Goal: Task Accomplishment & Management: Manage account settings

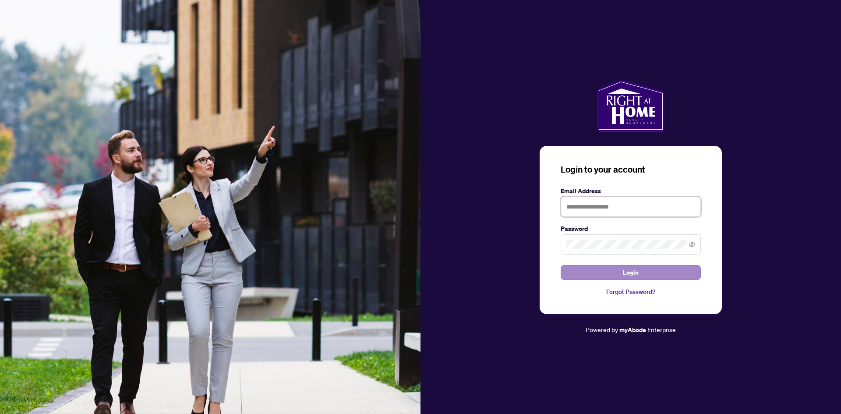
type input "**********"
click at [662, 272] on button "Login" at bounding box center [631, 272] width 140 height 15
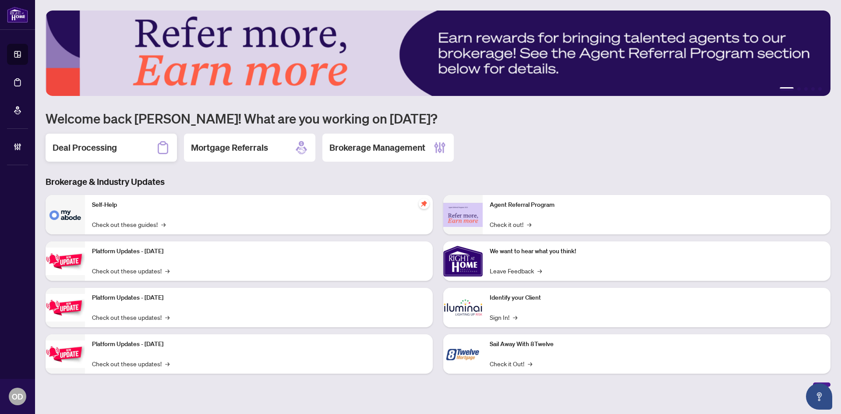
click at [148, 134] on div "Deal Processing" at bounding box center [111, 148] width 131 height 28
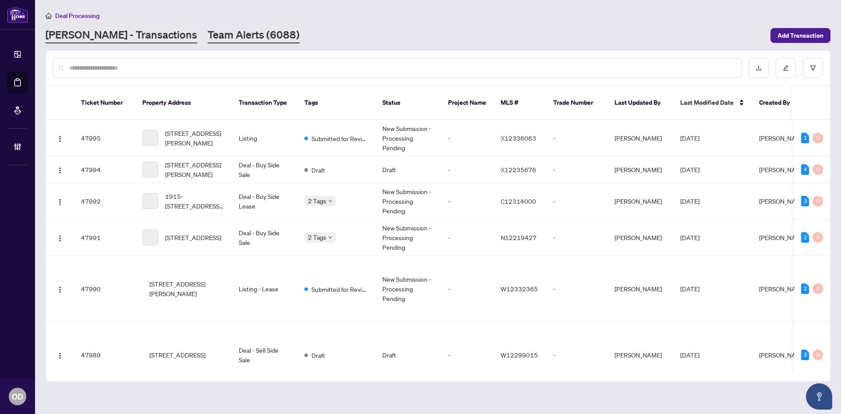
click at [208, 37] on link "Team Alerts (6088)" at bounding box center [254, 36] width 92 height 16
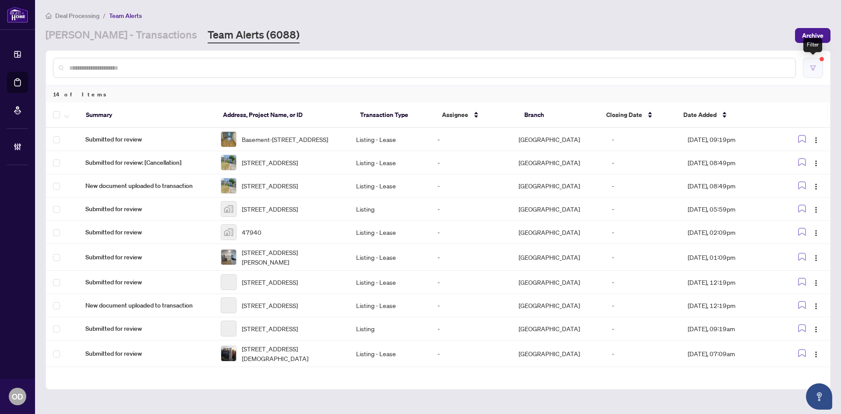
click at [806, 77] on button "button" at bounding box center [813, 68] width 20 height 20
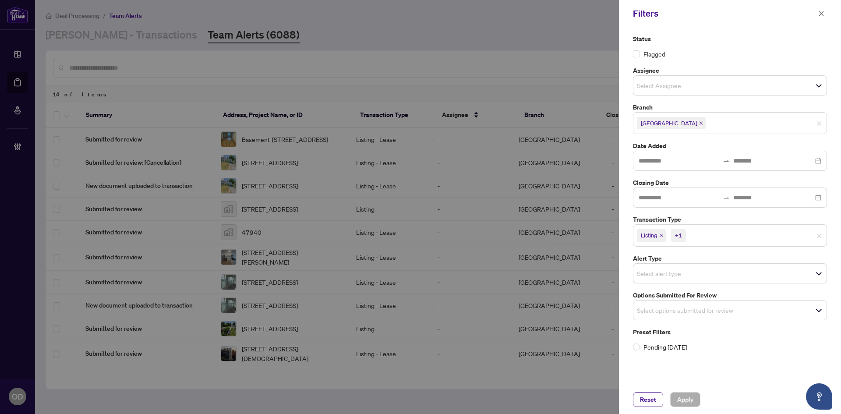
click at [719, 241] on span "Listing +1" at bounding box center [730, 235] width 193 height 14
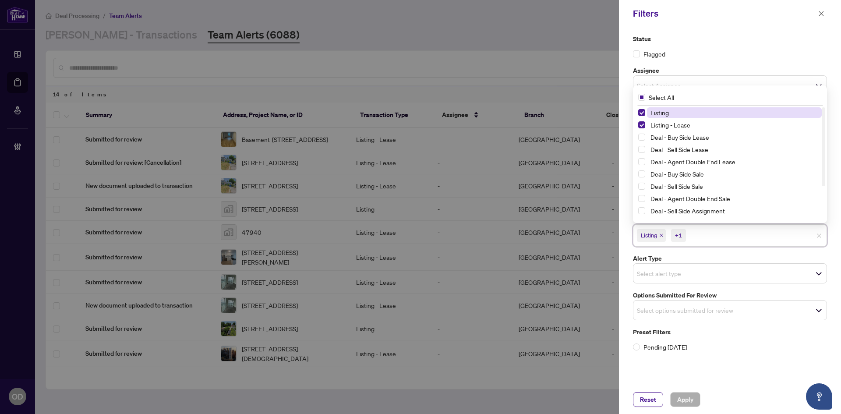
click at [719, 241] on input "search" at bounding box center [718, 235] width 61 height 11
click at [817, 13] on button "button" at bounding box center [821, 13] width 11 height 11
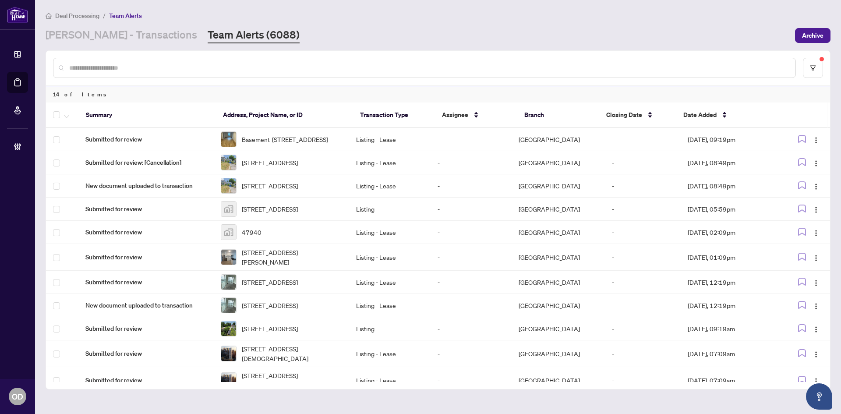
click at [173, 60] on div at bounding box center [424, 68] width 743 height 20
click at [169, 70] on input "text" at bounding box center [428, 68] width 719 height 10
click at [168, 71] on input "text" at bounding box center [428, 68] width 719 height 10
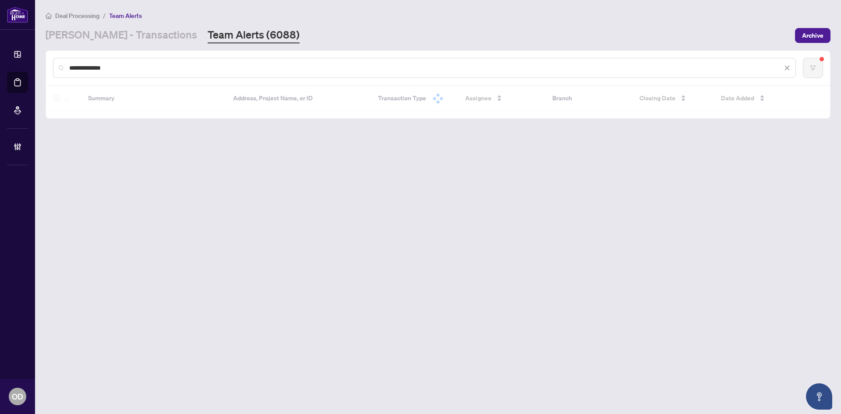
click at [166, 70] on input "**********" at bounding box center [425, 68] width 713 height 10
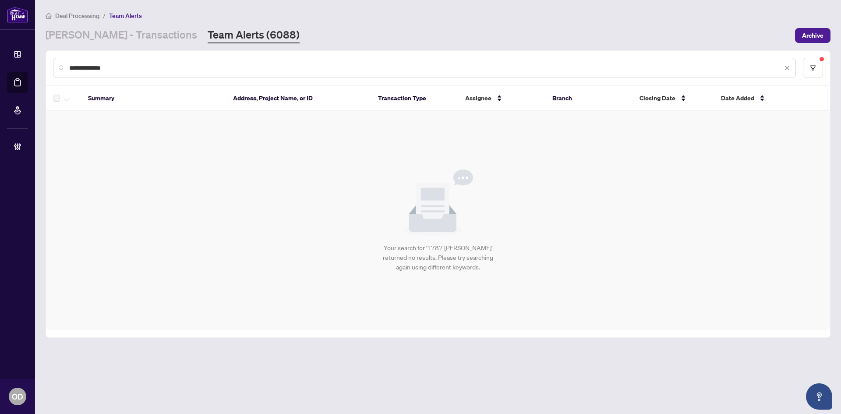
click at [166, 70] on input "**********" at bounding box center [425, 68] width 713 height 10
type input "**********"
click at [123, 31] on link "RAHR - Transactions" at bounding box center [122, 36] width 152 height 16
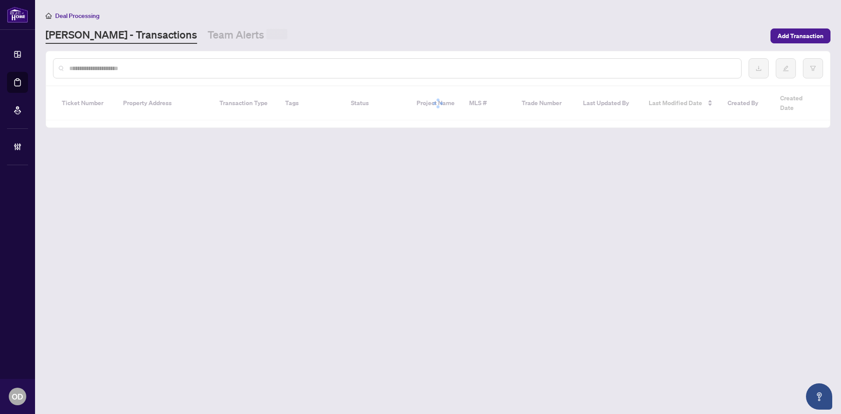
click at [161, 67] on input "text" at bounding box center [401, 69] width 665 height 10
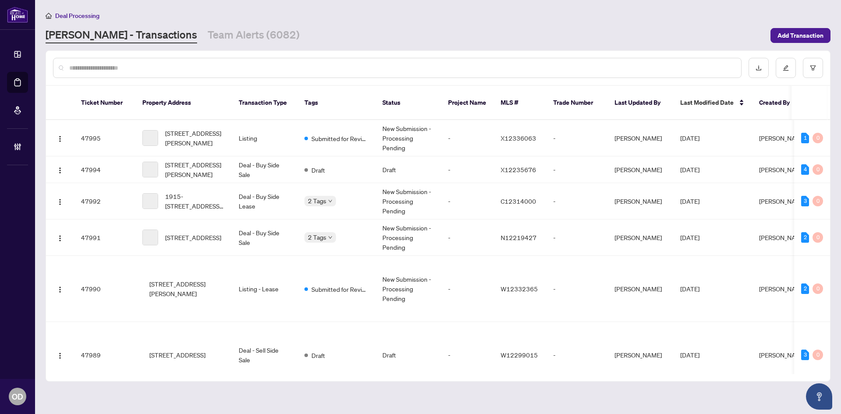
paste input "**********"
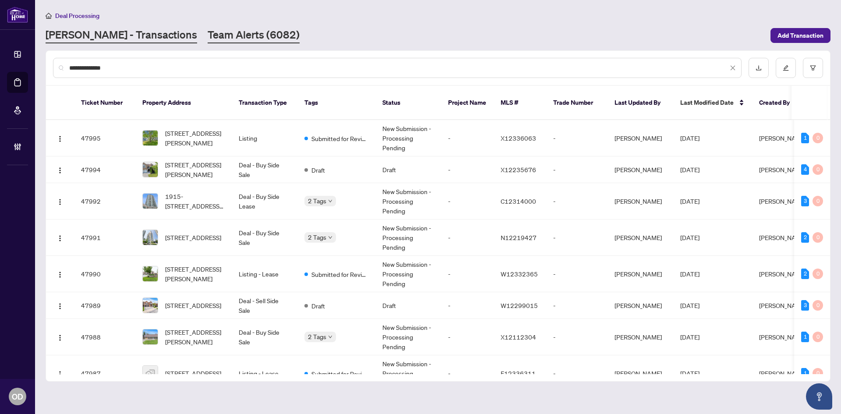
type input "**********"
click at [208, 31] on link "Team Alerts (6082)" at bounding box center [254, 36] width 92 height 16
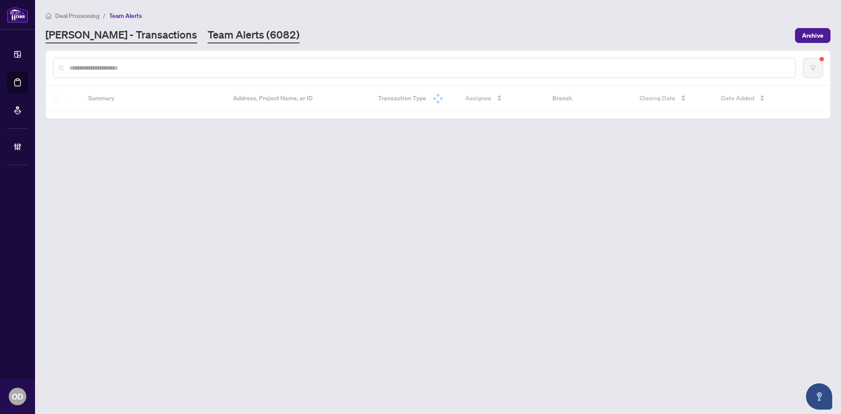
click at [125, 31] on link "RAHR - Transactions" at bounding box center [122, 36] width 152 height 16
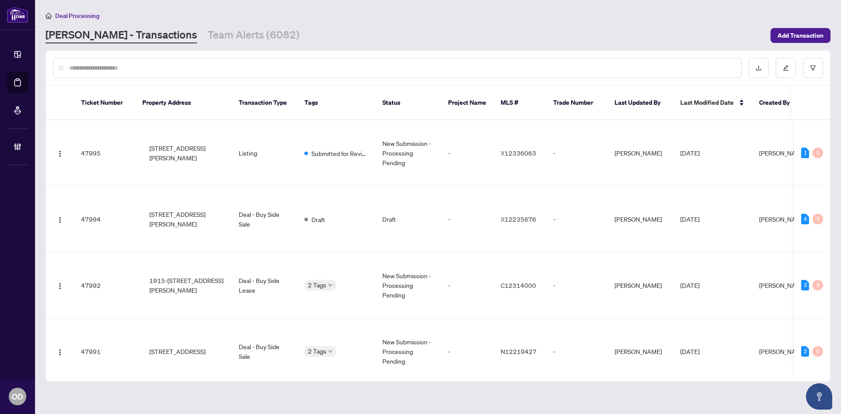
click at [132, 69] on input "text" at bounding box center [401, 68] width 665 height 10
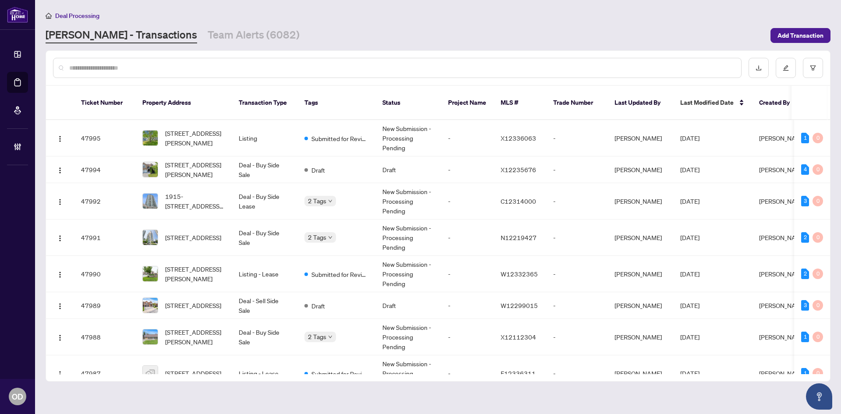
paste input "**********"
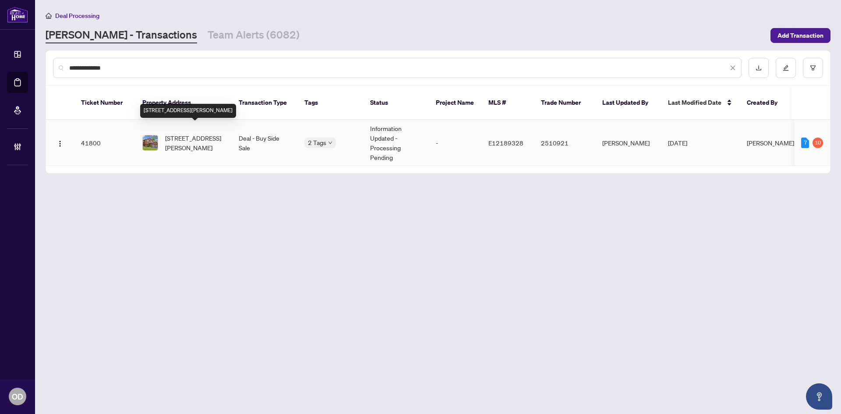
type input "**********"
click at [200, 133] on span "1787 Westcreek Dr, Pickering, Ontario L1V 6J8, Canada" at bounding box center [195, 142] width 60 height 19
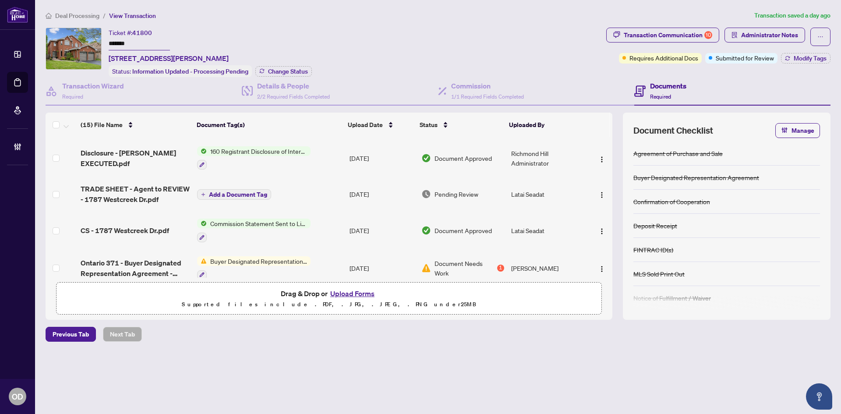
scroll to position [263, 0]
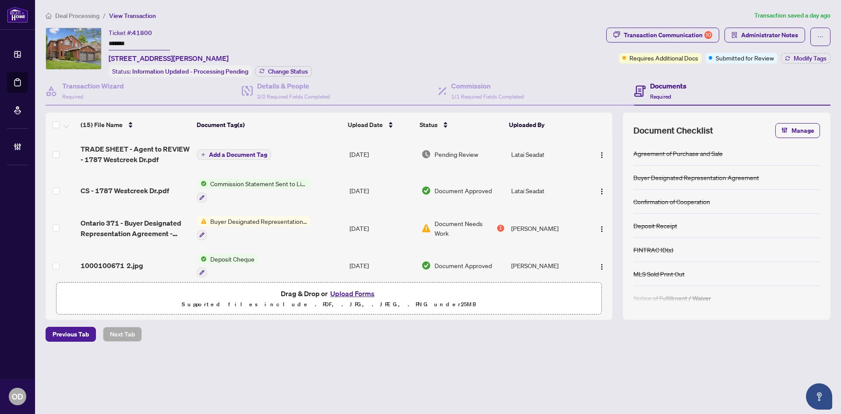
click at [170, 159] on span "TRADE SHEET - Agent to REVIEW - 1787 Westcreek Dr.pdf" at bounding box center [136, 154] width 110 height 21
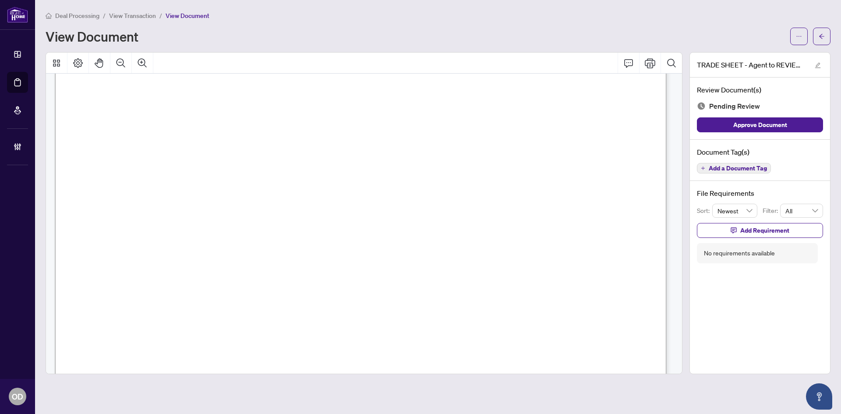
scroll to position [351, 0]
click at [805, 35] on button "button" at bounding box center [799, 37] width 18 height 18
click at [783, 55] on span "Download" at bounding box center [767, 55] width 67 height 10
drag, startPoint x: 818, startPoint y: 40, endPoint x: 596, endPoint y: 7, distance: 224.9
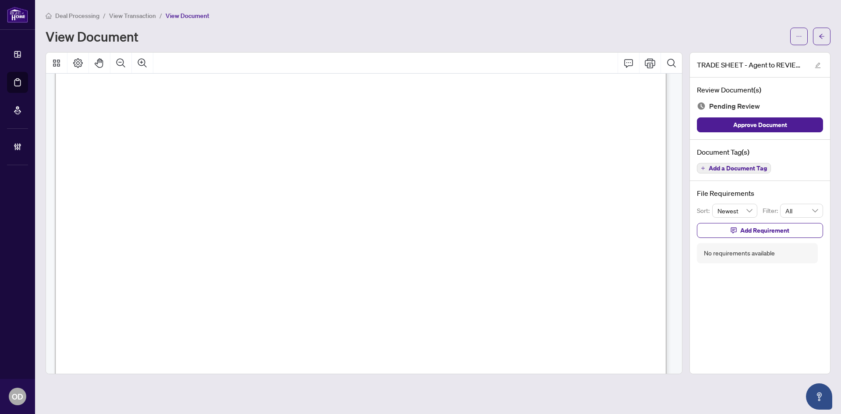
click at [818, 40] on button "button" at bounding box center [822, 37] width 18 height 18
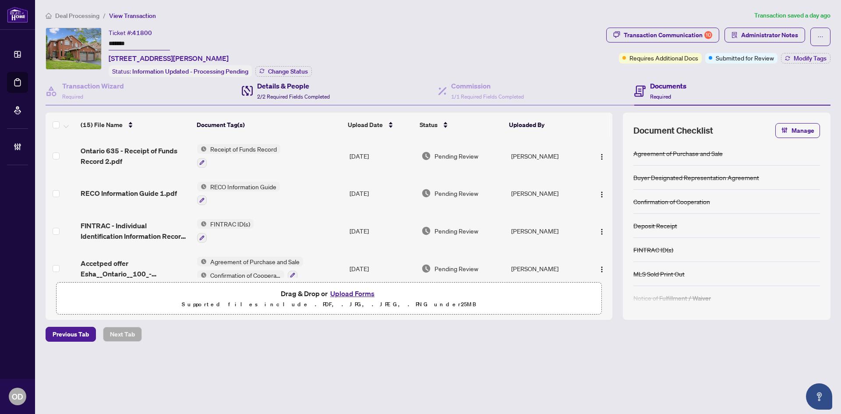
click at [254, 91] on div "Details & People 2/2 Required Fields Completed" at bounding box center [286, 91] width 88 height 21
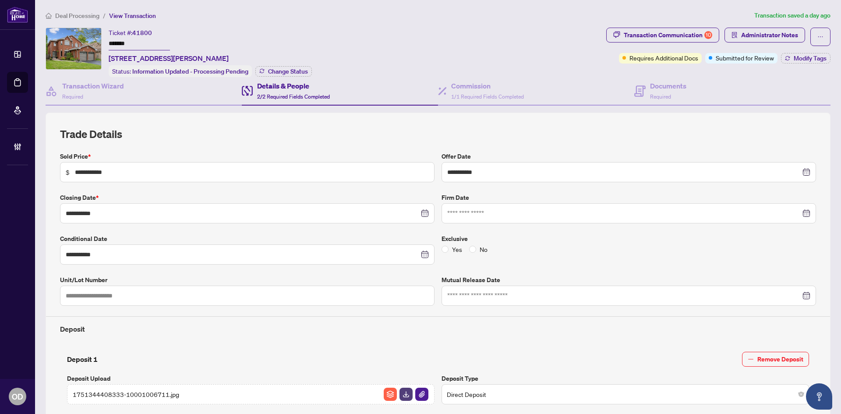
click at [73, 15] on span "Deal Processing" at bounding box center [77, 16] width 44 height 8
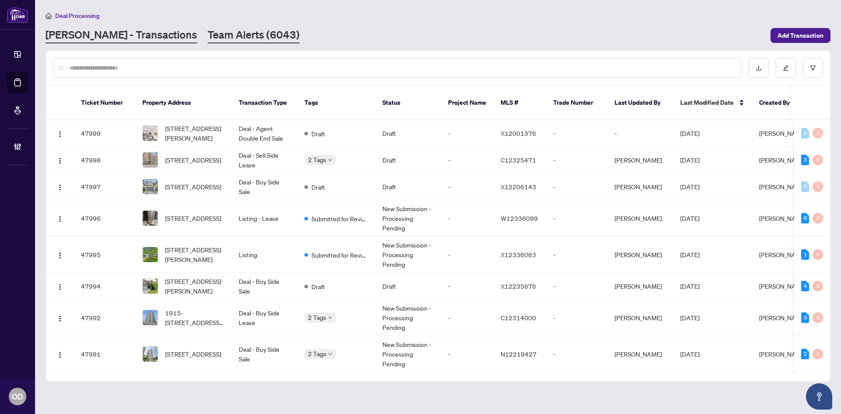
click at [208, 39] on link "Team Alerts (6043)" at bounding box center [254, 36] width 92 height 16
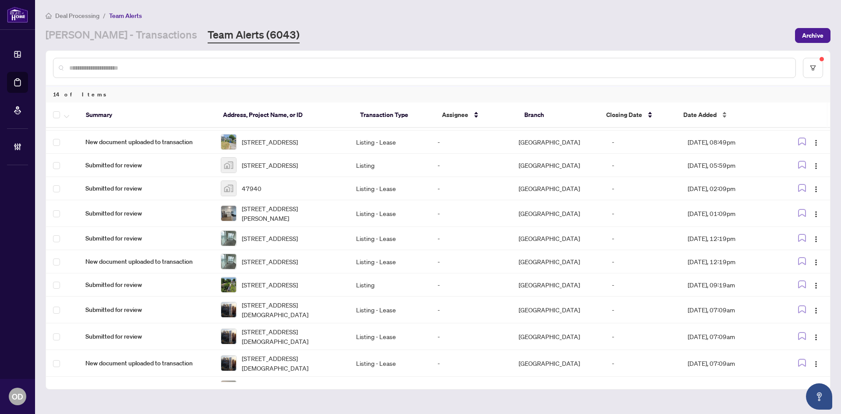
click at [724, 114] on div "Date Added" at bounding box center [726, 115] width 85 height 10
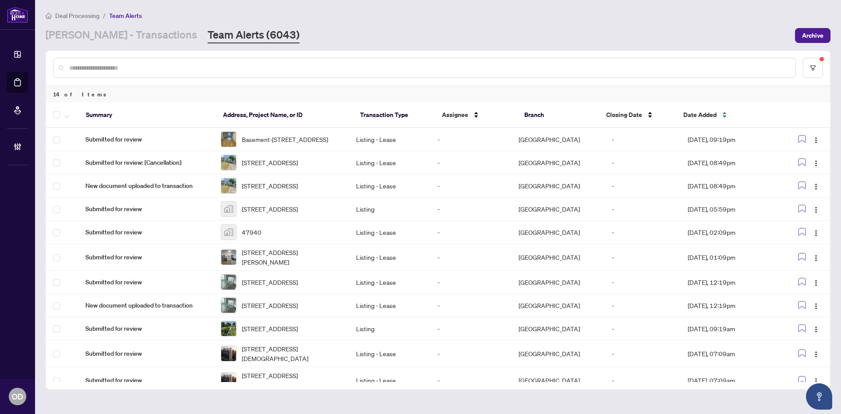
click at [705, 115] on span "Date Added" at bounding box center [700, 115] width 33 height 10
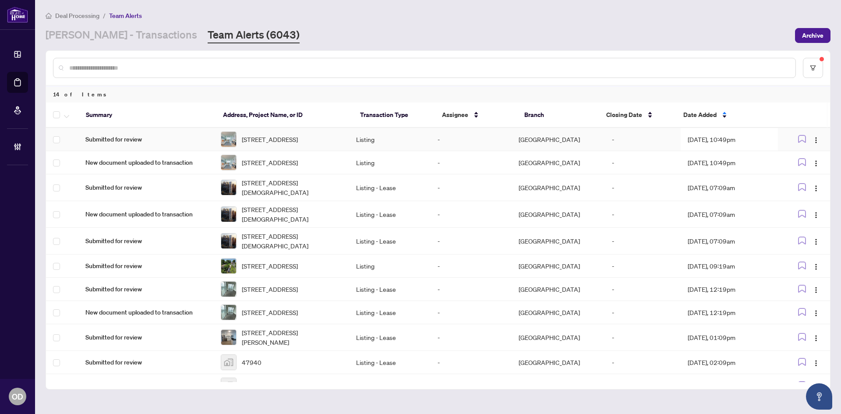
click at [196, 140] on span "Submitted for review" at bounding box center [145, 140] width 121 height 10
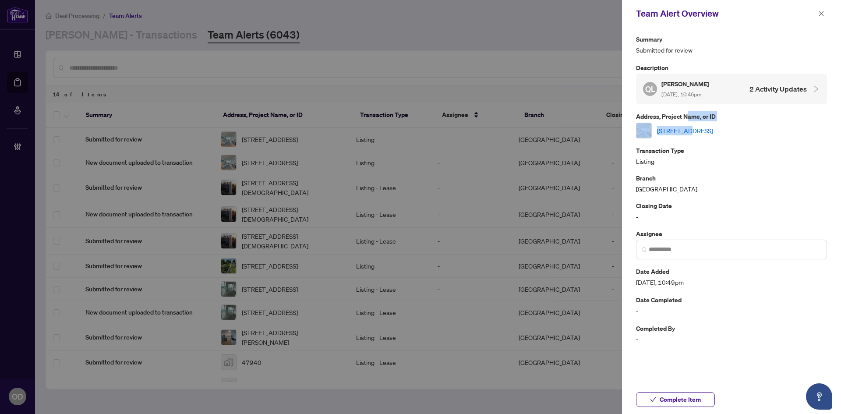
click at [689, 122] on div "Address, Project Name, or ID 3011-18 Spring Garden Ave, Toronto, Ontario M2N 7M…" at bounding box center [731, 124] width 191 height 27
click at [686, 128] on link "3011-18 Spring Garden Ave, Toronto, Ontario M2N 7M2, Canada" at bounding box center [685, 131] width 56 height 10
click at [812, 15] on div "Team Alert Overview" at bounding box center [726, 13] width 180 height 13
click at [820, 13] on icon "close" at bounding box center [821, 14] width 6 height 6
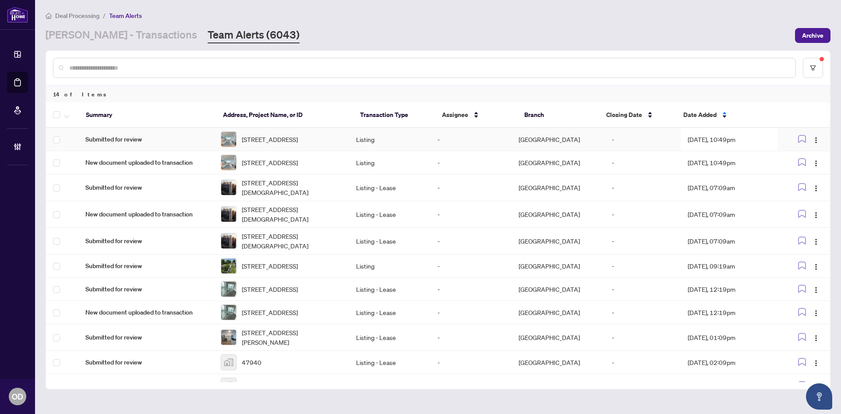
click at [60, 139] on td at bounding box center [62, 139] width 32 height 23
click at [67, 112] on span "button" at bounding box center [66, 115] width 5 height 10
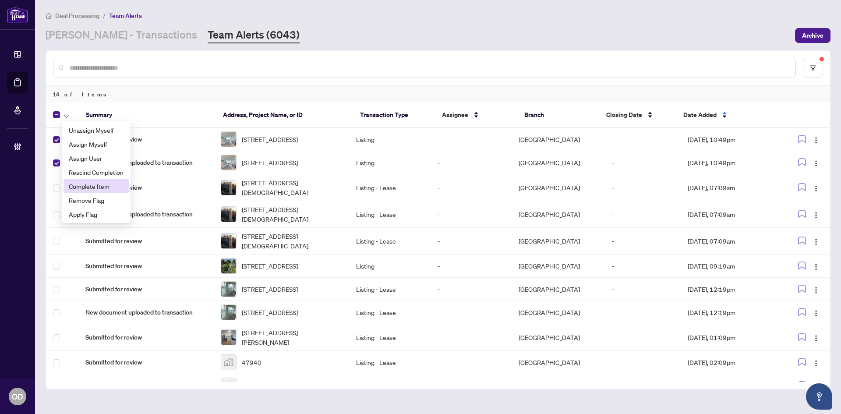
click at [94, 181] on li "Complete Item" at bounding box center [96, 186] width 65 height 14
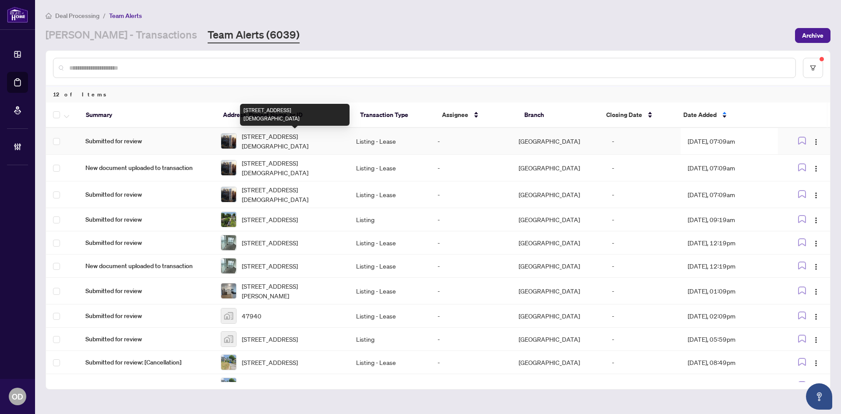
click at [274, 139] on span "2901-252 Church St, Toronto, Ontario M5B 1Z2, Canada" at bounding box center [292, 140] width 100 height 19
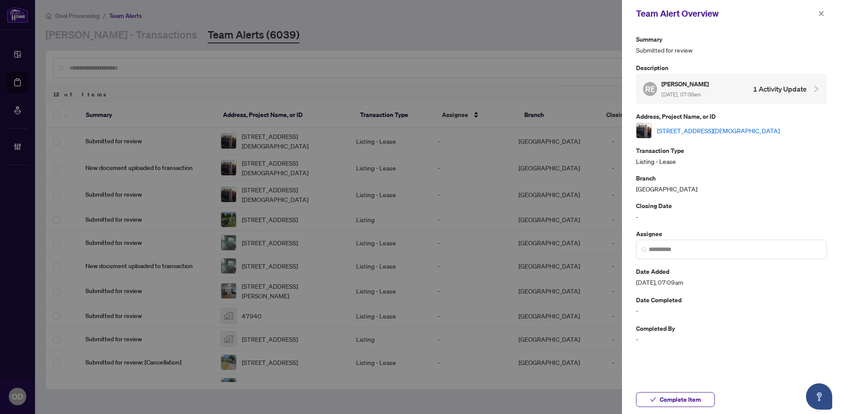
click at [717, 128] on link "2901-252 Church St, Toronto, Ontario M5B 1Z2, Canada" at bounding box center [718, 131] width 123 height 10
click at [820, 11] on icon "close" at bounding box center [821, 14] width 6 height 6
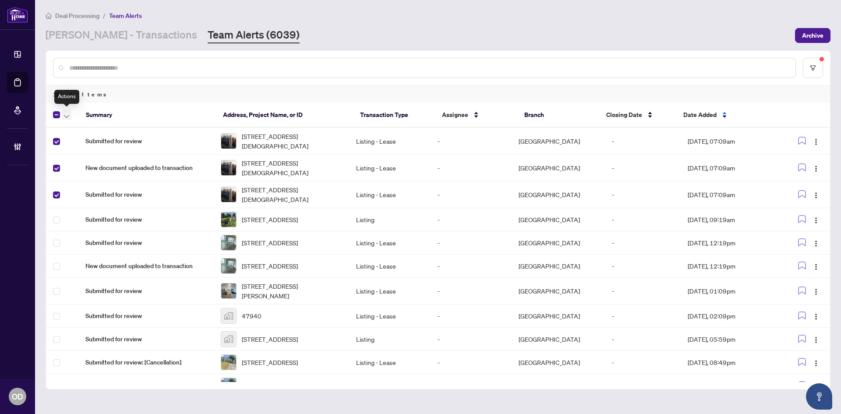
click at [65, 116] on icon "button" at bounding box center [66, 116] width 5 height 3
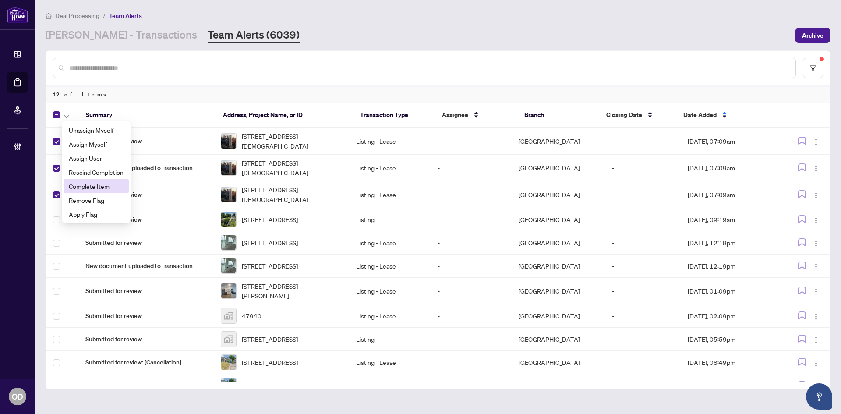
click at [96, 185] on span "Complete Item" at bounding box center [96, 186] width 55 height 10
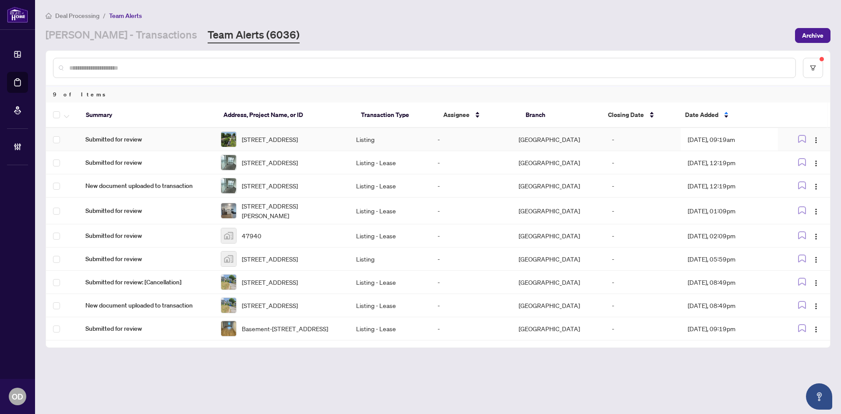
click at [184, 136] on span "Submitted for review" at bounding box center [145, 140] width 121 height 10
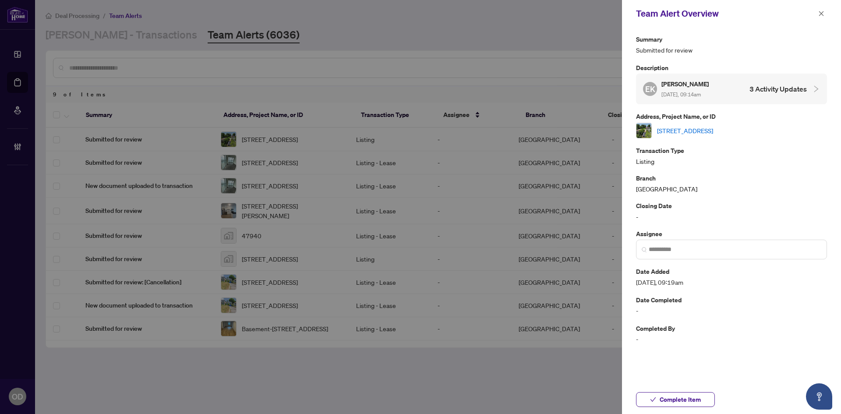
click at [706, 130] on link "47 METROPOLITAN Cres, Georgina, Ontario L4P 1L7, Canada" at bounding box center [685, 131] width 56 height 10
click at [681, 395] on span "Complete Item" at bounding box center [680, 400] width 41 height 14
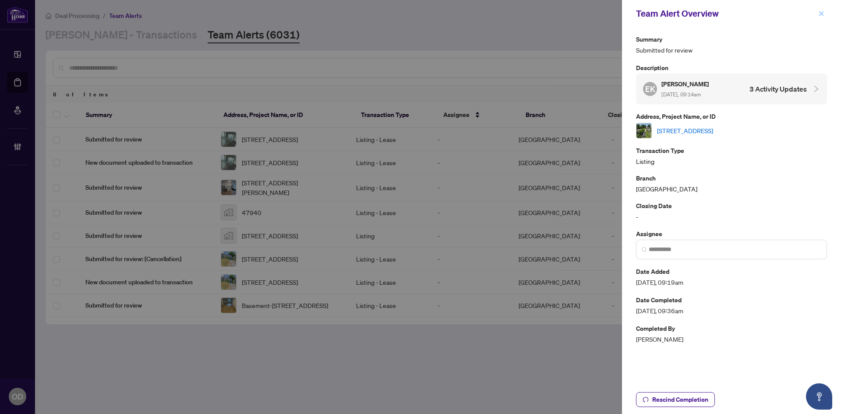
click at [826, 13] on button "button" at bounding box center [821, 13] width 11 height 11
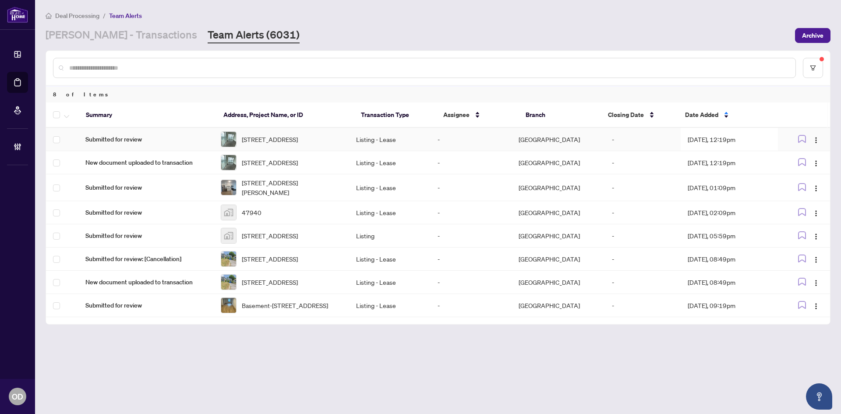
click at [196, 136] on span "Submitted for review" at bounding box center [145, 140] width 121 height 10
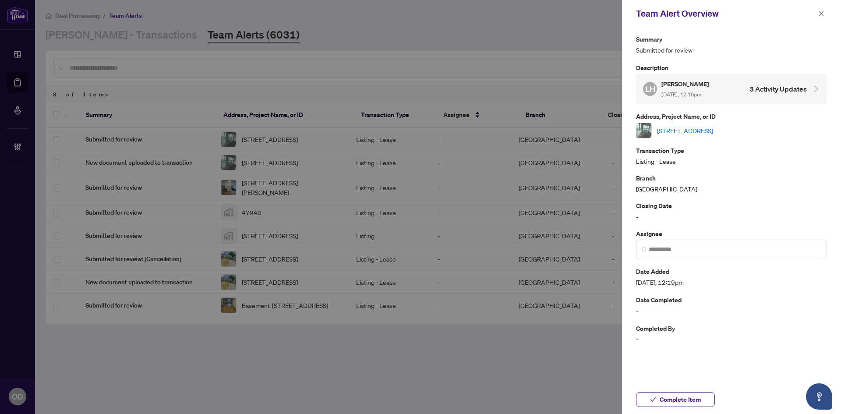
click at [698, 128] on link "[STREET_ADDRESS]" at bounding box center [685, 131] width 56 height 10
click at [822, 18] on span "button" at bounding box center [821, 14] width 6 height 14
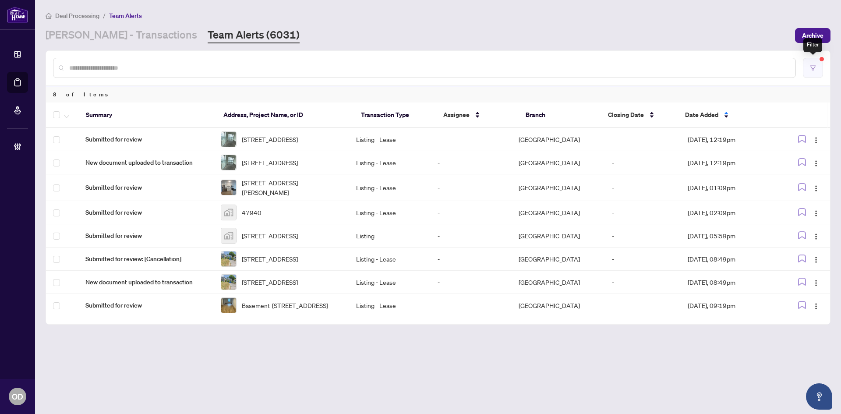
click at [813, 59] on button "button" at bounding box center [813, 68] width 20 height 20
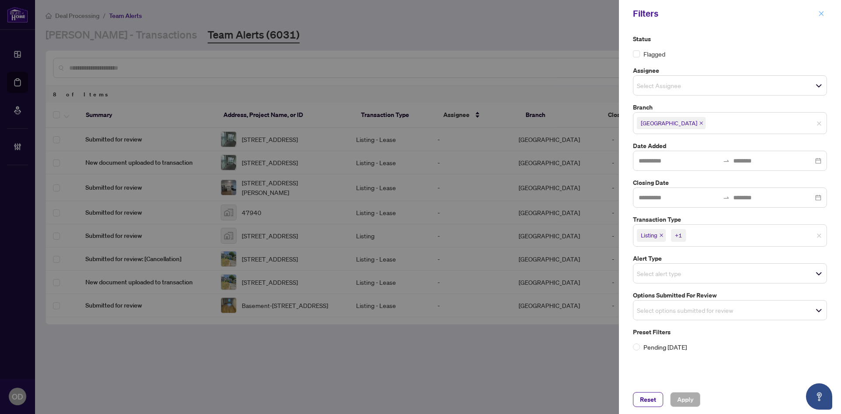
click at [819, 16] on icon "close" at bounding box center [821, 14] width 6 height 6
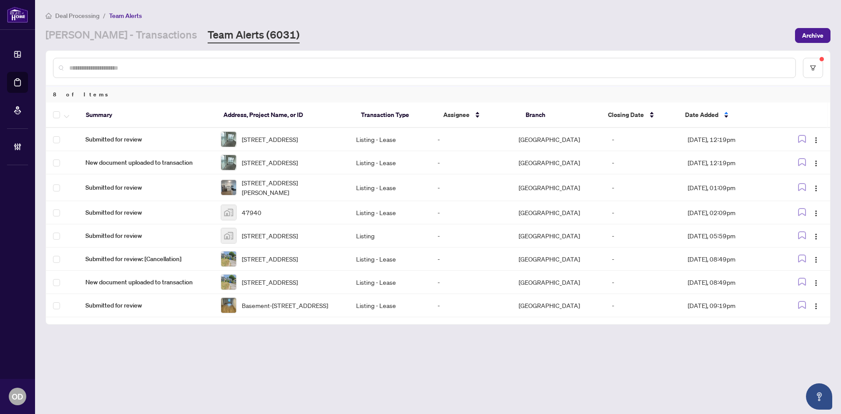
click at [808, 38] on span "Archive" at bounding box center [812, 35] width 21 height 14
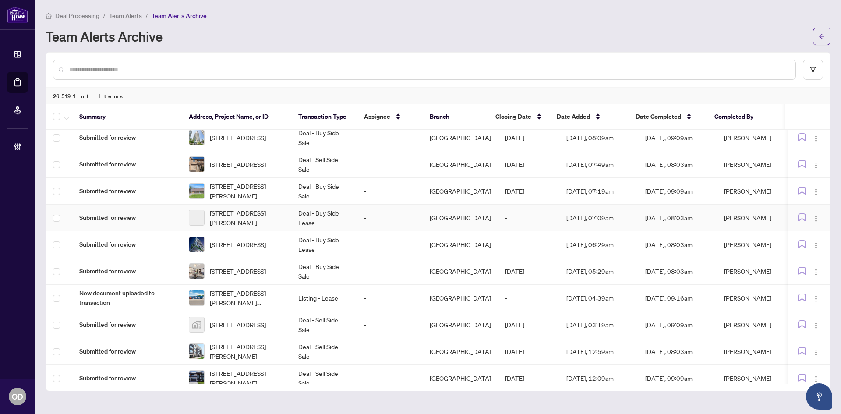
scroll to position [283, 0]
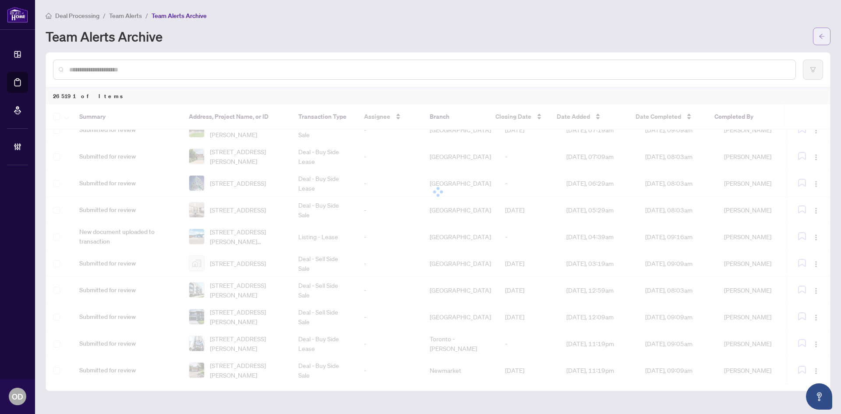
click at [824, 38] on icon "arrow-left" at bounding box center [822, 36] width 6 height 6
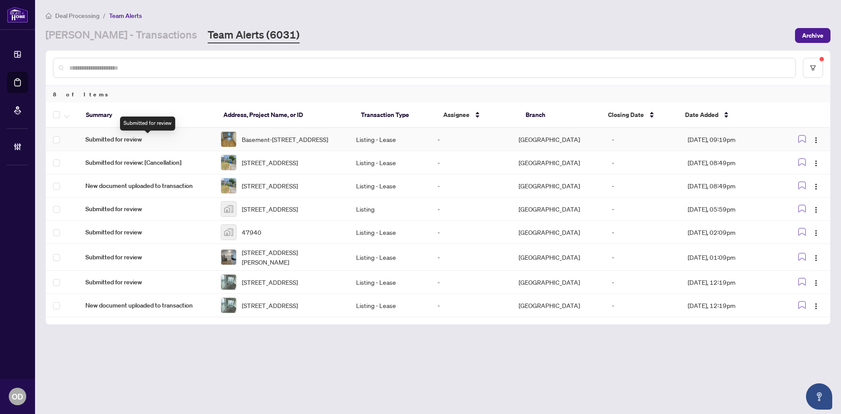
click at [161, 144] on span "Submitted for review" at bounding box center [145, 140] width 121 height 10
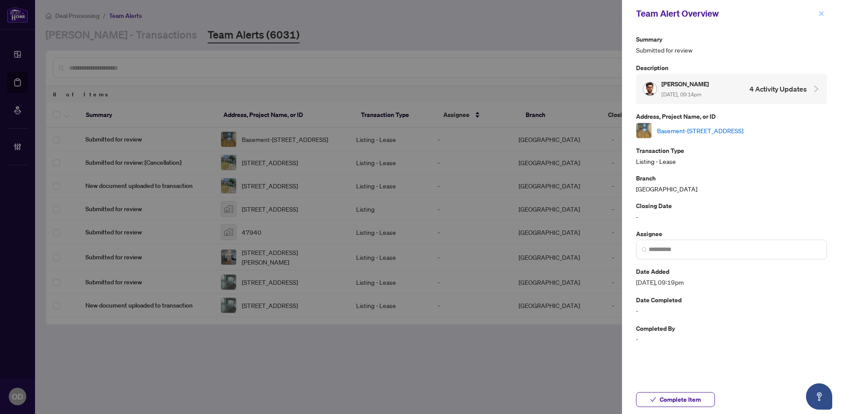
click at [824, 13] on icon "close" at bounding box center [821, 14] width 6 height 6
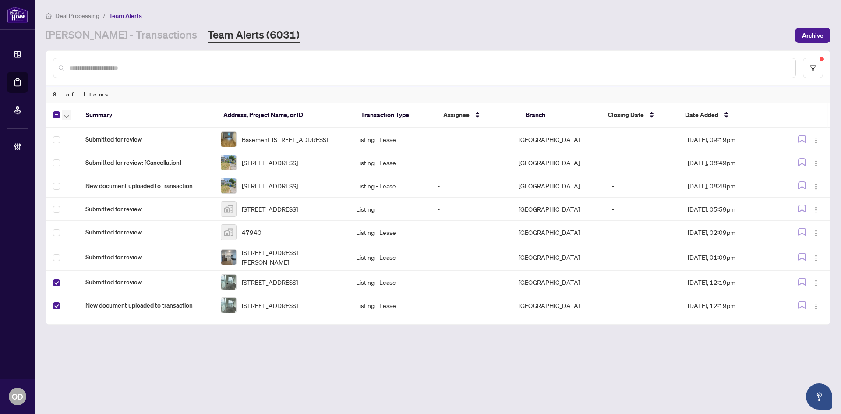
click at [63, 113] on button "button" at bounding box center [67, 115] width 10 height 11
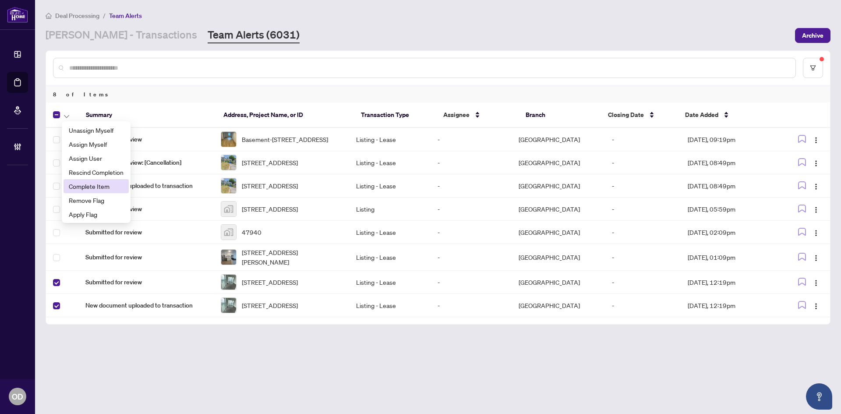
click at [106, 188] on span "Complete Item" at bounding box center [96, 186] width 55 height 10
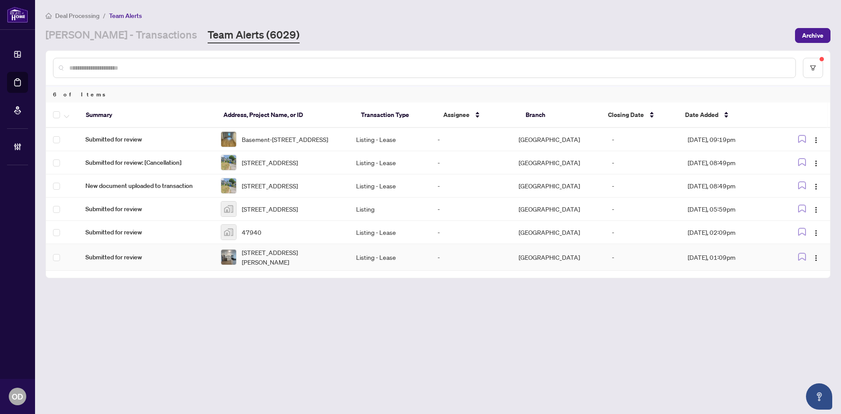
click at [319, 267] on span "808-93 arthur St, Guelph, Ontario N1E 0T3, Canada" at bounding box center [292, 257] width 100 height 19
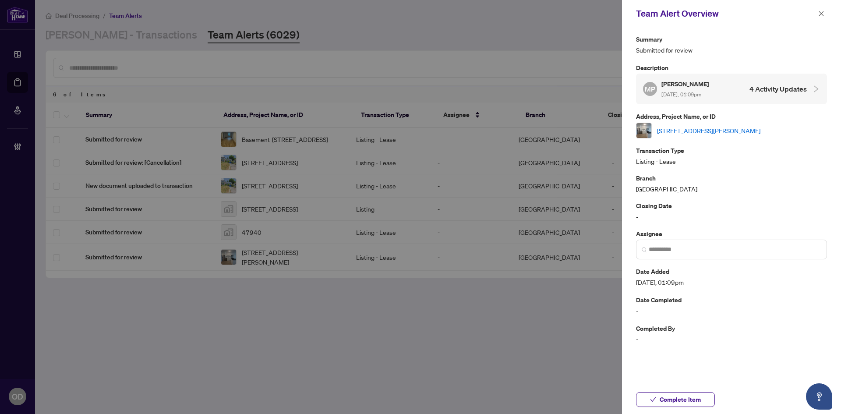
click at [696, 128] on link "808-93 arthur St, Guelph, Ontario N1E 0T3, Canada" at bounding box center [708, 131] width 103 height 10
click at [818, 10] on button "button" at bounding box center [821, 13] width 11 height 11
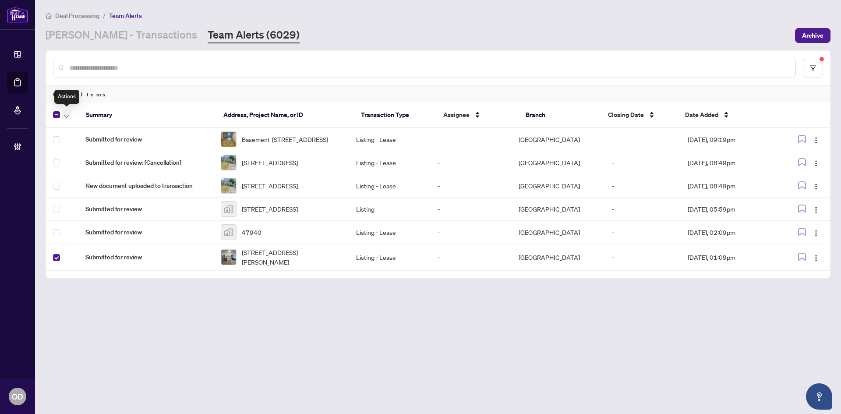
click at [67, 116] on icon "button" at bounding box center [66, 117] width 5 height 4
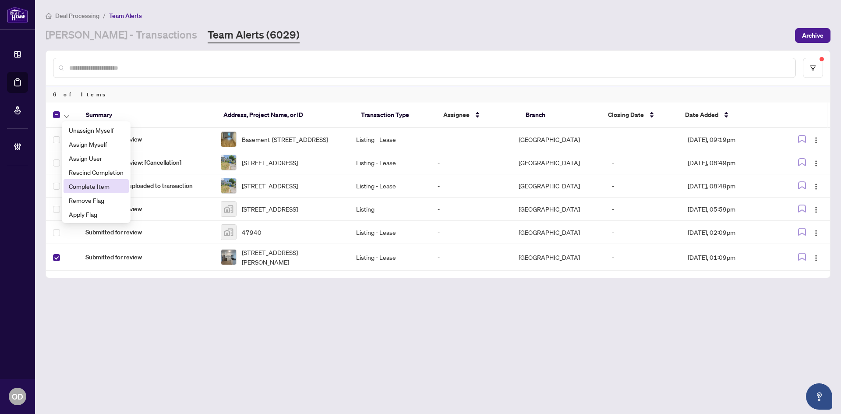
click at [101, 189] on span "Complete Item" at bounding box center [96, 186] width 55 height 10
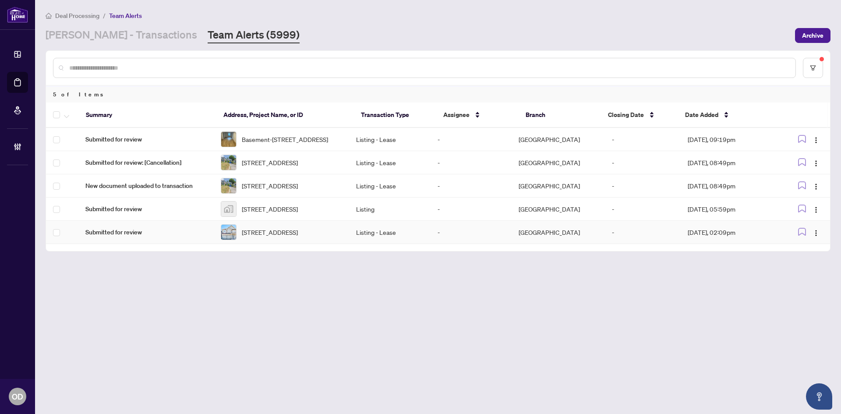
click at [271, 237] on span "39-39 Treasure Dr, Brampton, Ontario L7A 3L7, Canada" at bounding box center [270, 232] width 56 height 10
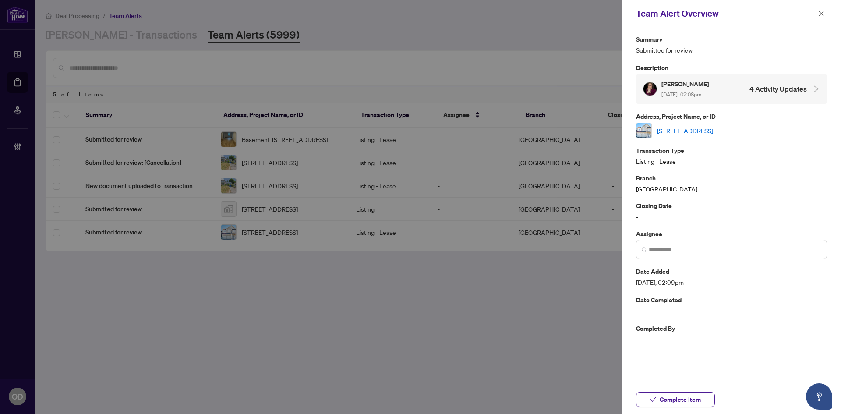
click at [713, 134] on link "39-39 Treasure Dr, Brampton, Ontario L7A 3L7, Canada" at bounding box center [685, 131] width 56 height 10
click at [695, 399] on span "Complete Item" at bounding box center [680, 400] width 41 height 14
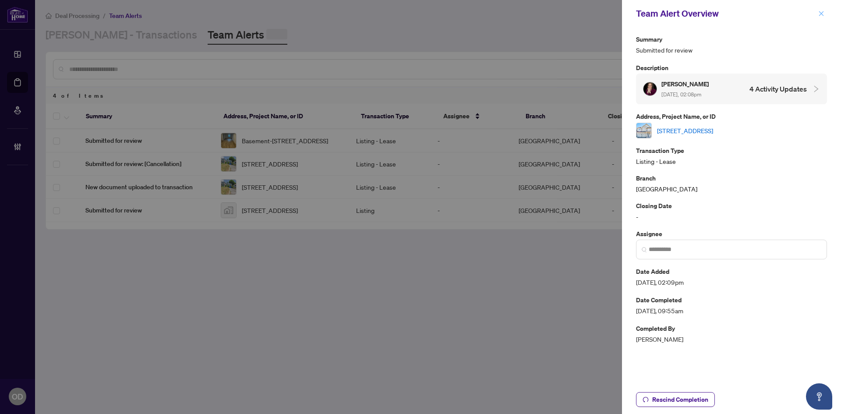
click at [816, 14] on button "button" at bounding box center [821, 13] width 11 height 11
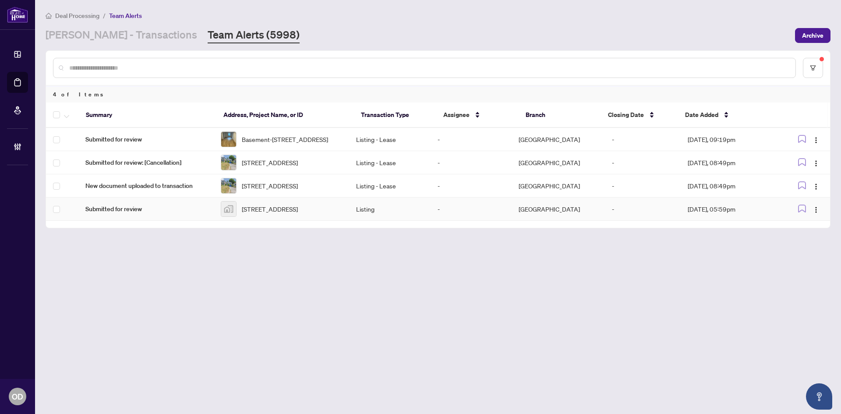
click at [298, 214] on span "20 Amesbury Drive, North York, ON, Canada" at bounding box center [270, 209] width 56 height 10
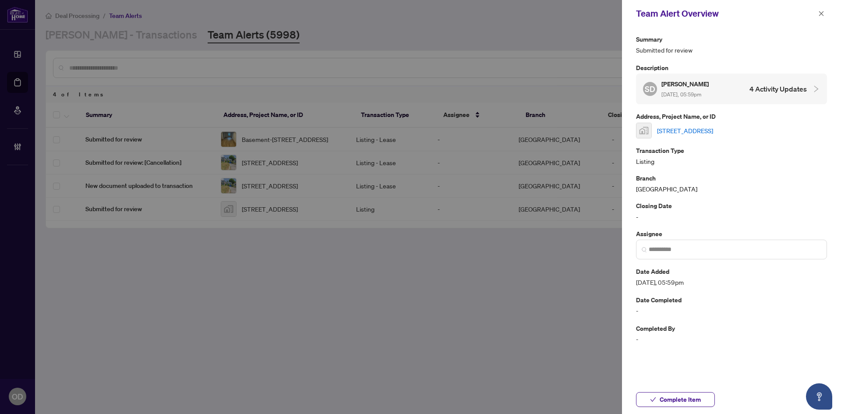
click at [666, 127] on link "20 Amesbury Drive, North York, ON, Canada" at bounding box center [685, 131] width 56 height 10
drag, startPoint x: 687, startPoint y: 398, endPoint x: 711, endPoint y: 283, distance: 116.8
click at [687, 398] on span "Complete Item" at bounding box center [680, 400] width 41 height 14
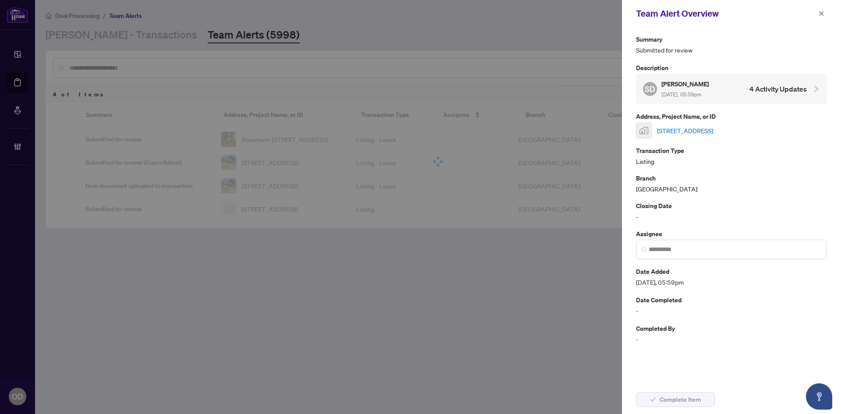
drag, startPoint x: 827, startPoint y: 15, endPoint x: 806, endPoint y: 23, distance: 22.5
click at [827, 15] on button "button" at bounding box center [821, 13] width 11 height 11
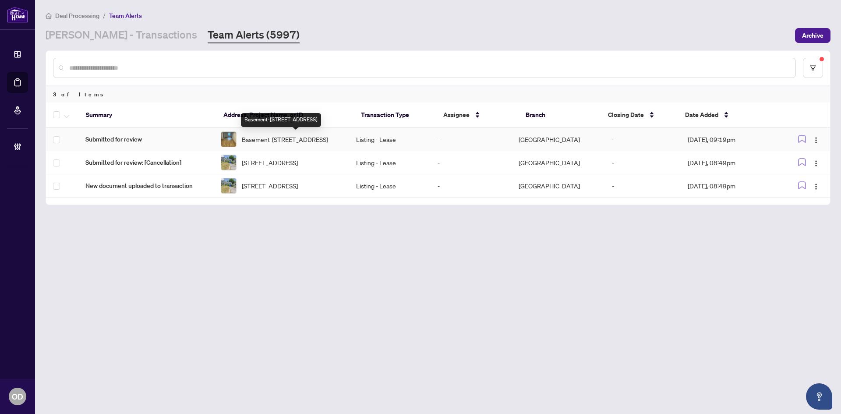
click at [258, 150] on td "Basement-55 Rockport Cres, Richmond Hill, Ontario L4C 2L7, Canada" at bounding box center [281, 139] width 135 height 23
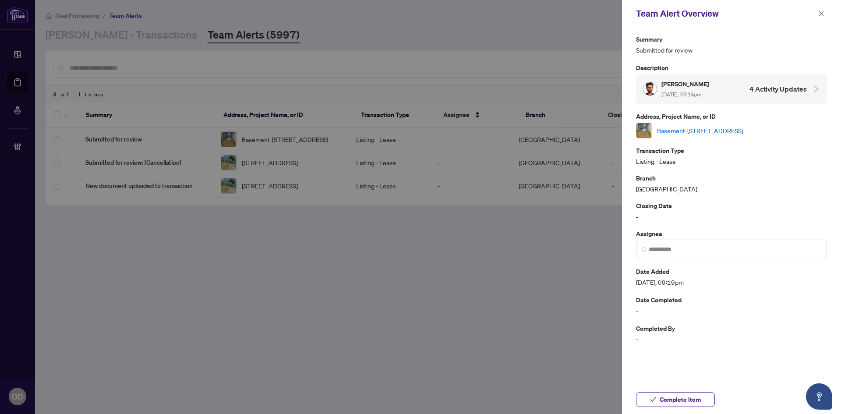
click at [696, 131] on link "Basement-55 Rockport Cres, Richmond Hill, Ontario L4C 2L7, Canada" at bounding box center [700, 131] width 86 height 10
click at [824, 7] on span "button" at bounding box center [821, 14] width 6 height 14
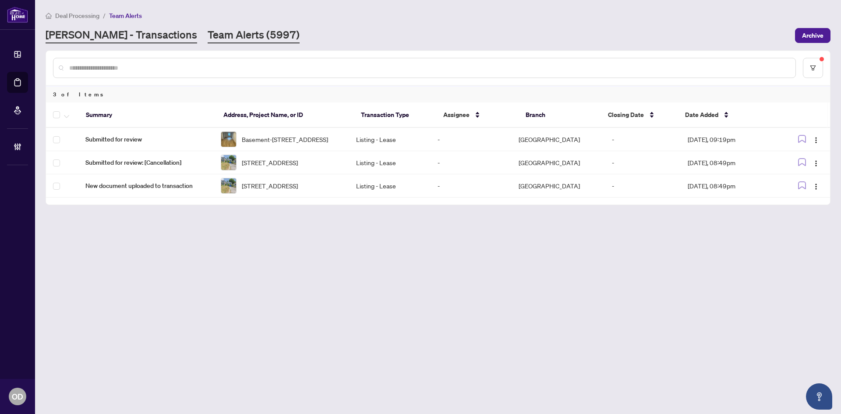
click at [105, 36] on link "RAHR - Transactions" at bounding box center [122, 36] width 152 height 16
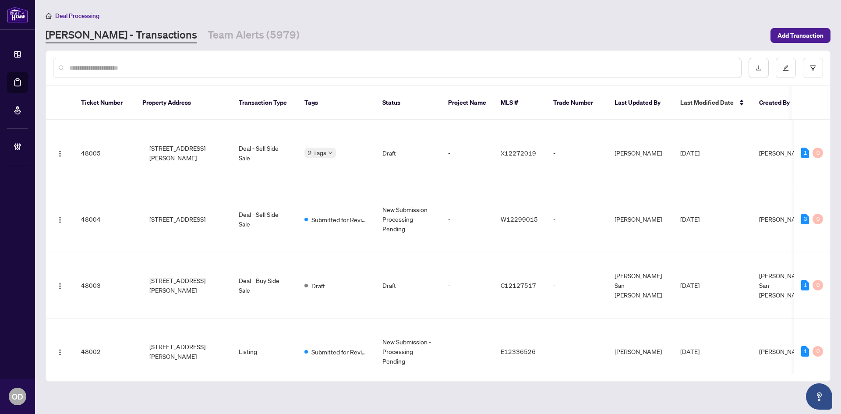
click at [171, 62] on div at bounding box center [397, 68] width 689 height 20
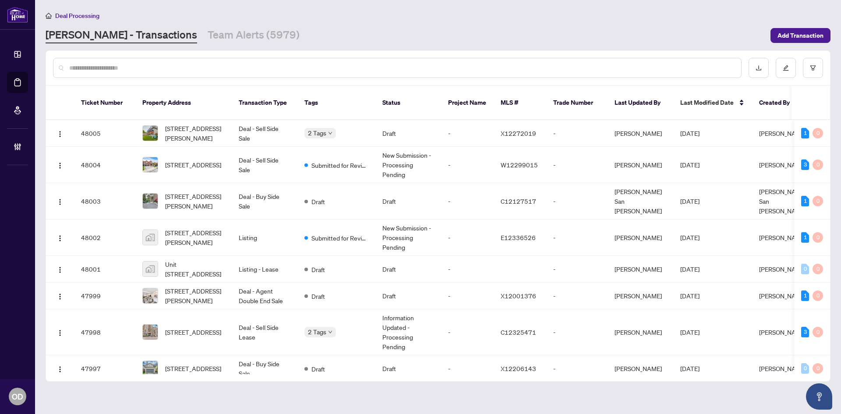
click at [170, 71] on input "text" at bounding box center [401, 68] width 665 height 10
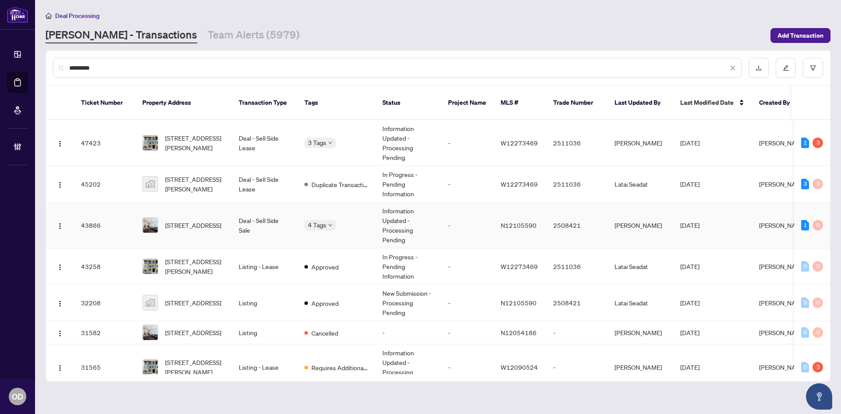
type input "*********"
click at [220, 205] on td "608-7171 Yonge St, Markham, Ontario L3T 0C5, Canada" at bounding box center [183, 225] width 96 height 46
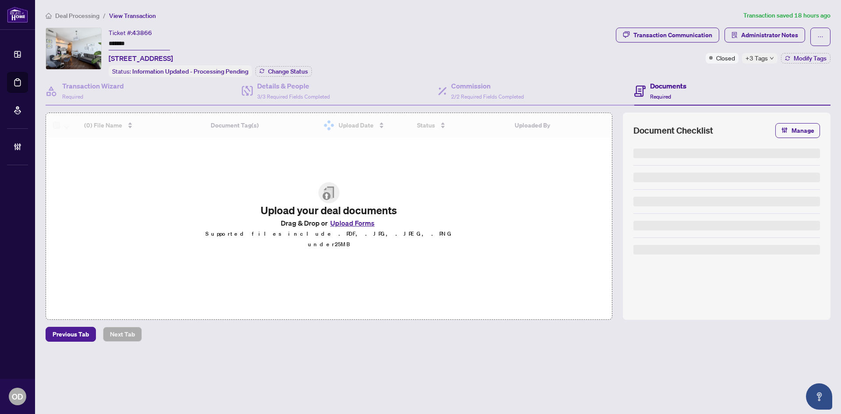
click at [757, 35] on span "Administrator Notes" at bounding box center [769, 35] width 57 height 14
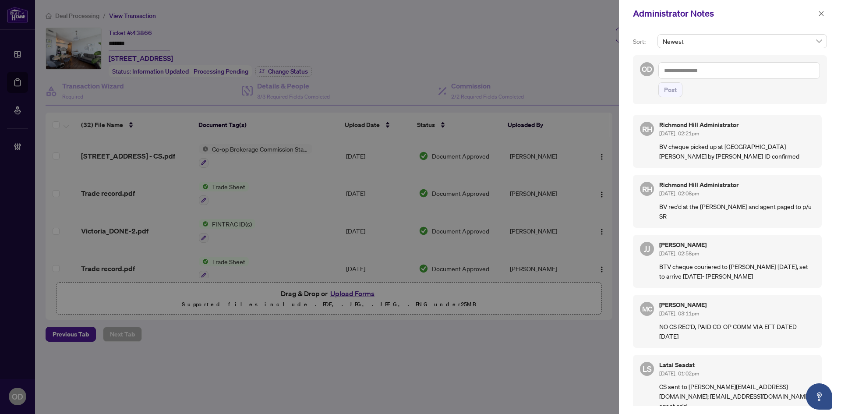
click at [815, 16] on div "Administrator Notes" at bounding box center [724, 13] width 183 height 13
click at [821, 17] on icon "close" at bounding box center [821, 14] width 6 height 6
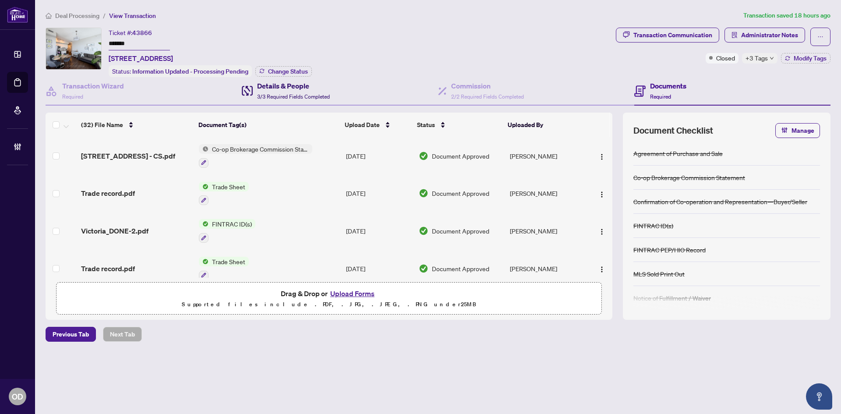
click at [330, 94] on span "3/3 Required Fields Completed" at bounding box center [293, 96] width 73 height 7
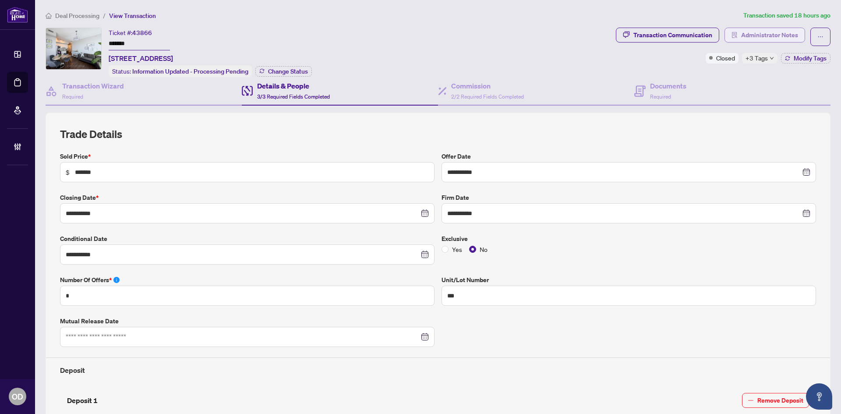
click at [780, 29] on span "Administrator Notes" at bounding box center [769, 35] width 57 height 14
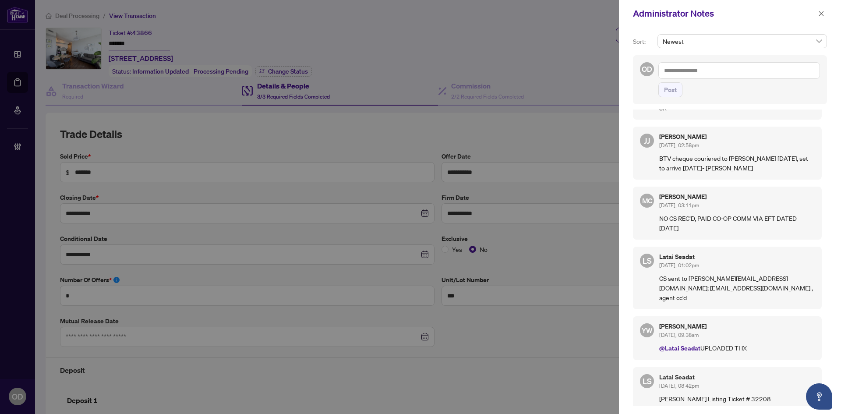
scroll to position [152, 0]
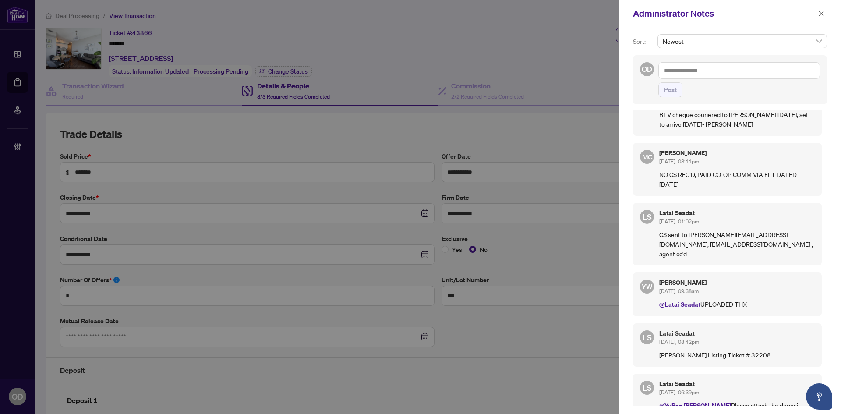
drag, startPoint x: 713, startPoint y: 170, endPoint x: 714, endPoint y: 195, distance: 24.6
click at [714, 195] on div "MC Maria Cheng Jul/31/2025, 03:11pm NO CS REC’D, PAID CO-OP COMM VIA EFT DATED …" at bounding box center [727, 169] width 189 height 53
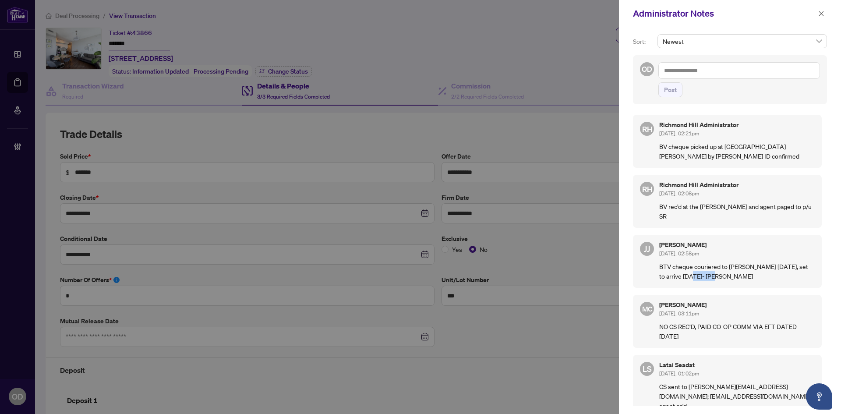
drag, startPoint x: 681, startPoint y: 262, endPoint x: 694, endPoint y: 291, distance: 31.4
click at [694, 290] on div "RH Richmond Hill Administrator Aug/08/2025, 02:21pm BV cheque picked up at RH b…" at bounding box center [730, 258] width 194 height 297
click at [694, 291] on div "RH Richmond Hill Administrator Aug/08/2025, 02:21pm BV cheque picked up at RH b…" at bounding box center [730, 258] width 194 height 297
click at [826, 10] on button "button" at bounding box center [821, 13] width 11 height 11
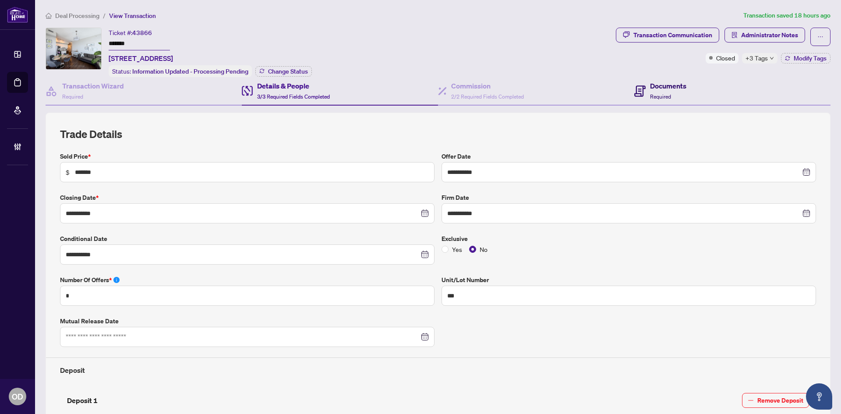
click at [664, 93] on span "Required" at bounding box center [660, 96] width 21 height 7
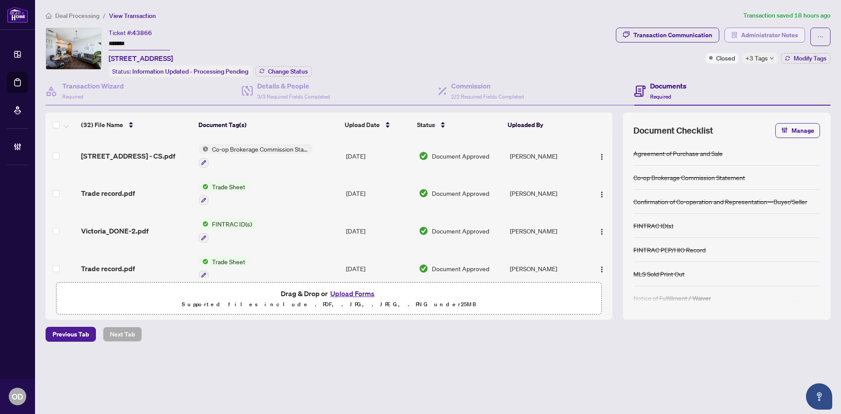
click at [751, 35] on span "Administrator Notes" at bounding box center [769, 35] width 57 height 14
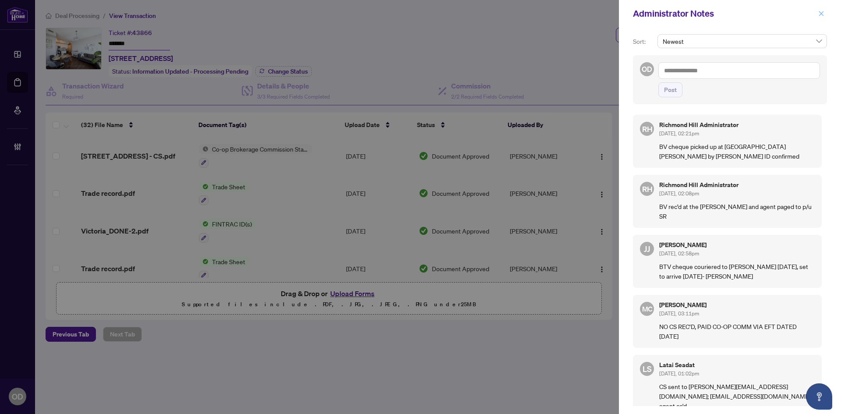
click at [823, 11] on icon "close" at bounding box center [821, 14] width 6 height 6
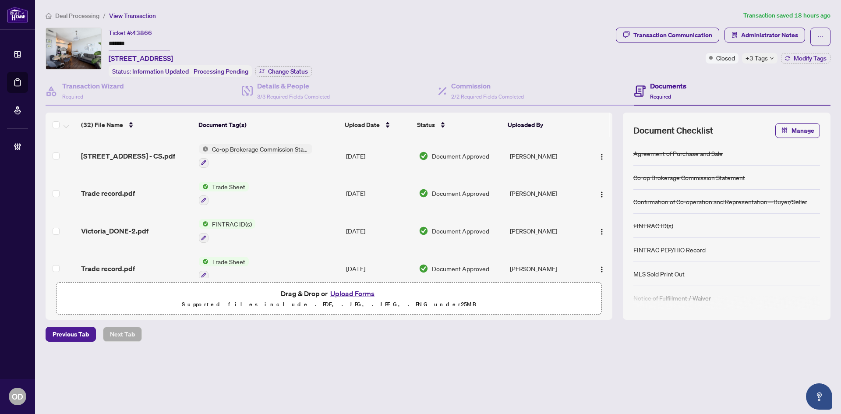
click at [92, 12] on span "Deal Processing" at bounding box center [77, 16] width 44 height 8
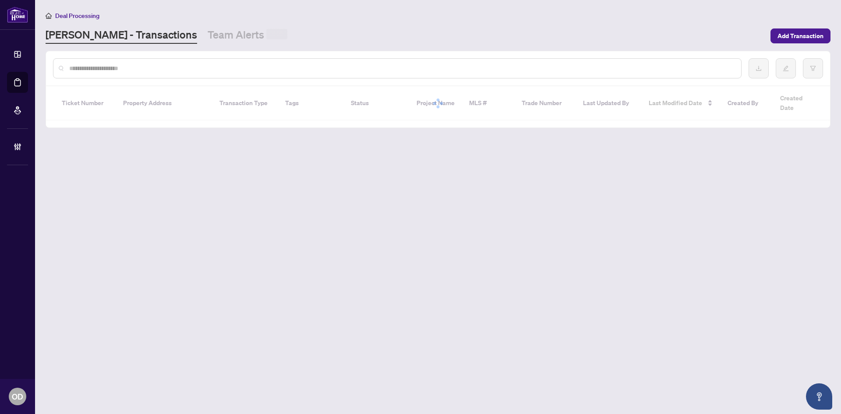
click at [156, 63] on div at bounding box center [397, 68] width 689 height 20
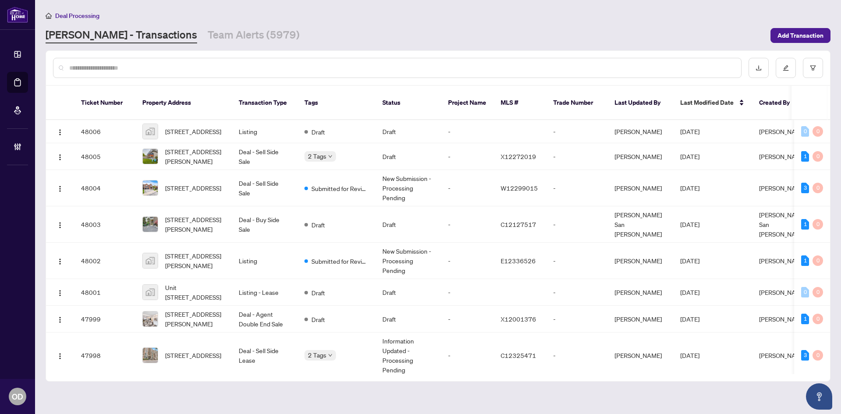
click at [160, 71] on input "text" at bounding box center [401, 68] width 665 height 10
type input "**********"
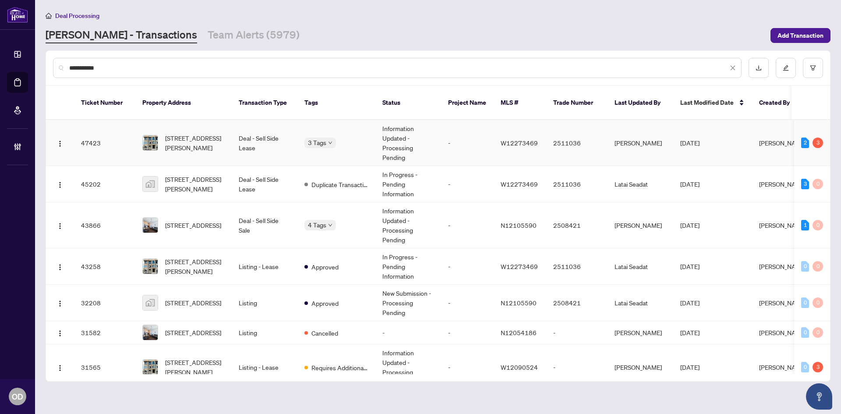
click at [266, 145] on td "Deal - Sell Side Lease" at bounding box center [265, 143] width 66 height 46
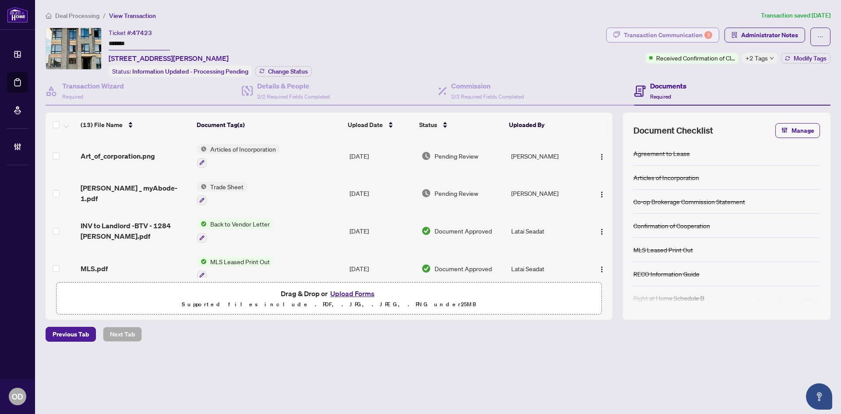
click at [673, 31] on div "Transaction Communication 3" at bounding box center [668, 35] width 89 height 14
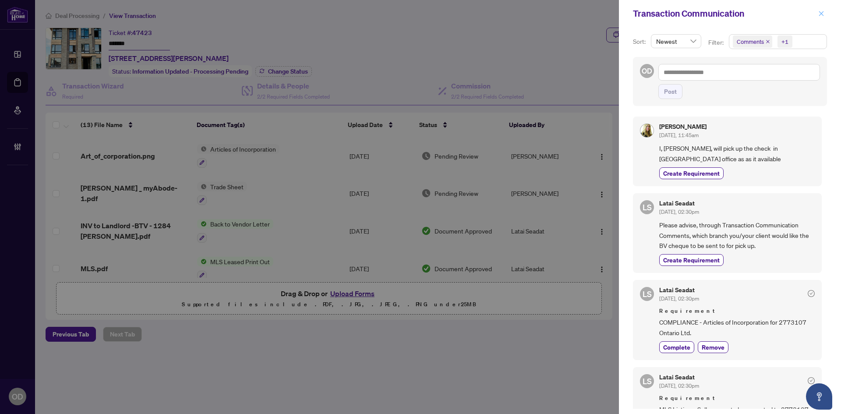
click at [820, 17] on span "button" at bounding box center [821, 14] width 6 height 14
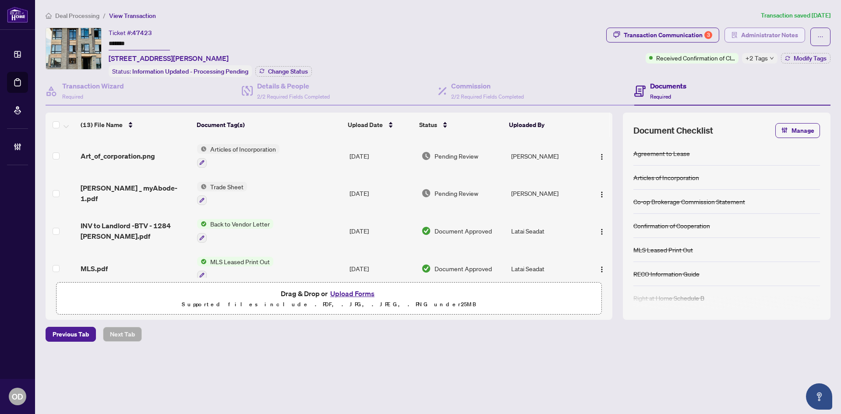
click at [767, 30] on span "Administrator Notes" at bounding box center [769, 35] width 57 height 14
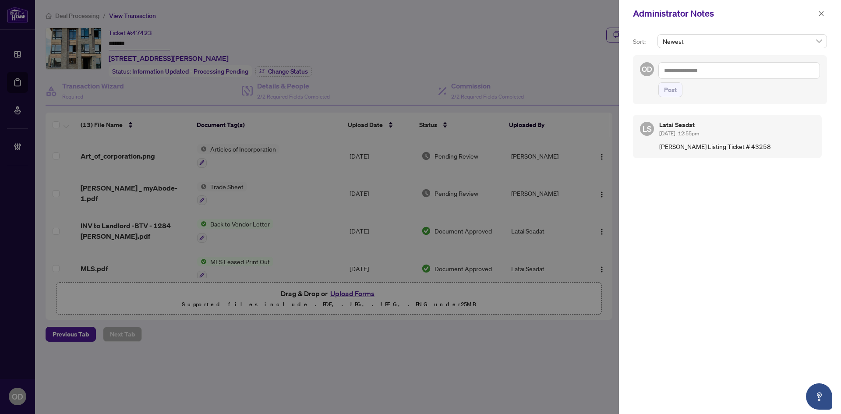
click at [841, 9] on div "Administrator Notes" at bounding box center [730, 13] width 222 height 27
click at [817, 16] on button "button" at bounding box center [821, 13] width 11 height 11
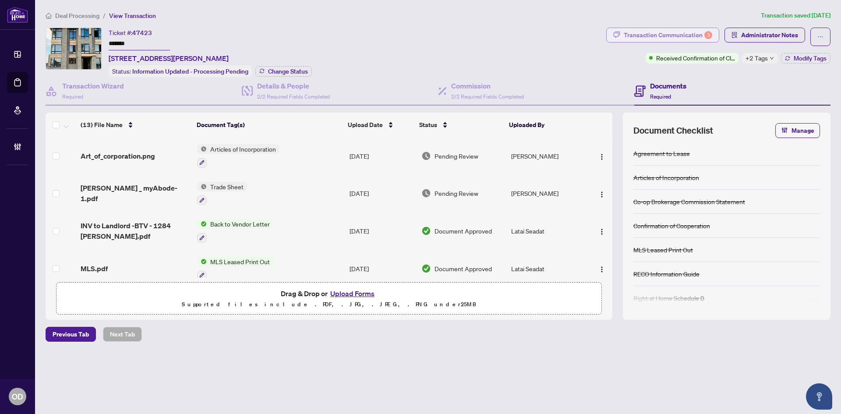
click at [669, 32] on div "Transaction Communication 3" at bounding box center [668, 35] width 89 height 14
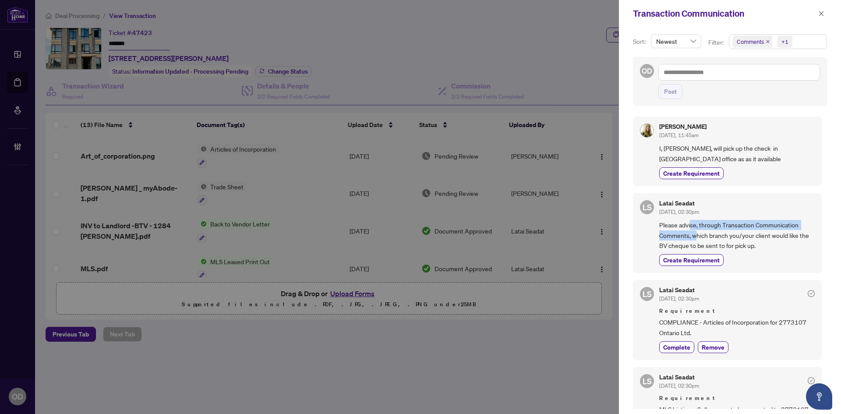
drag, startPoint x: 690, startPoint y: 223, endPoint x: 714, endPoint y: 232, distance: 25.8
click at [708, 232] on span "Please advise, through Transaction Communication Comments, which branch you/you…" at bounding box center [737, 235] width 156 height 31
drag, startPoint x: 715, startPoint y: 232, endPoint x: 719, endPoint y: 230, distance: 5.3
click at [716, 232] on span "Please advise, through Transaction Communication Comments, which branch you/you…" at bounding box center [737, 235] width 156 height 31
drag, startPoint x: 691, startPoint y: 226, endPoint x: 723, endPoint y: 232, distance: 31.6
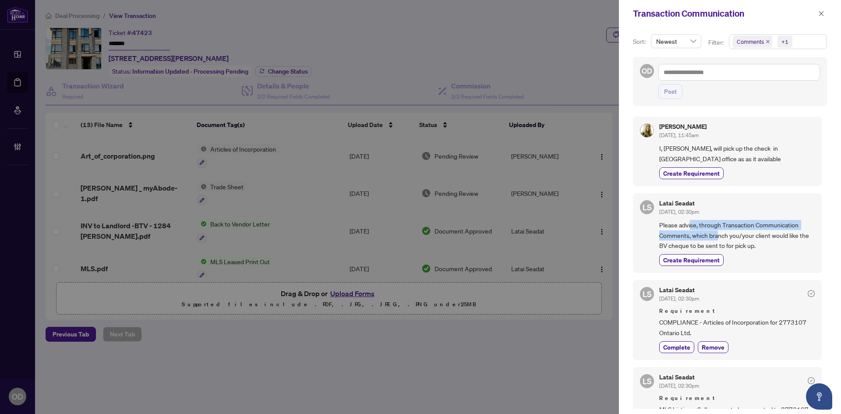
click at [723, 232] on span "Please advise, through Transaction Communication Comments, which branch you/you…" at bounding box center [737, 235] width 156 height 31
click at [726, 231] on span "Please advise, through Transaction Communication Comments, which branch you/you…" at bounding box center [737, 235] width 156 height 31
click at [726, 229] on span "Please advise, through Transaction Communication Comments, which branch you/you…" at bounding box center [737, 235] width 156 height 31
click at [709, 226] on span "Please advise, through Transaction Communication Comments, which branch you/you…" at bounding box center [737, 235] width 156 height 31
drag, startPoint x: 665, startPoint y: 226, endPoint x: 725, endPoint y: 227, distance: 60.0
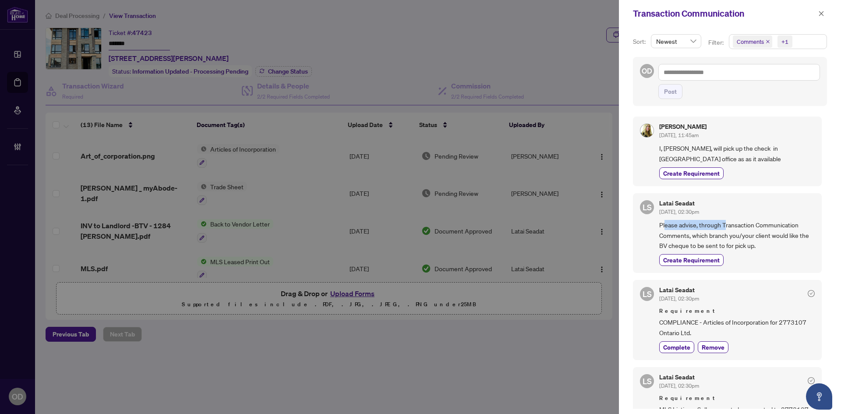
click at [725, 227] on span "Please advise, through Transaction Communication Comments, which branch you/you…" at bounding box center [737, 235] width 156 height 31
drag, startPoint x: 684, startPoint y: 222, endPoint x: 751, endPoint y: 220, distance: 67.9
click at [751, 220] on span "Please advise, through Transaction Communication Comments, which branch you/you…" at bounding box center [737, 235] width 156 height 31
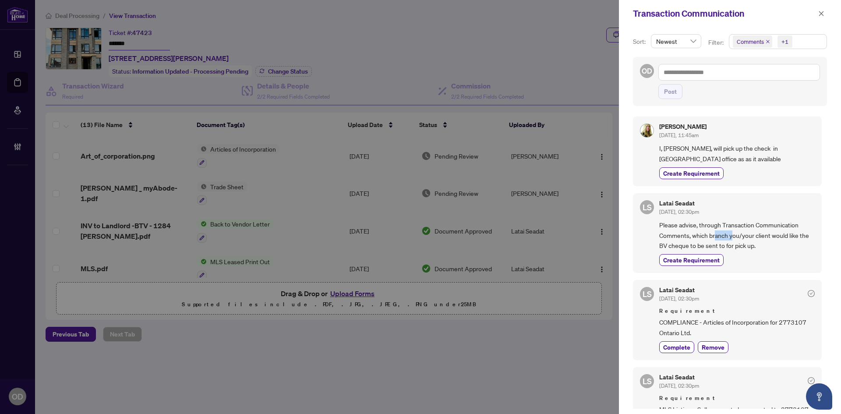
drag, startPoint x: 716, startPoint y: 237, endPoint x: 742, endPoint y: 227, distance: 28.2
click at [737, 230] on span "Please advise, through Transaction Communication Comments, which branch you/you…" at bounding box center [737, 235] width 156 height 31
click at [747, 225] on span "Please advise, through Transaction Communication Comments, which branch you/you…" at bounding box center [737, 235] width 156 height 31
drag, startPoint x: 716, startPoint y: 231, endPoint x: 729, endPoint y: 237, distance: 14.3
click at [729, 237] on span "Please advise, through Transaction Communication Comments, which branch you/you…" at bounding box center [737, 235] width 156 height 31
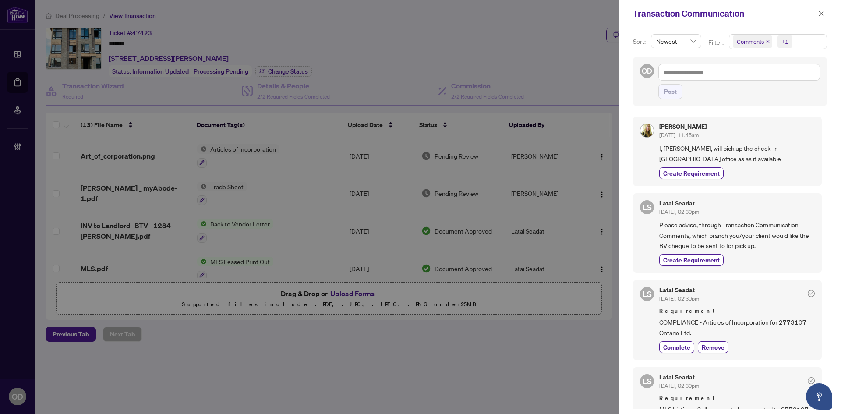
click at [779, 239] on span "Please advise, through Transaction Communication Comments, which branch you/you…" at bounding box center [737, 235] width 156 height 31
drag, startPoint x: 751, startPoint y: 239, endPoint x: 774, endPoint y: 237, distance: 22.9
click at [774, 237] on span "Please advise, through Transaction Communication Comments, which branch you/you…" at bounding box center [737, 235] width 156 height 31
click at [772, 237] on span "Please advise, through Transaction Communication Comments, which branch you/you…" at bounding box center [737, 235] width 156 height 31
drag, startPoint x: 681, startPoint y: 151, endPoint x: 718, endPoint y: 143, distance: 37.7
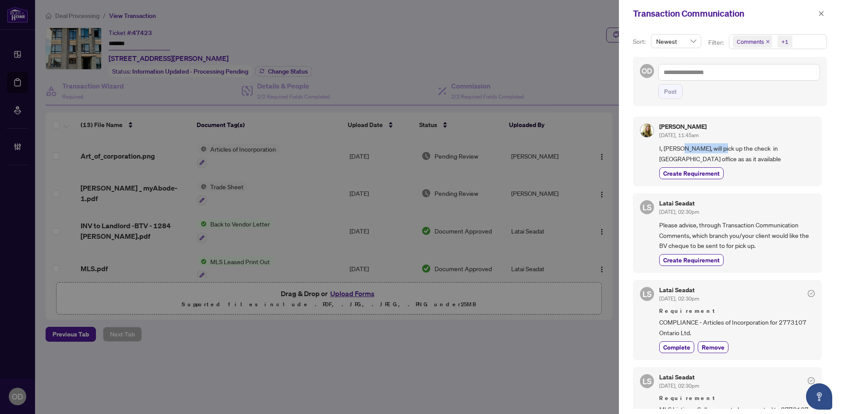
click at [718, 143] on div "Olga Maller Aug/08/2025, 11:45am I, Olga Maller, will pick up the check in Rich…" at bounding box center [737, 152] width 156 height 56
click at [719, 143] on span "I, Olga Maller, will pick up the check in Richmond Hill office as as it availab…" at bounding box center [737, 153] width 156 height 21
drag, startPoint x: 678, startPoint y: 149, endPoint x: 760, endPoint y: 149, distance: 81.9
click at [749, 149] on span "I, Olga Maller, will pick up the check in Richmond Hill office as as it availab…" at bounding box center [737, 153] width 156 height 21
click at [760, 149] on span "I, Olga Maller, will pick up the check in Richmond Hill office as as it availab…" at bounding box center [737, 153] width 156 height 21
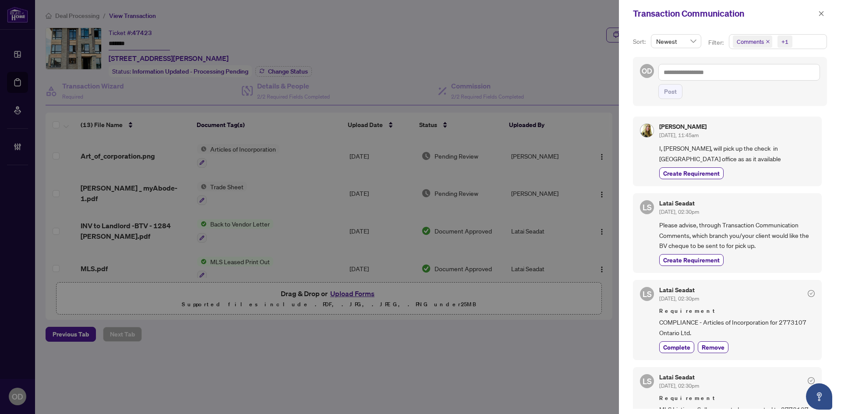
click at [828, 18] on div "Transaction Communication" at bounding box center [730, 13] width 222 height 27
click at [827, 11] on button "button" at bounding box center [821, 13] width 11 height 11
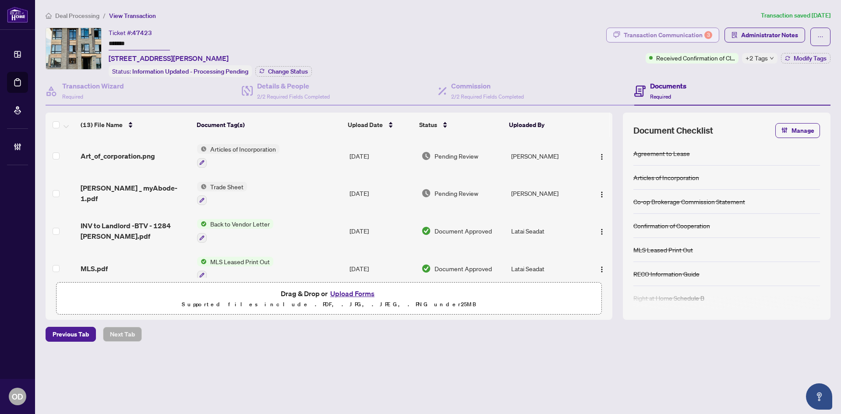
click at [697, 39] on div "Transaction Communication 3" at bounding box center [668, 35] width 89 height 14
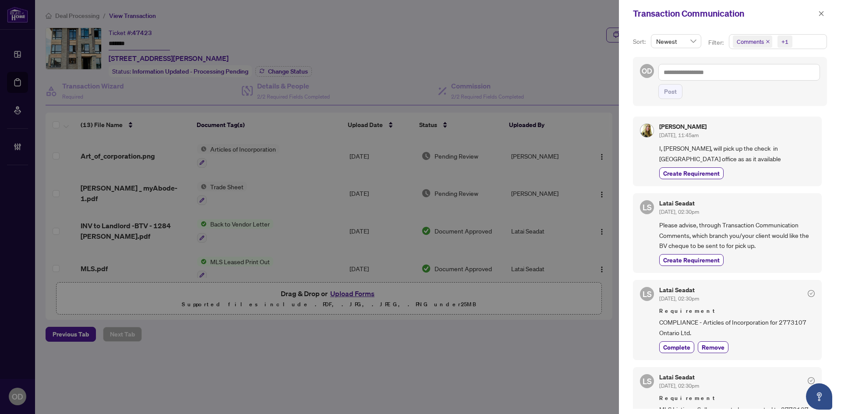
click at [788, 43] on div "+1" at bounding box center [785, 41] width 7 height 9
click at [778, 72] on div "Select All Comments Requirements Activity History" at bounding box center [777, 81] width 93 height 55
click at [760, 85] on span "Requirements" at bounding box center [782, 90] width 78 height 11
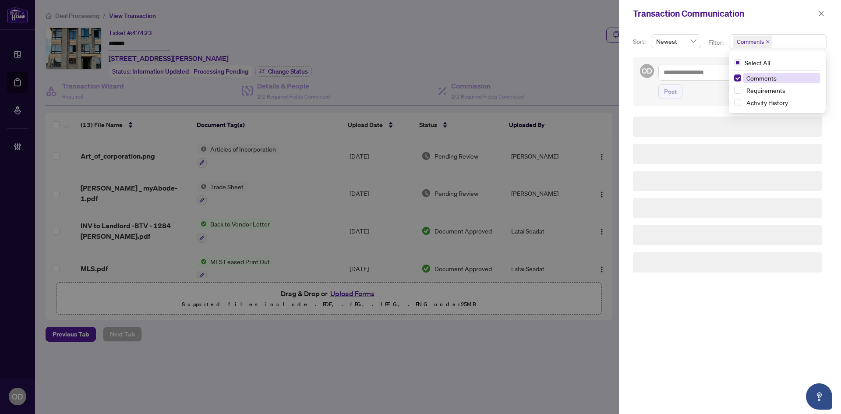
click at [772, 73] on span "Comments" at bounding box center [782, 78] width 78 height 11
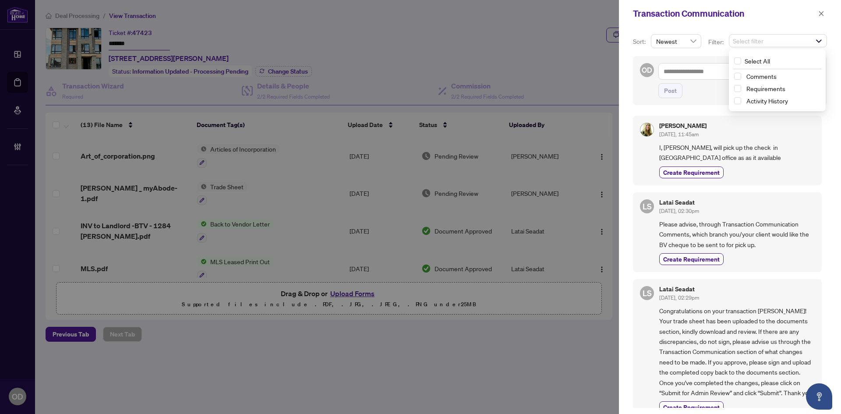
drag, startPoint x: 758, startPoint y: 93, endPoint x: 779, endPoint y: 50, distance: 47.2
click at [758, 93] on span "Requirements" at bounding box center [782, 88] width 78 height 11
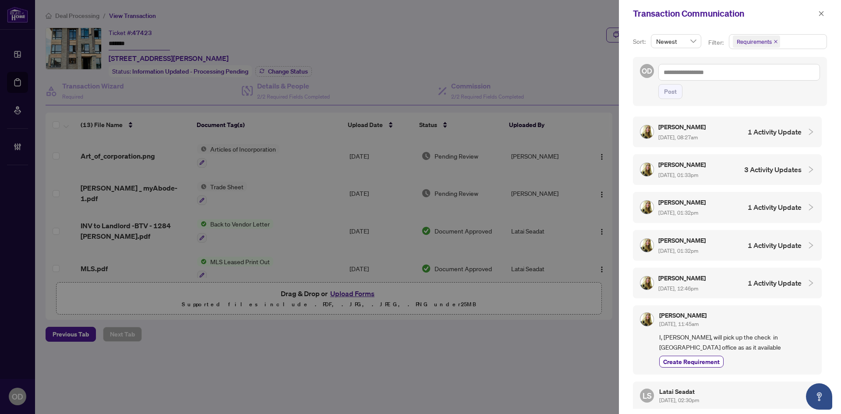
click at [776, 20] on div "Transaction Communication" at bounding box center [730, 13] width 222 height 27
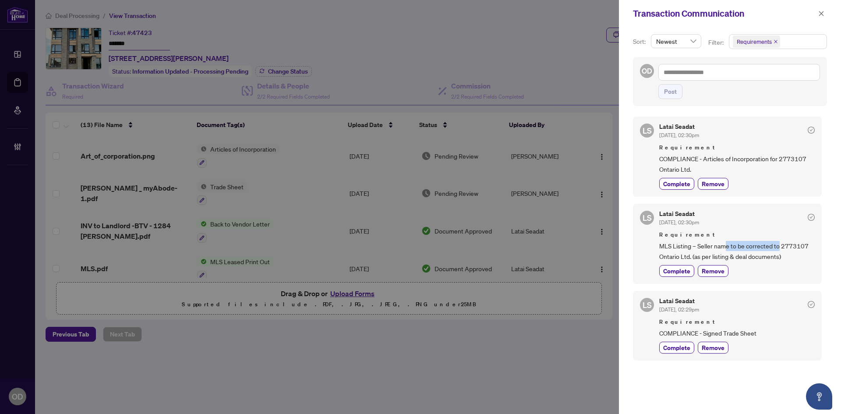
drag, startPoint x: 727, startPoint y: 249, endPoint x: 778, endPoint y: 248, distance: 51.3
click at [778, 248] on span "MLS Listing – Seller name to be corrected to 2773107 Ontario Ltd. (as per listi…" at bounding box center [737, 251] width 156 height 21
drag, startPoint x: 740, startPoint y: 247, endPoint x: 805, endPoint y: 247, distance: 64.8
click at [805, 247] on span "MLS Listing – Seller name to be corrected to 2773107 Ontario Ltd. (as per listi…" at bounding box center [737, 251] width 156 height 21
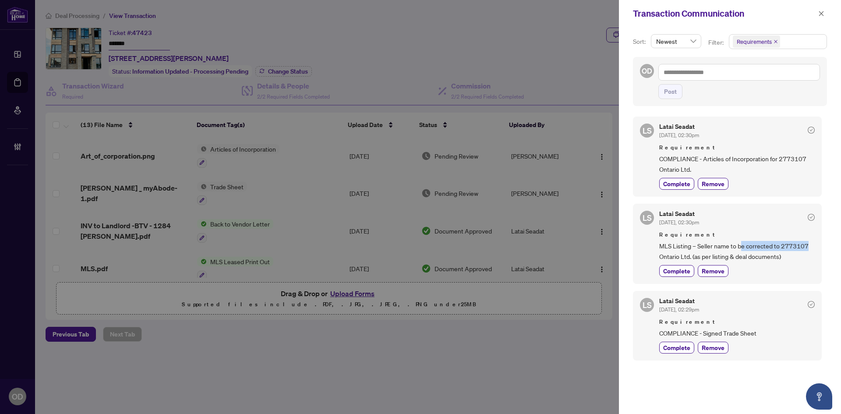
click at [777, 251] on span "MLS Listing – Seller name to be corrected to 2773107 Ontario Ltd. (as per listi…" at bounding box center [737, 251] width 156 height 21
drag, startPoint x: 734, startPoint y: 238, endPoint x: 789, endPoint y: 253, distance: 57.1
click at [789, 253] on div "Requirement MLS Listing – Seller name to be corrected to 2773107 Ontario Ltd. (…" at bounding box center [737, 245] width 156 height 31
click at [789, 253] on span "MLS Listing – Seller name to be corrected to 2773107 Ontario Ltd. (as per listi…" at bounding box center [737, 251] width 156 height 21
drag, startPoint x: 737, startPoint y: 242, endPoint x: 759, endPoint y: 253, distance: 24.7
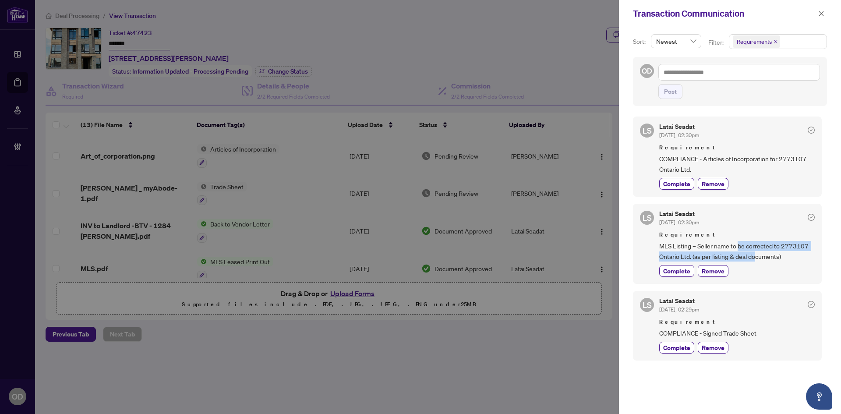
click at [759, 253] on span "MLS Listing – Seller name to be corrected to 2773107 Ontario Ltd. (as per listi…" at bounding box center [737, 251] width 156 height 21
drag, startPoint x: 728, startPoint y: 244, endPoint x: 788, endPoint y: 262, distance: 63.1
click at [788, 262] on div "Latai Seadat Aug/07/2025, 02:30pm Requirement MLS Listing – Seller name to be c…" at bounding box center [737, 244] width 156 height 66
click at [790, 262] on div "Latai Seadat Aug/07/2025, 02:30pm Requirement MLS Listing – Seller name to be c…" at bounding box center [737, 244] width 156 height 66
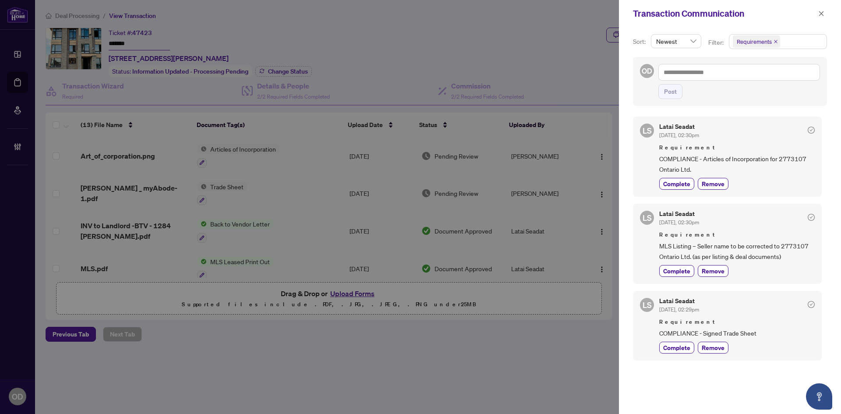
drag, startPoint x: 715, startPoint y: 236, endPoint x: 756, endPoint y: 244, distance: 42.4
click at [720, 237] on span "Requirement" at bounding box center [737, 234] width 156 height 9
drag, startPoint x: 716, startPoint y: 244, endPoint x: 775, endPoint y: 257, distance: 60.6
click at [763, 258] on span "MLS Listing – Seller name to be corrected to 2773107 Ontario Ltd. (as per listi…" at bounding box center [737, 251] width 156 height 21
click at [775, 257] on span "MLS Listing – Seller name to be corrected to 2773107 Ontario Ltd. (as per listi…" at bounding box center [737, 251] width 156 height 21
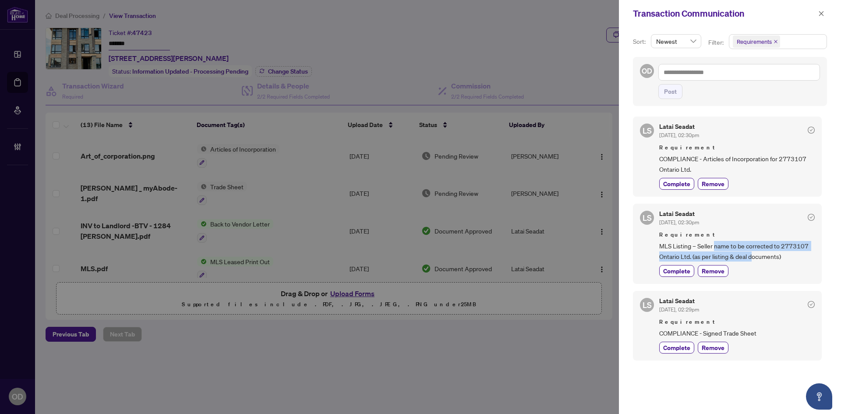
drag, startPoint x: 715, startPoint y: 243, endPoint x: 754, endPoint y: 256, distance: 41.2
click at [754, 256] on span "MLS Listing – Seller name to be corrected to 2773107 Ontario Ltd. (as per listi…" at bounding box center [737, 251] width 156 height 21
drag, startPoint x: 717, startPoint y: 245, endPoint x: 764, endPoint y: 259, distance: 48.8
click at [764, 259] on span "MLS Listing – Seller name to be corrected to 2773107 Ontario Ltd. (as per listi…" at bounding box center [737, 251] width 156 height 21
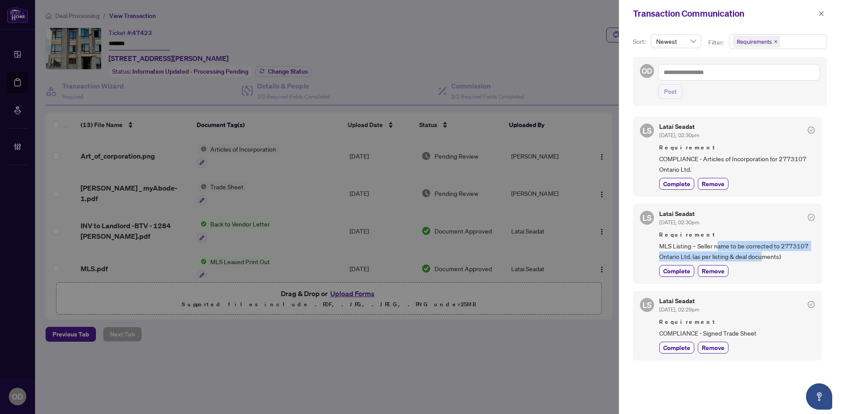
click at [764, 259] on span "MLS Listing – Seller name to be corrected to 2773107 Ontario Ltd. (as per listi…" at bounding box center [737, 251] width 156 height 21
click at [820, 13] on icon "close" at bounding box center [821, 14] width 6 height 6
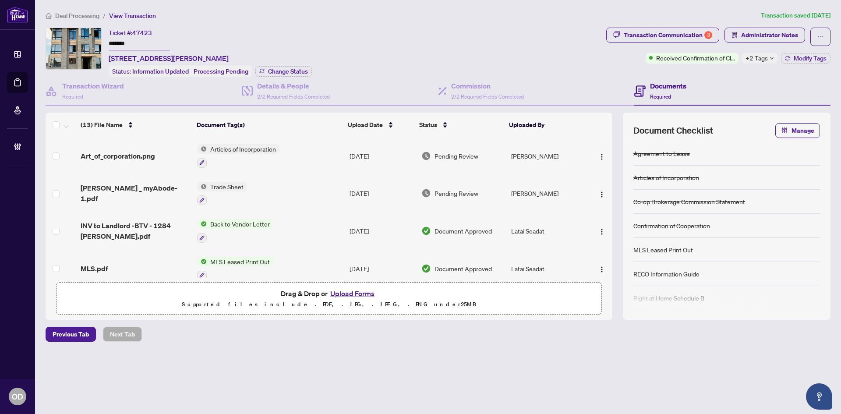
click at [692, 25] on div "Deal Processing / View Transaction Transaction saved 2 days ago Ticket #: 47423…" at bounding box center [438, 192] width 792 height 362
click at [691, 31] on div "Transaction Communication 3" at bounding box center [668, 35] width 89 height 14
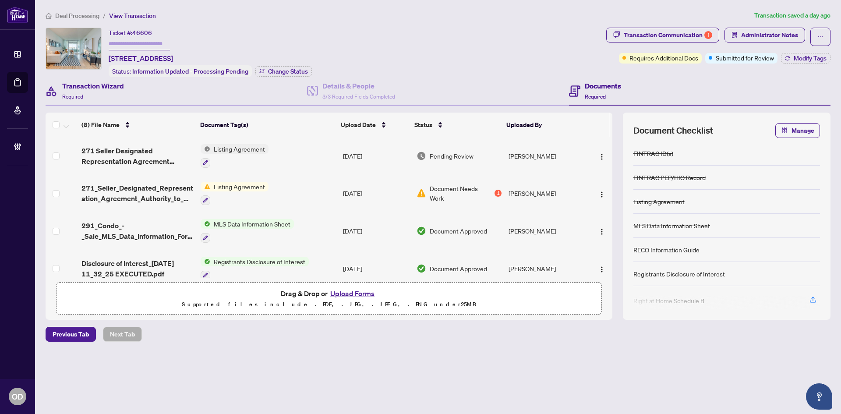
click at [180, 91] on div "Transaction Wizard Required" at bounding box center [177, 91] width 262 height 28
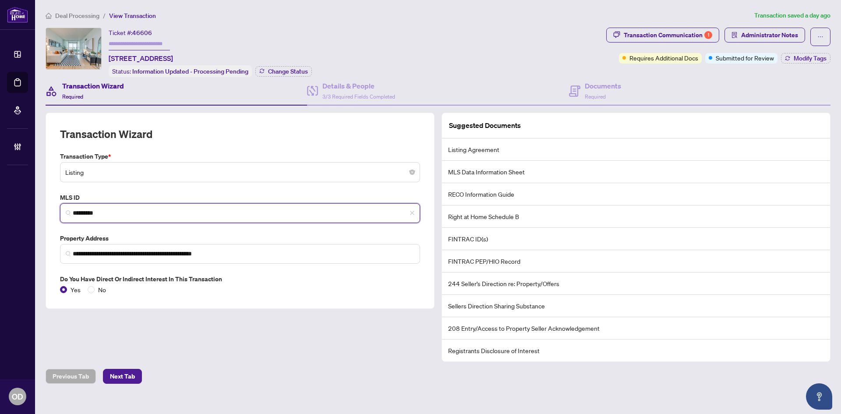
click at [184, 213] on input "*********" at bounding box center [244, 213] width 342 height 9
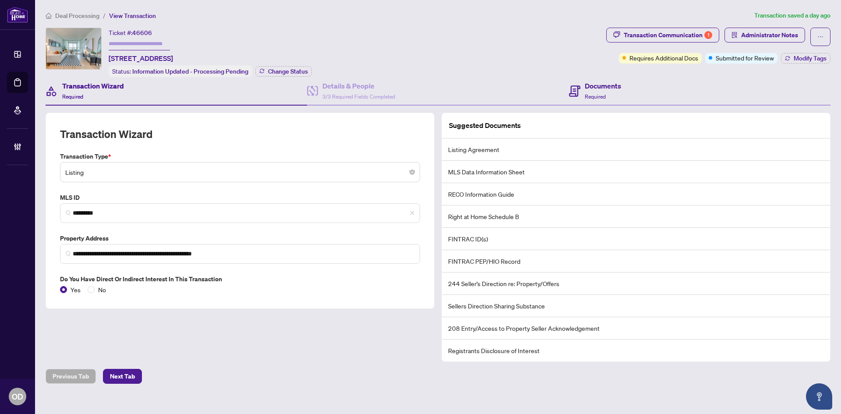
click at [614, 103] on div "Documents Required" at bounding box center [700, 91] width 262 height 28
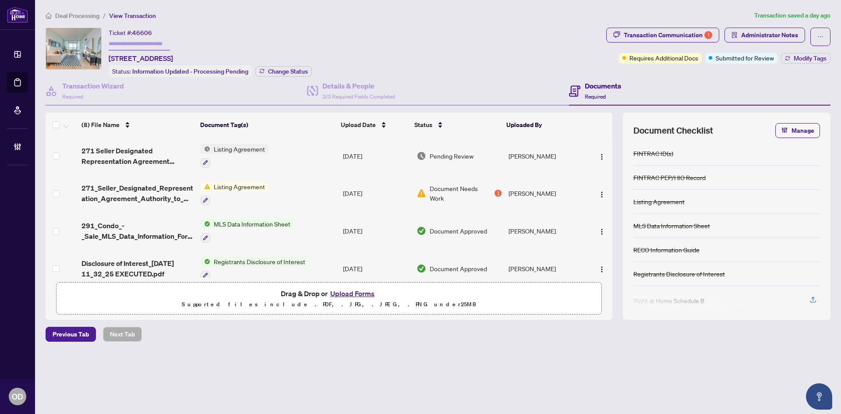
click at [285, 151] on td "Listing Agreement" at bounding box center [268, 156] width 142 height 38
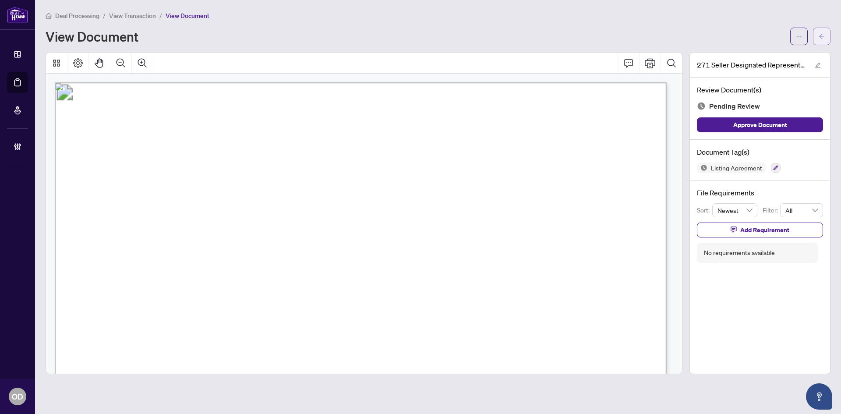
click at [823, 40] on span "button" at bounding box center [822, 36] width 6 height 14
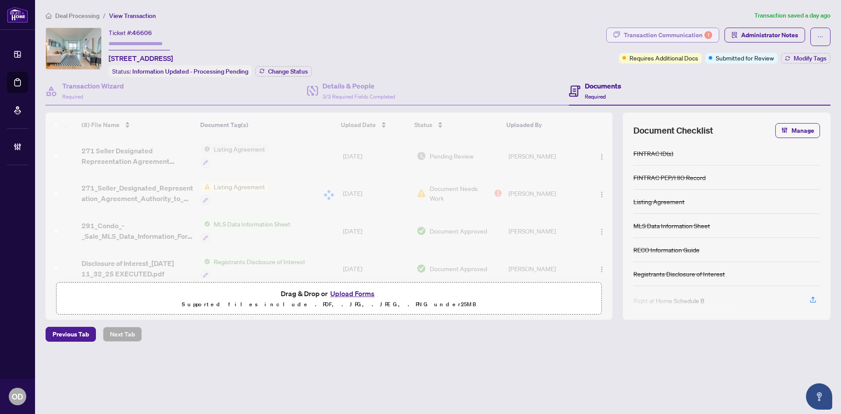
click at [716, 41] on button "Transaction Communication 1" at bounding box center [662, 35] width 113 height 15
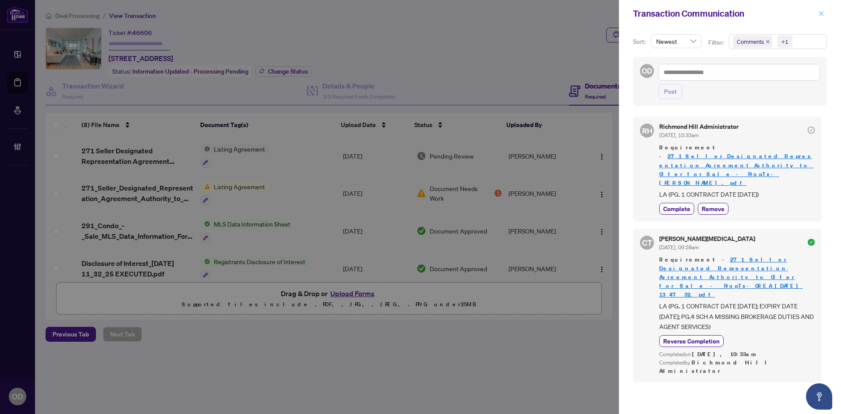
click at [818, 17] on span "button" at bounding box center [821, 14] width 6 height 14
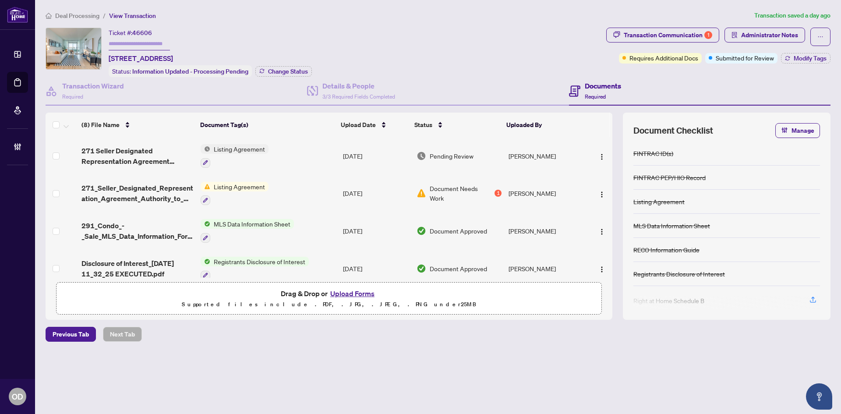
click at [294, 159] on td "Listing Agreement" at bounding box center [268, 156] width 142 height 38
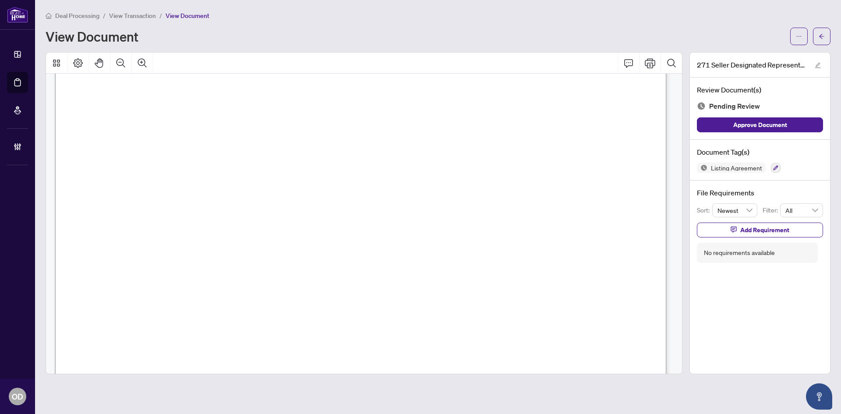
scroll to position [175, 0]
click at [822, 37] on icon "arrow-left" at bounding box center [822, 36] width 6 height 6
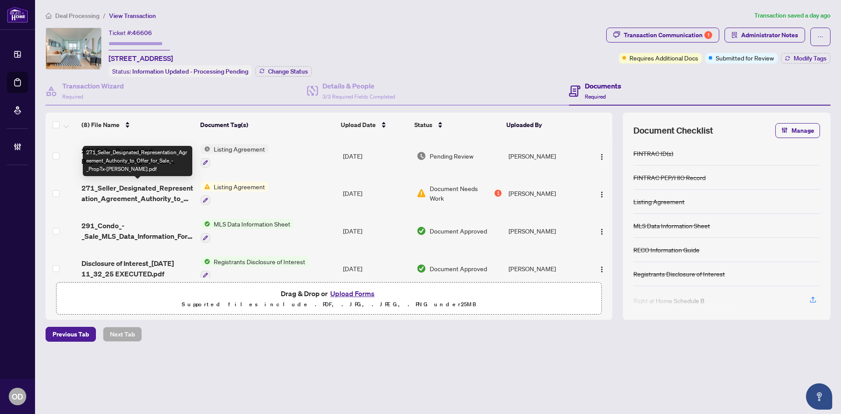
click at [139, 184] on span "271_Seller_Designated_Representation_Agreement_Authority_to_Offer_for_Sale_-_Pr…" at bounding box center [137, 193] width 112 height 21
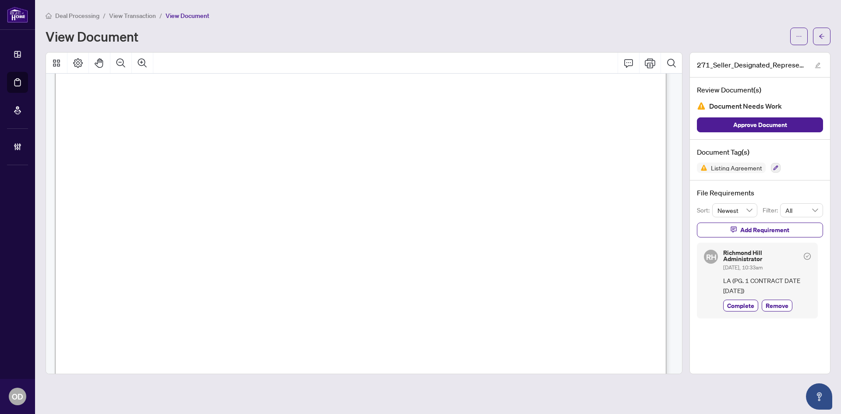
scroll to position [131, 0]
click at [820, 28] on button "button" at bounding box center [822, 37] width 18 height 18
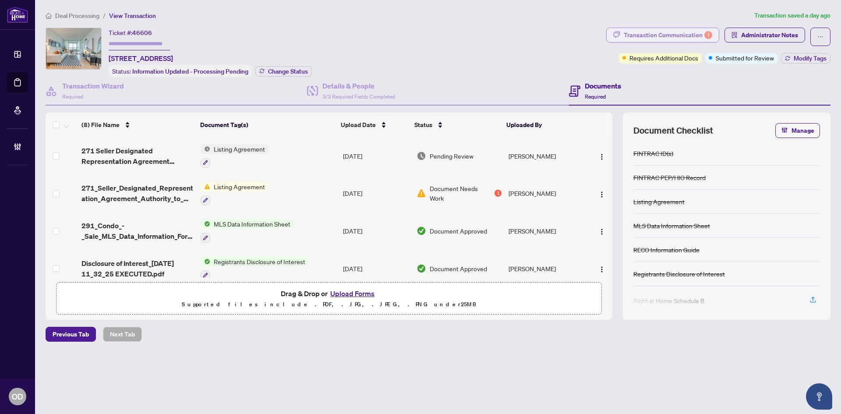
click at [716, 31] on button "Transaction Communication 1" at bounding box center [662, 35] width 113 height 15
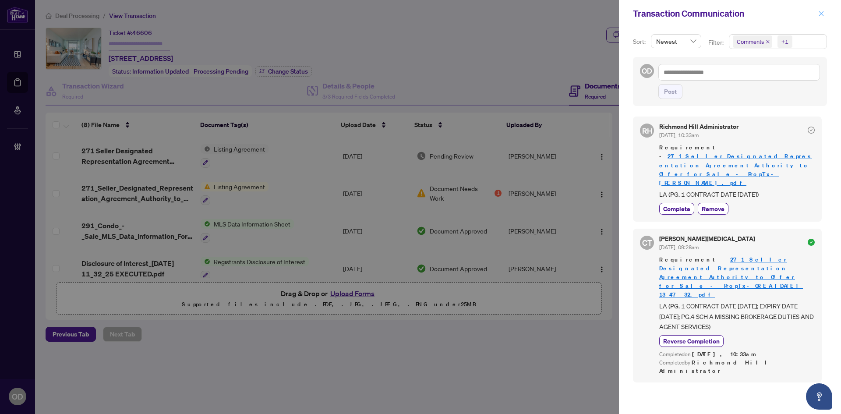
click at [825, 14] on button "button" at bounding box center [821, 13] width 11 height 11
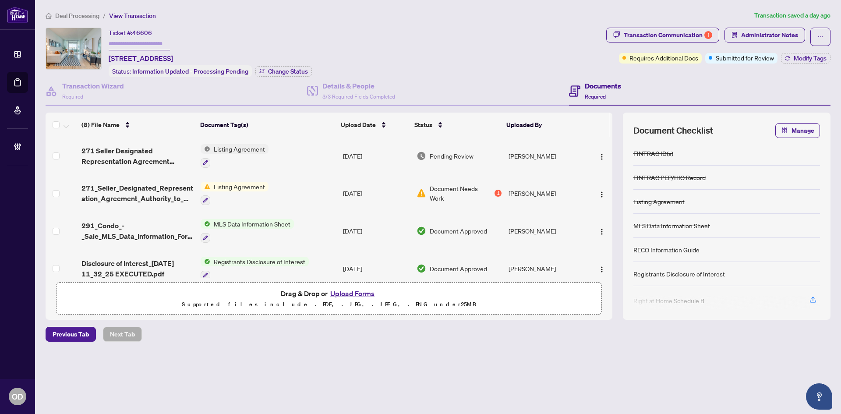
click at [146, 164] on span "271 Seller Designated Representation Agreement Authority to Offer for Sale - Pr…" at bounding box center [137, 155] width 112 height 21
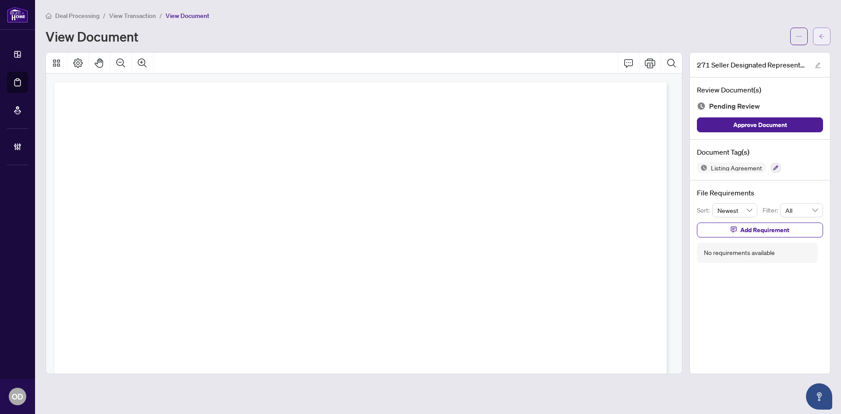
click at [818, 36] on button "button" at bounding box center [822, 37] width 18 height 18
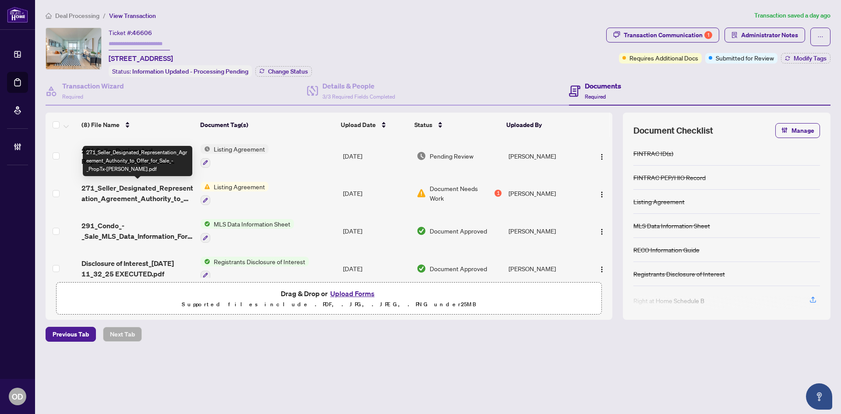
click at [145, 189] on span "271_Seller_Designated_Representation_Agreement_Authority_to_Offer_for_Sale_-_Pr…" at bounding box center [137, 193] width 112 height 21
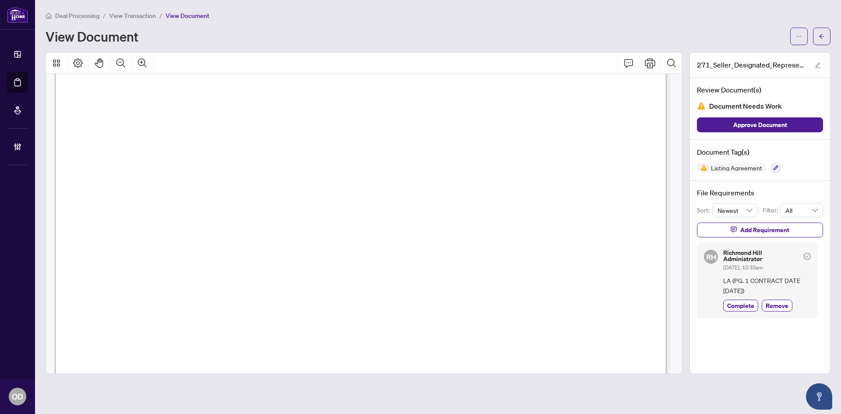
scroll to position [131, 0]
click at [824, 35] on icon "arrow-left" at bounding box center [822, 36] width 6 height 6
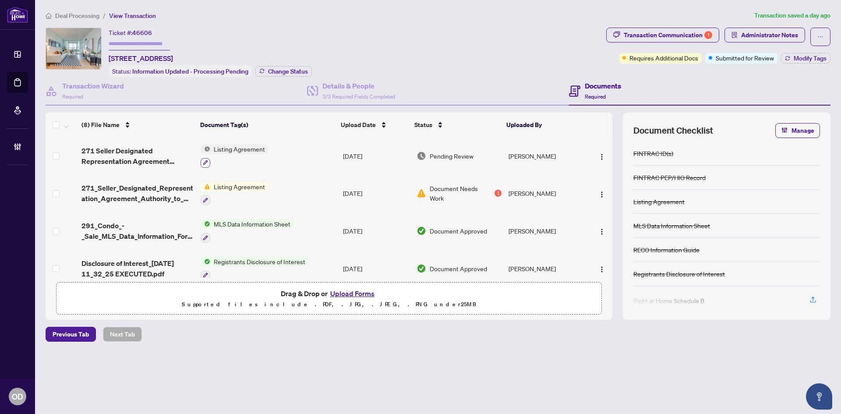
click at [209, 163] on button "button" at bounding box center [206, 163] width 10 height 10
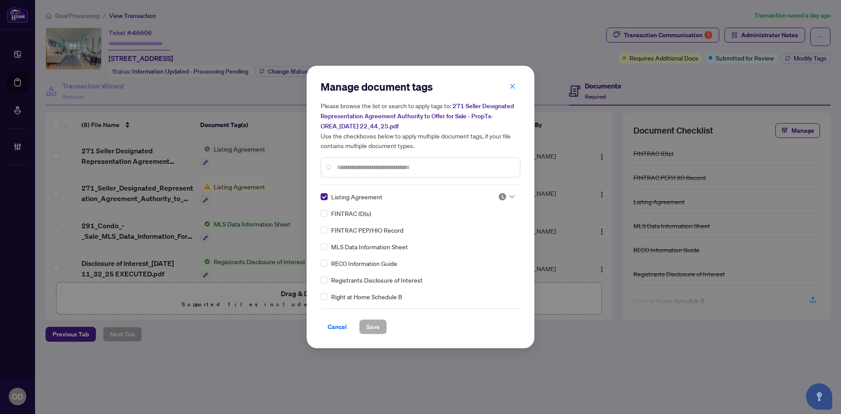
click at [507, 194] on div at bounding box center [506, 196] width 17 height 9
click at [489, 242] on div "Approved" at bounding box center [478, 239] width 56 height 10
click at [365, 327] on button "Save" at bounding box center [373, 326] width 28 height 15
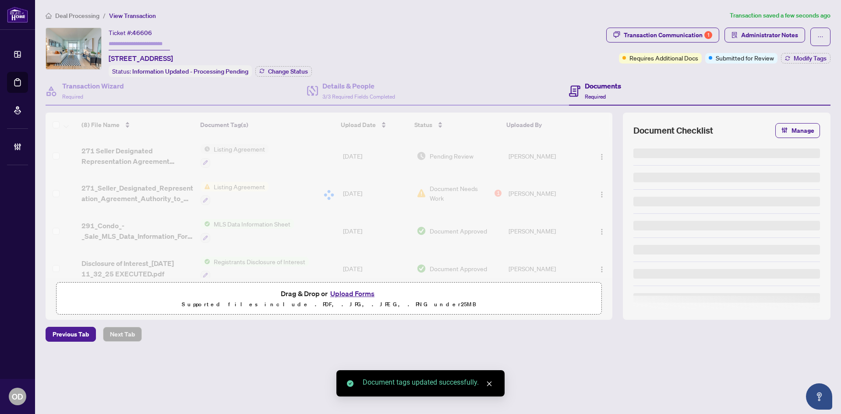
click at [701, 36] on div "Transaction Communication 1" at bounding box center [668, 35] width 89 height 14
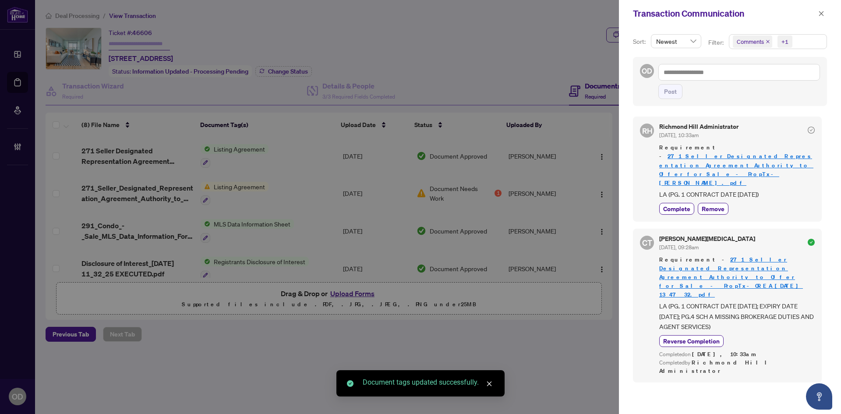
drag, startPoint x: 686, startPoint y: 186, endPoint x: 742, endPoint y: 119, distance: 87.4
click at [687, 184] on div "Richmond Hill Administrator Aug/09/2025, 10:33am Requirement - 271_Seller_Desig…" at bounding box center [737, 169] width 156 height 91
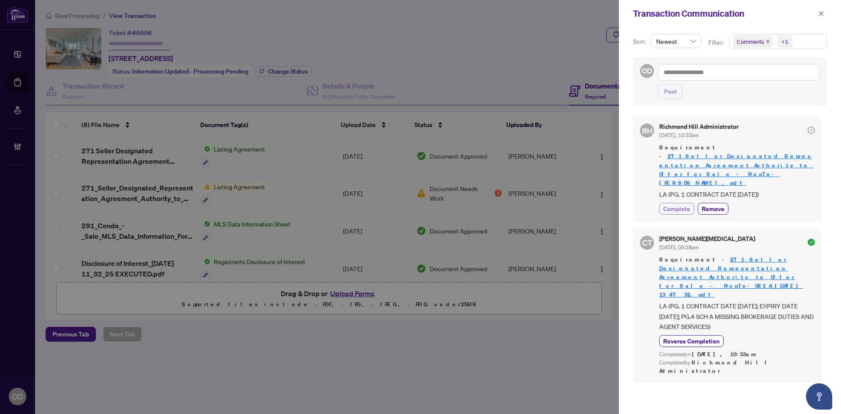
click at [669, 204] on span "Complete" at bounding box center [676, 208] width 27 height 9
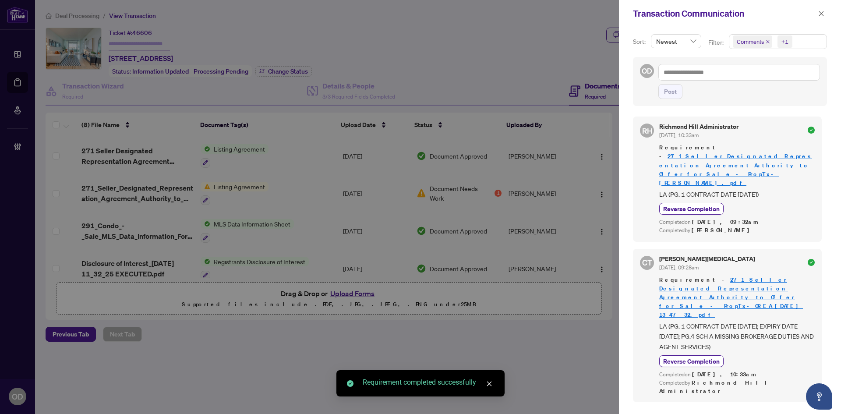
click at [814, 18] on div "Transaction Communication" at bounding box center [724, 13] width 183 height 13
click at [825, 7] on div "Transaction Communication" at bounding box center [730, 13] width 222 height 27
click at [822, 9] on span "button" at bounding box center [821, 14] width 6 height 14
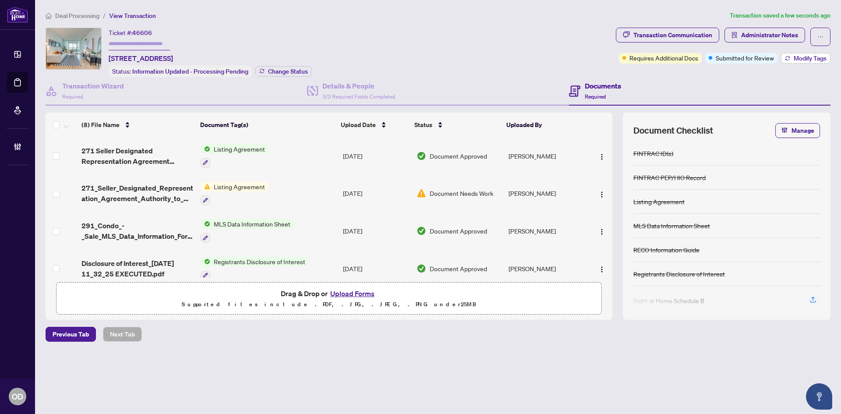
click at [803, 57] on span "Modify Tags" at bounding box center [810, 58] width 33 height 6
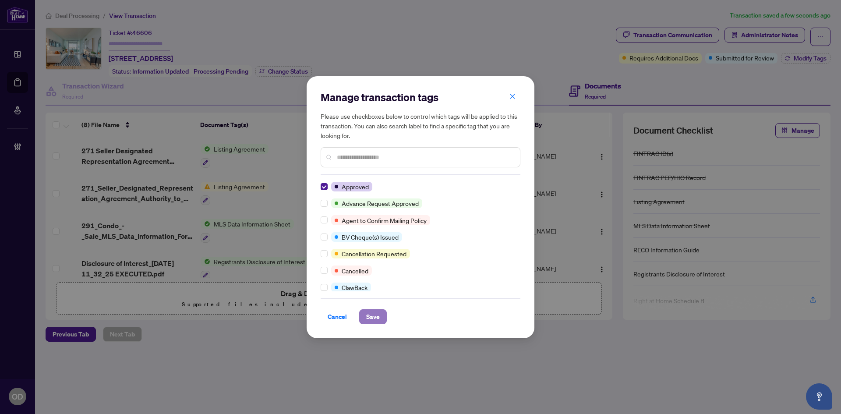
click at [372, 317] on span "Save" at bounding box center [373, 317] width 14 height 14
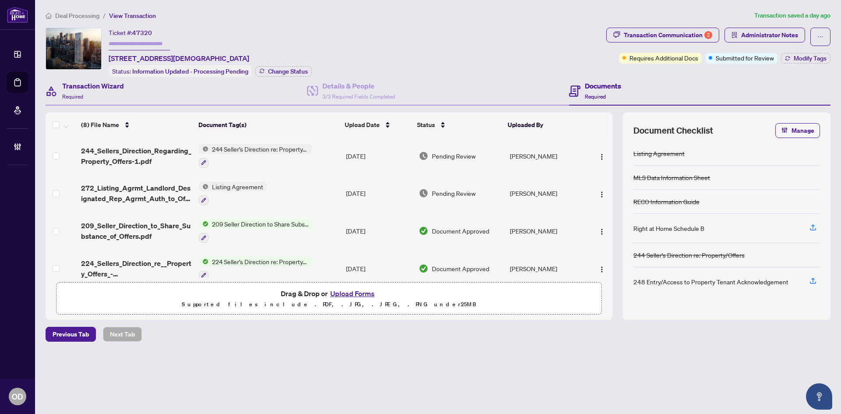
click at [154, 93] on div "Transaction Wizard Required" at bounding box center [177, 91] width 262 height 28
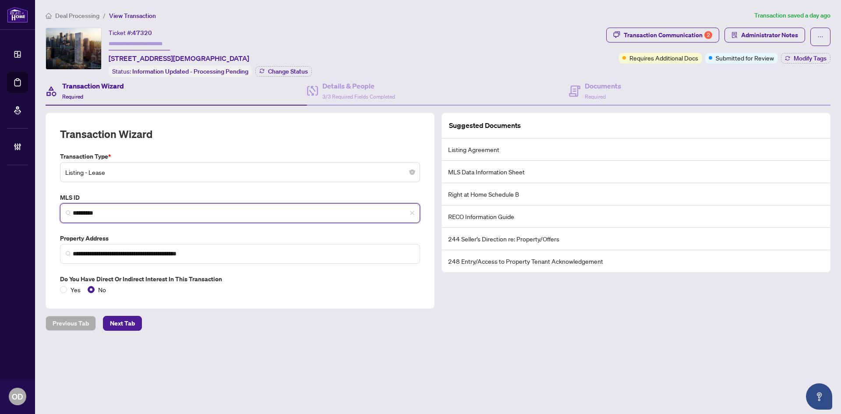
click at [135, 209] on input "*********" at bounding box center [244, 213] width 342 height 9
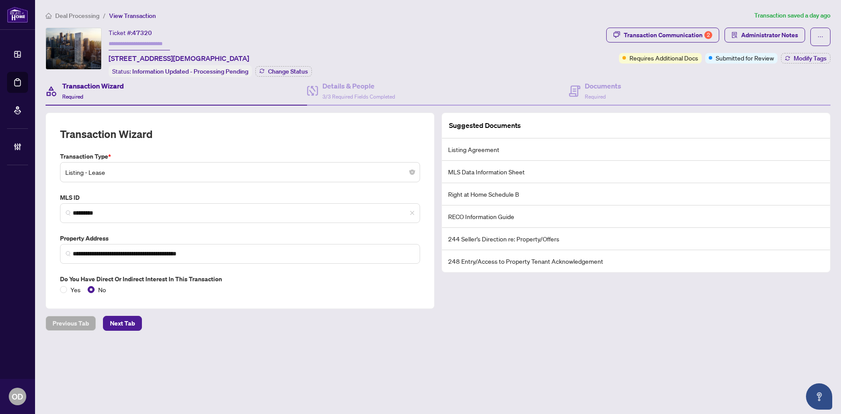
click at [575, 105] on div "**********" at bounding box center [438, 193] width 785 height 232
click at [585, 85] on h4 "Documents" at bounding box center [603, 86] width 36 height 11
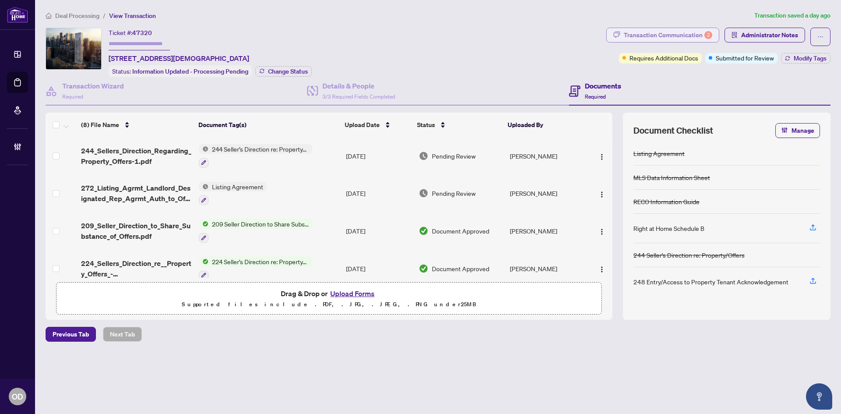
click at [687, 40] on div "Transaction Communication 2" at bounding box center [668, 35] width 89 height 14
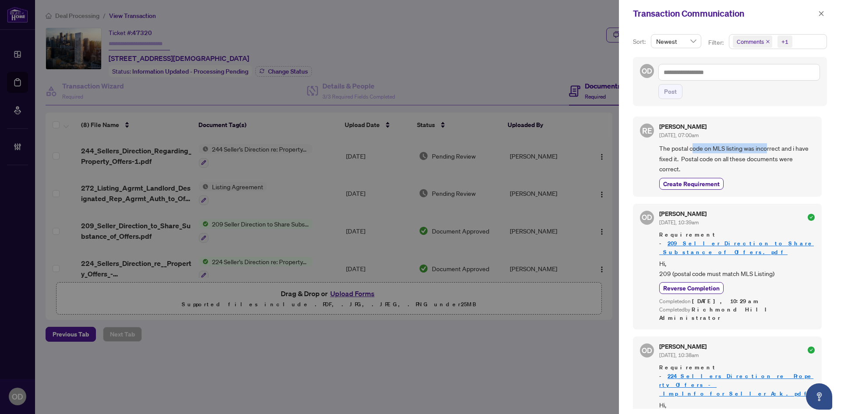
drag, startPoint x: 691, startPoint y: 150, endPoint x: 767, endPoint y: 152, distance: 76.3
click at [767, 152] on span "The postal code on MLS listing was incorrect and i have fixed it. Postal code o…" at bounding box center [737, 158] width 156 height 31
drag, startPoint x: 767, startPoint y: 152, endPoint x: 762, endPoint y: 154, distance: 5.3
click at [768, 152] on span "The postal code on MLS listing was incorrect and i have fixed it. Postal code o…" at bounding box center [737, 158] width 156 height 31
click at [678, 150] on span "The postal code on MLS listing was incorrect and i have fixed it. Postal code o…" at bounding box center [737, 158] width 156 height 31
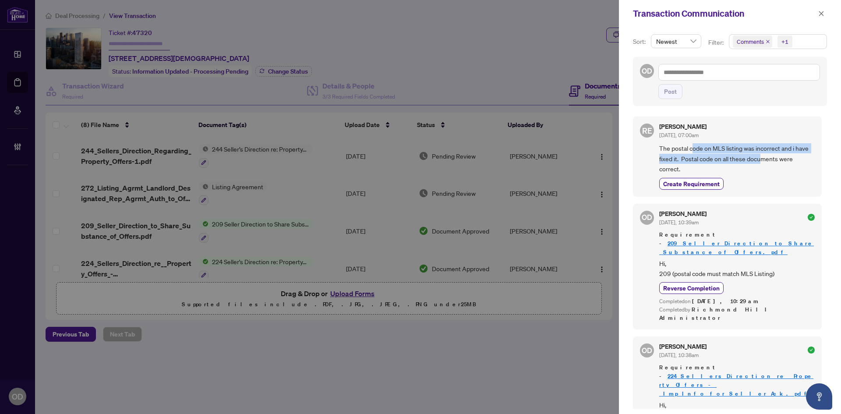
drag, startPoint x: 693, startPoint y: 143, endPoint x: 763, endPoint y: 161, distance: 71.8
click at [763, 161] on span "The postal code on MLS listing was incorrect and i have fixed it. Postal code o…" at bounding box center [737, 158] width 156 height 31
click at [825, 17] on button "button" at bounding box center [821, 13] width 11 height 11
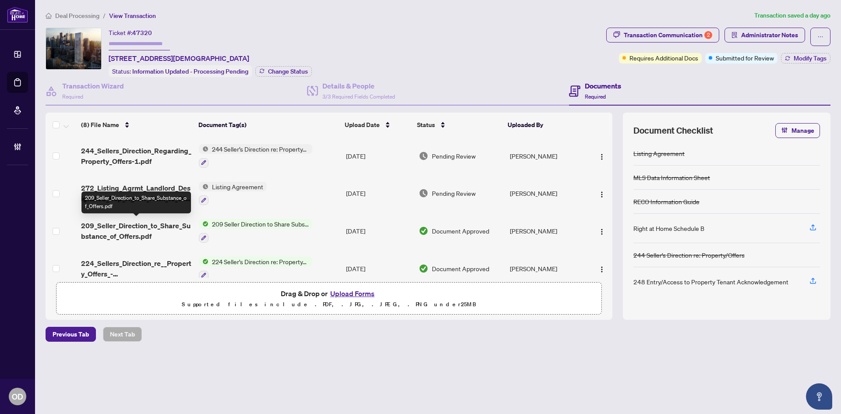
click at [130, 234] on span "209_Seller_Direction_to_Share_Substance_of_Offers.pdf" at bounding box center [136, 230] width 111 height 21
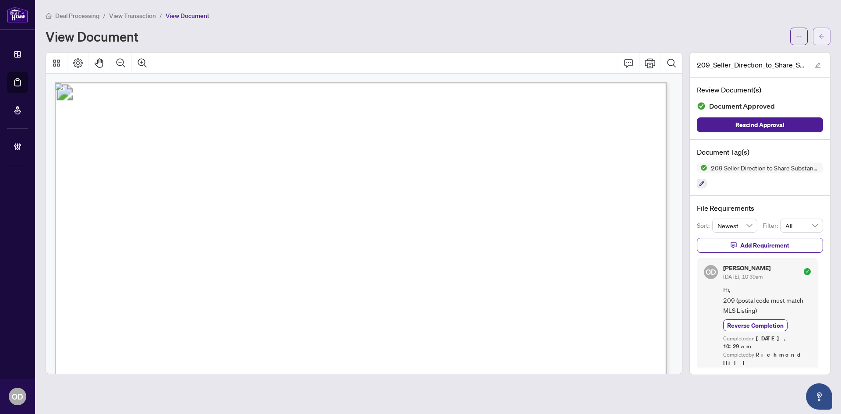
click at [826, 43] on button "button" at bounding box center [822, 37] width 18 height 18
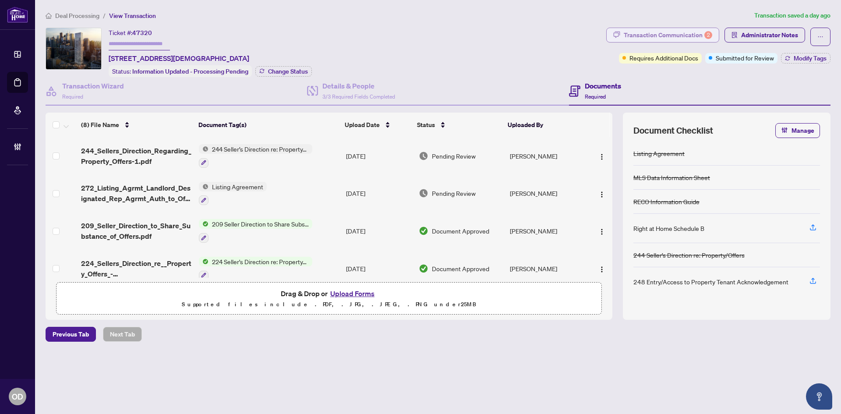
click at [704, 38] on div "Transaction Communication 2" at bounding box center [668, 35] width 89 height 14
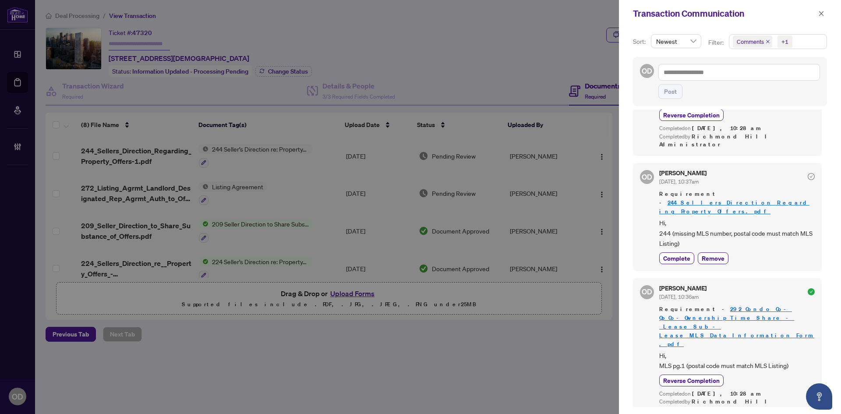
scroll to position [288, 0]
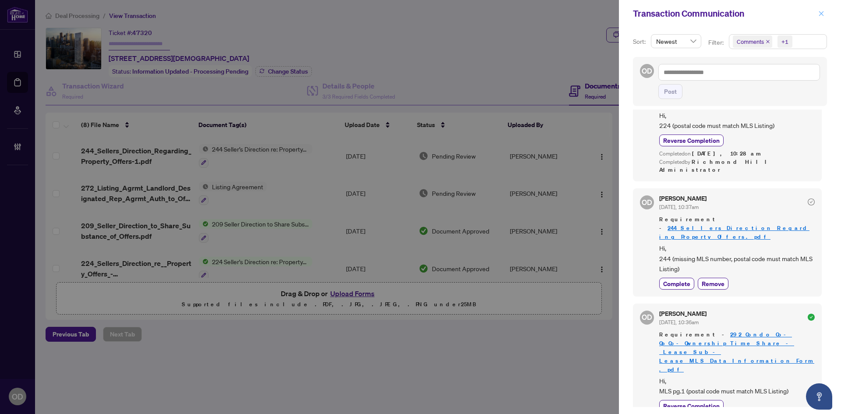
click at [819, 16] on icon "close" at bounding box center [821, 14] width 6 height 6
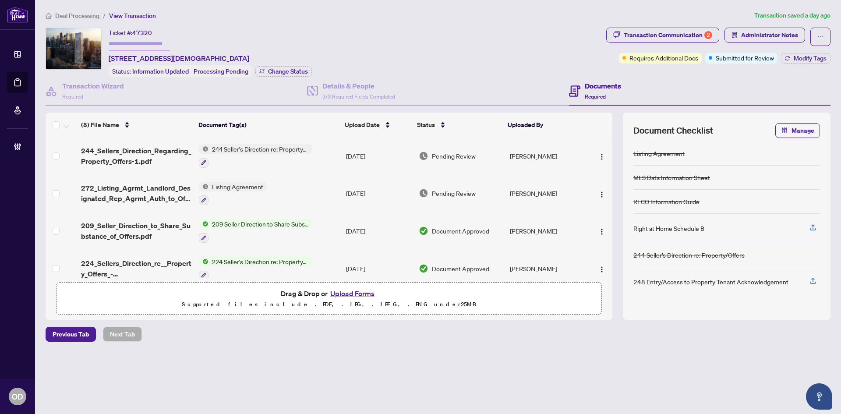
click at [405, 141] on td "[DATE]" at bounding box center [379, 156] width 73 height 38
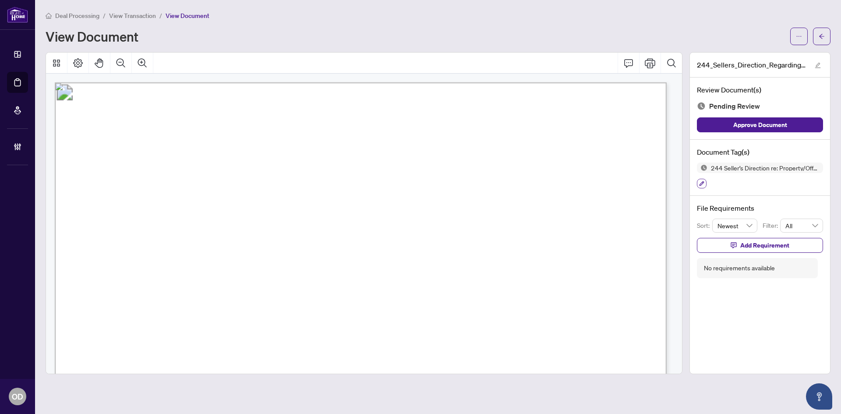
click at [703, 185] on icon "button" at bounding box center [701, 183] width 5 height 5
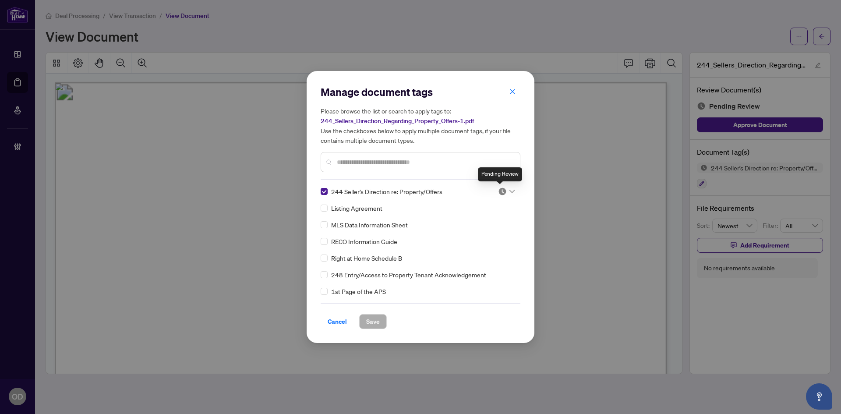
click at [502, 188] on img at bounding box center [502, 191] width 9 height 9
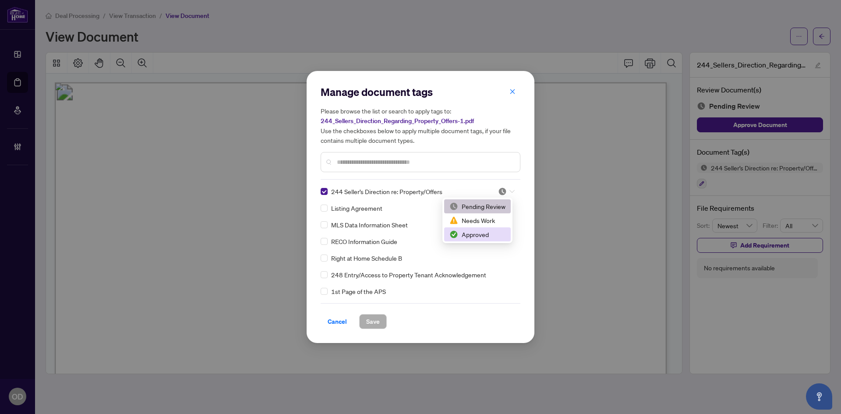
click at [497, 233] on div "Approved" at bounding box center [478, 235] width 56 height 10
click at [362, 323] on button "Save" at bounding box center [373, 321] width 28 height 15
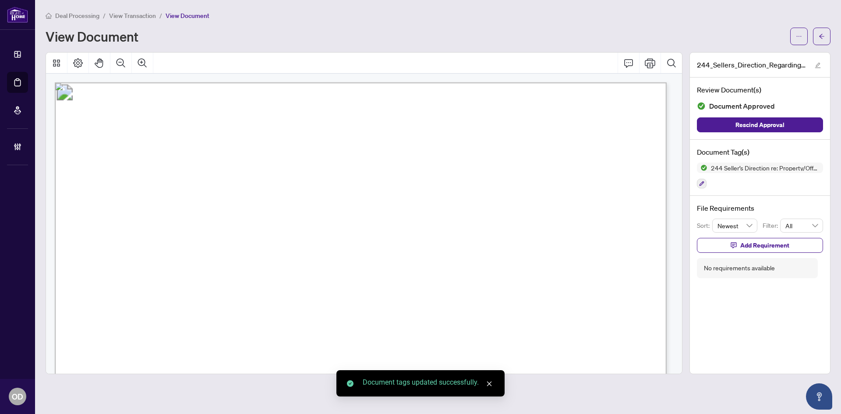
click at [825, 28] on button "button" at bounding box center [822, 37] width 18 height 18
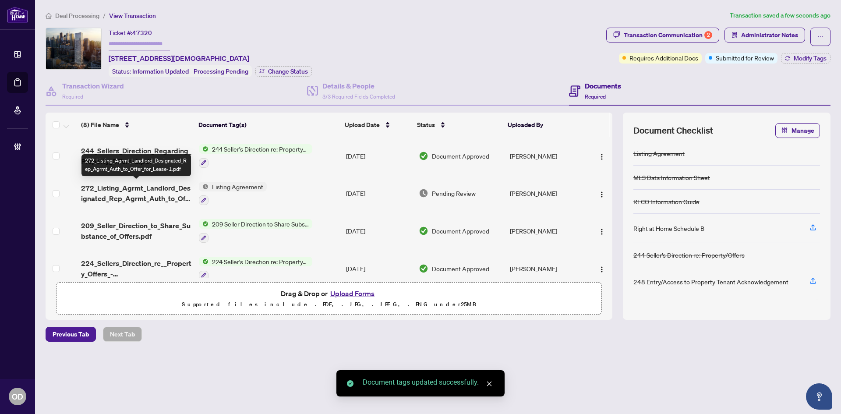
click at [129, 197] on span "272_Listing_Agrmt_Landlord_Designated_Rep_Agrmt_Auth_to_Offer_for_Lease-1.pdf" at bounding box center [136, 193] width 111 height 21
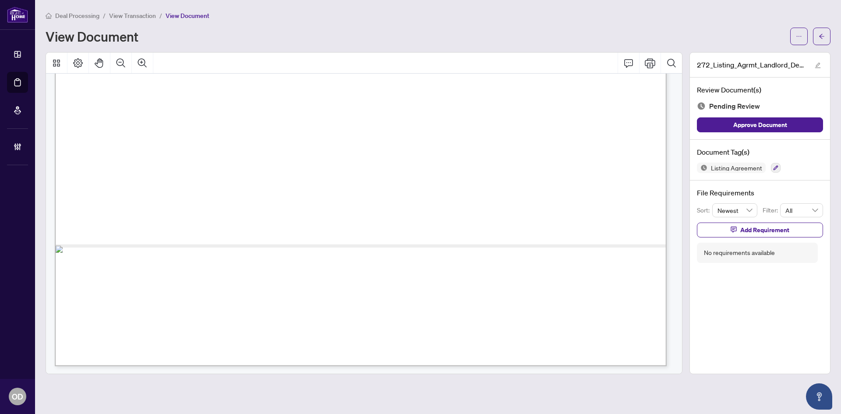
scroll to position [3758, 0]
click at [772, 167] on button "button" at bounding box center [776, 168] width 10 height 10
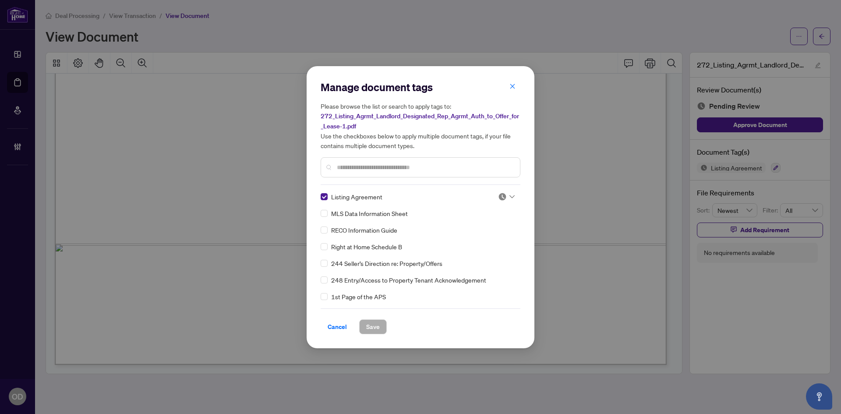
click at [502, 196] on img at bounding box center [502, 196] width 9 height 9
click at [494, 233] on div "Approved" at bounding box center [477, 239] width 67 height 14
click at [376, 325] on span "Save" at bounding box center [373, 327] width 14 height 14
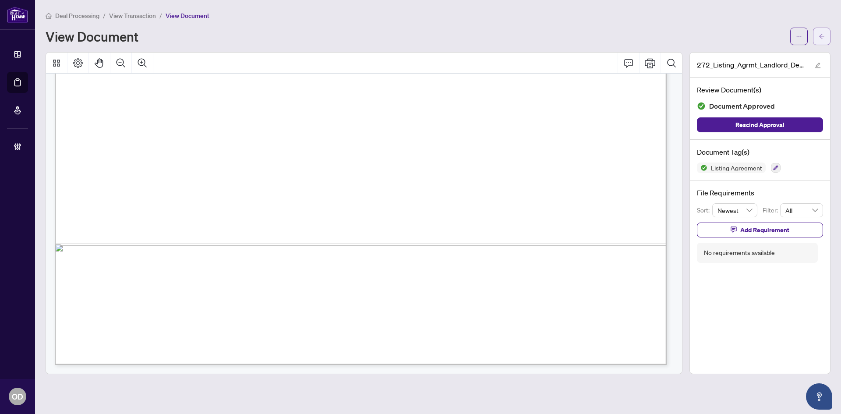
click at [829, 43] on button "button" at bounding box center [822, 37] width 18 height 18
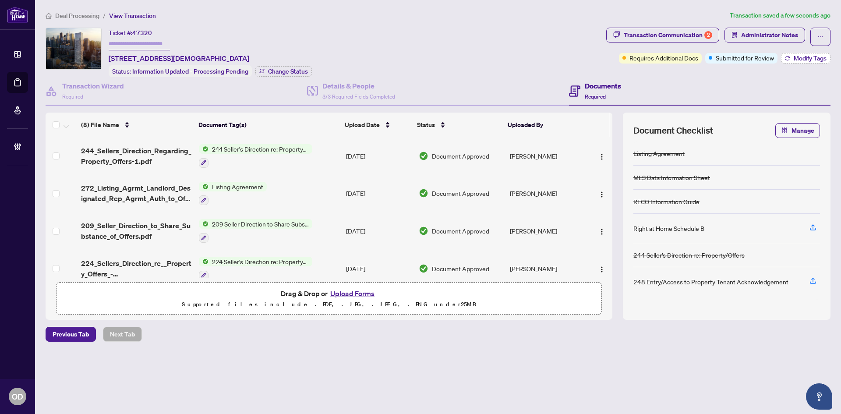
click at [797, 53] on button "Modify Tags" at bounding box center [806, 58] width 50 height 11
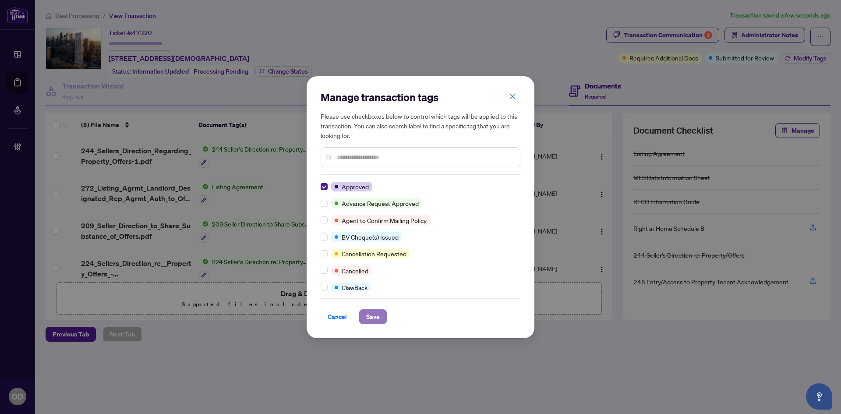
click at [368, 319] on span "Save" at bounding box center [373, 317] width 14 height 14
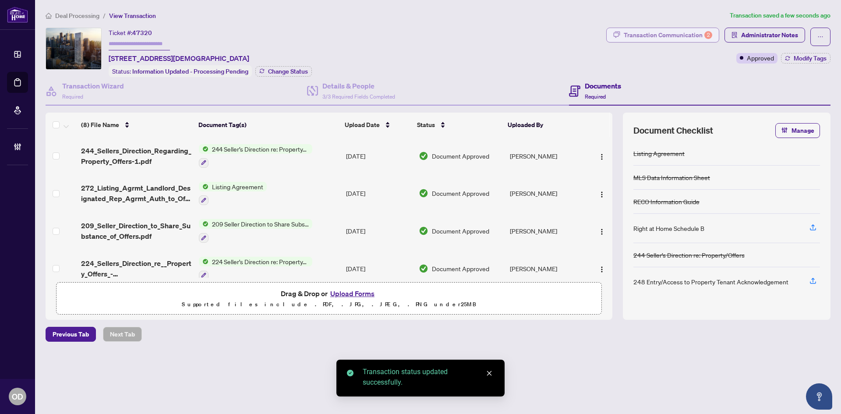
click at [659, 33] on div "Transaction Communication 2" at bounding box center [668, 35] width 89 height 14
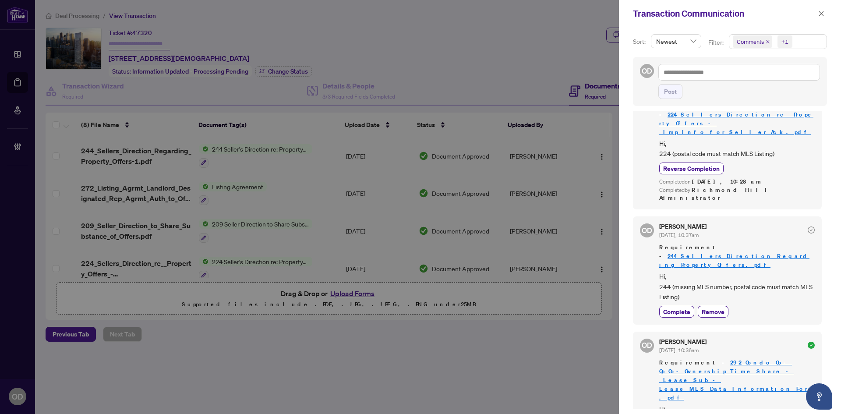
scroll to position [263, 0]
click at [686, 306] on span "Complete" at bounding box center [676, 310] width 27 height 9
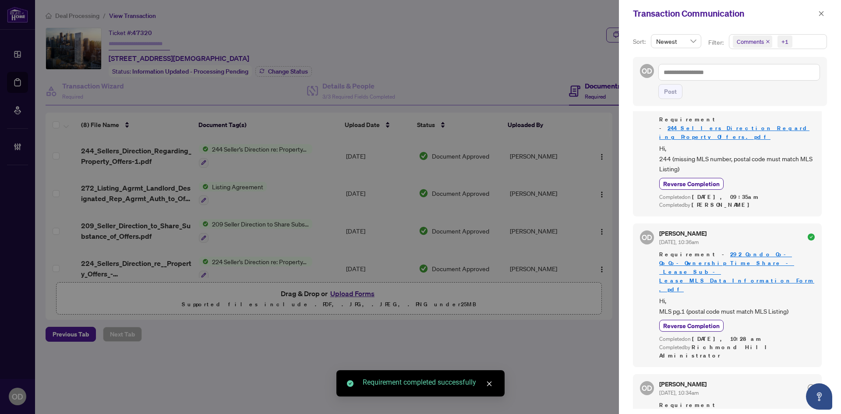
scroll to position [395, 0]
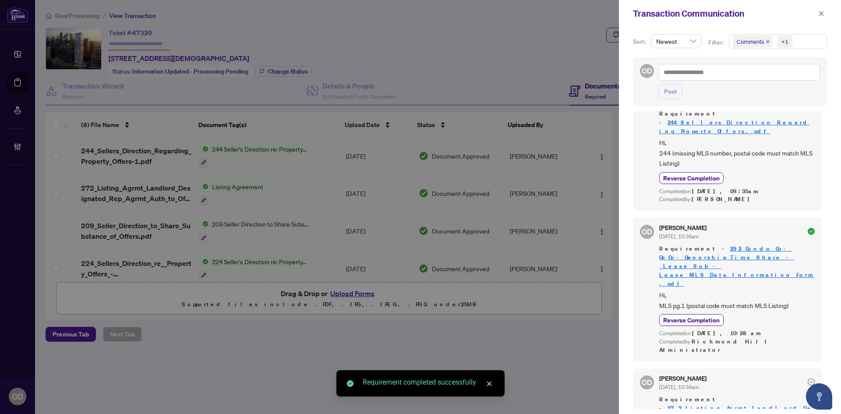
drag, startPoint x: 685, startPoint y: 392, endPoint x: 692, endPoint y: 357, distance: 36.2
drag, startPoint x: 763, startPoint y: 382, endPoint x: 771, endPoint y: 382, distance: 7.9
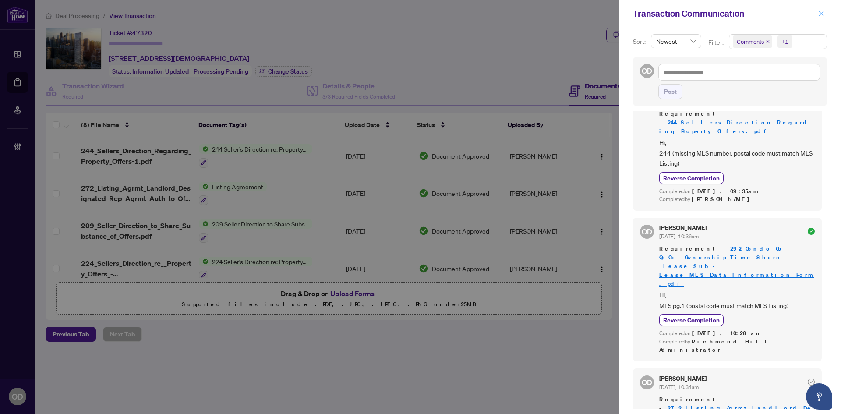
click at [822, 12] on icon "close" at bounding box center [821, 14] width 6 height 6
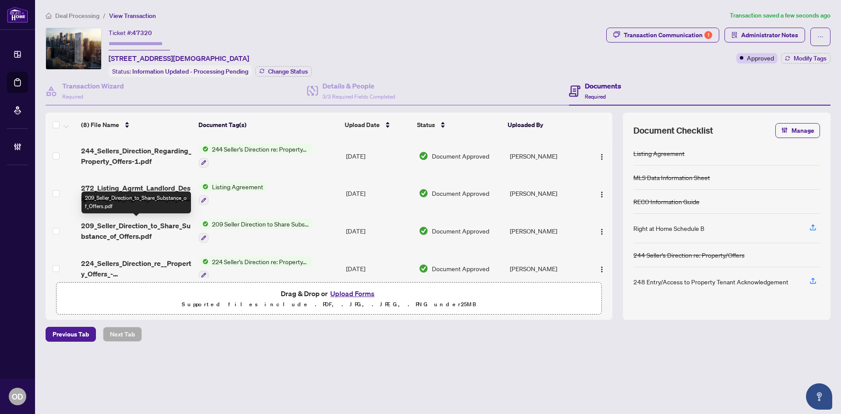
click at [142, 193] on div "209_Seller_Direction_to_Share_Substance_of_Offers.pdf" at bounding box center [136, 202] width 110 height 22
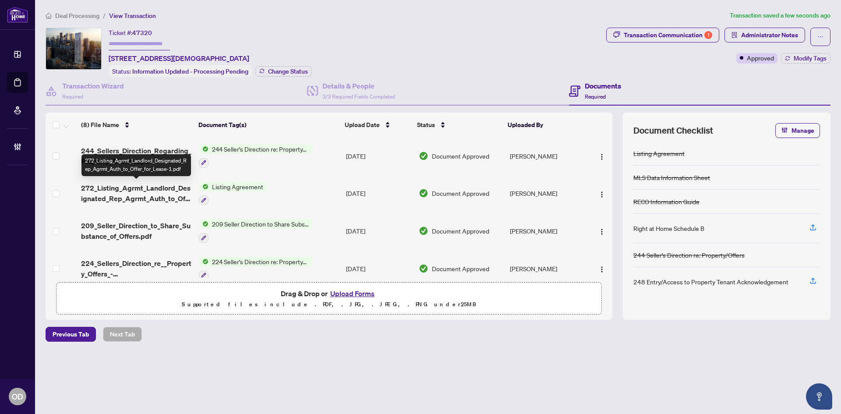
click at [165, 197] on span "272_Listing_Agrmt_Landlord_Designated_Rep_Agrmt_Auth_to_Offer_for_Lease-1.pdf" at bounding box center [136, 193] width 111 height 21
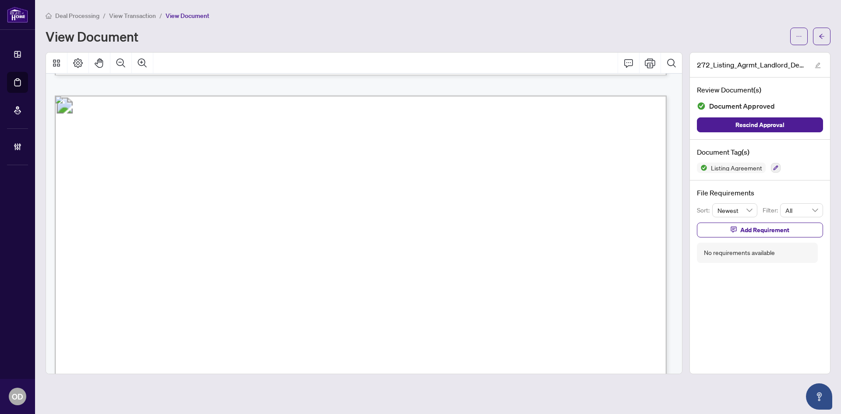
scroll to position [1753, 0]
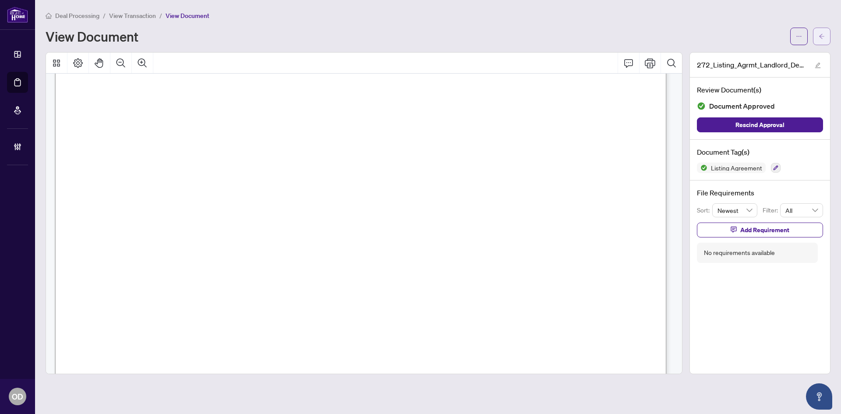
click at [824, 30] on span "button" at bounding box center [822, 36] width 6 height 14
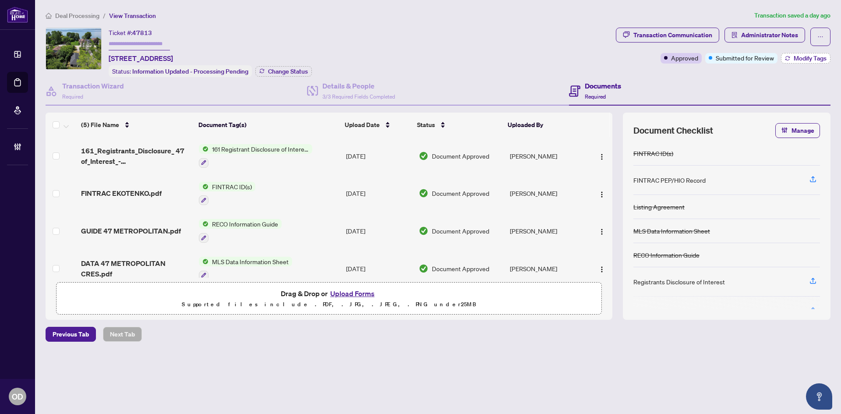
click at [797, 59] on span "Modify Tags" at bounding box center [810, 58] width 33 height 6
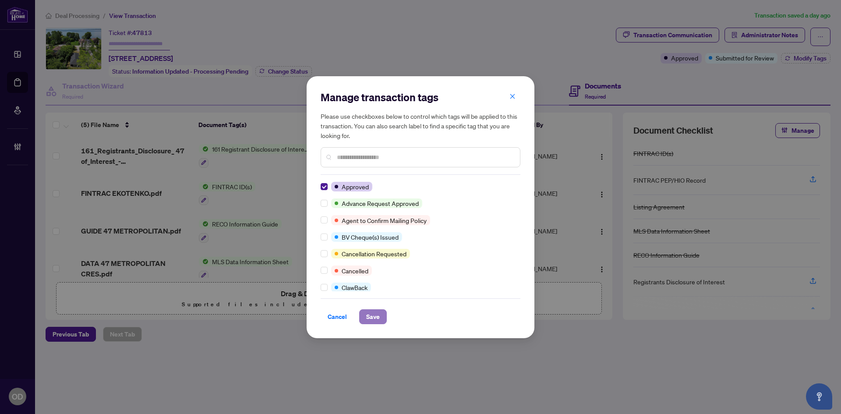
click at [365, 319] on button "Save" at bounding box center [373, 316] width 28 height 15
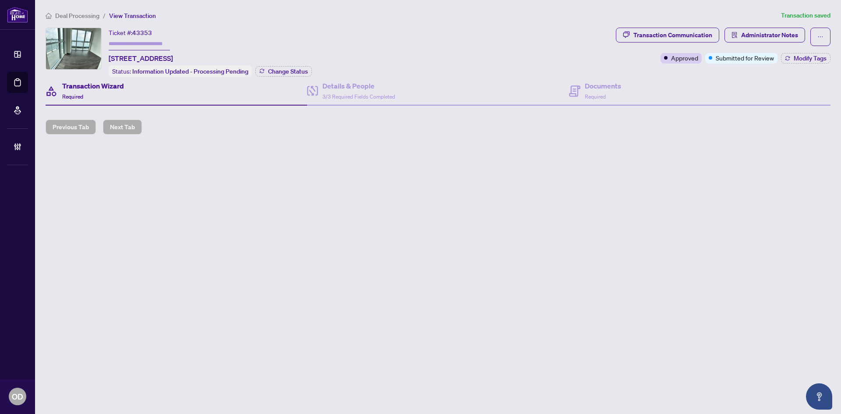
type input "*******"
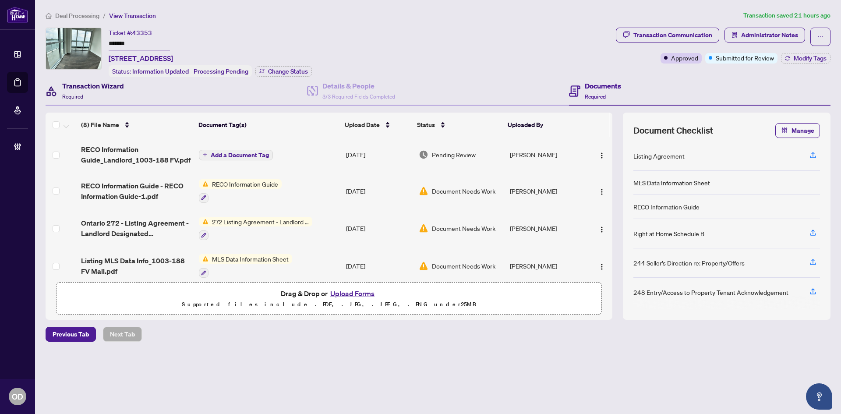
click at [99, 85] on h4 "Transaction Wizard" at bounding box center [93, 86] width 62 height 11
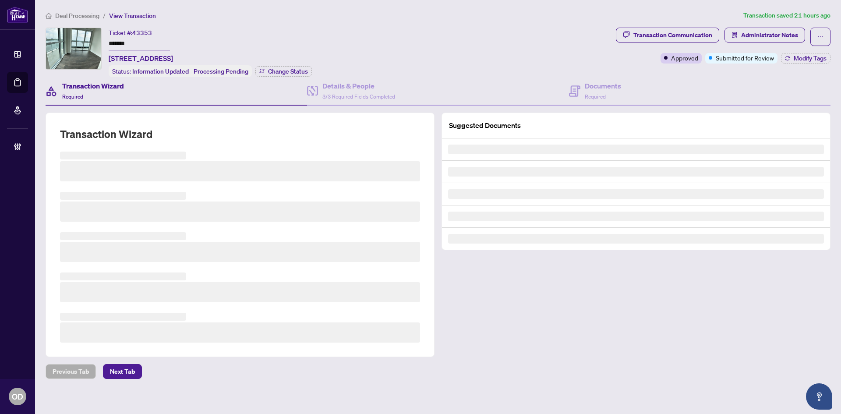
click at [145, 209] on h3 at bounding box center [240, 212] width 360 height 20
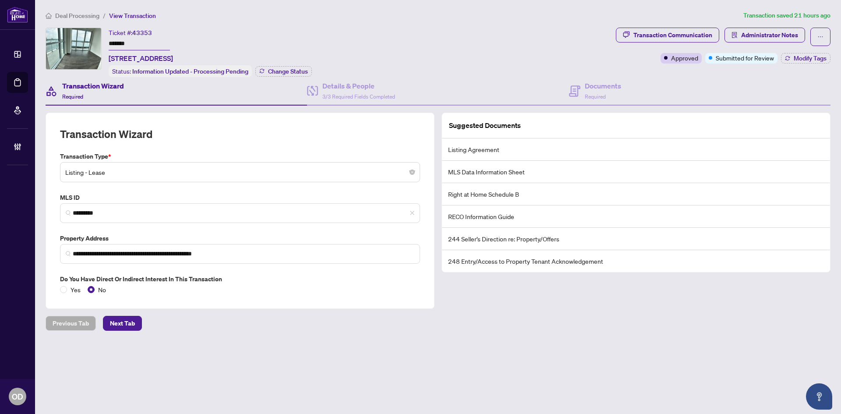
click at [145, 209] on input "*********" at bounding box center [244, 213] width 342 height 9
click at [575, 94] on icon at bounding box center [574, 90] width 11 height 11
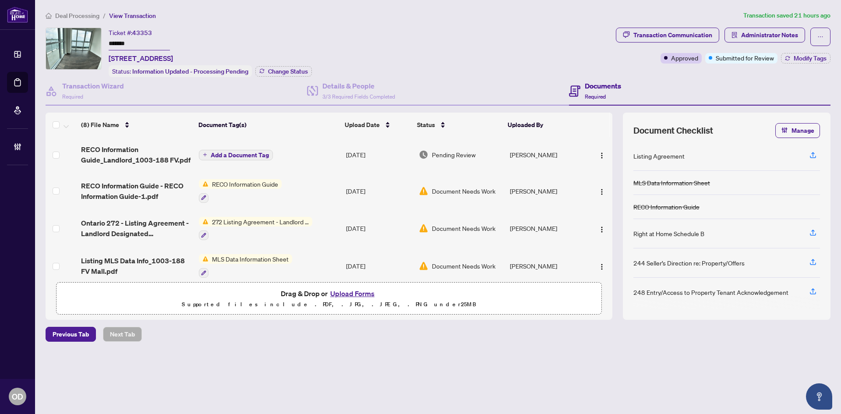
click at [118, 138] on td "RECO Information Guide_Landlord_1003-188 FV.pdf" at bounding box center [137, 154] width 118 height 35
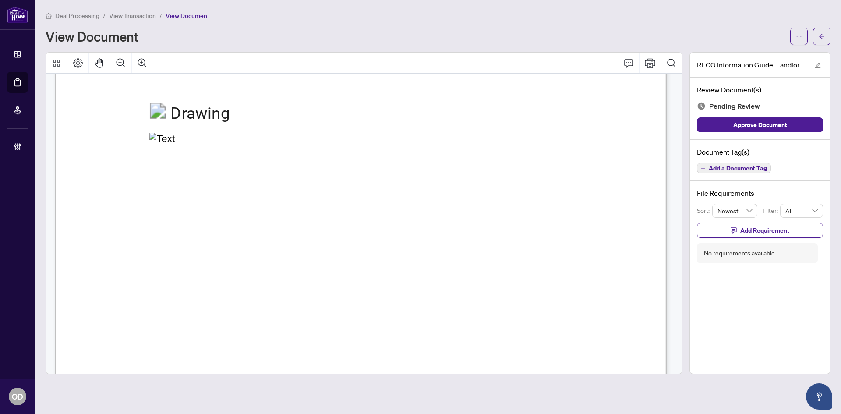
scroll to position [10036, 0]
click at [735, 170] on span "Add a Document Tag" at bounding box center [738, 168] width 58 height 6
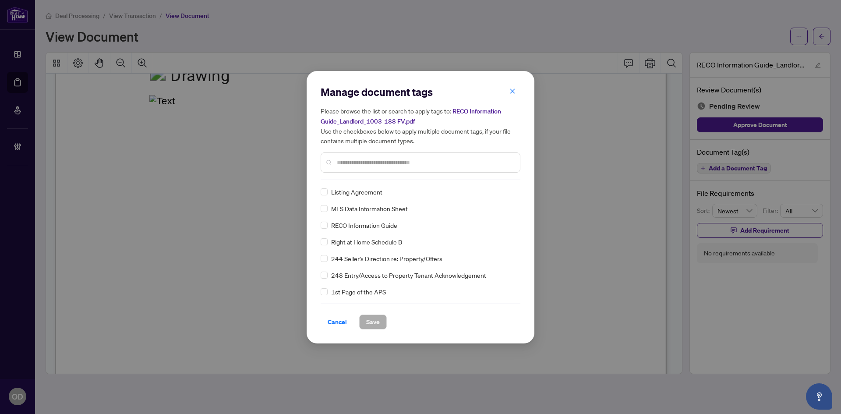
click at [328, 224] on div "RECO Information Guide" at bounding box center [418, 225] width 195 height 10
click at [507, 189] on div at bounding box center [506, 192] width 17 height 9
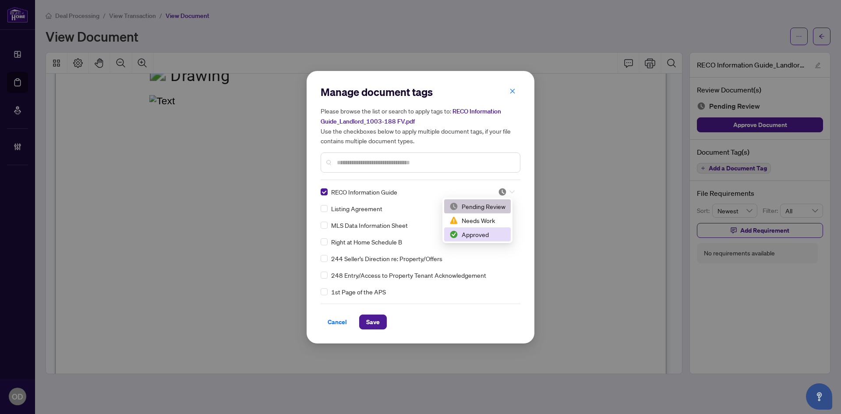
click at [478, 234] on div "Approved" at bounding box center [478, 235] width 56 height 10
click at [368, 318] on span "Save" at bounding box center [373, 322] width 14 height 14
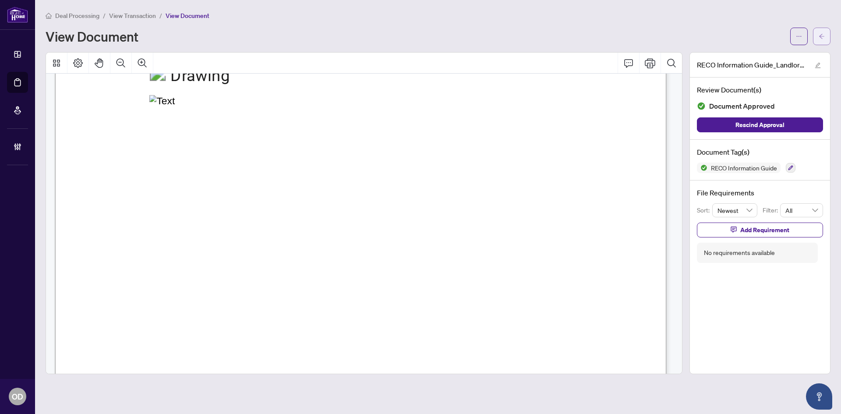
click at [827, 35] on button "button" at bounding box center [822, 37] width 18 height 18
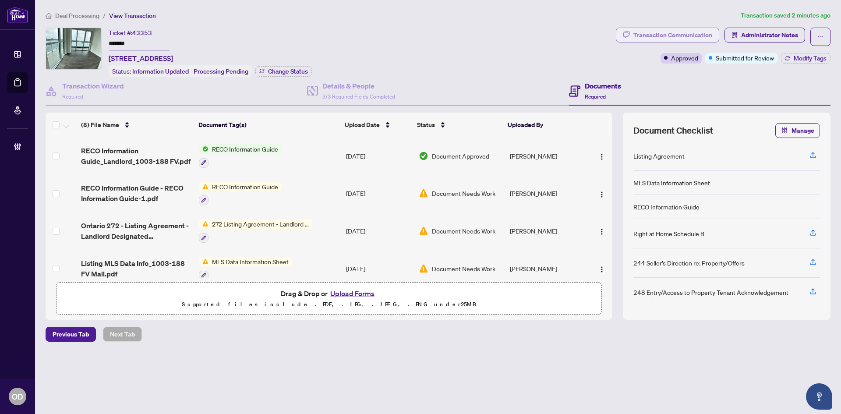
click at [642, 35] on div "Transaction Communication" at bounding box center [673, 35] width 79 height 14
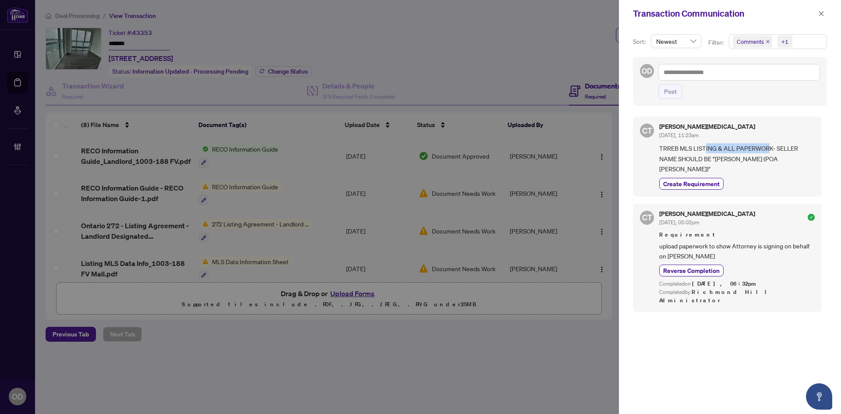
drag, startPoint x: 705, startPoint y: 144, endPoint x: 768, endPoint y: 144, distance: 63.1
click at [768, 144] on span "TRREB MLS LISTING & ALL PAPERWORK- SELLER NAME SHOULD BE "[PERSON_NAME] (POA [P…" at bounding box center [737, 158] width 156 height 31
click at [802, 35] on span "Comments +1" at bounding box center [778, 42] width 97 height 14
drag, startPoint x: 749, startPoint y: 73, endPoint x: 742, endPoint y: 32, distance: 41.4
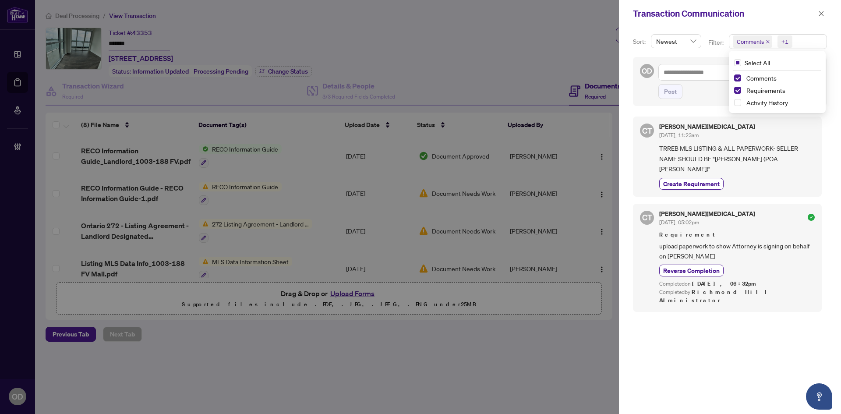
click at [749, 73] on span "Comments" at bounding box center [782, 78] width 78 height 11
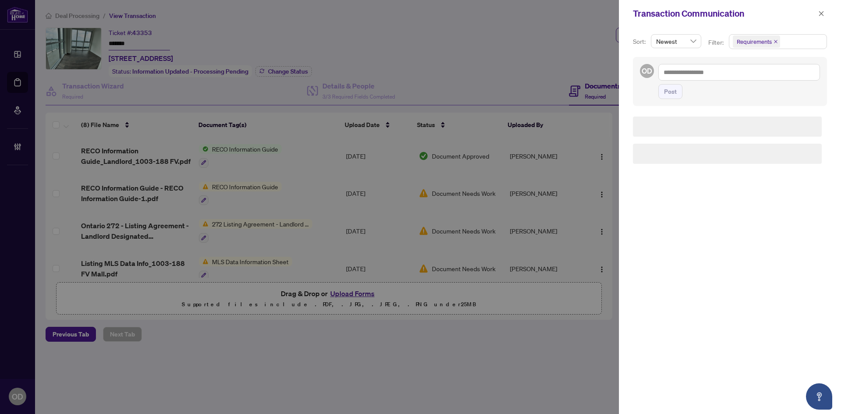
click at [755, 11] on div "Transaction Communication" at bounding box center [724, 13] width 183 height 13
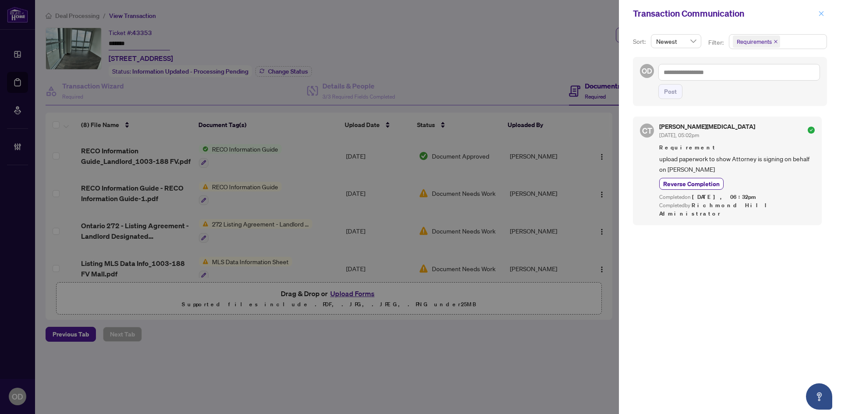
click at [822, 12] on icon "close" at bounding box center [821, 14] width 6 height 6
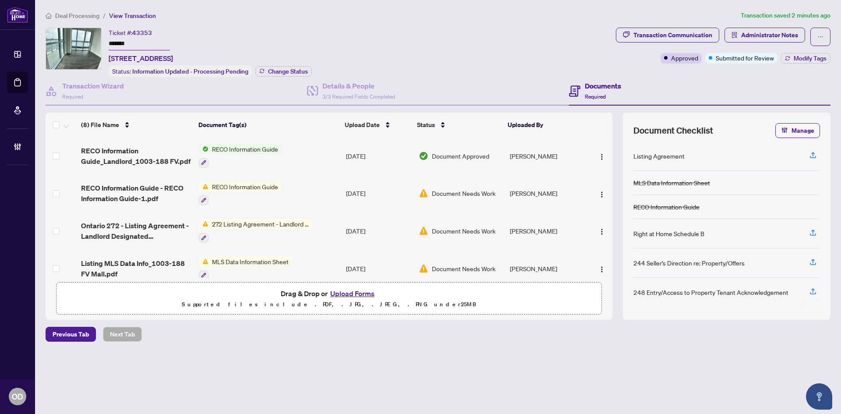
click at [701, 21] on div "Deal Processing / View Transaction Transaction saved 2 minutes ago Ticket #: 43…" at bounding box center [438, 192] width 792 height 362
click at [694, 39] on div "Transaction Communication" at bounding box center [673, 35] width 79 height 14
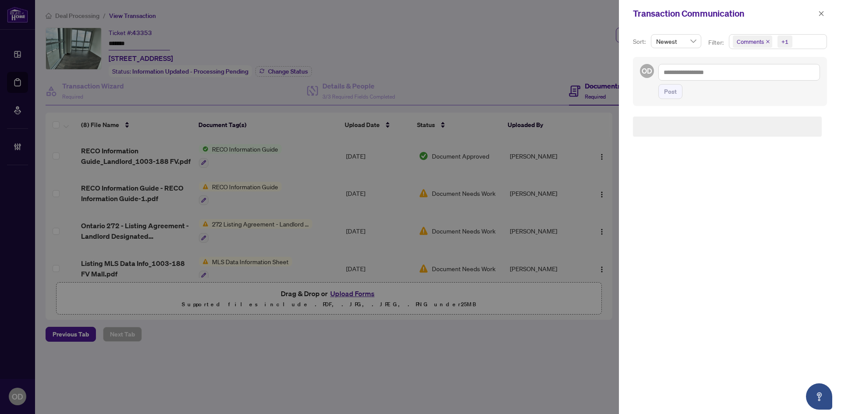
click at [803, 38] on span "Comments +1" at bounding box center [778, 42] width 97 height 14
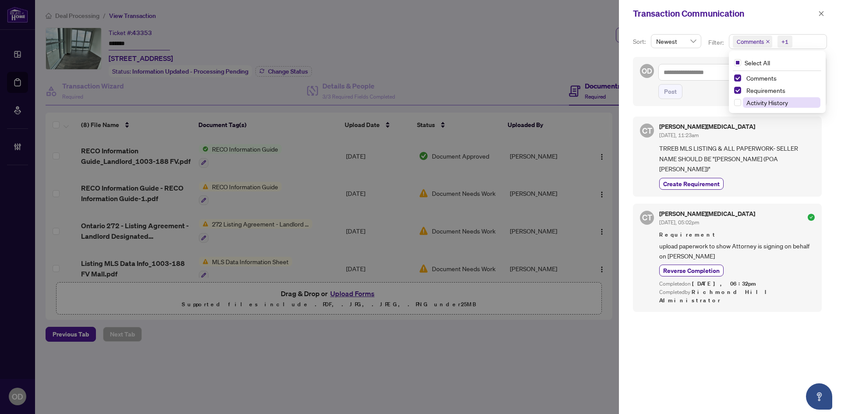
click at [776, 104] on span "Activity History" at bounding box center [768, 103] width 42 height 8
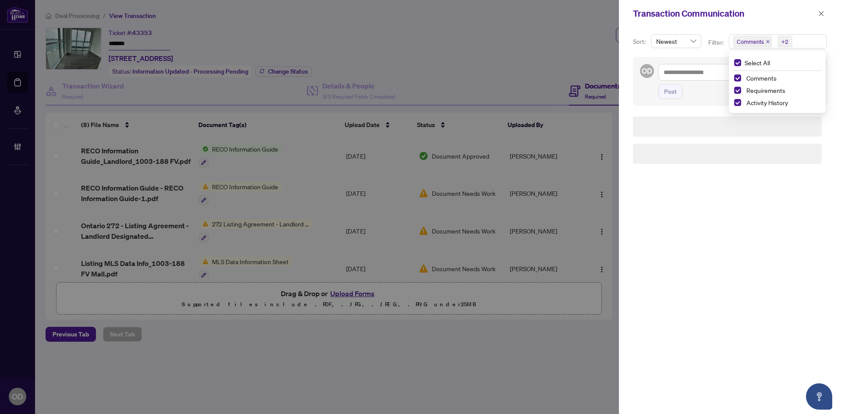
click at [782, 22] on div "Transaction Communication" at bounding box center [730, 13] width 222 height 27
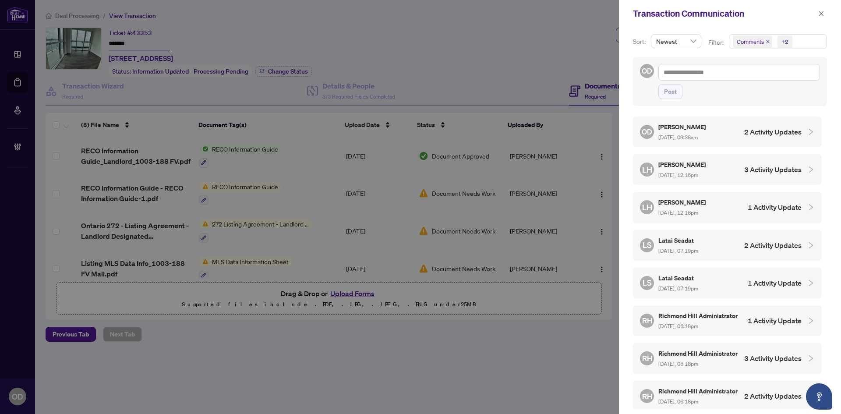
click at [750, 127] on h4 "2 Activity Updates" at bounding box center [772, 132] width 57 height 11
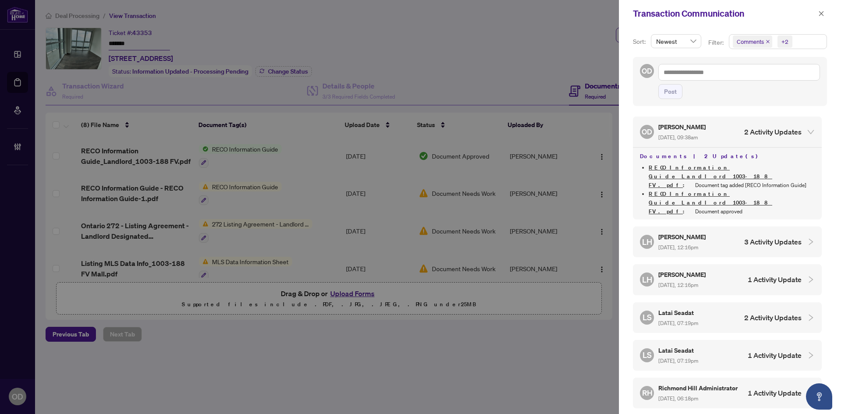
click at [746, 237] on h4 "3 Activity Updates" at bounding box center [772, 242] width 57 height 11
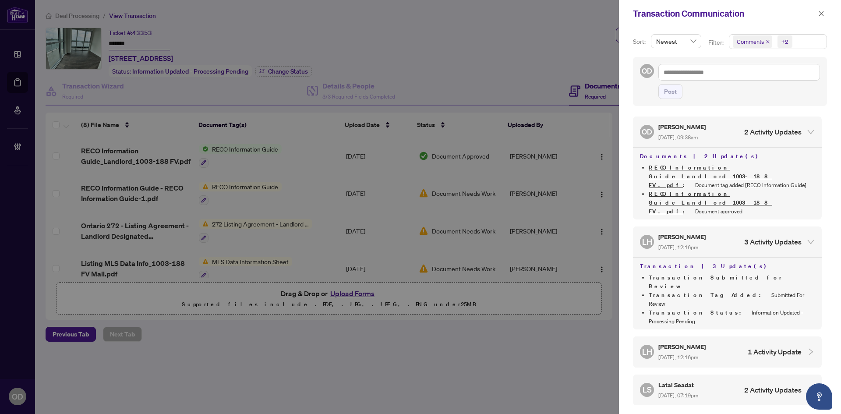
click at [743, 337] on div "LH [PERSON_NAME] [DATE], 12:16pm 1 Activity Update" at bounding box center [727, 352] width 189 height 31
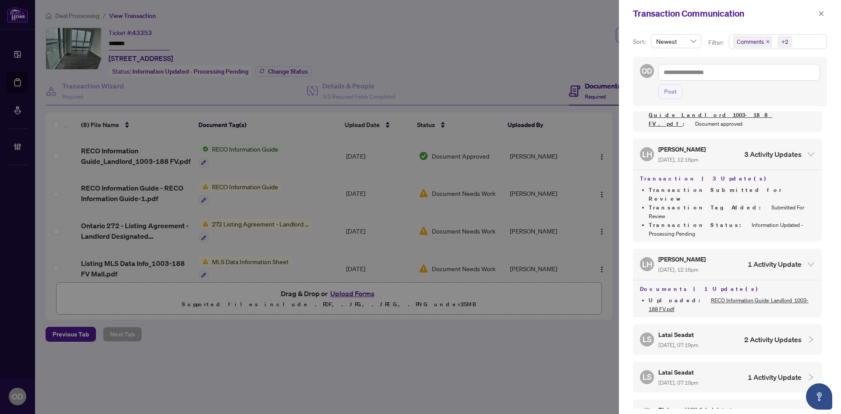
click at [744, 334] on h4 "2 Activity Updates" at bounding box center [772, 339] width 57 height 11
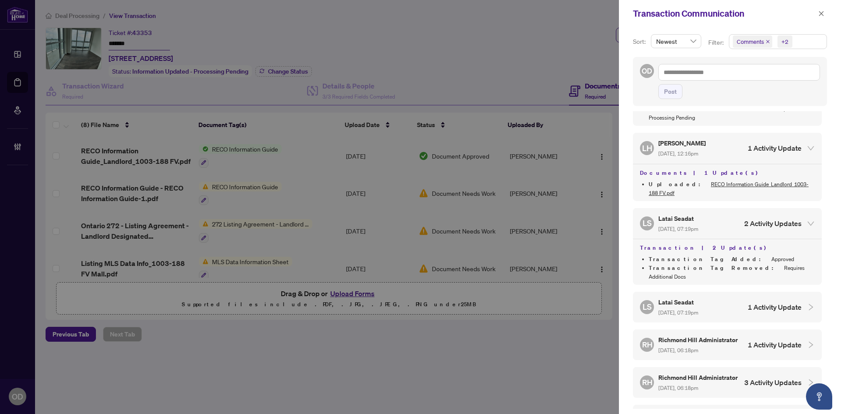
scroll to position [219, 0]
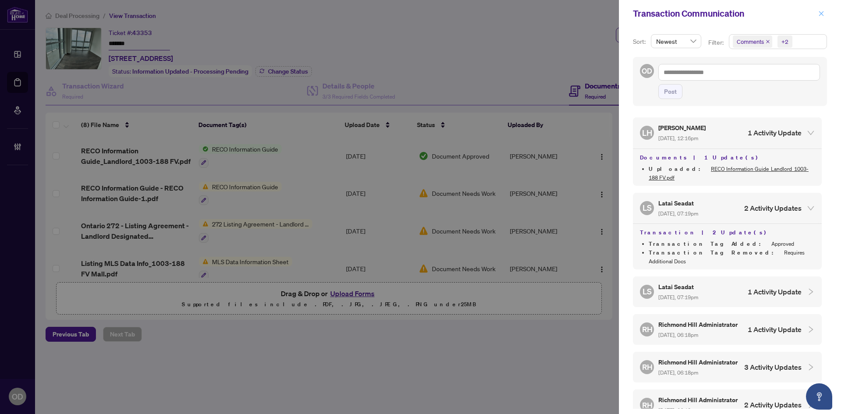
click at [821, 14] on icon "close" at bounding box center [821, 14] width 6 height 6
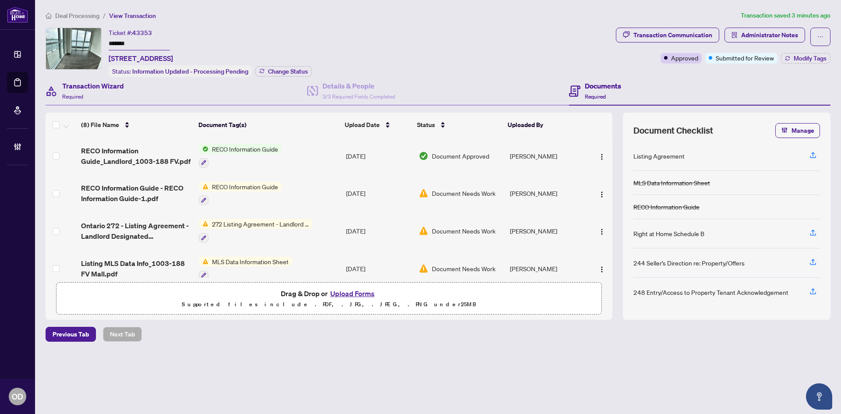
click at [128, 98] on div "Transaction Wizard Required" at bounding box center [177, 91] width 262 height 28
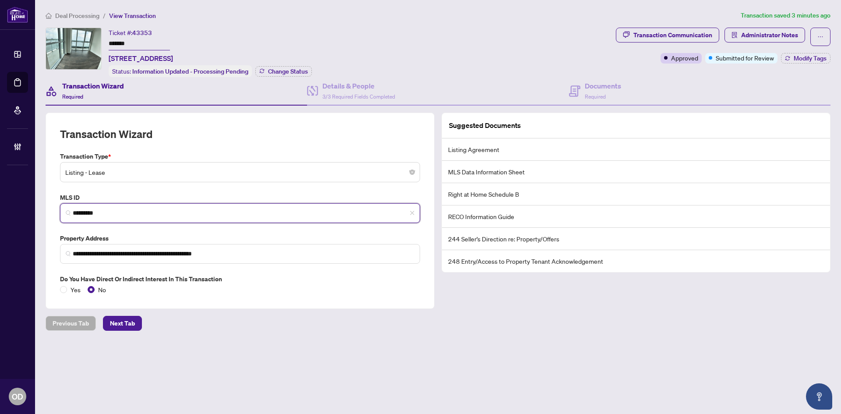
click at [124, 215] on input "*********" at bounding box center [244, 213] width 342 height 9
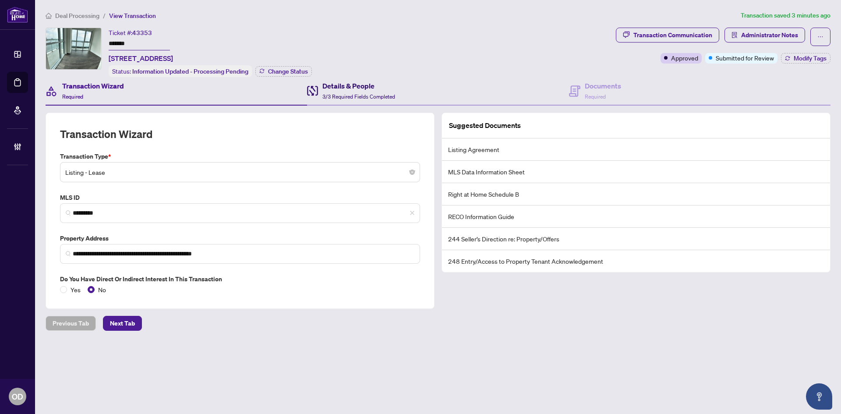
click at [373, 96] on span "3/3 Required Fields Completed" at bounding box center [358, 96] width 73 height 7
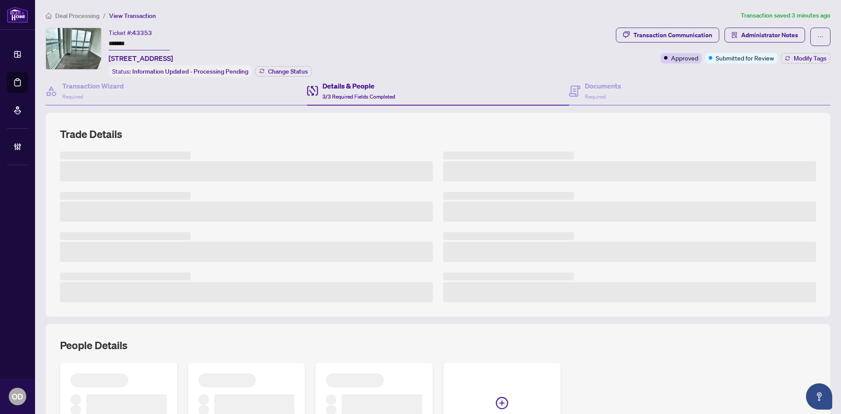
click at [549, 91] on div "Details & People 3/3 Required Fields Completed" at bounding box center [438, 91] width 262 height 28
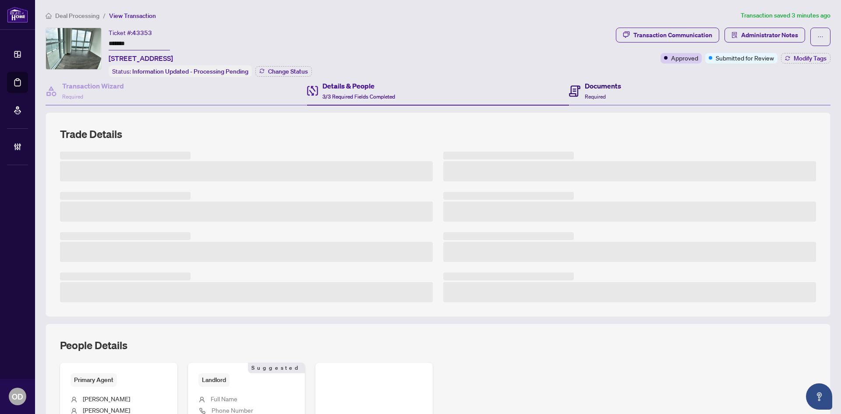
click at [608, 82] on h4 "Documents" at bounding box center [603, 86] width 36 height 11
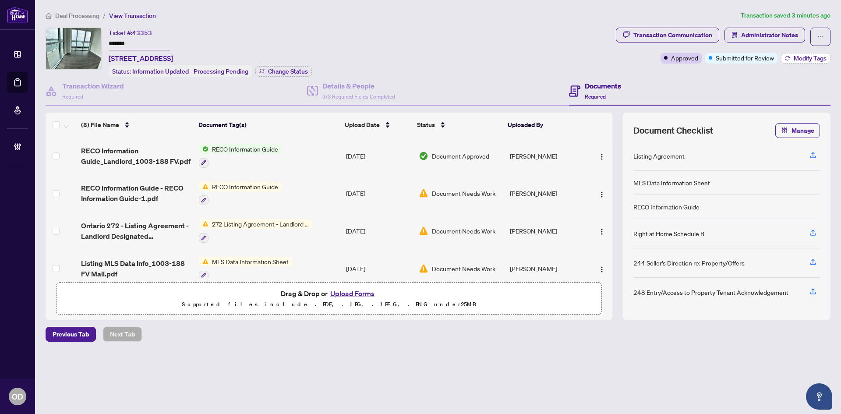
click at [791, 55] on button "Modify Tags" at bounding box center [806, 58] width 50 height 11
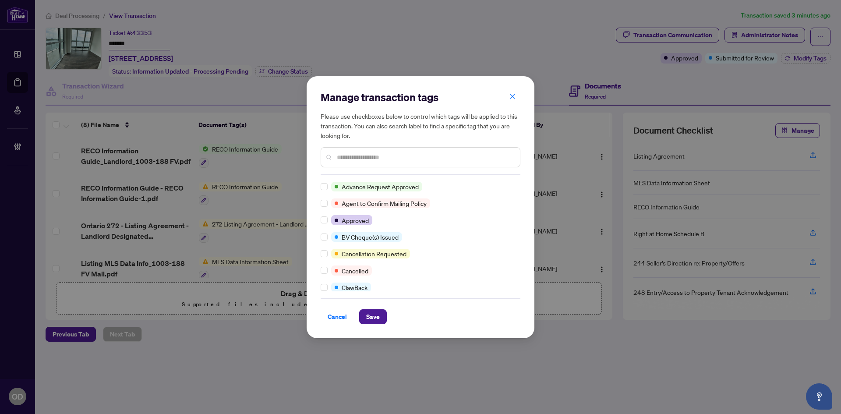
click at [370, 154] on input "text" at bounding box center [425, 157] width 176 height 10
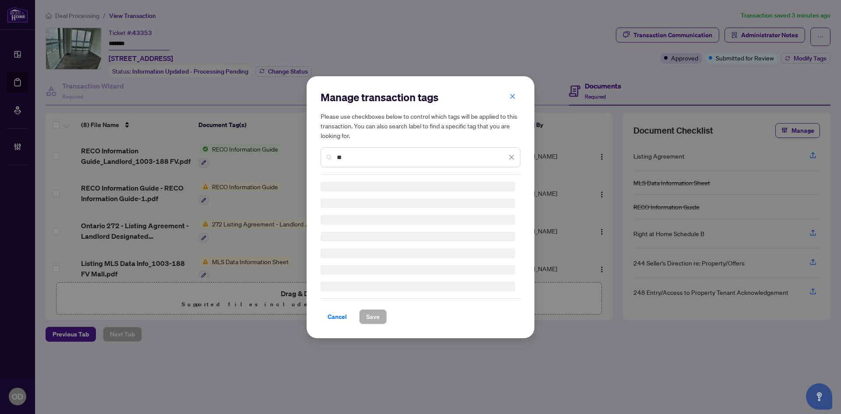
type input "*"
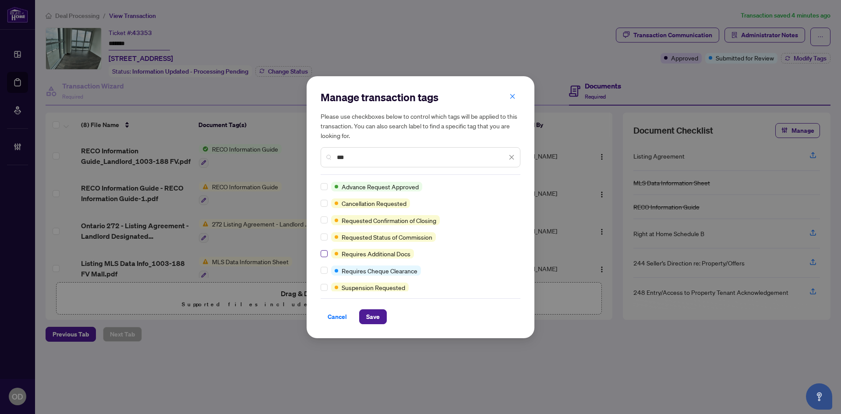
type input "***"
click at [375, 318] on span "Save" at bounding box center [373, 317] width 14 height 14
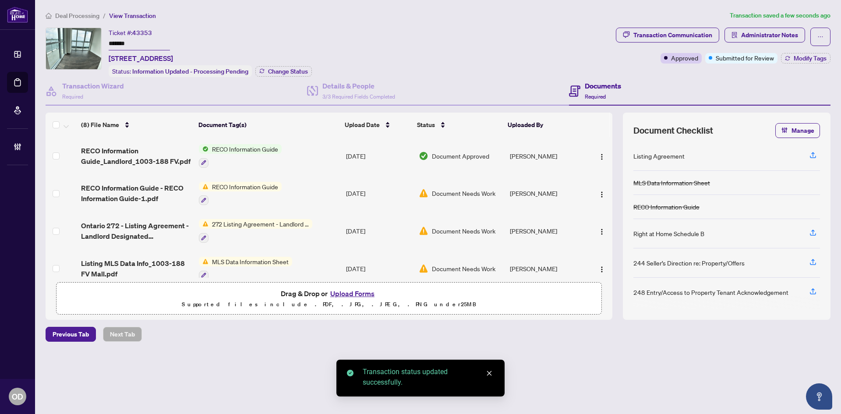
click at [737, 36] on icon "solution" at bounding box center [735, 35] width 6 height 6
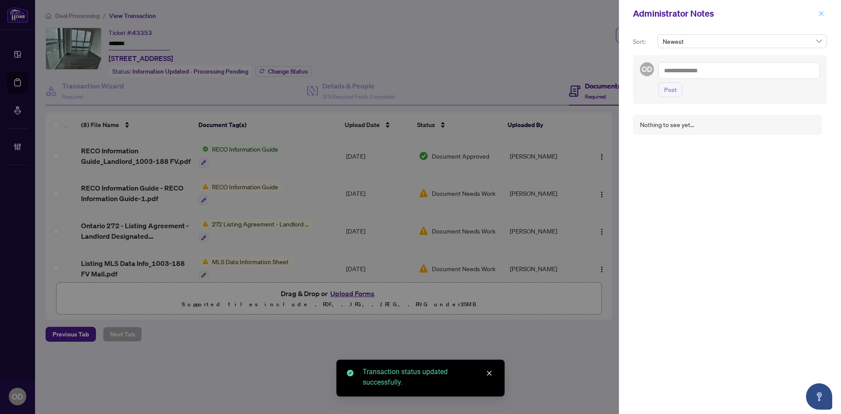
click at [822, 15] on icon "close" at bounding box center [821, 14] width 6 height 6
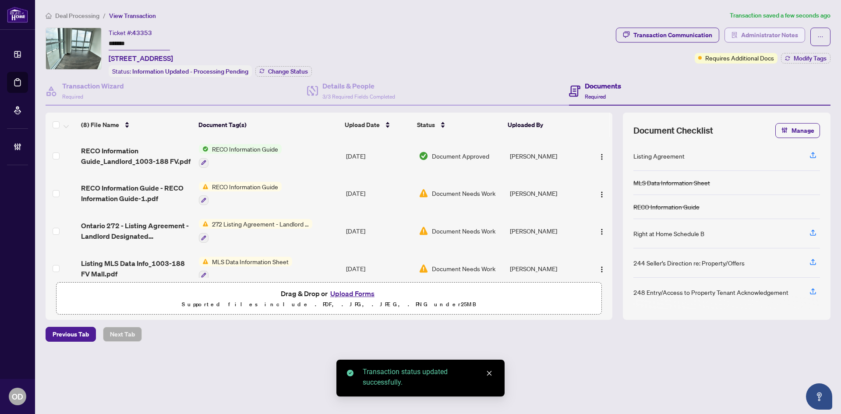
click at [766, 41] on span "Administrator Notes" at bounding box center [769, 35] width 57 height 14
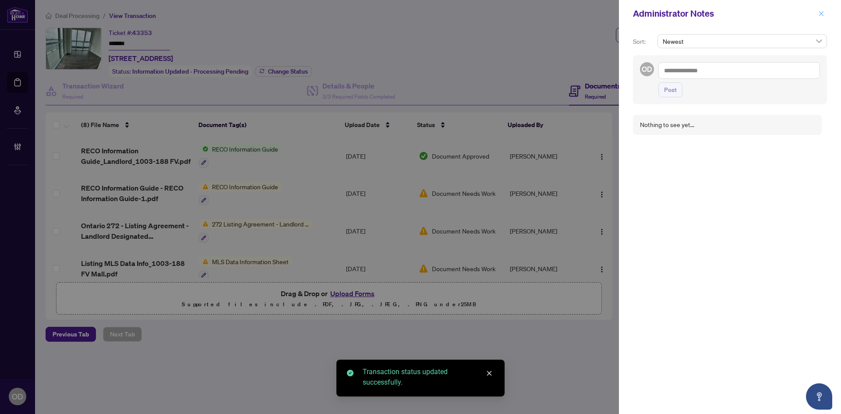
click at [818, 15] on icon "close" at bounding box center [821, 14] width 6 height 6
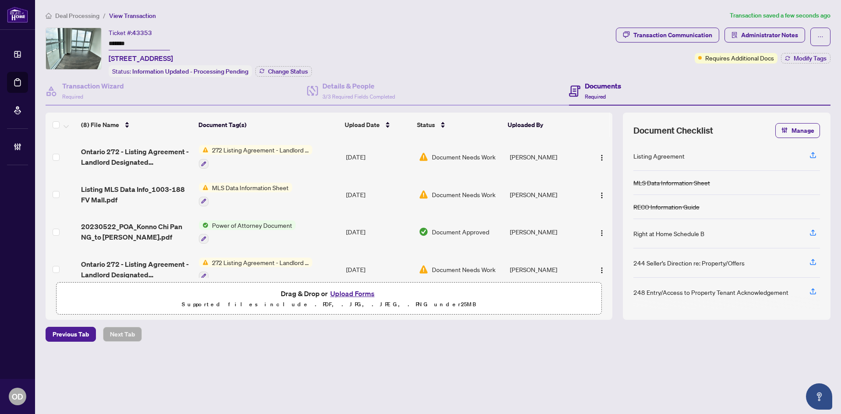
scroll to position [30, 0]
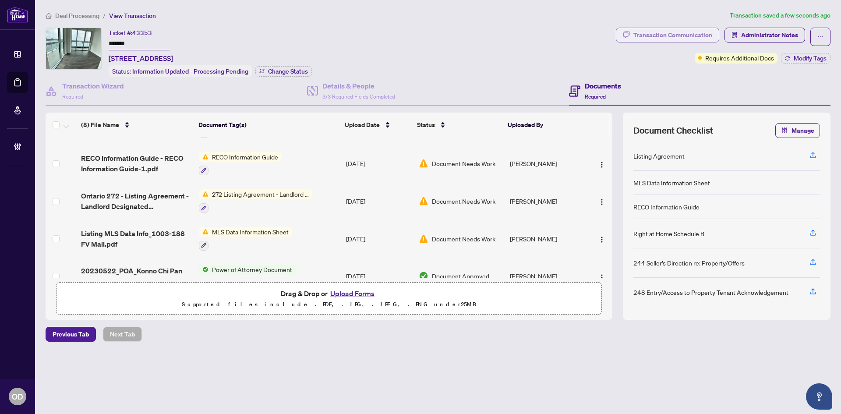
click at [692, 33] on div "Transaction Communication" at bounding box center [673, 35] width 79 height 14
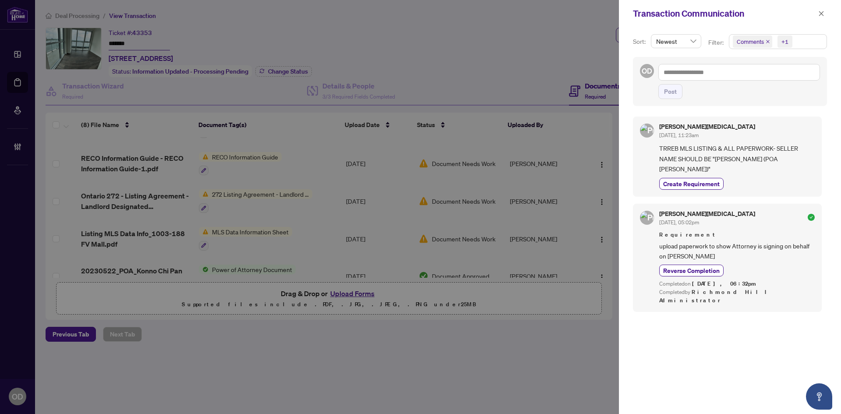
scroll to position [0, 0]
click at [703, 158] on span "TRREB MLS LISTING & ALL PAPERWORK- SELLER NAME SHOULD BE "[PERSON_NAME] (POA [P…" at bounding box center [737, 158] width 156 height 31
click at [702, 178] on button "Create Requirement" at bounding box center [691, 184] width 64 height 12
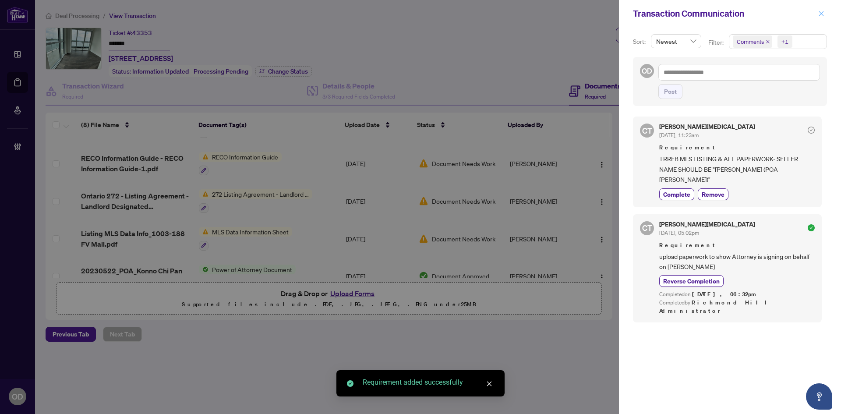
click at [824, 10] on span "button" at bounding box center [821, 14] width 6 height 14
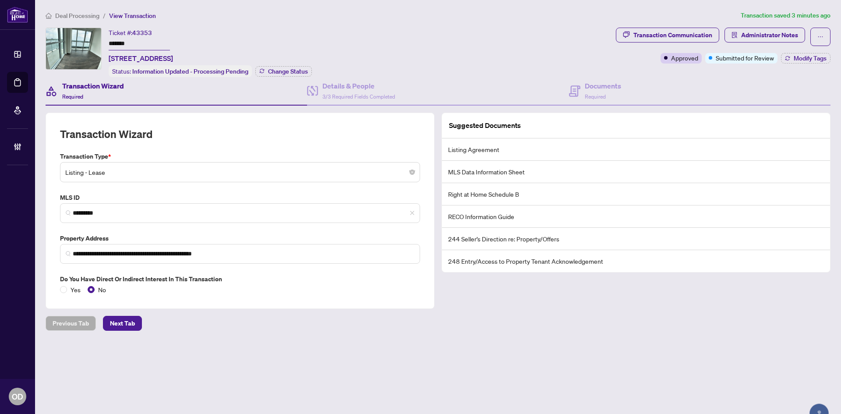
click at [57, 20] on div "**********" at bounding box center [438, 186] width 792 height 351
click at [86, 17] on span "Deal Processing" at bounding box center [77, 16] width 44 height 8
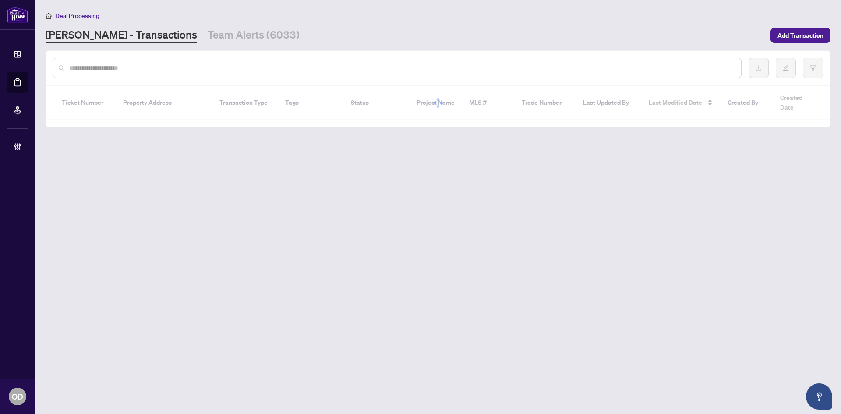
click at [206, 68] on input "text" at bounding box center [401, 68] width 665 height 10
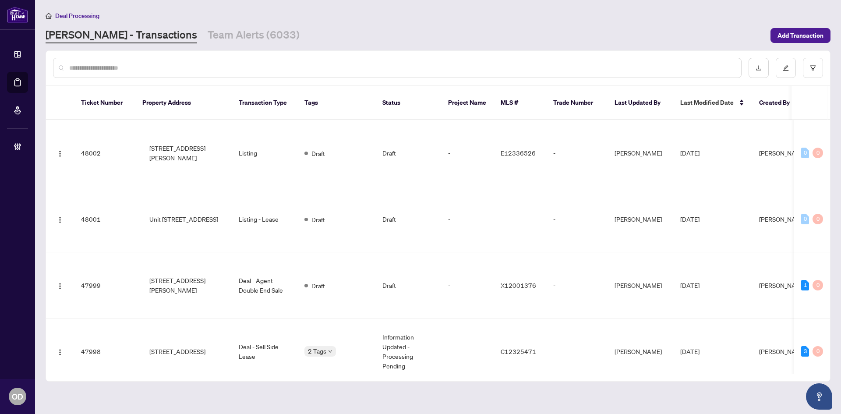
paste input "*********"
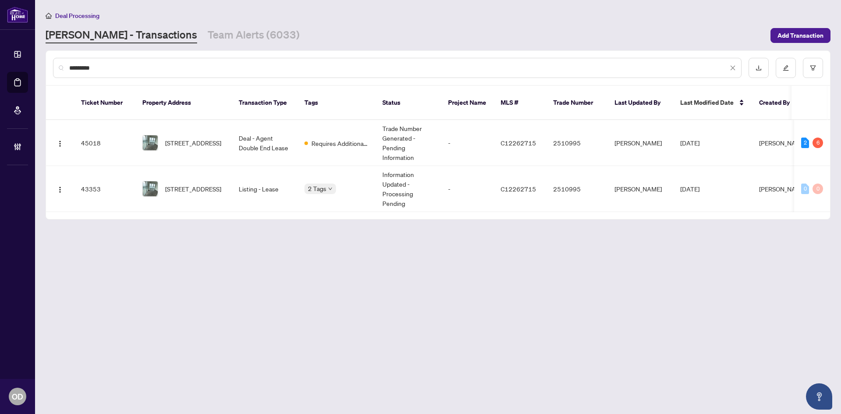
type input "*********"
click at [225, 131] on td "[STREET_ADDRESS]" at bounding box center [183, 143] width 96 height 46
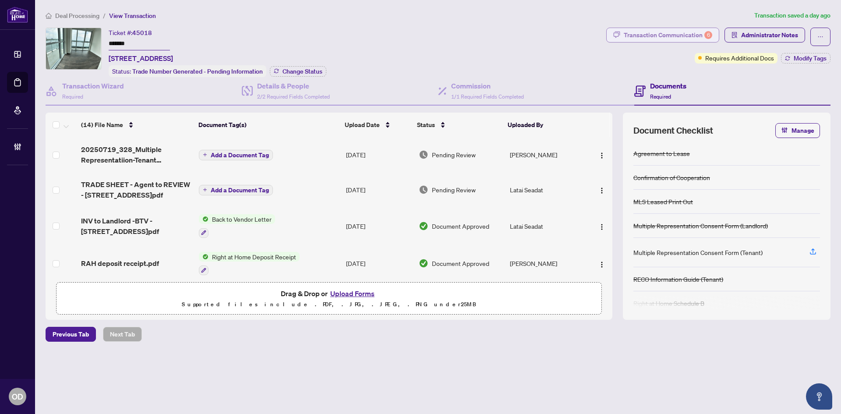
click at [676, 40] on div "Transaction Communication 6" at bounding box center [668, 35] width 89 height 14
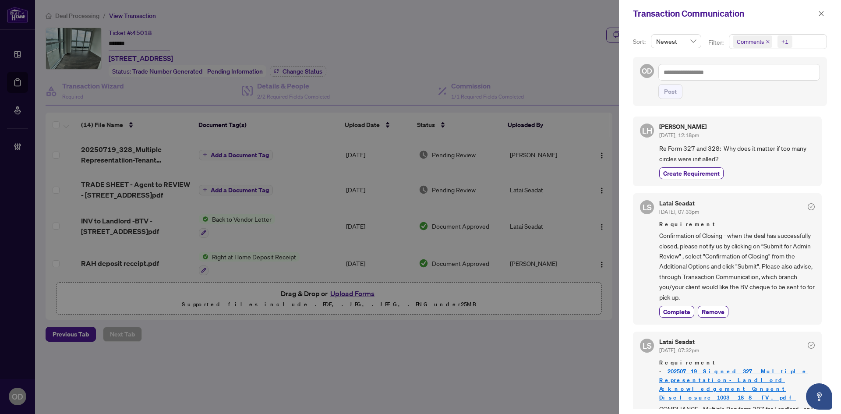
click at [804, 47] on span "Comments +1" at bounding box center [778, 42] width 97 height 14
click at [758, 146] on span "Re Form 327 and 328: Why does it matter if too many circles were initialled?" at bounding box center [737, 153] width 156 height 21
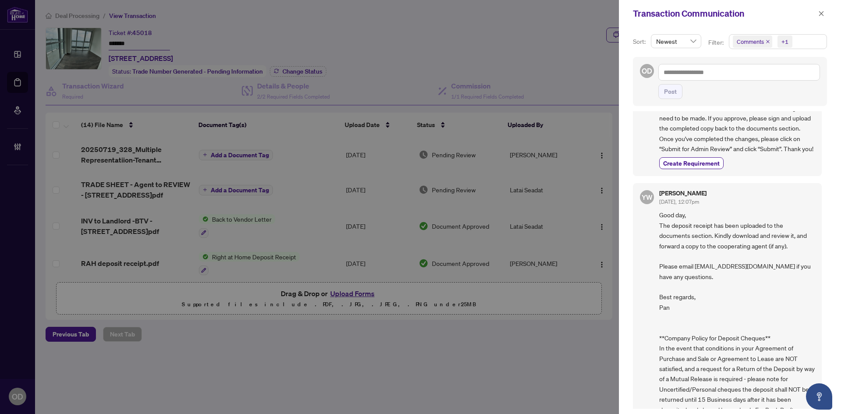
scroll to position [945, 0]
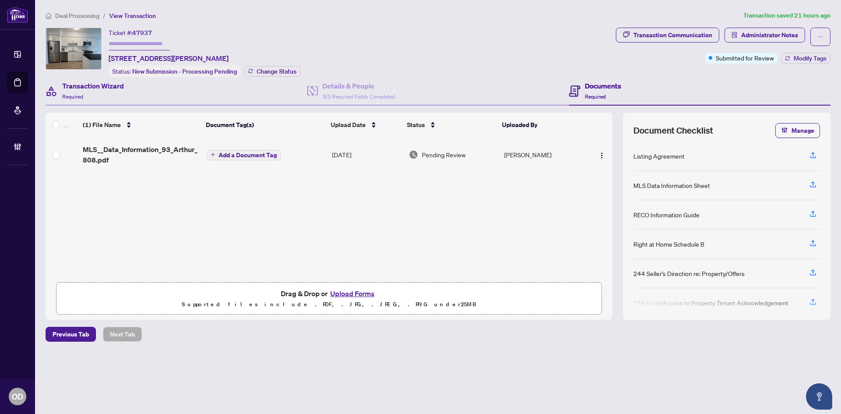
drag, startPoint x: 153, startPoint y: 96, endPoint x: 150, endPoint y: 101, distance: 5.7
click at [152, 96] on div "Transaction Wizard Required" at bounding box center [177, 91] width 262 height 28
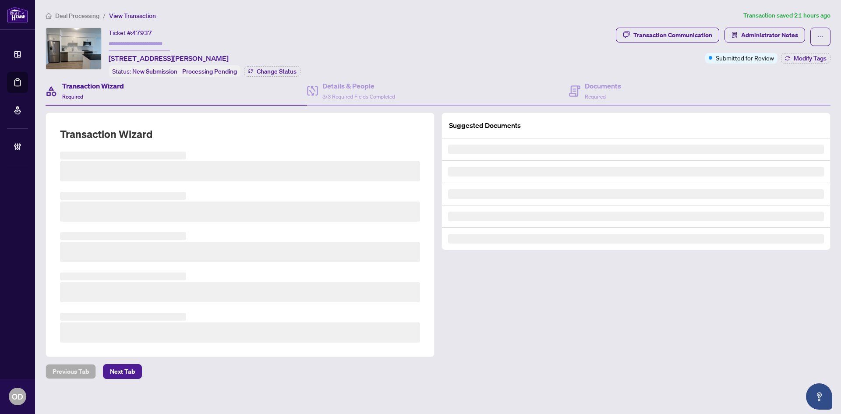
click at [163, 208] on h3 at bounding box center [240, 212] width 360 height 20
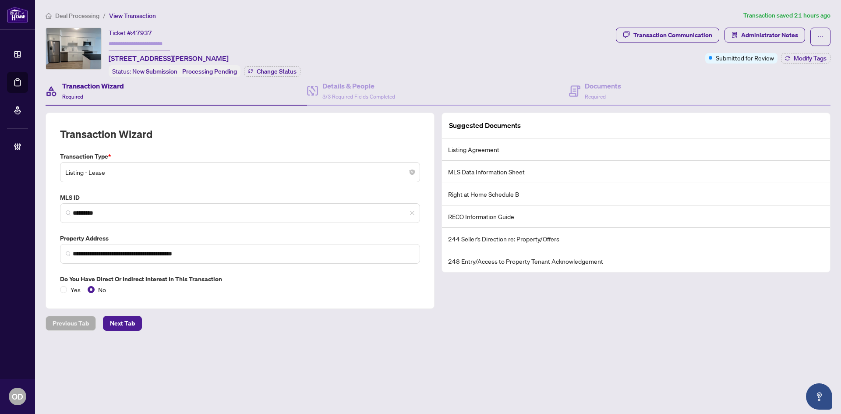
click at [163, 209] on input "*********" at bounding box center [244, 213] width 342 height 9
type input "*"
click at [632, 96] on div "Documents Required" at bounding box center [700, 91] width 262 height 28
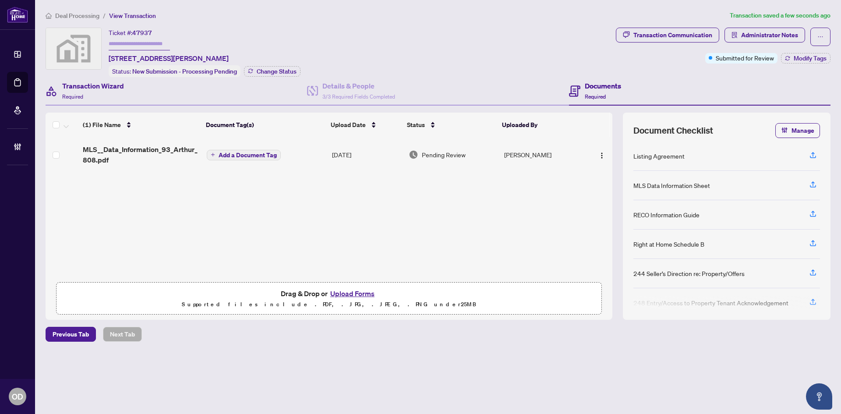
click at [139, 100] on div "Transaction Wizard Required" at bounding box center [177, 91] width 262 height 28
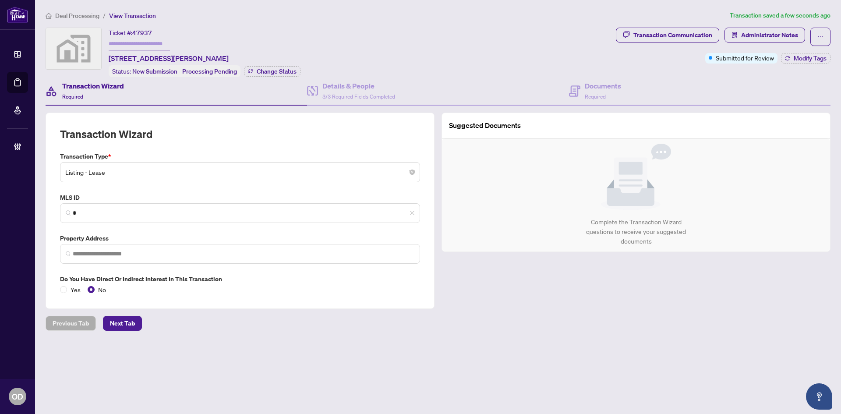
type input "**********"
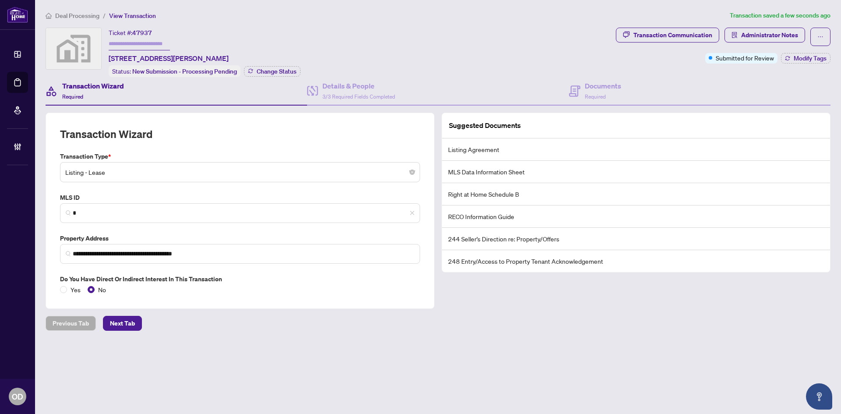
click at [145, 205] on span "*" at bounding box center [240, 213] width 360 height 20
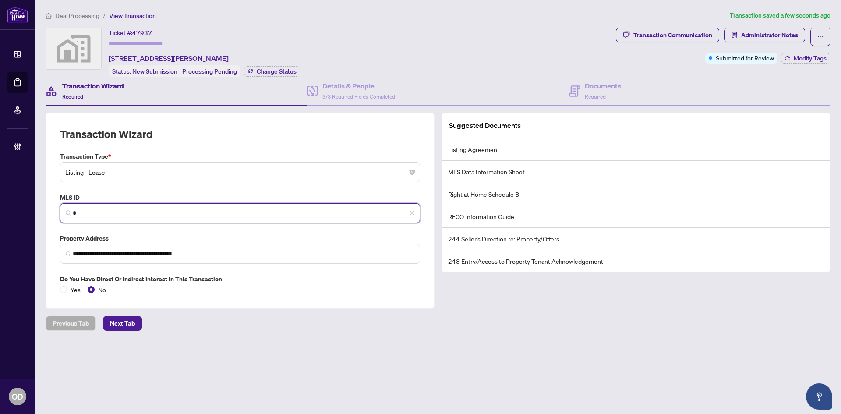
click at [145, 205] on span "*" at bounding box center [240, 213] width 360 height 20
click at [146, 215] on input "*" at bounding box center [244, 213] width 342 height 9
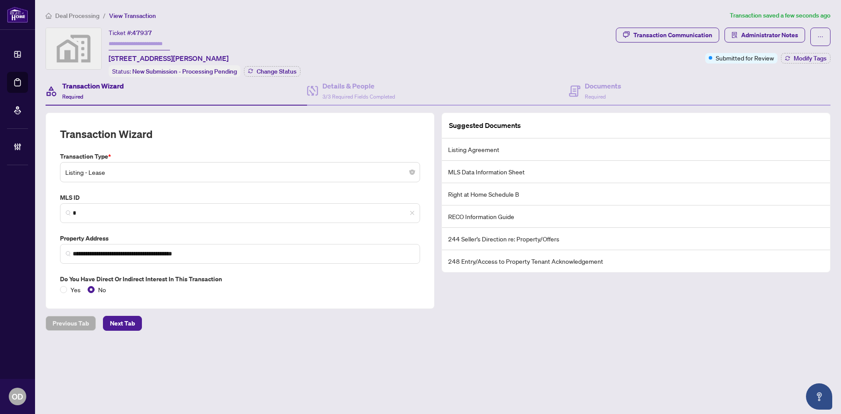
click at [144, 189] on div "**********" at bounding box center [240, 223] width 367 height 143
click at [138, 218] on span "*" at bounding box center [240, 213] width 360 height 20
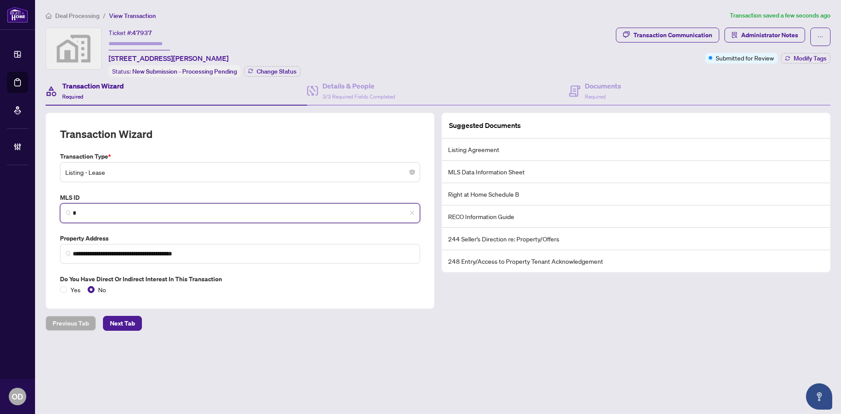
click at [138, 209] on input "*" at bounding box center [244, 213] width 342 height 9
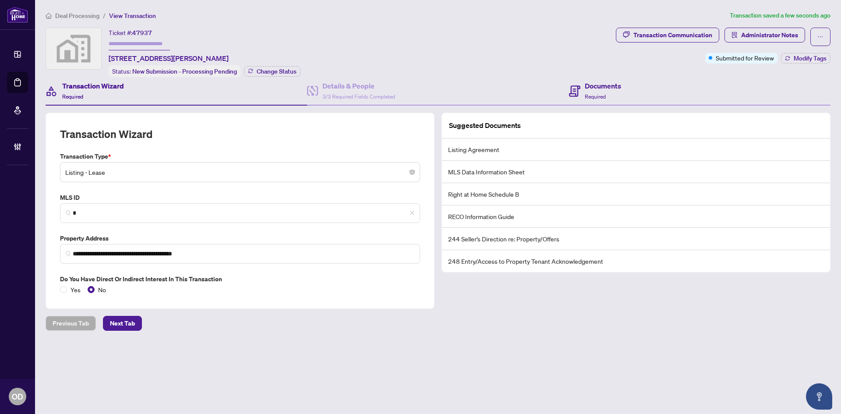
click at [607, 77] on div "Documents Required" at bounding box center [700, 91] width 262 height 28
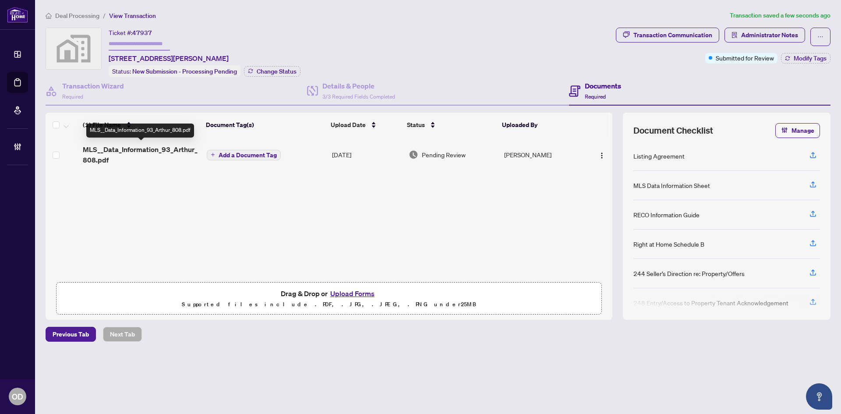
click at [136, 144] on span "MLS__Data_Information_93_Arthur_808.pdf" at bounding box center [141, 154] width 117 height 21
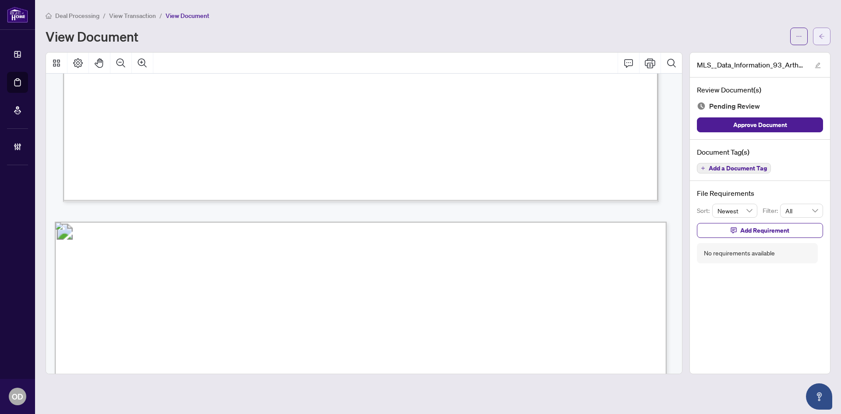
scroll to position [701, 0]
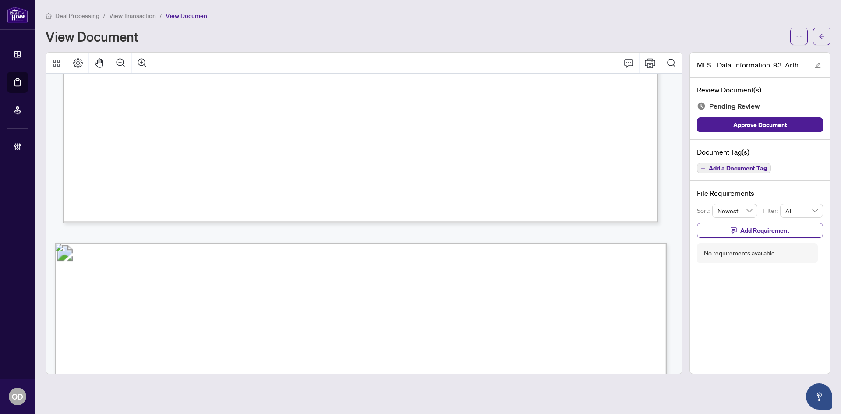
click at [831, 33] on main "Deal Processing / View Transaction / View Document View Document MLS__Data_Info…" at bounding box center [438, 207] width 806 height 414
click at [827, 35] on button "button" at bounding box center [822, 37] width 18 height 18
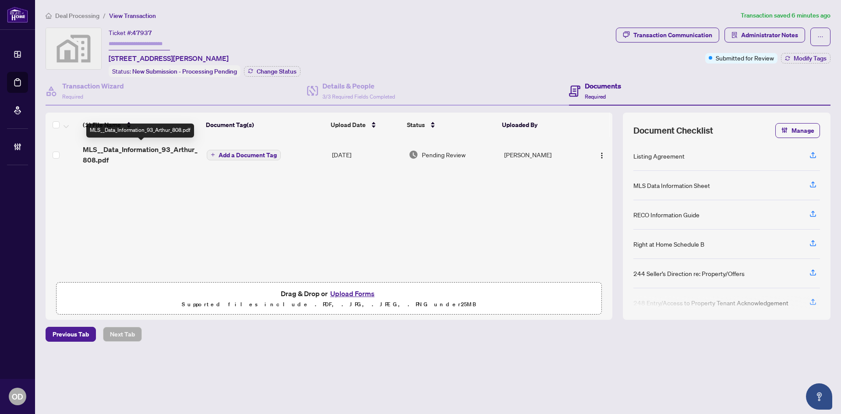
click at [150, 163] on span "MLS__Data_Information_93_Arthur_808.pdf" at bounding box center [141, 154] width 117 height 21
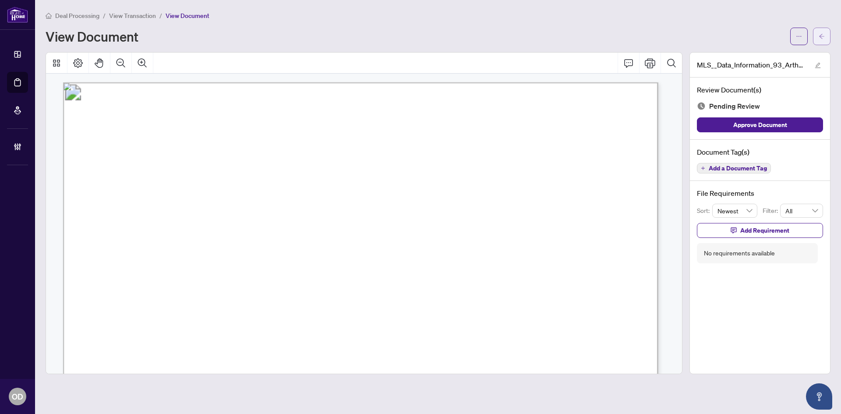
click at [818, 35] on button "button" at bounding box center [822, 37] width 18 height 18
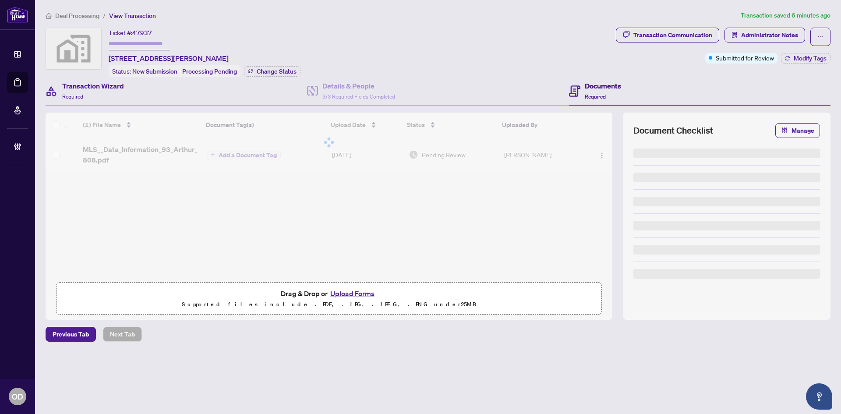
click at [134, 88] on div "Transaction Wizard Required" at bounding box center [177, 91] width 262 height 28
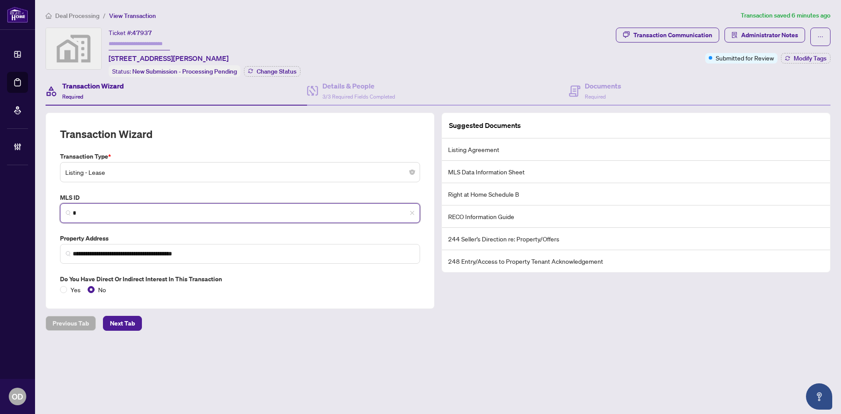
click at [91, 213] on input "*" at bounding box center [244, 213] width 342 height 9
paste input "********"
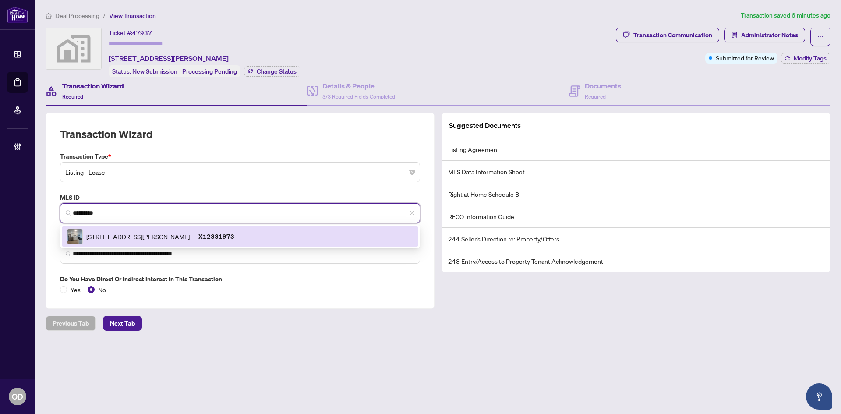
click at [131, 229] on div "93 arthur St, Guelph, Ontario N1E 0T3, Canada | X12331973" at bounding box center [240, 237] width 346 height 16
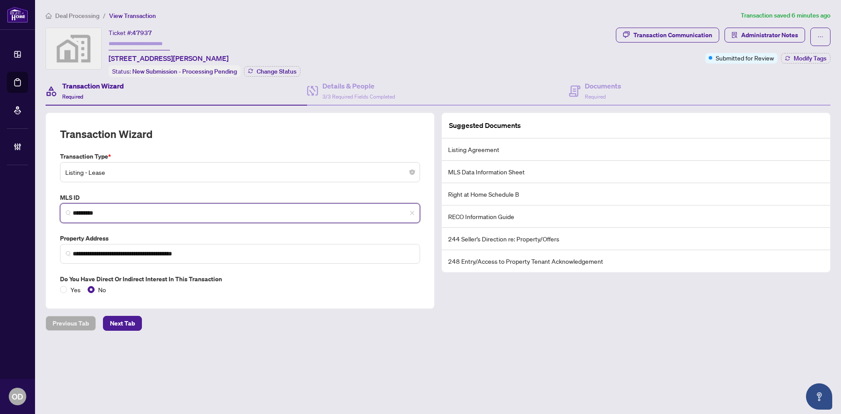
type input "*********"
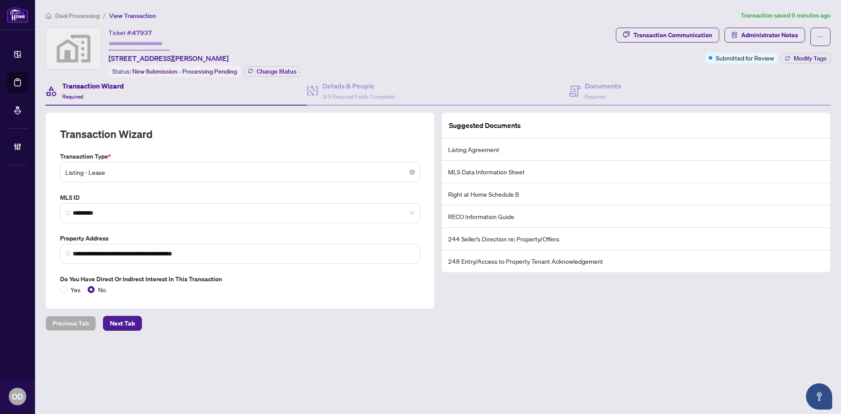
click at [187, 156] on label "Transaction Type *" at bounding box center [240, 157] width 360 height 10
drag, startPoint x: 654, startPoint y: 73, endPoint x: 654, endPoint y: 95, distance: 21.9
click at [655, 73] on div "Transaction Communication Administrator Notes Submitted for Review Modify Tags" at bounding box center [723, 53] width 218 height 50
click at [654, 95] on div "Documents Required" at bounding box center [700, 91] width 262 height 28
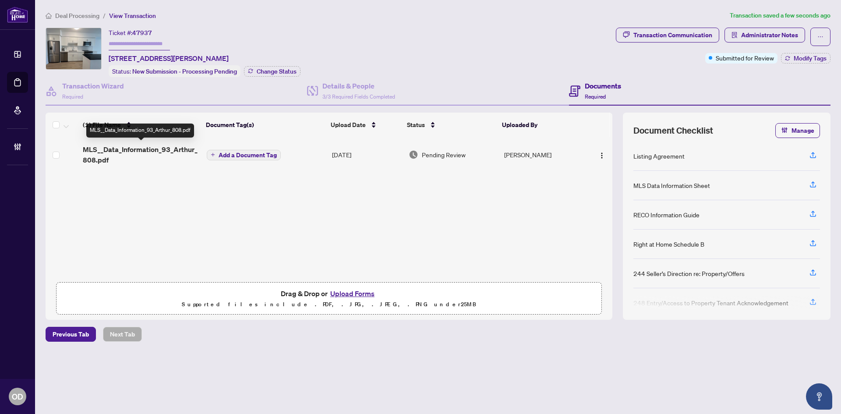
click at [159, 162] on span "MLS__Data_Information_93_Arthur_808.pdf" at bounding box center [141, 154] width 117 height 21
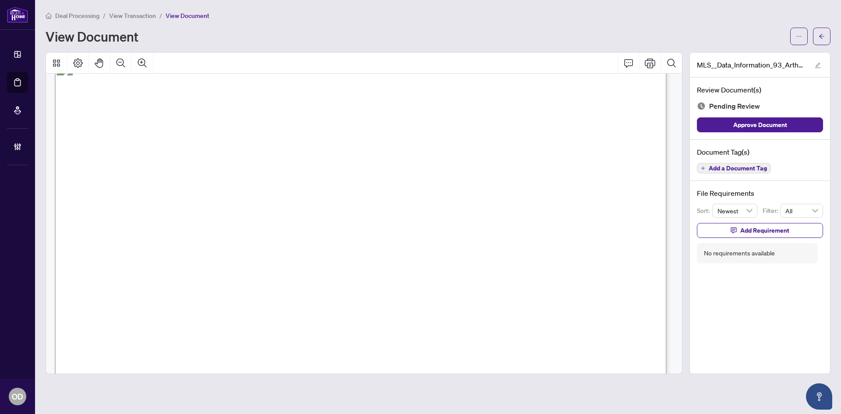
scroll to position [14678, 0]
click at [755, 169] on span "Add a Document Tag" at bounding box center [738, 168] width 58 height 6
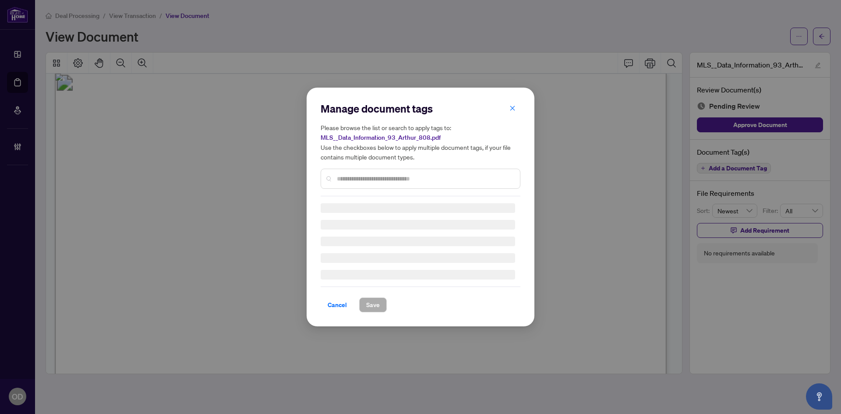
click at [442, 175] on input "text" at bounding box center [425, 179] width 176 height 10
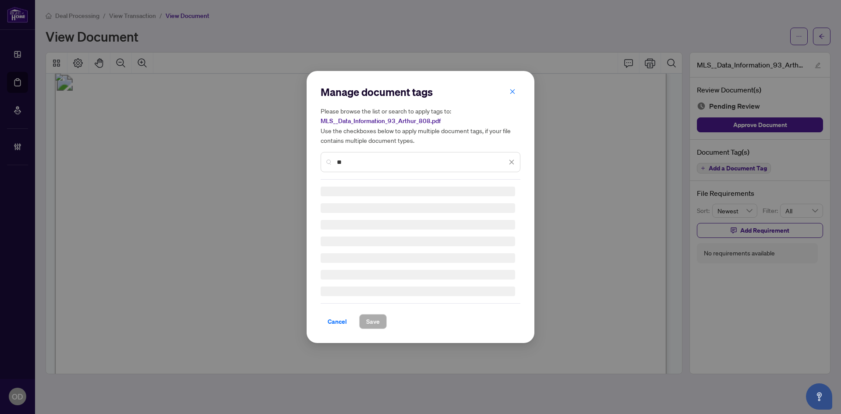
type input "*"
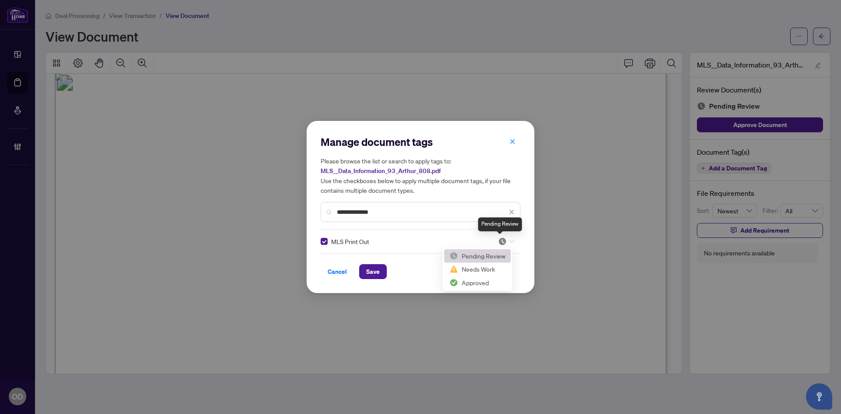
click at [498, 239] on img at bounding box center [502, 241] width 9 height 9
click at [493, 284] on div "Approved" at bounding box center [478, 285] width 56 height 10
click at [471, 215] on input "**********" at bounding box center [422, 212] width 170 height 10
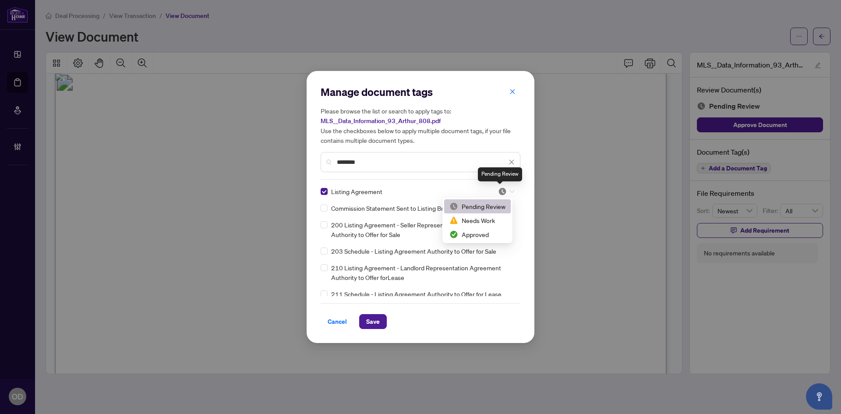
drag, startPoint x: 496, startPoint y: 191, endPoint x: 499, endPoint y: 226, distance: 34.3
click at [498, 191] on img at bounding box center [502, 191] width 9 height 9
click at [494, 234] on div "Approved" at bounding box center [478, 235] width 56 height 10
click at [438, 161] on input "*******" at bounding box center [422, 162] width 170 height 10
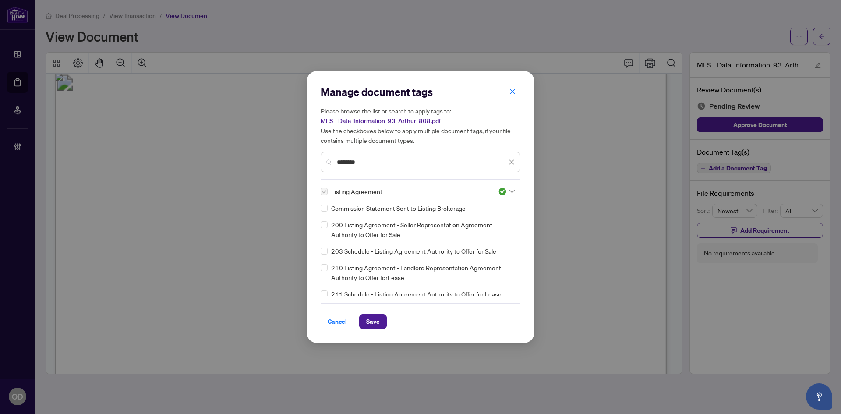
click at [438, 161] on input "*******" at bounding box center [422, 162] width 170 height 10
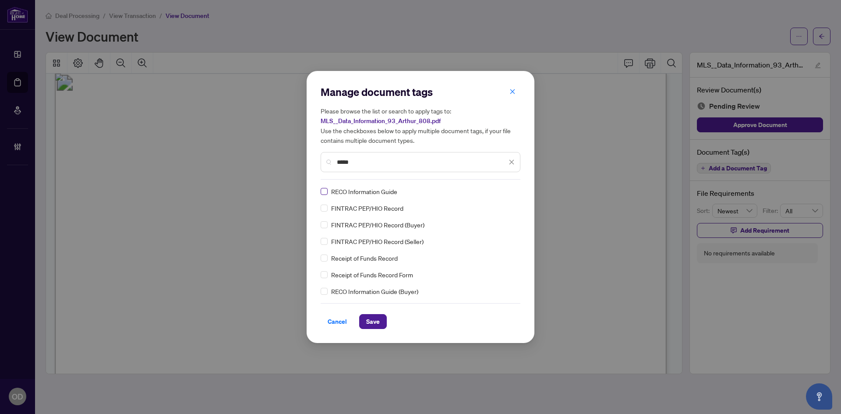
type input "****"
click at [500, 191] on img at bounding box center [502, 191] width 9 height 9
drag, startPoint x: 502, startPoint y: 236, endPoint x: 438, endPoint y: 265, distance: 70.4
click at [501, 236] on div "Approved" at bounding box center [478, 235] width 56 height 10
click at [377, 322] on span "Save" at bounding box center [373, 322] width 14 height 14
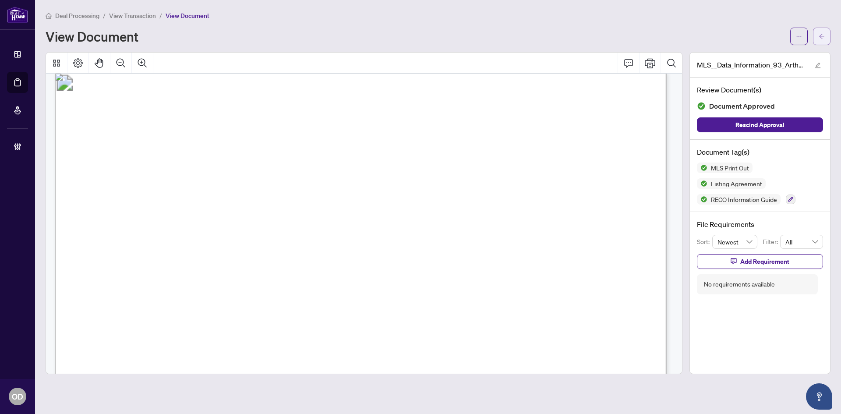
click at [824, 38] on icon "arrow-left" at bounding box center [822, 36] width 6 height 6
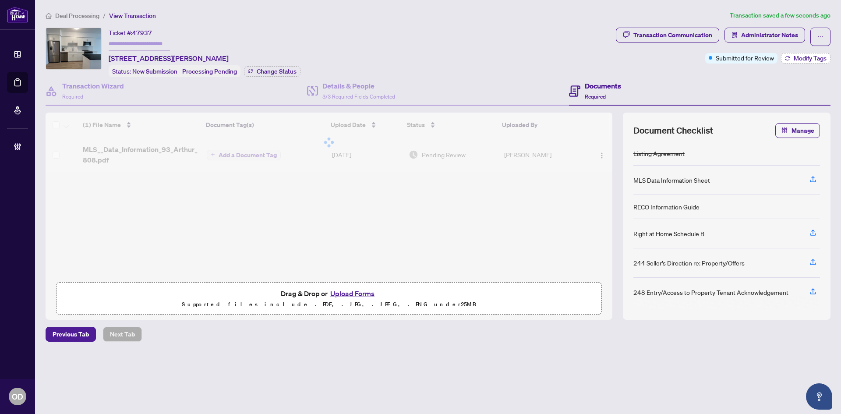
click at [804, 56] on span "Modify Tags" at bounding box center [810, 58] width 33 height 6
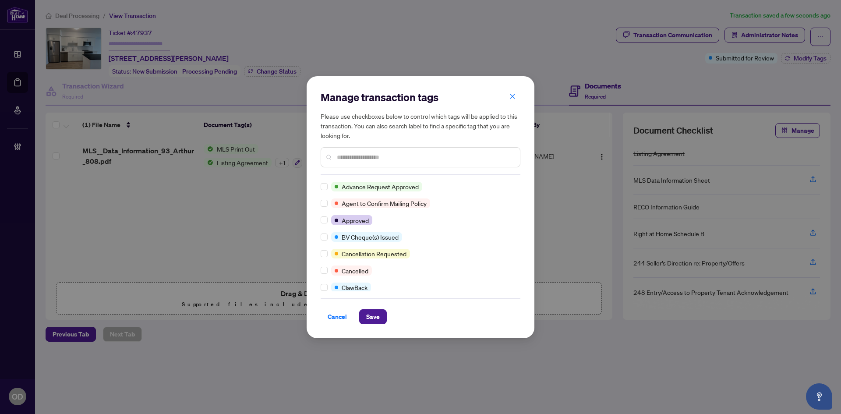
click at [386, 152] on input "text" at bounding box center [425, 157] width 176 height 10
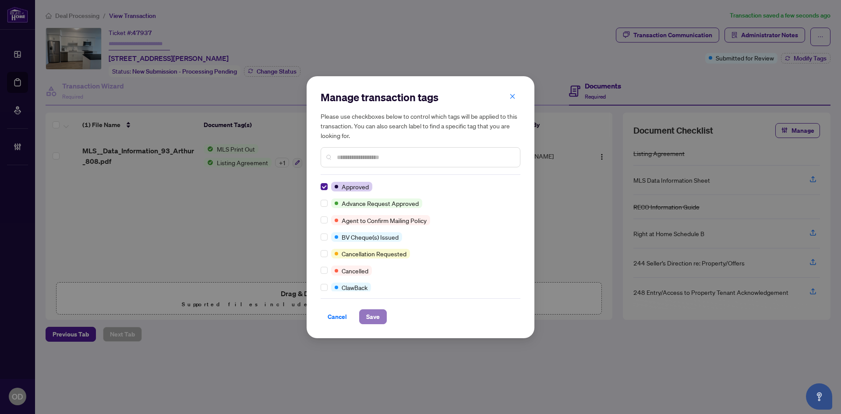
click at [371, 322] on span "Save" at bounding box center [373, 317] width 14 height 14
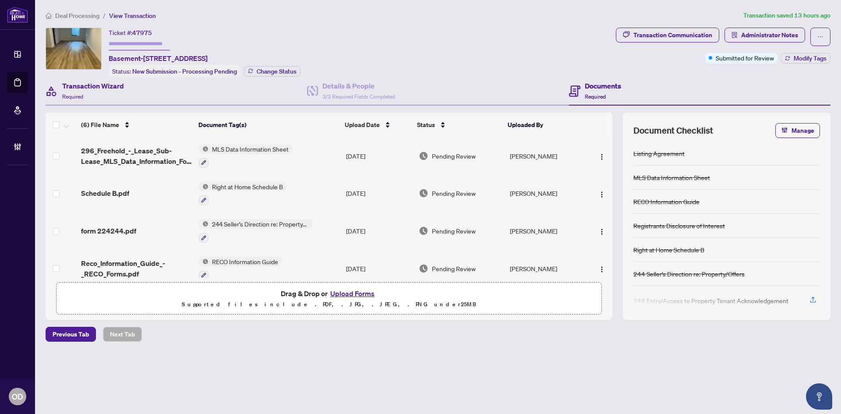
click at [204, 94] on div "Transaction Wizard Required" at bounding box center [177, 91] width 262 height 28
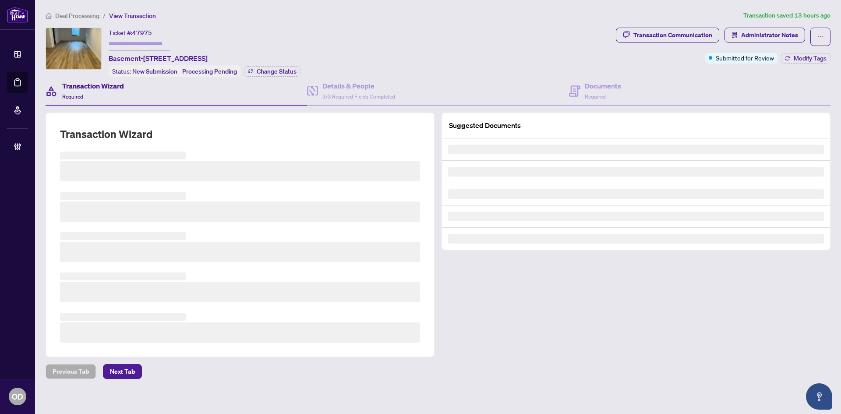
click at [106, 213] on h3 at bounding box center [240, 212] width 360 height 20
click at [104, 213] on h3 at bounding box center [240, 212] width 360 height 20
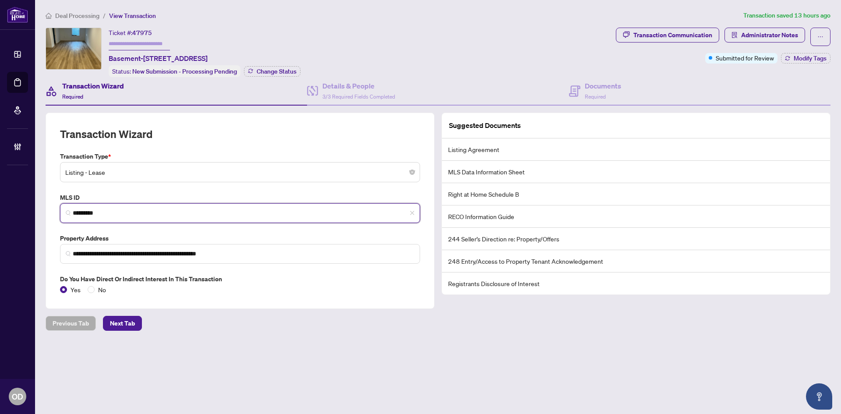
click at [104, 213] on input "*********" at bounding box center [244, 213] width 342 height 9
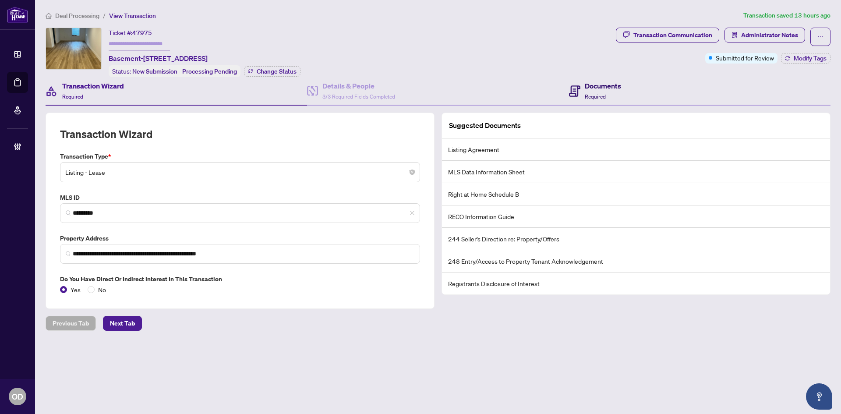
click at [601, 93] on span "Required" at bounding box center [595, 96] width 21 height 7
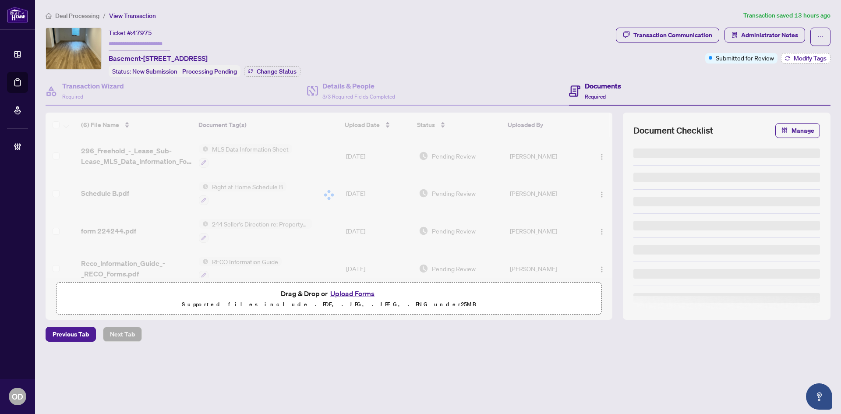
click at [811, 62] on button "Modify Tags" at bounding box center [806, 58] width 50 height 11
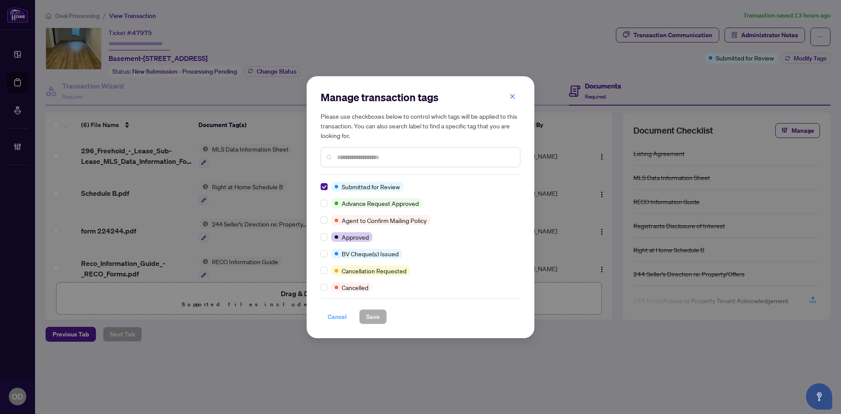
click at [336, 314] on span "Cancel" at bounding box center [337, 317] width 19 height 14
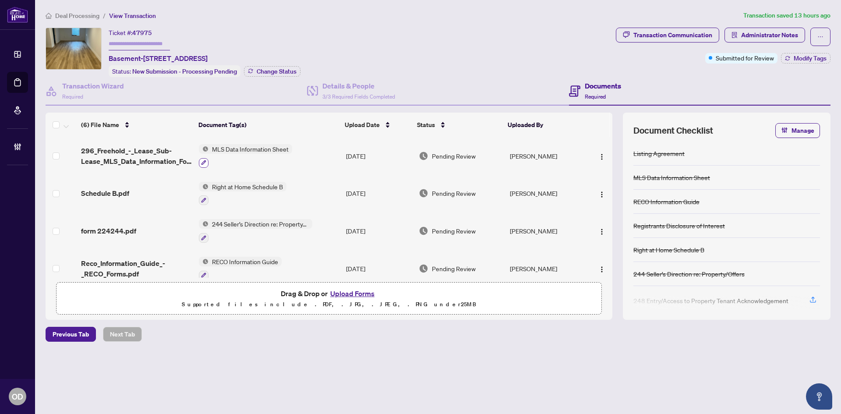
click at [204, 160] on icon "button" at bounding box center [203, 162] width 5 height 5
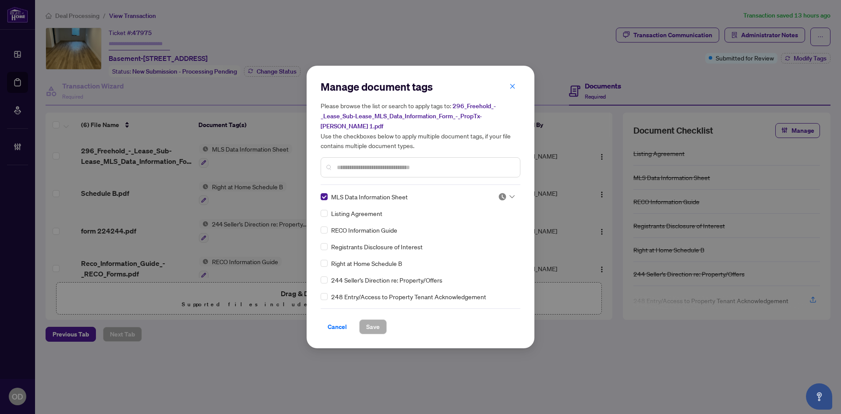
click at [499, 197] on input "search" at bounding box center [502, 196] width 9 height 13
click at [489, 217] on div "Needs Work" at bounding box center [478, 221] width 56 height 10
click at [379, 313] on div "Cancel Save" at bounding box center [421, 321] width 200 height 26
click at [378, 320] on span "Save" at bounding box center [373, 327] width 14 height 14
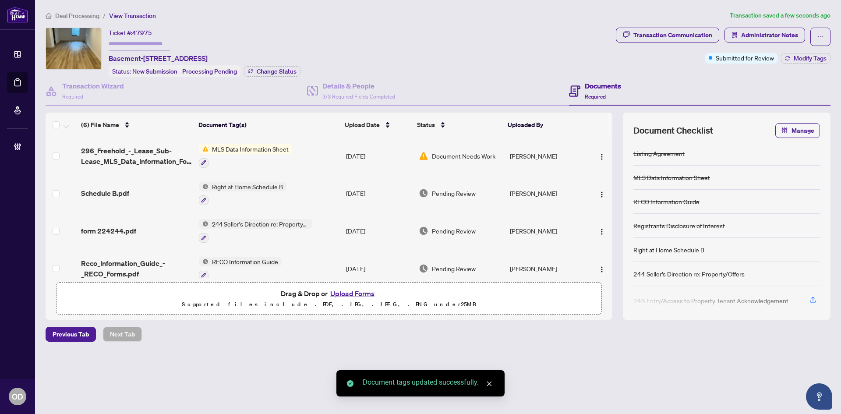
click at [148, 153] on span "296_Freehold_-_Lease_Sub-Lease_MLS_Data_Information_Form_-_PropTx-OREA 1.pdf" at bounding box center [136, 155] width 111 height 21
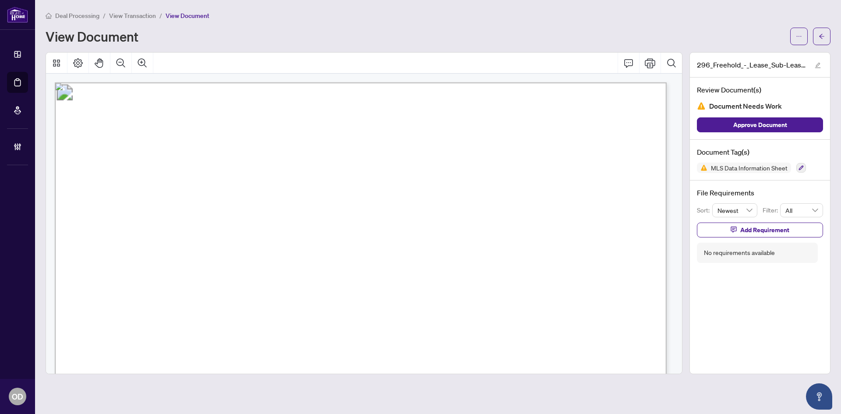
scroll to position [44, 0]
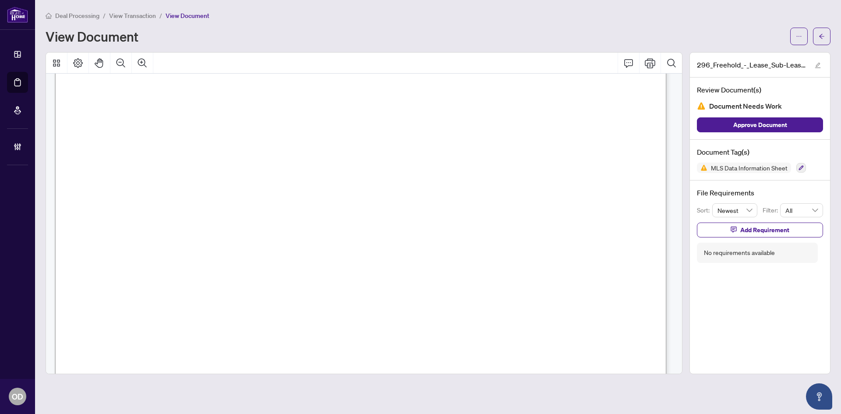
click at [158, 238] on span "MUNICIPALITY" at bounding box center [131, 239] width 53 height 9
click at [732, 235] on span "button" at bounding box center [734, 230] width 6 height 14
click at [733, 235] on textarea at bounding box center [770, 238] width 94 height 17
type textarea "*"
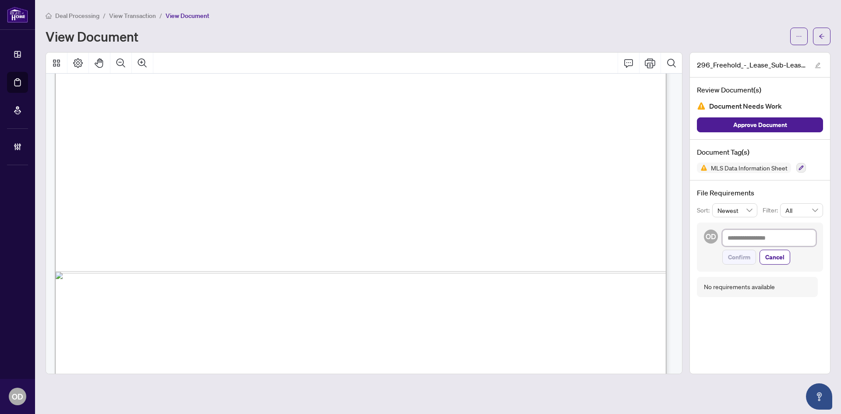
type textarea "*"
type textarea "**"
type textarea "***"
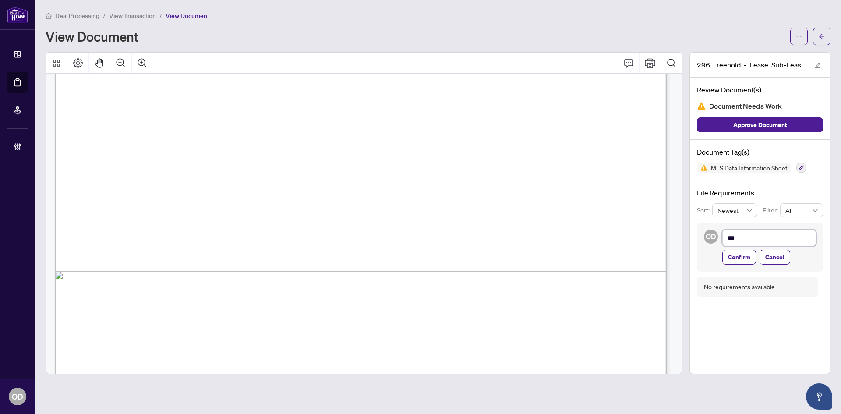
type textarea "***"
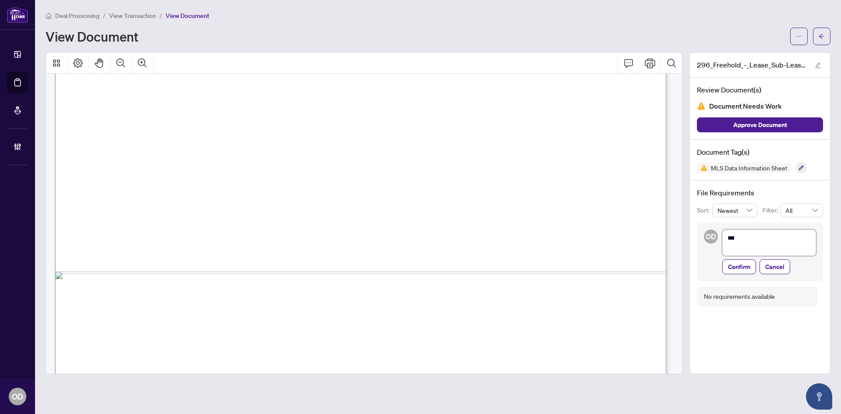
type textarea "**"
type textarea "*"
type textarea "**********"
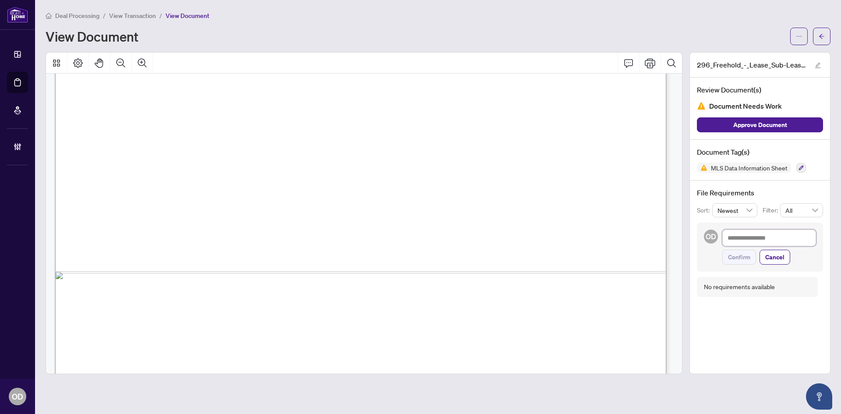
type textarea "*"
type textarea "**"
type textarea "***"
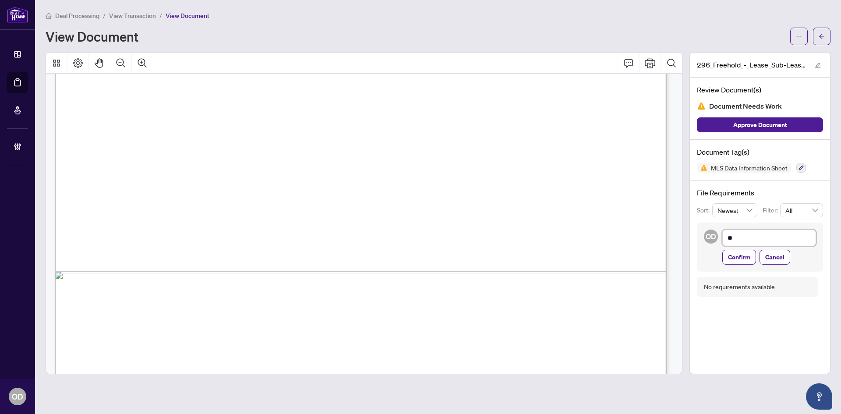
type textarea "***"
type textarea "*** *"
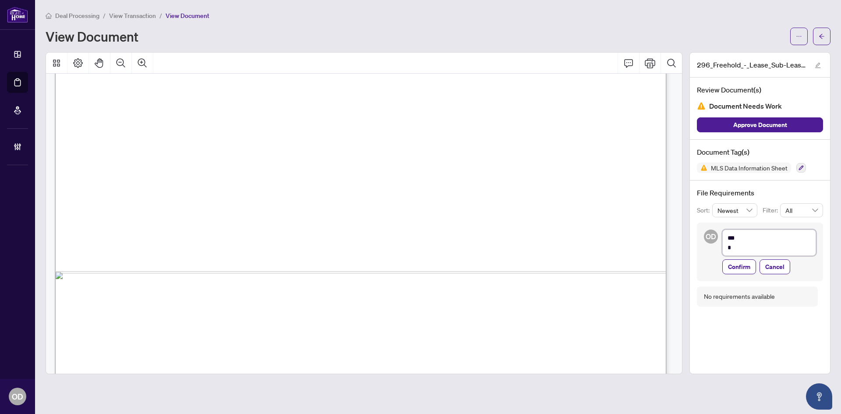
type textarea "*** **"
type textarea "*** ***"
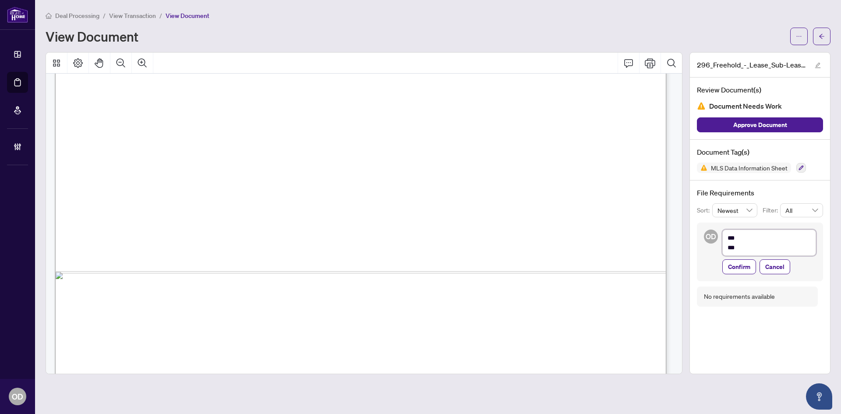
type textarea "*** ***"
type textarea "*** *****"
type textarea "*** ******"
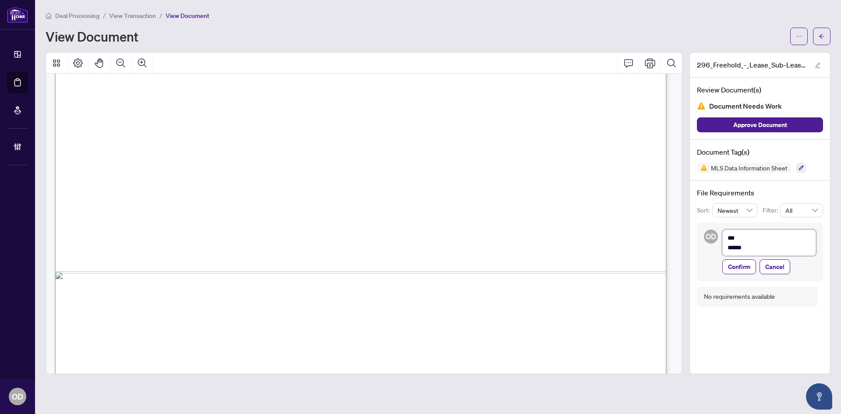
type textarea "*** *******"
type textarea "*** ********"
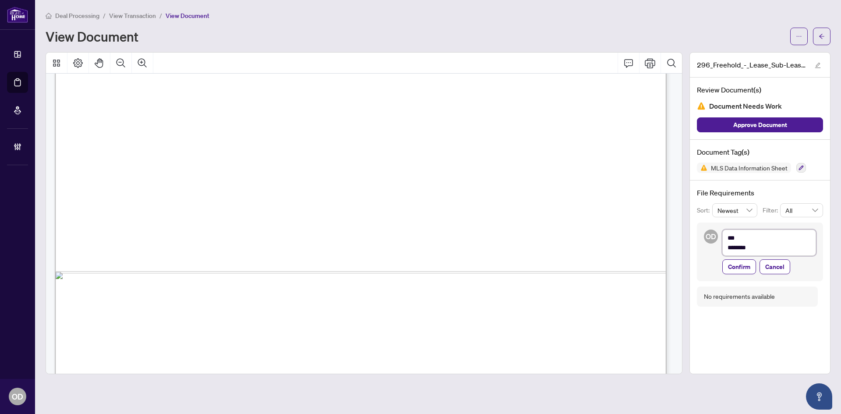
type textarea "*** ********"
type textarea "**********"
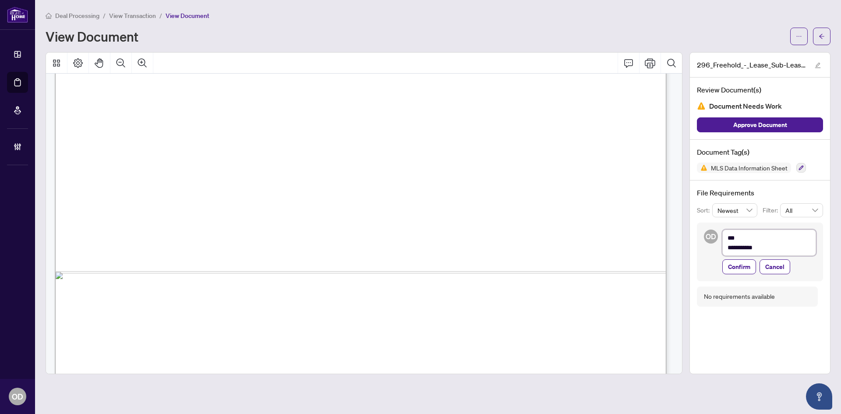
type textarea "**********"
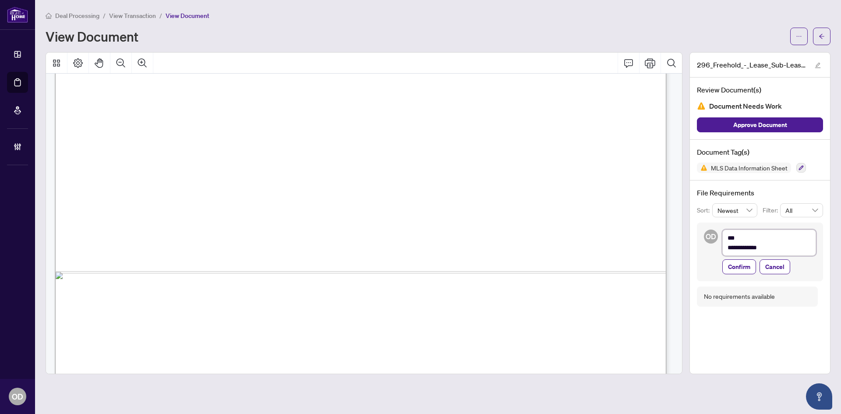
type textarea "**********"
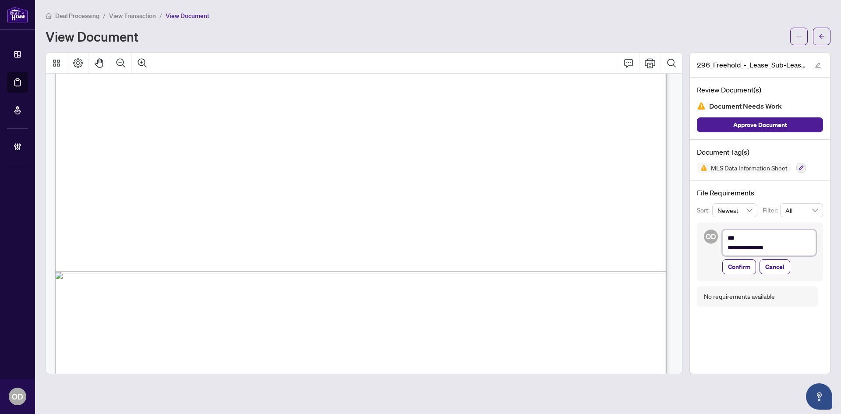
type textarea "**********"
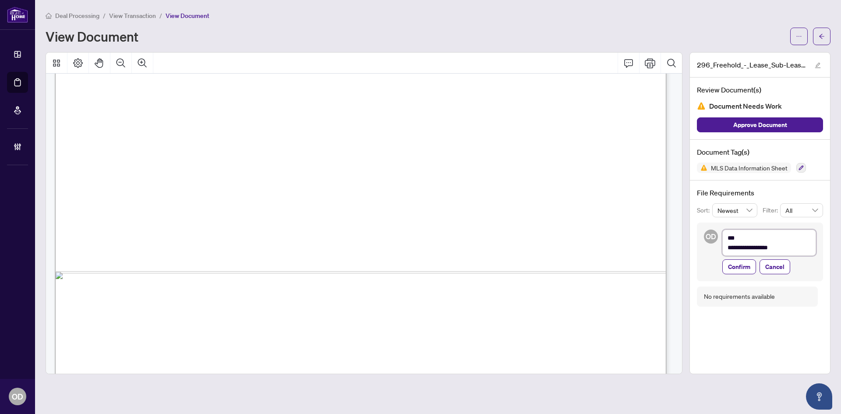
type textarea "**********"
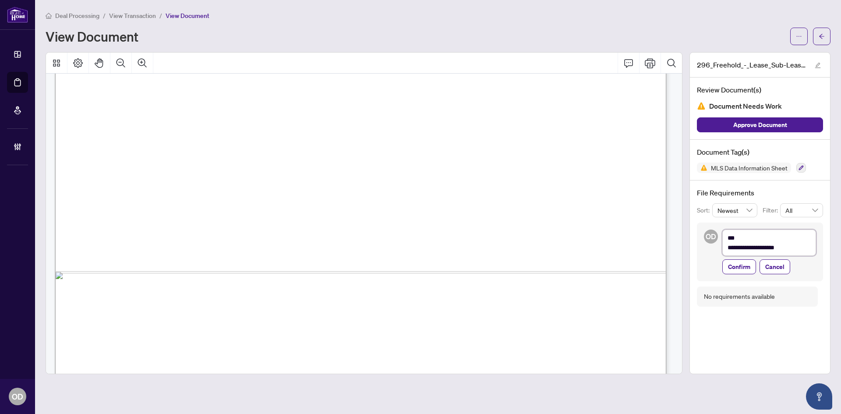
type textarea "**********"
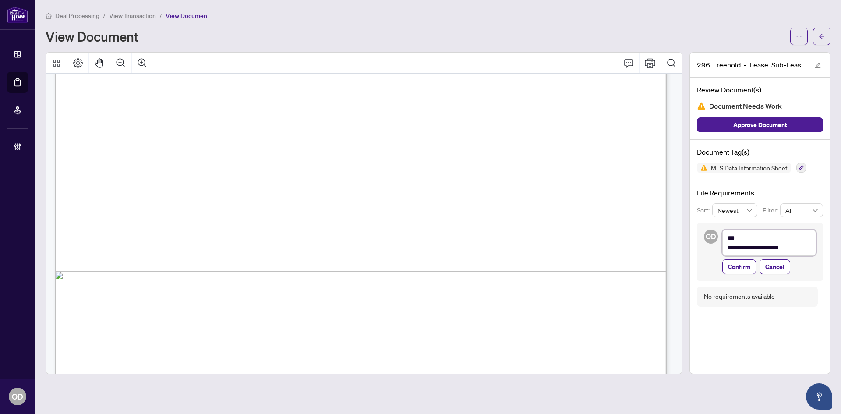
type textarea "**********"
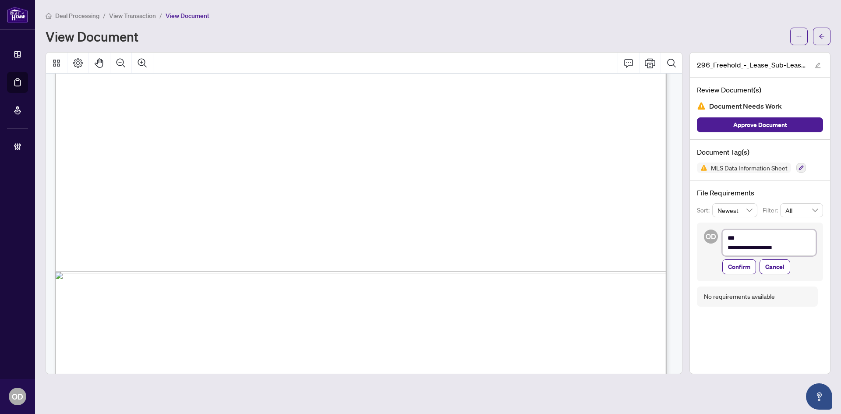
type textarea "**********"
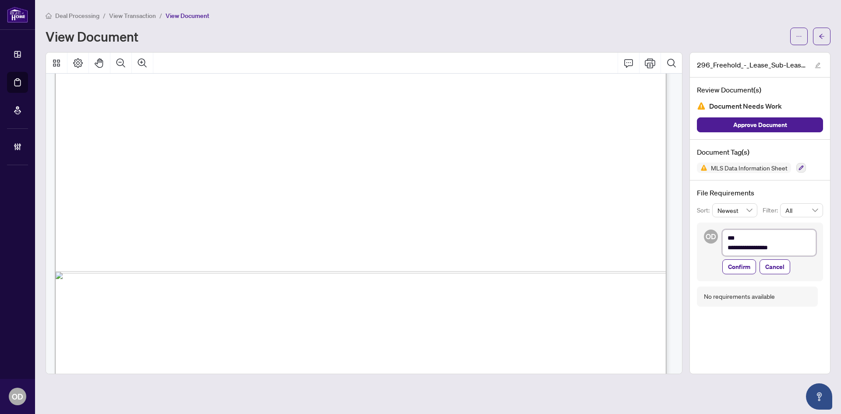
type textarea "**********"
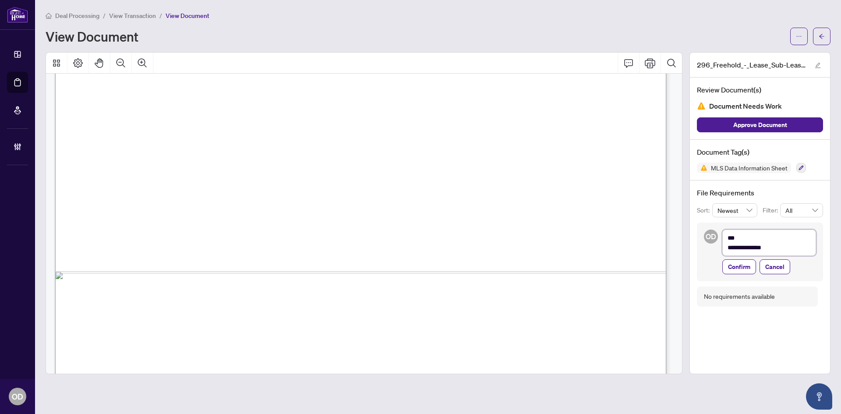
type textarea "**********"
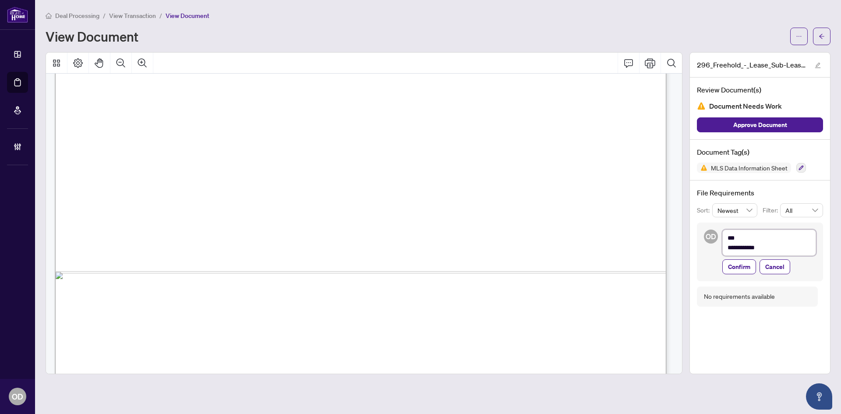
type textarea "**********"
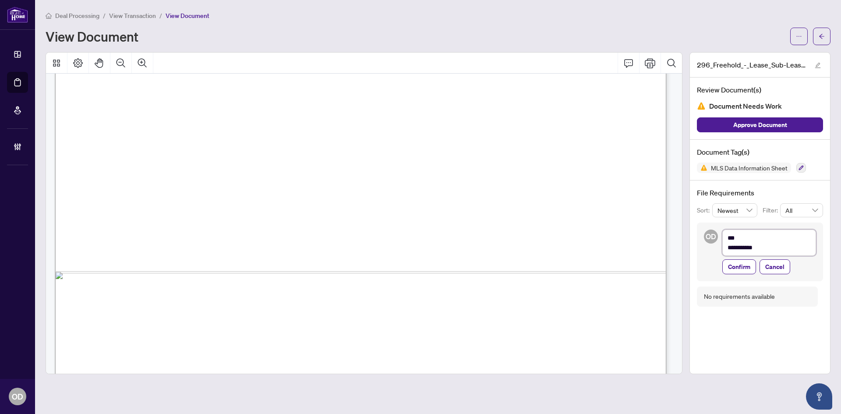
type textarea "**********"
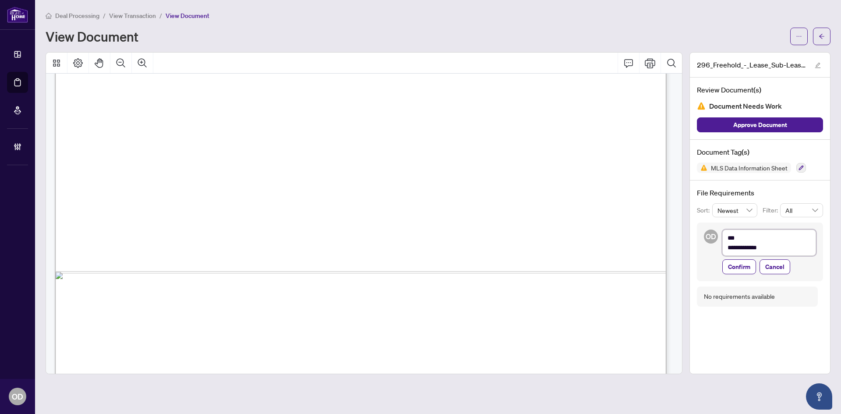
type textarea "**********"
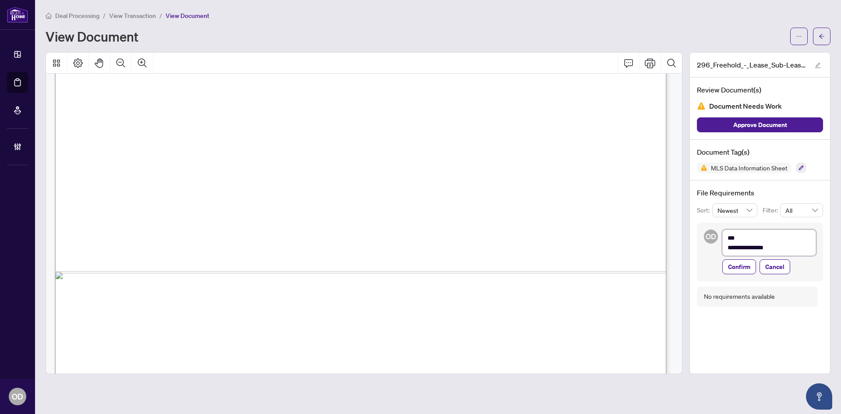
type textarea "**********"
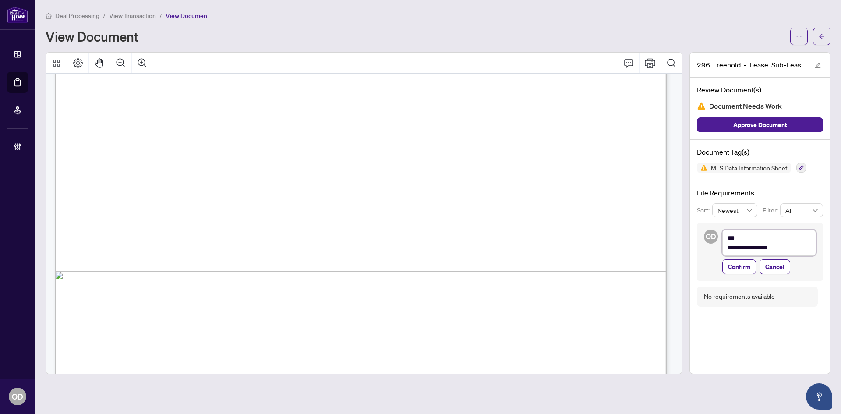
type textarea "**********"
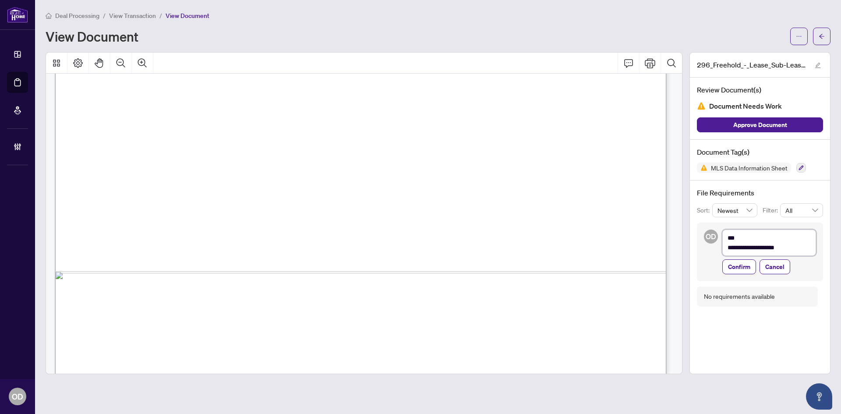
type textarea "**********"
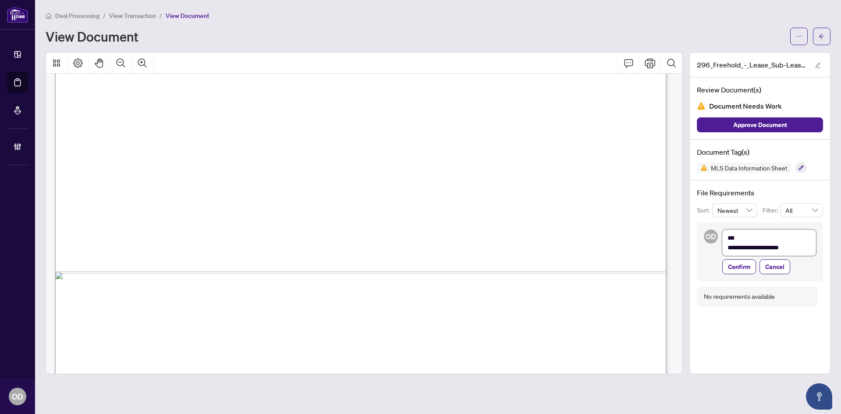
type textarea "**********"
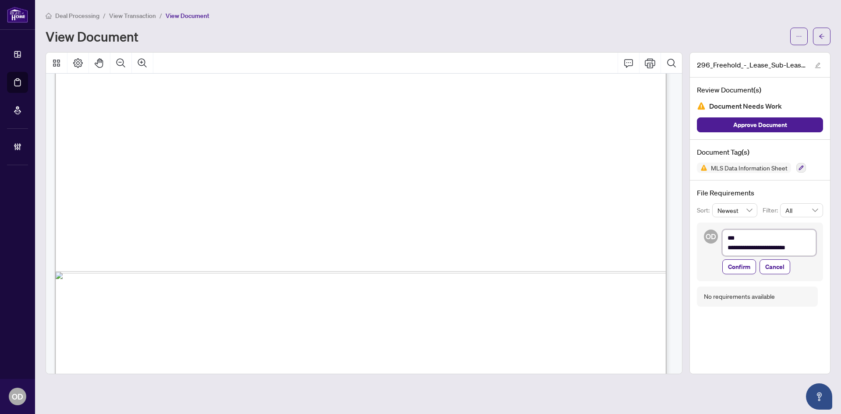
type textarea "**********"
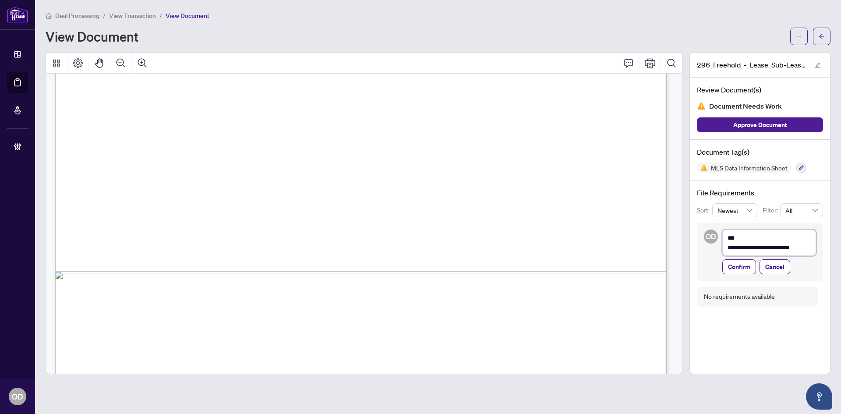
type textarea "**********"
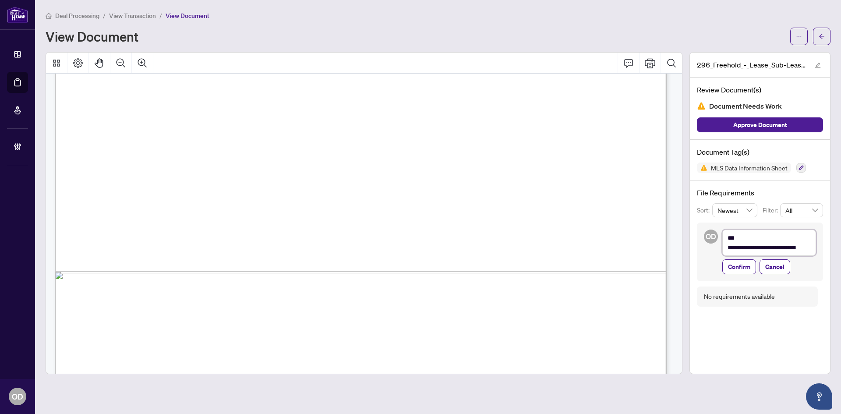
scroll to position [0, 0]
type textarea "**********"
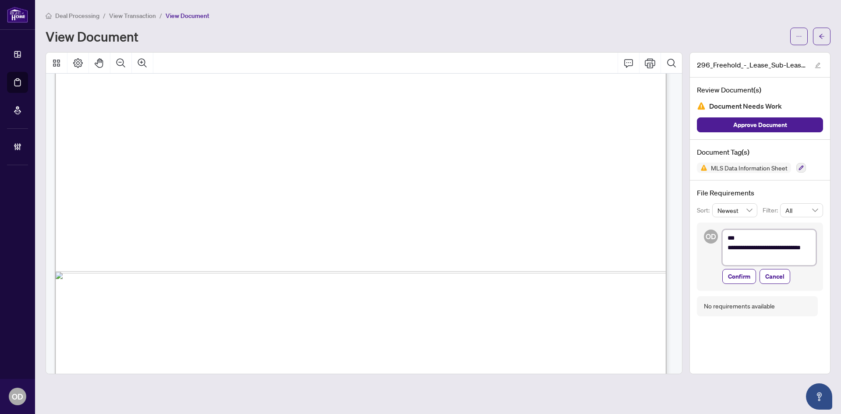
scroll to position [0, 0]
type textarea "**********"
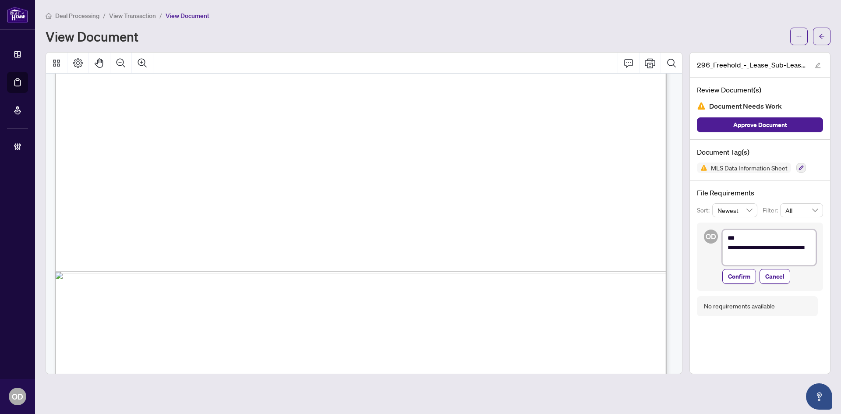
type textarea "**********"
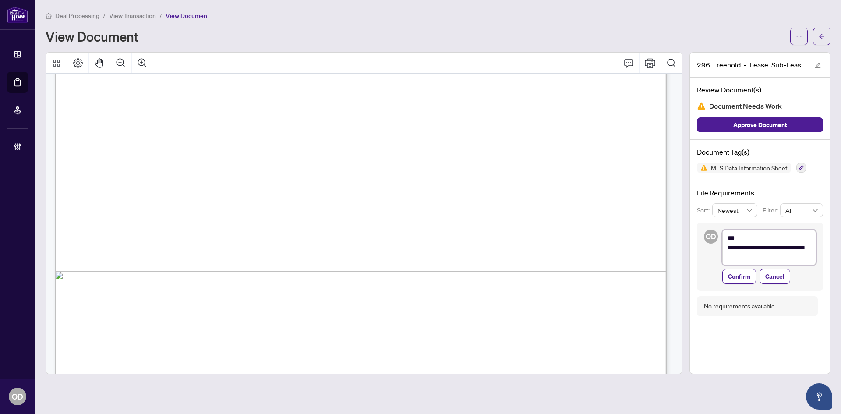
type textarea "**********"
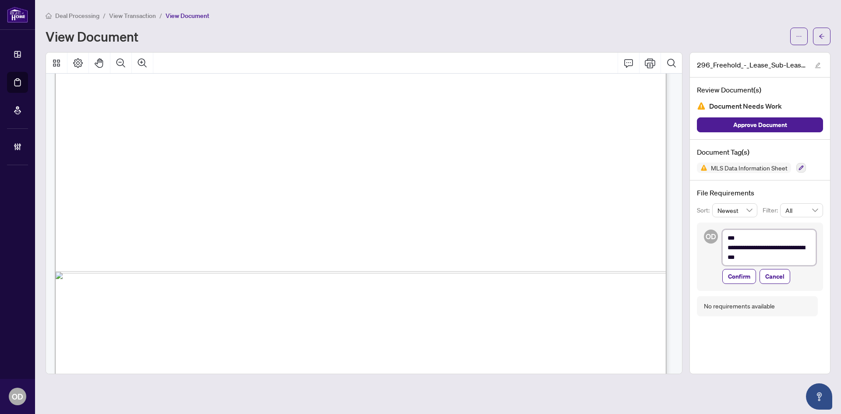
type textarea "**********"
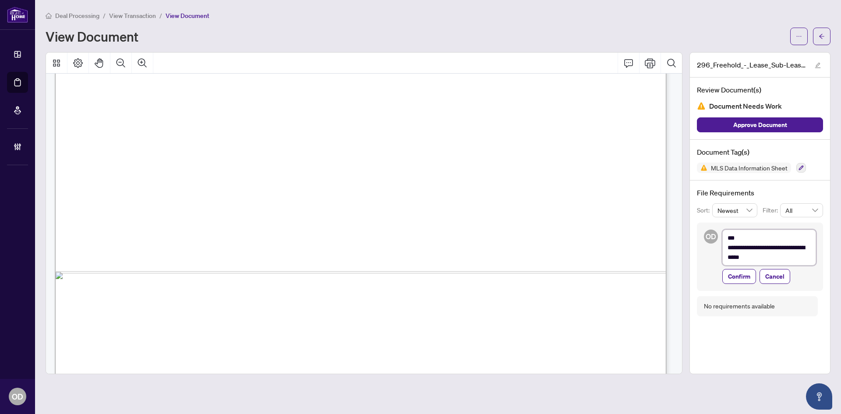
type textarea "**********"
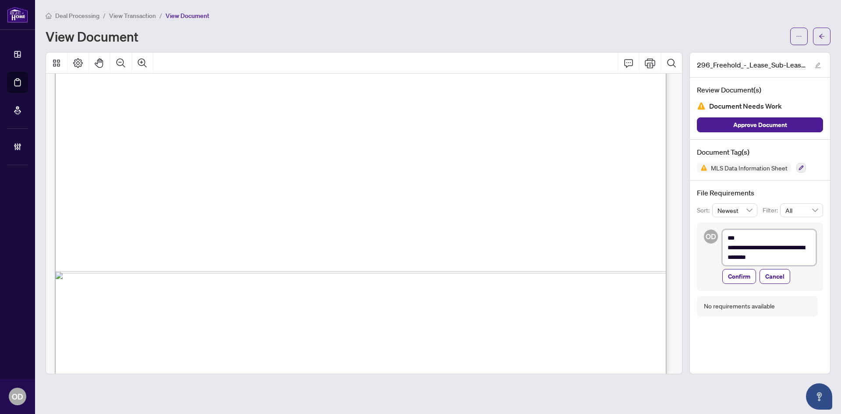
type textarea "**********"
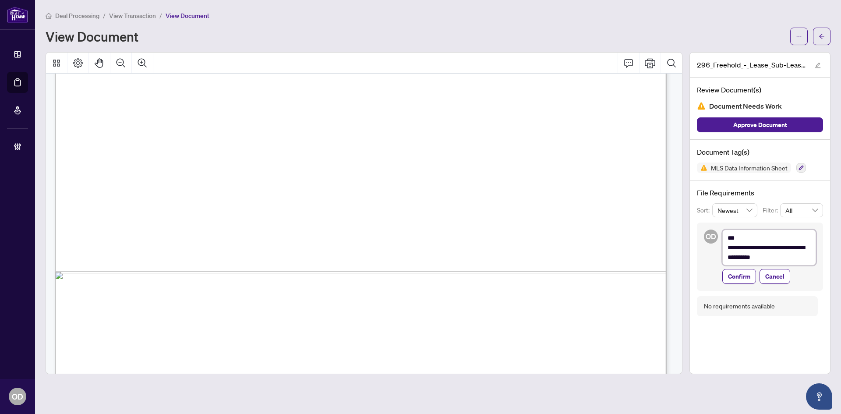
type textarea "**********"
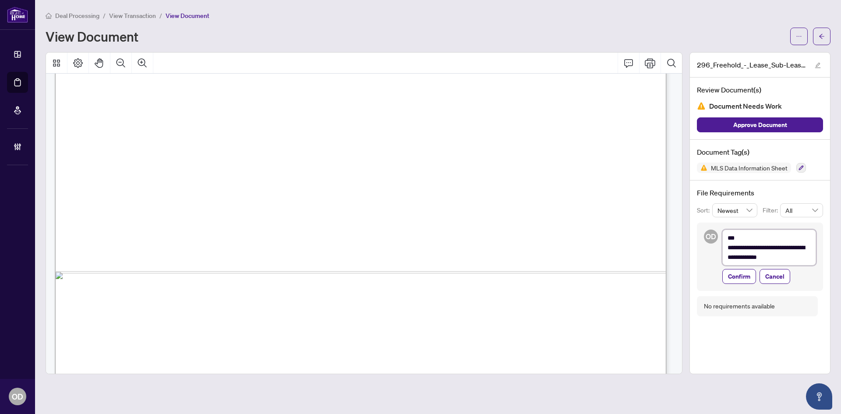
type textarea "**********"
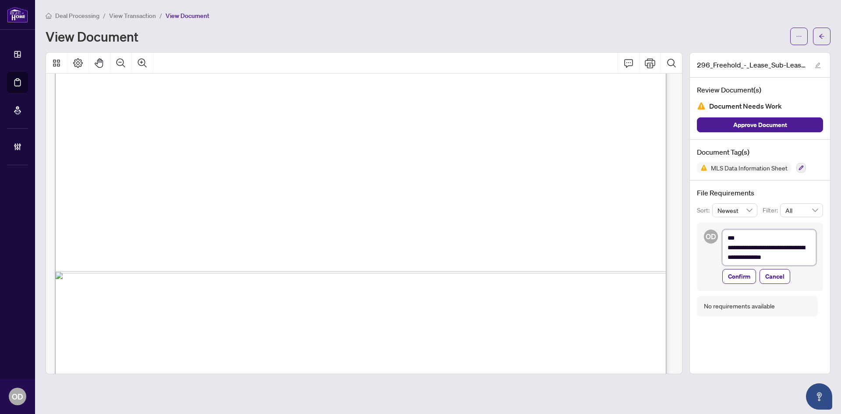
type textarea "**********"
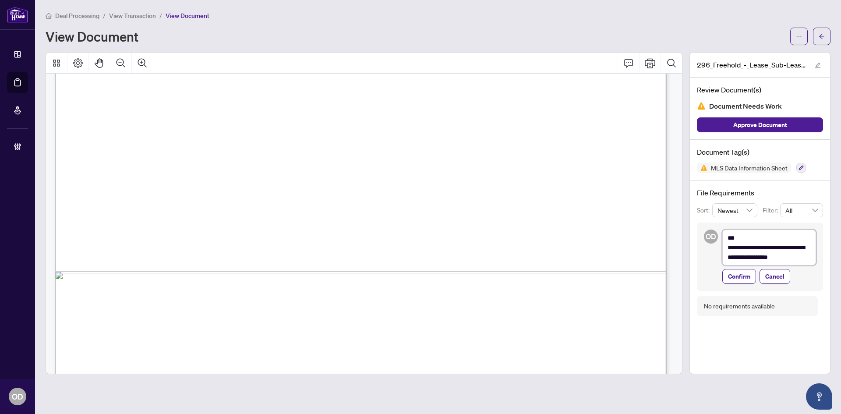
type textarea "**********"
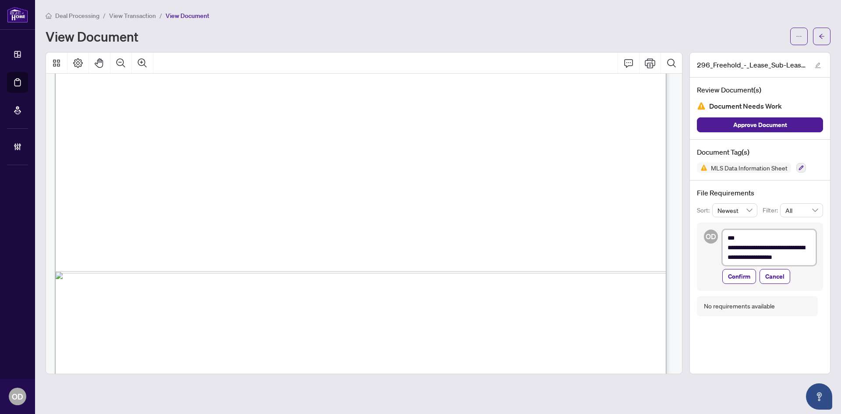
type textarea "**********"
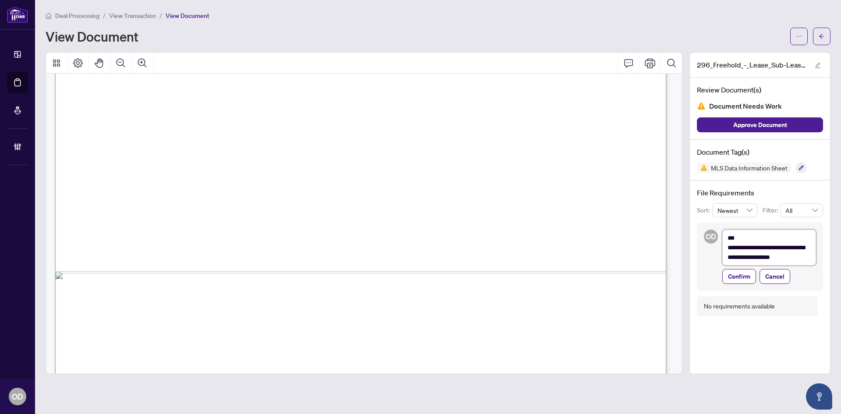
type textarea "**********"
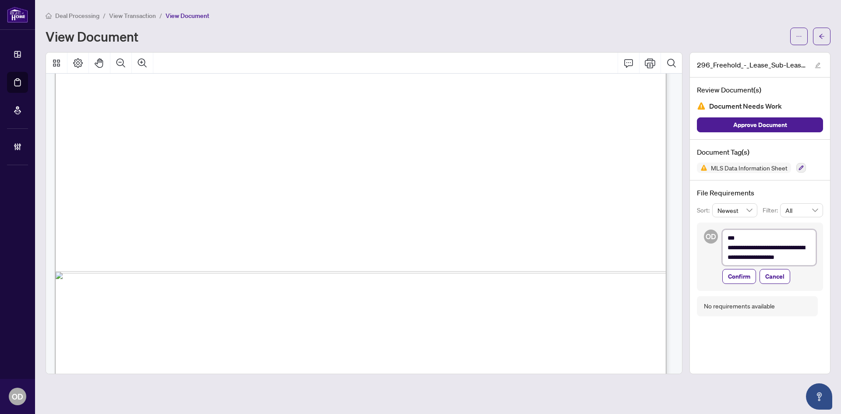
type textarea "**********"
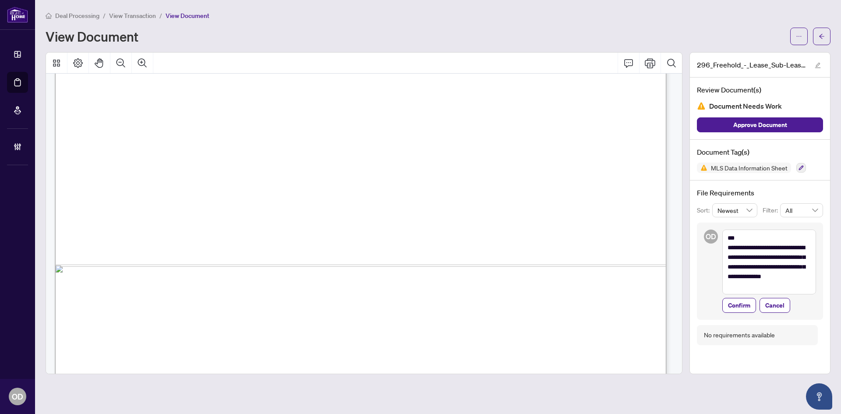
scroll to position [8676, 0]
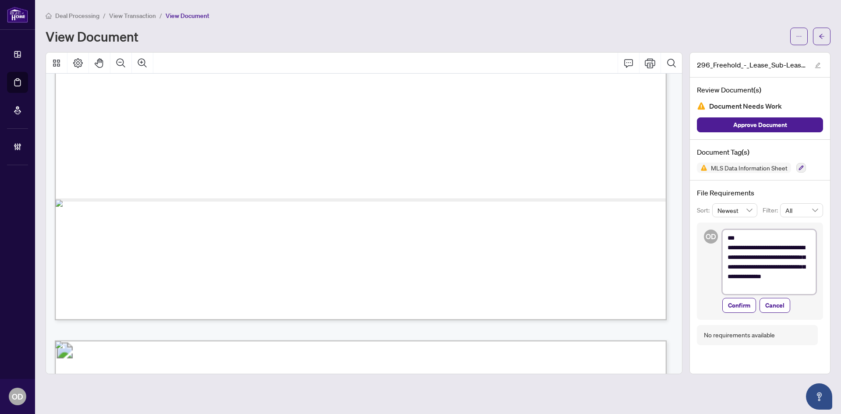
click at [778, 281] on textarea "**********" at bounding box center [770, 262] width 94 height 65
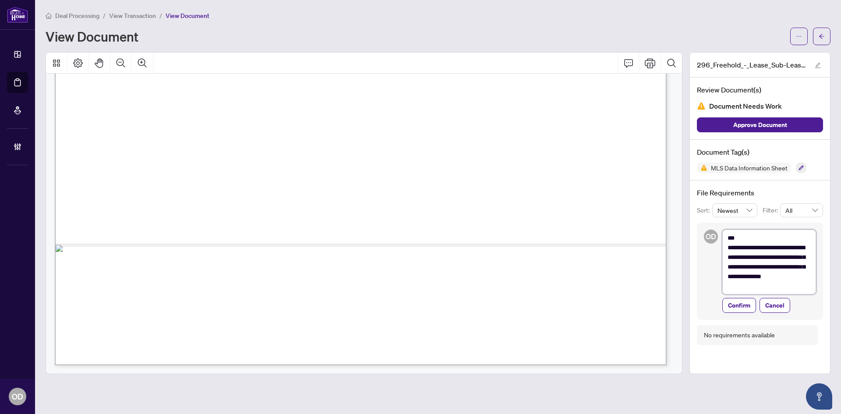
scroll to position [10255, 0]
click at [747, 301] on span "Confirm" at bounding box center [739, 305] width 22 height 14
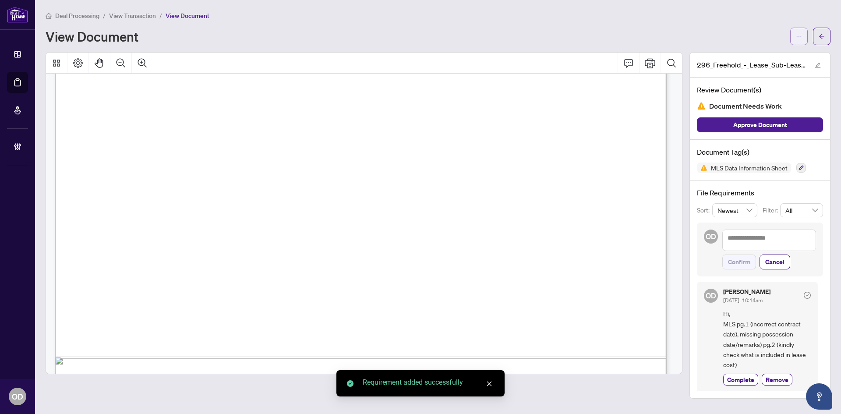
scroll to position [10252, 0]
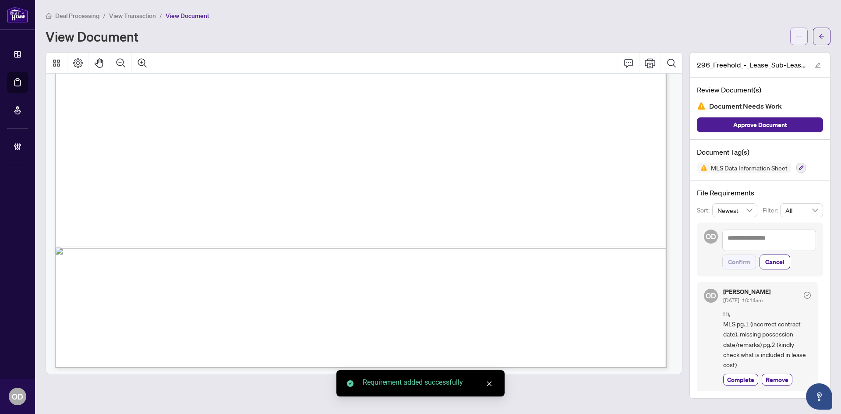
click at [819, 37] on icon "arrow-left" at bounding box center [822, 36] width 6 height 6
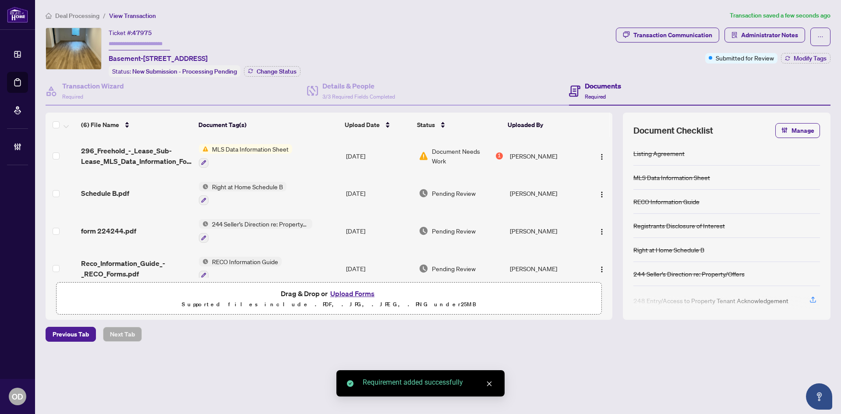
click at [147, 193] on div "Schedule B.pdf" at bounding box center [136, 193] width 111 height 11
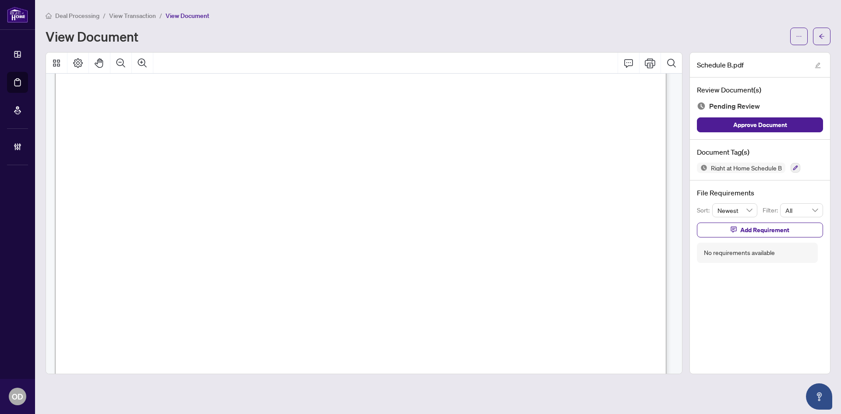
scroll to position [88, 0]
click at [778, 235] on span "Add Requirement" at bounding box center [764, 230] width 49 height 14
click at [772, 247] on div "Confirm Cancel" at bounding box center [770, 247] width 94 height 35
click at [765, 230] on textarea at bounding box center [770, 238] width 94 height 17
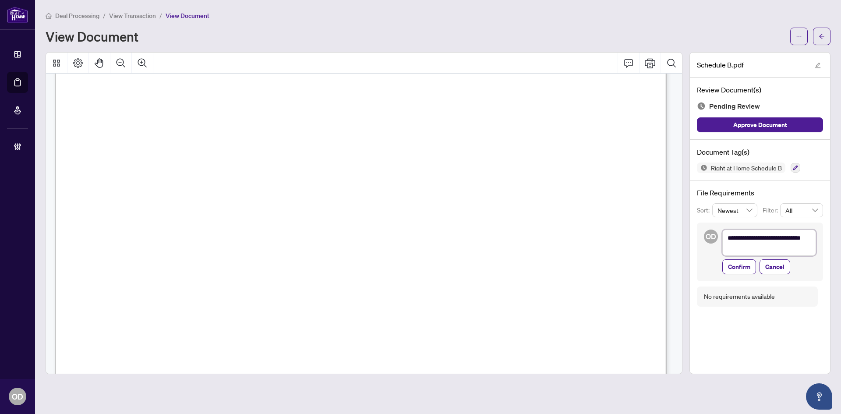
scroll to position [0, 0]
click at [734, 266] on span "Confirm" at bounding box center [739, 267] width 22 height 14
click at [790, 164] on div "Right at Home Schedule B" at bounding box center [760, 168] width 126 height 11
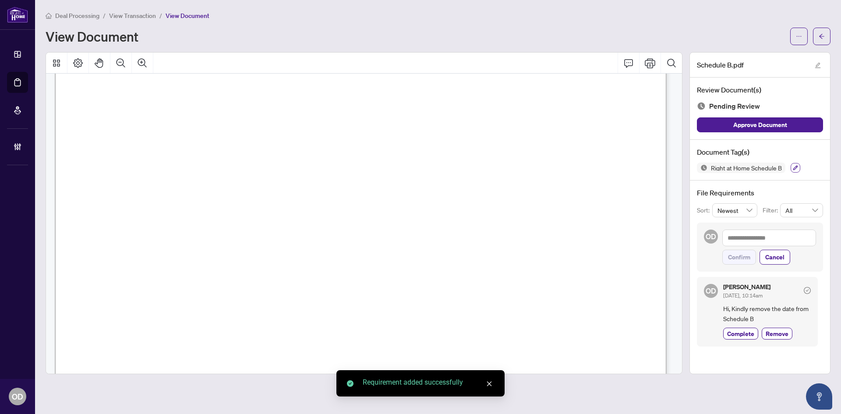
click at [794, 166] on icon "button" at bounding box center [795, 167] width 5 height 5
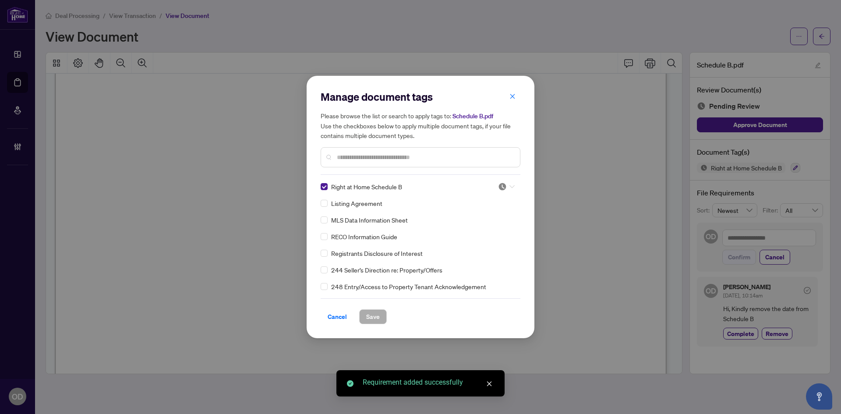
click at [507, 182] on div at bounding box center [506, 186] width 17 height 9
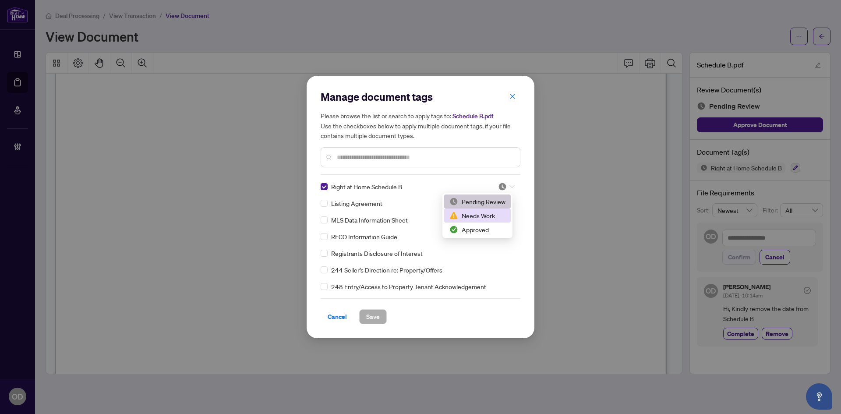
click at [506, 214] on div "Needs Work" at bounding box center [477, 216] width 67 height 14
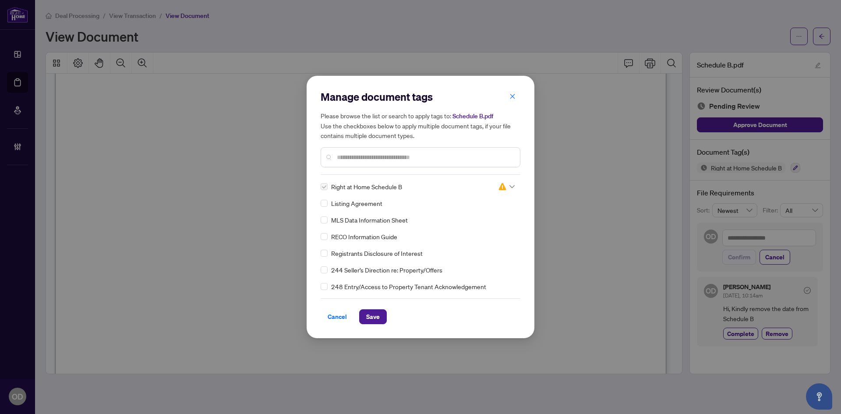
click at [381, 314] on button "Save" at bounding box center [373, 316] width 28 height 15
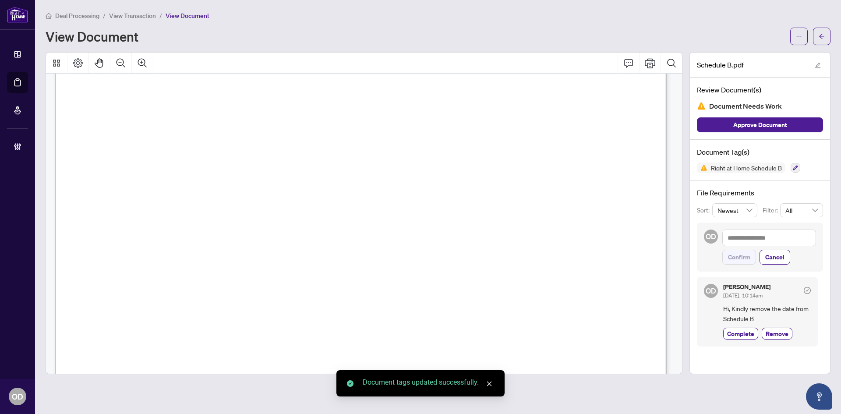
click at [822, 39] on icon "arrow-left" at bounding box center [822, 36] width 6 height 6
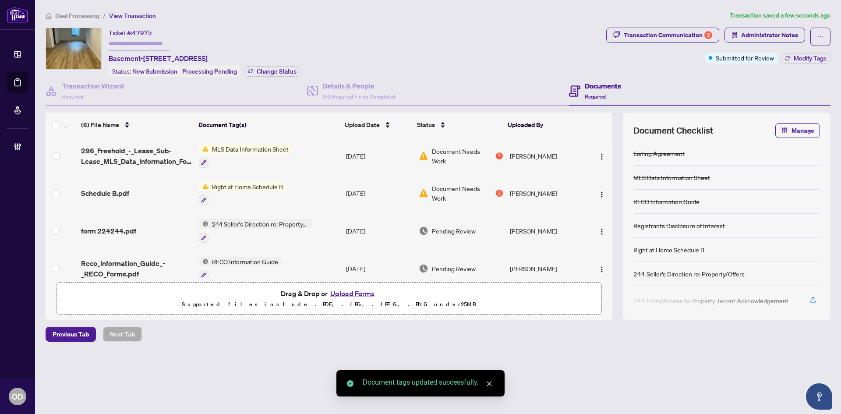
click at [152, 226] on div "form 224244.pdf" at bounding box center [136, 231] width 111 height 11
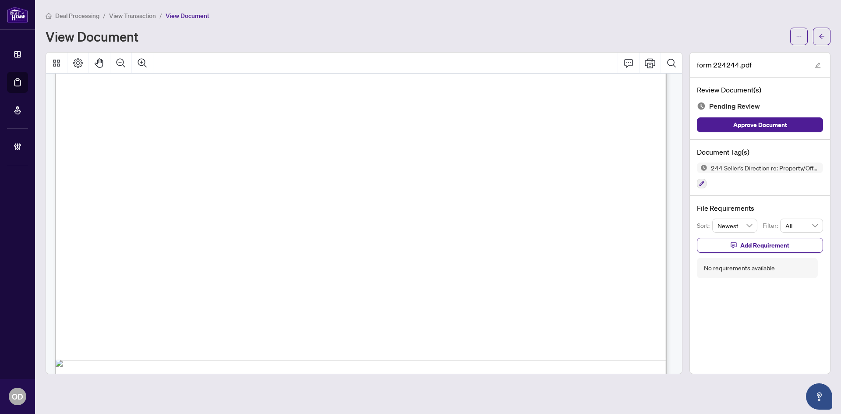
scroll to position [832, 0]
click at [707, 250] on button "Add Requirement" at bounding box center [760, 245] width 126 height 15
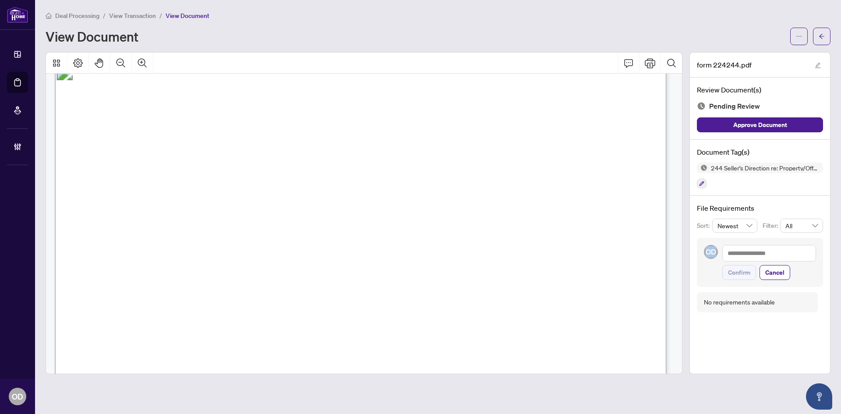
drag, startPoint x: 707, startPoint y: 250, endPoint x: 747, endPoint y: 257, distance: 41.3
click at [709, 251] on span "OD" at bounding box center [711, 251] width 11 height 11
click at [747, 255] on textarea at bounding box center [770, 253] width 94 height 17
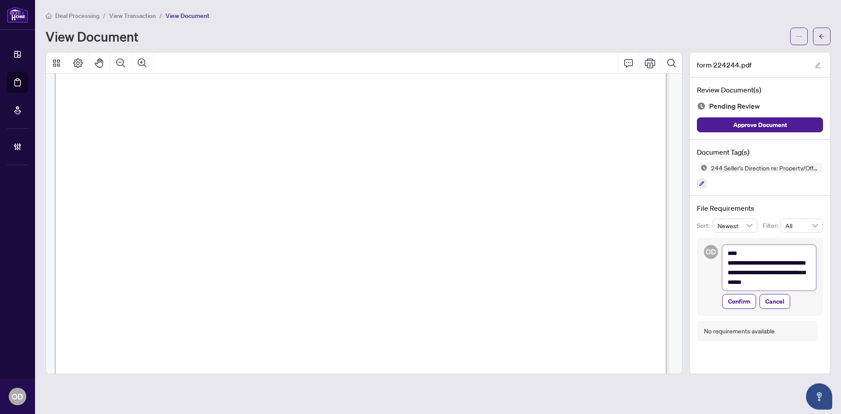
scroll to position [1102, 0]
click at [701, 181] on icon "button" at bounding box center [701, 183] width 5 height 5
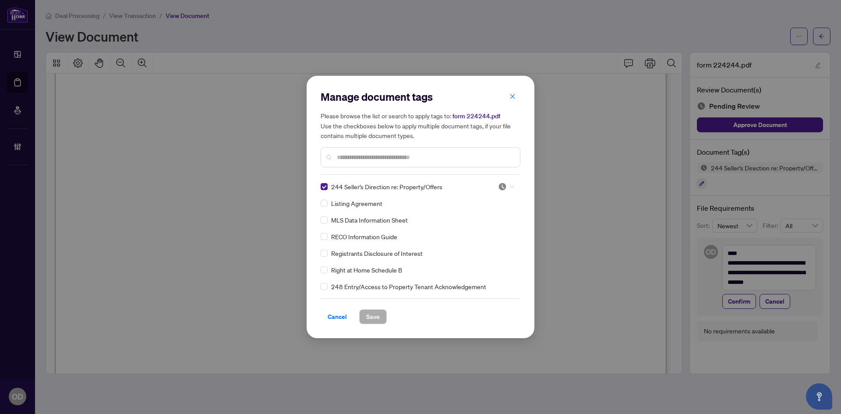
click at [500, 185] on img at bounding box center [502, 186] width 9 height 9
click at [495, 213] on div "Needs Work" at bounding box center [478, 216] width 56 height 10
click at [461, 156] on input "text" at bounding box center [425, 157] width 176 height 10
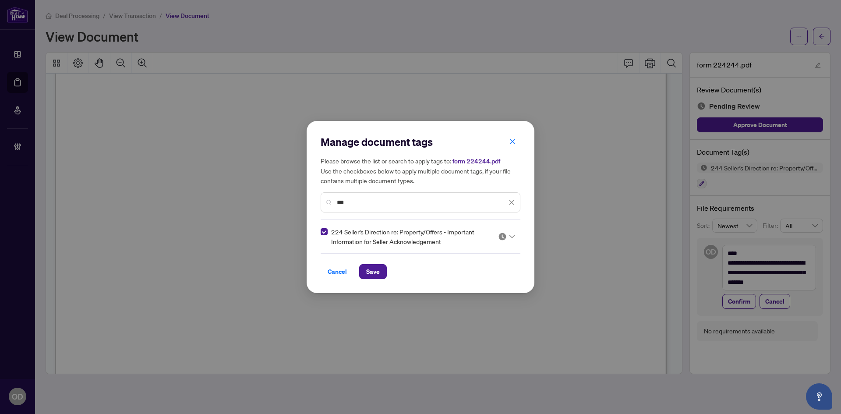
click at [497, 237] on div at bounding box center [504, 236] width 22 height 9
click at [503, 265] on div "Needs Work" at bounding box center [480, 266] width 56 height 10
click at [371, 274] on span "Save" at bounding box center [373, 272] width 14 height 14
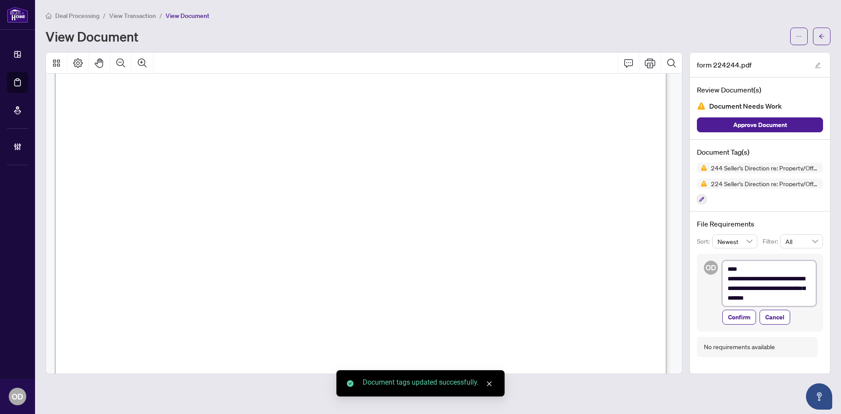
click at [804, 296] on textarea "**********" at bounding box center [770, 284] width 94 height 46
drag, startPoint x: 804, startPoint y: 296, endPoint x: 743, endPoint y: 314, distance: 63.5
click at [743, 314] on span "Confirm" at bounding box center [739, 317] width 22 height 14
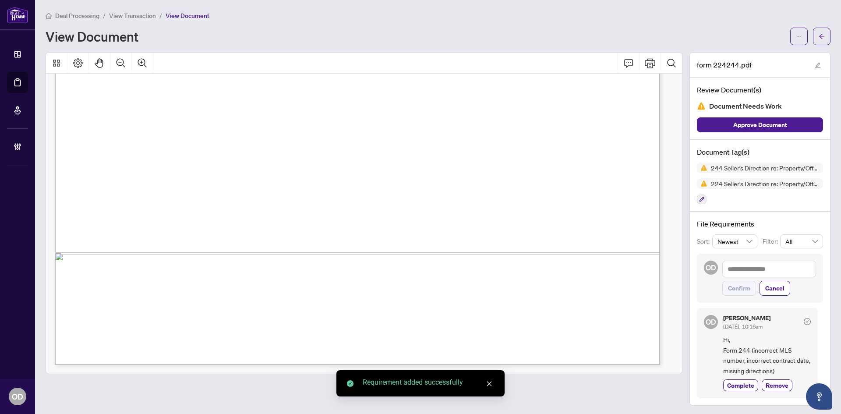
scroll to position [2, 0]
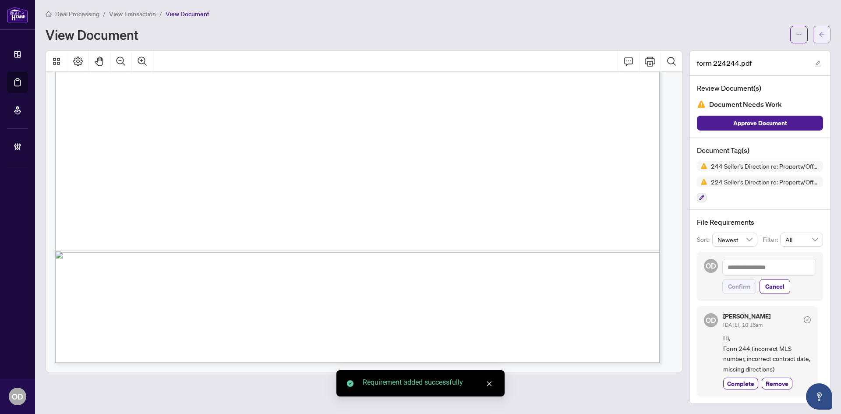
click at [819, 35] on icon "arrow-left" at bounding box center [822, 35] width 6 height 6
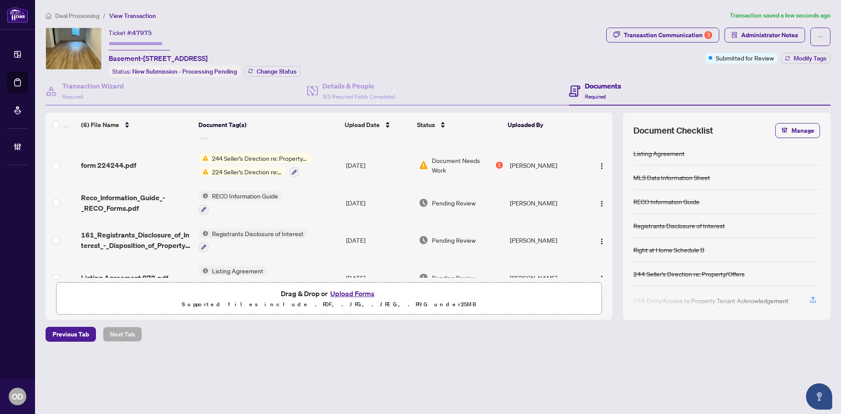
scroll to position [87, 0]
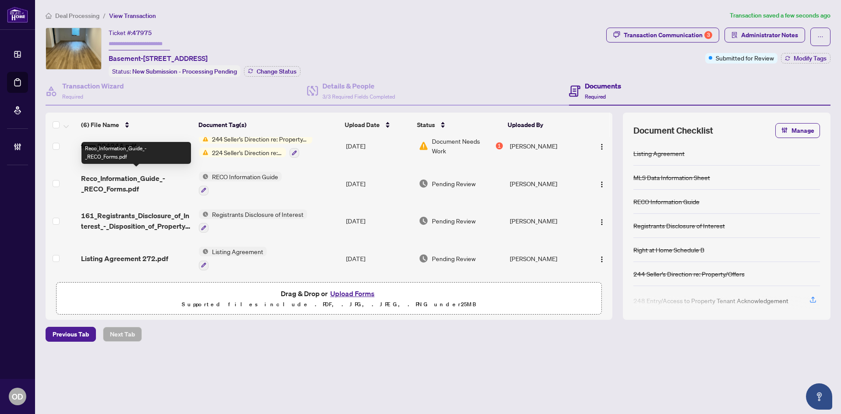
click at [141, 178] on span "Reco_Information_Guide_-_RECO_Forms.pdf" at bounding box center [136, 183] width 111 height 21
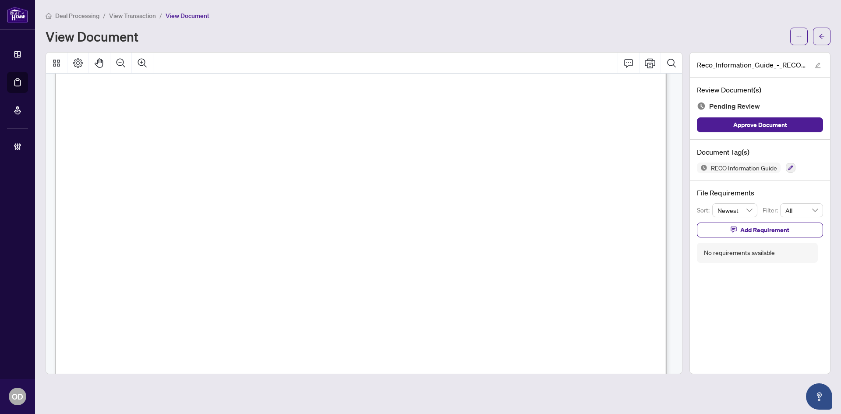
scroll to position [9992, 0]
drag, startPoint x: 302, startPoint y: 230, endPoint x: 329, endPoint y: 282, distance: 58.8
click at [120, 282] on span "Date" at bounding box center [112, 286] width 18 height 9
drag, startPoint x: 264, startPoint y: 228, endPoint x: 276, endPoint y: 269, distance: 42.3
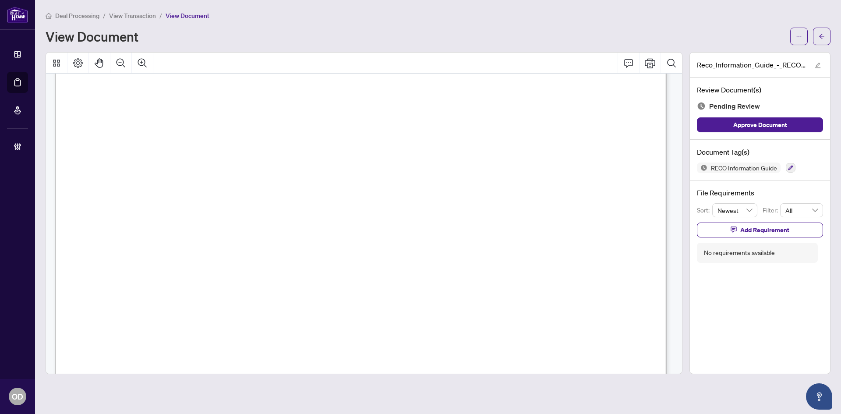
click at [788, 164] on button "button" at bounding box center [791, 168] width 10 height 10
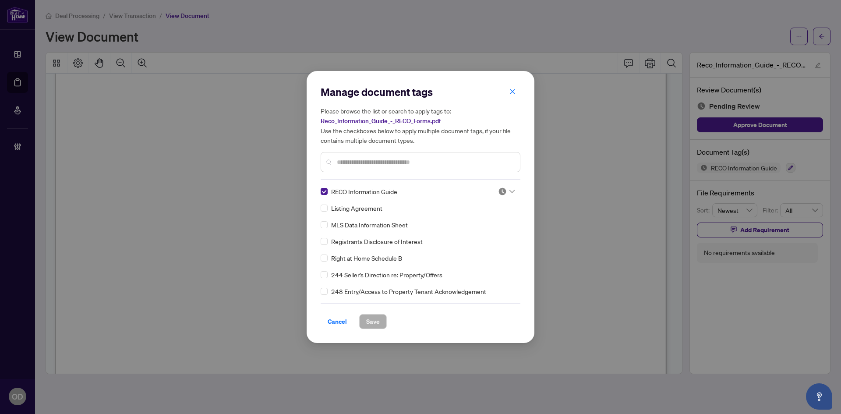
click at [508, 198] on div "RECO Information Guide Listing Agreement MLS Data Information Sheet Registrants…" at bounding box center [421, 242] width 200 height 110
drag, startPoint x: 508, startPoint y: 191, endPoint x: 506, endPoint y: 219, distance: 27.3
click at [510, 191] on icon at bounding box center [512, 191] width 5 height 3
click at [502, 229] on div "Approved" at bounding box center [477, 234] width 67 height 14
click at [368, 330] on div "Manage document tags Please browse the list or search to apply tags to: Reco_In…" at bounding box center [421, 207] width 228 height 272
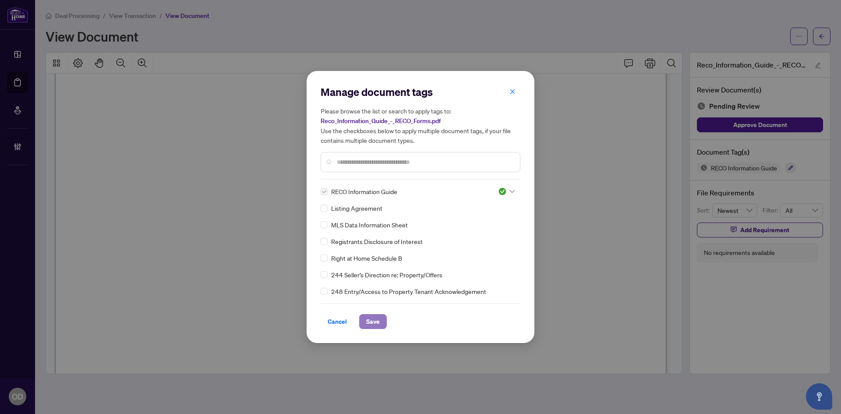
click at [373, 324] on span "Save" at bounding box center [373, 322] width 14 height 14
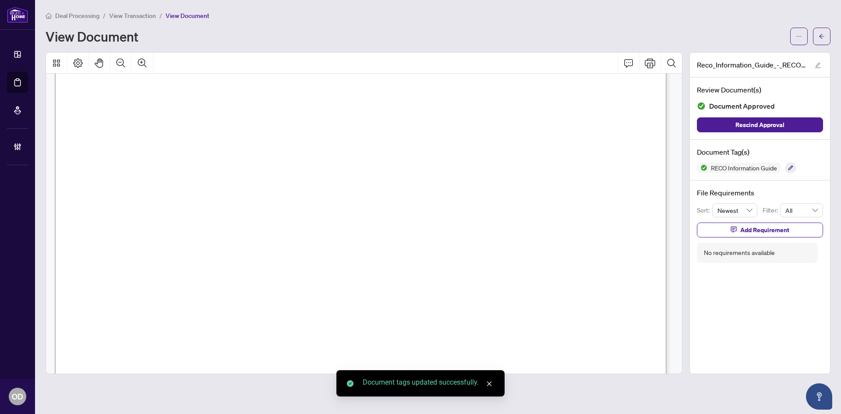
click at [816, 41] on button "button" at bounding box center [822, 37] width 18 height 18
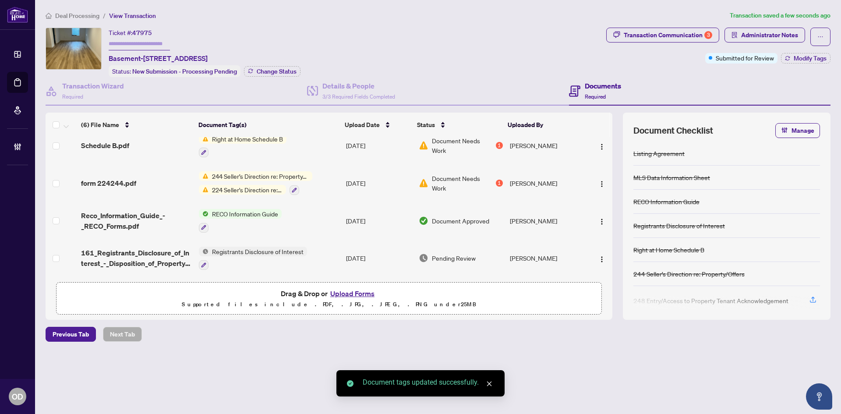
scroll to position [87, 0]
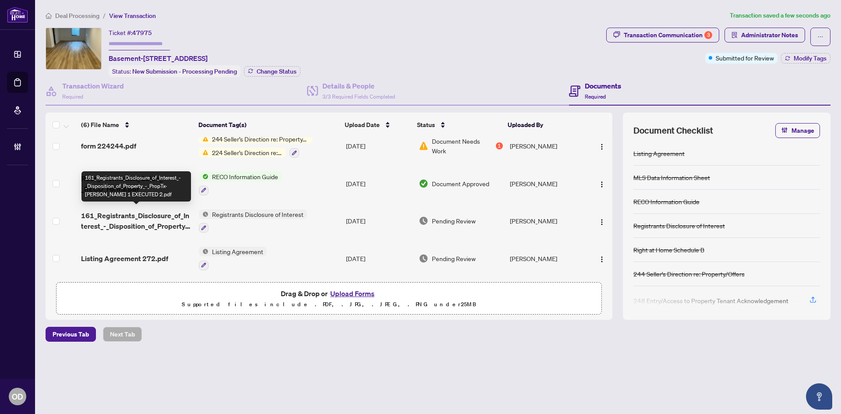
click at [103, 225] on span "161_Registrants_Disclosure_of_Interest_-_Disposition_of_Property_-_PropTx-OREA …" at bounding box center [136, 220] width 111 height 21
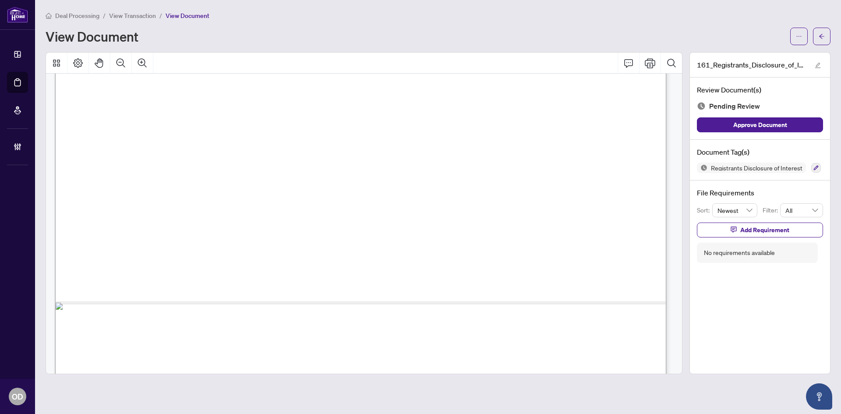
scroll to position [438, 0]
click at [815, 170] on button "button" at bounding box center [816, 168] width 10 height 10
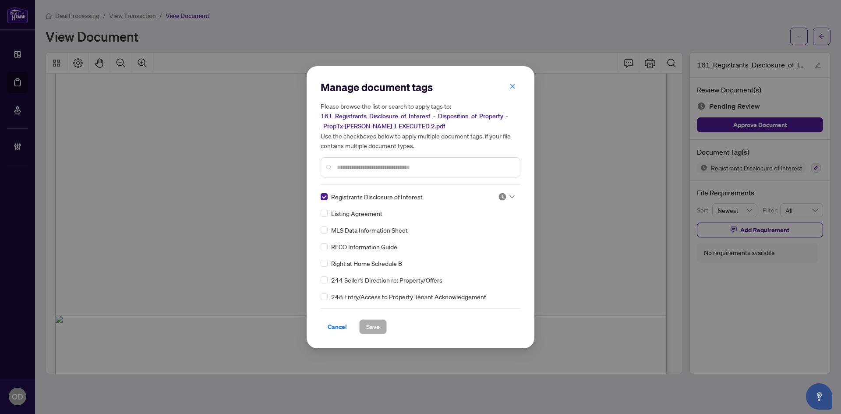
click at [502, 198] on img at bounding box center [502, 196] width 9 height 9
click at [482, 239] on div "Approved" at bounding box center [478, 239] width 56 height 10
drag, startPoint x: 380, startPoint y: 329, endPoint x: 347, endPoint y: 321, distance: 34.3
click at [379, 329] on button "Save" at bounding box center [373, 326] width 28 height 15
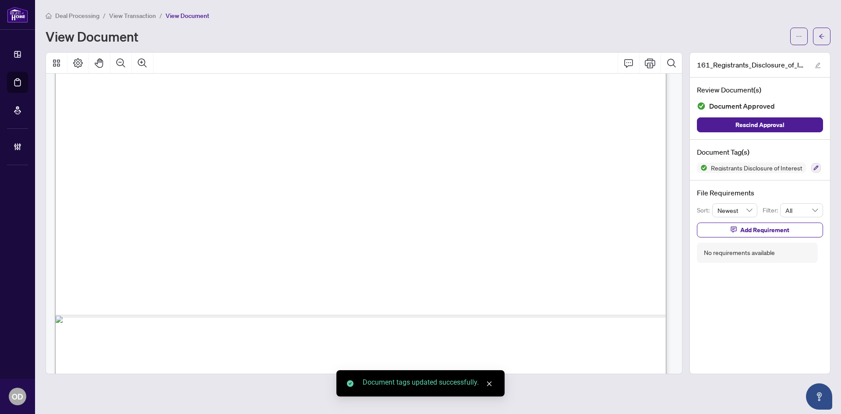
click at [822, 31] on span "button" at bounding box center [822, 36] width 6 height 14
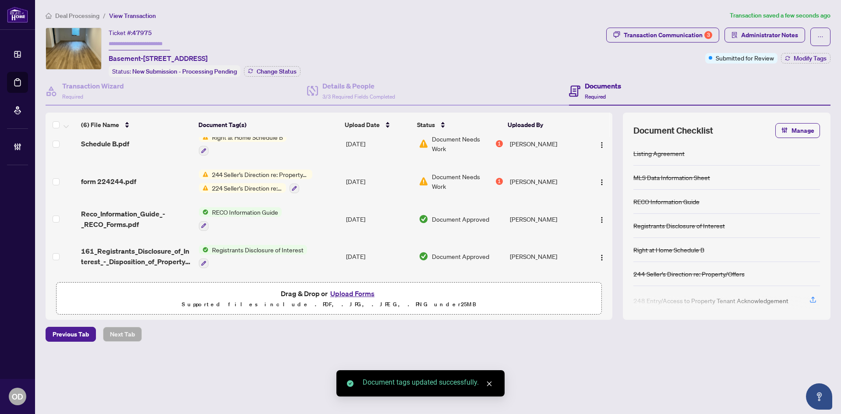
scroll to position [87, 0]
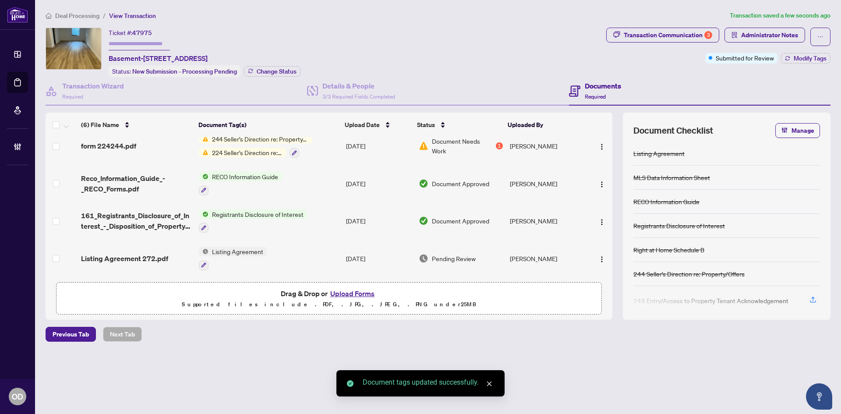
click at [150, 253] on span "Listing Agreement 272.pdf" at bounding box center [124, 258] width 87 height 11
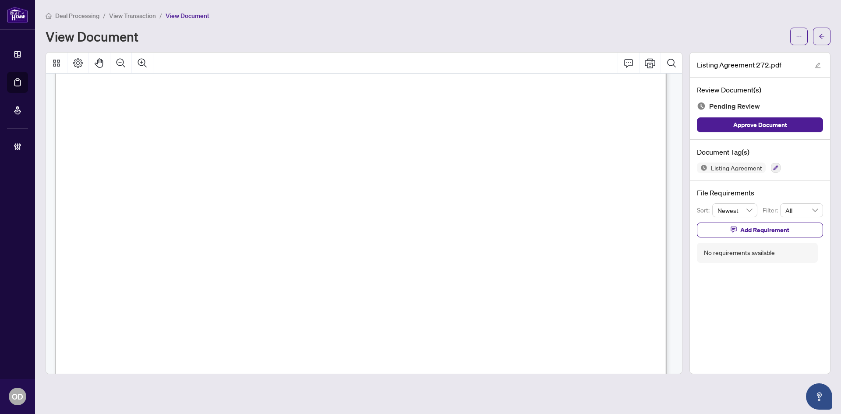
scroll to position [175, 0]
click at [772, 230] on span "Add Requirement" at bounding box center [764, 230] width 49 height 14
click at [769, 234] on textarea at bounding box center [770, 238] width 94 height 17
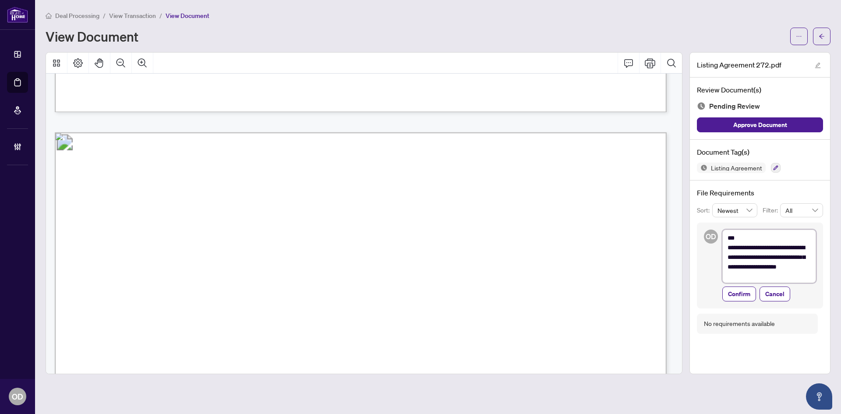
scroll to position [0, 0]
click at [777, 266] on textarea "**********" at bounding box center [770, 257] width 94 height 55
drag, startPoint x: 783, startPoint y: 264, endPoint x: 776, endPoint y: 274, distance: 11.8
click at [783, 265] on textarea "**********" at bounding box center [770, 257] width 94 height 55
click at [776, 274] on textarea "**********" at bounding box center [770, 257] width 94 height 55
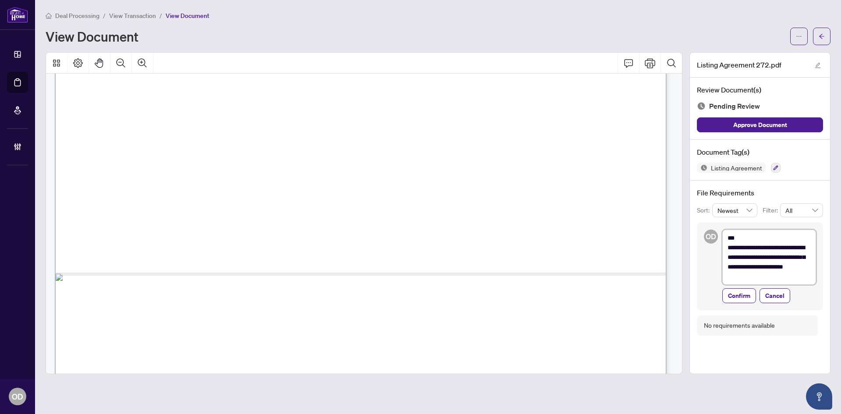
scroll to position [3758, 0]
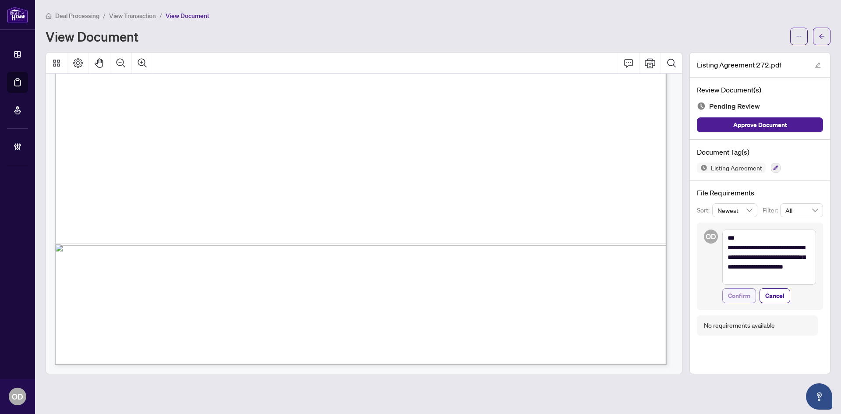
click at [740, 289] on span "Confirm" at bounding box center [739, 296] width 22 height 14
click at [774, 173] on div "Document Tag(s) Listing Agreement" at bounding box center [760, 160] width 140 height 41
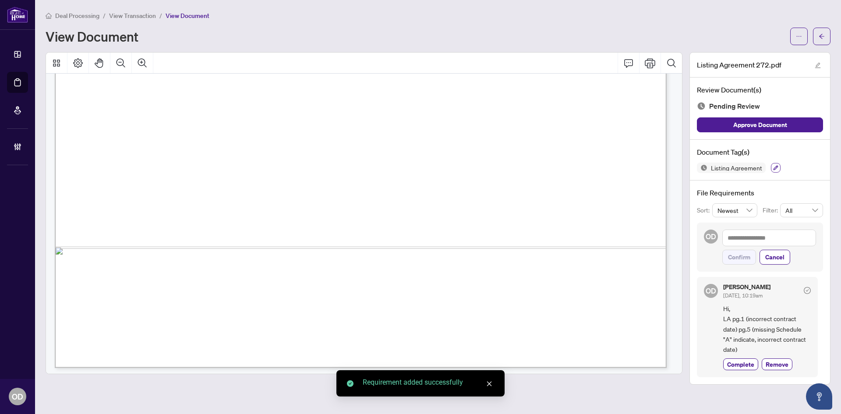
click at [775, 163] on button "button" at bounding box center [776, 168] width 10 height 10
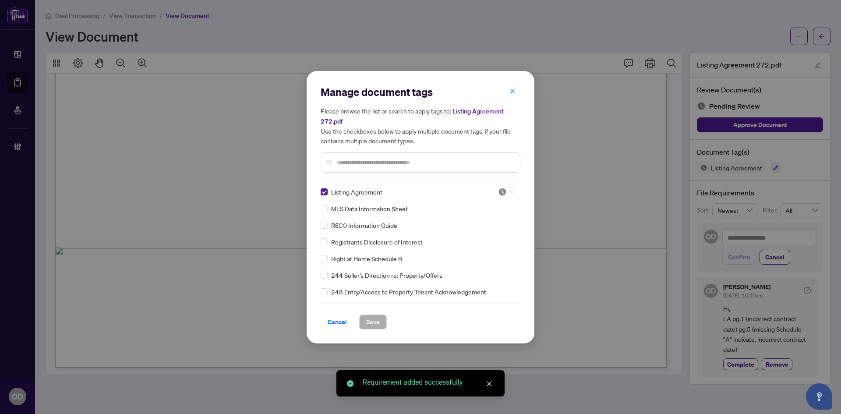
click at [508, 188] on div at bounding box center [506, 192] width 17 height 9
click at [491, 225] on div "Needs Work" at bounding box center [478, 221] width 56 height 10
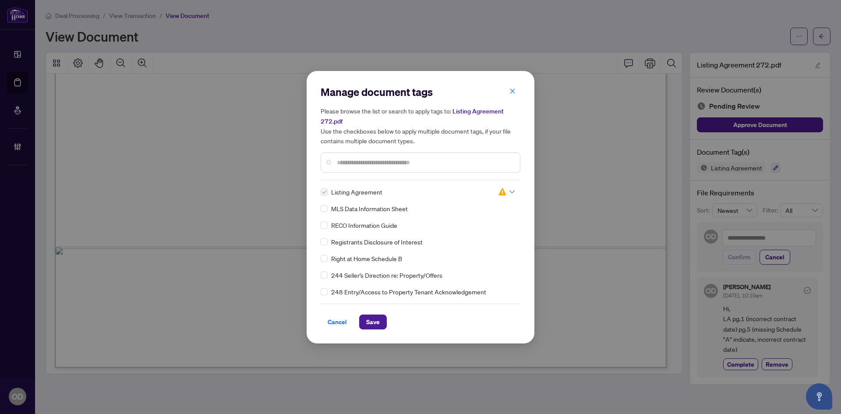
drag, startPoint x: 371, startPoint y: 324, endPoint x: 591, endPoint y: 186, distance: 259.4
click at [371, 324] on span "Save" at bounding box center [373, 322] width 14 height 14
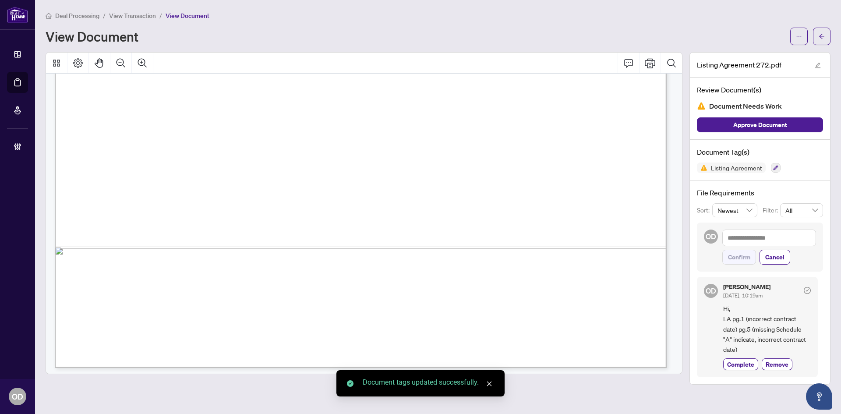
click at [823, 37] on icon "arrow-left" at bounding box center [822, 36] width 6 height 6
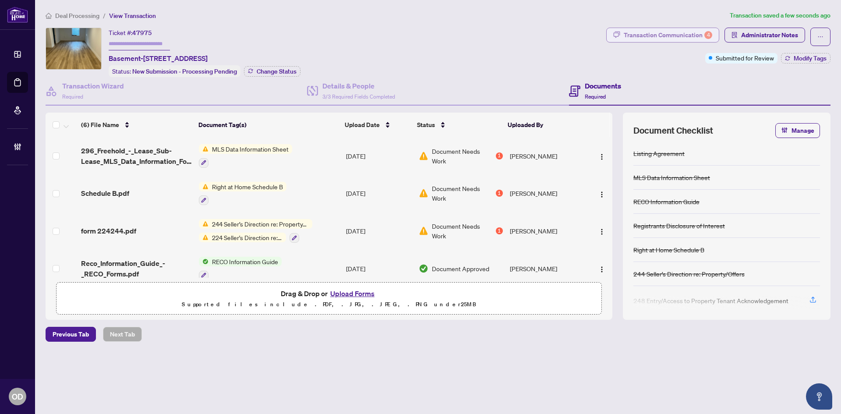
click at [698, 36] on div "Transaction Communication 4" at bounding box center [668, 35] width 89 height 14
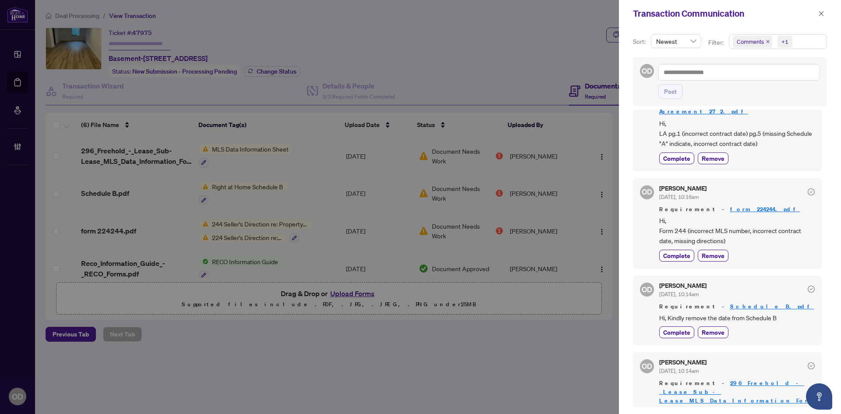
scroll to position [89, 0]
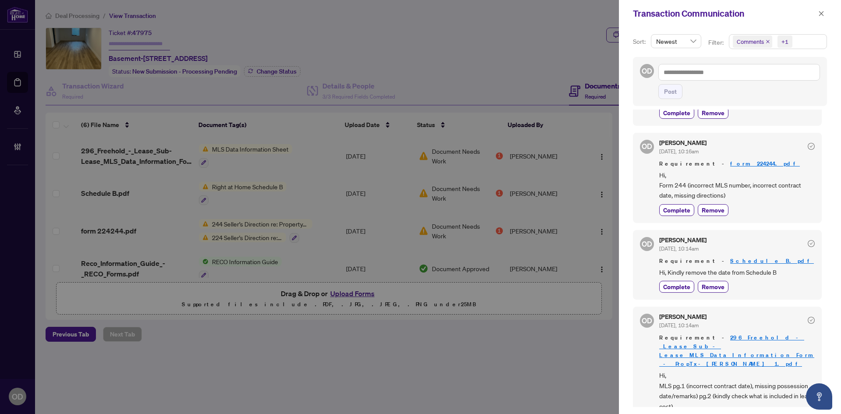
click at [705, 370] on span "Hi, MLS pg.1 (incorrect contract date), missing possession date/remarks) pg.2 (…" at bounding box center [737, 390] width 156 height 41
copy span "MLS pg.1 (incorrect contract date), missing possession date/remarks) pg.2 (kind…"
click at [706, 178] on span "Hi, Form 244 (incorrect MLS number, incorrect contract date, missing directions)" at bounding box center [737, 185] width 156 height 31
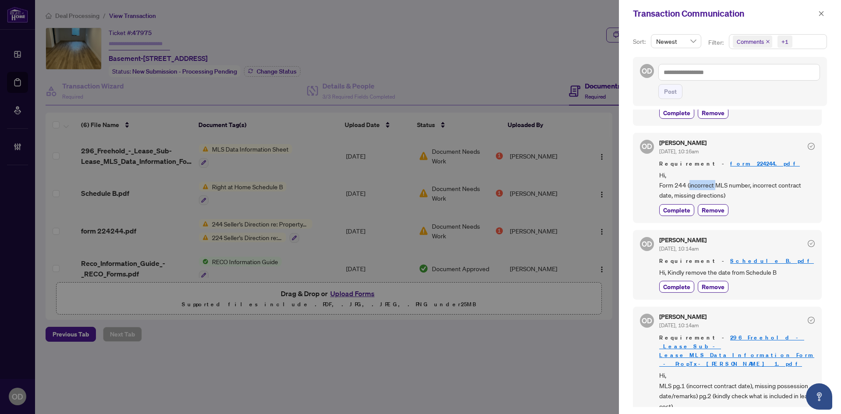
click at [706, 178] on span "Hi, Form 244 (incorrect MLS number, incorrect contract date, missing directions)" at bounding box center [737, 185] width 156 height 31
copy div "Form 244 (incorrect MLS number, incorrect contract date, missing directions) Co…"
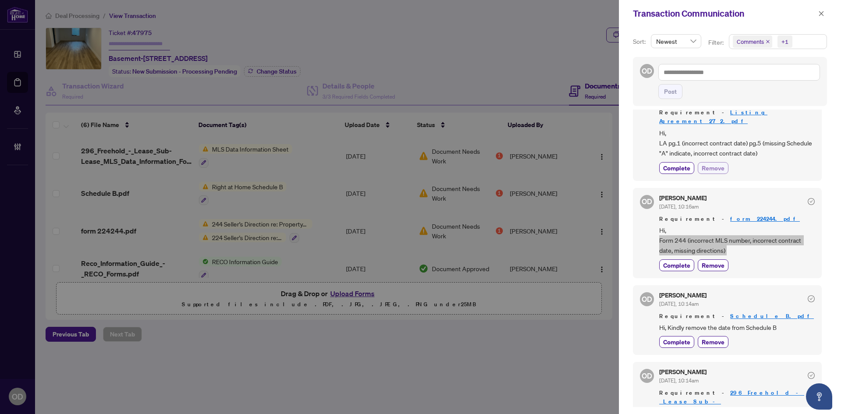
scroll to position [0, 0]
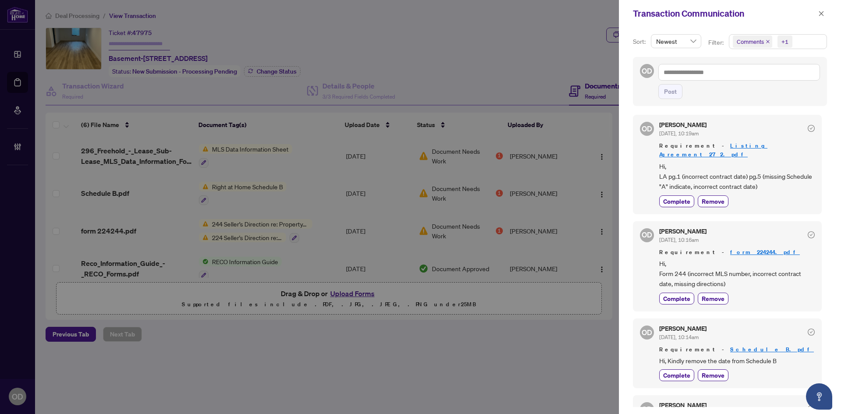
click at [721, 176] on span "Hi, LA pg.1 (incorrect contract date) pg.5 (missing Schedule "A" indicate, inco…" at bounding box center [737, 176] width 156 height 31
copy div "LA pg.1 (incorrect contract date) pg.5 (missing Schedule "A" indicate, incorrec…"
click at [750, 116] on div "OD Olivia Di Mambro Aug/11/2025, 10:19am Requirement - Listing Agreement 272.pd…" at bounding box center [727, 164] width 189 height 99
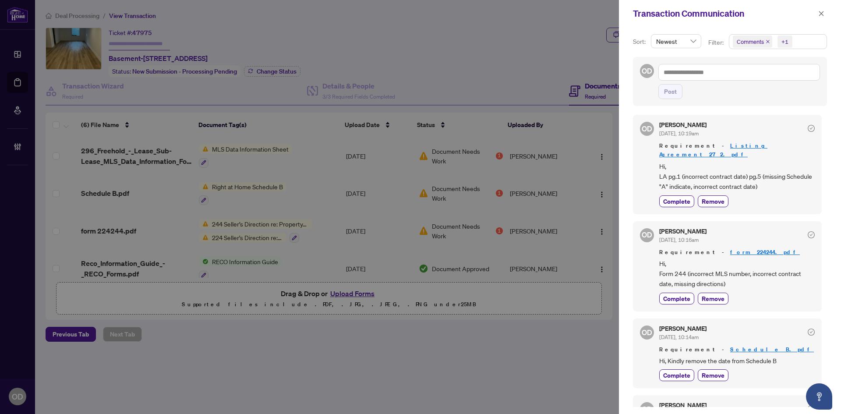
click at [826, 8] on div "Transaction Communication" at bounding box center [730, 13] width 222 height 27
click at [822, 12] on icon "close" at bounding box center [821, 14] width 6 height 6
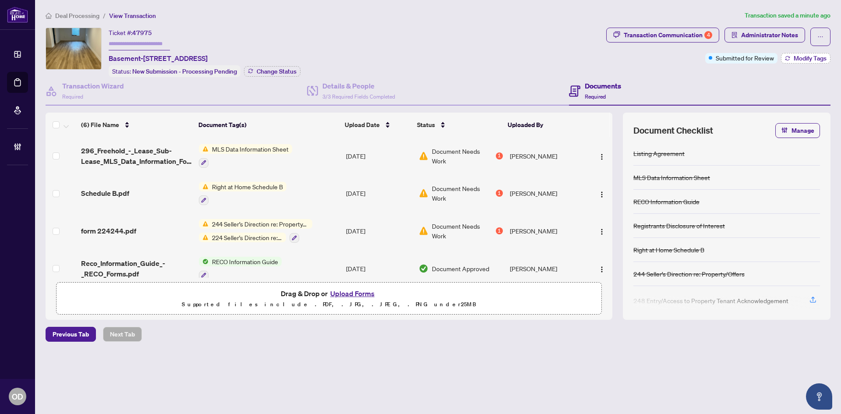
click at [802, 60] on span "Modify Tags" at bounding box center [810, 58] width 33 height 6
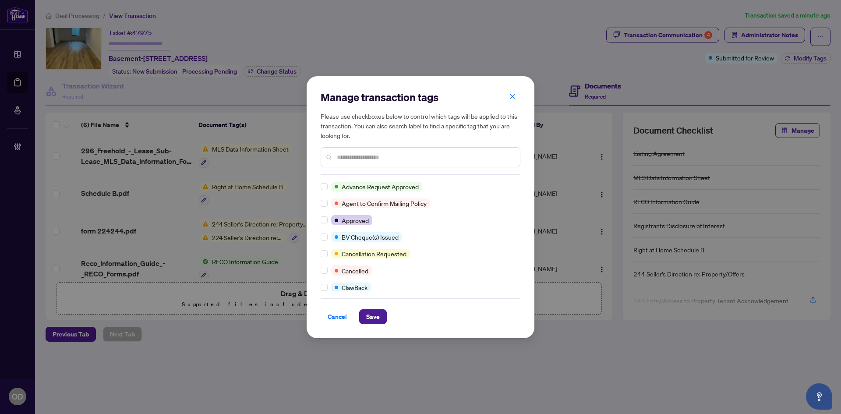
click at [378, 154] on input "text" at bounding box center [425, 157] width 176 height 10
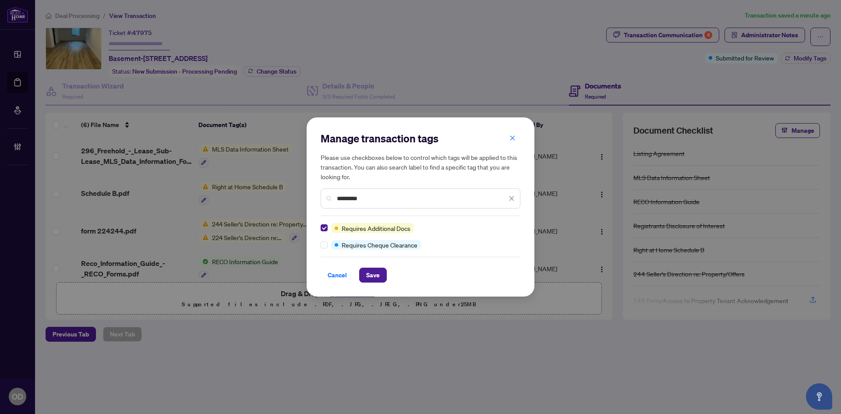
click at [372, 283] on div "Manage transaction tags Please use checkboxes below to control which tags will …" at bounding box center [421, 206] width 228 height 179
click at [375, 272] on span "Save" at bounding box center [373, 275] width 14 height 14
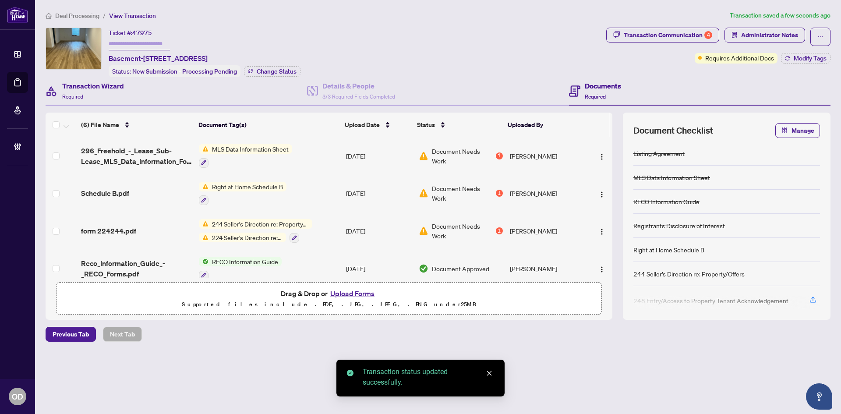
click at [129, 95] on div "Transaction Wizard Required" at bounding box center [177, 91] width 262 height 28
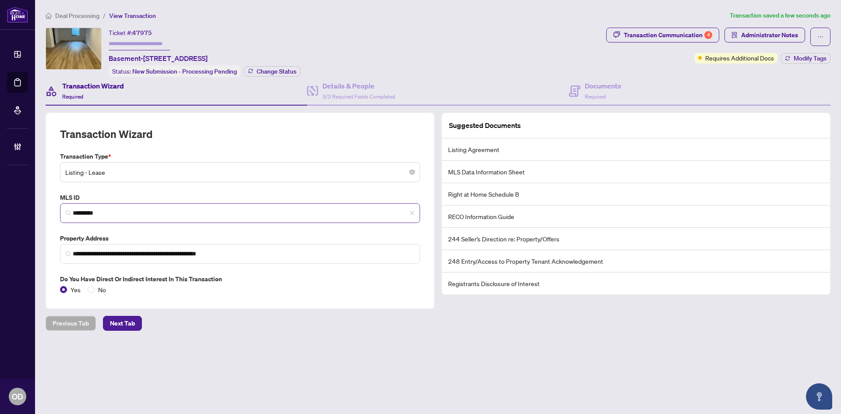
click at [151, 205] on span "*********" at bounding box center [240, 213] width 360 height 20
click at [151, 206] on span "*********" at bounding box center [240, 213] width 360 height 20
click at [150, 215] on input "*********" at bounding box center [244, 213] width 342 height 9
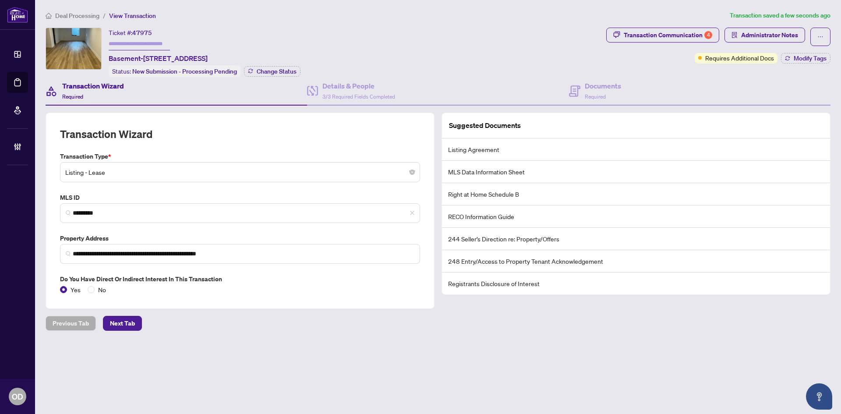
click at [690, 73] on div "Transaction Communication 4 Administrator Notes Requires Additional Docs Modify…" at bounding box center [719, 53] width 228 height 50
click at [644, 89] on div "Documents Required" at bounding box center [700, 91] width 262 height 28
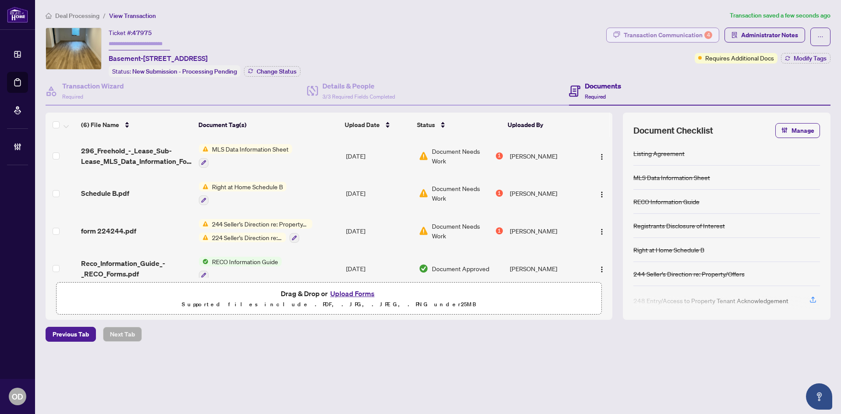
click at [668, 31] on div "Transaction Communication 4" at bounding box center [668, 35] width 89 height 14
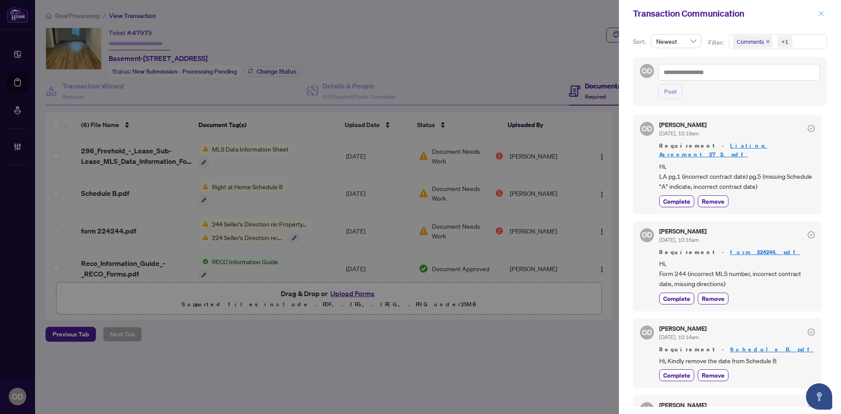
click at [818, 14] on button "button" at bounding box center [821, 13] width 11 height 11
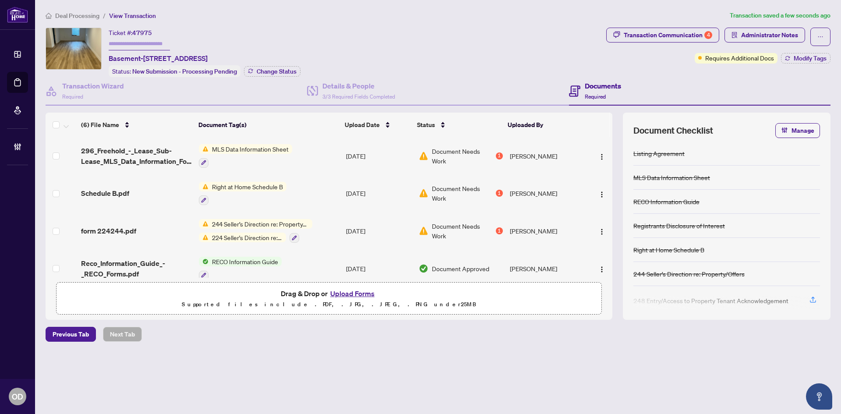
click at [83, 17] on span "Deal Processing" at bounding box center [77, 16] width 44 height 8
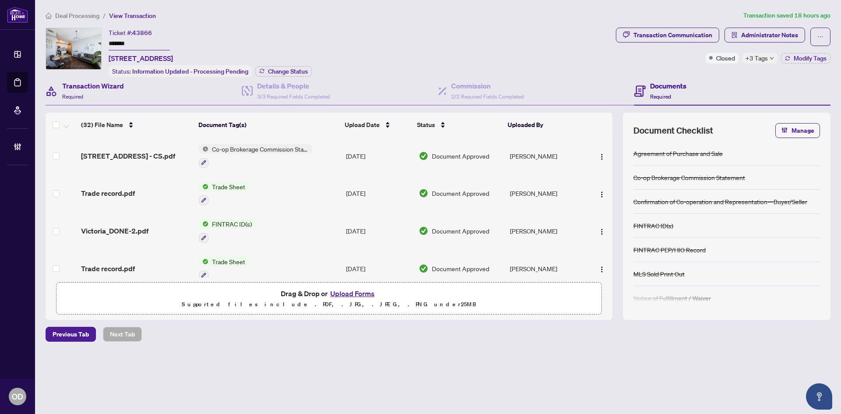
click at [157, 94] on div "Transaction Wizard Required" at bounding box center [144, 91] width 196 height 28
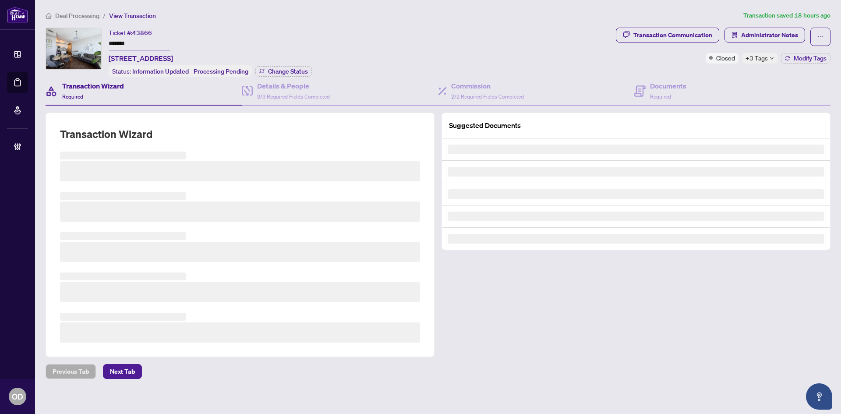
click at [120, 204] on h3 at bounding box center [240, 212] width 360 height 20
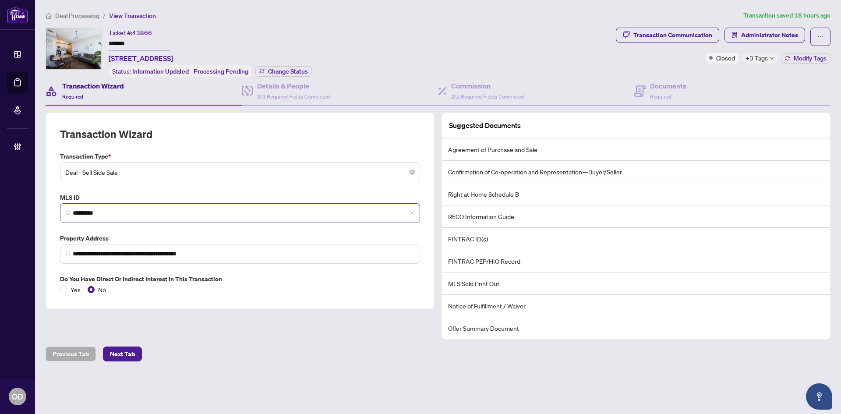
click at [109, 221] on span "*********" at bounding box center [240, 213] width 360 height 20
click at [106, 209] on input "*********" at bounding box center [244, 213] width 342 height 9
click at [147, 26] on div "**********" at bounding box center [438, 202] width 792 height 382
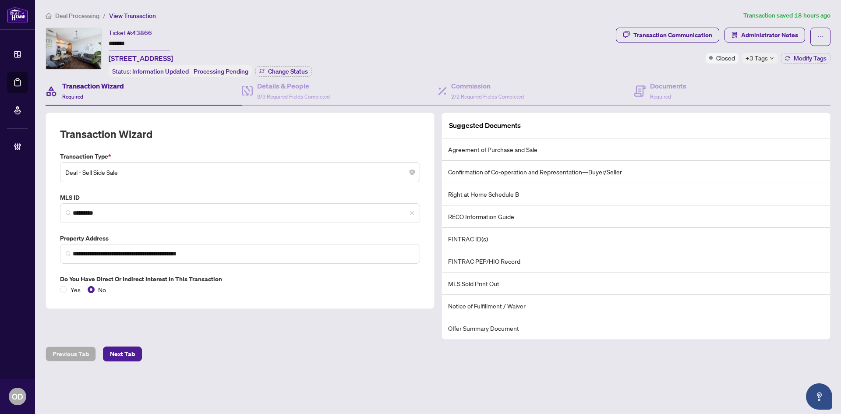
click at [147, 34] on span "43866" at bounding box center [142, 33] width 20 height 8
copy span "43866"
click at [122, 45] on input "*******" at bounding box center [139, 44] width 61 height 13
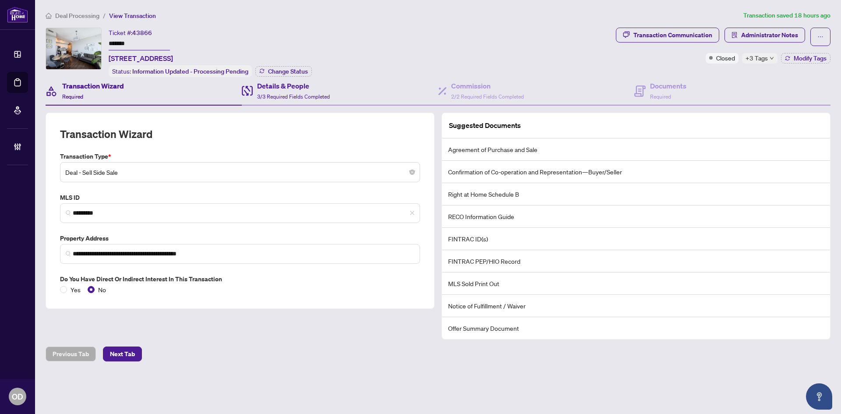
click at [352, 94] on div "Details & People 3/3 Required Fields Completed" at bounding box center [340, 91] width 196 height 28
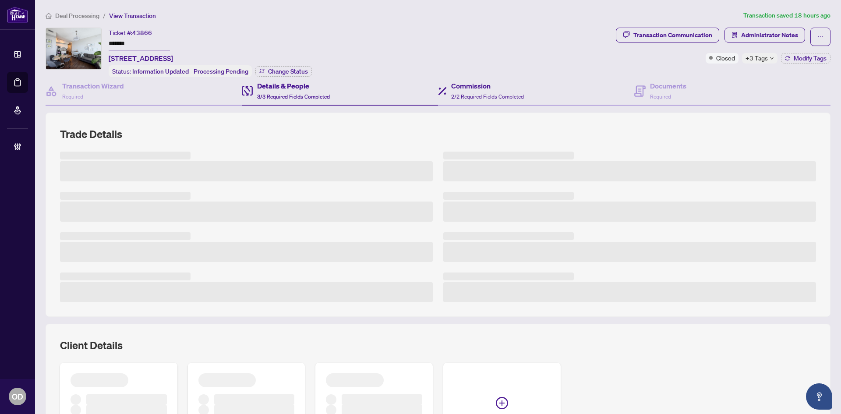
click at [527, 94] on div "Commission 2/2 Required Fields Completed" at bounding box center [536, 91] width 196 height 28
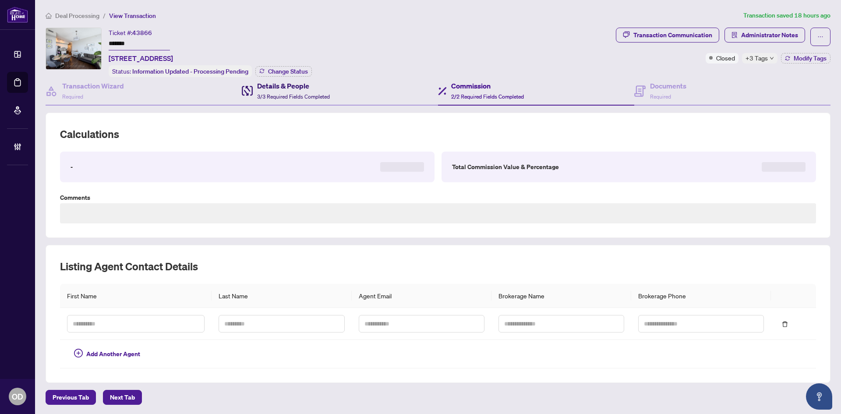
click at [294, 96] on span "3/3 Required Fields Completed" at bounding box center [293, 96] width 73 height 7
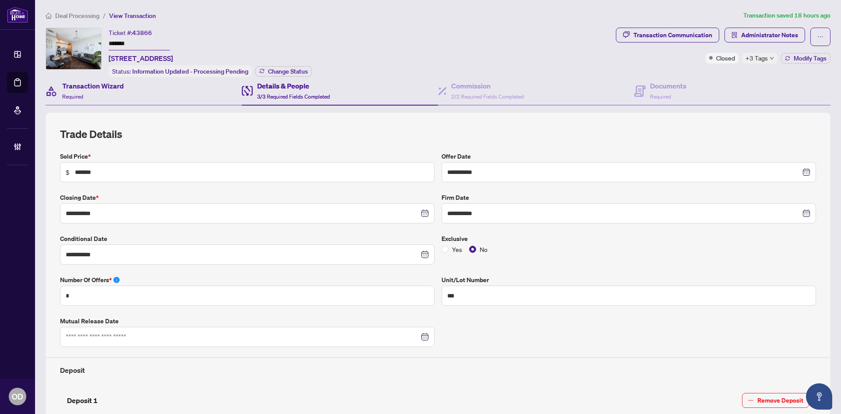
click at [166, 87] on div "Transaction Wizard Required" at bounding box center [144, 91] width 196 height 28
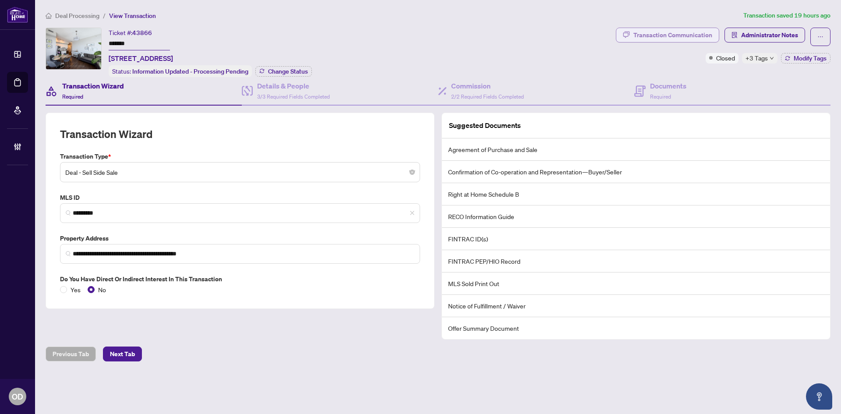
click at [701, 39] on div "Transaction Communication" at bounding box center [673, 35] width 79 height 14
type textarea "**********"
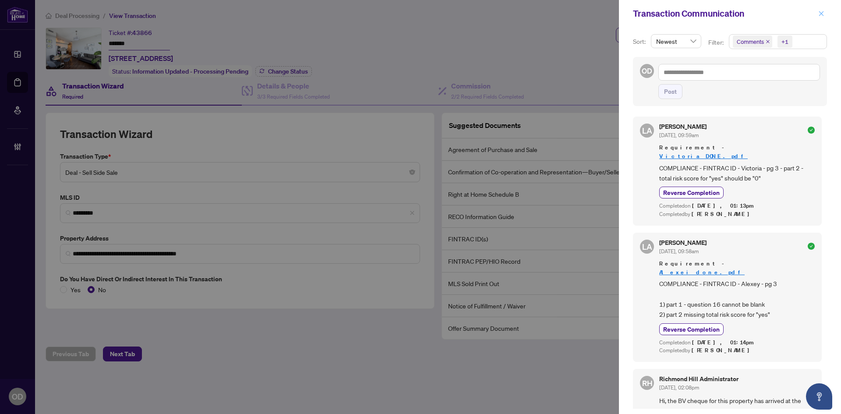
click at [820, 19] on span "button" at bounding box center [821, 14] width 6 height 14
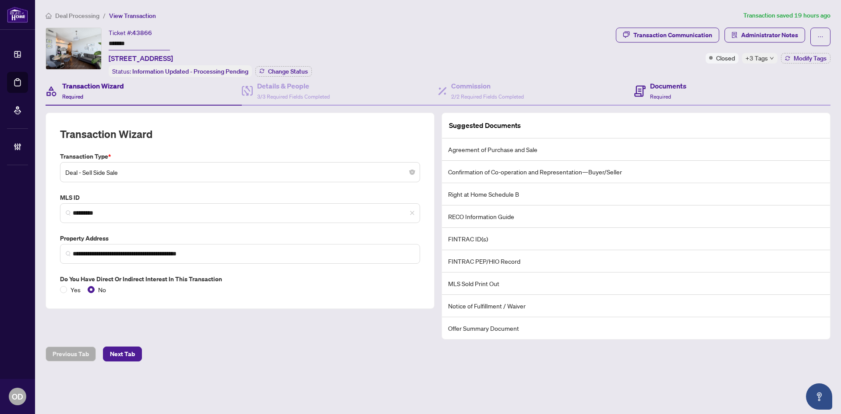
click at [653, 78] on div "Documents Required" at bounding box center [732, 91] width 196 height 28
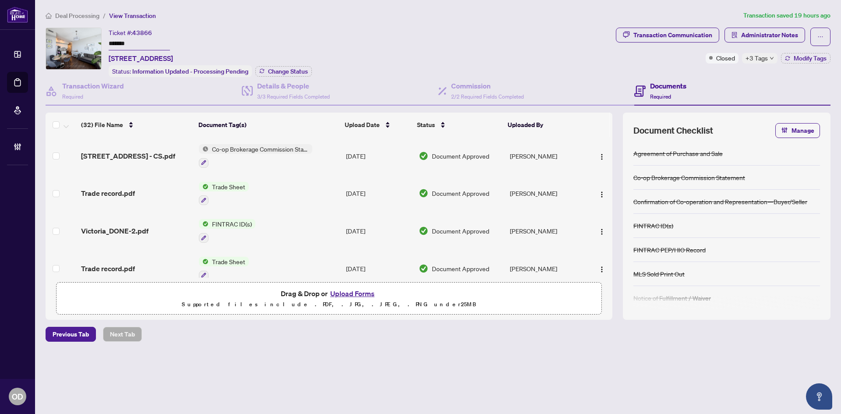
click at [81, 13] on span "Deal Processing" at bounding box center [77, 16] width 44 height 8
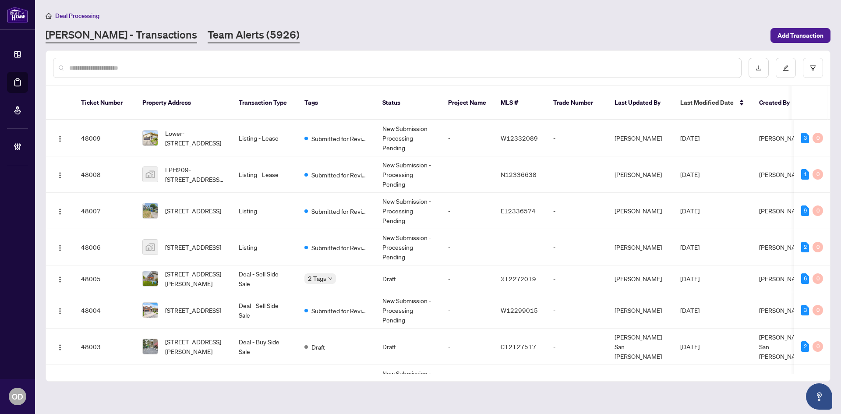
drag, startPoint x: 202, startPoint y: 18, endPoint x: 213, endPoint y: 35, distance: 20.5
click at [203, 20] on div "Deal Processing" at bounding box center [438, 16] width 785 height 10
click at [227, 43] on link "Team Alerts (5926)" at bounding box center [254, 36] width 92 height 16
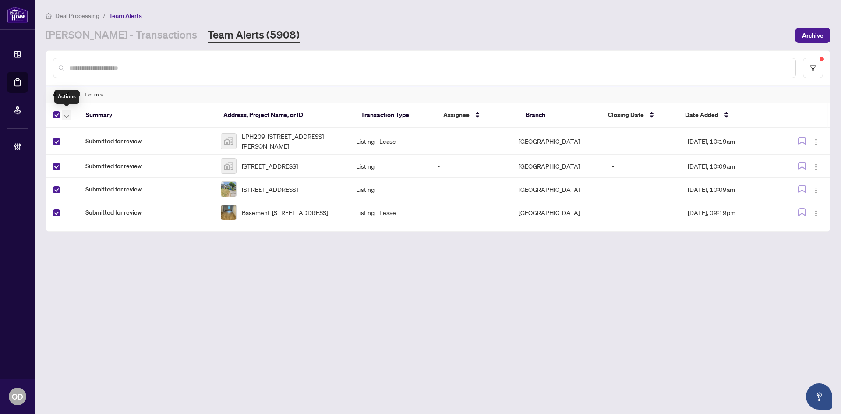
click at [67, 118] on span "button" at bounding box center [66, 115] width 5 height 10
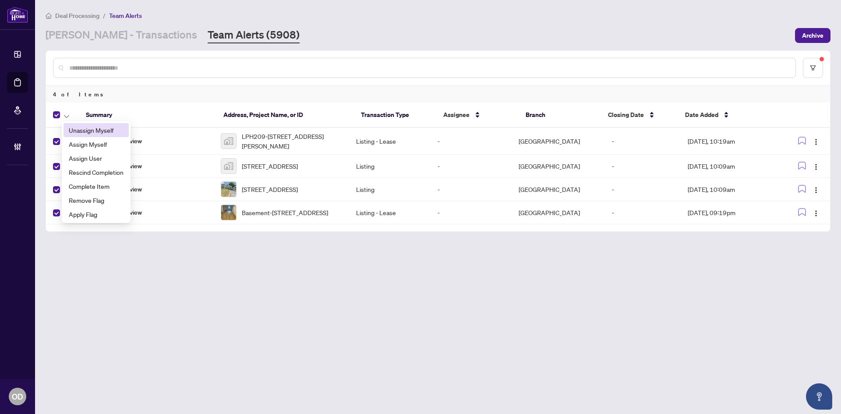
click at [96, 105] on th "Summary" at bounding box center [148, 115] width 138 height 25
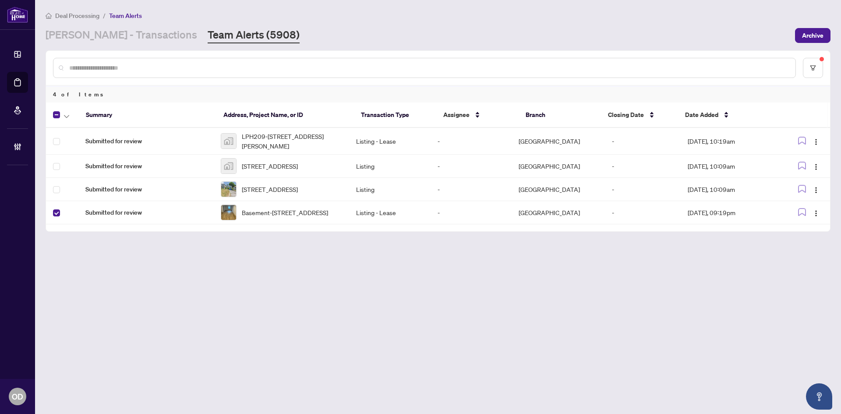
drag, startPoint x: 67, startPoint y: 116, endPoint x: 71, endPoint y: 136, distance: 20.5
click at [67, 117] on icon "button" at bounding box center [66, 117] width 5 height 4
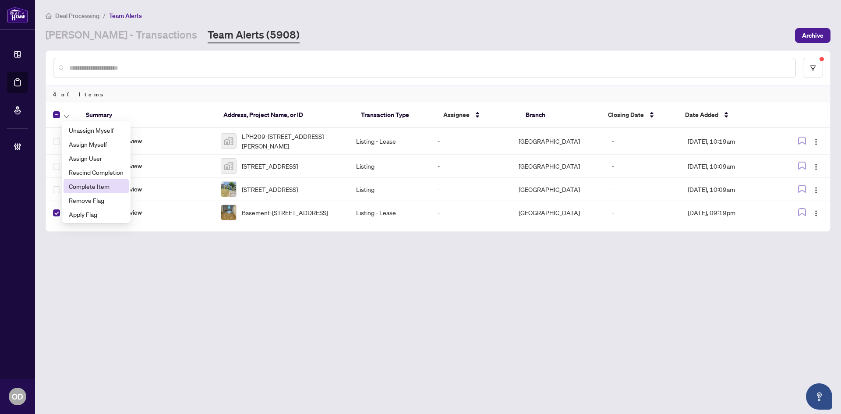
click at [90, 188] on span "Complete Item" at bounding box center [96, 186] width 55 height 10
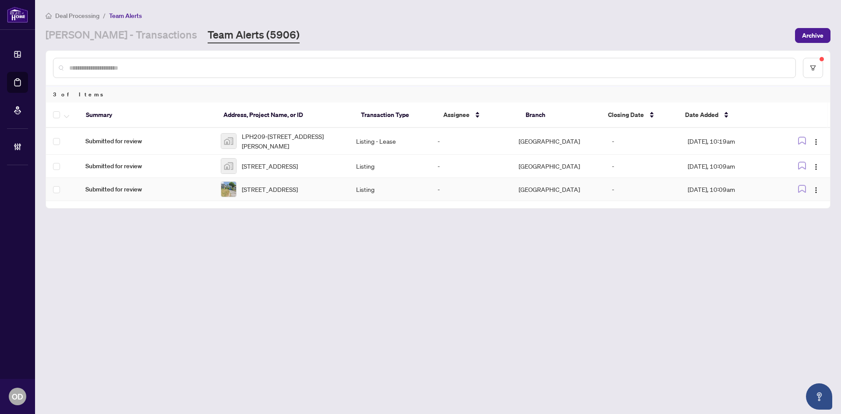
click at [124, 200] on td "Submitted for review" at bounding box center [145, 189] width 135 height 23
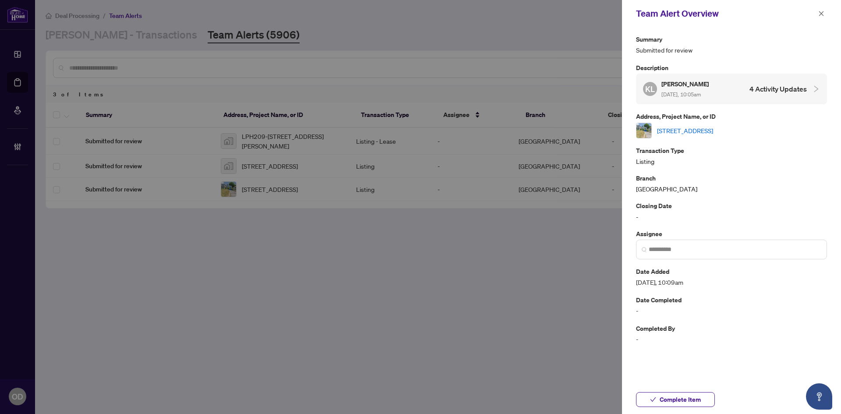
click at [681, 135] on link "[STREET_ADDRESS]" at bounding box center [685, 131] width 56 height 10
click at [822, 5] on div "Team Alert Overview" at bounding box center [731, 13] width 219 height 27
click at [821, 18] on span "button" at bounding box center [821, 14] width 6 height 14
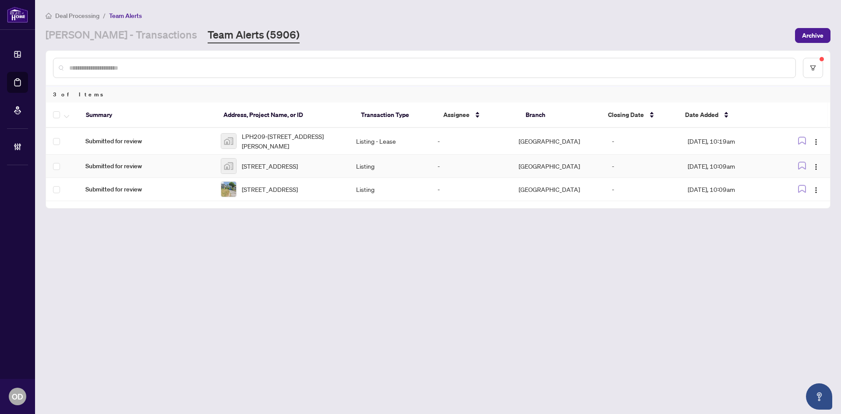
click at [211, 173] on td "Submitted for review" at bounding box center [145, 166] width 135 height 23
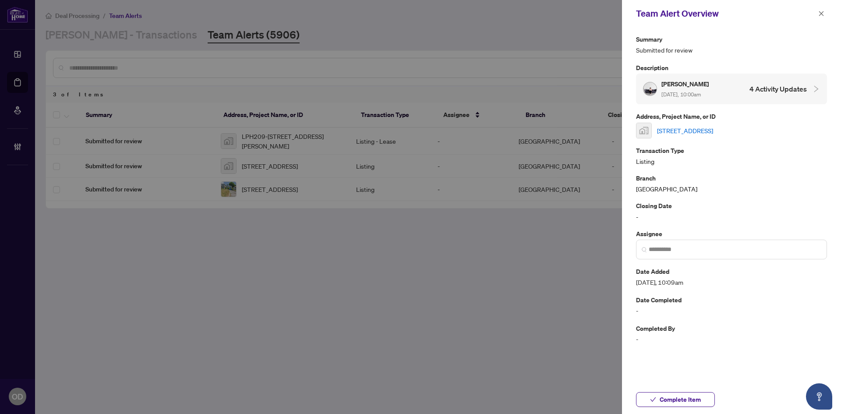
click at [678, 131] on link "69 Benleigh Drive, Scarborough, ON, Canada" at bounding box center [685, 131] width 56 height 10
click at [704, 393] on button "Complete Item" at bounding box center [675, 399] width 79 height 15
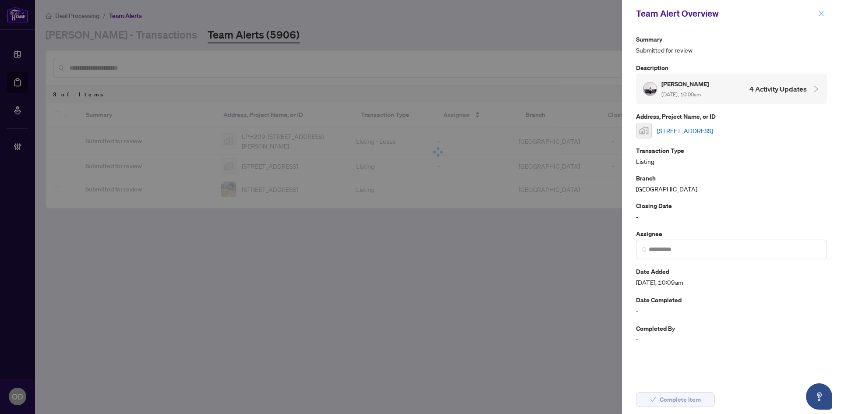
click at [823, 11] on icon "close" at bounding box center [821, 14] width 6 height 6
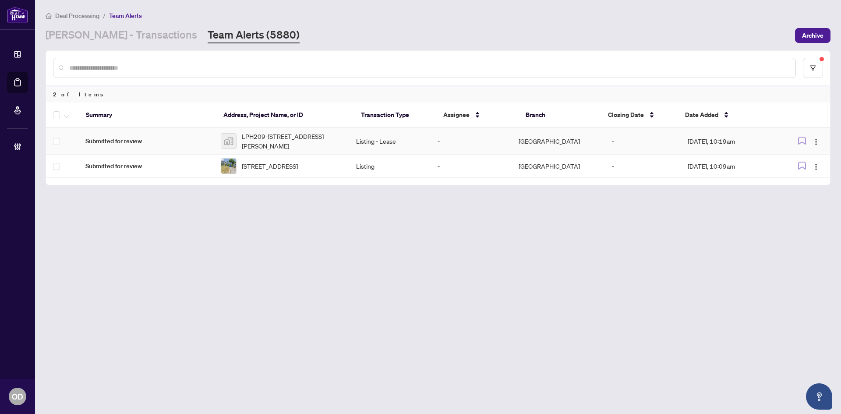
click at [109, 149] on td "Submitted for review" at bounding box center [145, 141] width 135 height 27
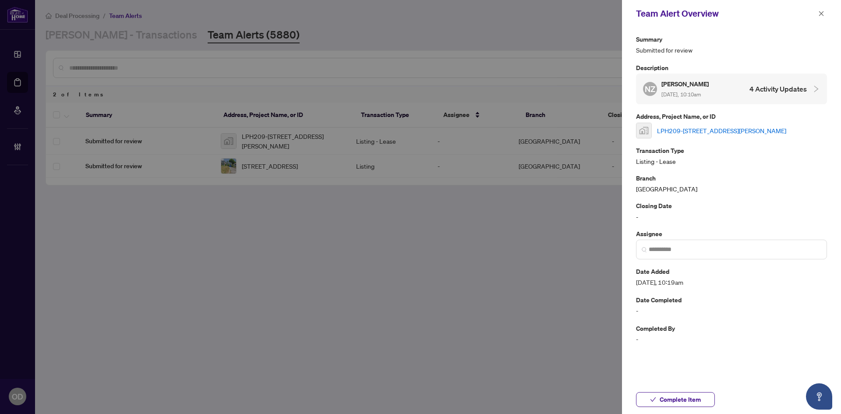
click at [758, 127] on link "LPH209-15 North Park Road, Vaughan, ON, Canada" at bounding box center [721, 131] width 129 height 10
click at [825, 17] on button "button" at bounding box center [821, 13] width 11 height 11
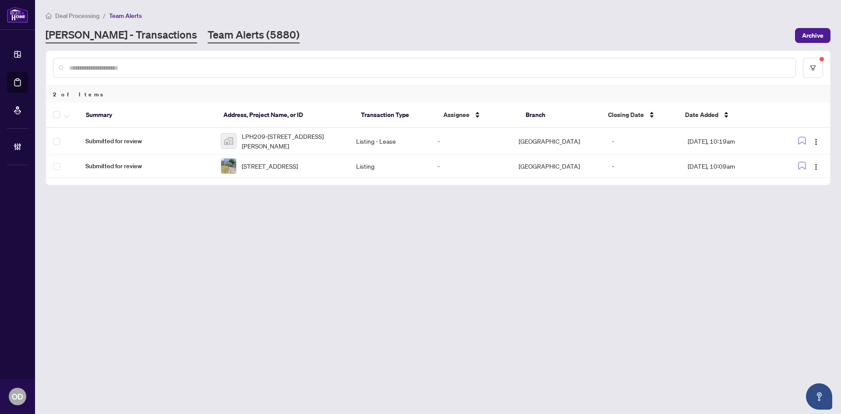
click at [107, 41] on link "RAHR - Transactions" at bounding box center [122, 36] width 152 height 16
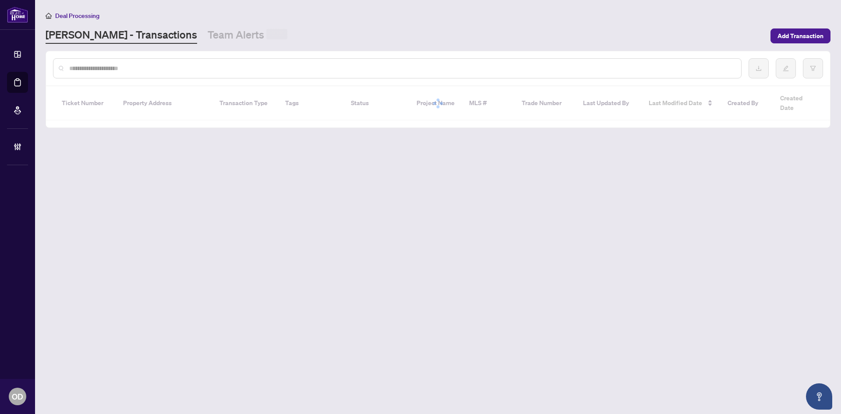
click at [113, 60] on div at bounding box center [397, 68] width 689 height 20
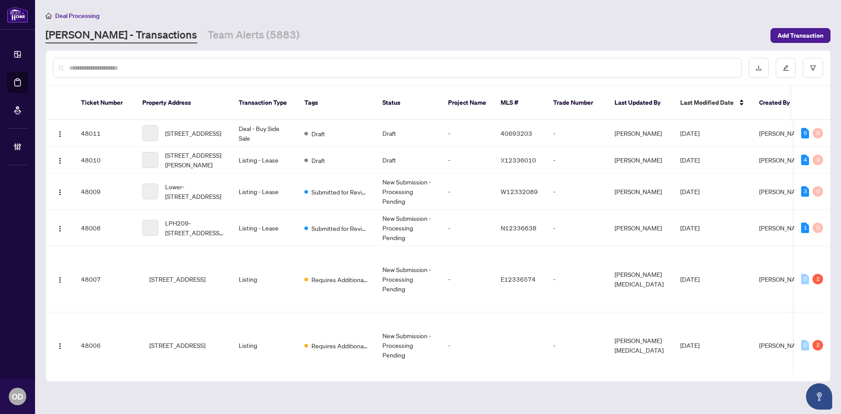
click at [116, 74] on div at bounding box center [397, 68] width 689 height 20
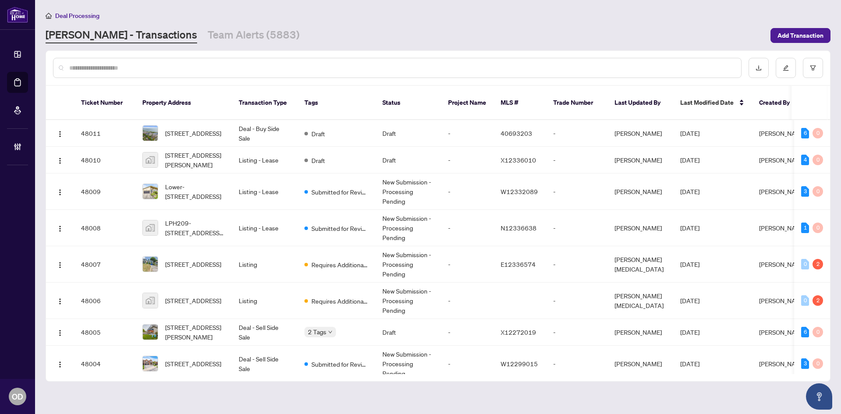
click at [112, 62] on div at bounding box center [397, 68] width 689 height 20
click at [123, 72] on div at bounding box center [397, 68] width 689 height 20
click at [123, 71] on input "text" at bounding box center [401, 68] width 665 height 10
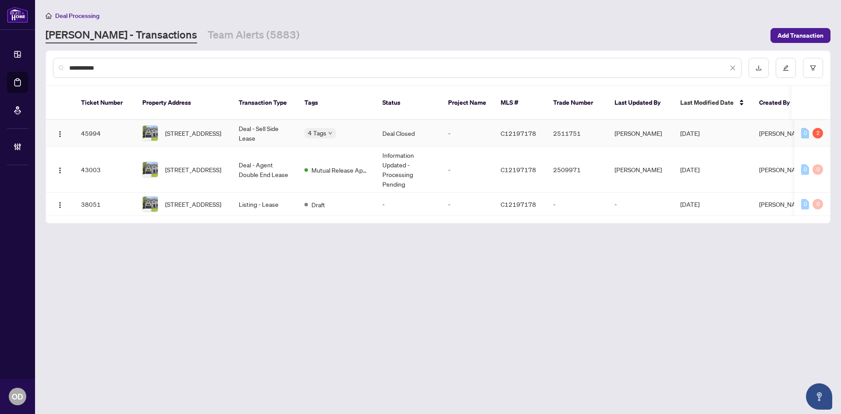
type input "**********"
click at [253, 128] on td "Deal - Sell Side Lease" at bounding box center [265, 133] width 66 height 27
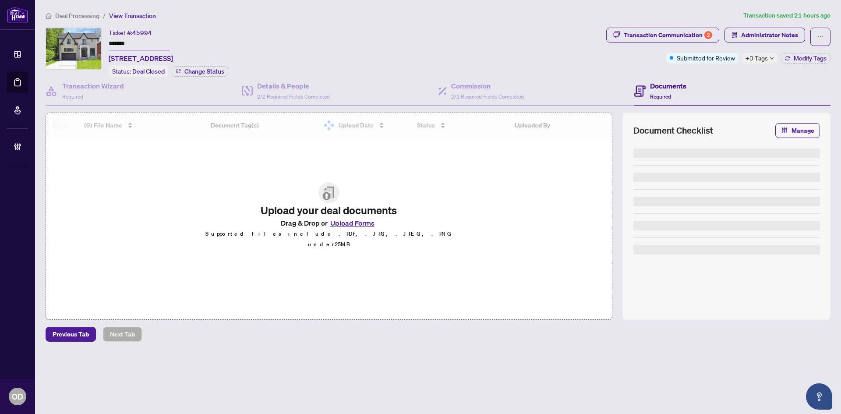
click at [770, 56] on icon "down" at bounding box center [772, 58] width 4 height 4
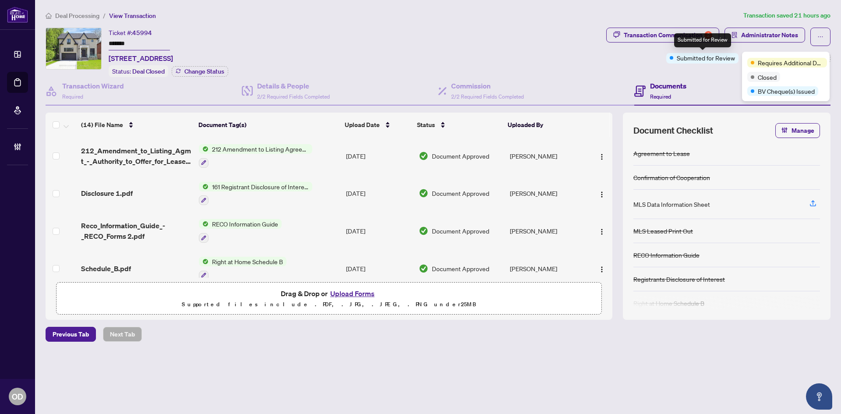
click at [386, 62] on div "Ticket #: 45994 ******* 7 Urbandale Ave, Toronto, Ontario M2M 2G9, Canada Statu…" at bounding box center [324, 53] width 557 height 50
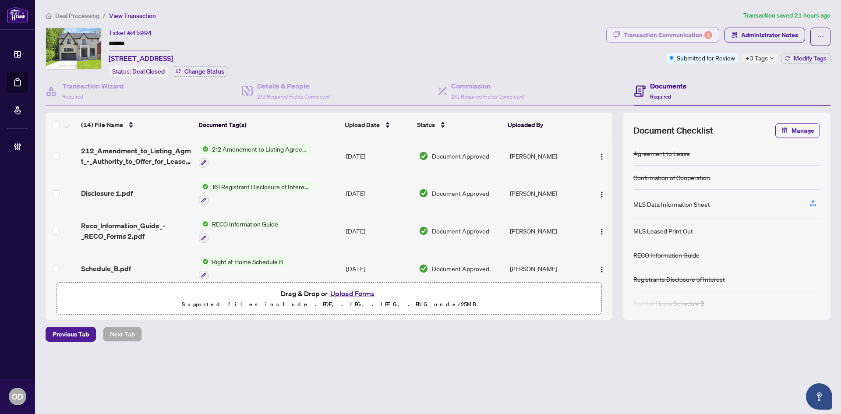
click at [658, 36] on div "Transaction Communication 2" at bounding box center [668, 35] width 89 height 14
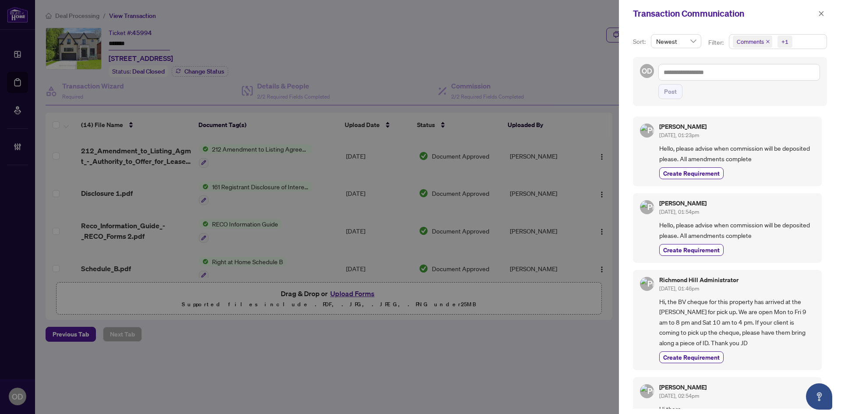
click at [789, 45] on span "+1" at bounding box center [785, 41] width 15 height 12
click at [770, 78] on span "Comments" at bounding box center [762, 78] width 30 height 8
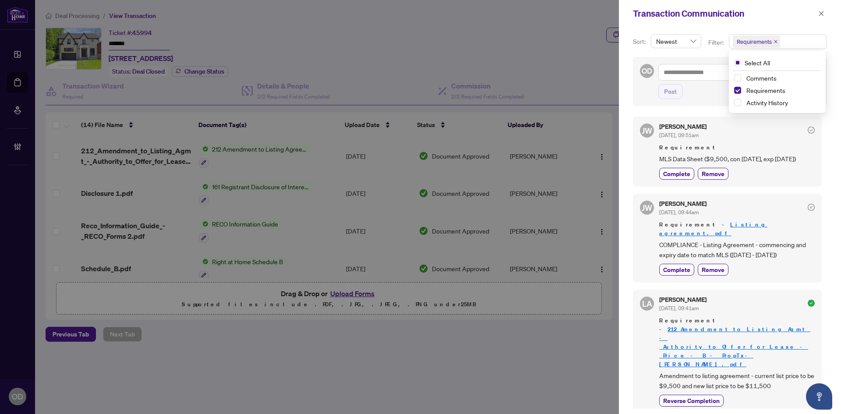
click at [755, 27] on div "Transaction Communication" at bounding box center [730, 13] width 222 height 27
click at [738, 251] on span "COMPLIANCE - Listing Agreement - commencing and expiry date to match MLS (06/01…" at bounding box center [737, 250] width 156 height 21
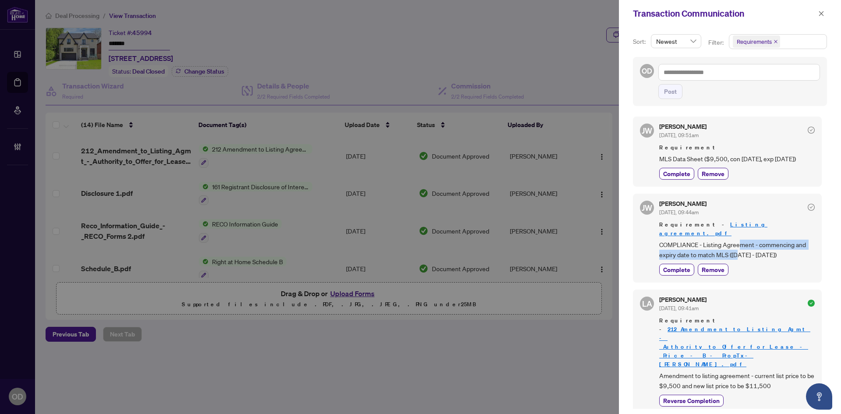
click at [738, 251] on span "COMPLIANCE - Listing Agreement - commencing and expiry date to match MLS (06/01…" at bounding box center [737, 250] width 156 height 21
copy div "COMPLIANCE - Listing Agreement - commencing and expiry date to match MLS (06/01…"
click at [690, 164] on span "MLS Data Sheet ($9,500, con 06/01/2025, exp 08/30/2025)" at bounding box center [737, 159] width 156 height 10
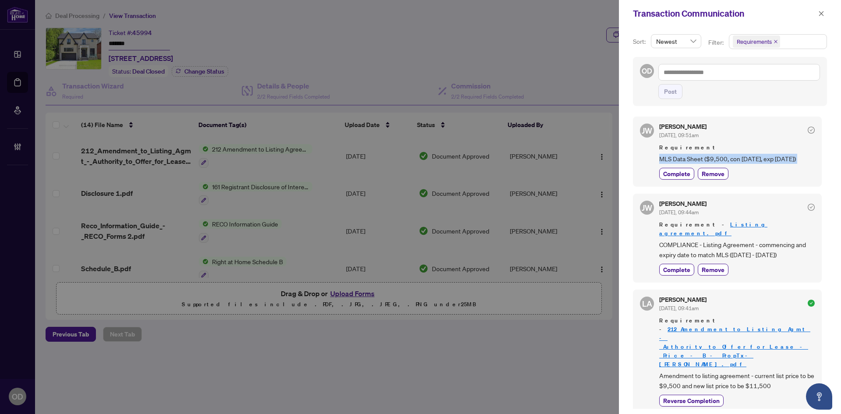
click at [690, 164] on span "MLS Data Sheet ($9,500, con 06/01/2025, exp 08/30/2025)" at bounding box center [737, 159] width 156 height 10
copy div "MLS Data Sheet ($9,500, con 06/01/2025, exp 08/30/2025) Complete Remove"
click at [786, 186] on div "JW Jackie Wu Aug/01/2025, 09:51am Requirement MLS Data Sheet ($9,500, con 06/01…" at bounding box center [727, 152] width 189 height 70
click at [826, 17] on button "button" at bounding box center [821, 13] width 11 height 11
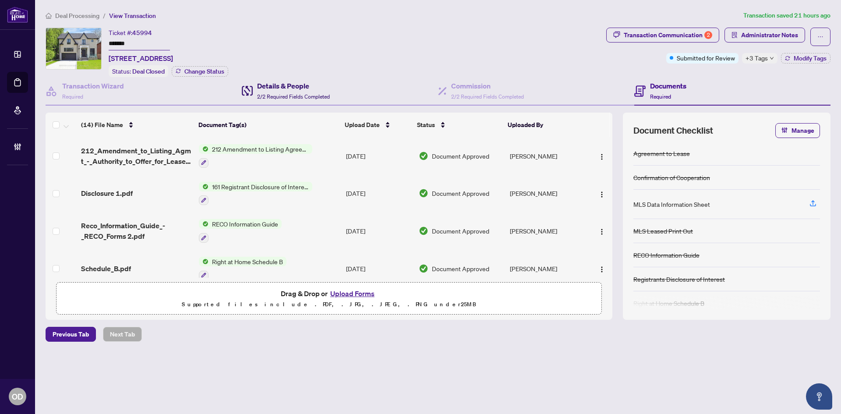
drag, startPoint x: 308, startPoint y: 86, endPoint x: 396, endPoint y: 88, distance: 87.7
click at [308, 86] on h4 "Details & People" at bounding box center [293, 86] width 73 height 11
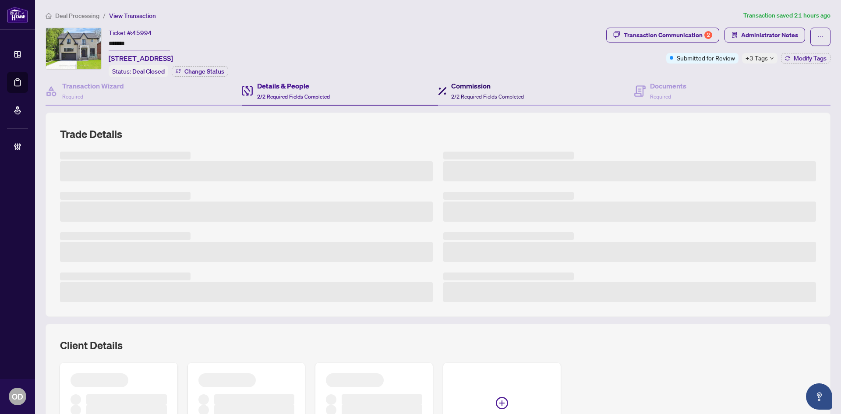
click at [474, 91] on div "Commission 2/2 Required Fields Completed" at bounding box center [487, 91] width 73 height 21
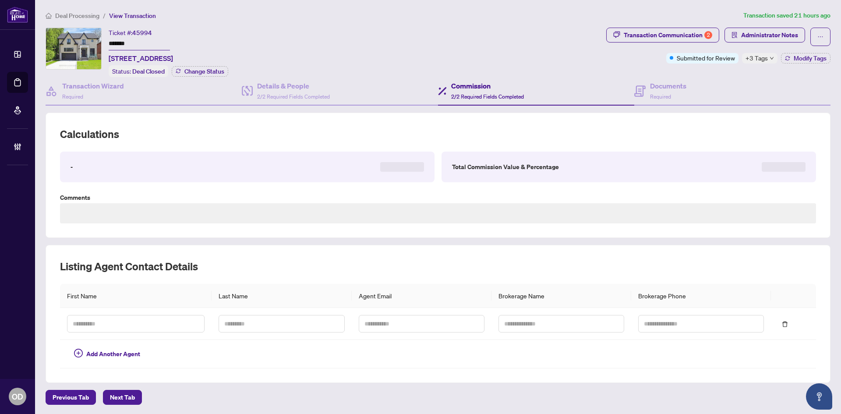
type textarea "**********"
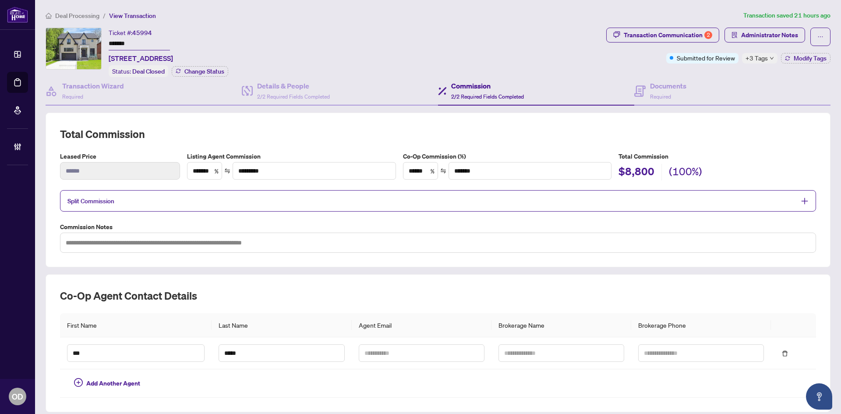
click at [278, 57] on div "Ticket #: 45994 ******* 7 Urbandale Ave, Toronto, Ontario M2M 2G9, Canada Statu…" at bounding box center [324, 53] width 557 height 50
click at [319, 92] on div "Details & People 2/2 Required Fields Completed" at bounding box center [293, 91] width 73 height 21
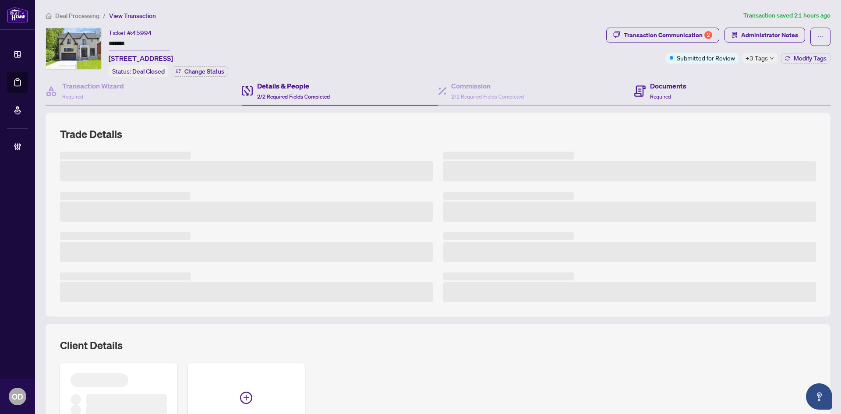
click at [686, 84] on div "Documents Required" at bounding box center [732, 91] width 196 height 28
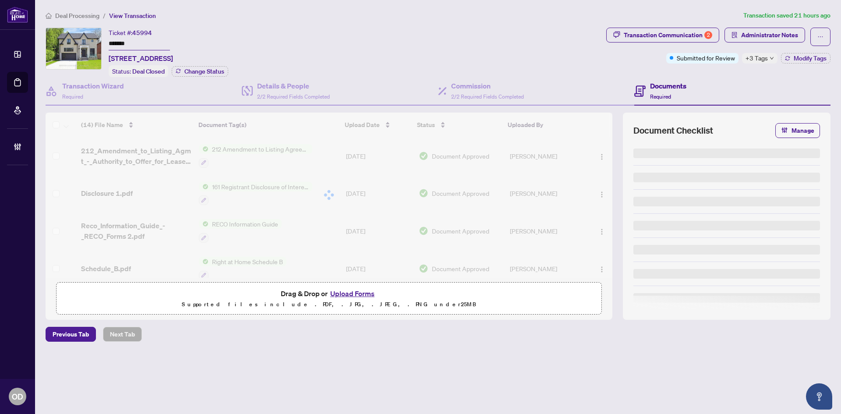
click at [72, 18] on span "Deal Processing" at bounding box center [77, 16] width 44 height 8
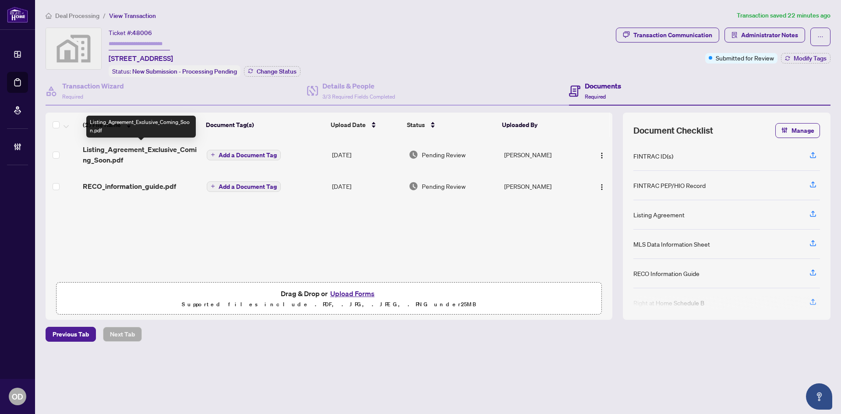
click at [164, 160] on span "Listing_Agreement_Exclusive_Coming_Soon.pdf" at bounding box center [141, 154] width 117 height 21
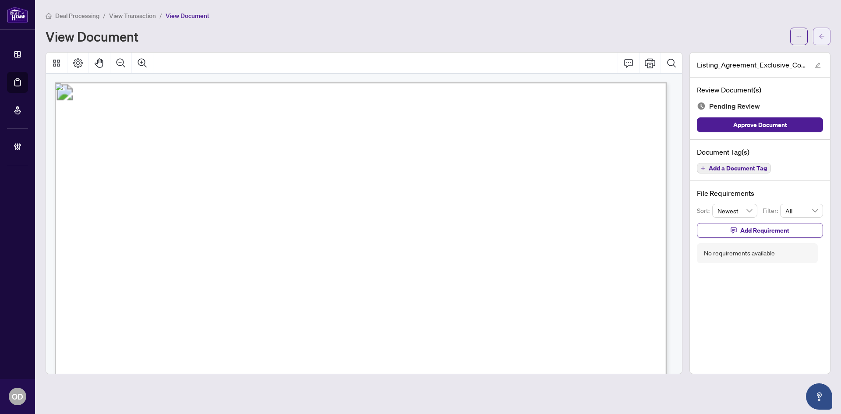
click at [817, 32] on button "button" at bounding box center [822, 37] width 18 height 18
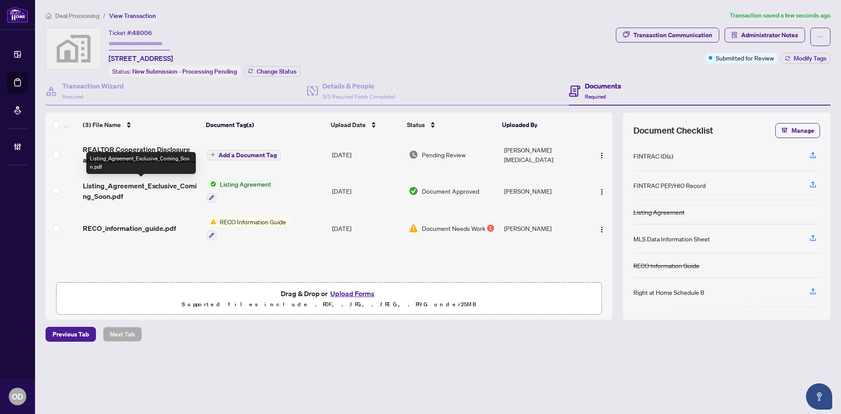
click at [162, 184] on span "Listing_Agreement_Exclusive_Coming_Soon.pdf" at bounding box center [141, 191] width 117 height 21
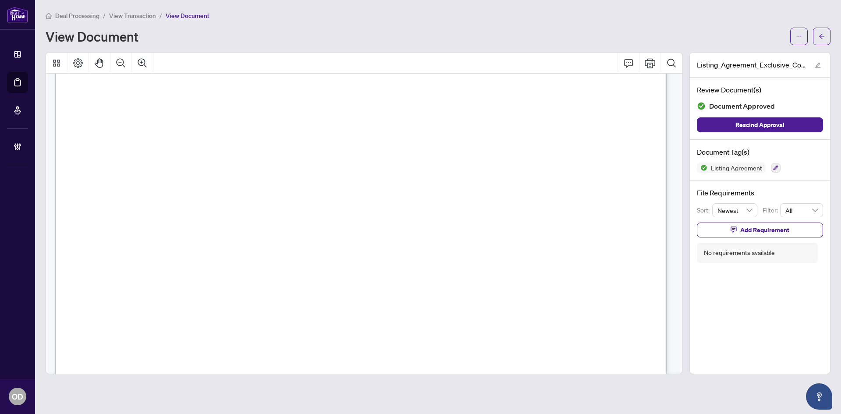
scroll to position [175, 0]
click at [823, 39] on icon "arrow-left" at bounding box center [822, 36] width 6 height 6
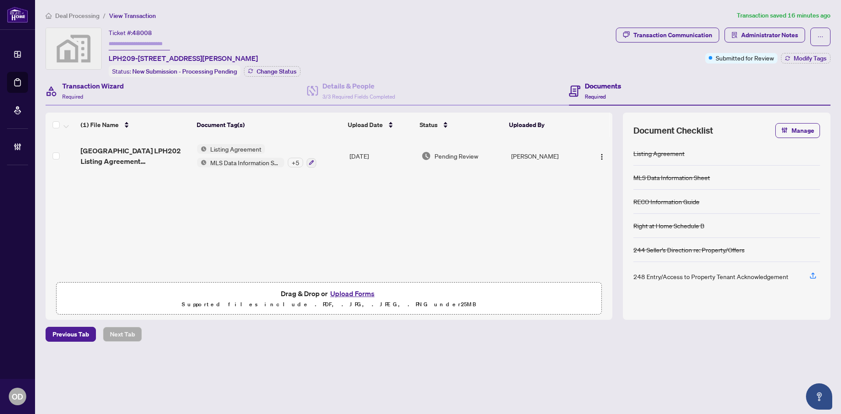
drag, startPoint x: 145, startPoint y: 101, endPoint x: 145, endPoint y: 88, distance: 12.7
click at [145, 101] on div "Transaction Wizard Required" at bounding box center [177, 91] width 262 height 28
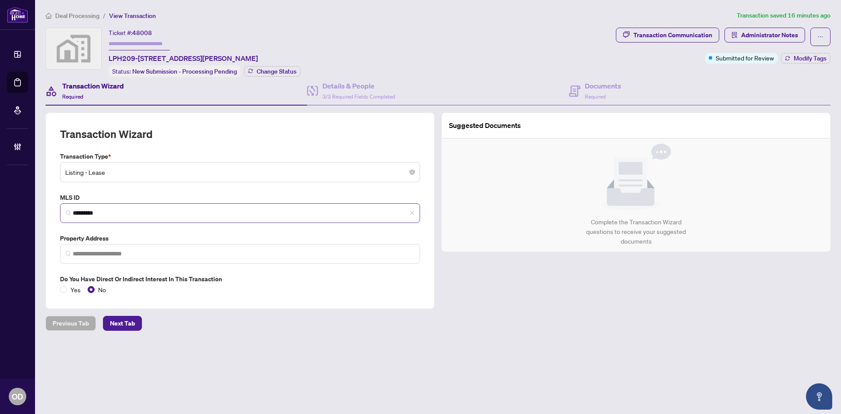
type input "**********"
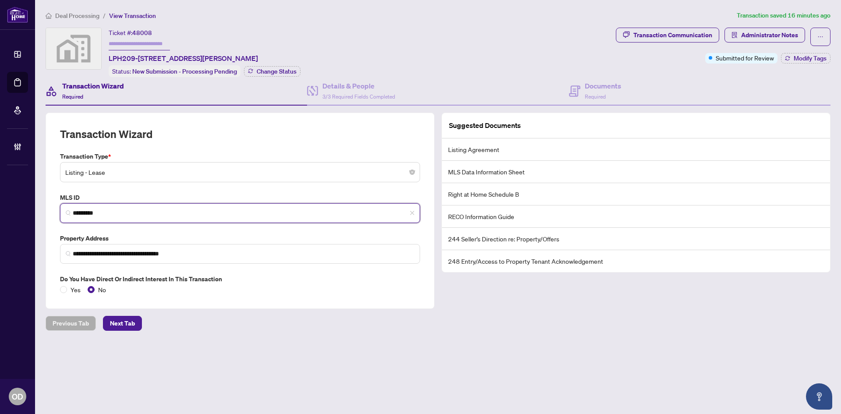
click at [124, 209] on input "*********" at bounding box center [244, 213] width 342 height 9
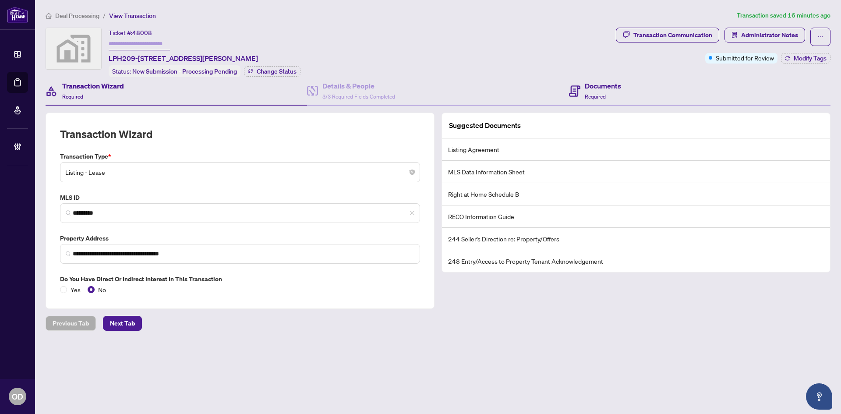
click at [623, 98] on div "Documents Required" at bounding box center [700, 91] width 262 height 28
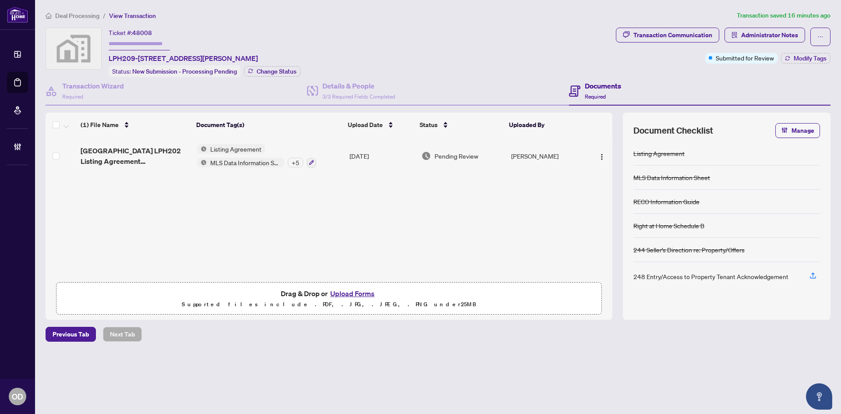
click at [132, 149] on span "[GEOGRAPHIC_DATA] LPH202 Listing Agreement Documents.pdf" at bounding box center [136, 155] width 110 height 21
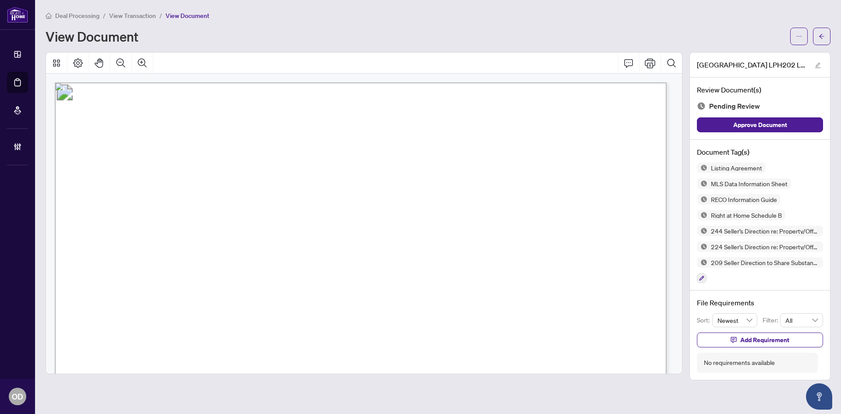
scroll to position [44, 0]
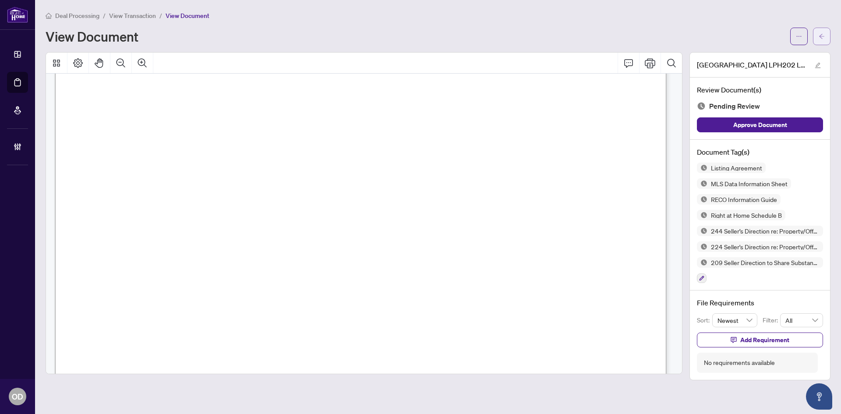
click at [822, 33] on icon "arrow-left" at bounding box center [822, 36] width 6 height 6
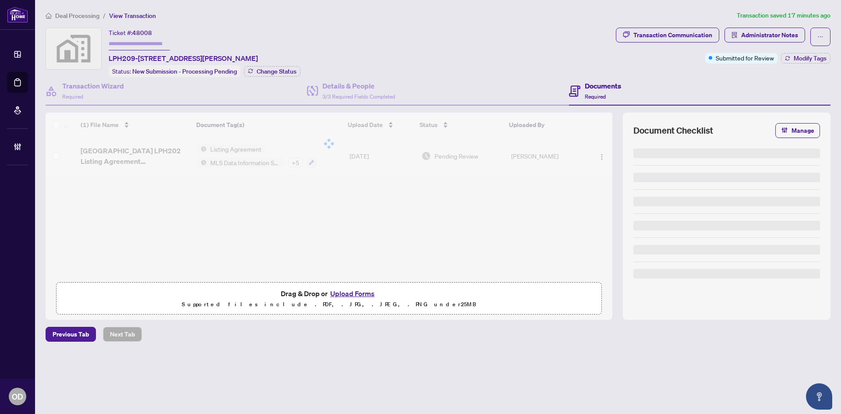
click at [77, 18] on span "Deal Processing" at bounding box center [77, 16] width 44 height 8
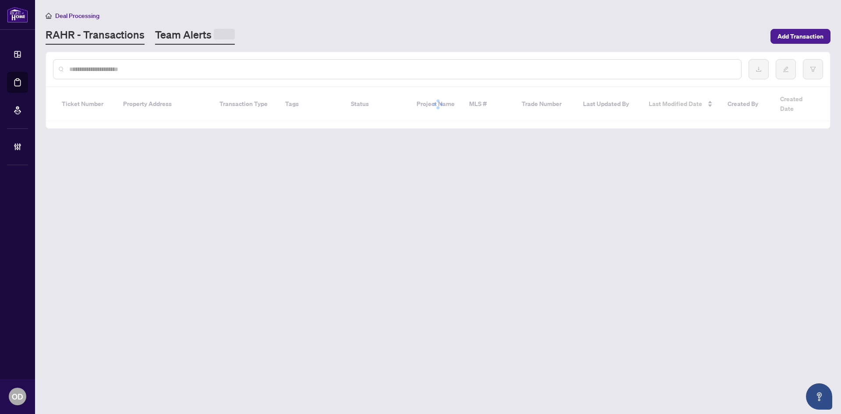
click at [192, 29] on link "Team Alerts" at bounding box center [195, 36] width 80 height 17
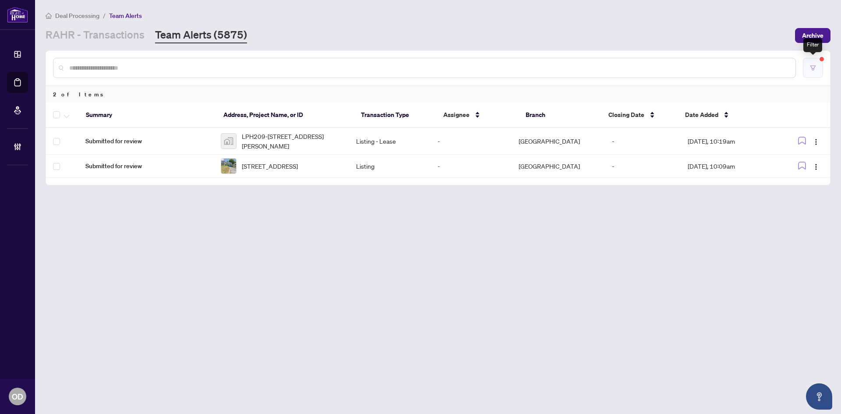
click at [819, 73] on button "button" at bounding box center [813, 68] width 20 height 20
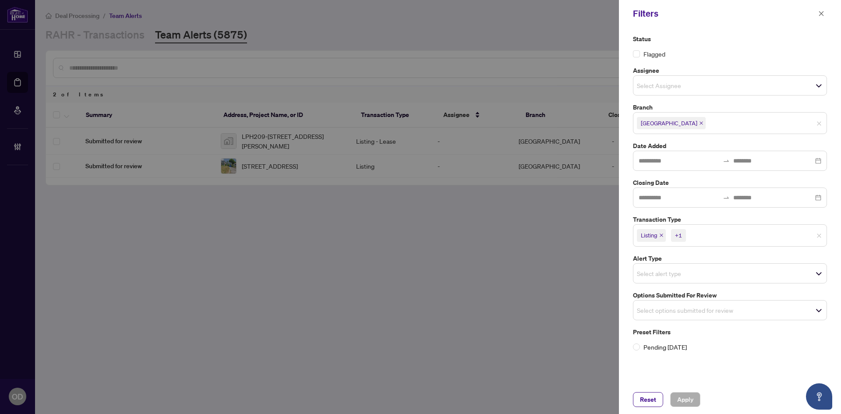
drag, startPoint x: 814, startPoint y: 12, endPoint x: 833, endPoint y: 21, distance: 21.0
click at [814, 12] on div "Filters" at bounding box center [724, 13] width 183 height 13
click at [823, 13] on icon "close" at bounding box center [821, 14] width 6 height 6
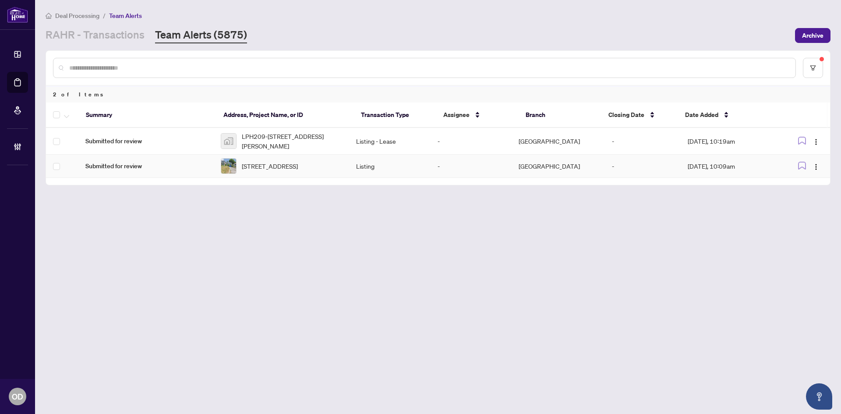
click at [298, 161] on span "[STREET_ADDRESS]" at bounding box center [270, 166] width 56 height 10
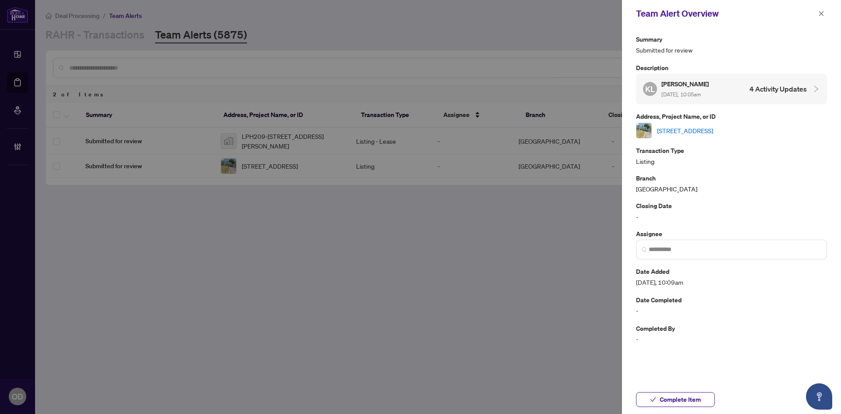
click at [704, 128] on link "[STREET_ADDRESS]" at bounding box center [685, 131] width 56 height 10
click at [693, 405] on span "Complete Item" at bounding box center [680, 400] width 41 height 14
click at [823, 20] on span "button" at bounding box center [821, 14] width 6 height 14
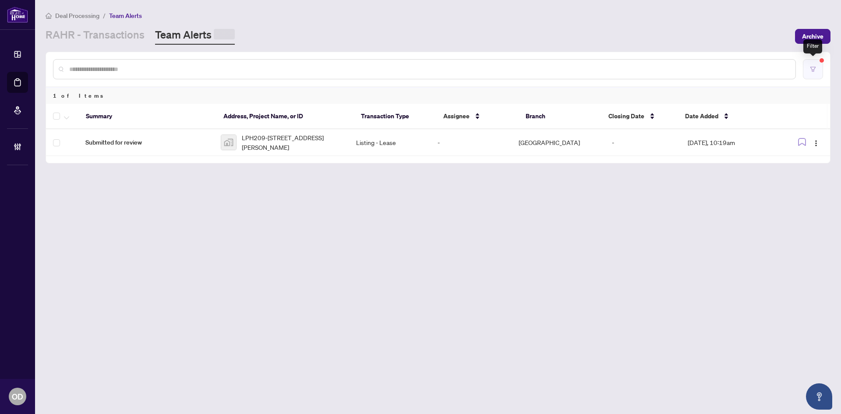
click at [817, 71] on button "button" at bounding box center [813, 69] width 20 height 20
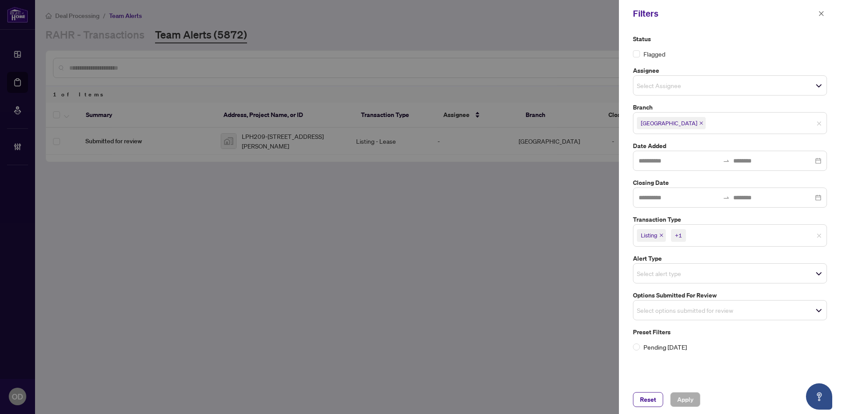
click at [718, 245] on div "Listing +1" at bounding box center [730, 235] width 194 height 22
click at [695, 315] on div "Select options submitted for review" at bounding box center [730, 308] width 194 height 20
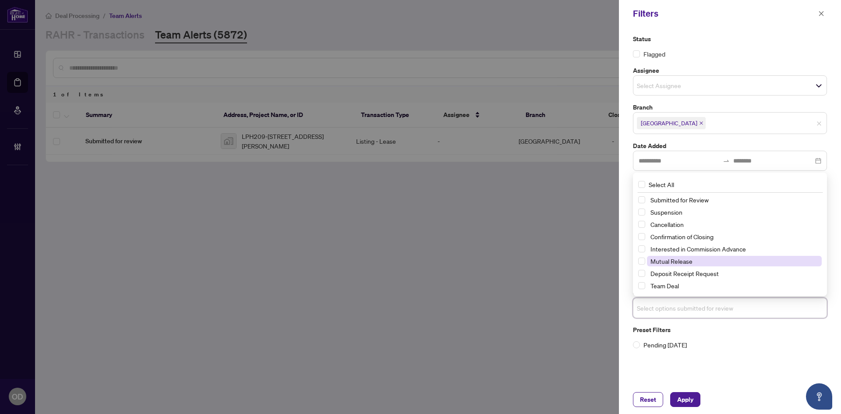
drag, startPoint x: 680, startPoint y: 260, endPoint x: 671, endPoint y: 301, distance: 41.6
click at [679, 260] on span "Mutual Release" at bounding box center [672, 261] width 42 height 8
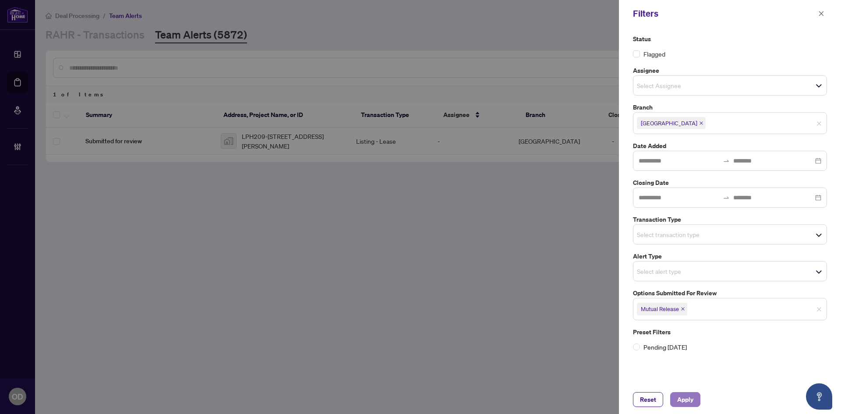
click at [677, 405] on span "Apply" at bounding box center [685, 400] width 16 height 14
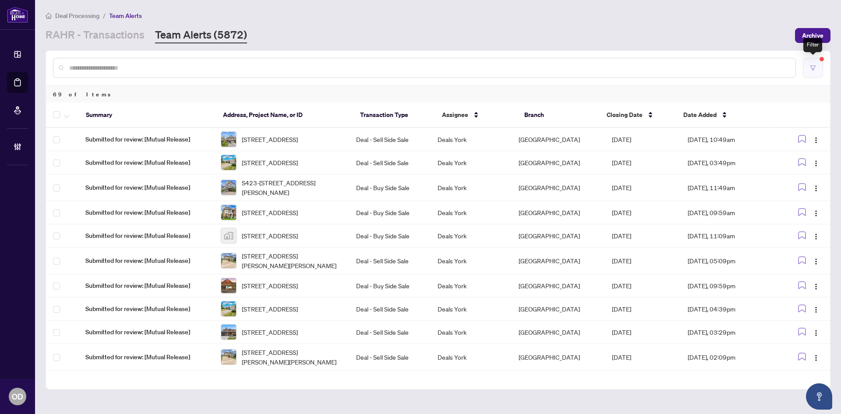
click at [812, 71] on button "button" at bounding box center [813, 68] width 20 height 20
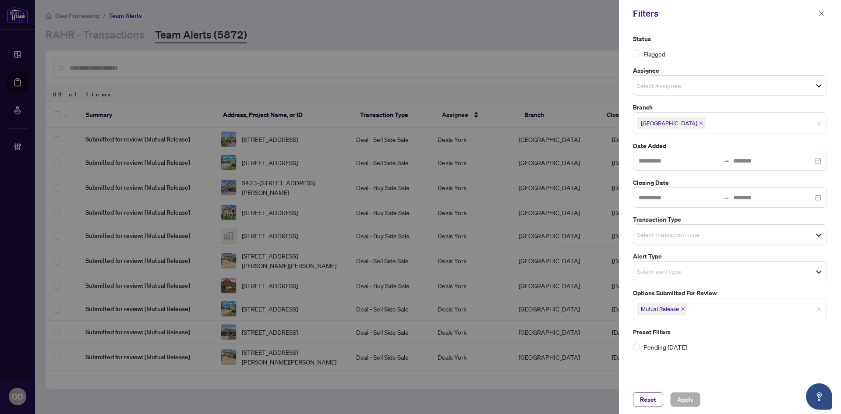
click at [809, 328] on label "Preset Filters" at bounding box center [730, 332] width 194 height 10
click at [796, 314] on span "Mutual Release" at bounding box center [730, 309] width 193 height 14
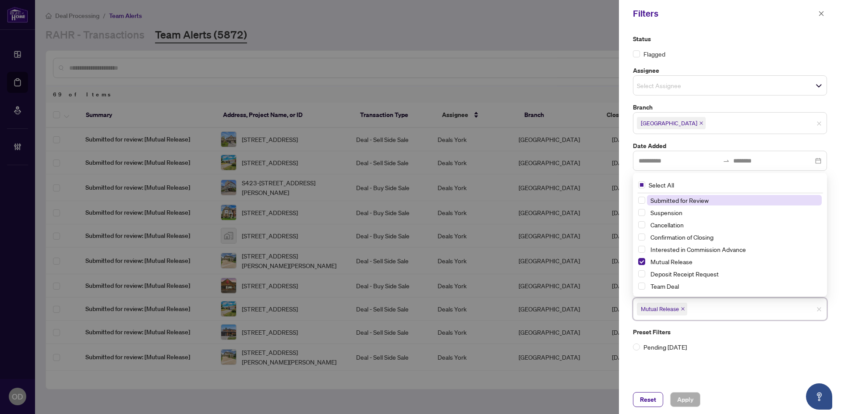
click at [685, 308] on icon "close" at bounding box center [683, 309] width 4 height 4
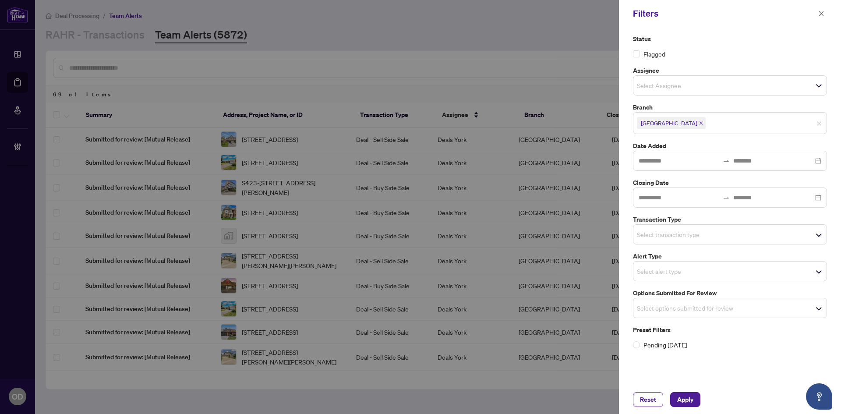
click at [709, 333] on label "Preset Filters" at bounding box center [730, 330] width 194 height 10
click at [698, 230] on input "search" at bounding box center [667, 234] width 61 height 11
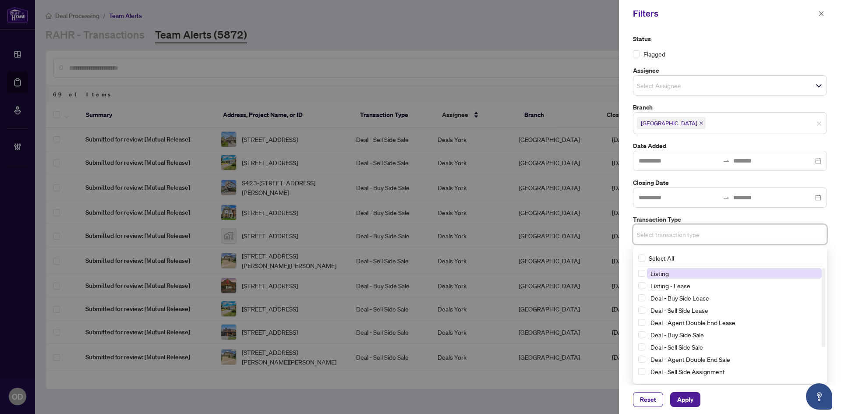
click at [684, 278] on span "Listing" at bounding box center [734, 273] width 175 height 11
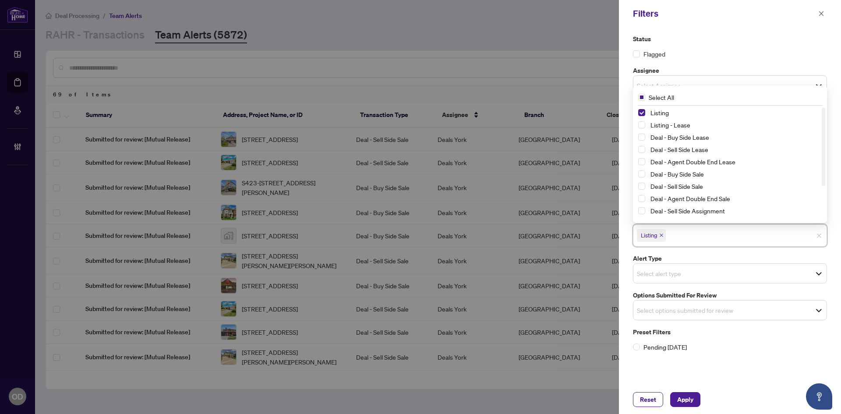
click at [684, 285] on div "Status Flagged Assignee Select Assignee Branch [GEOGRAPHIC_DATA] Date Added Clo…" at bounding box center [730, 193] width 199 height 318
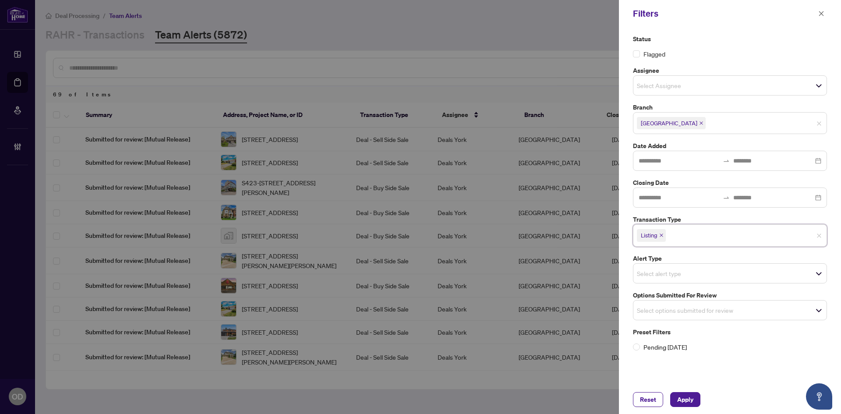
click at [680, 236] on input "search" at bounding box center [698, 235] width 61 height 11
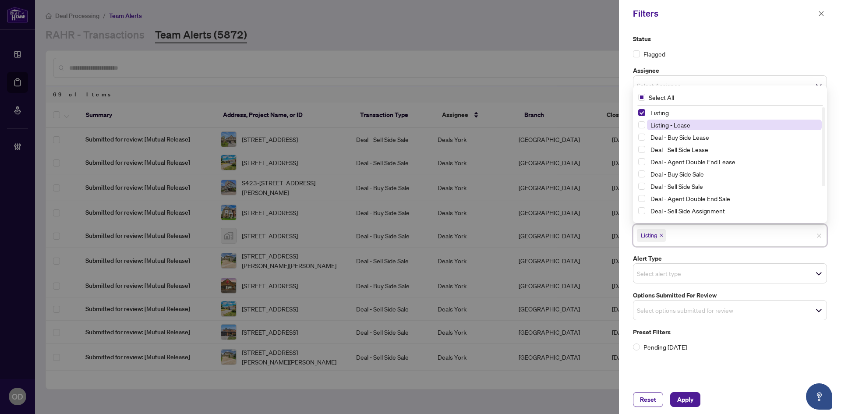
click at [681, 127] on span "Listing - Lease" at bounding box center [671, 125] width 40 height 8
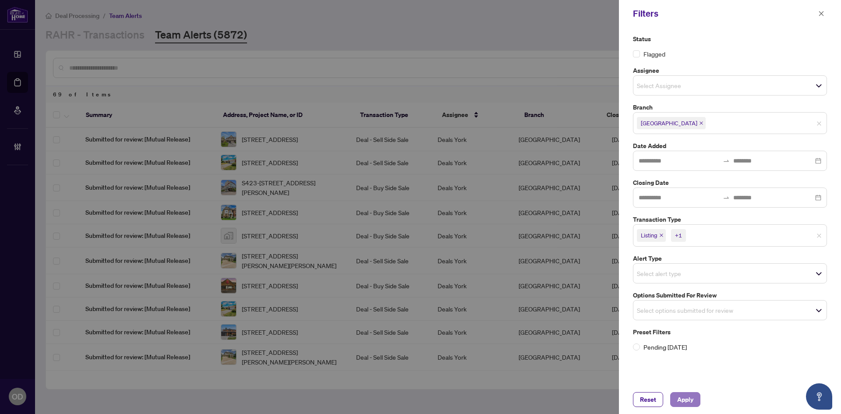
click at [684, 398] on span "Apply" at bounding box center [685, 400] width 16 height 14
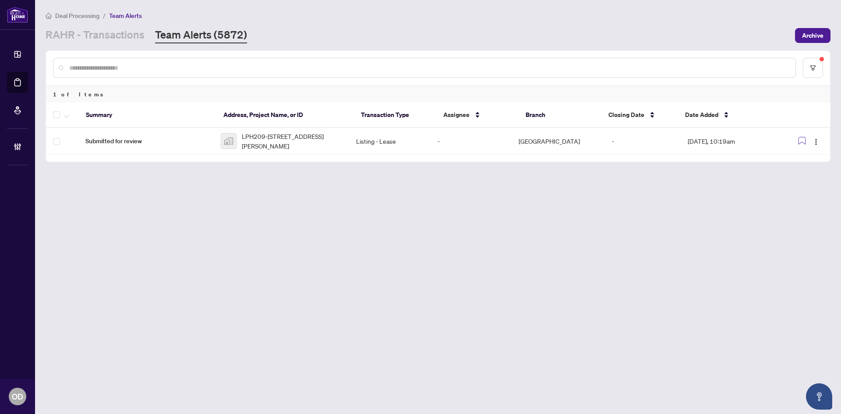
click at [825, 71] on div at bounding box center [438, 68] width 784 height 34
click at [823, 70] on div at bounding box center [438, 68] width 784 height 34
click at [824, 70] on div at bounding box center [438, 68] width 784 height 34
click at [816, 68] on button "button" at bounding box center [813, 68] width 20 height 20
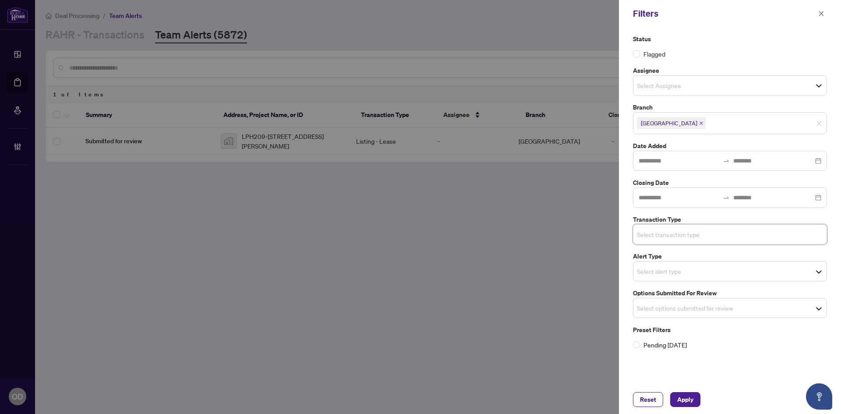
click at [698, 305] on input "search" at bounding box center [667, 308] width 61 height 11
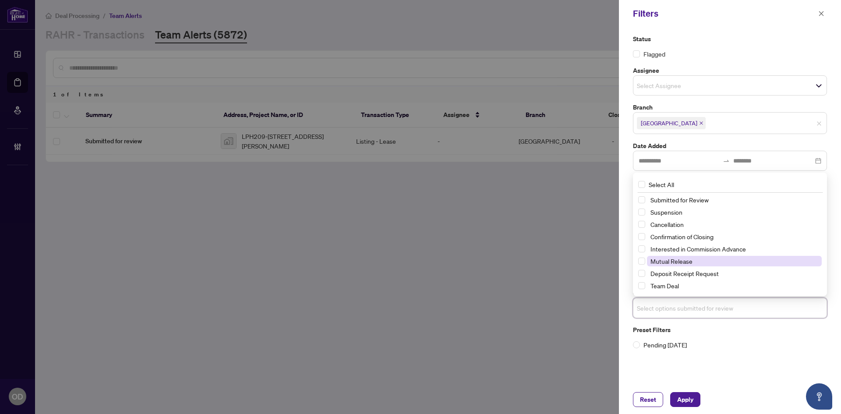
click at [686, 262] on span "Mutual Release" at bounding box center [672, 261] width 42 height 8
click at [686, 398] on span "Apply" at bounding box center [685, 400] width 16 height 14
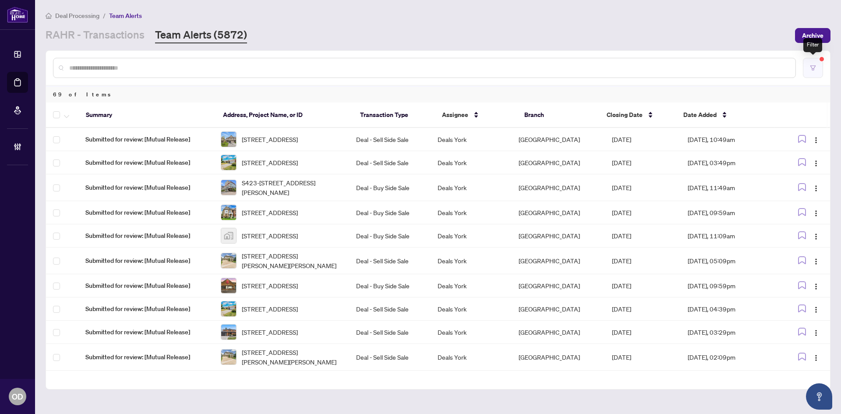
click at [818, 66] on button "button" at bounding box center [813, 68] width 20 height 20
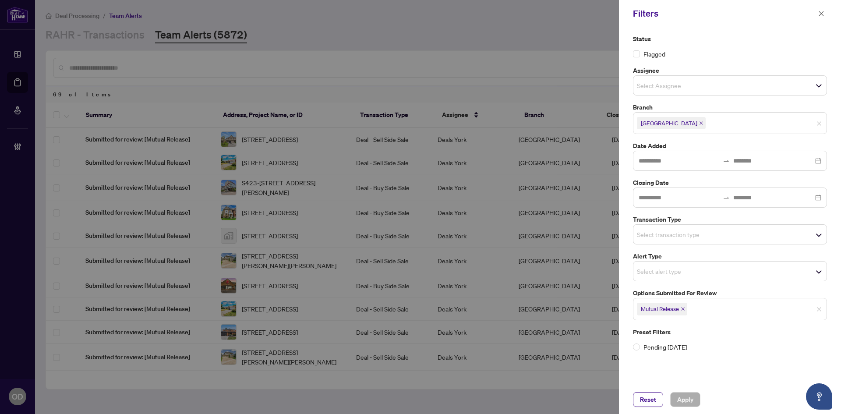
click at [805, 315] on span "Mutual Release" at bounding box center [730, 309] width 193 height 14
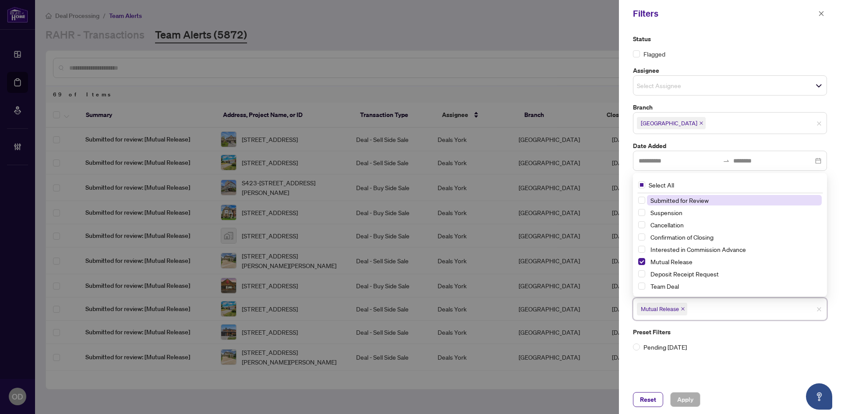
click at [684, 306] on span "Mutual Release" at bounding box center [662, 309] width 50 height 12
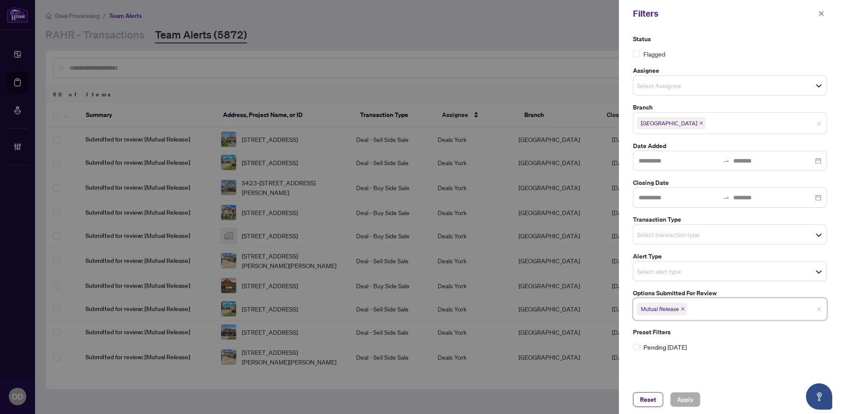
click at [713, 309] on input "search" at bounding box center [719, 309] width 61 height 11
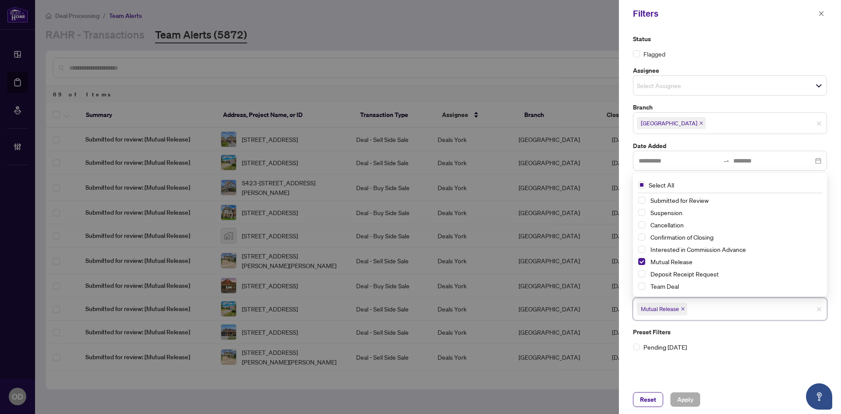
click at [682, 307] on icon "close" at bounding box center [683, 309] width 4 height 4
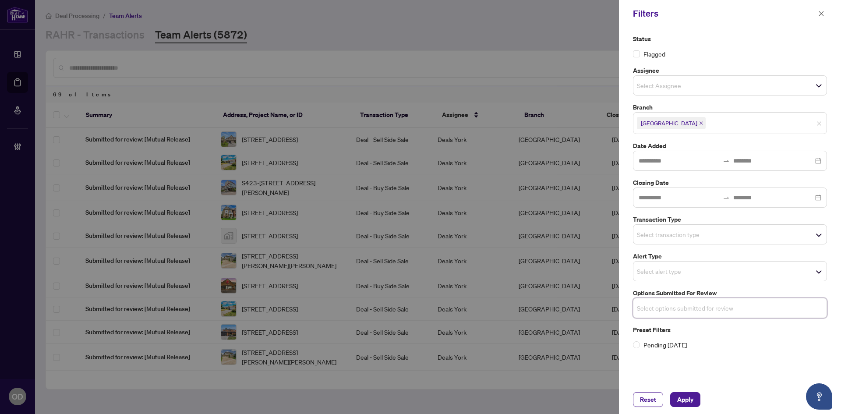
click at [694, 314] on span "Select options submitted for review" at bounding box center [730, 308] width 193 height 12
click at [673, 232] on input "search" at bounding box center [667, 234] width 61 height 11
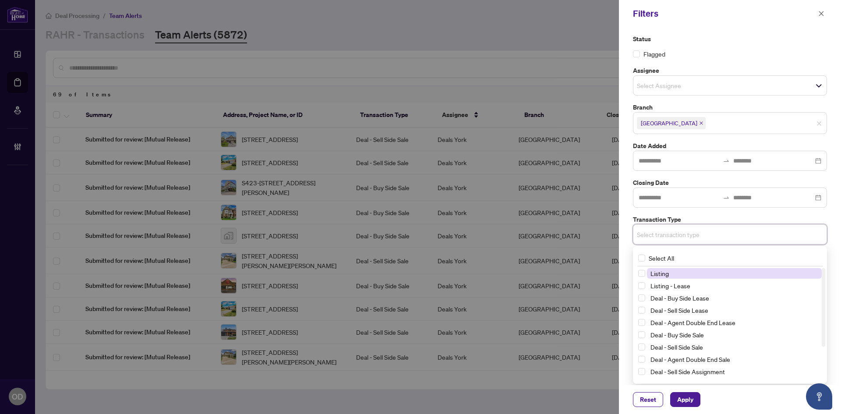
click at [681, 269] on span "Listing" at bounding box center [734, 273] width 175 height 11
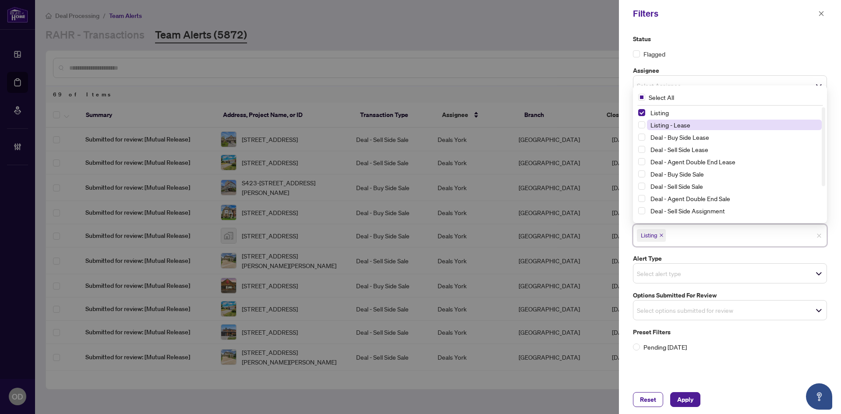
click at [657, 124] on span "Listing - Lease" at bounding box center [671, 125] width 40 height 8
click at [686, 403] on span "Apply" at bounding box center [685, 400] width 16 height 14
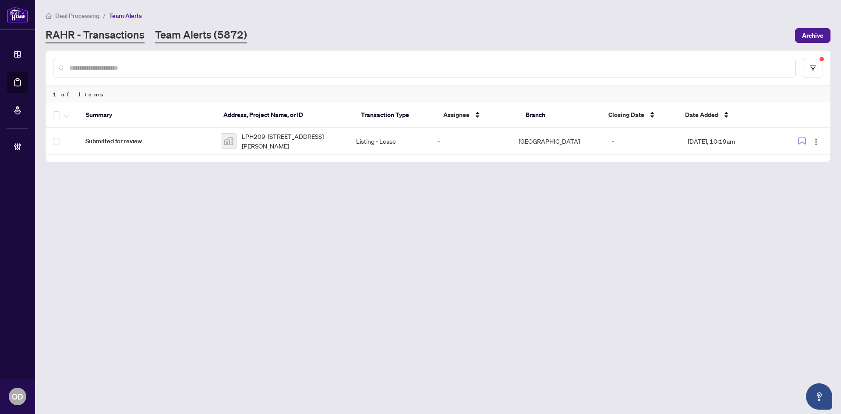
click at [127, 34] on link "RAHR - Transactions" at bounding box center [95, 36] width 99 height 16
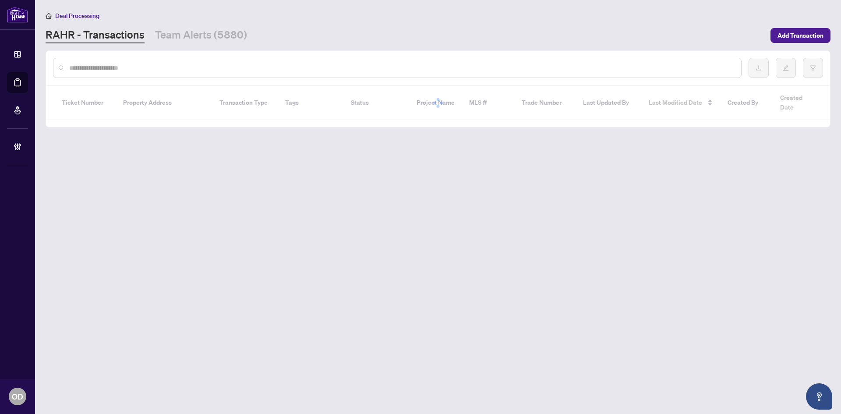
click at [168, 59] on div at bounding box center [397, 68] width 689 height 20
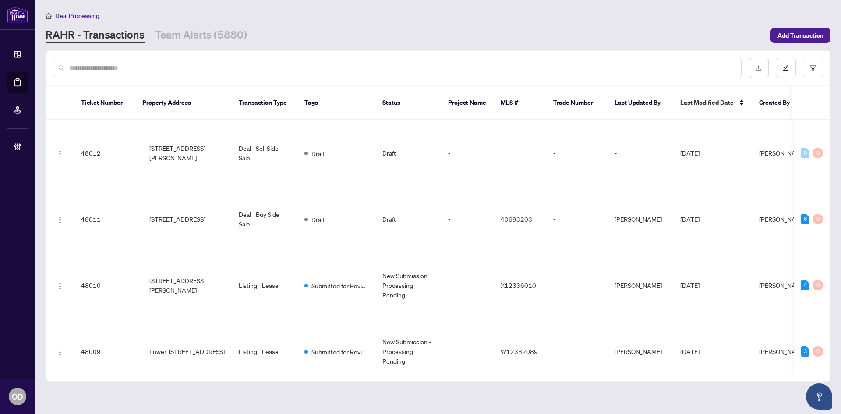
click at [170, 63] on input "text" at bounding box center [401, 68] width 665 height 10
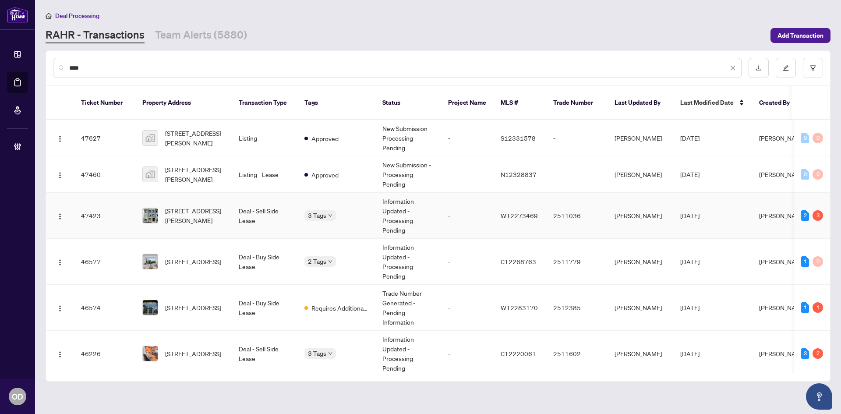
type input "****"
click at [234, 218] on td "Deal - Sell Side Lease" at bounding box center [265, 216] width 66 height 46
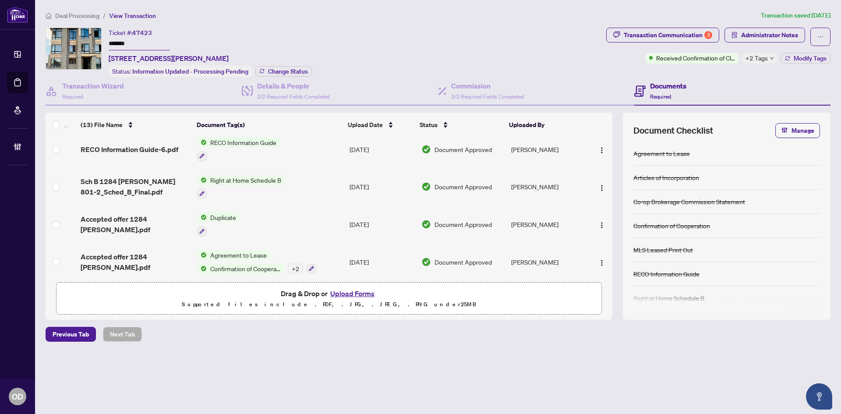
scroll to position [348, 0]
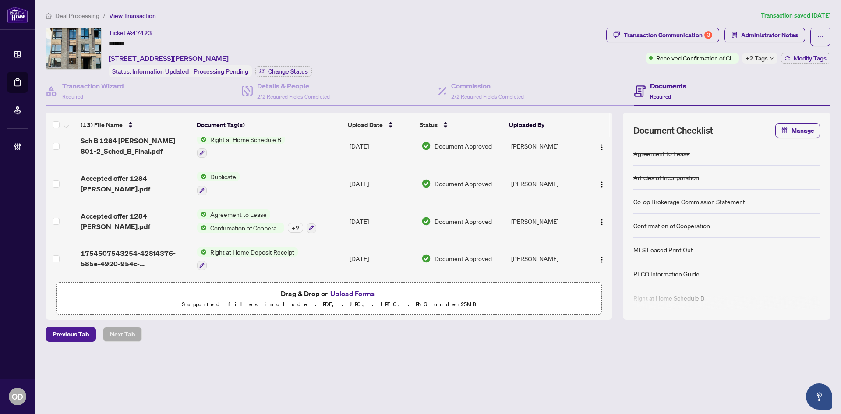
click at [77, 18] on span "Deal Processing" at bounding box center [77, 16] width 44 height 8
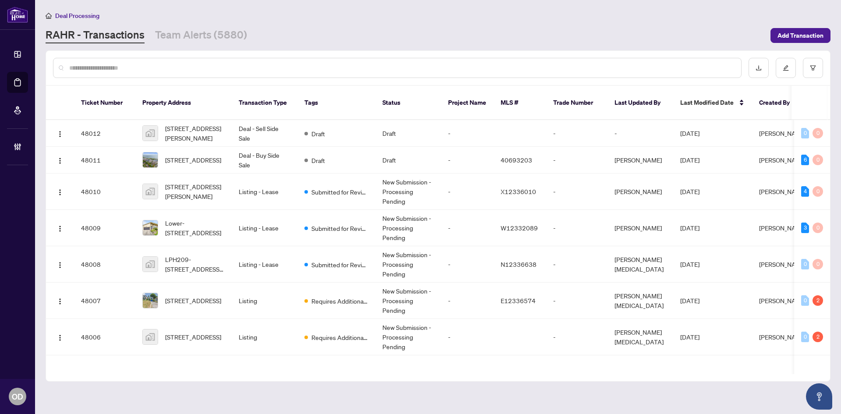
click at [135, 65] on input "text" at bounding box center [401, 68] width 665 height 10
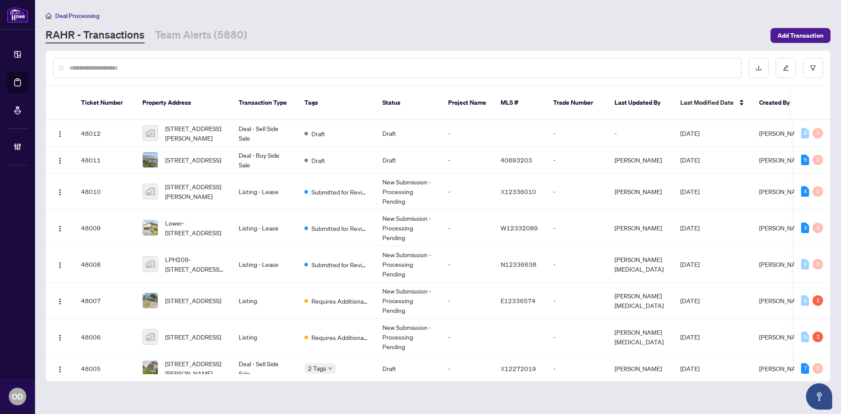
paste input "*********"
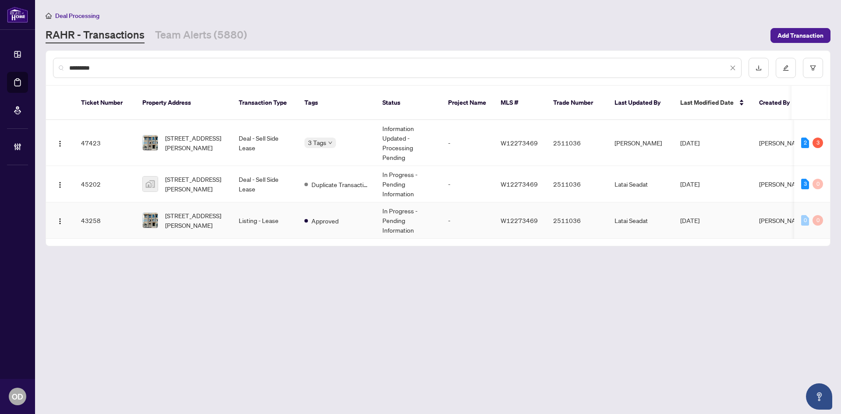
type input "*********"
click at [298, 204] on td "Approved" at bounding box center [337, 220] width 78 height 36
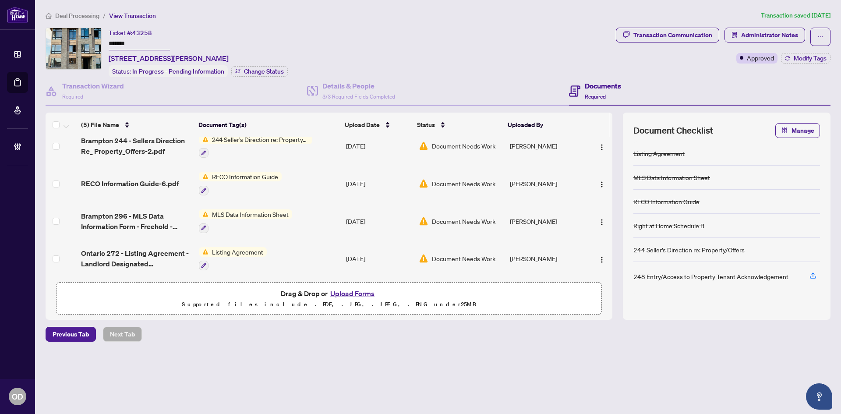
scroll to position [49, 0]
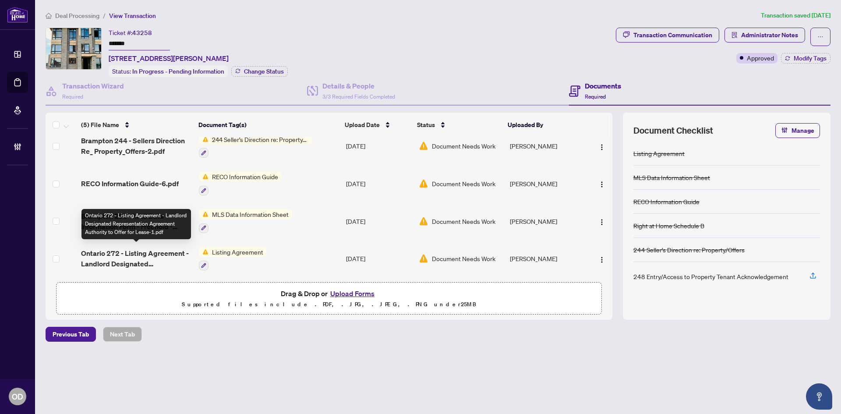
click at [156, 251] on span "Ontario 272 - Listing Agreement - Landlord Designated Representation Agreement …" at bounding box center [136, 258] width 111 height 21
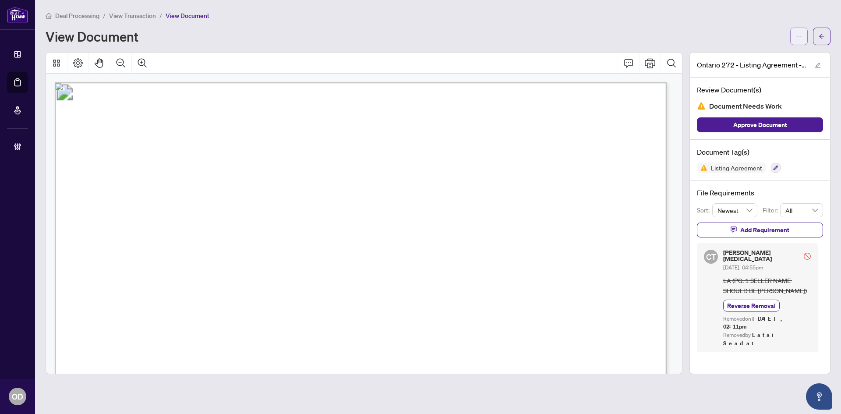
click at [804, 35] on button "button" at bounding box center [799, 37] width 18 height 18
click at [782, 54] on span "Download" at bounding box center [767, 55] width 67 height 10
drag, startPoint x: 498, startPoint y: 20, endPoint x: 645, endPoint y: 21, distance: 146.8
click at [498, 20] on div "Deal Processing / View Transaction / View Document View Document" at bounding box center [438, 28] width 785 height 35
click at [825, 30] on button "button" at bounding box center [822, 37] width 18 height 18
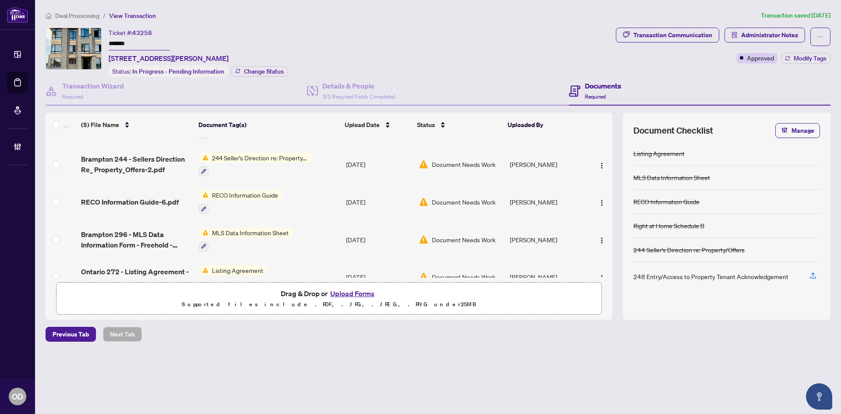
scroll to position [44, 0]
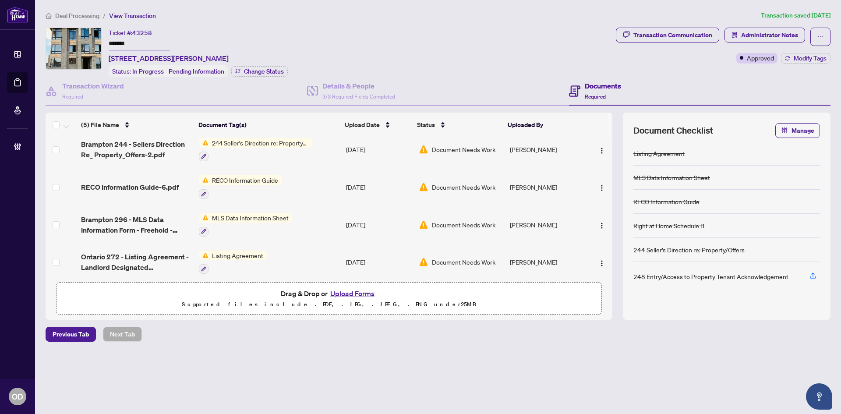
click at [372, 221] on td "Jul/10/2025" at bounding box center [379, 225] width 73 height 38
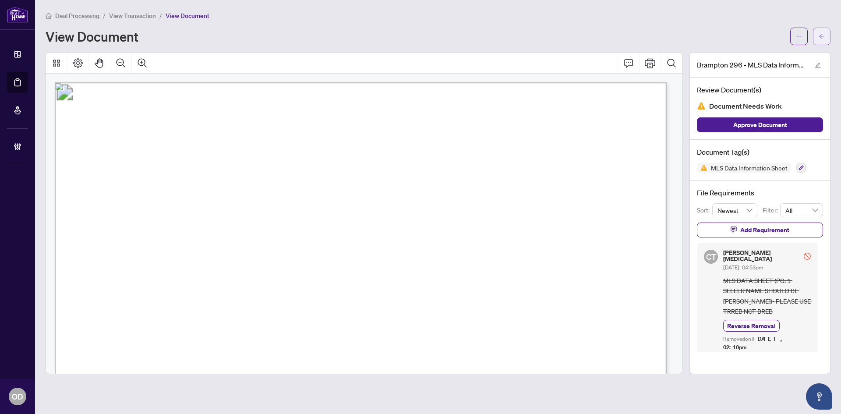
click at [825, 33] on button "button" at bounding box center [822, 37] width 18 height 18
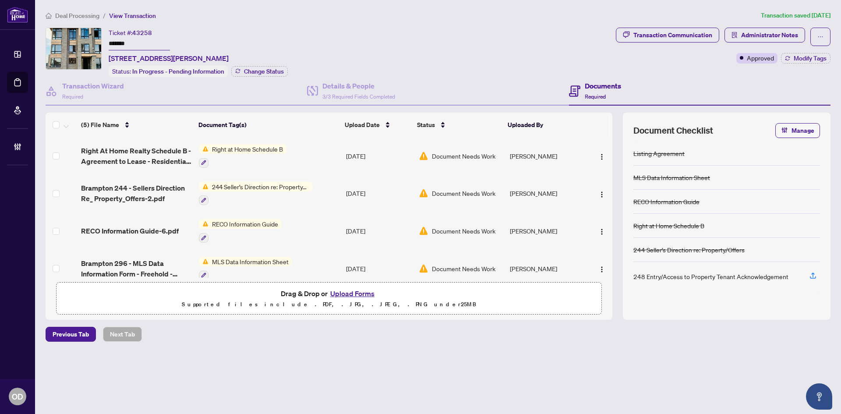
click at [711, 379] on main "Deal Processing / View Transaction Transaction saved 4 days ago Ticket #: 43258…" at bounding box center [438, 207] width 806 height 414
click at [85, 13] on span "Deal Processing" at bounding box center [77, 16] width 44 height 8
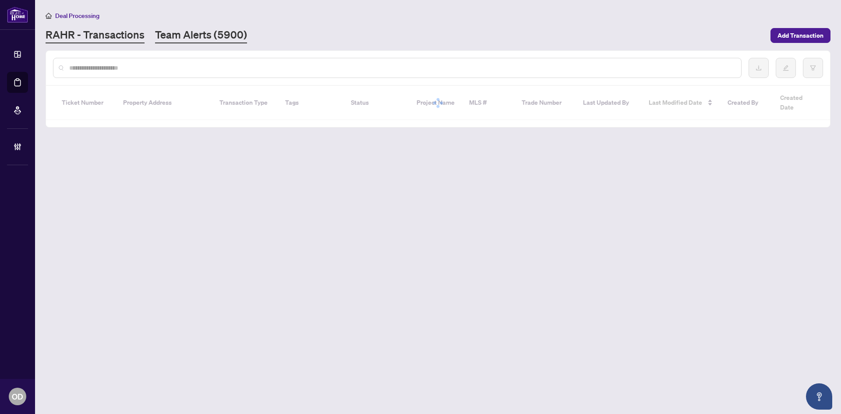
click at [166, 36] on link "Team Alerts (5900)" at bounding box center [201, 36] width 92 height 16
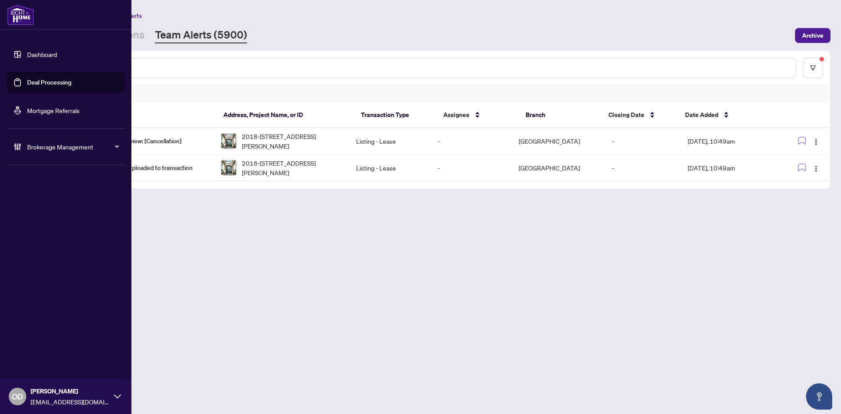
drag, startPoint x: 45, startPoint y: 144, endPoint x: 44, endPoint y: 163, distance: 18.9
click at [45, 144] on span "Brokerage Management" at bounding box center [72, 147] width 91 height 10
click at [46, 209] on link "Manage Agents" at bounding box center [39, 210] width 43 height 8
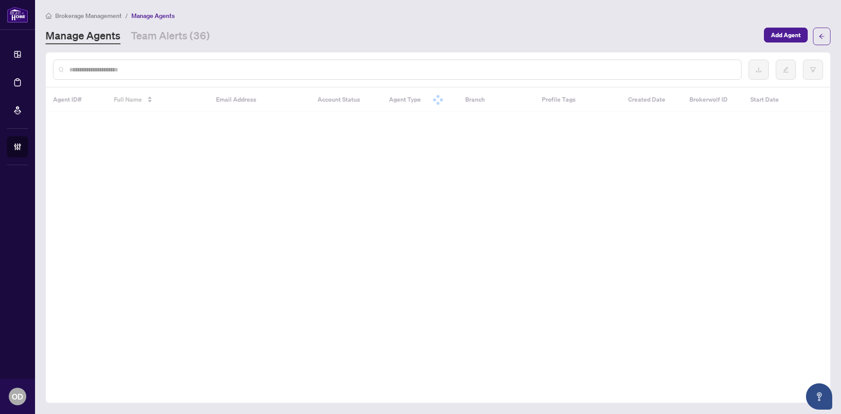
click at [228, 63] on div at bounding box center [397, 70] width 689 height 20
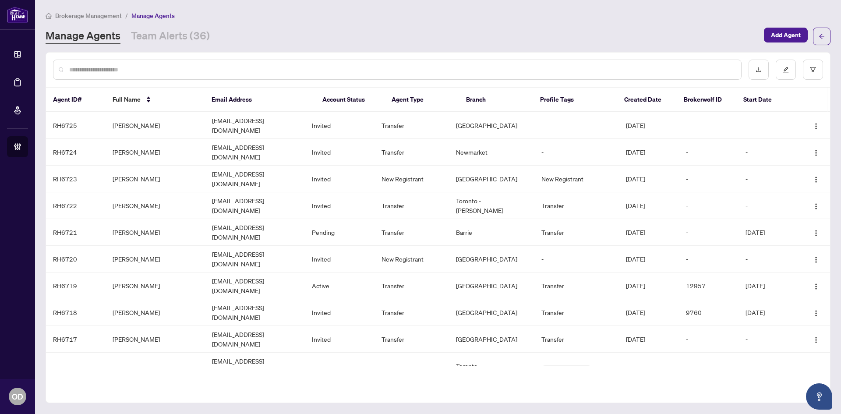
click at [230, 71] on input "text" at bounding box center [401, 70] width 665 height 10
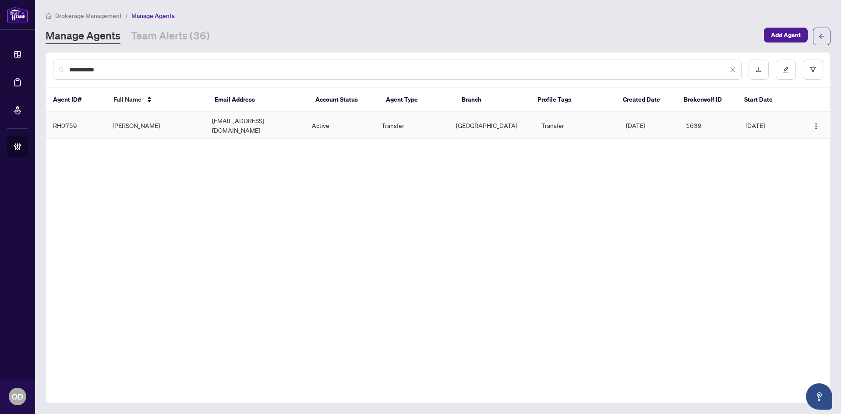
type input "**********"
click at [177, 113] on td "Faizul Monti Haque" at bounding box center [155, 125] width 99 height 27
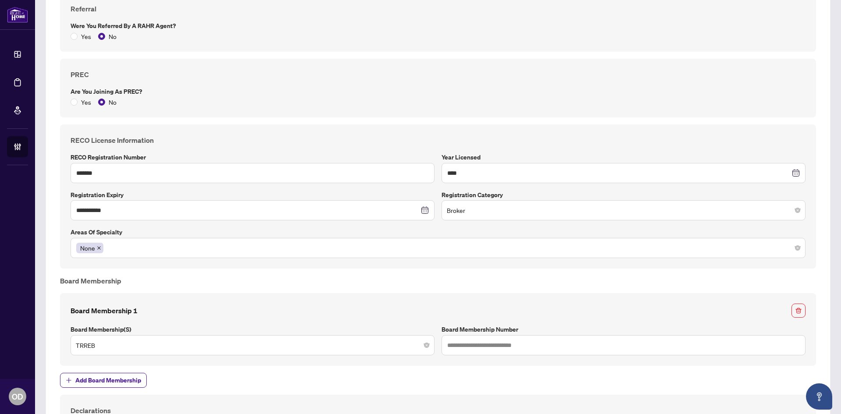
scroll to position [750, 0]
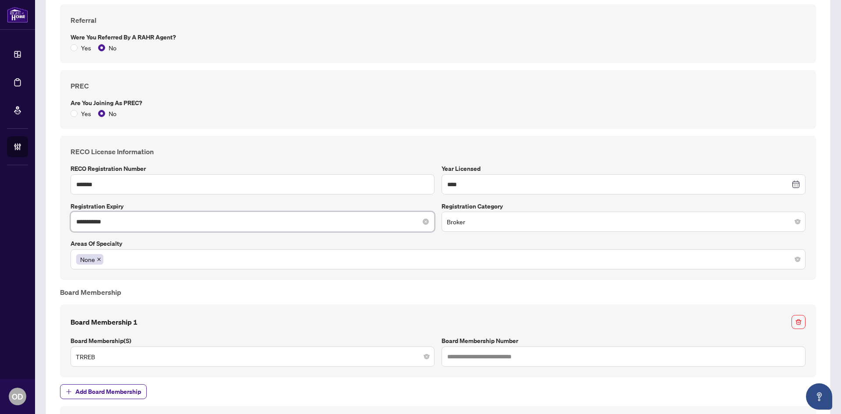
click at [170, 219] on input "**********" at bounding box center [247, 222] width 343 height 10
click at [163, 220] on input "**********" at bounding box center [247, 222] width 343 height 10
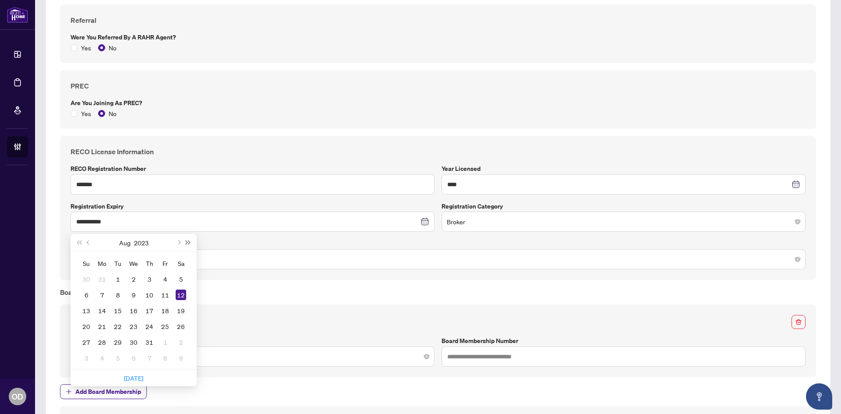
click at [188, 244] on button "Next year (Control + right)" at bounding box center [189, 243] width 10 height 18
type input "**********"
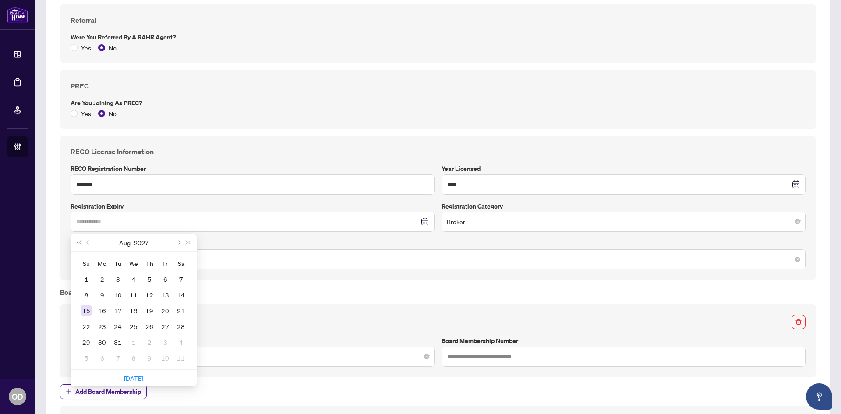
click at [88, 310] on div "15" at bounding box center [86, 310] width 11 height 11
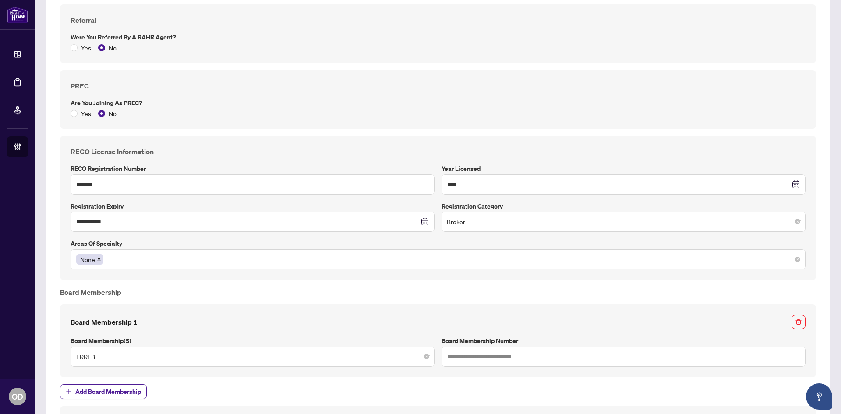
click at [247, 282] on div "**********" at bounding box center [438, 21] width 763 height 1300
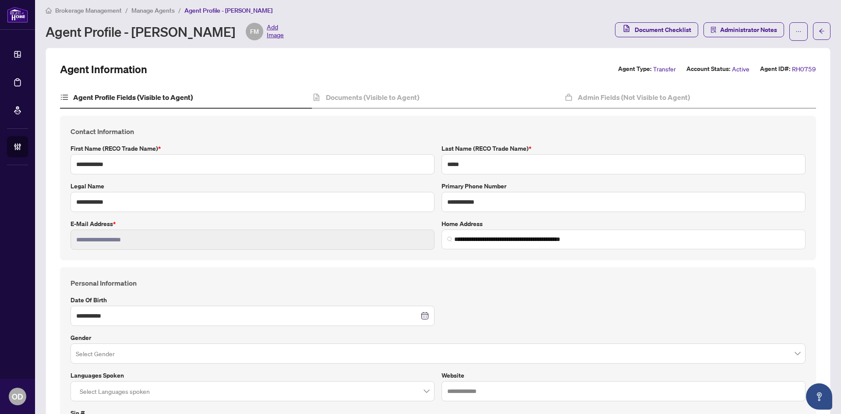
scroll to position [0, 0]
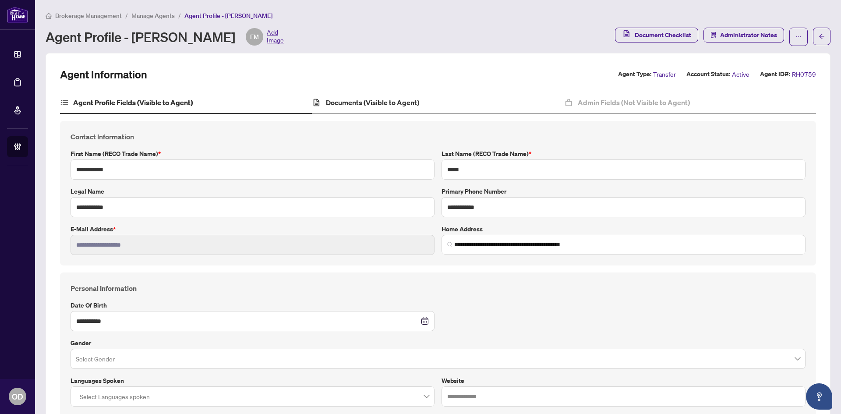
click at [431, 104] on div "Documents (Visible to Agent)" at bounding box center [438, 103] width 252 height 22
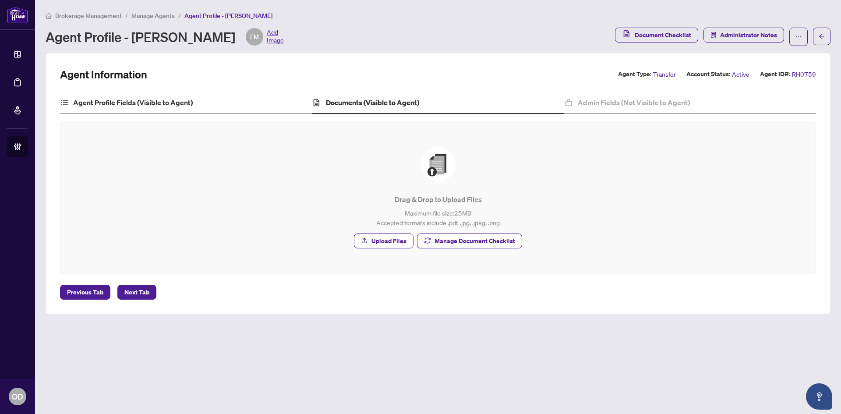
drag, startPoint x: 106, startPoint y: 95, endPoint x: 114, endPoint y: 96, distance: 7.5
click at [107, 95] on div "Agent Profile Fields (Visible to Agent)" at bounding box center [186, 103] width 252 height 22
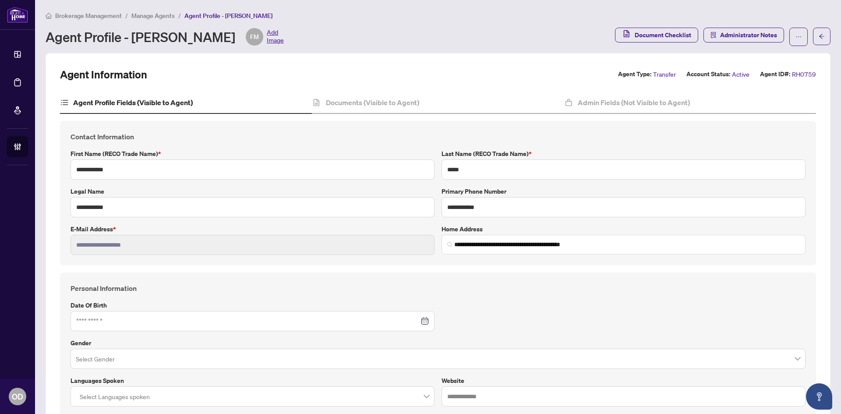
type input "**********"
type input "****"
type input "**********"
click at [94, 15] on span "Brokerage Management" at bounding box center [88, 16] width 67 height 8
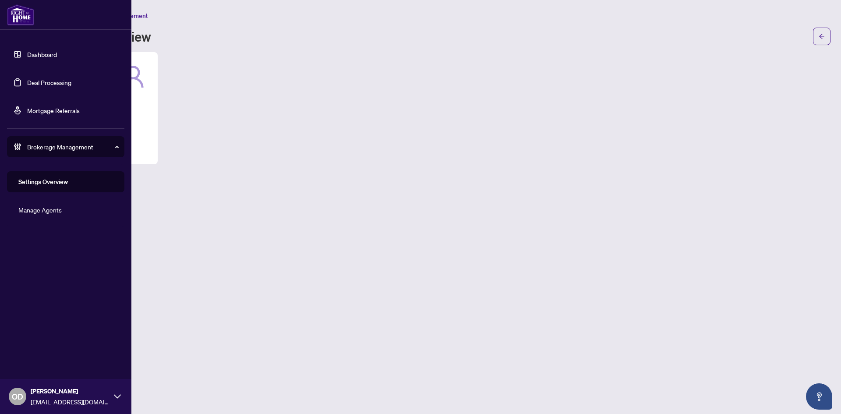
click at [32, 58] on link "Dashboard" at bounding box center [42, 54] width 30 height 8
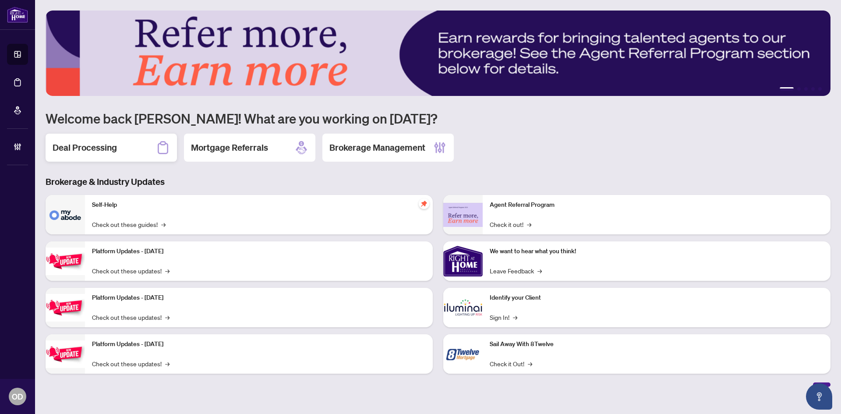
click at [143, 150] on div "Deal Processing" at bounding box center [111, 148] width 131 height 28
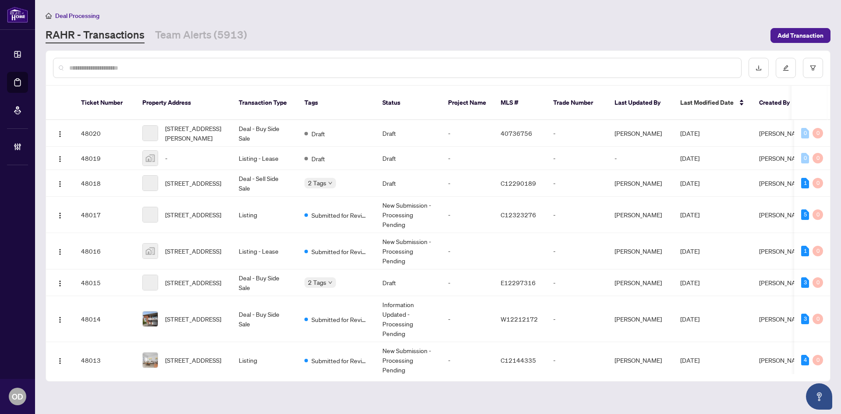
click at [193, 70] on input "text" at bounding box center [401, 68] width 665 height 10
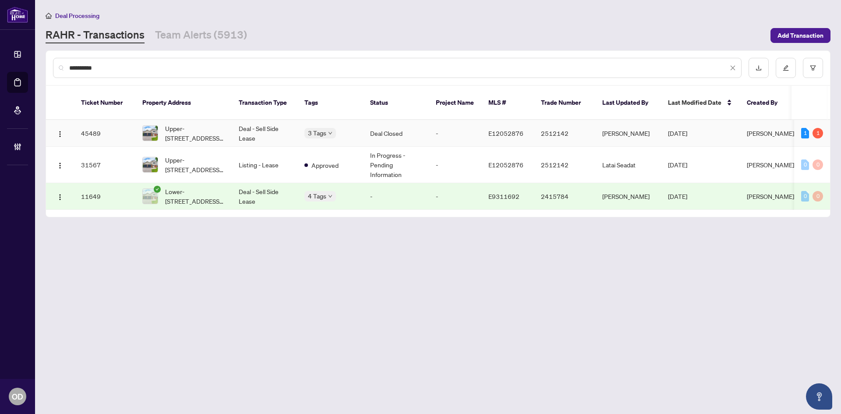
type input "**********"
click at [452, 131] on td "-" at bounding box center [455, 133] width 53 height 27
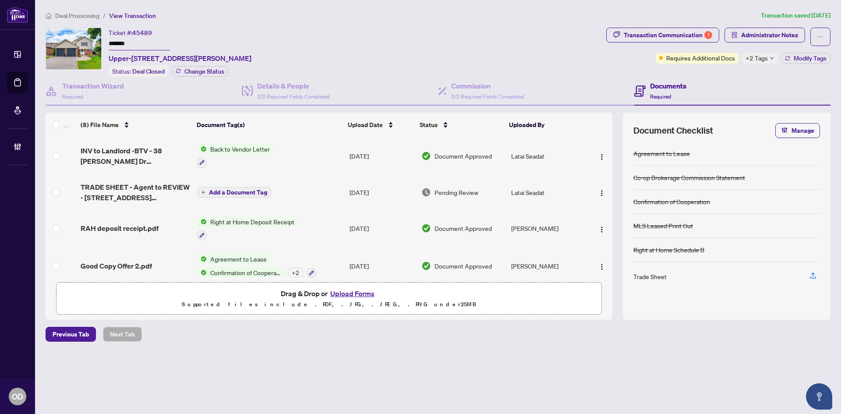
click at [789, 24] on div "Deal Processing / View Transaction Transaction saved 3 days ago Ticket #: 45489…" at bounding box center [438, 192] width 792 height 362
click at [785, 34] on span "Administrator Notes" at bounding box center [769, 35] width 57 height 14
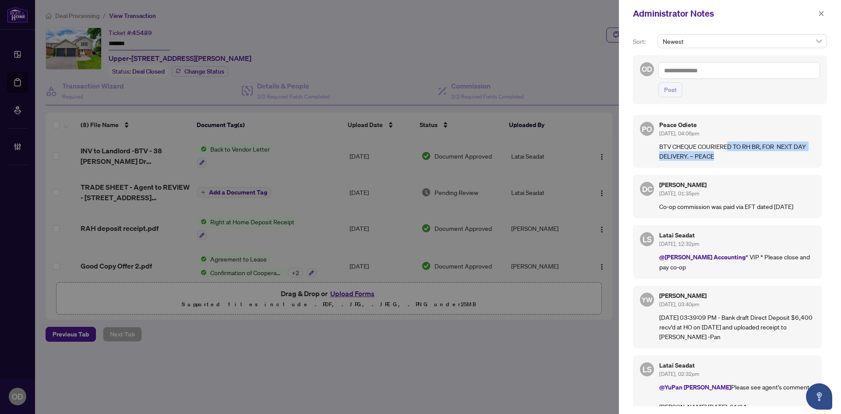
drag, startPoint x: 730, startPoint y: 144, endPoint x: 800, endPoint y: 156, distance: 71.2
click at [800, 156] on p "BTV CHEQUE COURIERED TO RH BR, FOR NEXT DAY DELIVERY. – PEACE" at bounding box center [737, 151] width 156 height 19
drag, startPoint x: 694, startPoint y: 144, endPoint x: 731, endPoint y: 150, distance: 37.7
click at [727, 149] on p "BTV CHEQUE COURIERED TO RH BR, FOR NEXT DAY DELIVERY. – PEACE" at bounding box center [737, 151] width 156 height 19
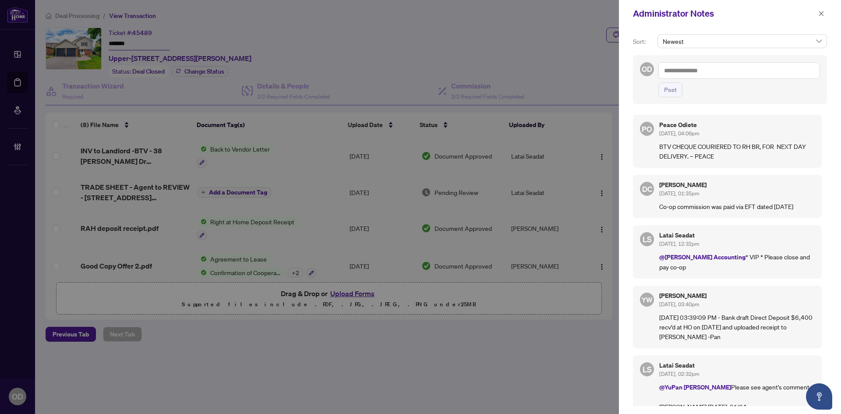
click at [733, 152] on p "BTV CHEQUE COURIERED TO RH BR, FOR NEXT DAY DELIVERY. – PEACE" at bounding box center [737, 151] width 156 height 19
drag, startPoint x: 660, startPoint y: 163, endPoint x: 736, endPoint y: 157, distance: 76.5
click at [736, 157] on div "PO Peace Odiete Aug/08/2025, 04:06pm BTV CHEQUE COURIERED TO RH BR, FOR NEXT DA…" at bounding box center [727, 141] width 189 height 53
click at [736, 157] on p "BTV CHEQUE COURIERED TO RH BR, FOR NEXT DAY DELIVERY. – PEACE" at bounding box center [737, 151] width 156 height 19
drag, startPoint x: 712, startPoint y: 138, endPoint x: 764, endPoint y: 146, distance: 52.7
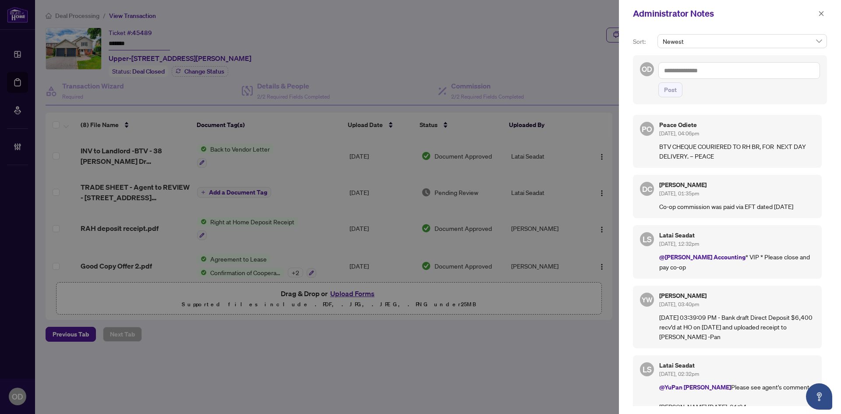
click at [764, 146] on div "Peace Odiete Aug/08/2025, 04:06pm BTV CHEQUE COURIERED TO RH BR, FOR NEXT DAY D…" at bounding box center [737, 141] width 156 height 39
click at [764, 146] on p "BTV CHEQUE COURIERED TO RH BR, FOR NEXT DAY DELIVERY. – PEACE" at bounding box center [737, 151] width 156 height 19
drag, startPoint x: 687, startPoint y: 148, endPoint x: 770, endPoint y: 157, distance: 82.8
click at [770, 157] on p "BTV CHEQUE COURIERED TO RH BR, FOR NEXT DAY DELIVERY. – PEACE" at bounding box center [737, 151] width 156 height 19
click at [761, 149] on p "BTV CHEQUE COURIERED TO RH BR, FOR NEXT DAY DELIVERY. – PEACE" at bounding box center [737, 151] width 156 height 19
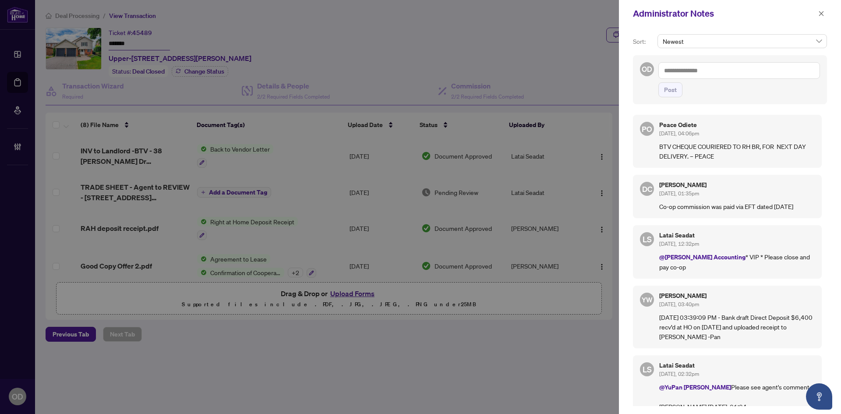
drag, startPoint x: 725, startPoint y: 155, endPoint x: 761, endPoint y: 145, distance: 37.2
click at [761, 145] on p "BTV CHEQUE COURIERED TO RH BR, FOR NEXT DAY DELIVERY. – PEACE" at bounding box center [737, 151] width 156 height 19
drag, startPoint x: 744, startPoint y: 143, endPoint x: 841, endPoint y: 158, distance: 98.5
click at [841, 158] on div "Sort: Newest OD Post PO Peace Odiete Aug/08/2025, 04:06pm BTV CHEQUE COURIERED …" at bounding box center [730, 220] width 222 height 387
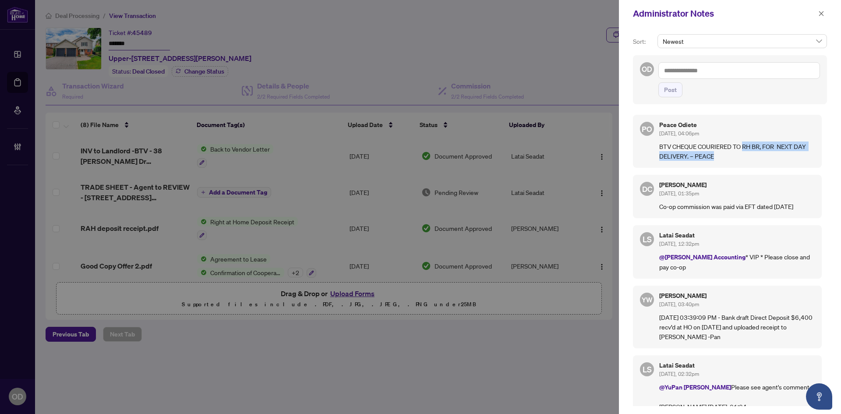
click at [747, 156] on p "BTV CHEQUE COURIERED TO RH BR, FOR NEXT DAY DELIVERY. – PEACE" at bounding box center [737, 151] width 156 height 19
drag, startPoint x: 723, startPoint y: 152, endPoint x: 755, endPoint y: 150, distance: 32.9
click at [755, 150] on p "BTV CHEQUE COURIERED TO RH BR, FOR NEXT DAY DELIVERY. – PEACE" at bounding box center [737, 151] width 156 height 19
click at [756, 150] on p "BTV CHEQUE COURIERED TO RH BR, FOR NEXT DAY DELIVERY. – PEACE" at bounding box center [737, 151] width 156 height 19
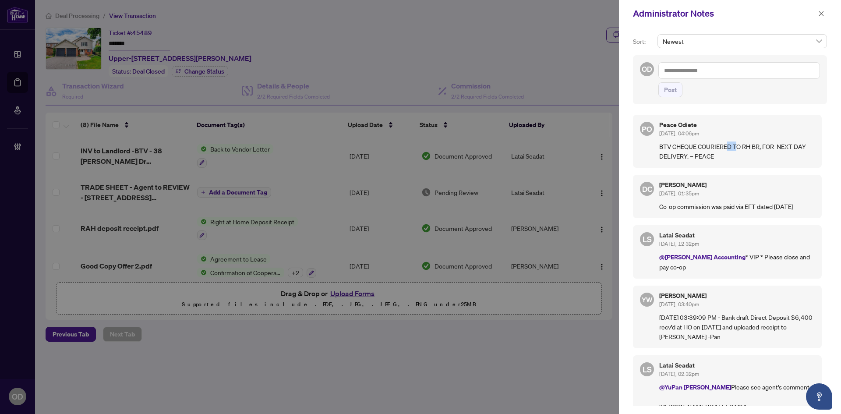
drag, startPoint x: 727, startPoint y: 143, endPoint x: 740, endPoint y: 152, distance: 16.2
click at [740, 151] on p "BTV CHEQUE COURIERED TO RH BR, FOR NEXT DAY DELIVERY. – PEACE" at bounding box center [737, 151] width 156 height 19
click at [740, 152] on p "BTV CHEQUE COURIERED TO RH BR, FOR NEXT DAY DELIVERY. – PEACE" at bounding box center [737, 151] width 156 height 19
click at [821, 19] on span "button" at bounding box center [821, 14] width 6 height 14
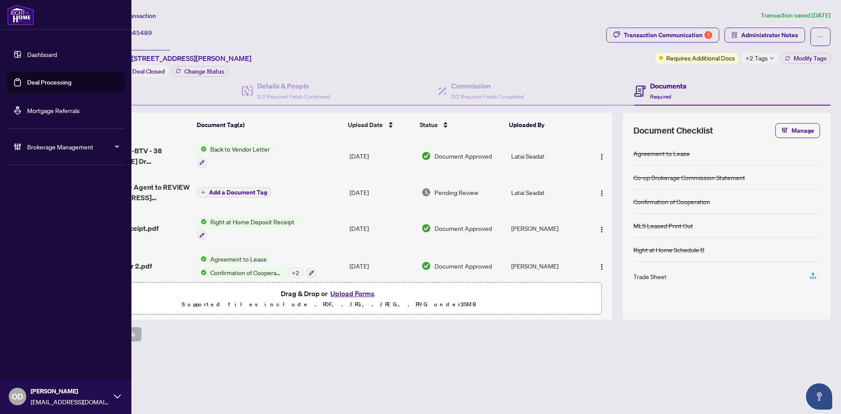
drag, startPoint x: 47, startPoint y: 139, endPoint x: 48, endPoint y: 143, distance: 4.4
click at [47, 139] on div "Brokerage Management" at bounding box center [65, 146] width 117 height 21
click at [26, 214] on link "Manage Agents" at bounding box center [39, 210] width 43 height 8
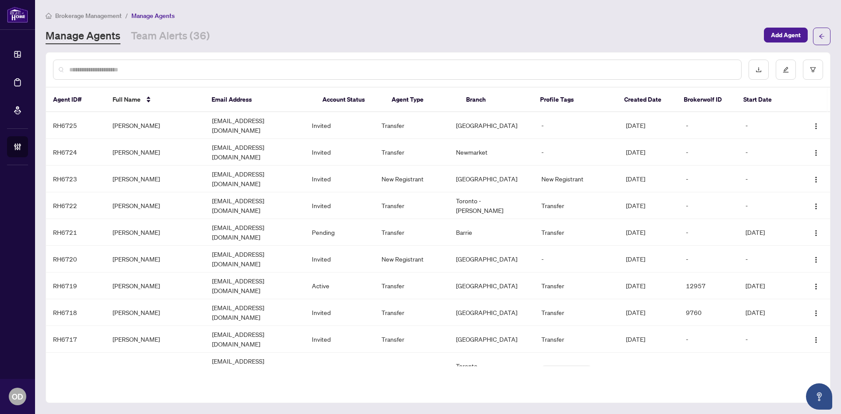
click at [217, 62] on div at bounding box center [397, 70] width 689 height 20
click at [218, 70] on input "text" at bounding box center [401, 70] width 665 height 10
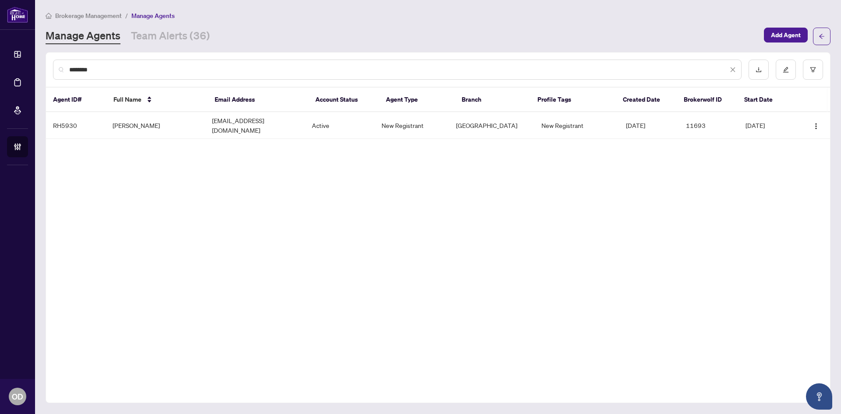
type input "********"
drag, startPoint x: 108, startPoint y: 12, endPoint x: 122, endPoint y: 8, distance: 14.6
click at [107, 12] on span "Brokerage Management" at bounding box center [88, 16] width 67 height 8
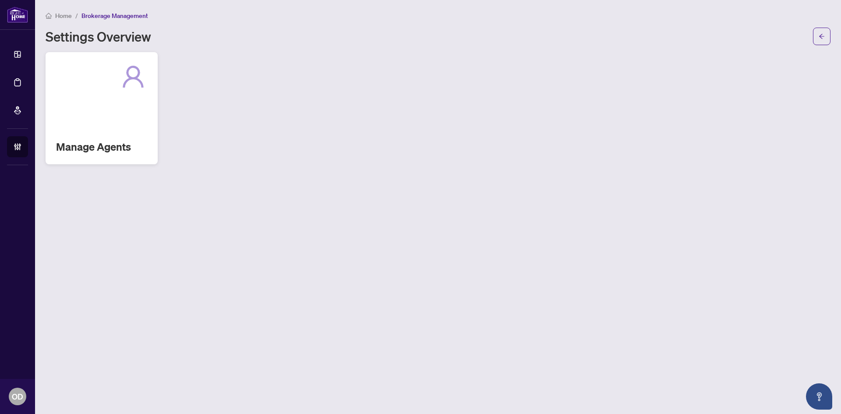
click at [115, 99] on div "Manage Agents" at bounding box center [102, 108] width 112 height 112
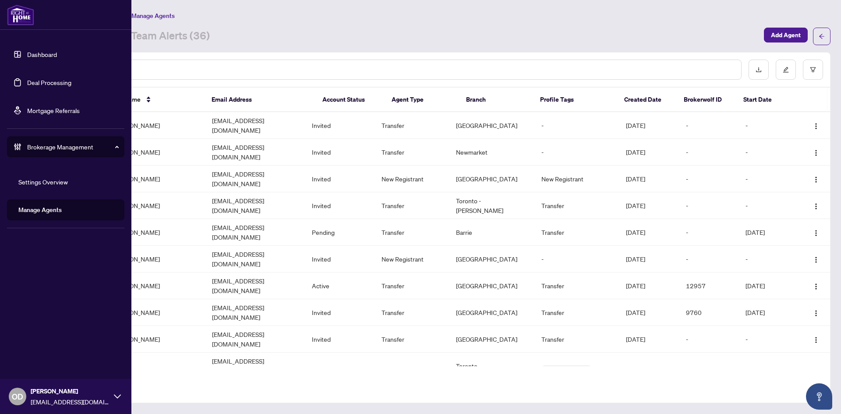
click at [27, 50] on link "Dashboard" at bounding box center [42, 54] width 30 height 8
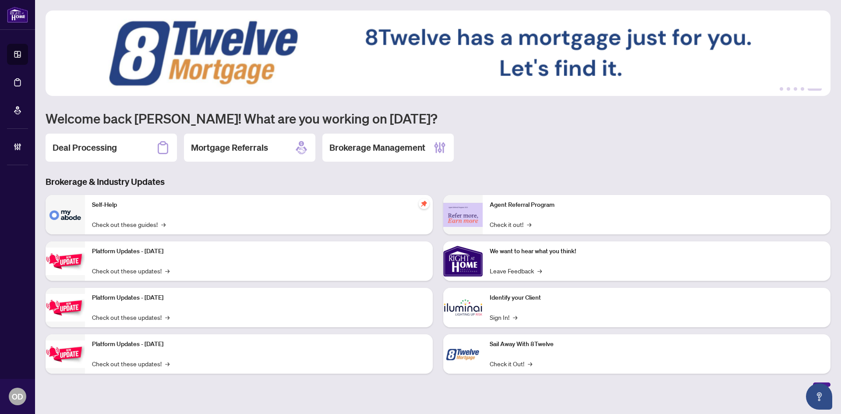
click at [120, 169] on div "1 2 3 4 5 Welcome back Olivia! What are you working on today? Deal Processing M…" at bounding box center [438, 199] width 785 height 376
click at [124, 158] on div "Deal Processing" at bounding box center [111, 148] width 131 height 28
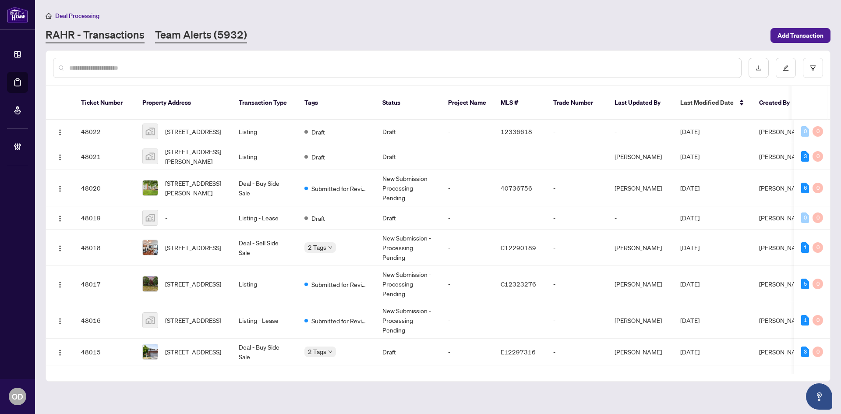
click at [183, 36] on link "Team Alerts (5932)" at bounding box center [201, 36] width 92 height 16
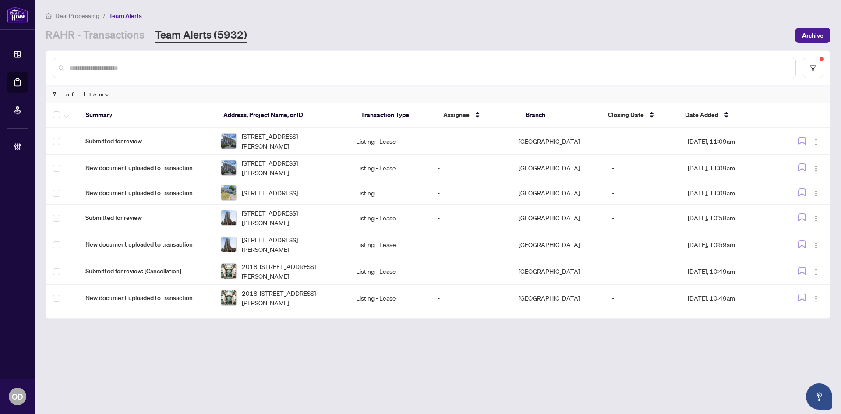
click at [128, 45] on main "Deal Processing / Team Alerts RAHR - Transactions Team Alerts (5932) Archive 7 …" at bounding box center [438, 207] width 806 height 414
click at [129, 40] on link "RAHR - Transactions" at bounding box center [95, 36] width 99 height 16
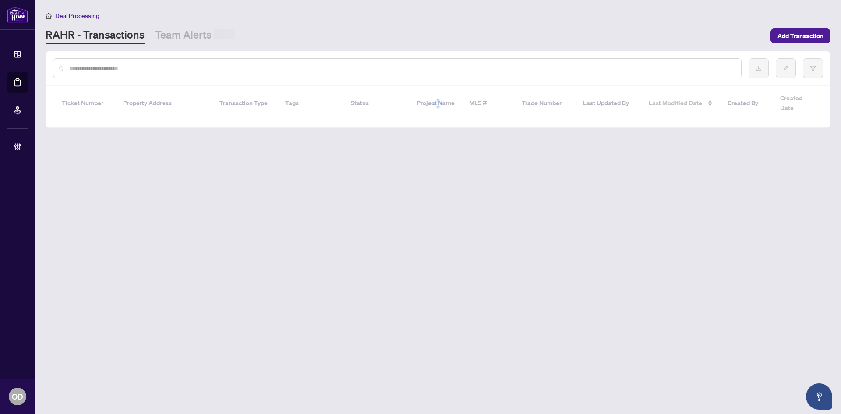
click at [241, 39] on div "RAHR - Transactions Team Alerts" at bounding box center [406, 36] width 720 height 16
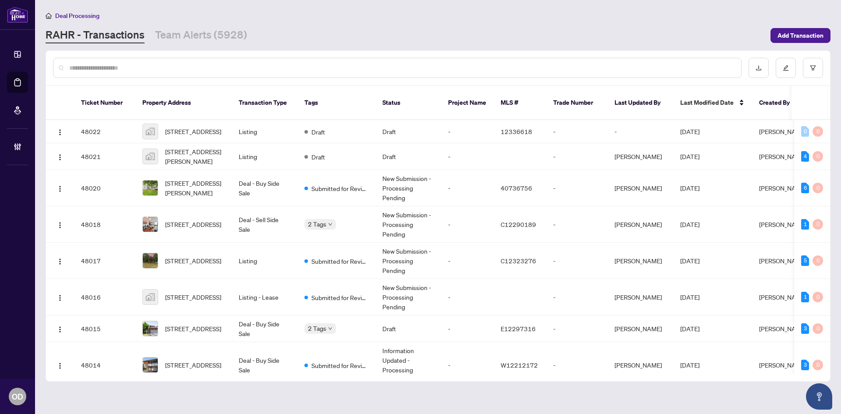
click at [241, 39] on link "Team Alerts (5928)" at bounding box center [201, 36] width 92 height 16
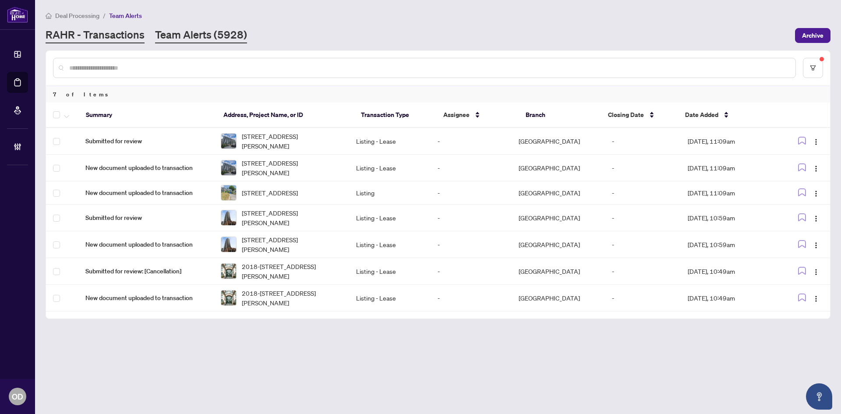
click at [111, 37] on link "RAHR - Transactions" at bounding box center [95, 36] width 99 height 16
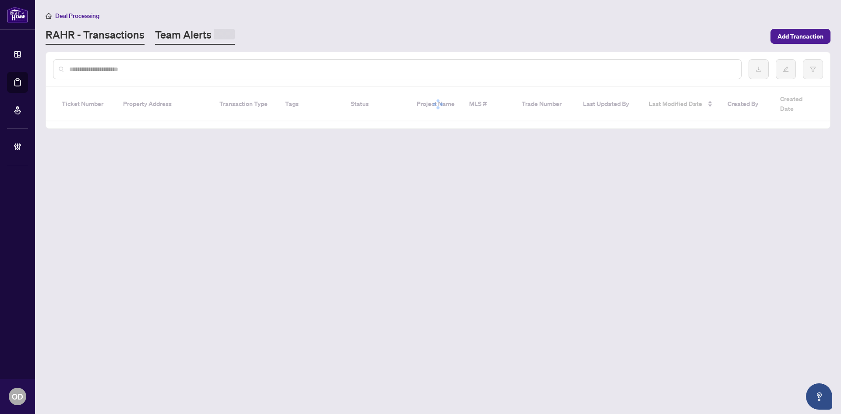
click at [185, 37] on link "Team Alerts" at bounding box center [195, 36] width 80 height 17
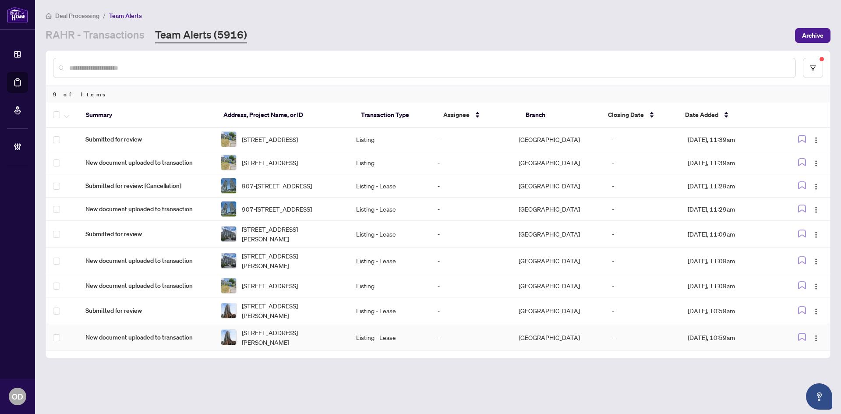
click at [220, 351] on td "1008-23 Sheppard Ave, Toronto, Ontario M2N 0C8, Canada" at bounding box center [281, 337] width 135 height 27
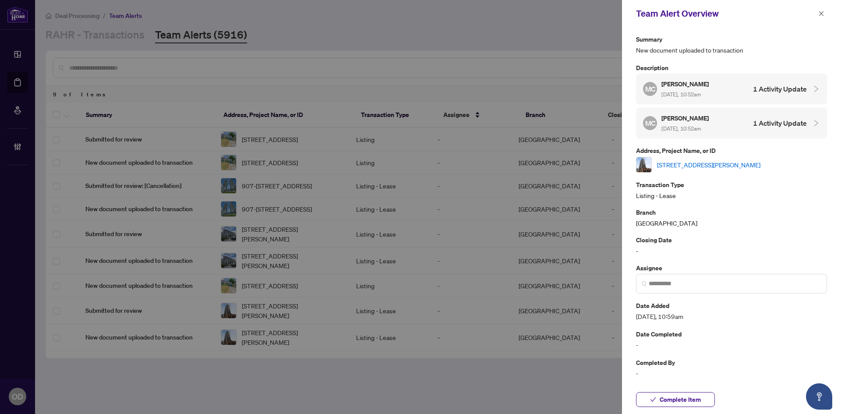
drag, startPoint x: 689, startPoint y: 169, endPoint x: 680, endPoint y: 174, distance: 10.8
click at [689, 170] on div "1008-23 Sheppard Ave, Toronto, Ontario M2N 0C8, Canada" at bounding box center [731, 165] width 191 height 16
click at [696, 168] on link "1008-23 Sheppard Ave, Toronto, Ontario M2N 0C8, Canada" at bounding box center [708, 165] width 103 height 10
click at [661, 403] on span "Complete Item" at bounding box center [680, 400] width 41 height 14
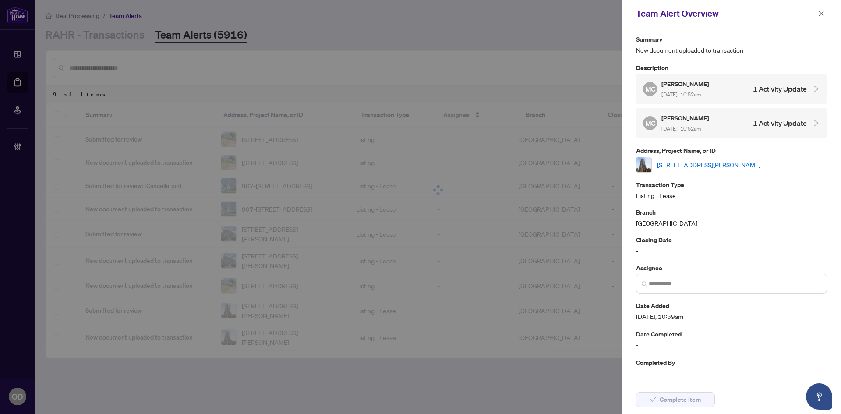
click at [827, 12] on div "Team Alert Overview" at bounding box center [731, 13] width 219 height 27
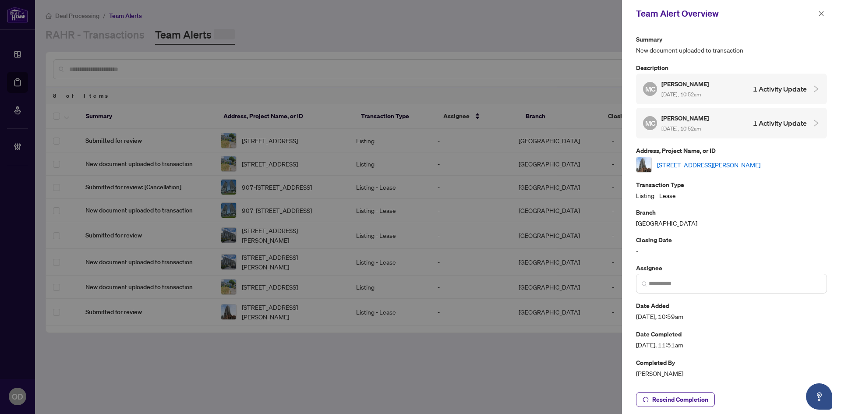
click at [817, 21] on div "Team Alert Overview" at bounding box center [731, 13] width 219 height 27
click at [818, 9] on button "button" at bounding box center [821, 13] width 11 height 11
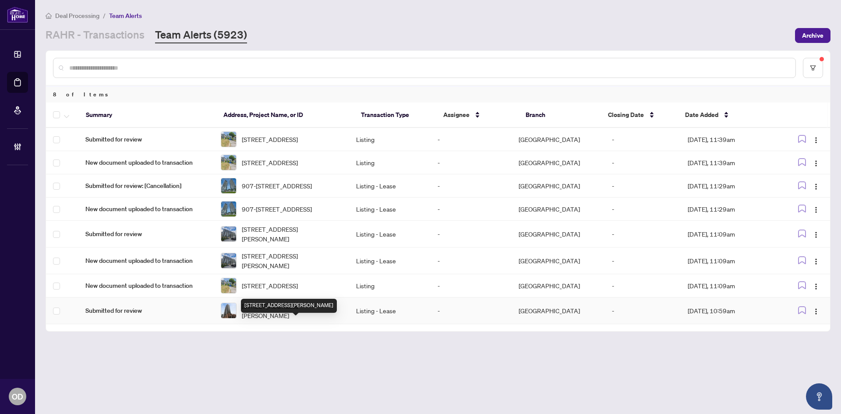
click at [308, 320] on span "1008-23 Sheppard Ave, Toronto, Ontario M2N 0C8, Canada" at bounding box center [292, 310] width 100 height 19
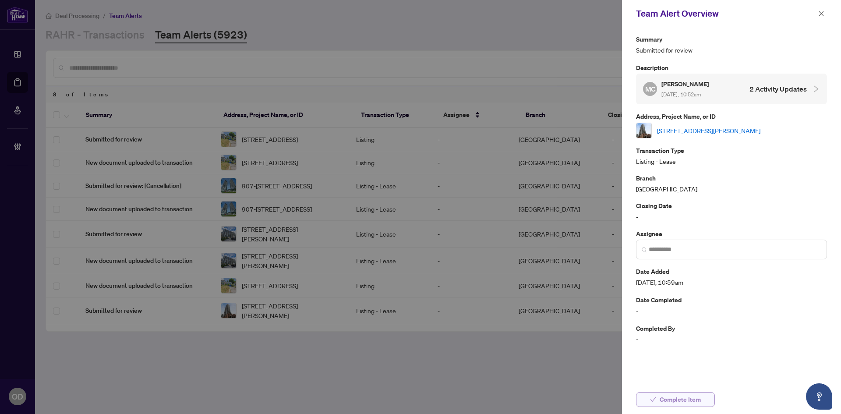
click at [652, 402] on icon "check" at bounding box center [653, 400] width 6 height 6
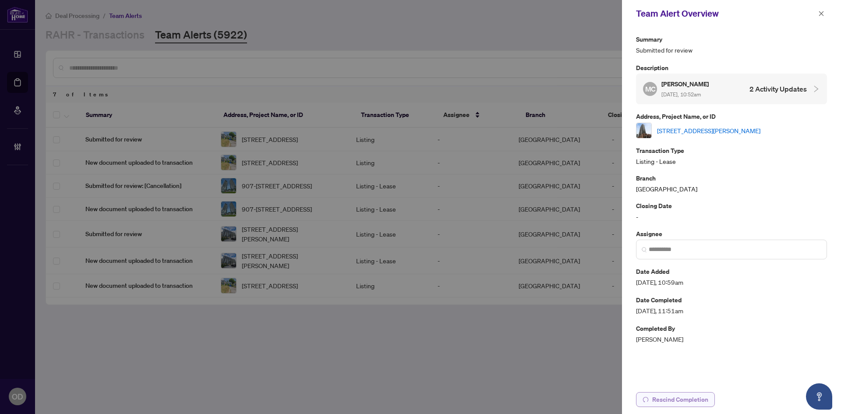
click at [833, 7] on div "Team Alert Overview" at bounding box center [731, 13] width 219 height 27
click at [818, 14] on button "button" at bounding box center [821, 13] width 11 height 11
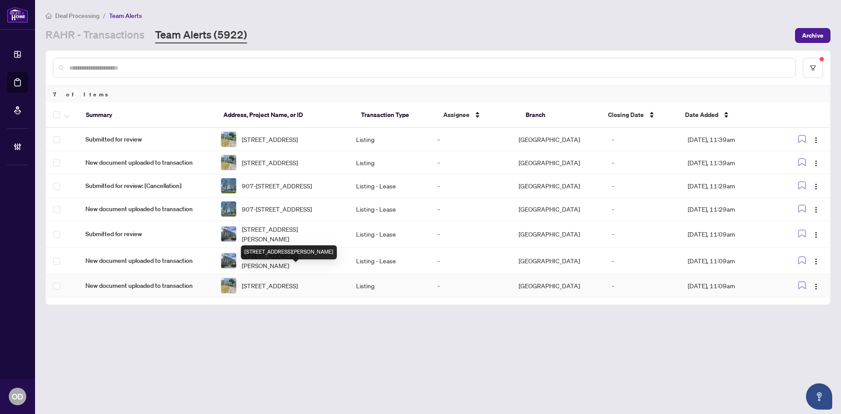
click at [280, 290] on span "[STREET_ADDRESS]" at bounding box center [270, 286] width 56 height 10
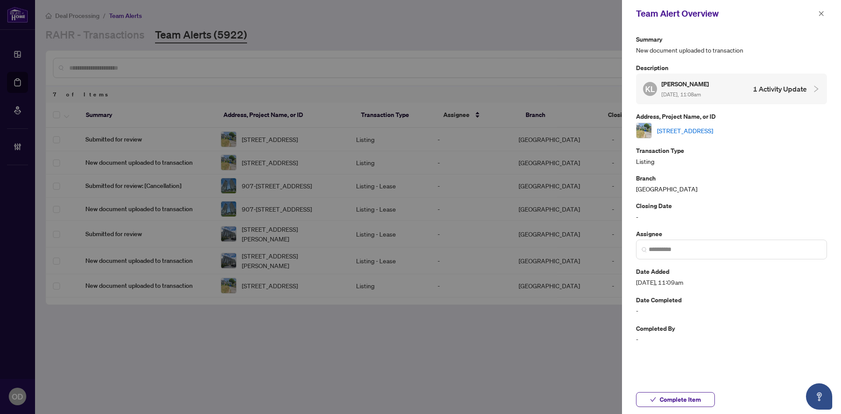
click at [700, 129] on link "[STREET_ADDRESS]" at bounding box center [685, 131] width 56 height 10
click at [677, 395] on span "Complete Item" at bounding box center [680, 400] width 41 height 14
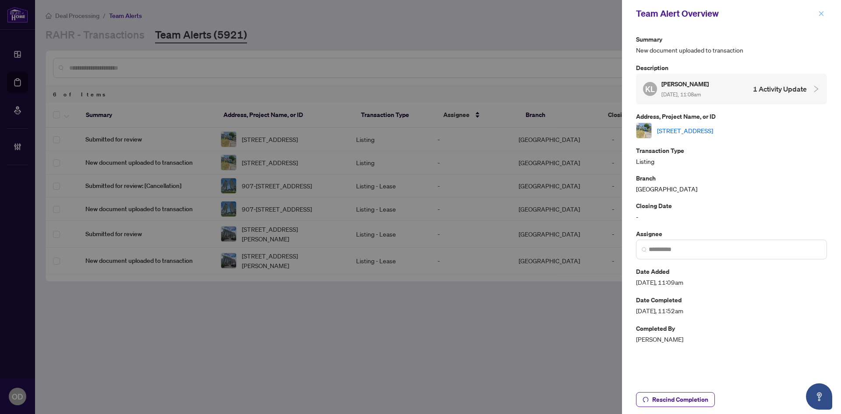
click at [817, 14] on button "button" at bounding box center [821, 13] width 11 height 11
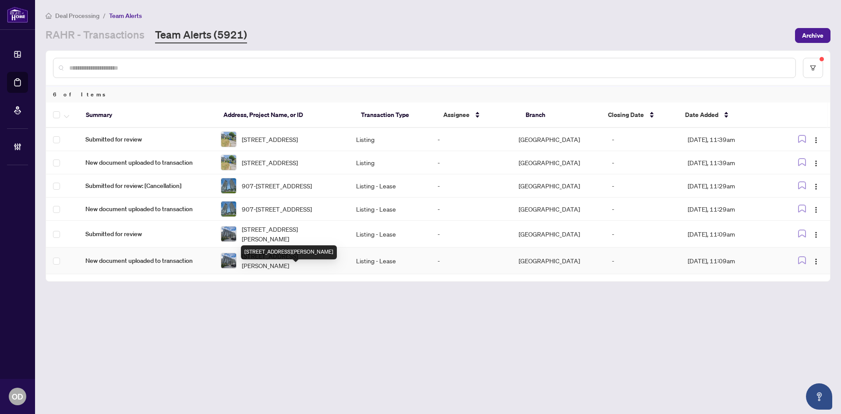
click at [311, 270] on span "1204-38 Monte Kwinter Crt, Toronto, Ontario M3H 0E2, Canada" at bounding box center [292, 260] width 100 height 19
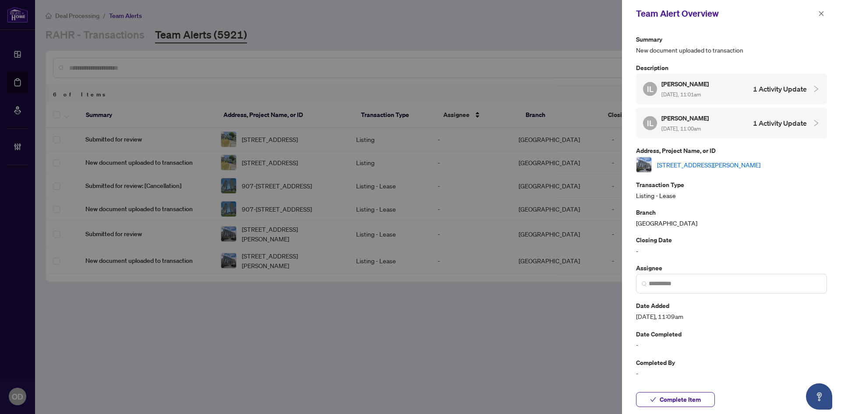
click at [667, 161] on link "1204-38 Monte Kwinter Crt, Toronto, Ontario M3H 0E2, Canada" at bounding box center [708, 165] width 103 height 10
click at [818, 13] on button "button" at bounding box center [821, 13] width 11 height 11
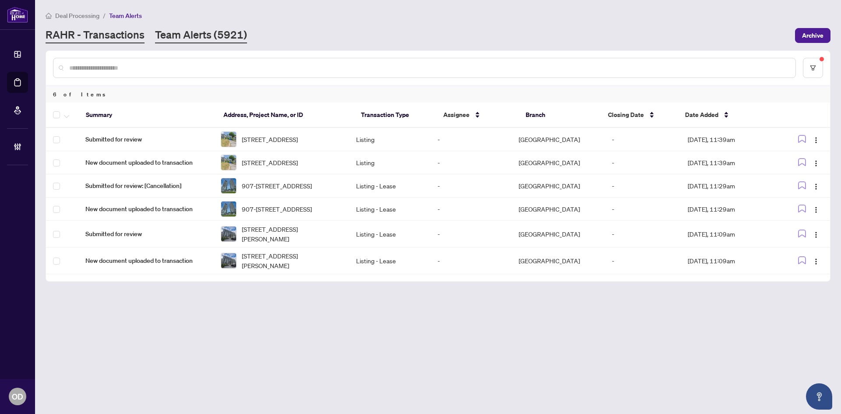
click at [70, 32] on link "RAHR - Transactions" at bounding box center [95, 36] width 99 height 16
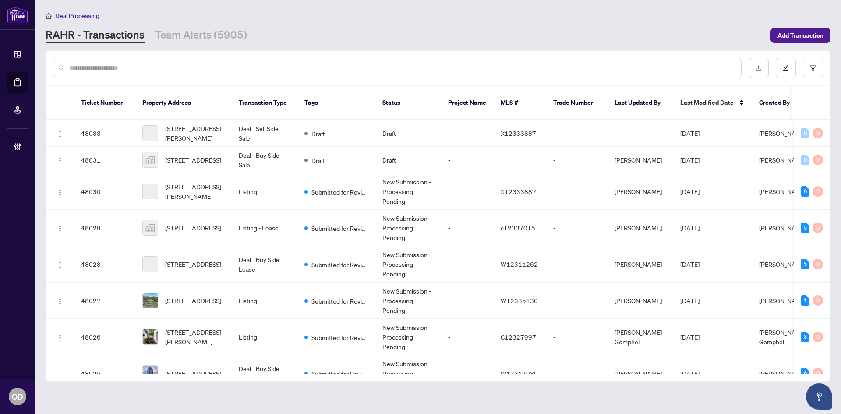
click at [103, 64] on input "text" at bounding box center [401, 68] width 665 height 10
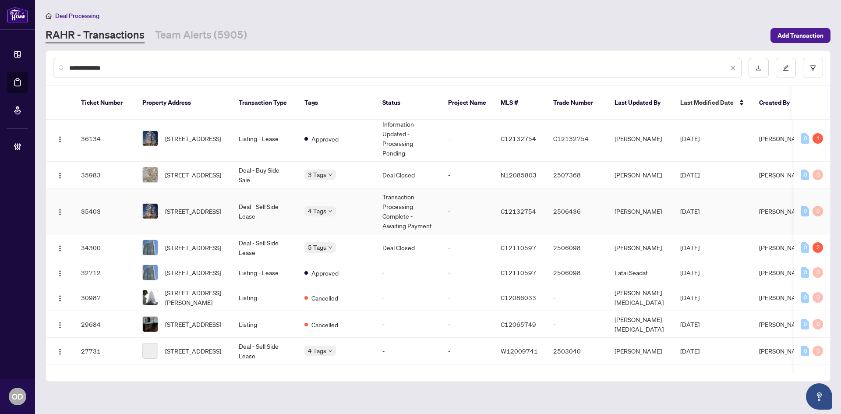
scroll to position [438, 0]
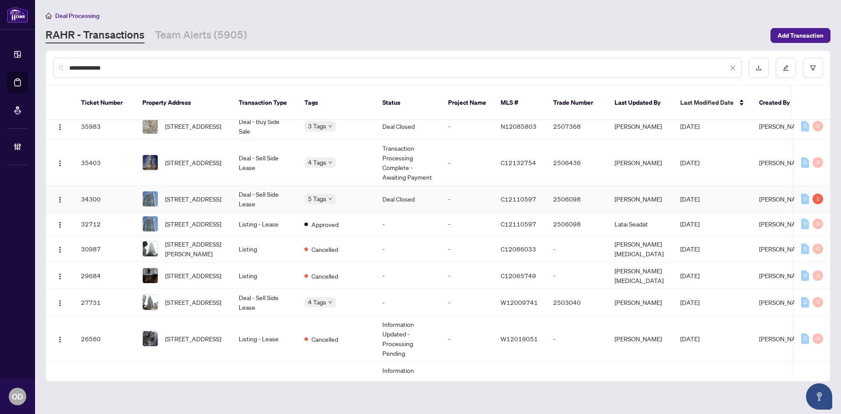
type input "**********"
click at [254, 186] on td "Deal - Sell Side Lease" at bounding box center [265, 199] width 66 height 27
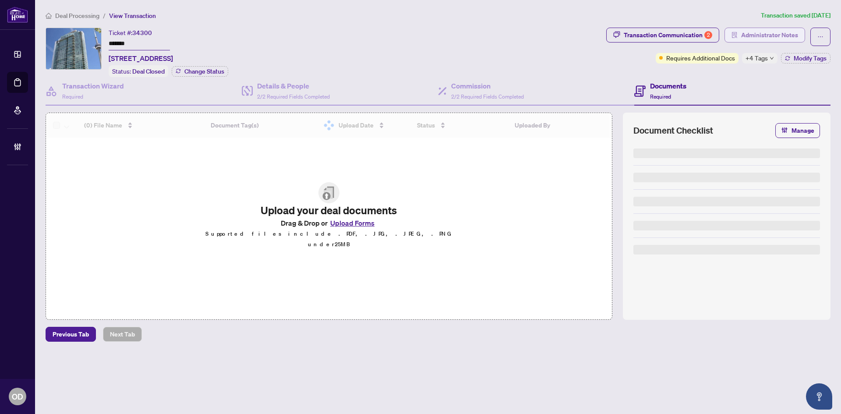
click at [787, 33] on span "Administrator Notes" at bounding box center [769, 35] width 57 height 14
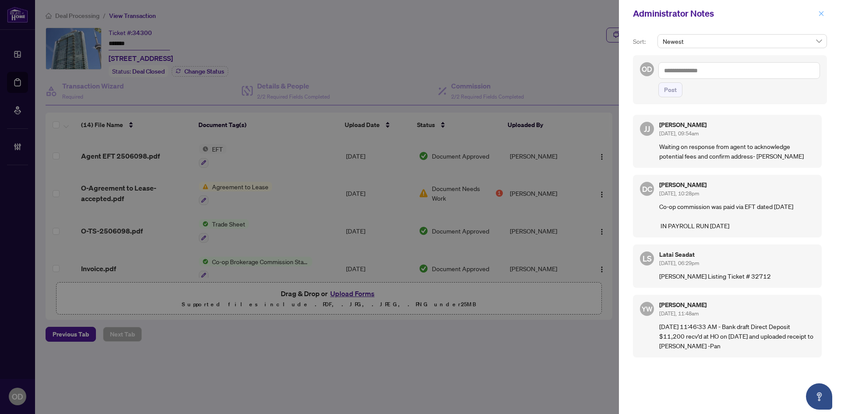
click at [824, 14] on icon "close" at bounding box center [821, 14] width 6 height 6
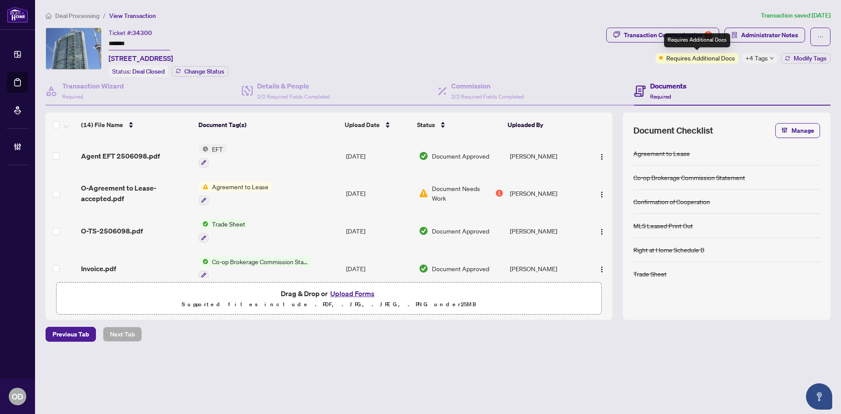
click at [677, 33] on div "Requires Additional Docs" at bounding box center [697, 40] width 66 height 14
click at [619, 41] on span "button" at bounding box center [616, 35] width 7 height 14
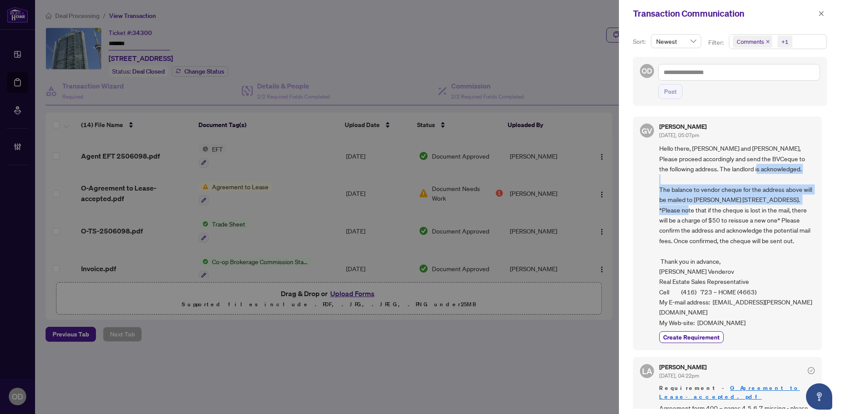
drag, startPoint x: 723, startPoint y: 181, endPoint x: 738, endPoint y: 213, distance: 35.1
click at [738, 213] on span "Hello there, Luna and Jamila, Please proceed accordingly and send the BVCeque t…" at bounding box center [737, 235] width 156 height 184
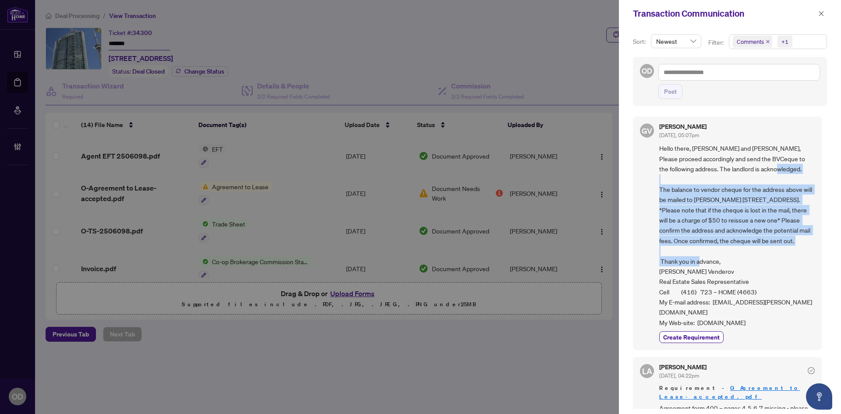
drag, startPoint x: 677, startPoint y: 193, endPoint x: 692, endPoint y: 259, distance: 67.3
click at [692, 259] on span "Hello there, Luna and Jamila, Please proceed accordingly and send the BVCeque t…" at bounding box center [737, 235] width 156 height 184
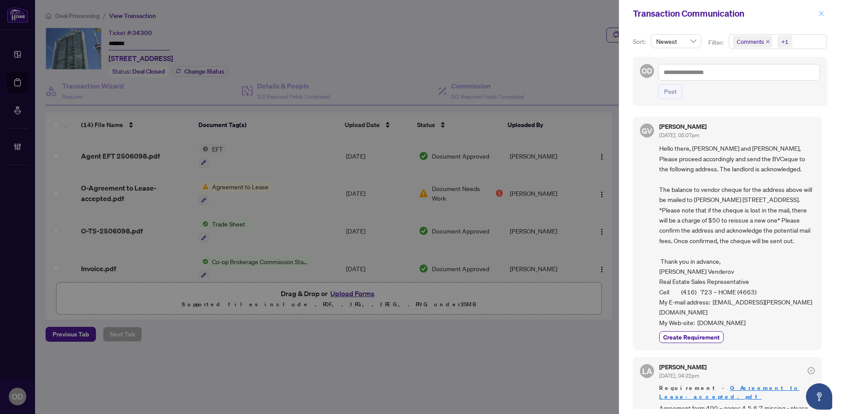
click at [823, 10] on span "button" at bounding box center [821, 14] width 6 height 14
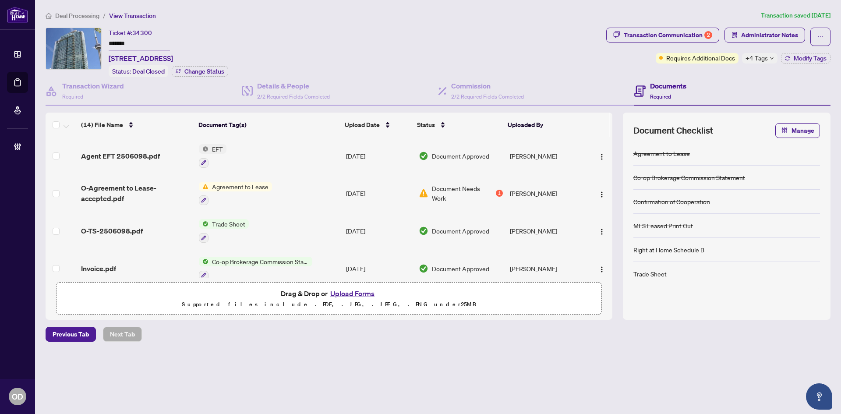
click at [748, 44] on span "Administrator Notes" at bounding box center [765, 37] width 81 height 18
click at [758, 36] on span "Administrator Notes" at bounding box center [769, 35] width 57 height 14
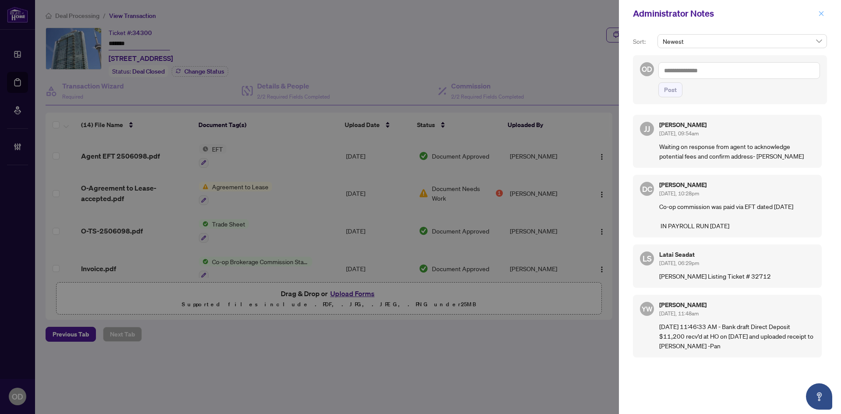
click at [824, 17] on icon "close" at bounding box center [821, 14] width 6 height 6
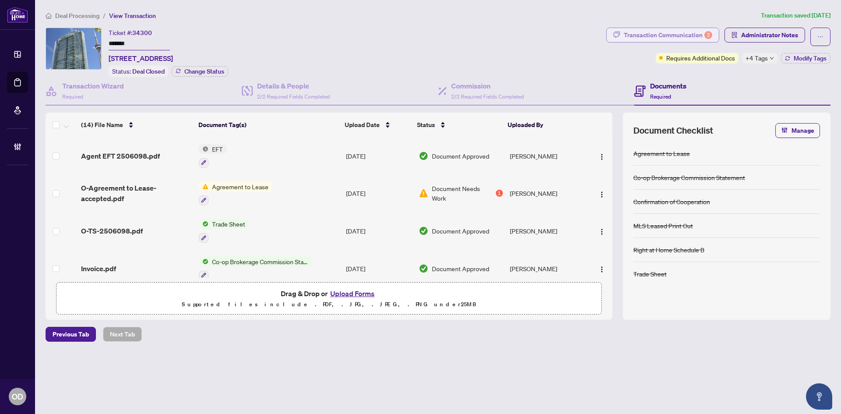
click at [691, 32] on div "Transaction Communication 2" at bounding box center [668, 35] width 89 height 14
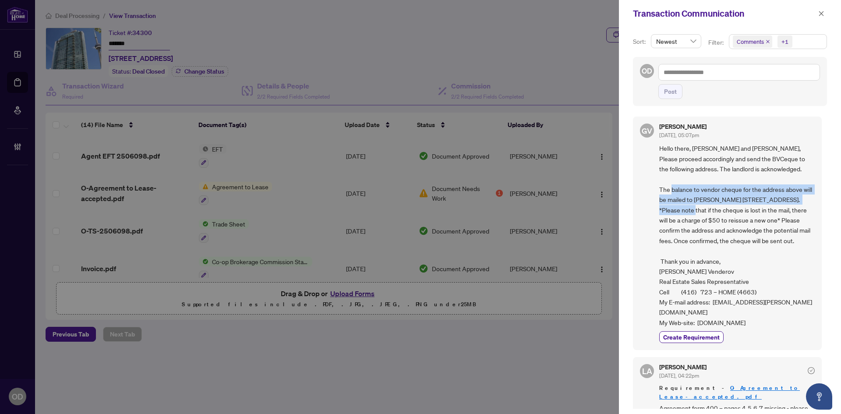
drag, startPoint x: 717, startPoint y: 195, endPoint x: 749, endPoint y: 206, distance: 33.7
click at [749, 206] on span "Hello there, Luna and Jamila, Please proceed accordingly and send the BVCeque t…" at bounding box center [737, 235] width 156 height 184
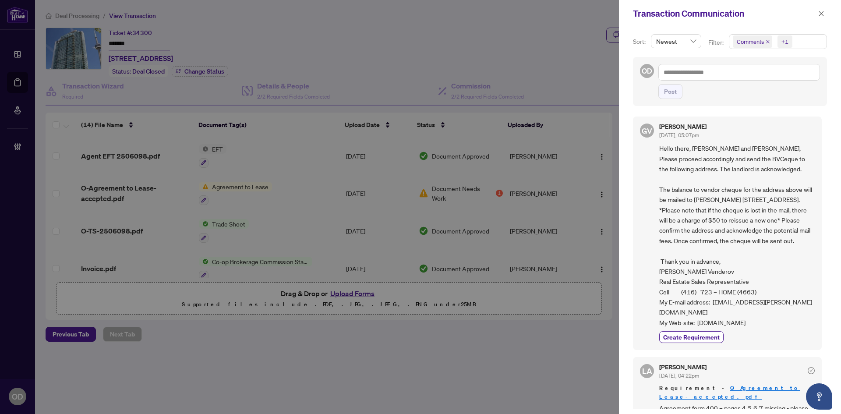
click at [759, 205] on span "Hello there, Luna and Jamila, Please proceed accordingly and send the BVCeque t…" at bounding box center [737, 235] width 156 height 184
click at [811, 20] on div "Transaction Communication" at bounding box center [724, 13] width 183 height 13
click at [818, 11] on button "button" at bounding box center [821, 13] width 11 height 11
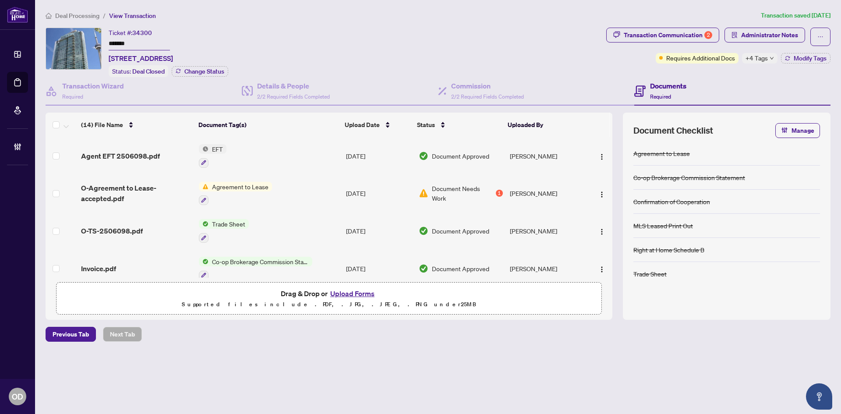
drag, startPoint x: 776, startPoint y: 31, endPoint x: 776, endPoint y: 42, distance: 10.5
click at [780, 37] on span "Administrator Notes" at bounding box center [769, 35] width 57 height 14
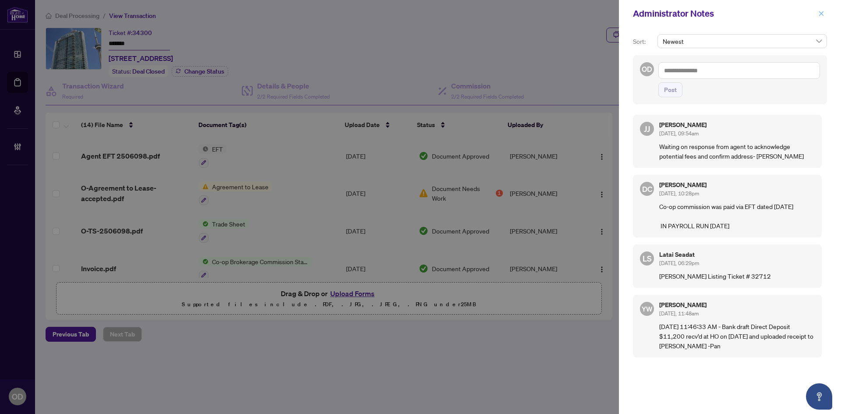
click at [824, 10] on span "button" at bounding box center [821, 14] width 6 height 14
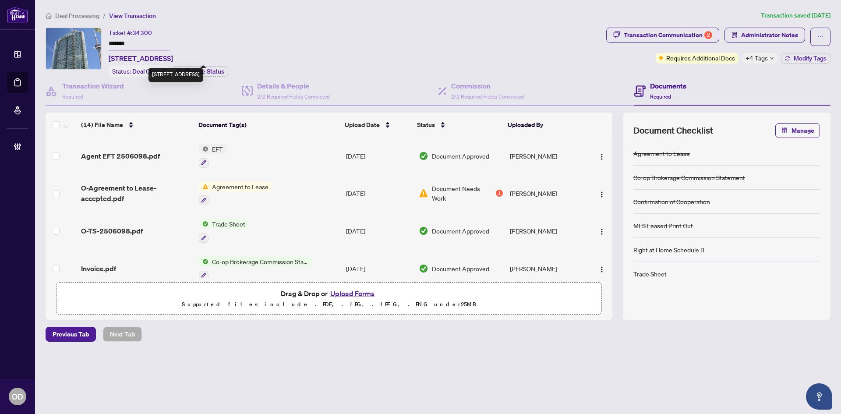
drag, startPoint x: 185, startPoint y: 57, endPoint x: 110, endPoint y: 57, distance: 75.4
click at [110, 57] on span "3006-10 Navy Wharf Crt, Toronto, Ontario M5V 3V2, Canada" at bounding box center [141, 58] width 64 height 11
copy span "3006-10 Navy Wharf Crt"
click at [161, 106] on div "Transaction Wizard Required Details & People 2/2 Required Fields Completed Comm…" at bounding box center [438, 198] width 785 height 243
click at [149, 101] on div "Transaction Wizard Required" at bounding box center [144, 91] width 196 height 28
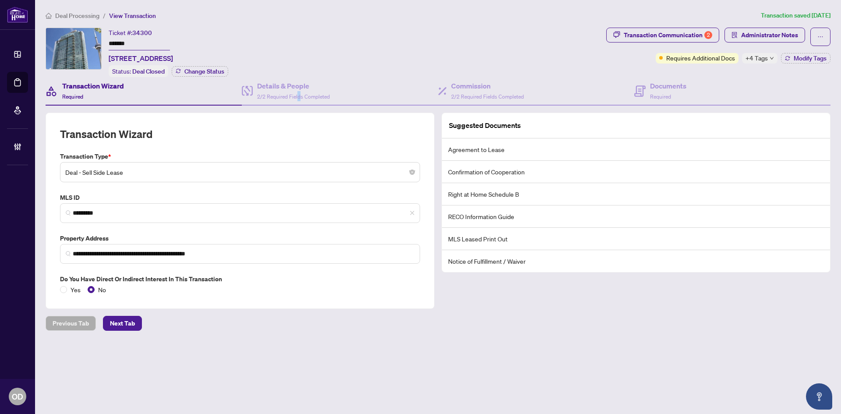
click at [299, 104] on div "Details & People 2/2 Required Fields Completed" at bounding box center [340, 91] width 196 height 28
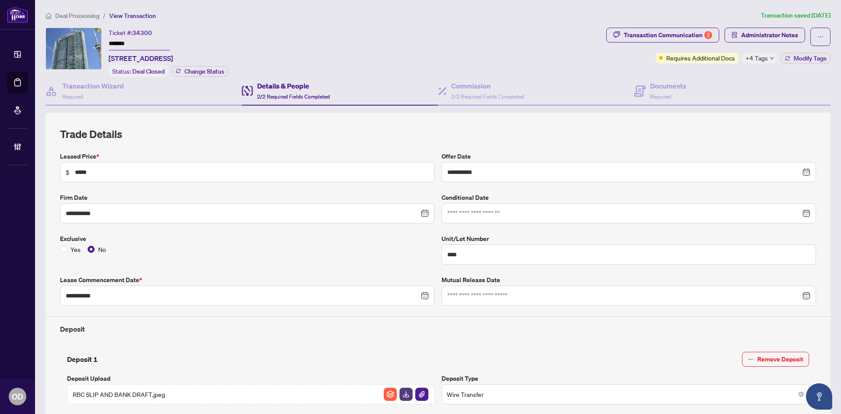
click at [148, 34] on span "34300" at bounding box center [142, 33] width 20 height 8
copy span "34300"
click at [119, 39] on input "*******" at bounding box center [139, 44] width 61 height 13
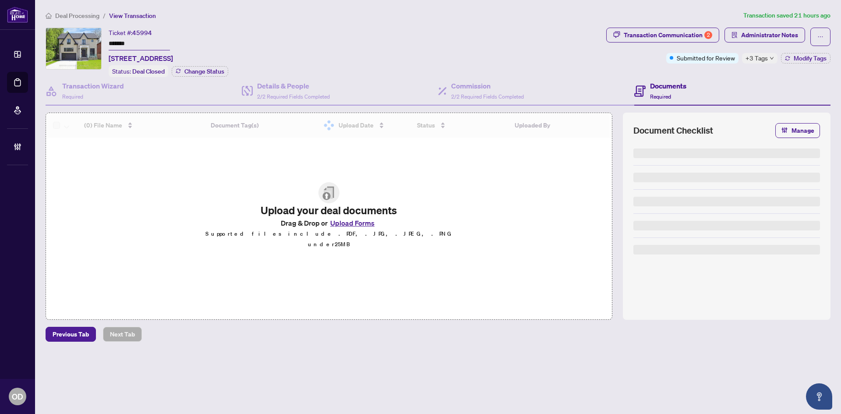
click at [83, 18] on span "Deal Processing" at bounding box center [77, 16] width 44 height 8
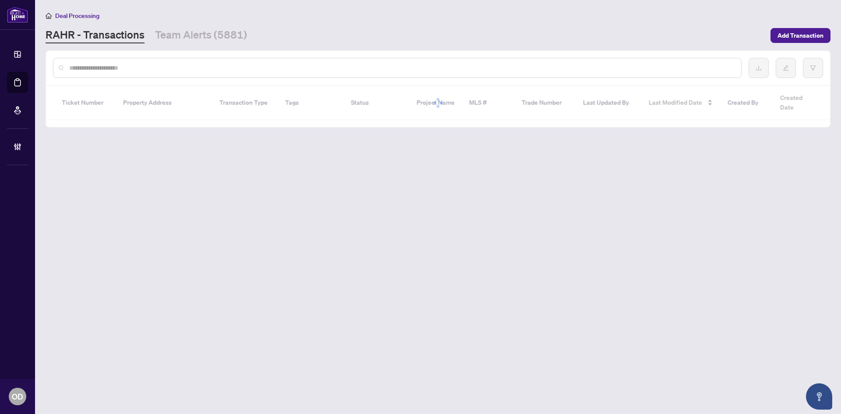
click at [177, 70] on input "text" at bounding box center [401, 68] width 665 height 10
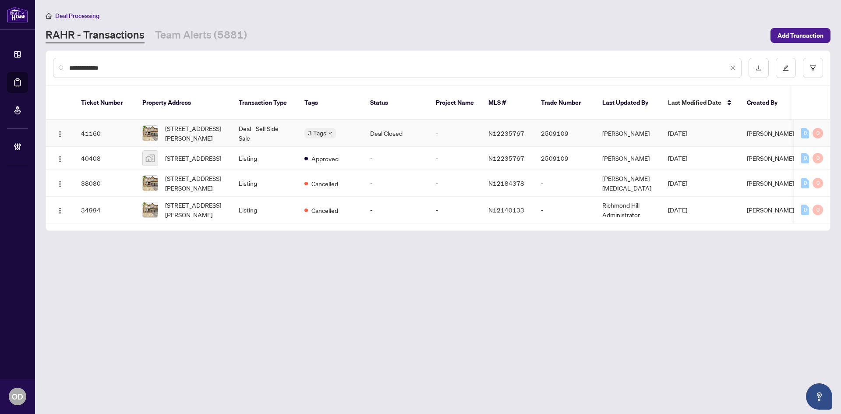
type input "**********"
click at [242, 120] on td "Deal - Sell Side Sale" at bounding box center [265, 133] width 66 height 27
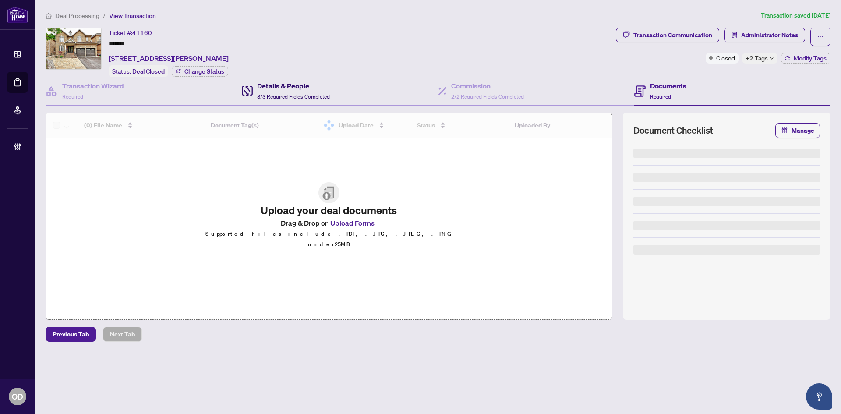
click at [263, 90] on div "Details & People 3/3 Required Fields Completed" at bounding box center [293, 91] width 73 height 21
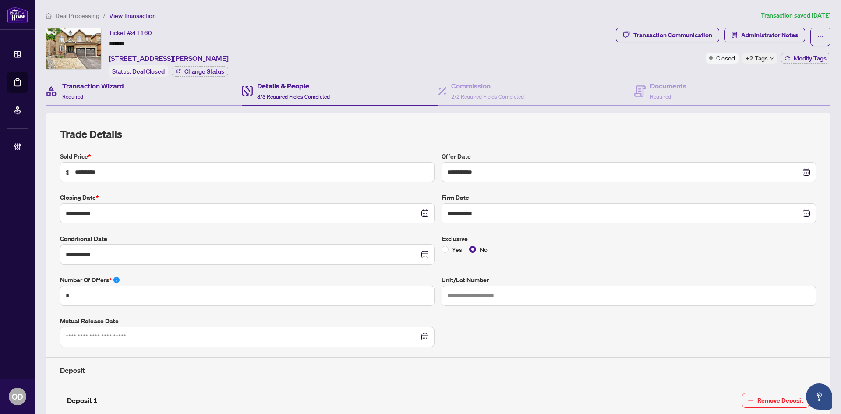
click at [179, 98] on div "Transaction Wizard Required" at bounding box center [144, 91] width 196 height 28
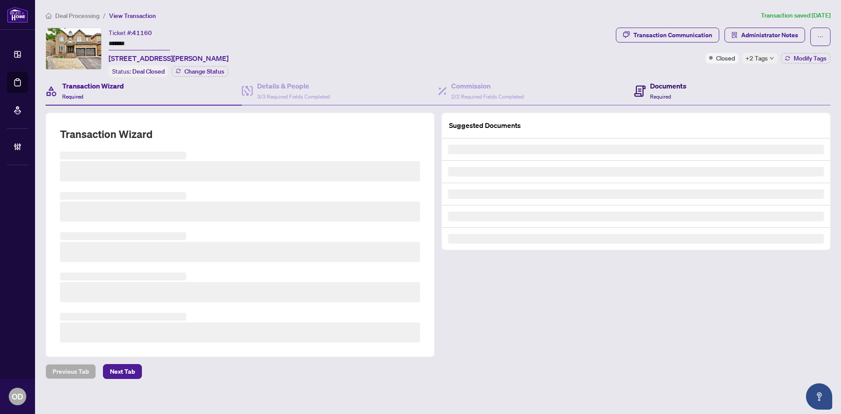
click at [673, 97] on div "Documents Required" at bounding box center [668, 91] width 36 height 21
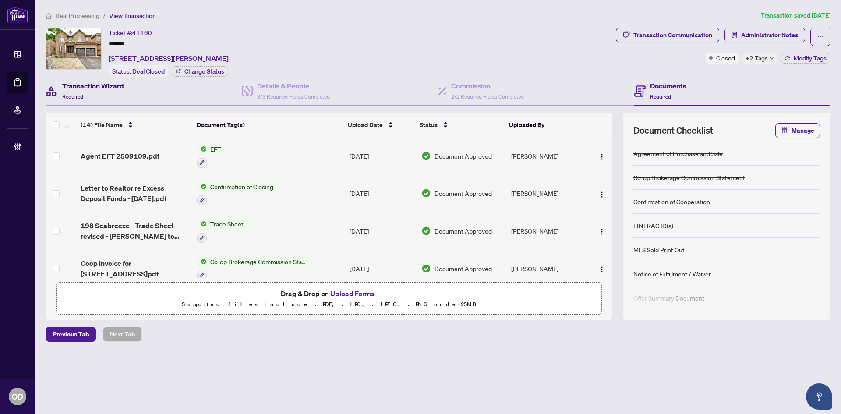
click at [97, 95] on div "Transaction Wizard Required" at bounding box center [93, 91] width 62 height 21
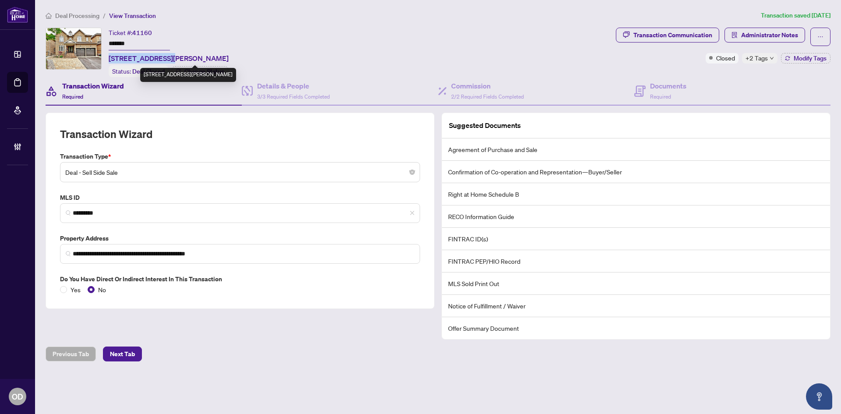
drag, startPoint x: 170, startPoint y: 57, endPoint x: 85, endPoint y: 28, distance: 89.9
click at [108, 60] on div "Ticket #: 41160 ******* [STREET_ADDRESS][PERSON_NAME] Status: Deal Closed Chang…" at bounding box center [329, 53] width 567 height 50
copy span "[STREET_ADDRESS]"
click at [81, 13] on span "Deal Processing" at bounding box center [77, 16] width 44 height 8
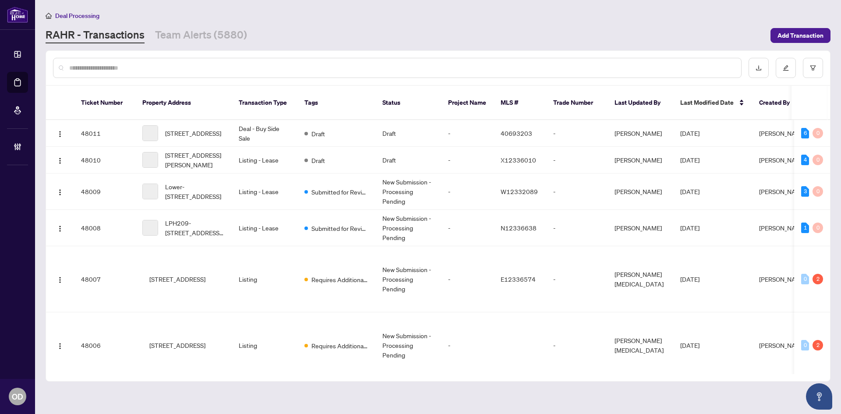
click at [196, 67] on input "text" at bounding box center [401, 68] width 665 height 10
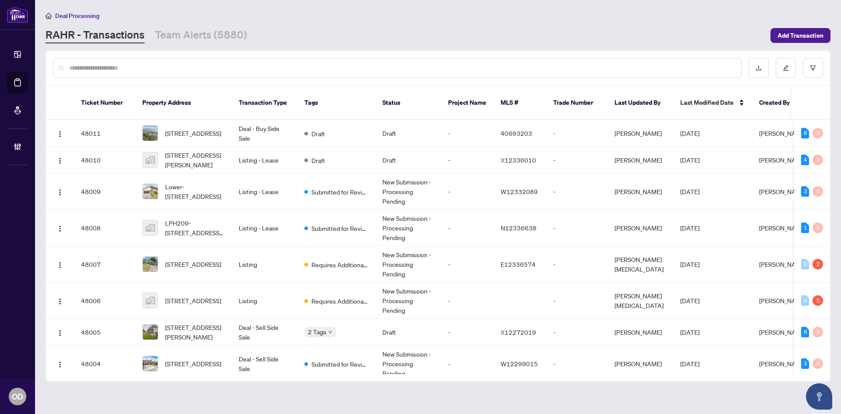
paste input "**********"
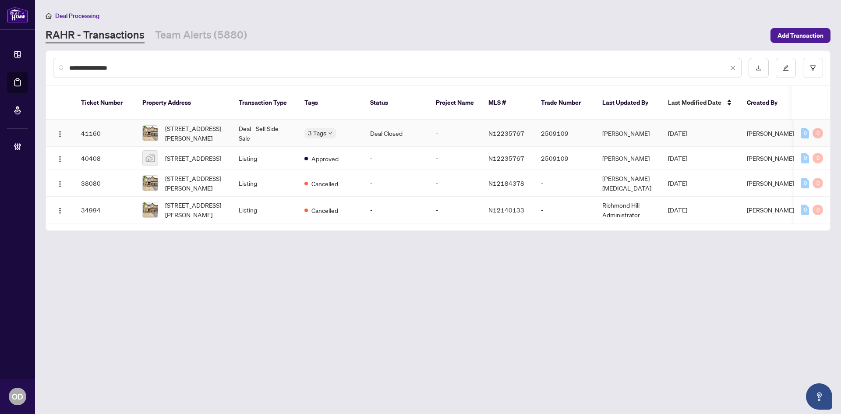
type input "**********"
click at [400, 120] on td "Deal Closed" at bounding box center [396, 133] width 66 height 27
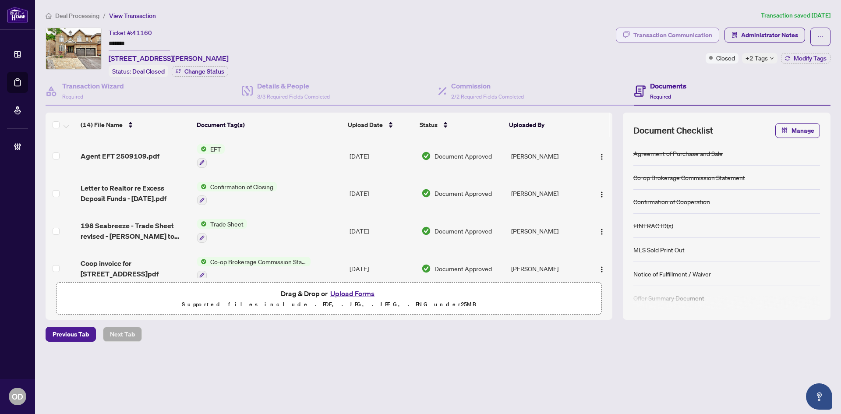
click at [693, 42] on button "Transaction Communication" at bounding box center [667, 35] width 103 height 15
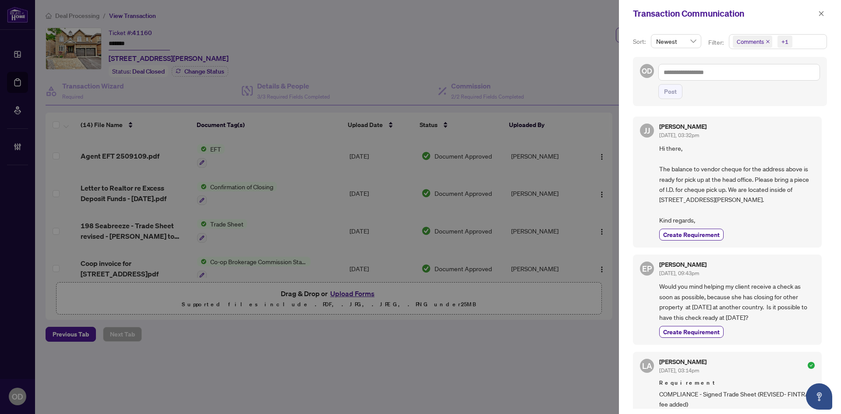
click at [816, 18] on span at bounding box center [821, 13] width 11 height 11
click at [831, 17] on div "Transaction Communication" at bounding box center [730, 13] width 222 height 27
click at [829, 12] on div "Transaction Communication" at bounding box center [730, 13] width 222 height 27
click at [814, 18] on div "Transaction Communication" at bounding box center [724, 13] width 183 height 13
click at [823, 15] on icon "close" at bounding box center [821, 13] width 5 height 5
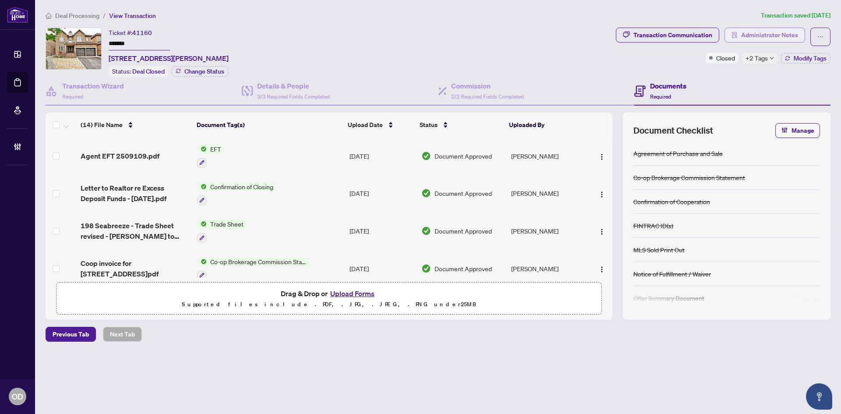
click at [778, 37] on span "Administrator Notes" at bounding box center [769, 35] width 57 height 14
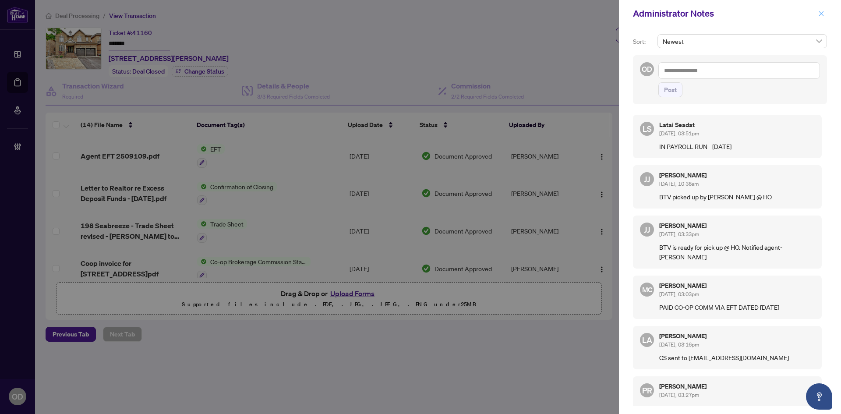
click at [824, 14] on icon "close" at bounding box center [821, 14] width 6 height 6
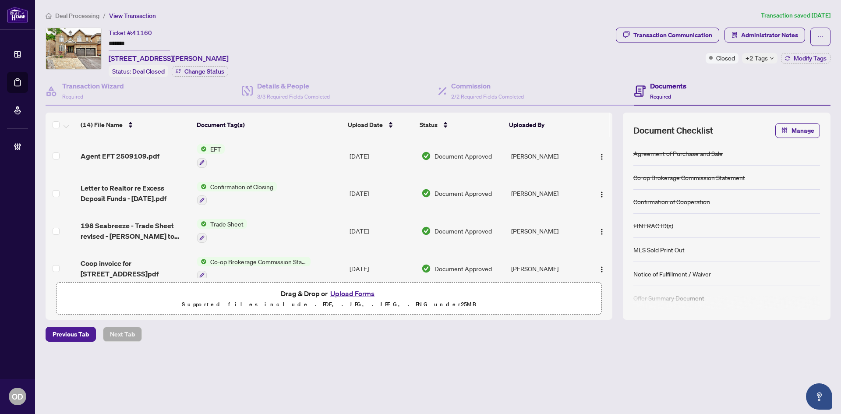
click at [337, 155] on td "EFT" at bounding box center [270, 156] width 152 height 38
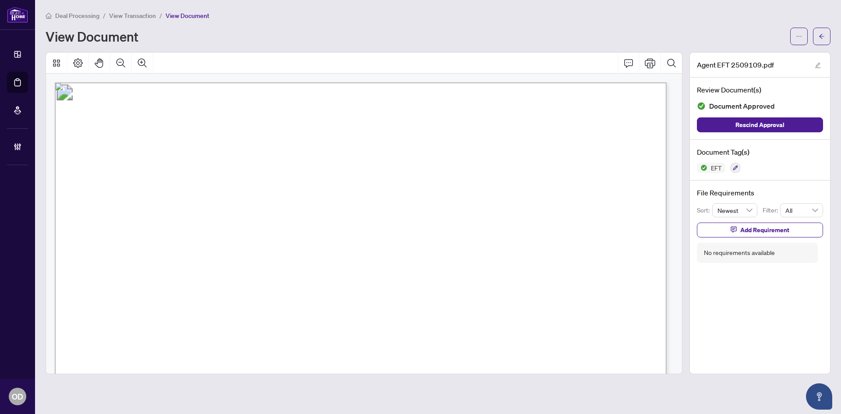
click at [812, 38] on div at bounding box center [810, 37] width 40 height 18
click at [818, 40] on button "button" at bounding box center [822, 37] width 18 height 18
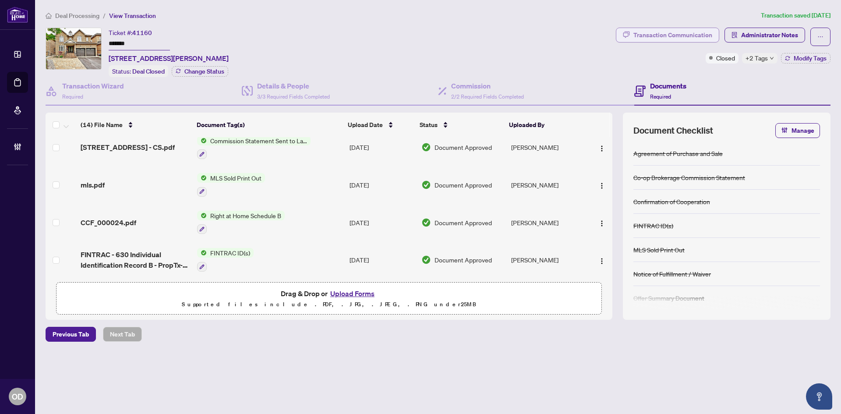
scroll to position [69, 0]
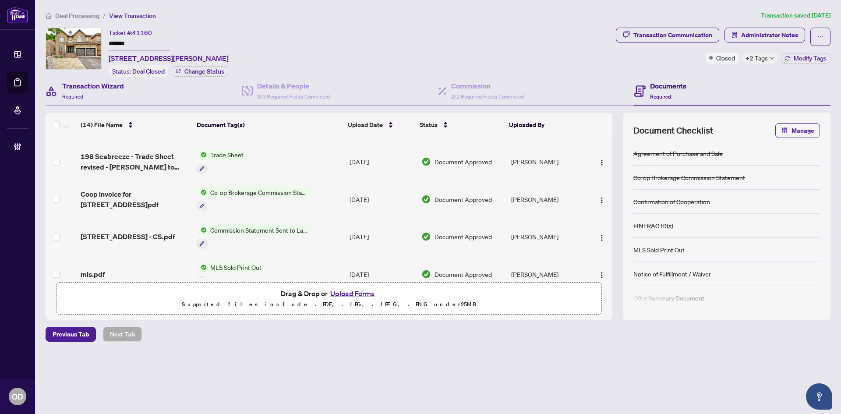
click at [151, 94] on div "Transaction Wizard Required" at bounding box center [144, 91] width 196 height 28
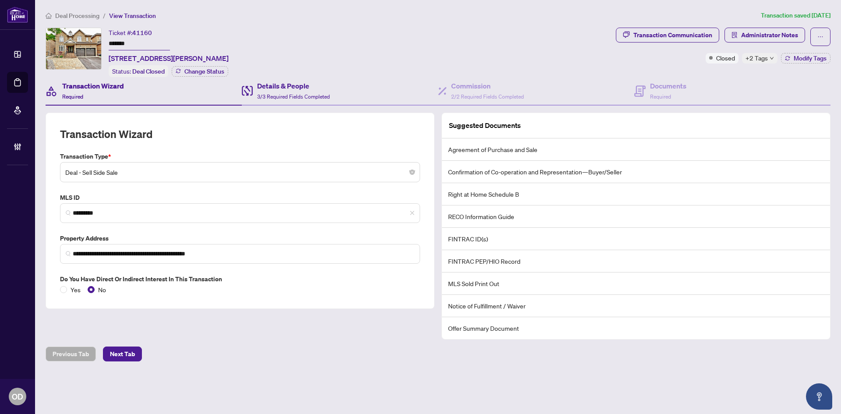
click at [392, 100] on div "Details & People 3/3 Required Fields Completed" at bounding box center [340, 91] width 196 height 28
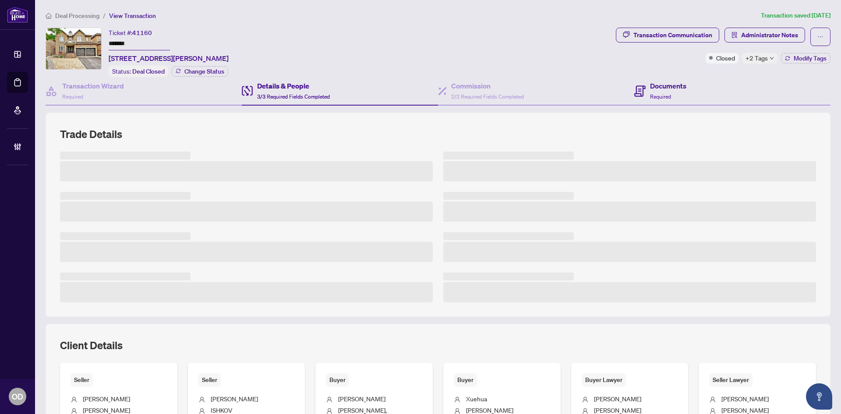
click at [653, 78] on div "Documents Required" at bounding box center [732, 91] width 196 height 28
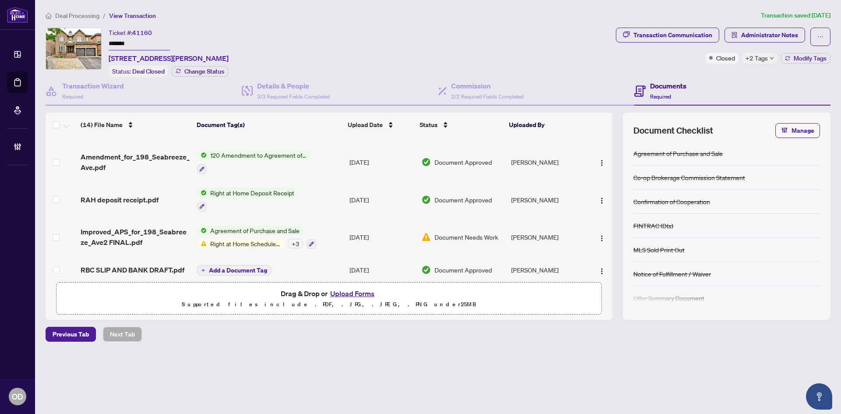
scroll to position [376, 0]
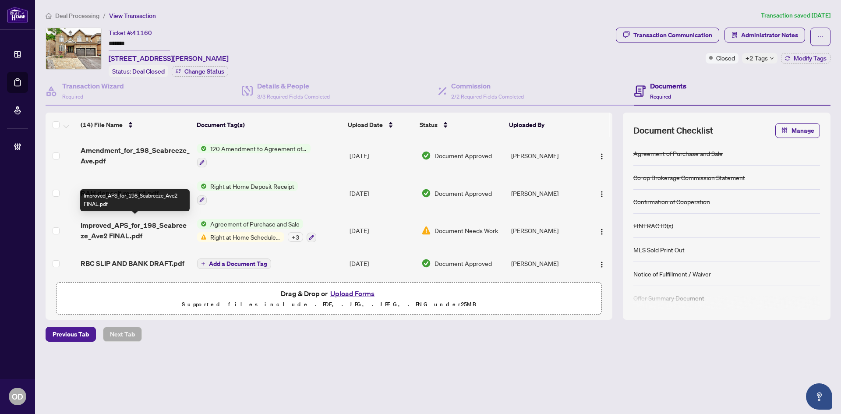
click at [129, 230] on span "Improved_APS_for_198_Seabreeze_Ave2 FINAL.pdf" at bounding box center [136, 230] width 110 height 21
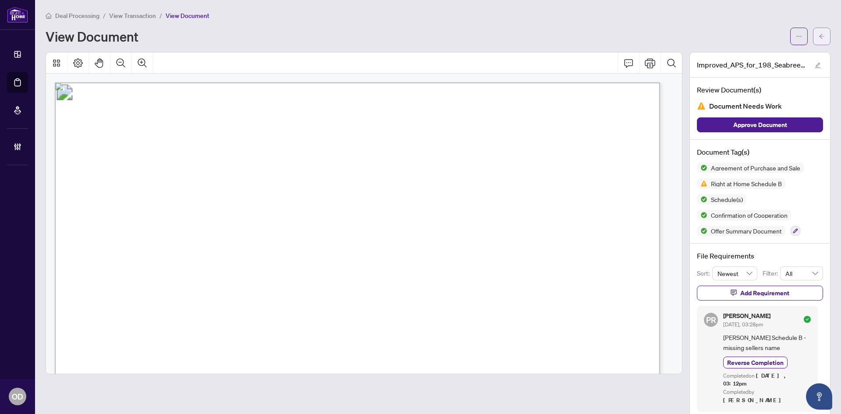
click at [813, 38] on button "button" at bounding box center [822, 37] width 18 height 18
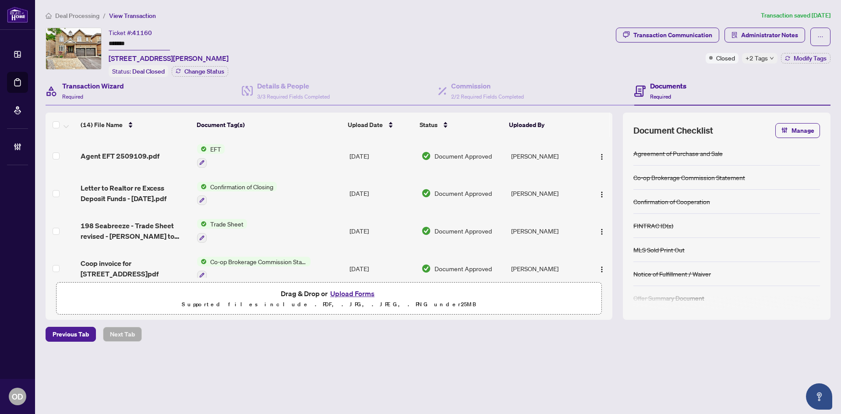
click at [125, 84] on div "Transaction Wizard Required" at bounding box center [144, 91] width 196 height 28
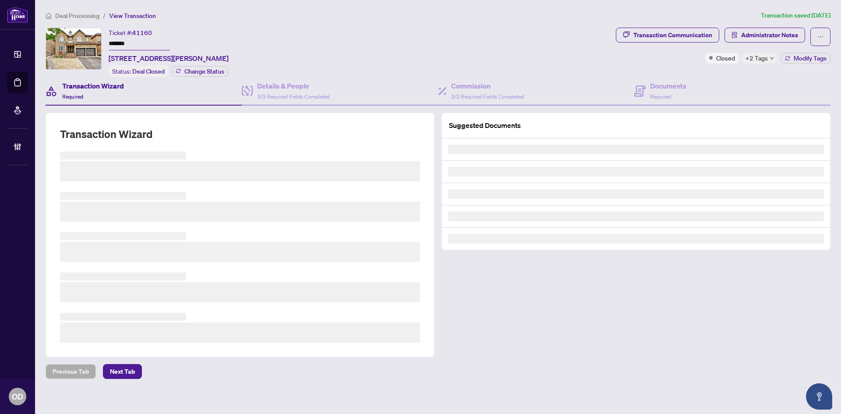
click at [158, 210] on h3 at bounding box center [240, 212] width 360 height 20
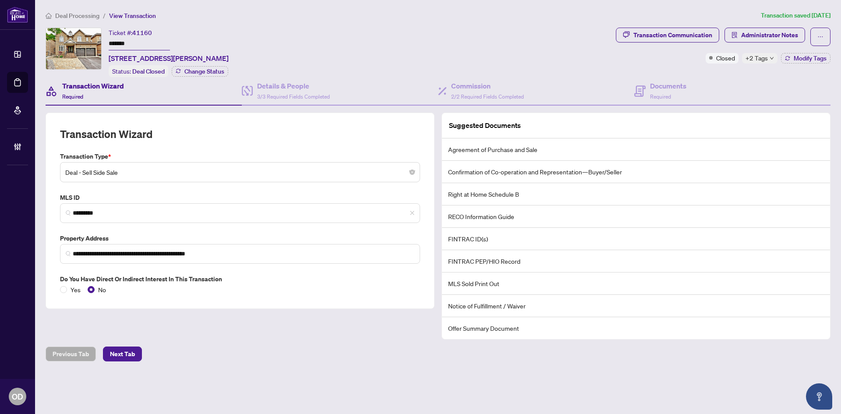
click at [137, 203] on span "*********" at bounding box center [240, 213] width 360 height 20
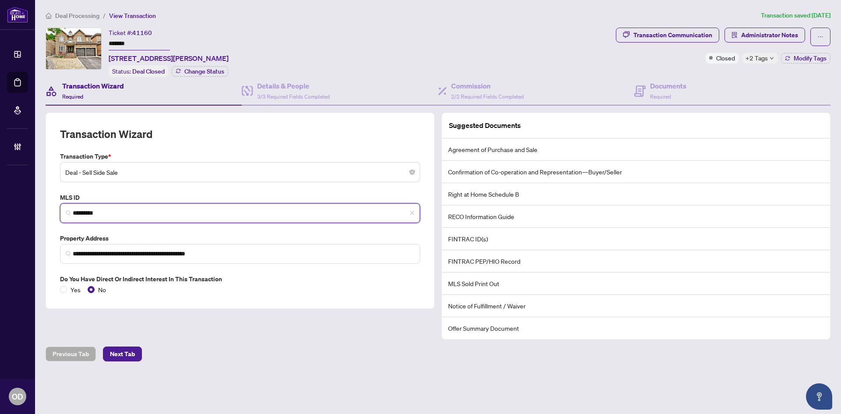
click at [135, 204] on span "*********" at bounding box center [240, 213] width 360 height 20
click at [125, 213] on input "*********" at bounding box center [244, 213] width 342 height 9
click at [125, 212] on input "*********" at bounding box center [244, 213] width 342 height 9
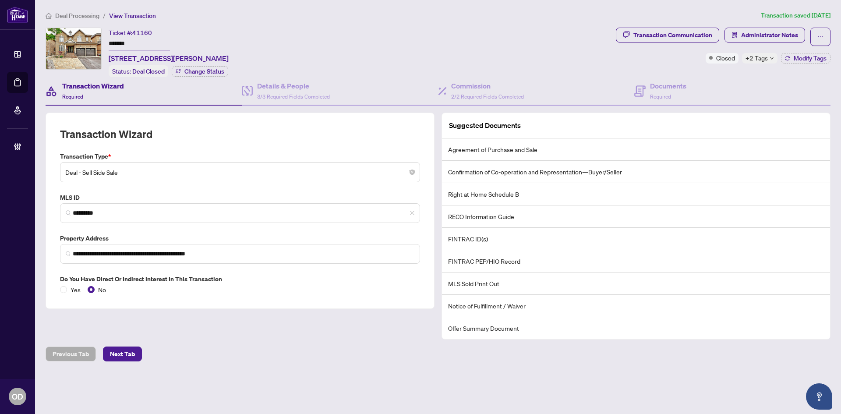
click at [145, 28] on div "Ticket #: 41160" at bounding box center [130, 33] width 43 height 10
copy span "41160"
click at [112, 40] on input "*******" at bounding box center [139, 44] width 61 height 13
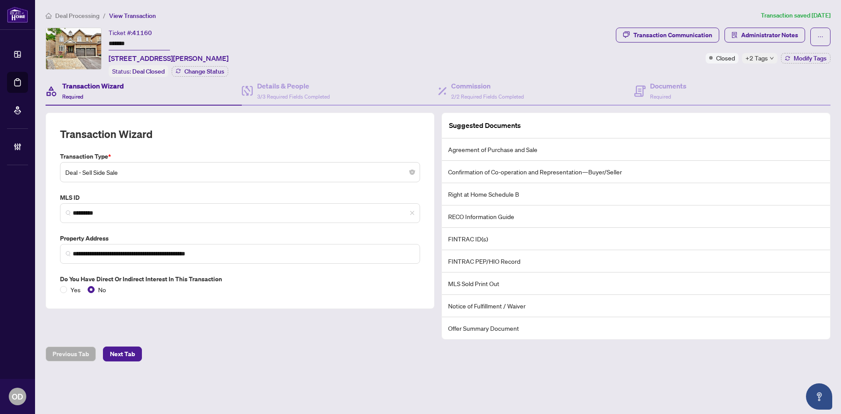
click at [333, 62] on div "Ticket #: 41160 ******* 198 Seabreeze Ave, Vaughan, Ontario L4J 9H2, Canada Sta…" at bounding box center [329, 53] width 567 height 50
click at [308, 106] on div "**********" at bounding box center [438, 208] width 785 height 262
drag, startPoint x: 705, startPoint y: 25, endPoint x: 701, endPoint y: 31, distance: 7.5
click at [705, 25] on div "**********" at bounding box center [438, 202] width 792 height 382
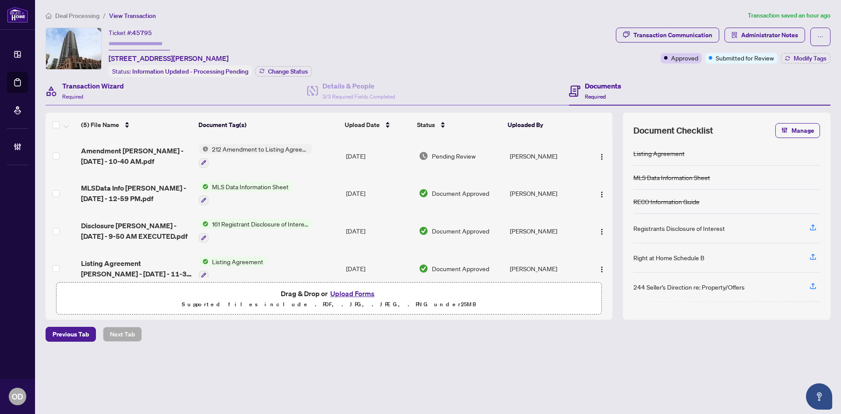
click at [163, 100] on div "Transaction Wizard Required" at bounding box center [177, 91] width 262 height 28
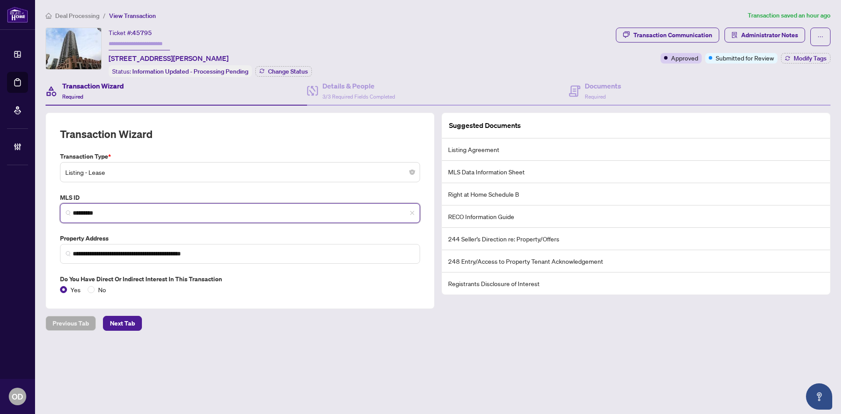
click at [170, 216] on input "*********" at bounding box center [244, 213] width 342 height 9
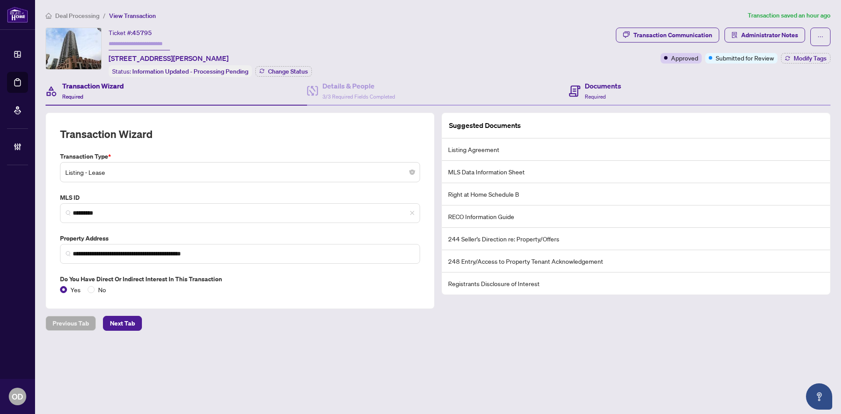
drag, startPoint x: 634, startPoint y: 123, endPoint x: 633, endPoint y: 102, distance: 20.6
click at [634, 123] on div "Suggested Documents" at bounding box center [636, 125] width 388 height 25
click at [632, 102] on div "Documents Required" at bounding box center [700, 91] width 262 height 28
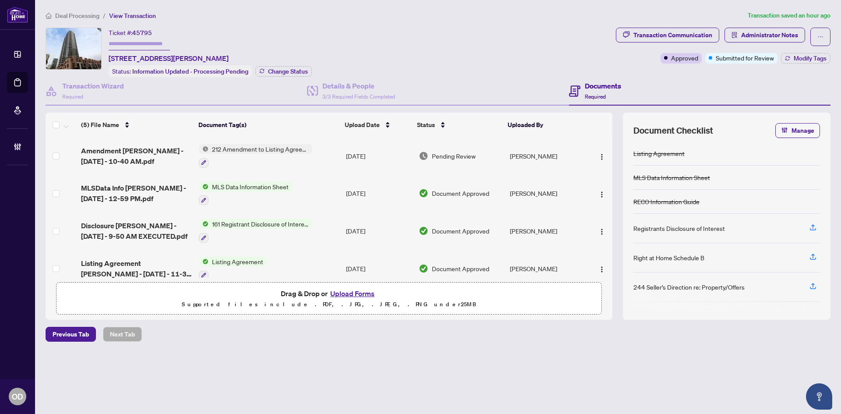
click at [135, 164] on span "Amendment Sheppard - Aug 11 2025 - 10-40 AM.pdf" at bounding box center [136, 155] width 111 height 21
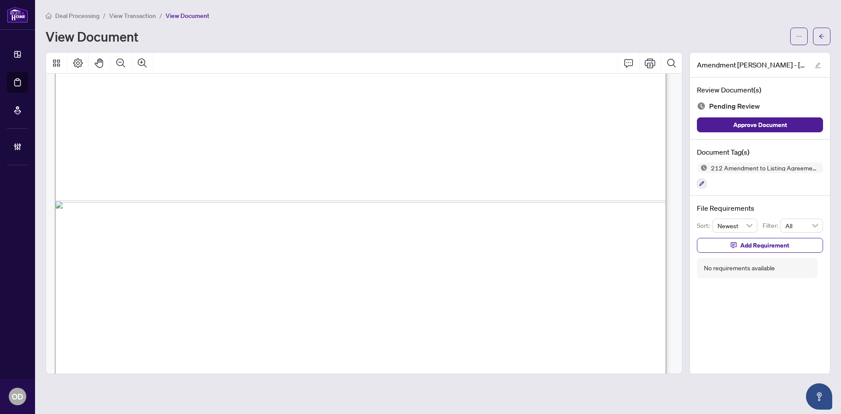
scroll to position [574, 0]
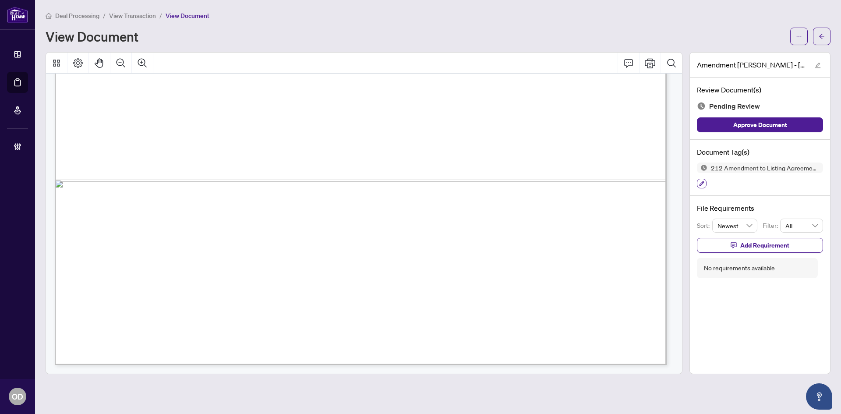
click at [701, 182] on icon "button" at bounding box center [701, 183] width 5 height 5
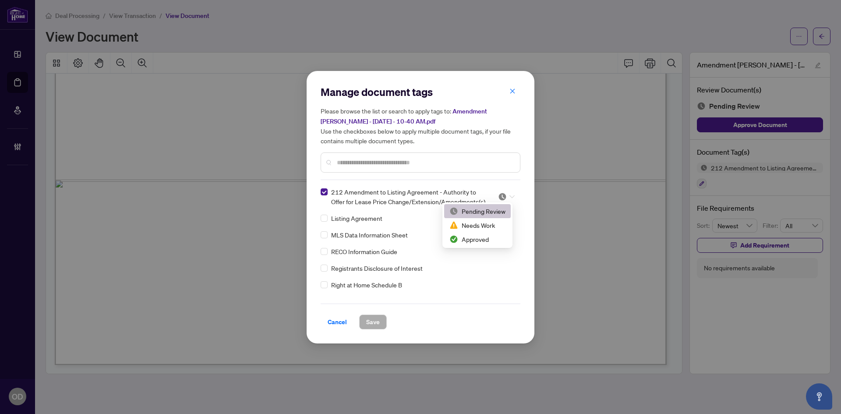
click at [507, 202] on span at bounding box center [506, 196] width 17 height 13
click at [495, 242] on div "Approved" at bounding box center [478, 239] width 56 height 10
click at [379, 323] on span "Save" at bounding box center [373, 322] width 14 height 14
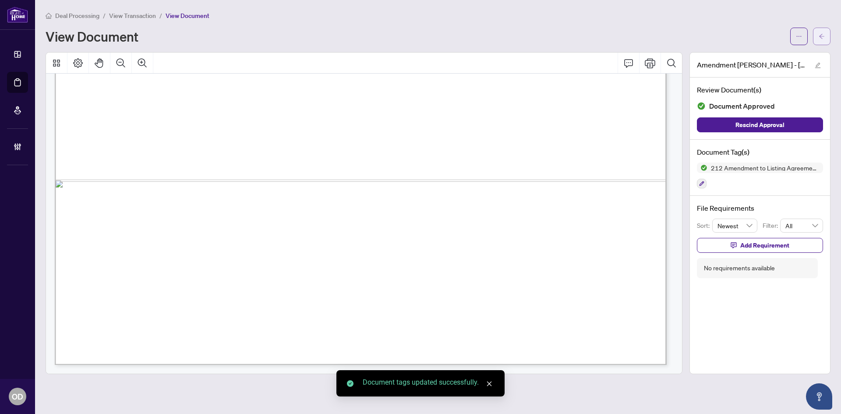
click at [825, 35] on icon "arrow-left" at bounding box center [822, 36] width 6 height 6
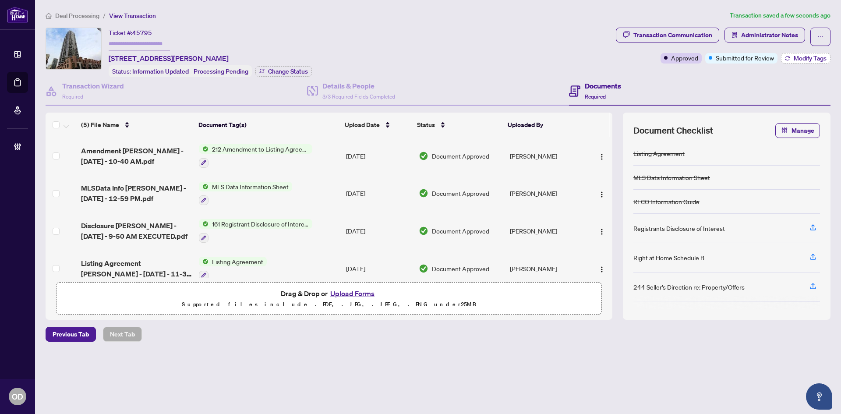
click at [784, 59] on button "Modify Tags" at bounding box center [806, 58] width 50 height 11
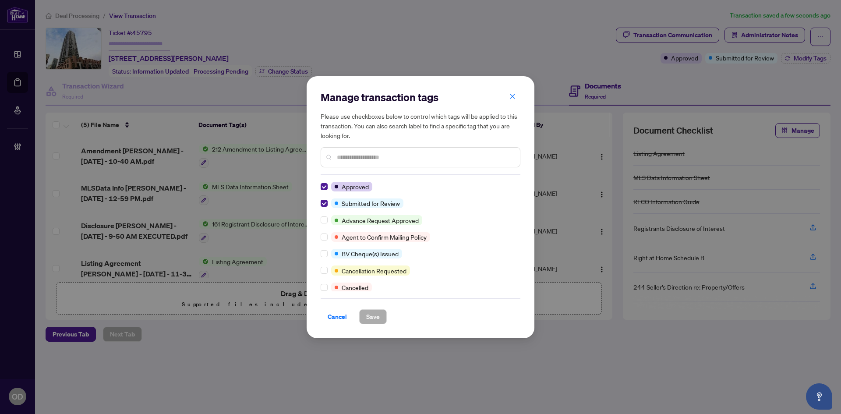
click at [320, 203] on div "Manage transaction tags Please use checkboxes below to control which tags will …" at bounding box center [421, 207] width 228 height 262
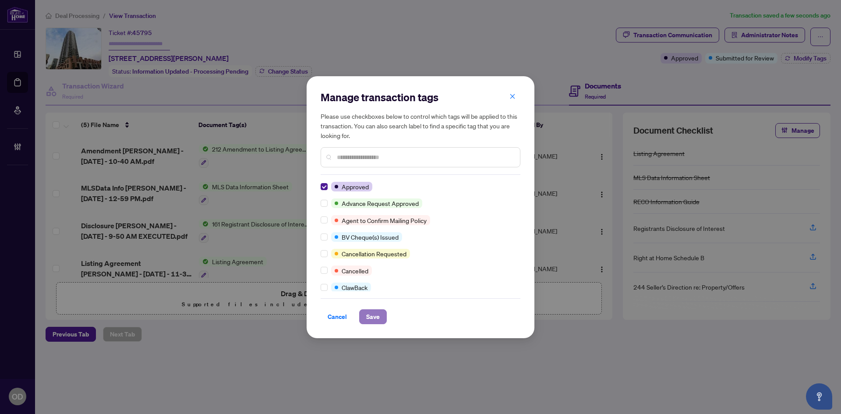
click at [377, 322] on span "Save" at bounding box center [373, 317] width 14 height 14
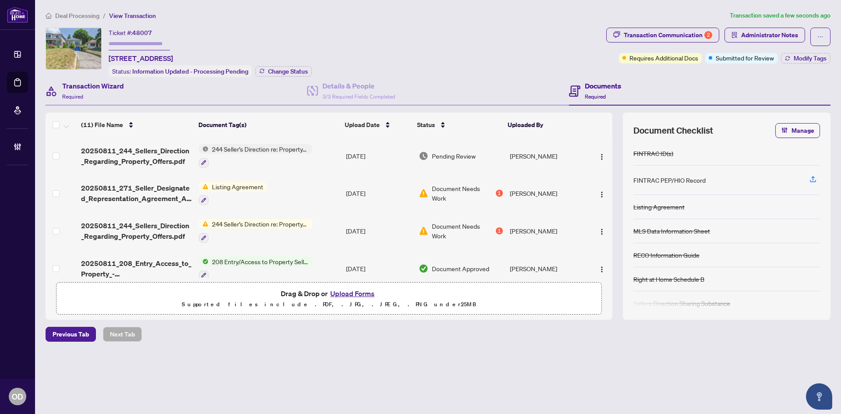
click at [170, 99] on div "Transaction Wizard Required" at bounding box center [177, 91] width 262 height 28
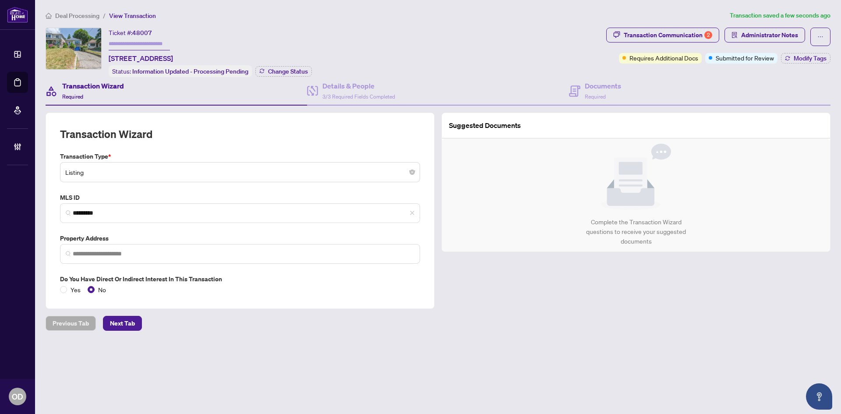
type input "**********"
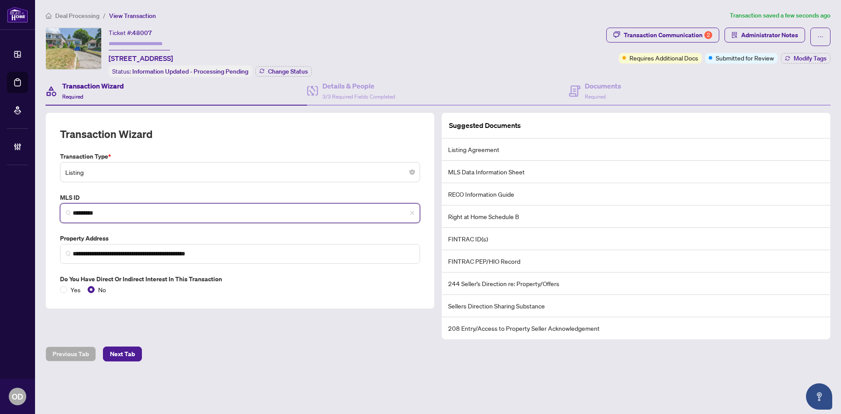
click at [193, 216] on input "*********" at bounding box center [244, 213] width 342 height 9
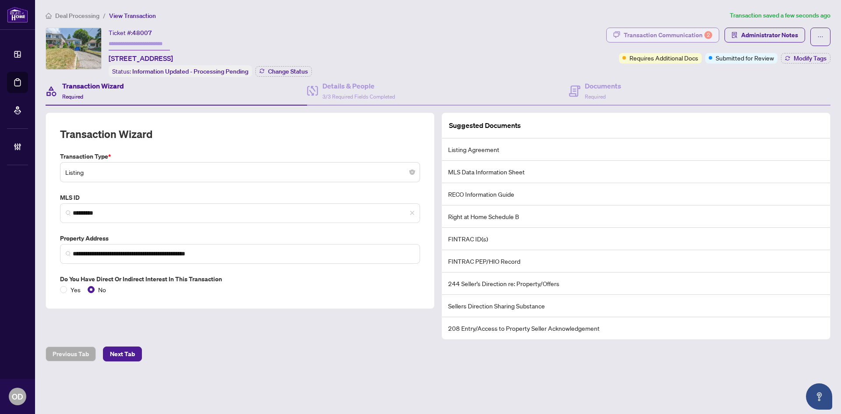
click at [673, 40] on div "Transaction Communication 2" at bounding box center [668, 35] width 89 height 14
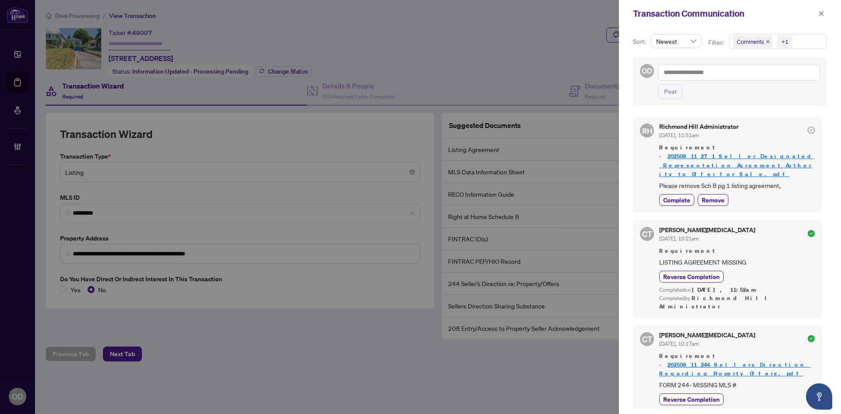
click at [807, 44] on span "Comments +1" at bounding box center [778, 42] width 97 height 14
click at [764, 108] on div "Activity History" at bounding box center [777, 102] width 86 height 11
drag, startPoint x: 764, startPoint y: 99, endPoint x: 754, endPoint y: 53, distance: 47.6
click at [764, 100] on span "Activity History" at bounding box center [768, 103] width 42 height 8
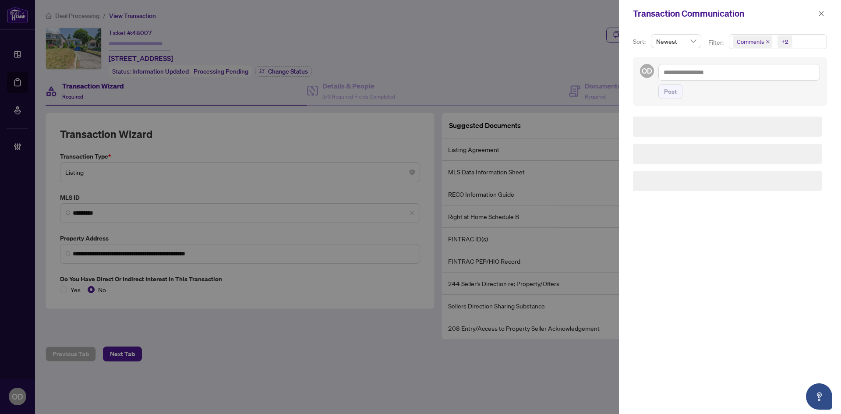
click at [749, 22] on div "Transaction Communication" at bounding box center [730, 13] width 222 height 27
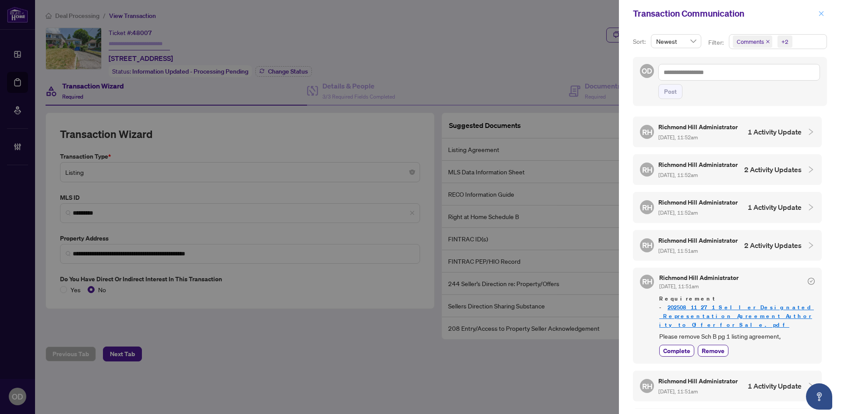
click at [822, 13] on icon "close" at bounding box center [821, 13] width 5 height 5
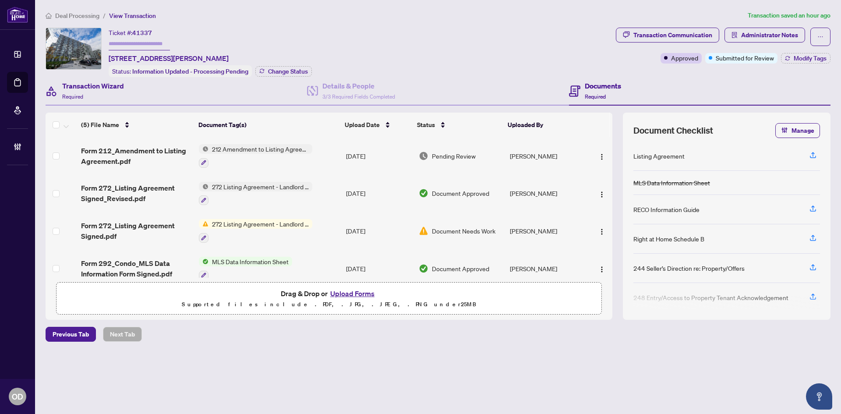
click at [151, 91] on div "Transaction Wizard Required" at bounding box center [177, 91] width 262 height 28
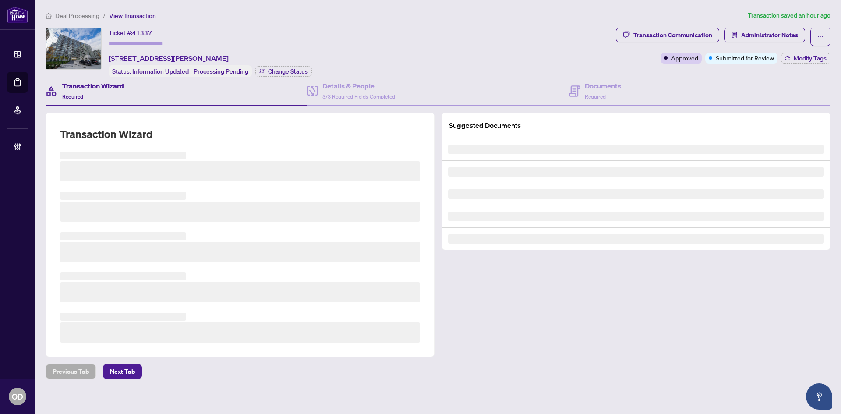
click at [149, 213] on h3 at bounding box center [240, 212] width 360 height 20
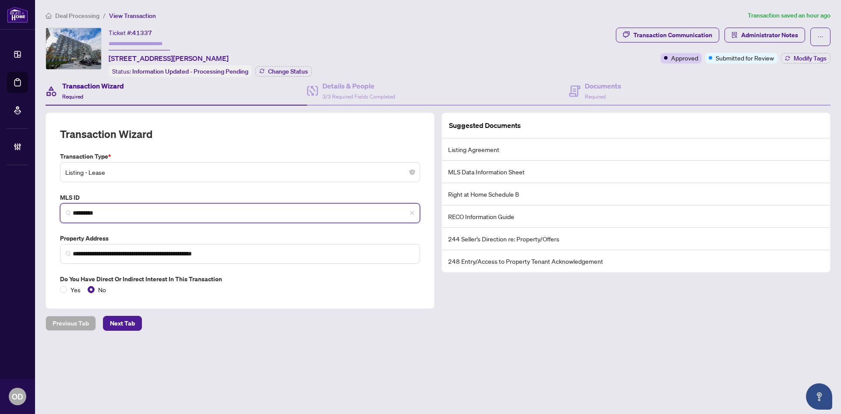
click at [149, 213] on input "*********" at bounding box center [244, 213] width 342 height 9
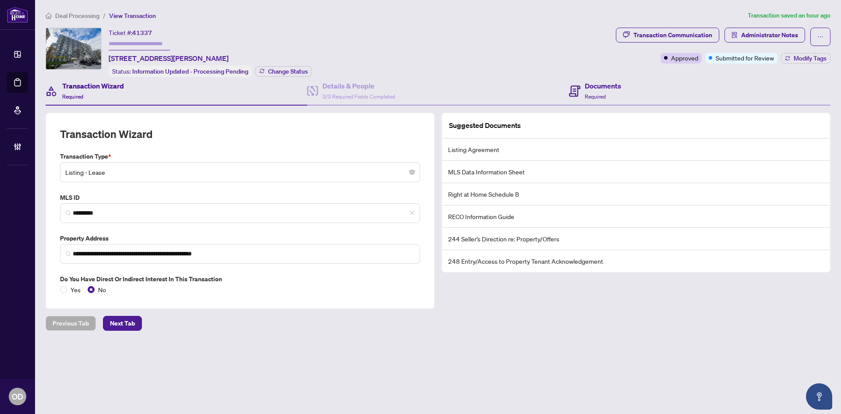
click at [595, 102] on div "Documents Required" at bounding box center [700, 91] width 262 height 28
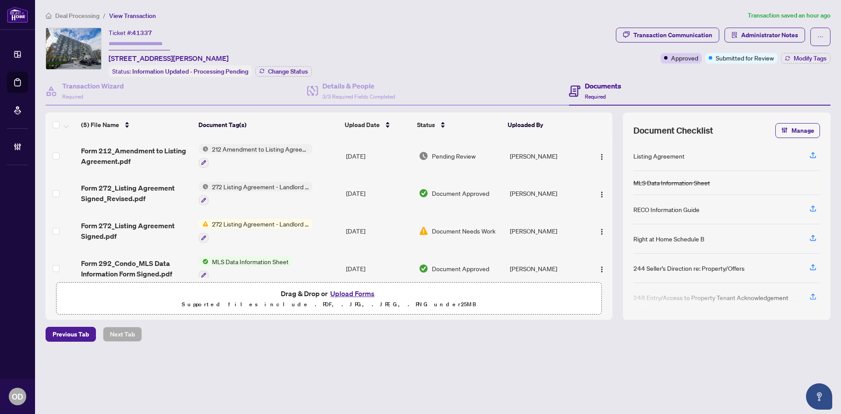
click at [208, 159] on div at bounding box center [255, 162] width 113 height 11
click at [230, 197] on span "212 Amendment to Listing Agreement - Authority to Offer for Lease Price Change/…" at bounding box center [260, 200] width 131 height 29
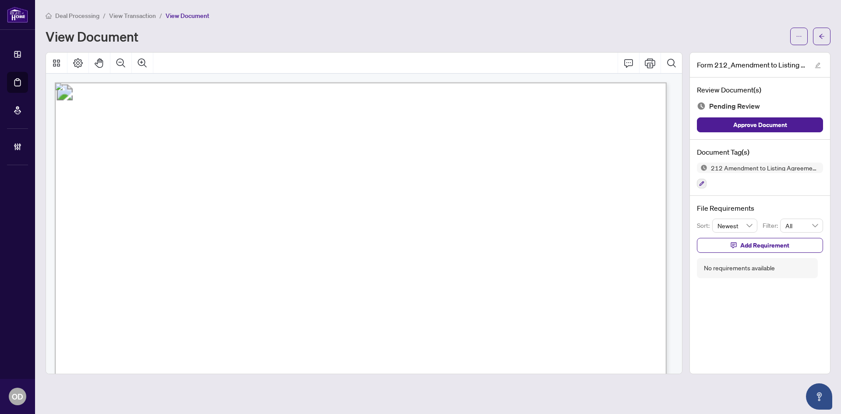
drag, startPoint x: 697, startPoint y: 183, endPoint x: 696, endPoint y: 190, distance: 7.5
click at [697, 183] on div "Document Tag(s) 212 Amendment to Listing Agreement - Authority to Offer for Lea…" at bounding box center [760, 168] width 140 height 57
click at [701, 178] on div at bounding box center [702, 183] width 10 height 11
click at [701, 182] on icon "button" at bounding box center [701, 183] width 5 height 5
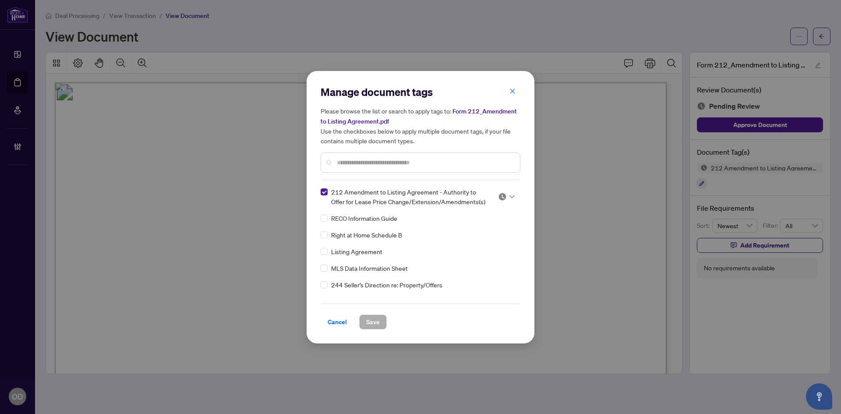
click at [509, 194] on div at bounding box center [506, 196] width 17 height 9
click at [496, 234] on div "Approved" at bounding box center [477, 239] width 67 height 14
click at [364, 325] on button "Save" at bounding box center [373, 322] width 28 height 15
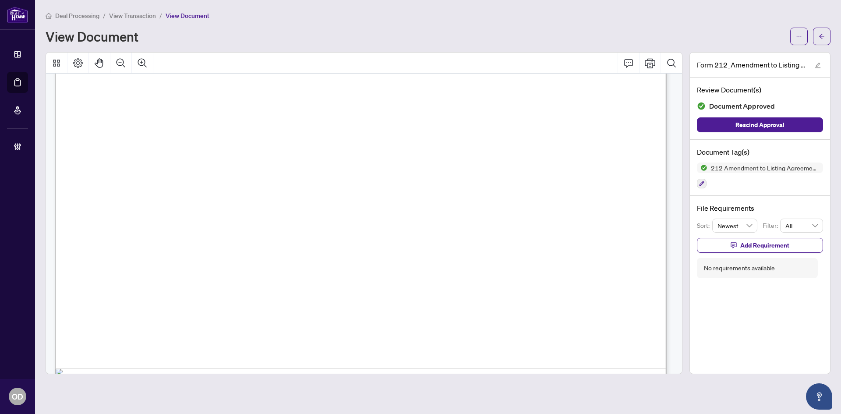
scroll to position [482, 0]
click at [823, 35] on icon "arrow-left" at bounding box center [822, 36] width 6 height 6
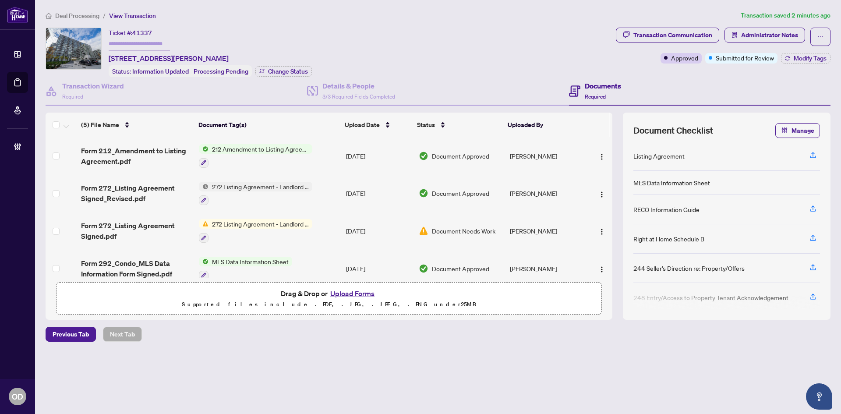
click at [164, 184] on span "Form 272_Listing Agreement Signed_Revised.pdf" at bounding box center [136, 193] width 111 height 21
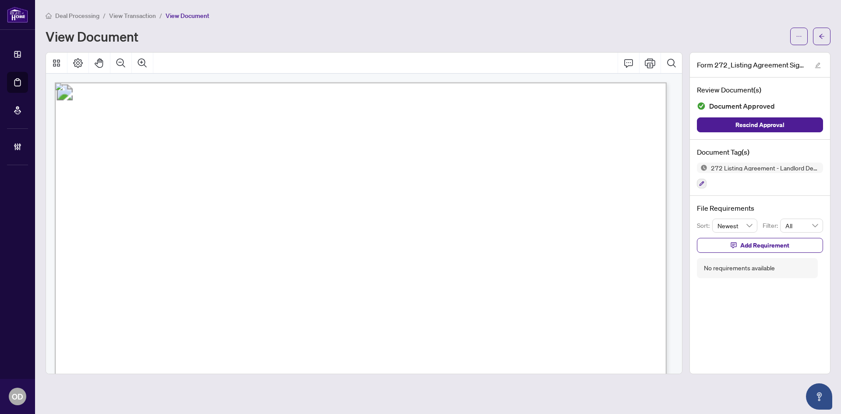
click at [834, 31] on main "Deal Processing / View Transaction / View Document View Document Form 272_Listi…" at bounding box center [438, 207] width 806 height 414
click at [832, 32] on main "Deal Processing / View Transaction / View Document View Document Form 272_Listi…" at bounding box center [438, 207] width 806 height 414
click at [808, 43] on div at bounding box center [810, 37] width 40 height 18
click at [818, 39] on button "button" at bounding box center [822, 37] width 18 height 18
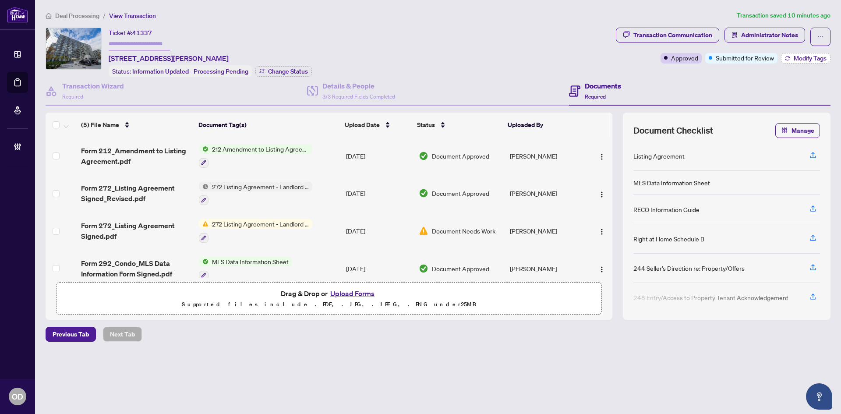
click at [790, 59] on button "Modify Tags" at bounding box center [806, 58] width 50 height 11
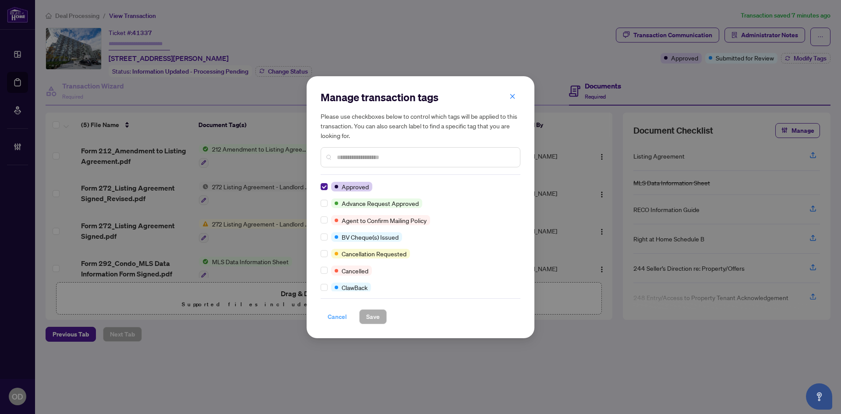
click at [326, 319] on button "Cancel" at bounding box center [337, 316] width 33 height 15
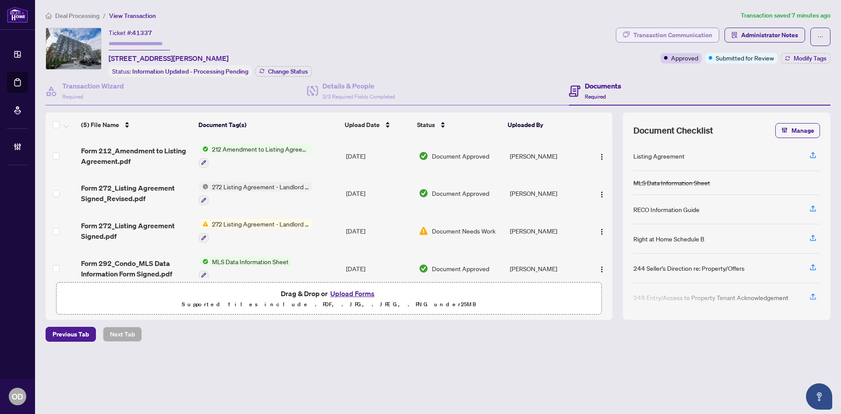
click at [699, 29] on div "Transaction Communication" at bounding box center [673, 35] width 79 height 14
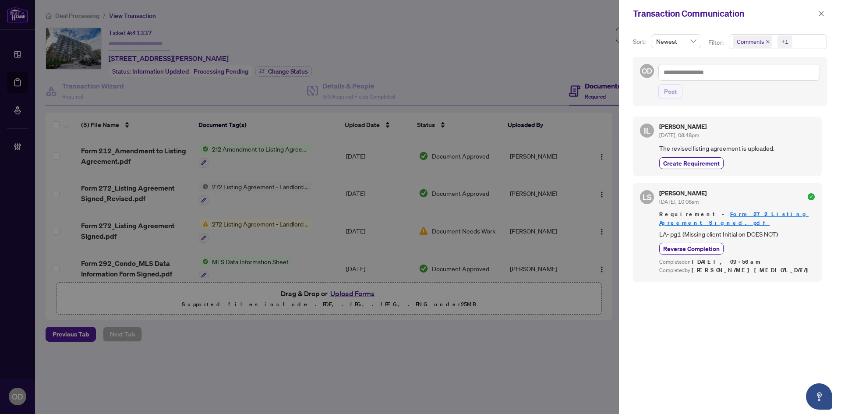
click at [810, 37] on span "Comments +1" at bounding box center [778, 42] width 97 height 14
click at [774, 98] on span "Activity History" at bounding box center [782, 102] width 78 height 11
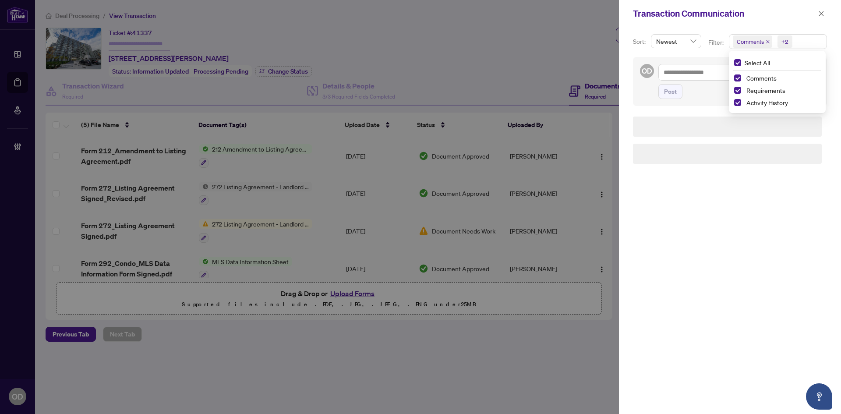
click at [786, 19] on div "Transaction Communication" at bounding box center [724, 13] width 183 height 13
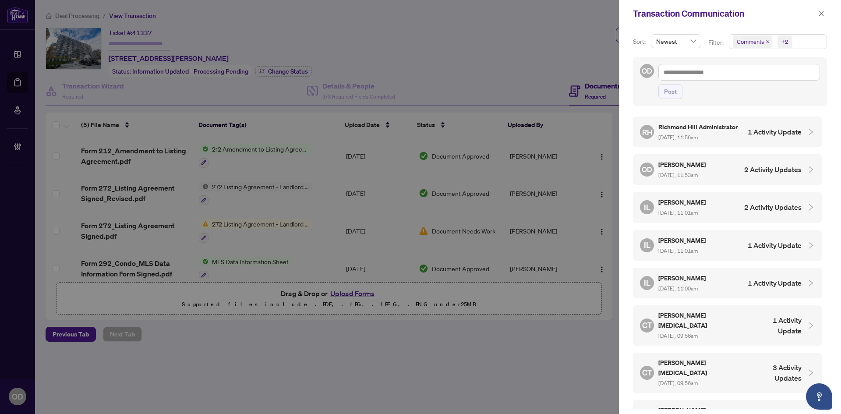
drag, startPoint x: 764, startPoint y: 147, endPoint x: 772, endPoint y: 109, distance: 38.9
click at [764, 142] on div "RH Richmond Hill Administrator Aug/11/2025, 11:56am 1 Activity Update" at bounding box center [721, 132] width 162 height 20
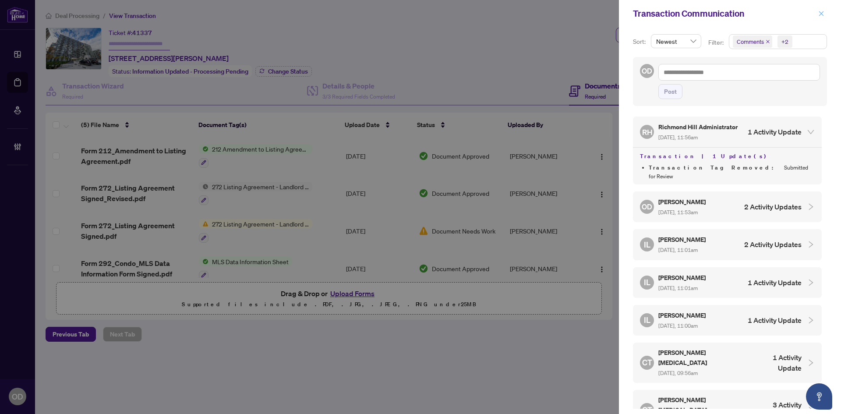
click at [826, 14] on button "button" at bounding box center [821, 13] width 11 height 11
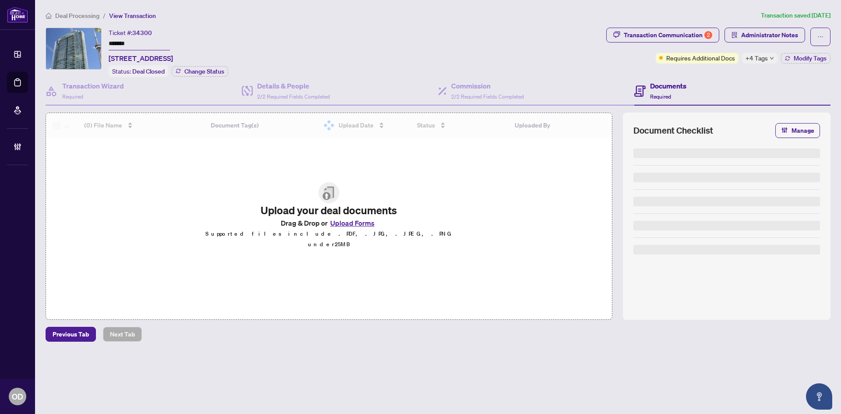
click at [79, 19] on span "Deal Processing" at bounding box center [77, 16] width 44 height 8
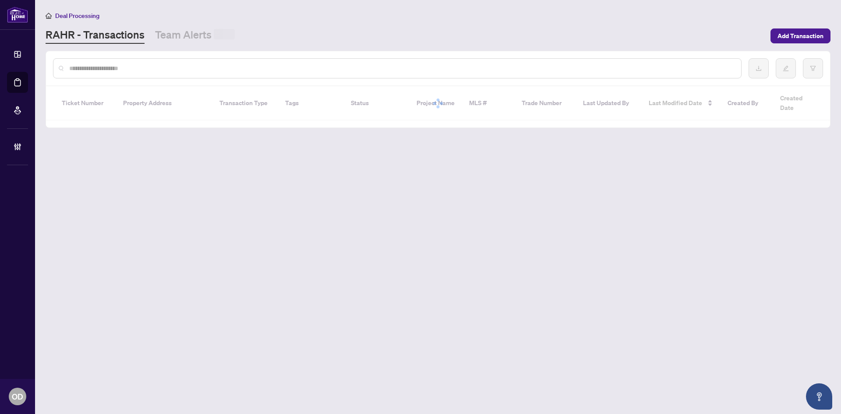
click at [124, 70] on input "text" at bounding box center [401, 69] width 665 height 10
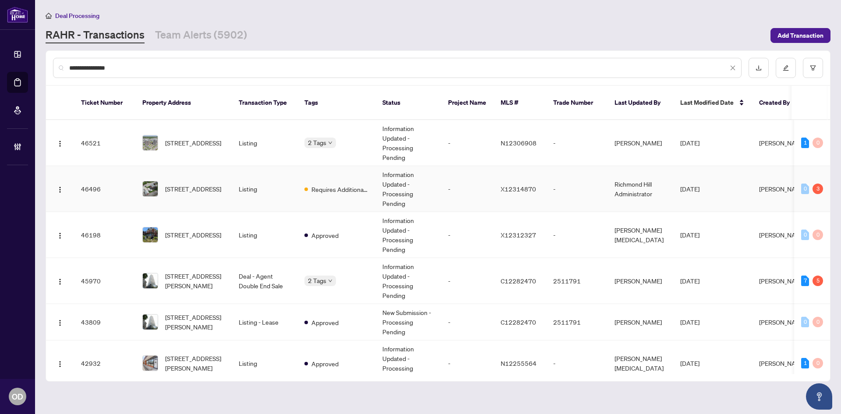
scroll to position [44, 0]
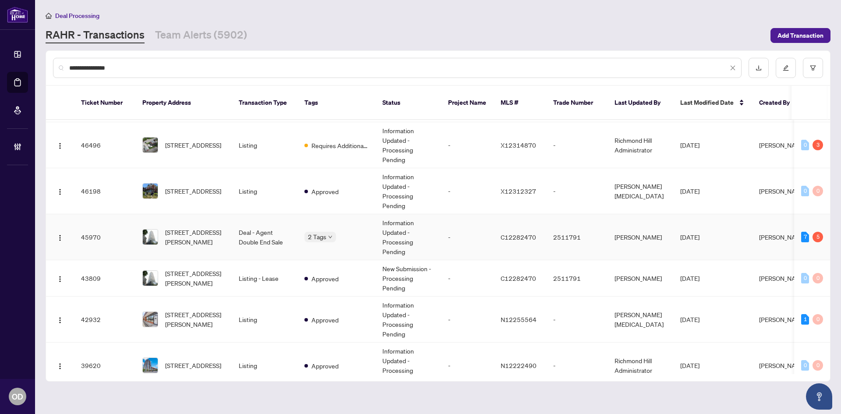
type input "**********"
click at [239, 216] on td "Deal - Agent Double End Sale" at bounding box center [265, 237] width 66 height 46
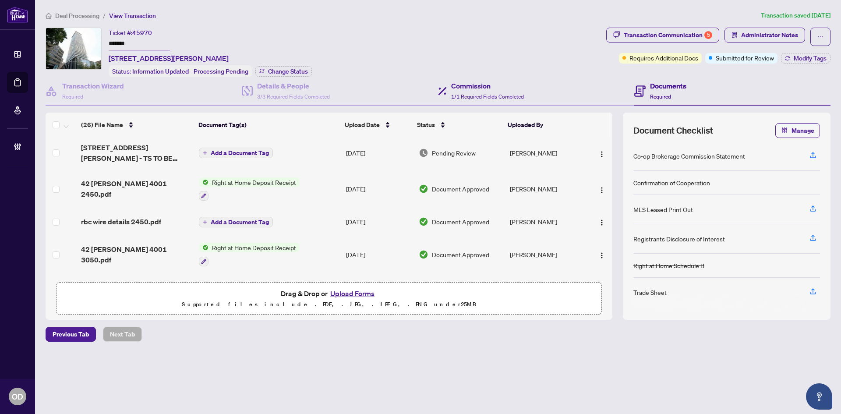
scroll to position [219, 0]
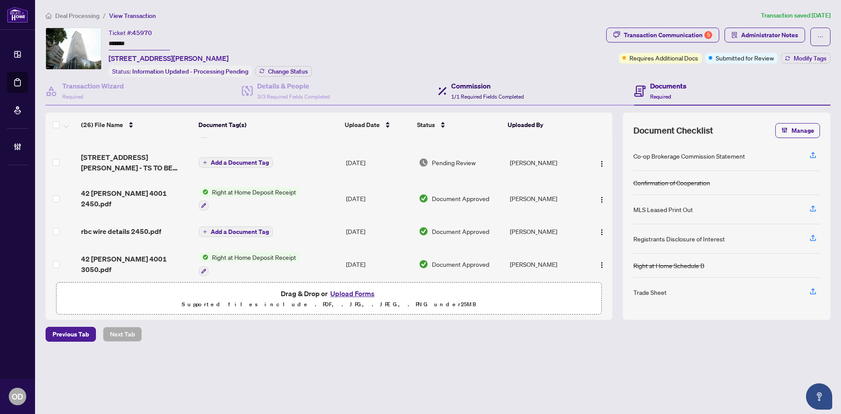
click at [464, 95] on span "1/1 Required Fields Completed" at bounding box center [487, 96] width 73 height 7
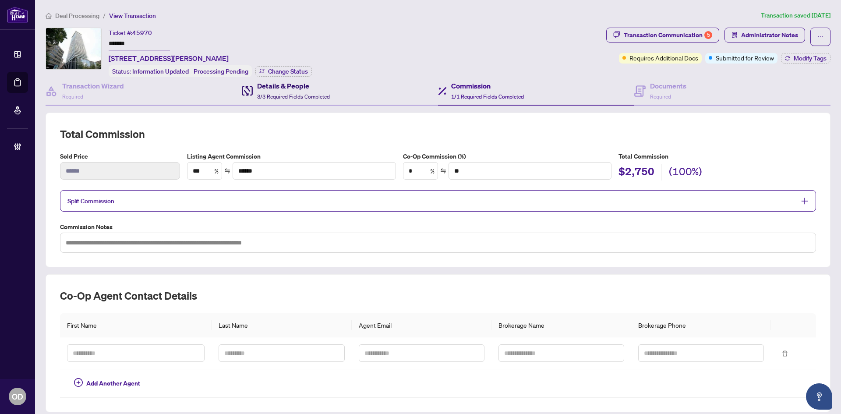
click at [293, 97] on span "3/3 Required Fields Completed" at bounding box center [293, 96] width 73 height 7
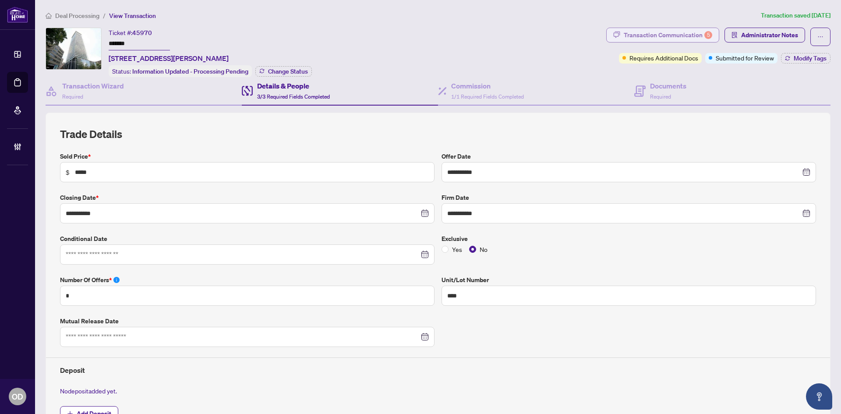
click at [639, 32] on div "Transaction Communication 5" at bounding box center [668, 35] width 89 height 14
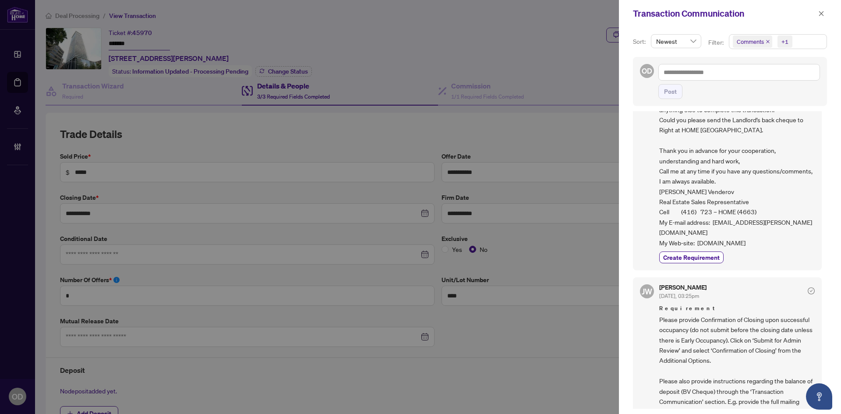
scroll to position [570, 0]
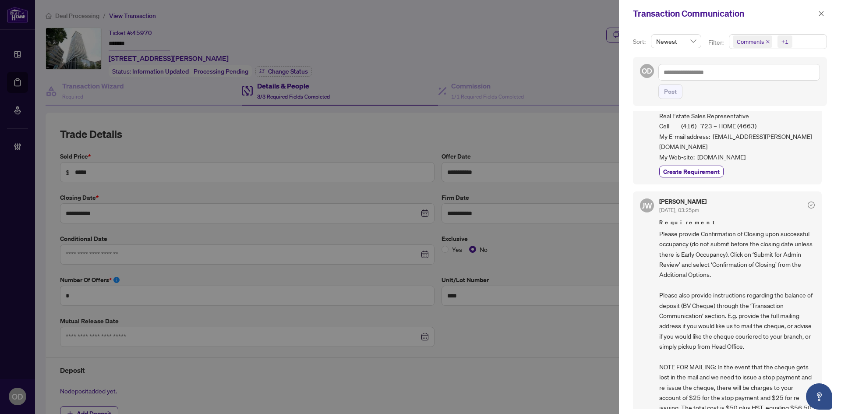
click at [818, 8] on div "Transaction Communication" at bounding box center [730, 13] width 222 height 27
click at [818, 11] on icon "close" at bounding box center [821, 14] width 6 height 6
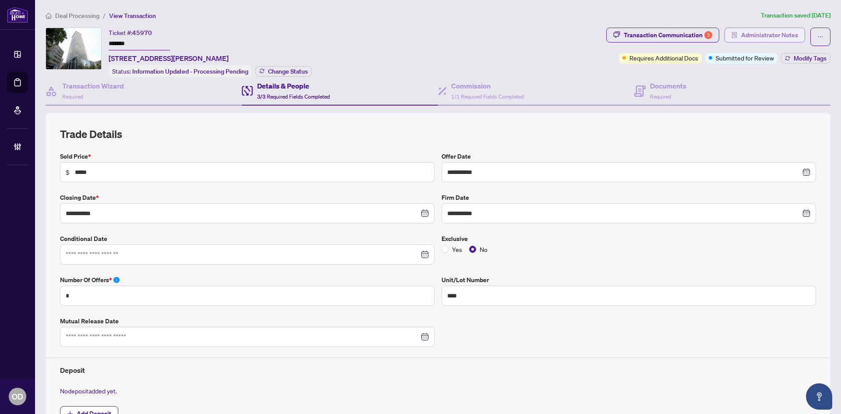
click at [788, 38] on span "Administrator Notes" at bounding box center [769, 35] width 57 height 14
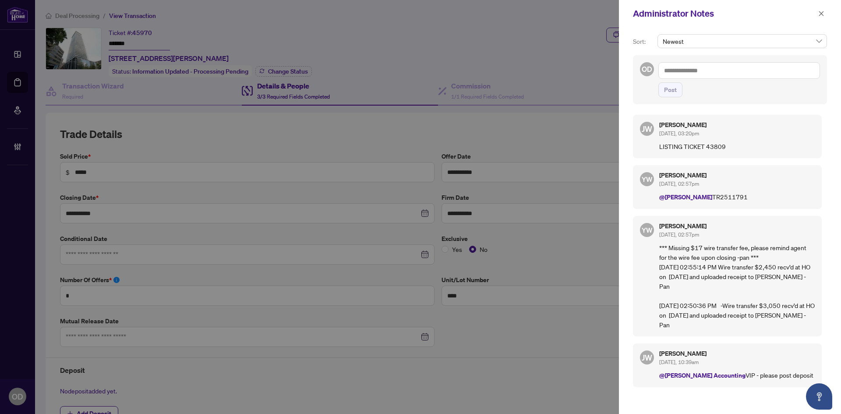
click at [816, 19] on div "Administrator Notes" at bounding box center [730, 13] width 222 height 27
drag, startPoint x: 819, startPoint y: 14, endPoint x: 791, endPoint y: 25, distance: 30.1
click at [818, 14] on button "button" at bounding box center [821, 13] width 11 height 11
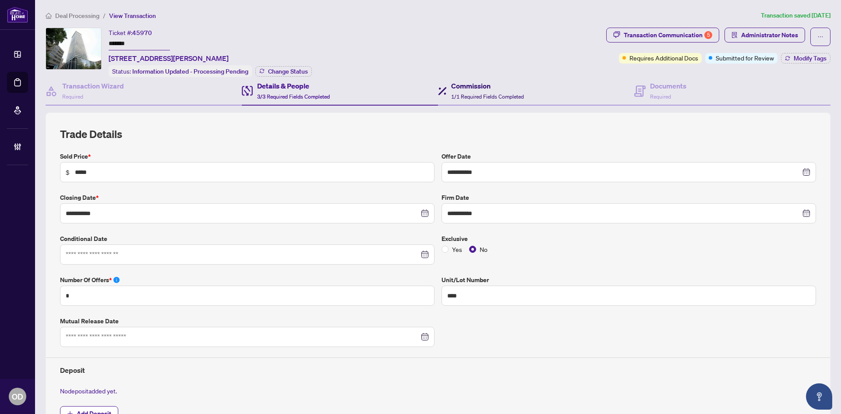
click at [509, 93] on span "1/1 Required Fields Completed" at bounding box center [487, 96] width 73 height 7
type textarea "**********"
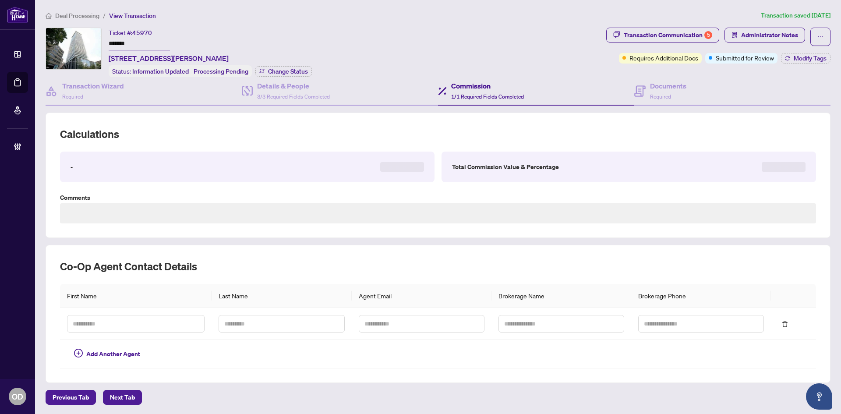
click at [773, 57] on div "Requires Additional Docs Submitted for Review Modify Tags" at bounding box center [725, 58] width 212 height 11
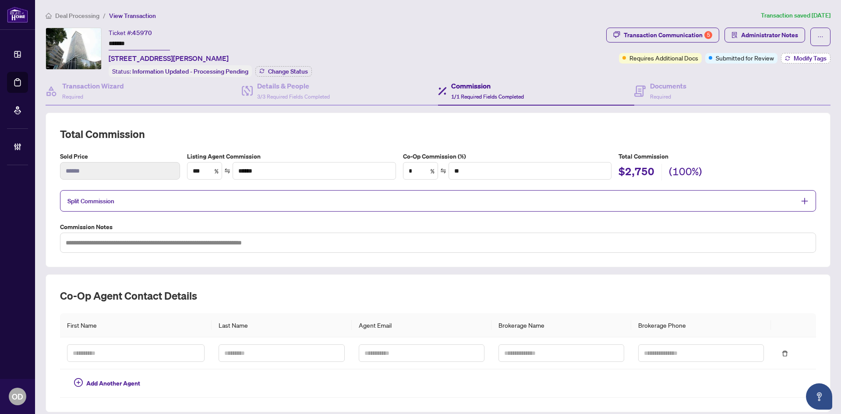
click at [785, 57] on icon "button" at bounding box center [787, 58] width 5 height 5
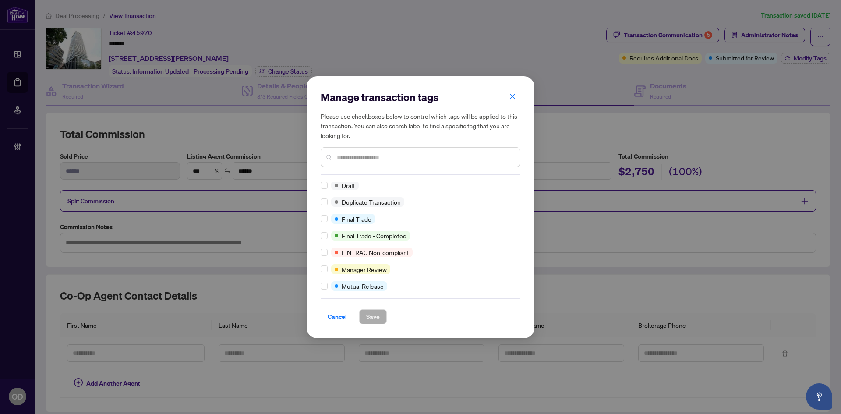
scroll to position [167, 0]
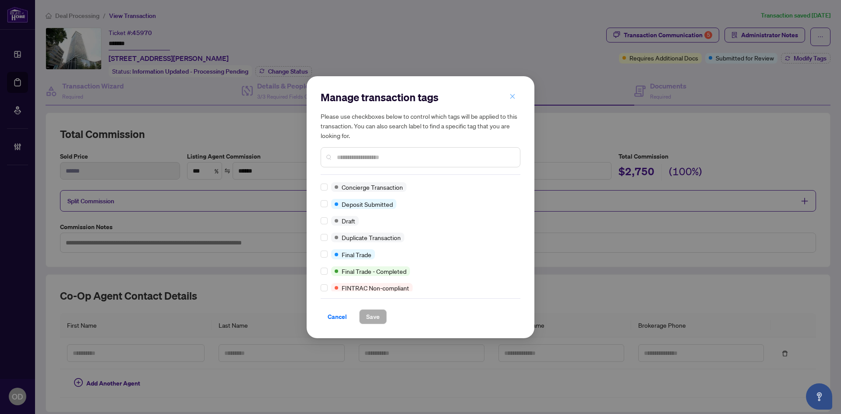
click at [506, 96] on button "button" at bounding box center [513, 96] width 18 height 15
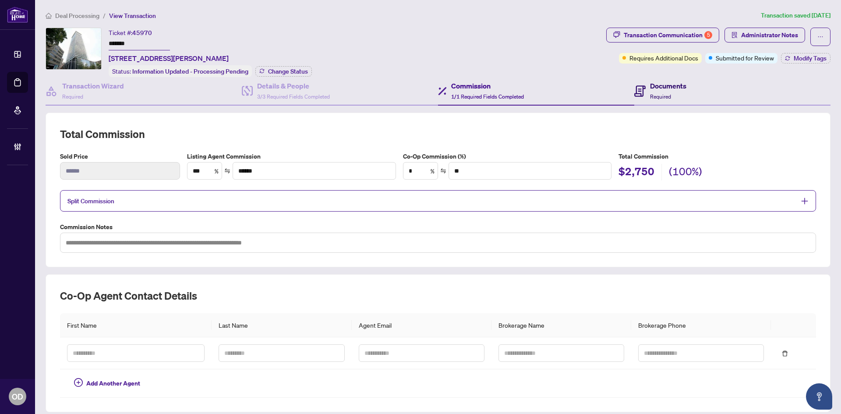
click at [650, 99] on div "Documents Required" at bounding box center [668, 91] width 36 height 21
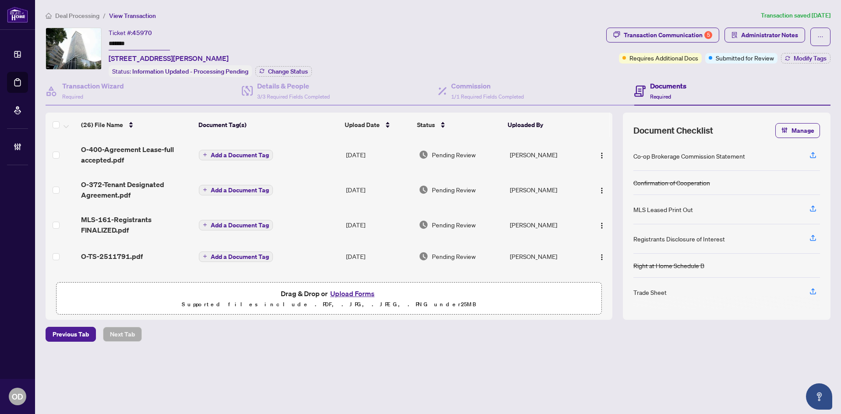
click at [145, 29] on span "45970" at bounding box center [142, 33] width 20 height 8
copy span "45970"
click at [127, 46] on input "*******" at bounding box center [139, 44] width 61 height 13
click at [126, 46] on input "*******" at bounding box center [139, 44] width 61 height 13
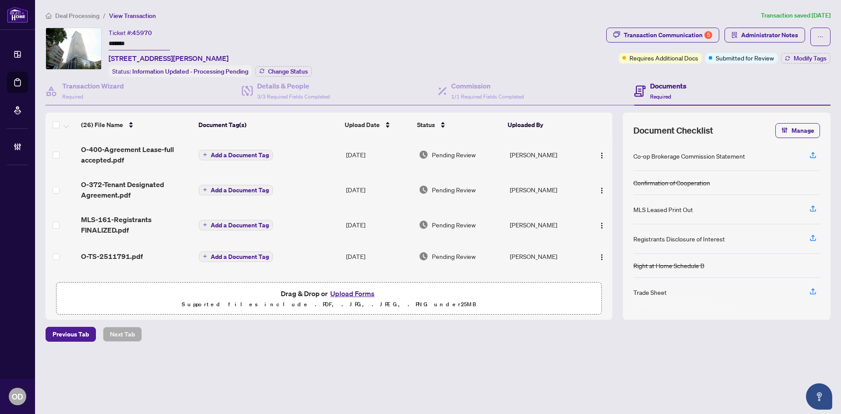
click at [503, 106] on div "Transaction Wizard Required Details & People 3/3 Required Fields Completed Comm…" at bounding box center [438, 198] width 785 height 243
click at [502, 94] on span "1/1 Required Fields Completed" at bounding box center [487, 96] width 73 height 7
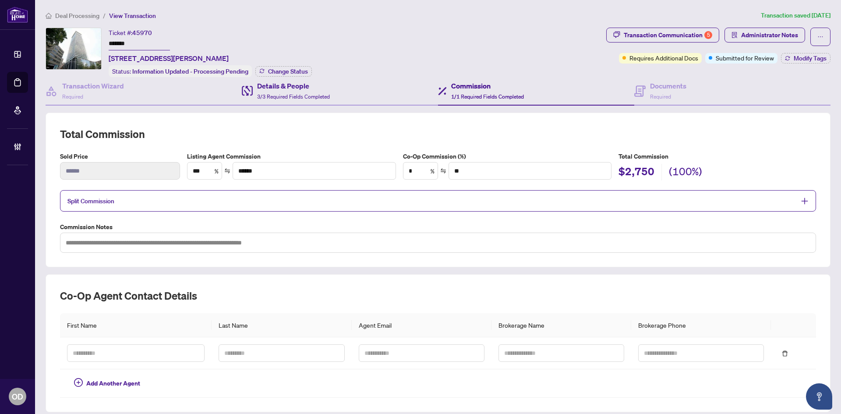
click at [333, 84] on div "Details & People 3/3 Required Fields Completed" at bounding box center [340, 91] width 196 height 28
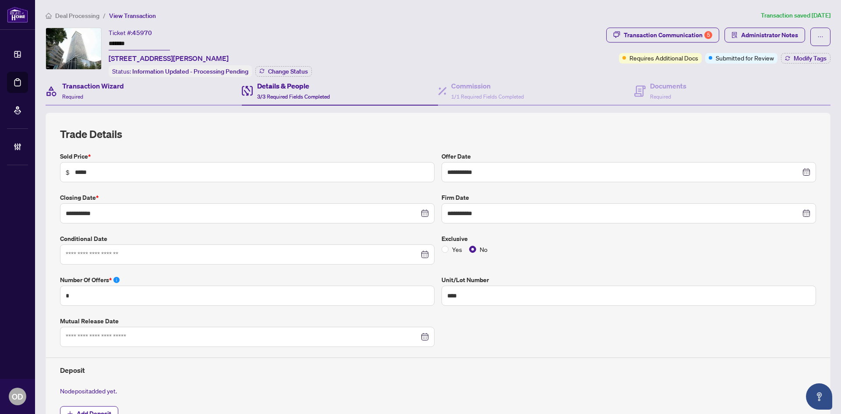
click at [148, 103] on div "Transaction Wizard Required" at bounding box center [144, 91] width 196 height 28
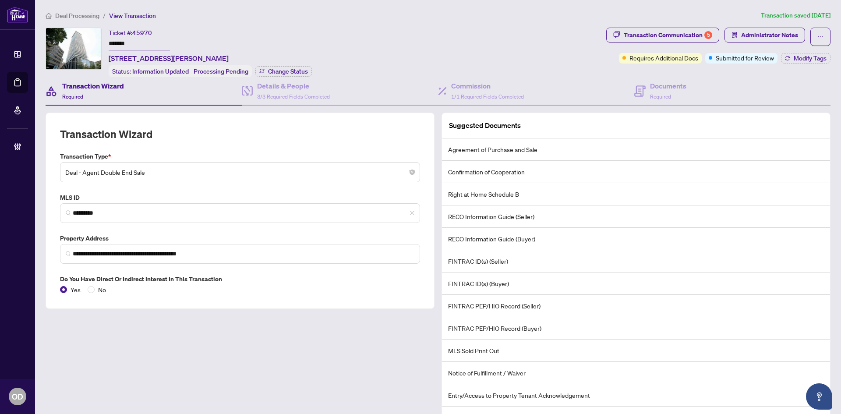
click at [167, 59] on span "4001-42 Charles St, Toronto, Ontario M4Y 0B8, Canada" at bounding box center [169, 58] width 120 height 11
drag, startPoint x: 170, startPoint y: 58, endPoint x: 107, endPoint y: 59, distance: 62.7
click at [107, 59] on div "Ticket #: 45970 ******* 4001-42 Charles St, Toronto, Ontario M4Y 0B8, Canada St…" at bounding box center [324, 53] width 557 height 50
copy span "4001-42 Charles St"
click at [141, 35] on span "45970" at bounding box center [142, 33] width 20 height 8
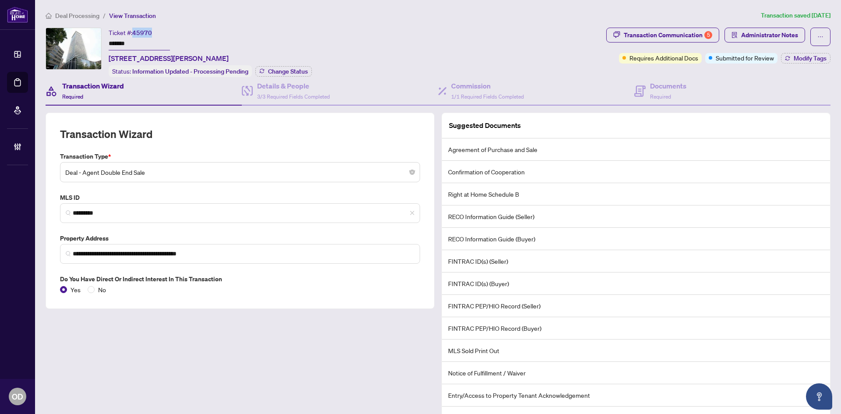
click at [141, 35] on span "45970" at bounding box center [142, 33] width 20 height 8
copy span "45970"
click at [122, 45] on input "*******" at bounding box center [139, 44] width 61 height 13
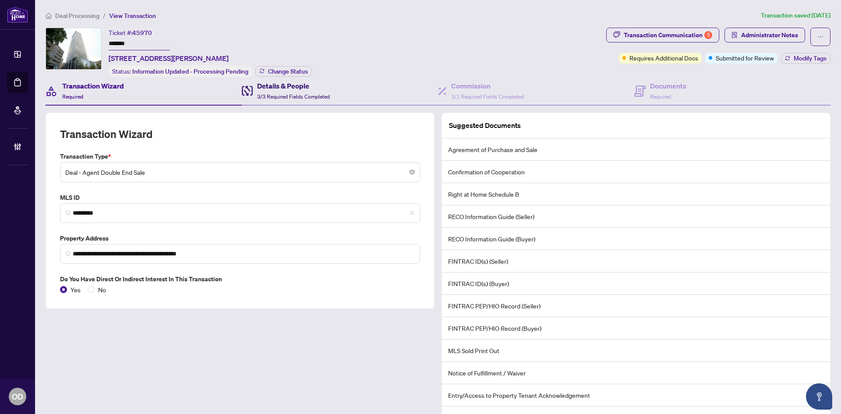
click at [272, 90] on div "Details & People 3/3 Required Fields Completed" at bounding box center [293, 91] width 73 height 21
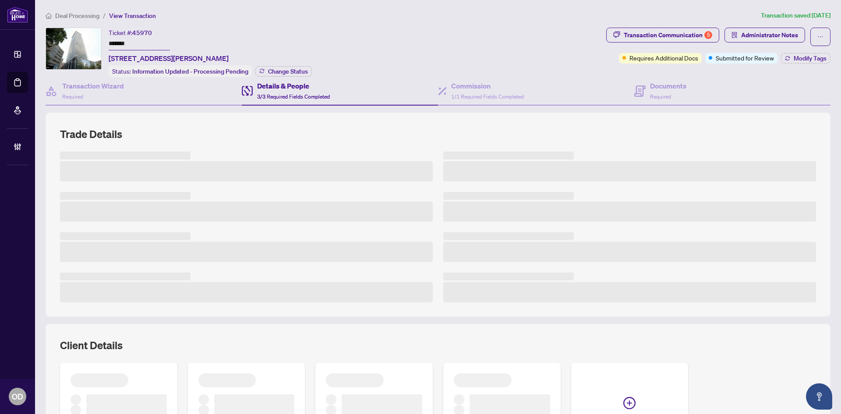
click at [78, 11] on li "Deal Processing" at bounding box center [73, 16] width 54 height 10
click at [81, 18] on span "Deal Processing" at bounding box center [77, 16] width 44 height 8
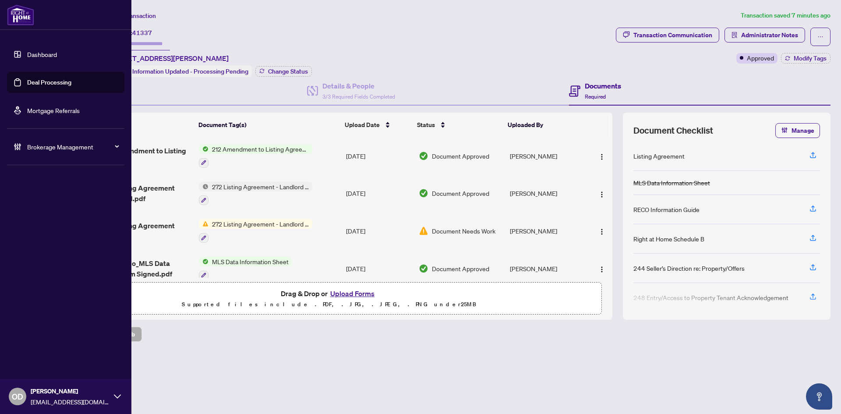
click at [53, 150] on span "Brokerage Management" at bounding box center [72, 147] width 91 height 10
click at [28, 51] on link "Dashboard" at bounding box center [42, 54] width 30 height 8
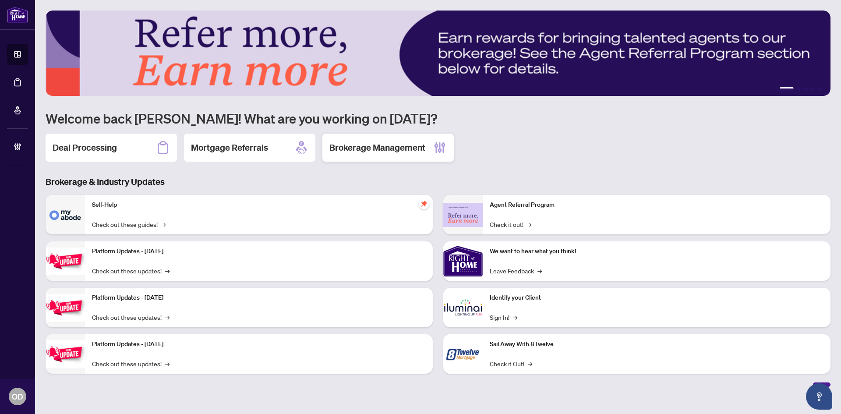
click at [387, 145] on h2 "Brokerage Management" at bounding box center [377, 148] width 96 height 12
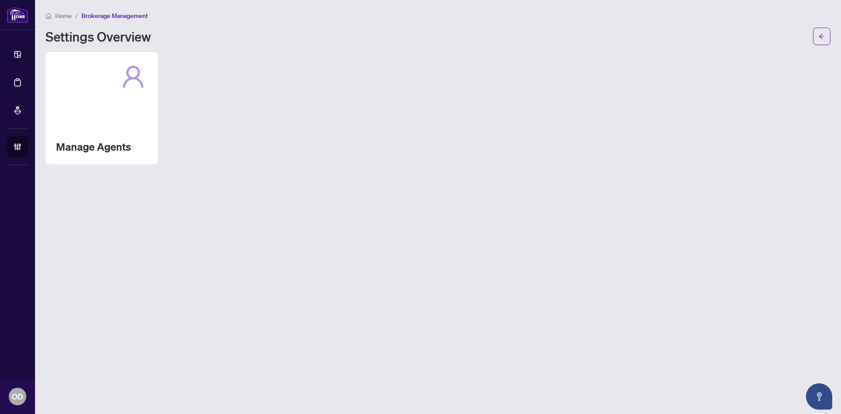
drag, startPoint x: 172, startPoint y: 199, endPoint x: 80, endPoint y: 50, distance: 175.7
click at [174, 198] on main "Home / Brokerage Management Settings Overview Manage Agents" at bounding box center [438, 207] width 806 height 414
click at [63, 14] on span "Home" at bounding box center [63, 16] width 17 height 8
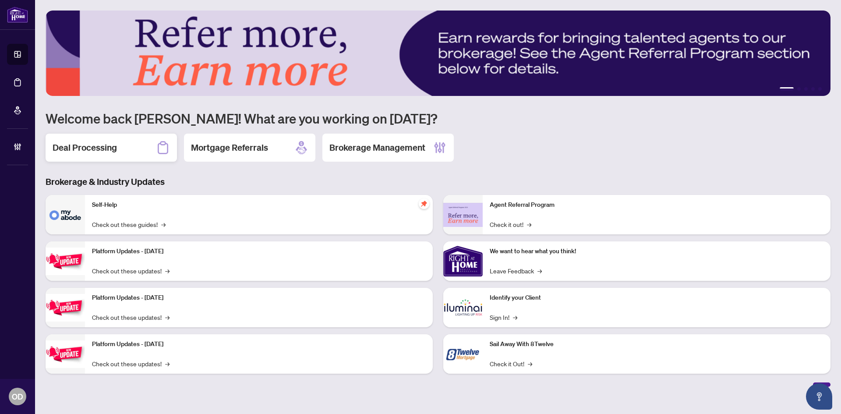
click at [139, 159] on div "Deal Processing" at bounding box center [111, 148] width 131 height 28
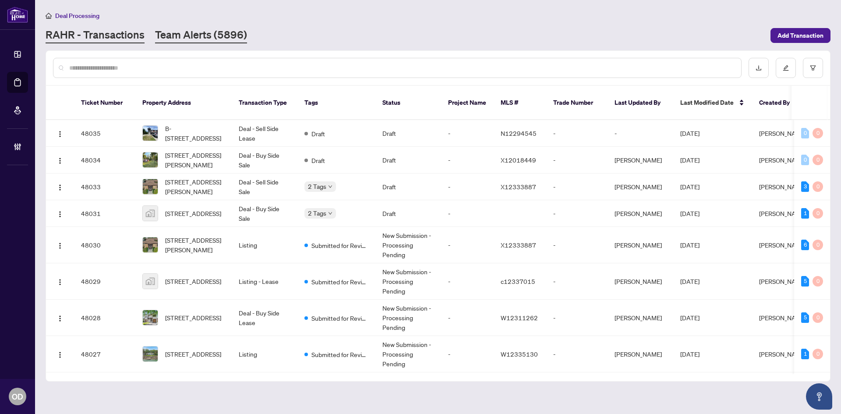
click at [200, 39] on link "Team Alerts (5896)" at bounding box center [201, 36] width 92 height 16
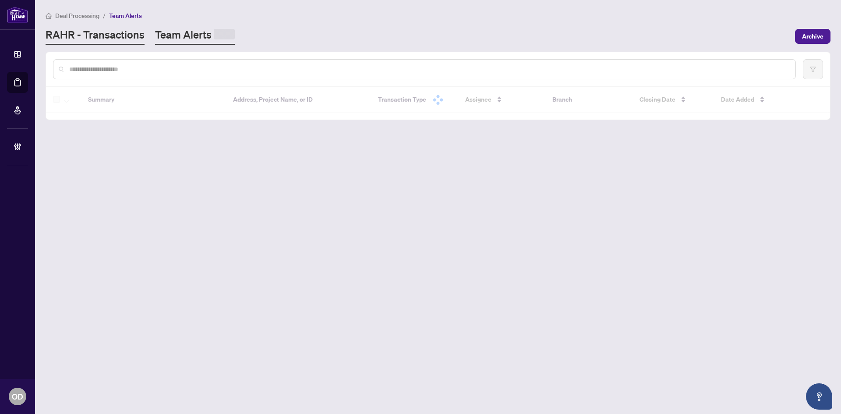
click at [120, 35] on link "RAHR - Transactions" at bounding box center [95, 36] width 99 height 17
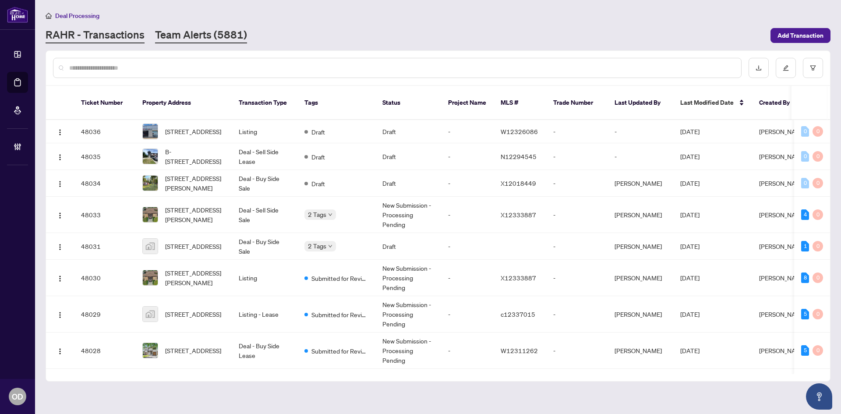
click at [205, 39] on link "Team Alerts (5881)" at bounding box center [201, 36] width 92 height 16
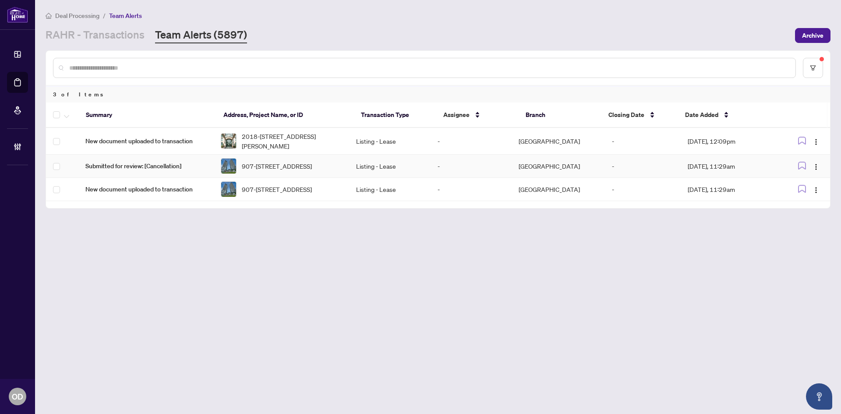
click at [354, 173] on td "Listing - Lease" at bounding box center [389, 166] width 81 height 23
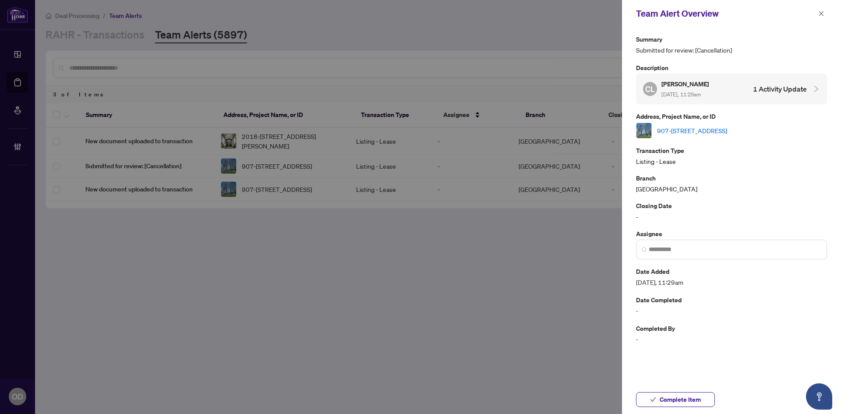
click at [716, 132] on link "907-[STREET_ADDRESS]" at bounding box center [692, 131] width 70 height 10
click at [823, 14] on icon "close" at bounding box center [821, 14] width 6 height 6
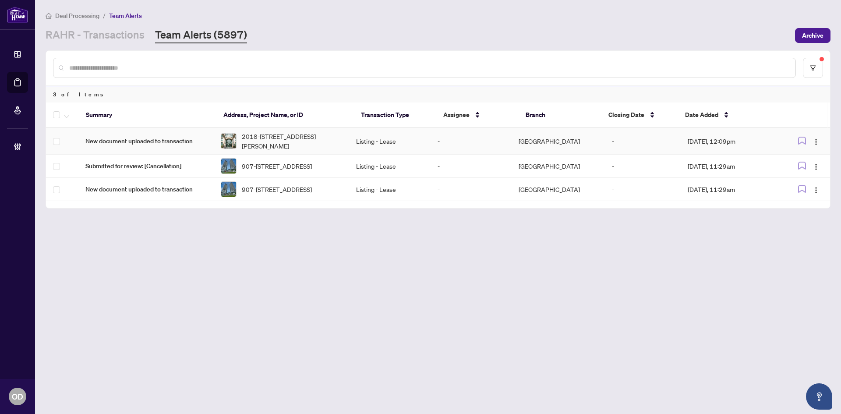
click at [200, 143] on span "New document uploaded to transaction" at bounding box center [145, 141] width 121 height 10
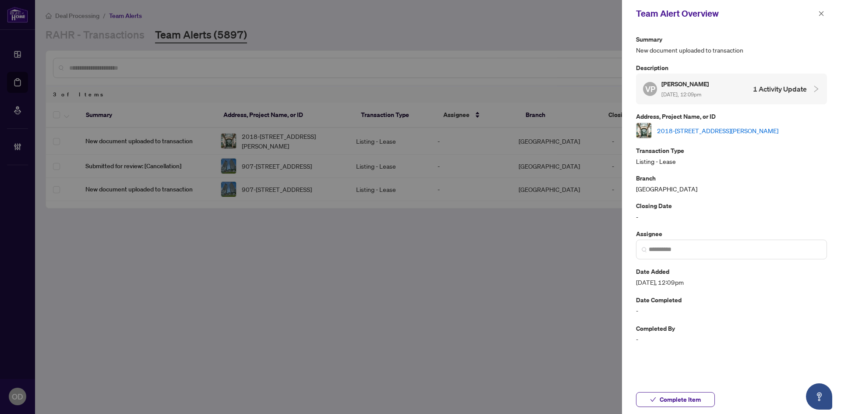
click at [723, 131] on link "2018-[STREET_ADDRESS][PERSON_NAME]" at bounding box center [717, 131] width 121 height 10
click at [814, 16] on div "Team Alert Overview" at bounding box center [726, 13] width 180 height 13
click at [820, 14] on icon "close" at bounding box center [821, 14] width 6 height 6
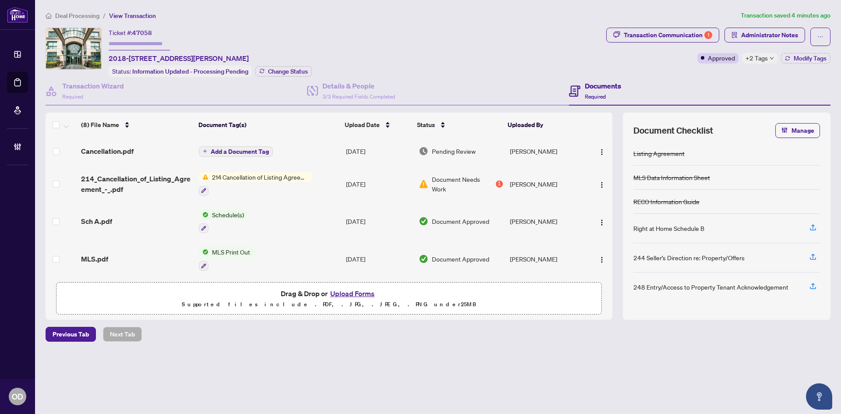
click at [80, 13] on span "Deal Processing" at bounding box center [77, 16] width 44 height 8
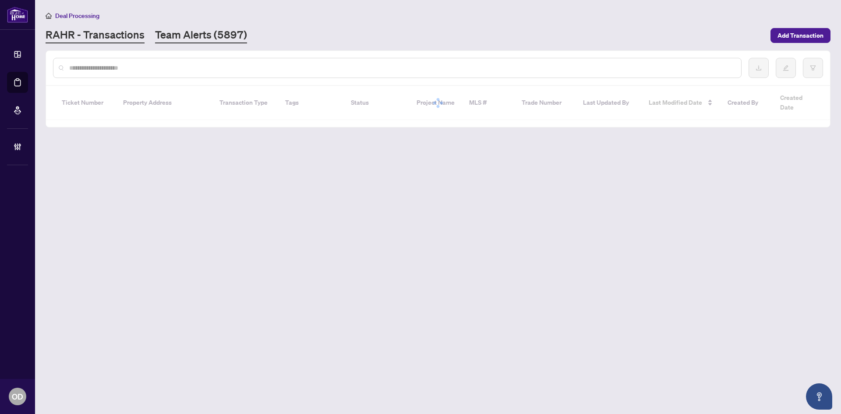
click at [173, 37] on link "Team Alerts (5897)" at bounding box center [201, 36] width 92 height 16
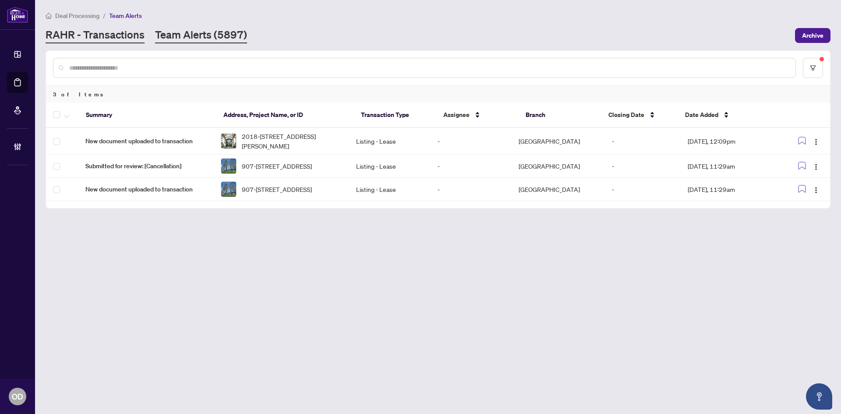
click at [132, 33] on link "RAHR - Transactions" at bounding box center [95, 36] width 99 height 16
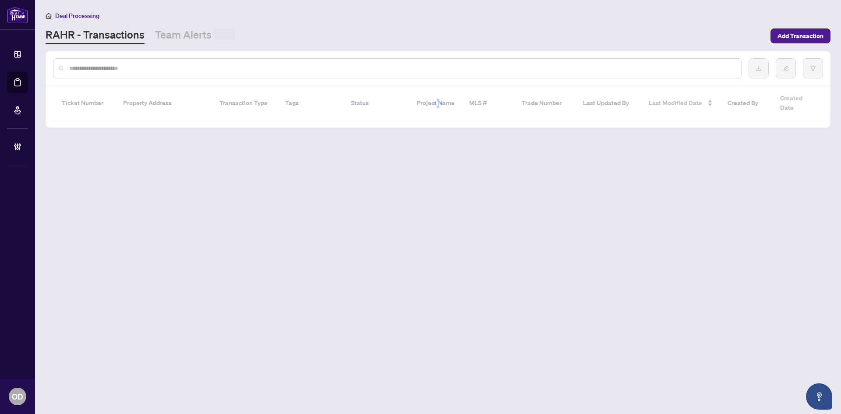
click at [231, 34] on span at bounding box center [224, 34] width 21 height 11
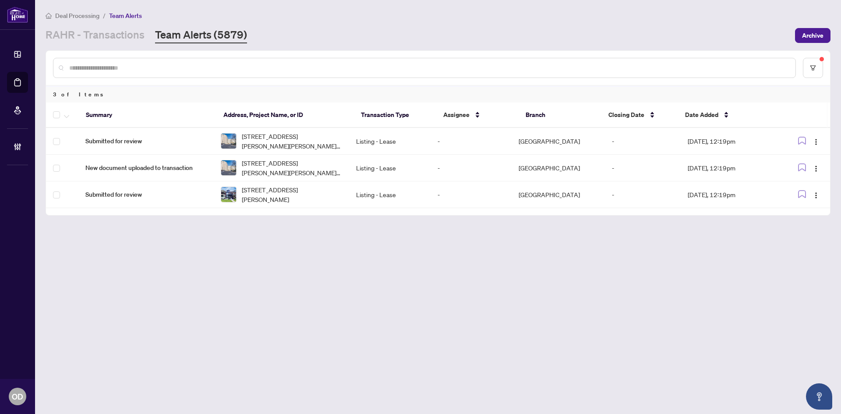
click at [106, 43] on main "Deal Processing / Team Alerts RAHR - Transactions Team Alerts (5879) Archive 3 …" at bounding box center [438, 207] width 806 height 414
click at [101, 33] on link "RAHR - Transactions" at bounding box center [95, 36] width 99 height 16
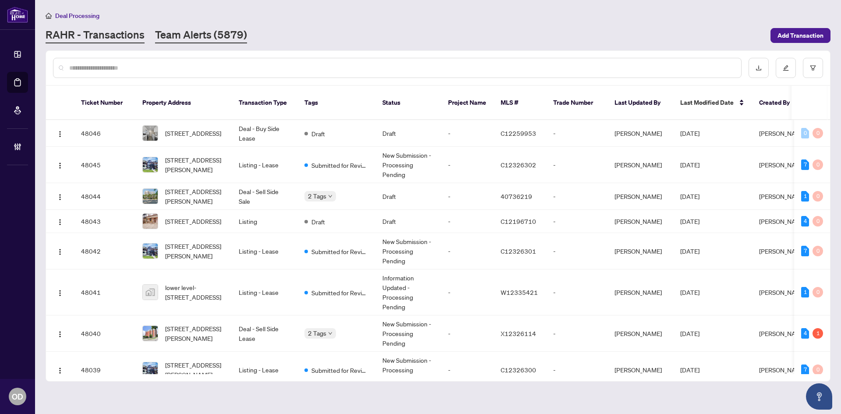
click at [212, 32] on link "Team Alerts (5879)" at bounding box center [201, 36] width 92 height 16
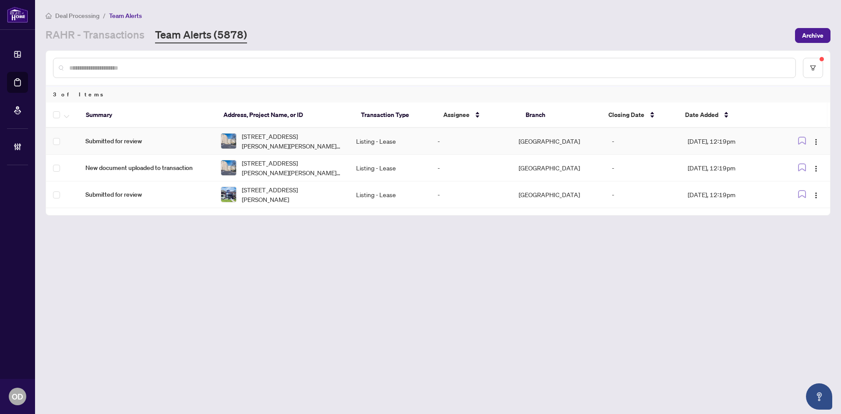
click at [182, 143] on span "Submitted for review" at bounding box center [145, 141] width 121 height 10
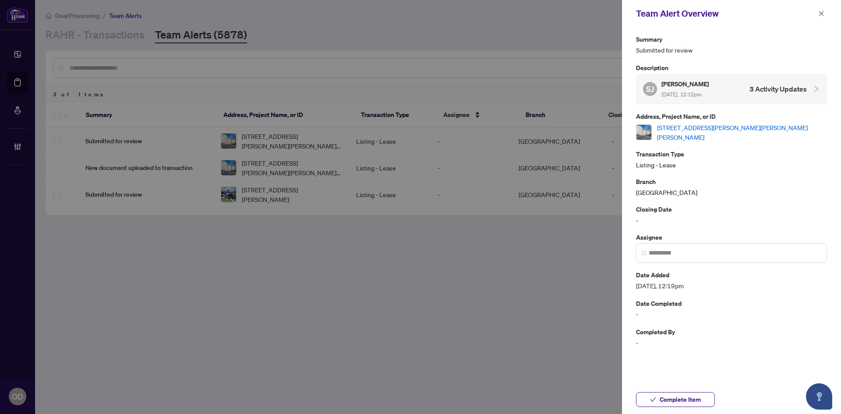
click at [672, 132] on link "[STREET_ADDRESS][PERSON_NAME][PERSON_NAME][PERSON_NAME]" at bounding box center [742, 132] width 170 height 19
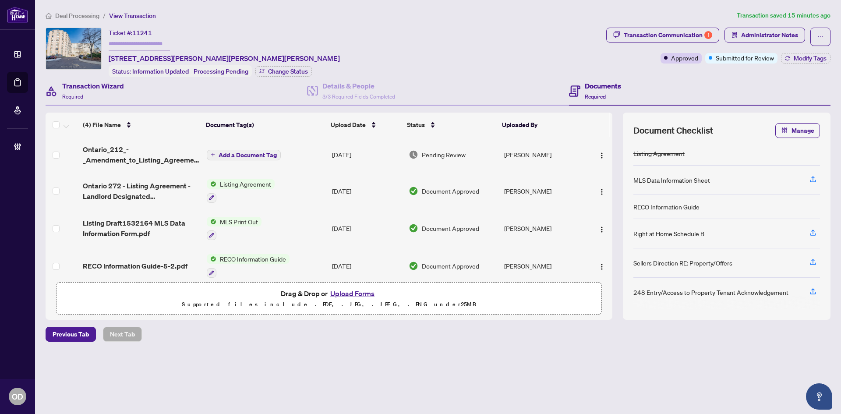
click at [183, 99] on div "Transaction Wizard Required" at bounding box center [177, 91] width 262 height 28
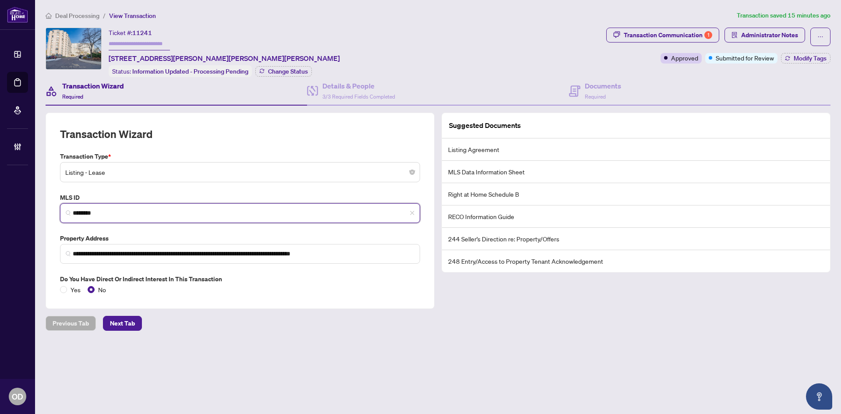
click at [172, 209] on input "********" at bounding box center [244, 213] width 342 height 9
click at [98, 209] on input "********" at bounding box center [244, 213] width 342 height 9
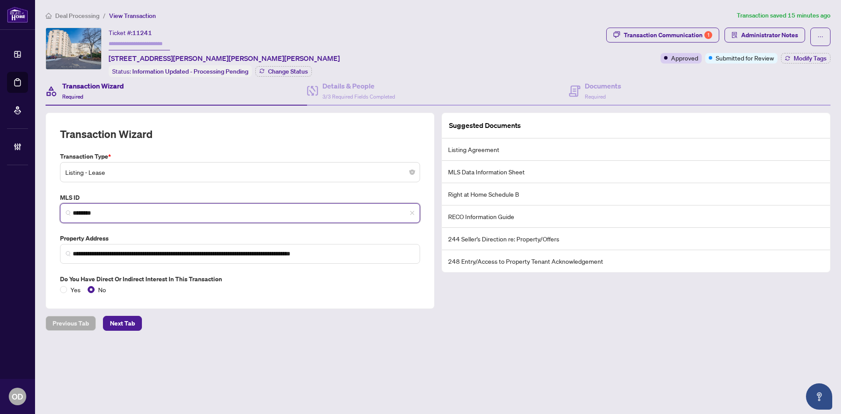
click at [97, 209] on input "********" at bounding box center [244, 213] width 342 height 9
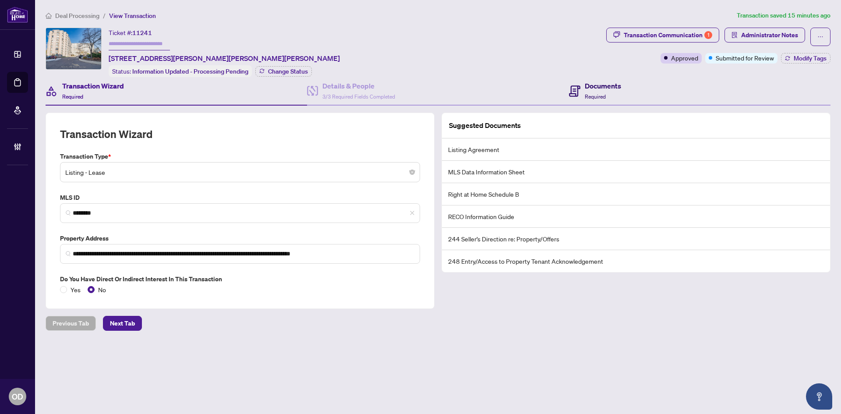
click at [612, 94] on div "Documents Required" at bounding box center [603, 91] width 36 height 21
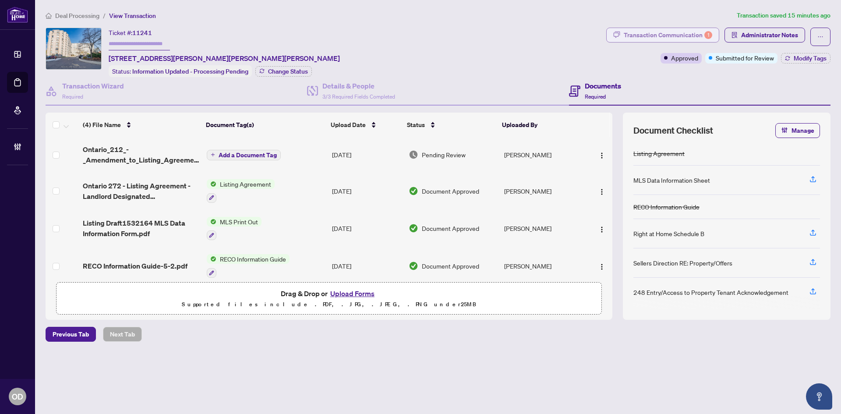
click at [681, 28] on div "Transaction Communication 1" at bounding box center [668, 35] width 89 height 14
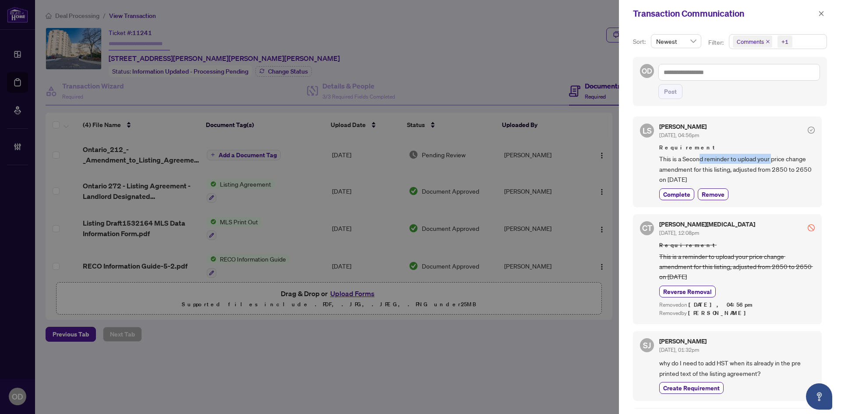
drag, startPoint x: 701, startPoint y: 158, endPoint x: 772, endPoint y: 159, distance: 70.6
click at [772, 159] on span "This is a Second reminder to upload your price change amendment for this listin…" at bounding box center [737, 169] width 156 height 31
drag, startPoint x: 758, startPoint y: 159, endPoint x: 754, endPoint y: 143, distance: 16.6
click at [757, 159] on span "This is a Second reminder to upload your price change amendment for this listin…" at bounding box center [737, 169] width 156 height 31
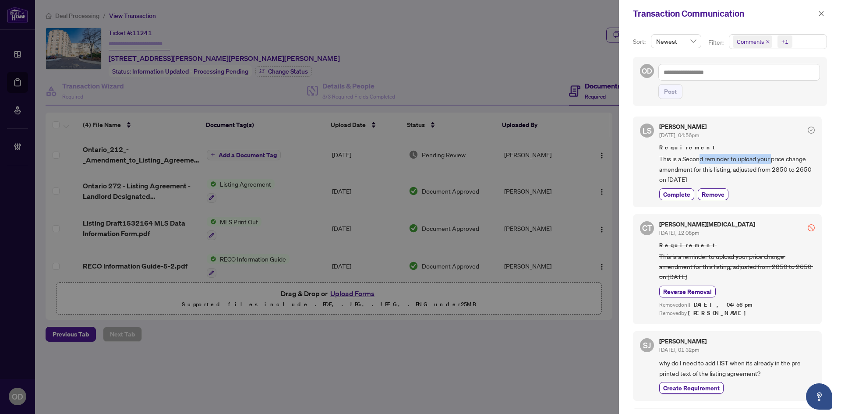
click at [747, 158] on span "This is a Second reminder to upload your price change amendment for this listin…" at bounding box center [737, 169] width 156 height 31
drag, startPoint x: 695, startPoint y: 162, endPoint x: 689, endPoint y: 166, distance: 7.5
click at [694, 163] on span "This is a Second reminder to upload your price change amendment for this listin…" at bounding box center [737, 169] width 156 height 31
click at [689, 168] on span "This is a Second reminder to upload your price change amendment for this listin…" at bounding box center [737, 169] width 156 height 31
drag, startPoint x: 712, startPoint y: 159, endPoint x: 737, endPoint y: 170, distance: 27.2
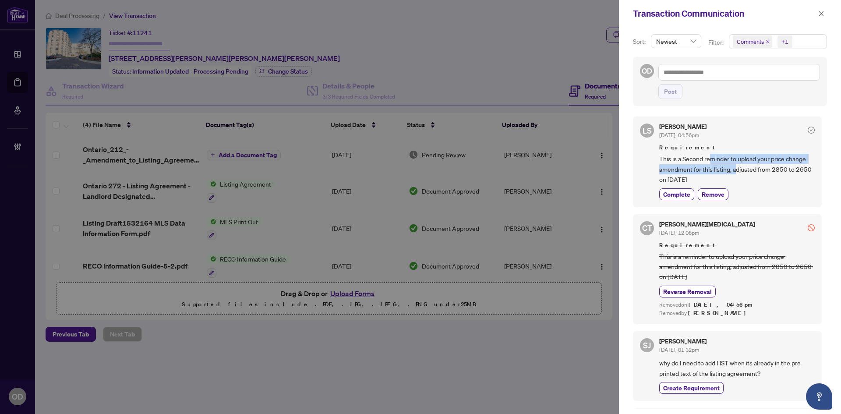
click at [737, 170] on span "This is a Second reminder to upload your price change amendment for this listin…" at bounding box center [737, 169] width 156 height 31
click at [687, 166] on span "This is a Second reminder to upload your price change amendment for this listin…" at bounding box center [737, 169] width 156 height 31
drag, startPoint x: 687, startPoint y: 161, endPoint x: 717, endPoint y: 170, distance: 31.4
click at [717, 170] on span "This is a Second reminder to upload your price change amendment for this listin…" at bounding box center [737, 169] width 156 height 31
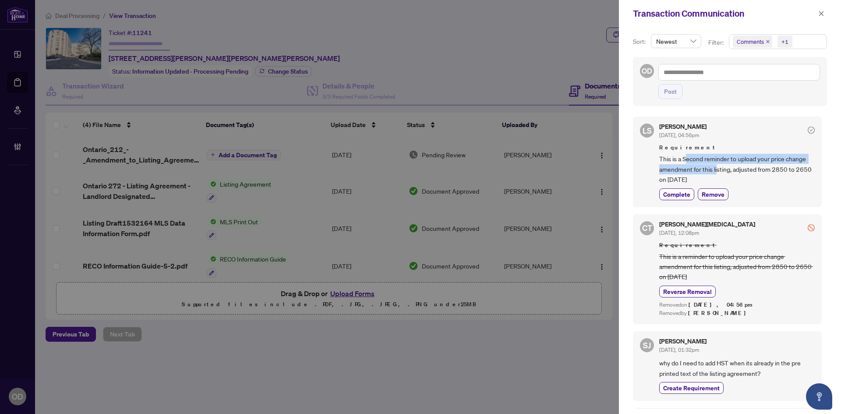
click at [717, 170] on span "This is a Second reminder to upload your price change amendment for this listin…" at bounding box center [737, 169] width 156 height 31
click at [819, 16] on icon "close" at bounding box center [821, 14] width 6 height 6
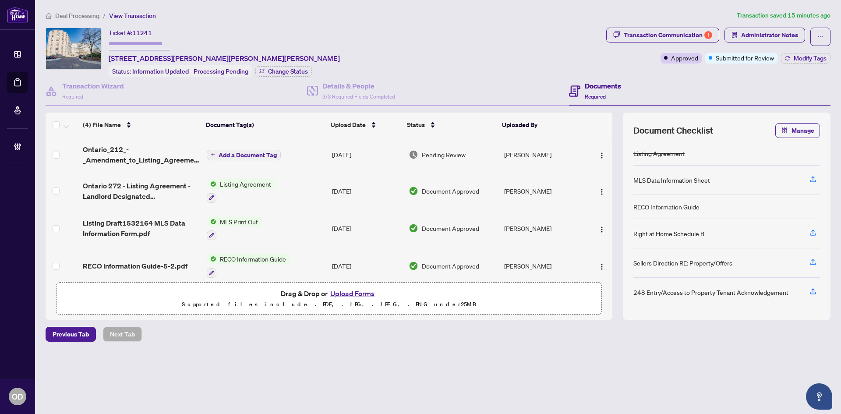
click at [422, 145] on td "Pending Review" at bounding box center [453, 154] width 96 height 35
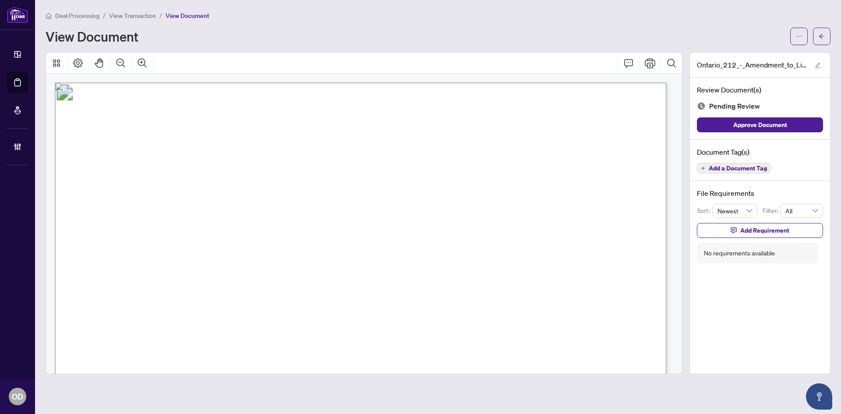
click at [333, 267] on span "N11880907" at bounding box center [331, 272] width 49 height 10
click at [827, 32] on button "button" at bounding box center [822, 37] width 18 height 18
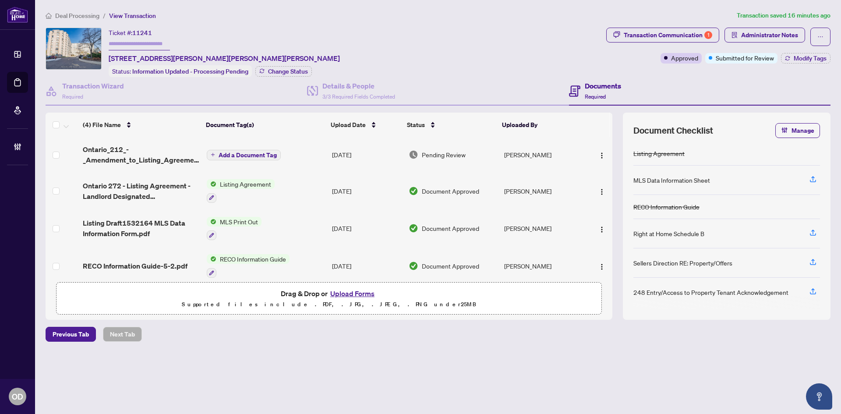
click at [94, 20] on li "Deal Processing" at bounding box center [73, 16] width 54 height 10
click at [91, 14] on span "Deal Processing" at bounding box center [77, 16] width 44 height 8
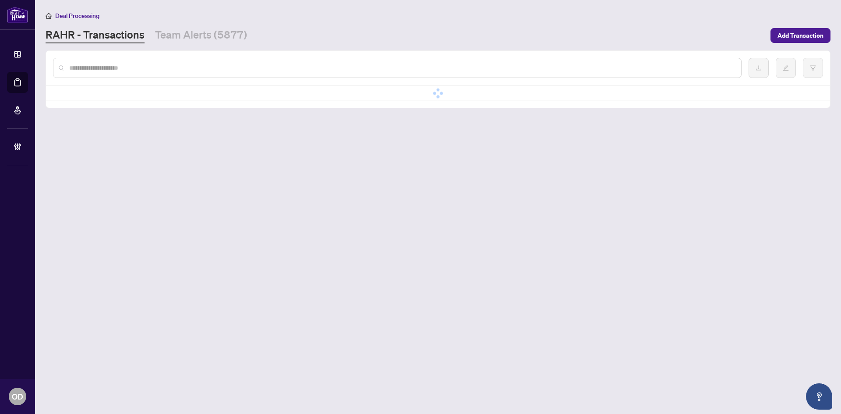
click at [228, 65] on input "text" at bounding box center [401, 68] width 665 height 10
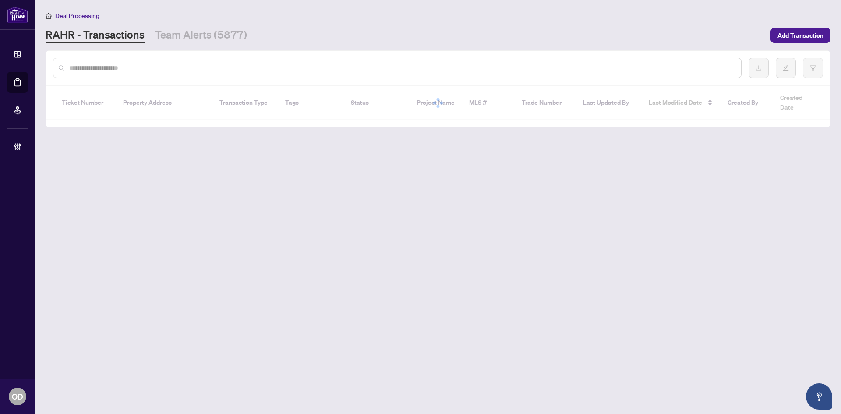
paste input "*********"
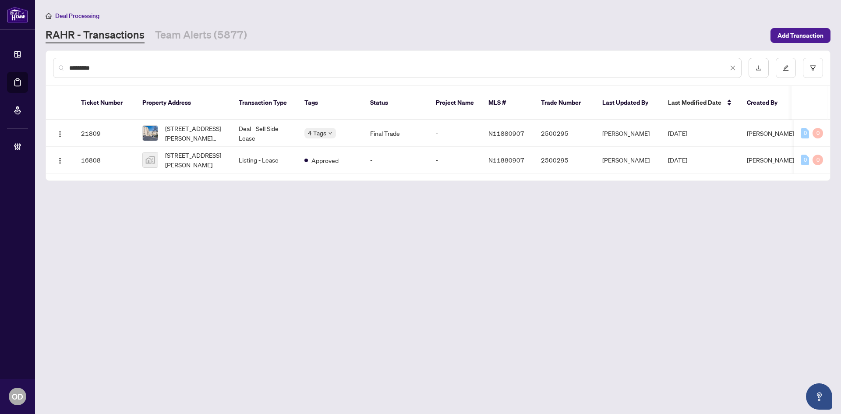
type input "*********"
click at [233, 120] on td "Deal - Sell Side Lease" at bounding box center [265, 133] width 66 height 27
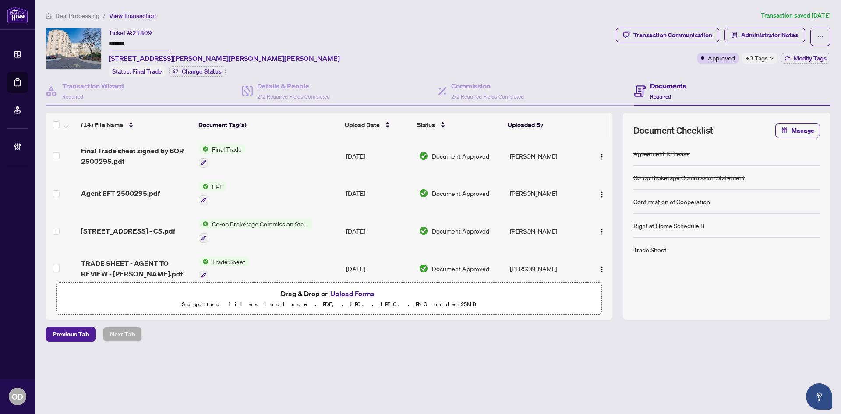
click at [74, 14] on span "Deal Processing" at bounding box center [77, 16] width 44 height 8
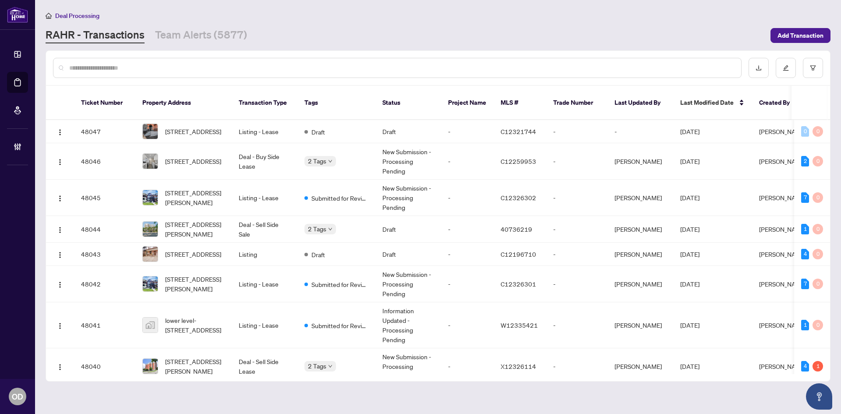
click at [157, 67] on input "text" at bounding box center [401, 68] width 665 height 10
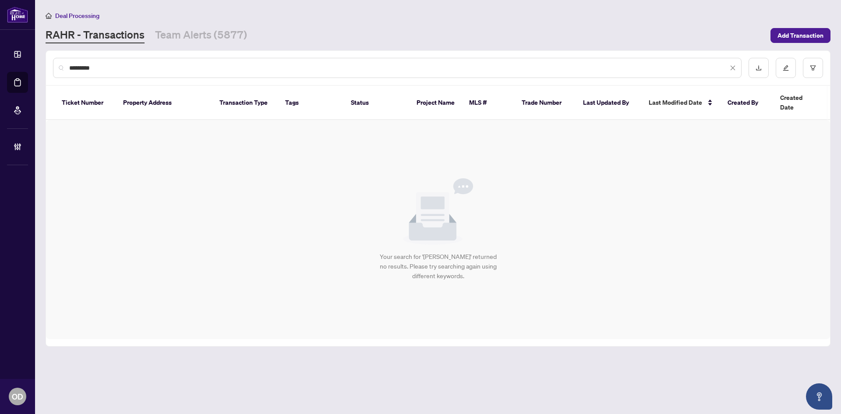
type input "*********"
drag, startPoint x: 81, startPoint y: 59, endPoint x: 81, endPoint y: 68, distance: 9.2
click at [81, 60] on div "*********" at bounding box center [397, 68] width 689 height 20
click at [81, 68] on input "*********" at bounding box center [398, 68] width 659 height 10
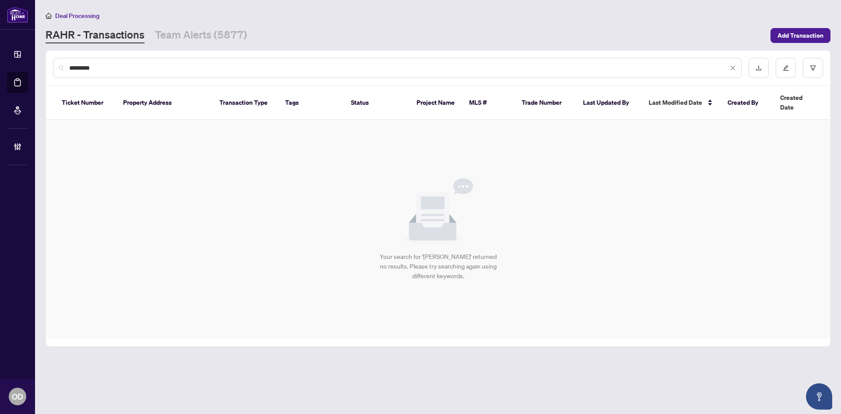
click at [81, 68] on input "*********" at bounding box center [398, 68] width 659 height 10
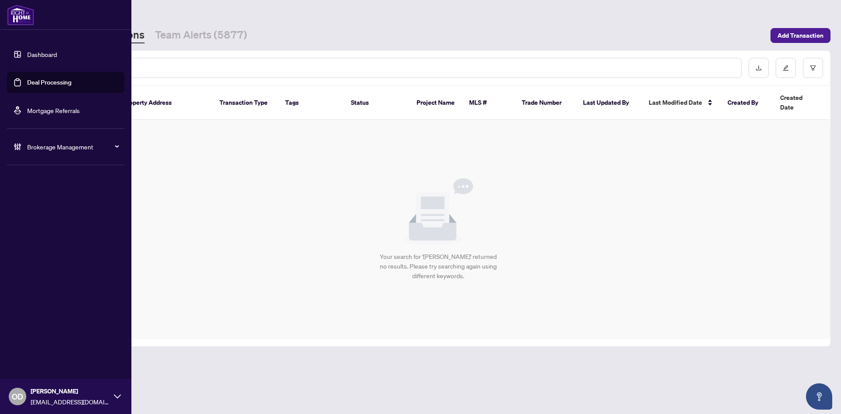
click at [27, 53] on link "Dashboard" at bounding box center [42, 54] width 30 height 8
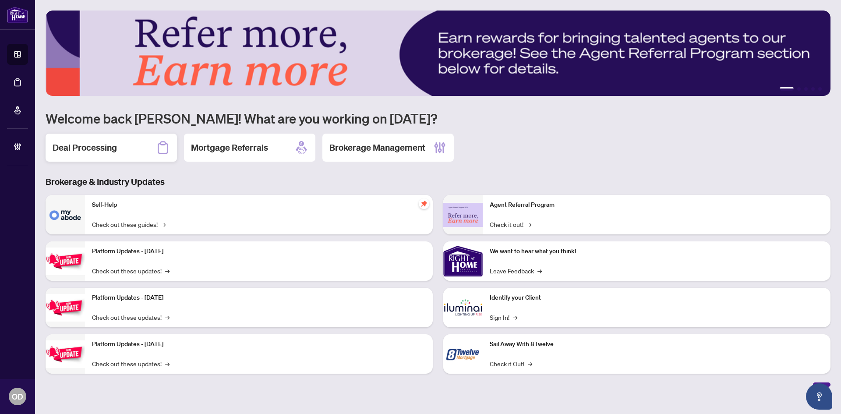
click at [124, 155] on div "Deal Processing" at bounding box center [111, 148] width 131 height 28
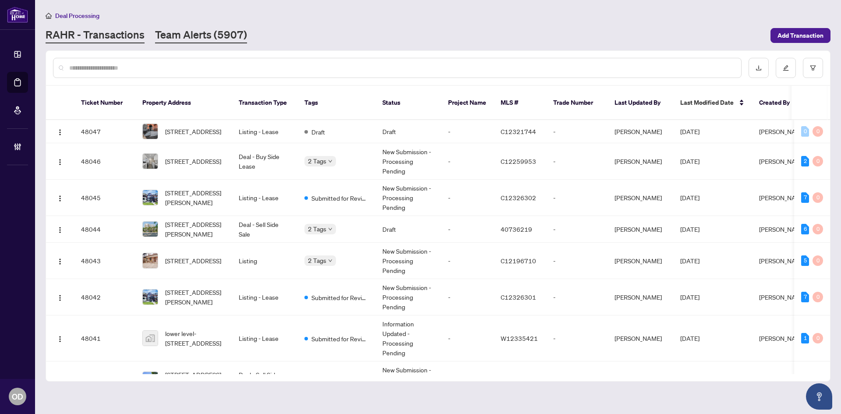
click at [211, 31] on link "Team Alerts (5907)" at bounding box center [201, 36] width 92 height 16
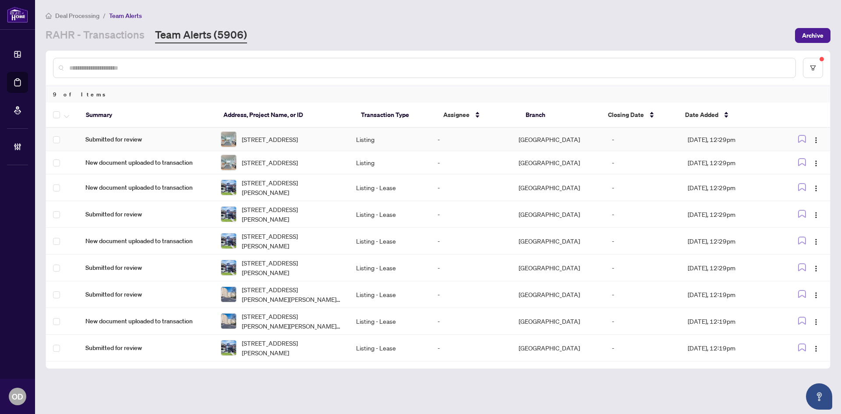
click at [221, 136] on td "3011-18 Spring Garden Ave, Toronto, Ontario M2N 7M2, Canada" at bounding box center [281, 139] width 135 height 23
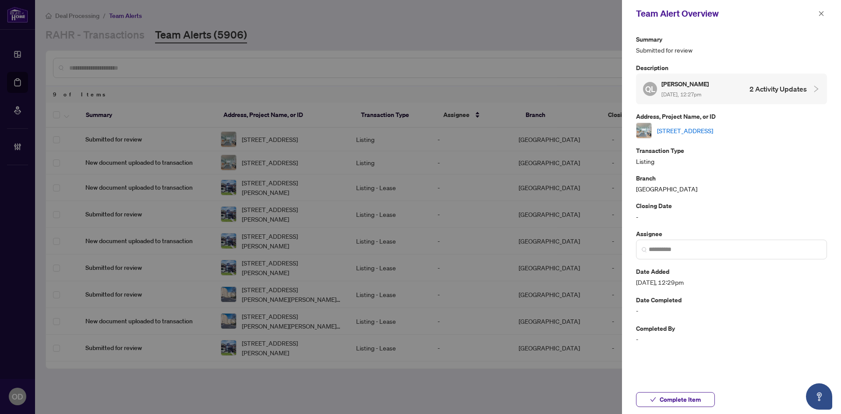
click at [682, 134] on link "3011-18 Spring Garden Ave, Toronto, Ontario M2N 7M2, Canada" at bounding box center [685, 131] width 56 height 10
drag, startPoint x: 657, startPoint y: 399, endPoint x: 654, endPoint y: 383, distance: 16.2
click at [657, 399] on button "Complete Item" at bounding box center [675, 399] width 79 height 15
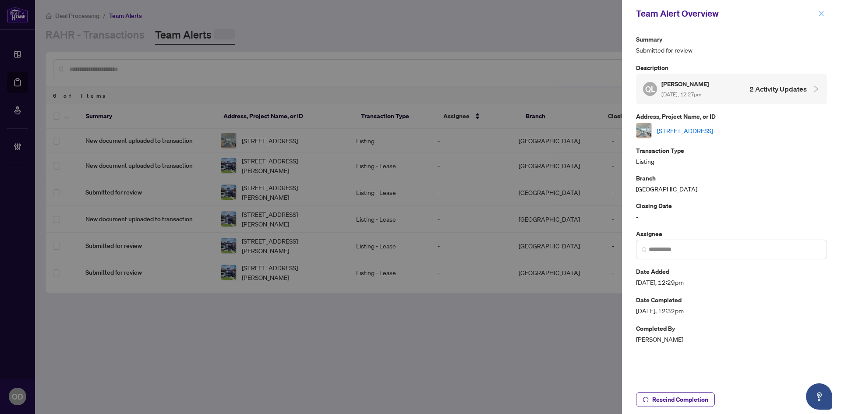
click at [825, 12] on button "button" at bounding box center [821, 13] width 11 height 11
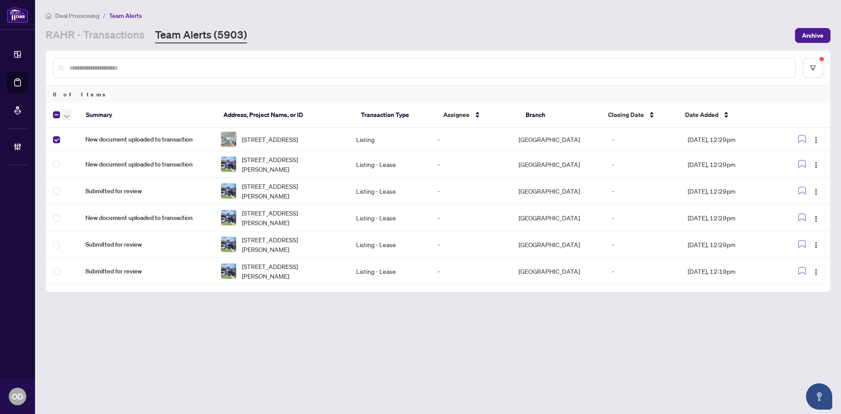
click at [66, 115] on icon "button" at bounding box center [66, 117] width 5 height 4
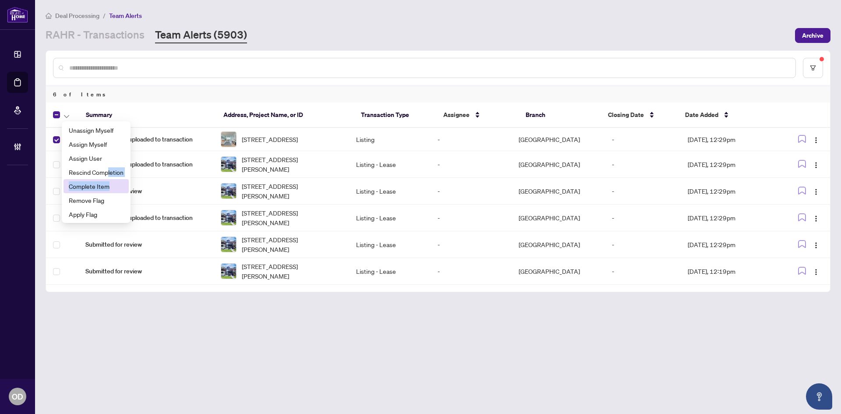
drag, startPoint x: 107, startPoint y: 175, endPoint x: 109, endPoint y: 184, distance: 9.4
click at [109, 184] on ul "Unassign Myself Assign Myself Assign User Rescind Completion Complete Item Remo…" at bounding box center [96, 172] width 69 height 102
click at [109, 184] on span "Complete Item" at bounding box center [96, 186] width 55 height 10
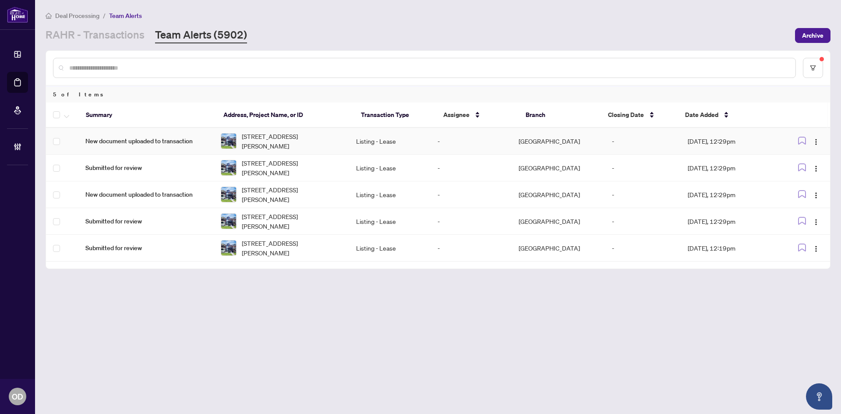
click at [144, 136] on span "New document uploaded to transaction" at bounding box center [145, 141] width 121 height 10
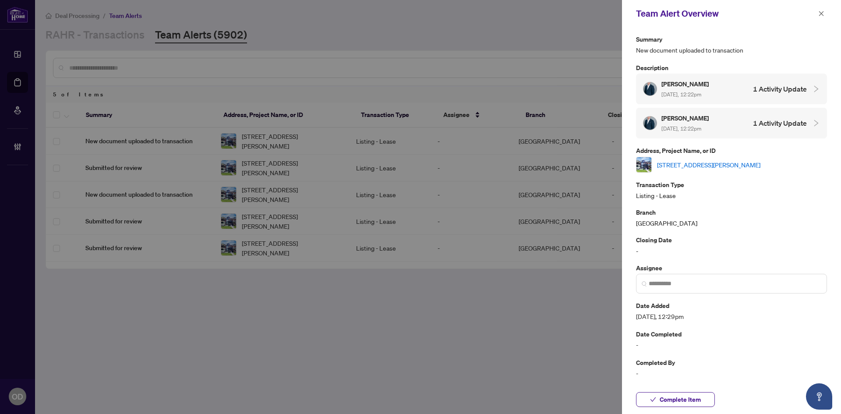
click at [696, 166] on link "[STREET_ADDRESS][PERSON_NAME]" at bounding box center [708, 165] width 103 height 10
drag, startPoint x: 666, startPoint y: 398, endPoint x: 664, endPoint y: 391, distance: 7.3
click at [666, 398] on span "Complete Item" at bounding box center [680, 400] width 41 height 14
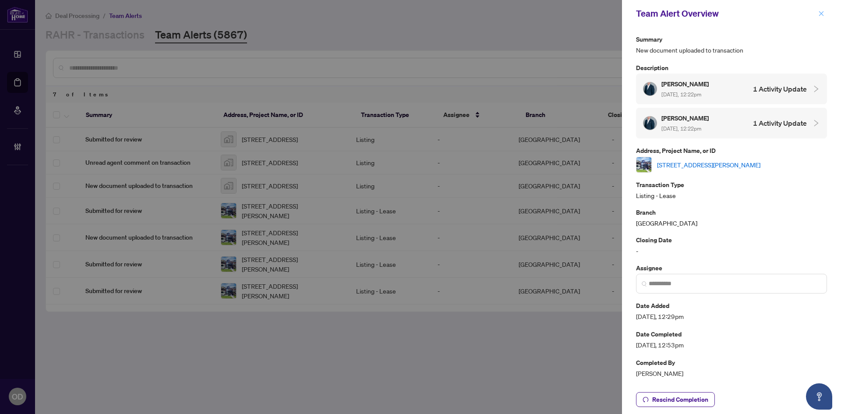
click at [824, 11] on icon "close" at bounding box center [821, 14] width 6 height 6
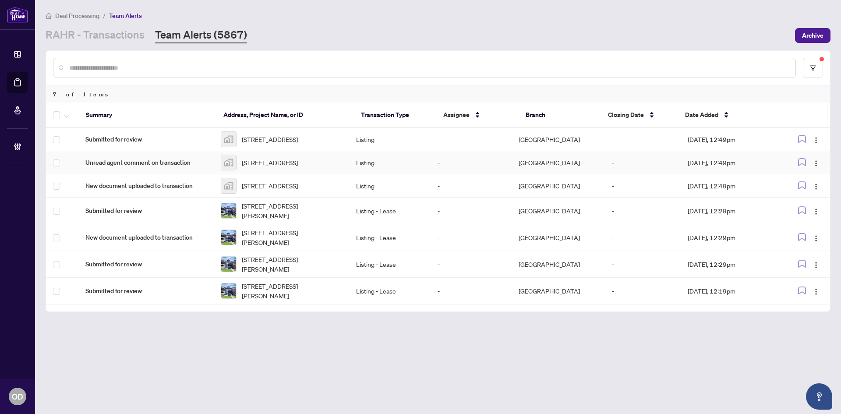
click at [207, 164] on span "Unread agent comment on transaction" at bounding box center [145, 163] width 121 height 10
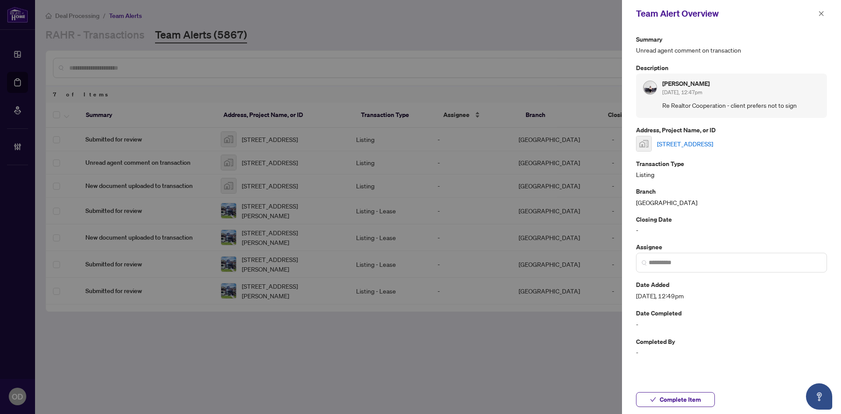
drag, startPoint x: 825, startPoint y: 10, endPoint x: 510, endPoint y: 104, distance: 329.2
click at [824, 12] on button "button" at bounding box center [821, 13] width 11 height 11
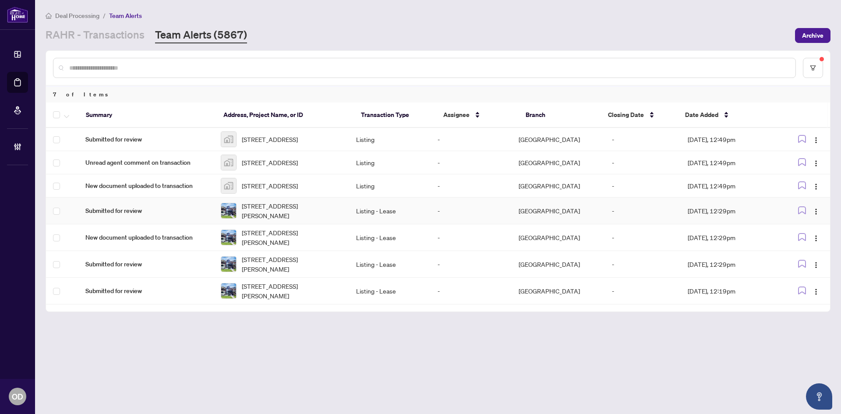
click at [187, 214] on td "Submitted for review" at bounding box center [145, 211] width 135 height 27
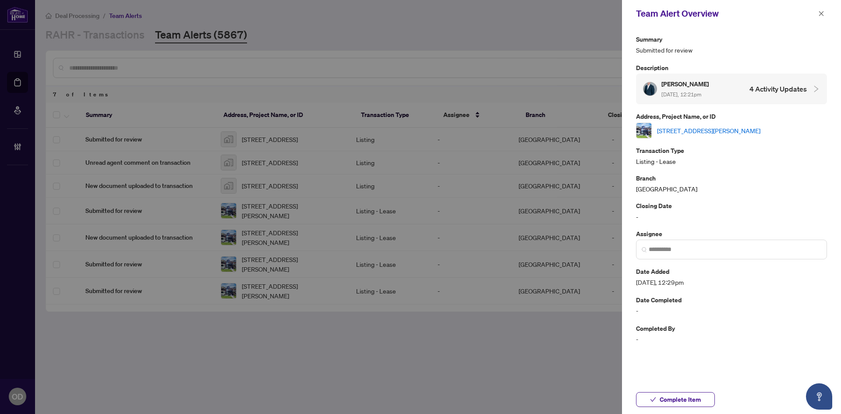
click at [729, 131] on link "2-656 Crawford St, Toronto, Ontario M6G 3K2, Canada" at bounding box center [708, 131] width 103 height 10
click at [821, 14] on icon "close" at bounding box center [821, 13] width 5 height 5
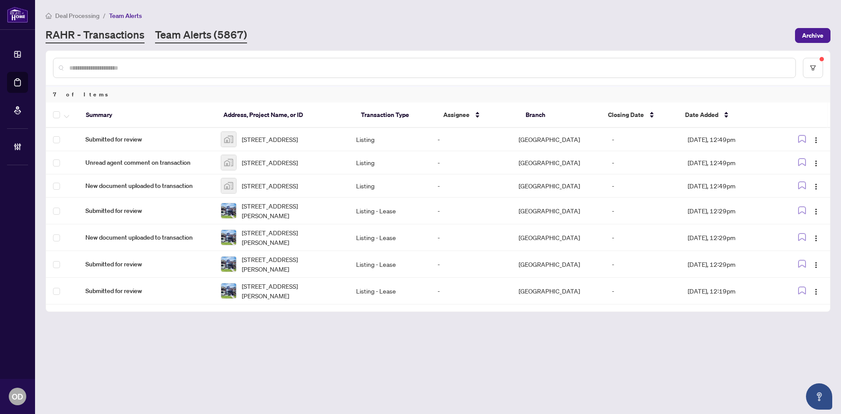
click at [57, 32] on link "RAHR - Transactions" at bounding box center [95, 36] width 99 height 16
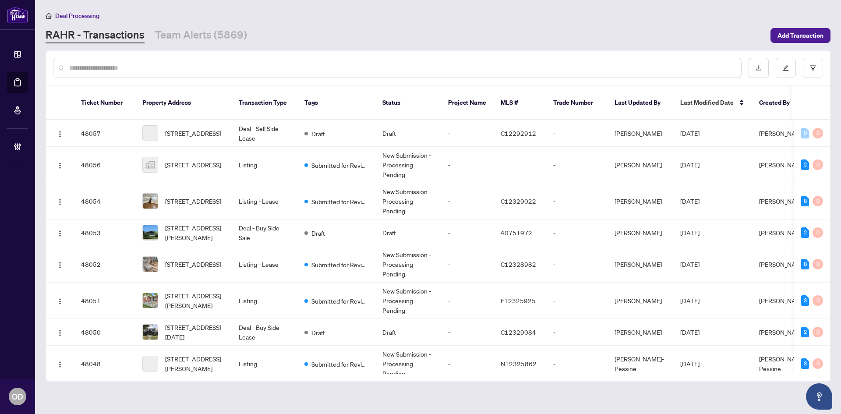
click at [210, 69] on input "text" at bounding box center [401, 68] width 665 height 10
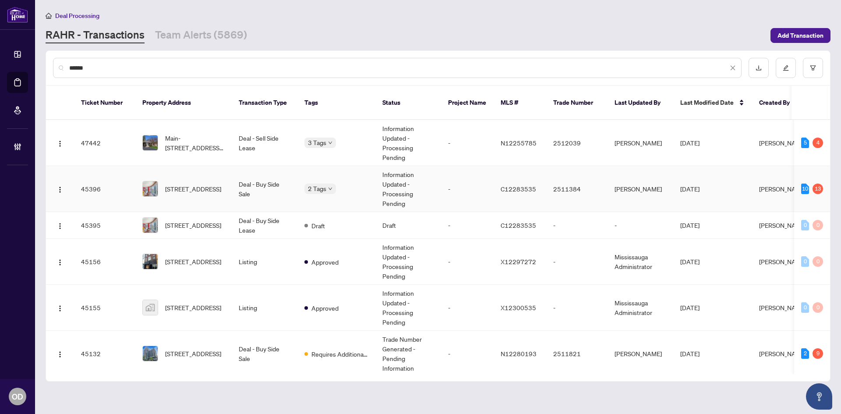
type input "******"
click at [266, 189] on td "Deal - Buy Side Sale" at bounding box center [265, 189] width 66 height 46
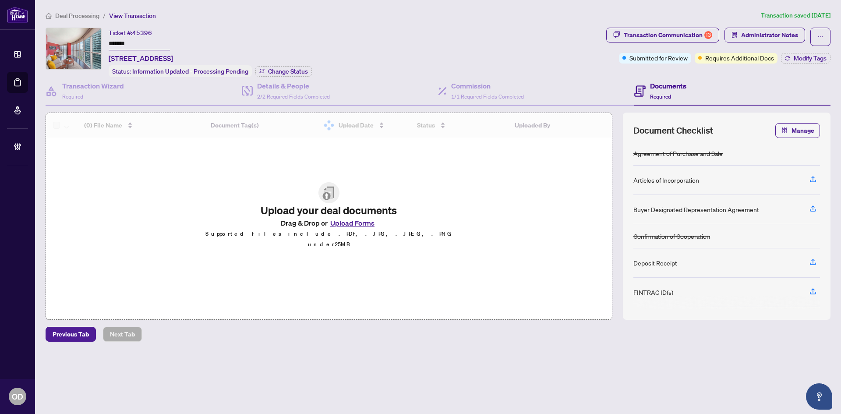
click at [688, 24] on div "Deal Processing / View Transaction Transaction saved 4 days ago Ticket #: 45396…" at bounding box center [438, 192] width 792 height 362
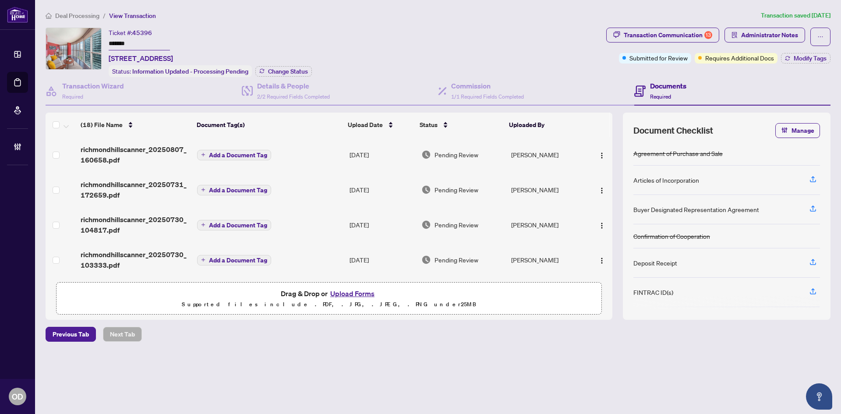
click at [702, 54] on div "Requires Additional Docs" at bounding box center [736, 58] width 83 height 11
click at [705, 28] on button "Transaction Communication 13" at bounding box center [662, 35] width 113 height 15
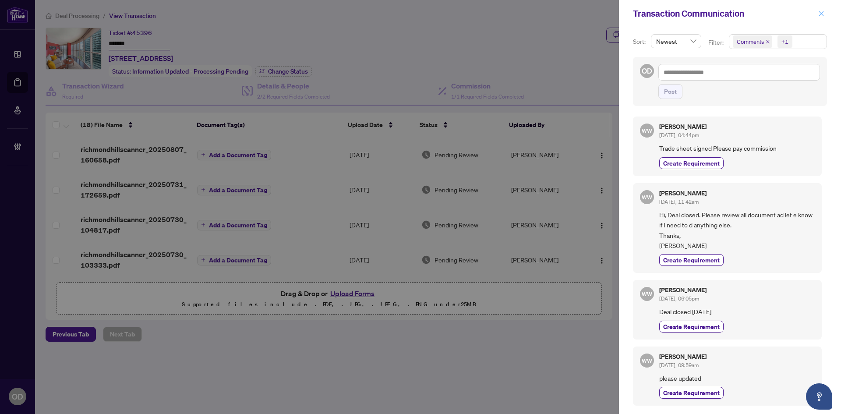
click at [825, 14] on button "button" at bounding box center [821, 13] width 11 height 11
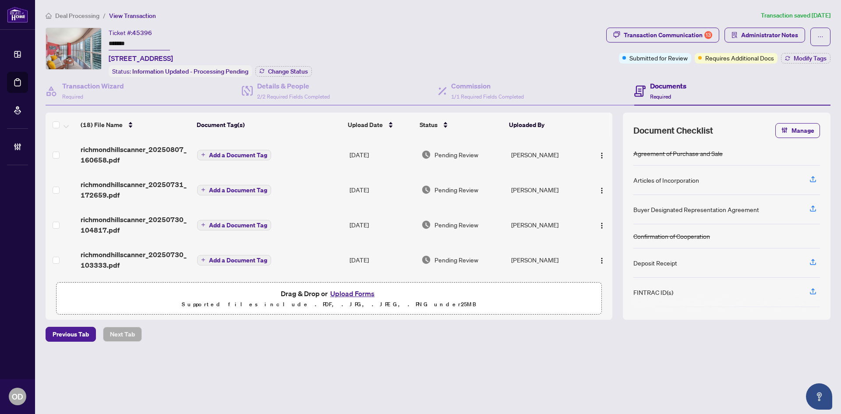
click at [141, 32] on span "45396" at bounding box center [142, 33] width 20 height 8
copy span "45396"
click at [119, 48] on input "*******" at bounding box center [139, 44] width 61 height 13
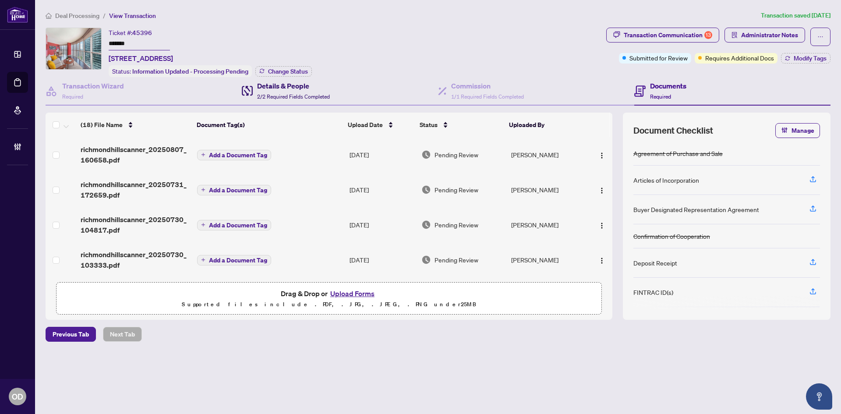
click at [311, 82] on h4 "Details & People" at bounding box center [293, 86] width 73 height 11
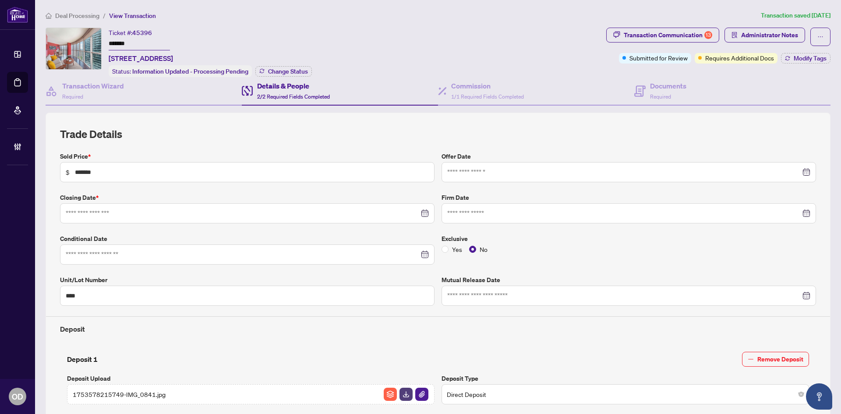
type input "**********"
drag, startPoint x: 130, startPoint y: 101, endPoint x: 140, endPoint y: 90, distance: 14.9
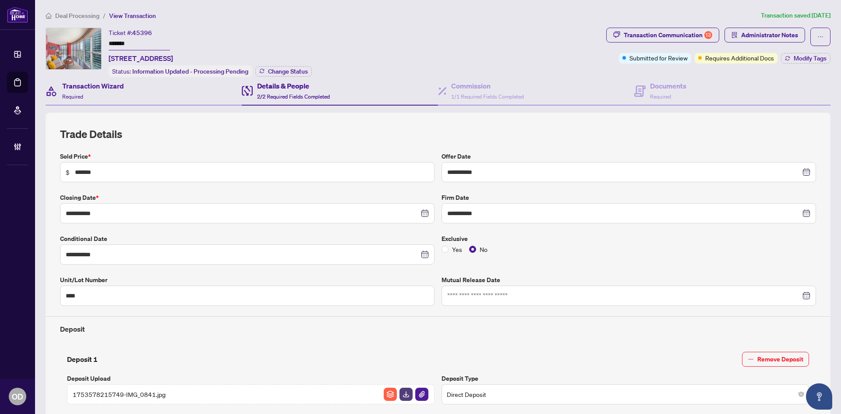
click at [130, 101] on div "Transaction Wizard Required" at bounding box center [144, 91] width 196 height 28
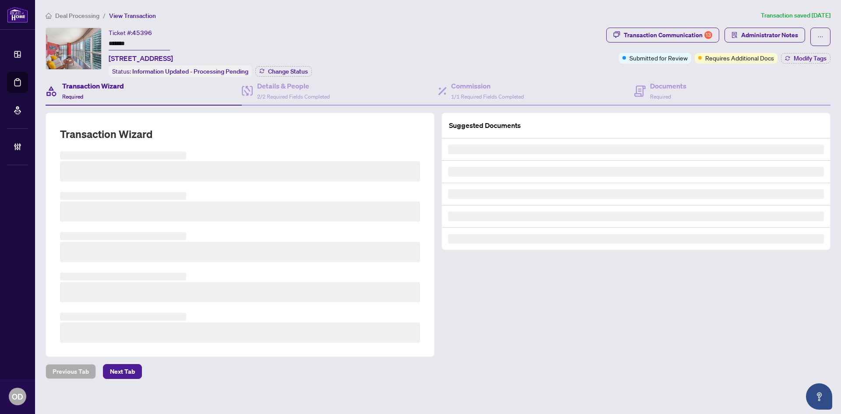
click at [79, 10] on main "Deal Processing / View Transaction Transaction saved 4 days ago Ticket #: 45396…" at bounding box center [438, 207] width 806 height 414
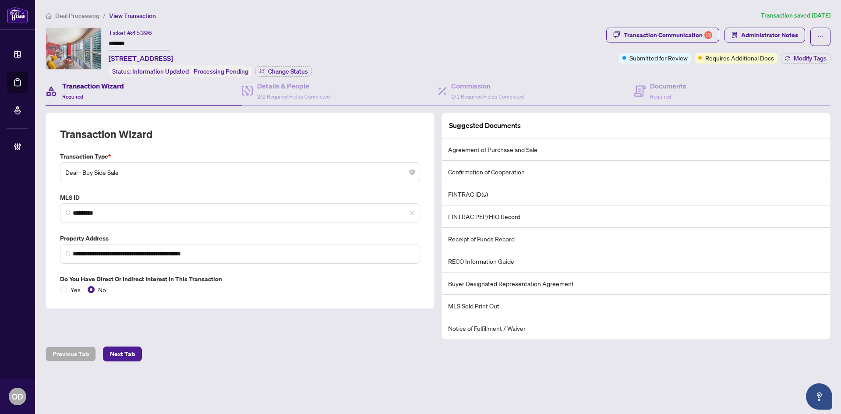
click at [70, 16] on span "Deal Processing" at bounding box center [77, 16] width 44 height 8
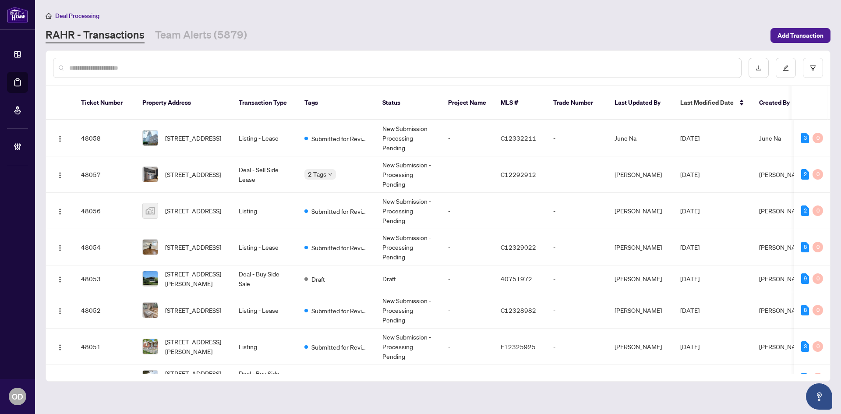
click at [195, 25] on div "Deal Processing RAHR - Transactions Team Alerts (5879) Add Transaction" at bounding box center [438, 27] width 785 height 33
click at [211, 32] on link "Team Alerts (5879)" at bounding box center [201, 36] width 92 height 16
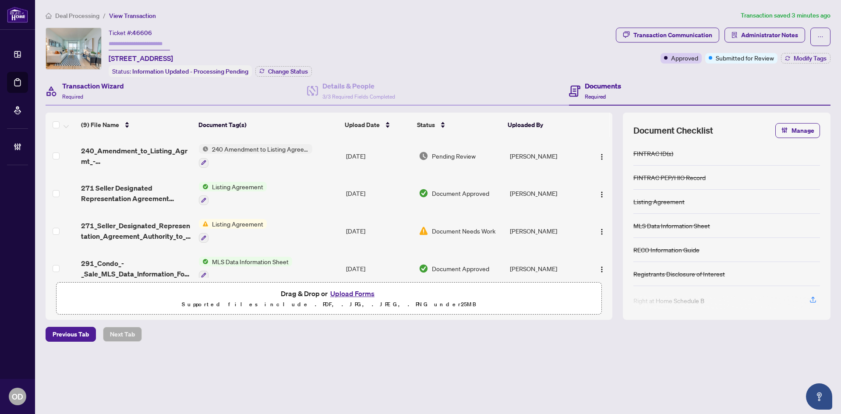
click at [181, 78] on div "Transaction Wizard Required" at bounding box center [177, 91] width 262 height 28
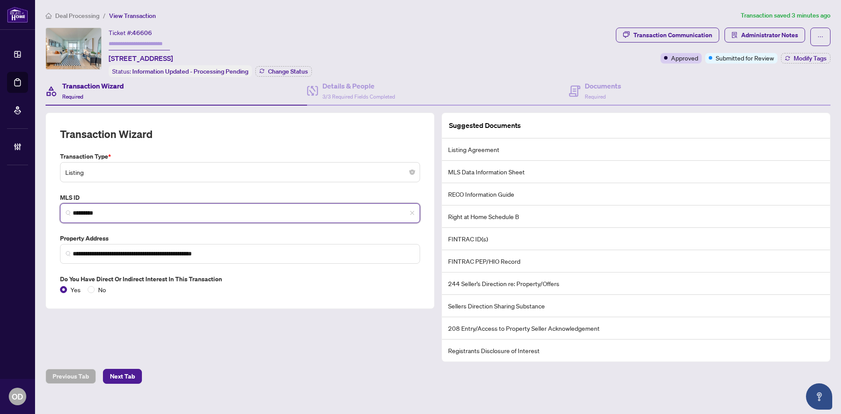
click at [126, 210] on input "*********" at bounding box center [244, 213] width 342 height 9
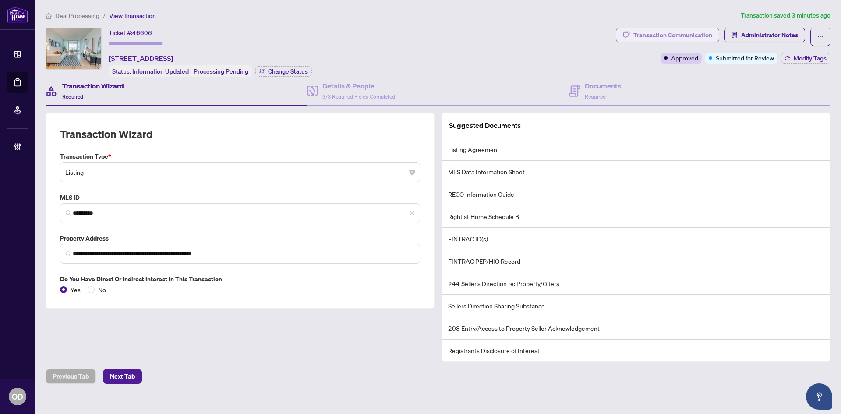
click at [698, 36] on div "Transaction Communication" at bounding box center [673, 35] width 79 height 14
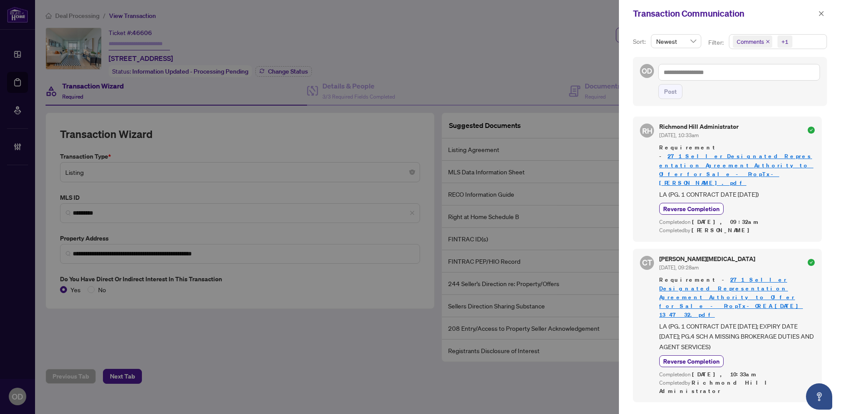
click at [818, 42] on span "Comments +1" at bounding box center [778, 42] width 97 height 14
click at [763, 76] on span "Comments" at bounding box center [762, 78] width 30 height 8
click at [822, 15] on icon "close" at bounding box center [821, 14] width 6 height 6
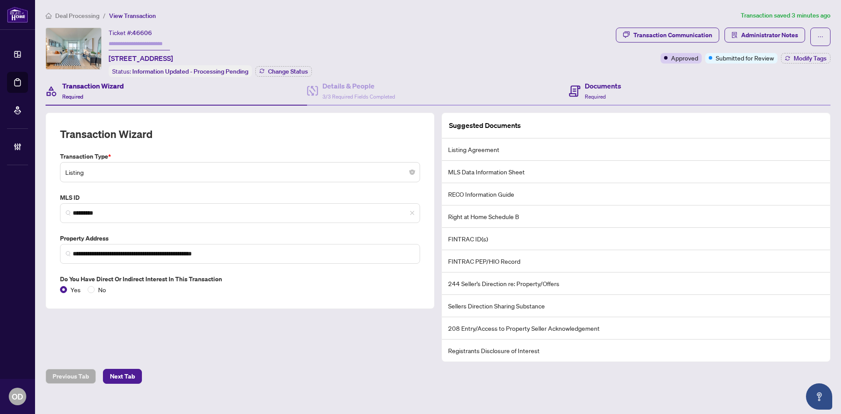
click at [645, 96] on div "Documents Required" at bounding box center [700, 91] width 262 height 28
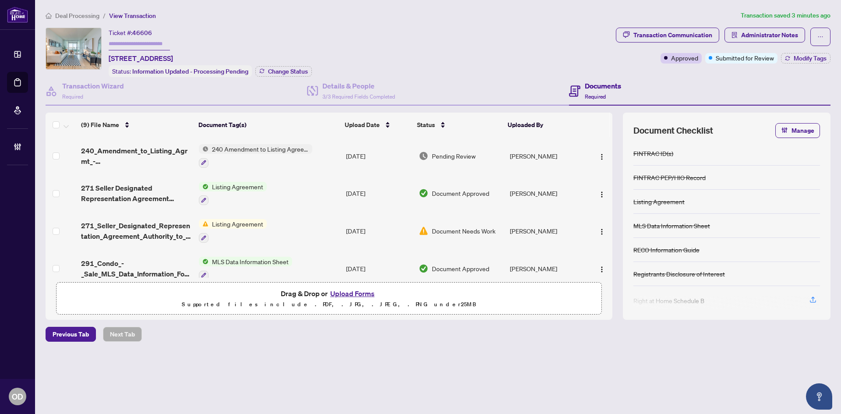
click at [110, 166] on td "240_Amendment_to_Listing_Agrmt_-_Price_Change_Extension_Amendment__A__-_PropTx-…" at bounding box center [137, 156] width 118 height 38
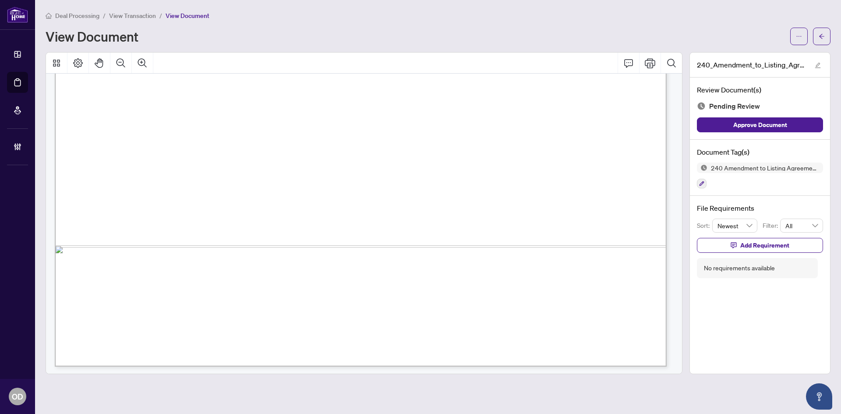
scroll to position [510, 0]
click at [697, 186] on div at bounding box center [702, 183] width 10 height 11
click at [705, 184] on button "button" at bounding box center [702, 184] width 10 height 10
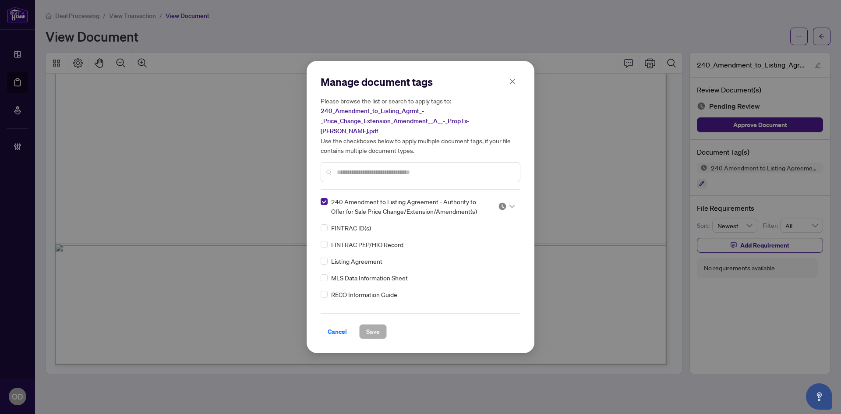
click at [507, 202] on div at bounding box center [506, 206] width 17 height 9
click at [489, 247] on div "Approved" at bounding box center [478, 244] width 56 height 10
drag, startPoint x: 368, startPoint y: 322, endPoint x: 43, endPoint y: 264, distance: 330.6
click at [368, 325] on span "Save" at bounding box center [373, 332] width 14 height 14
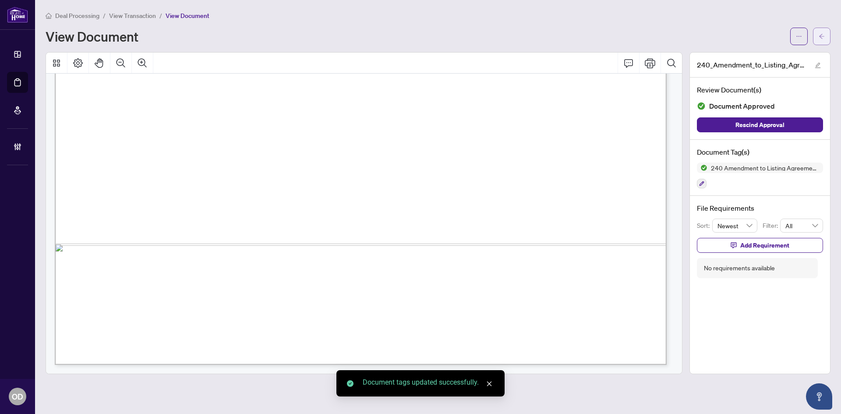
click at [816, 36] on button "button" at bounding box center [822, 37] width 18 height 18
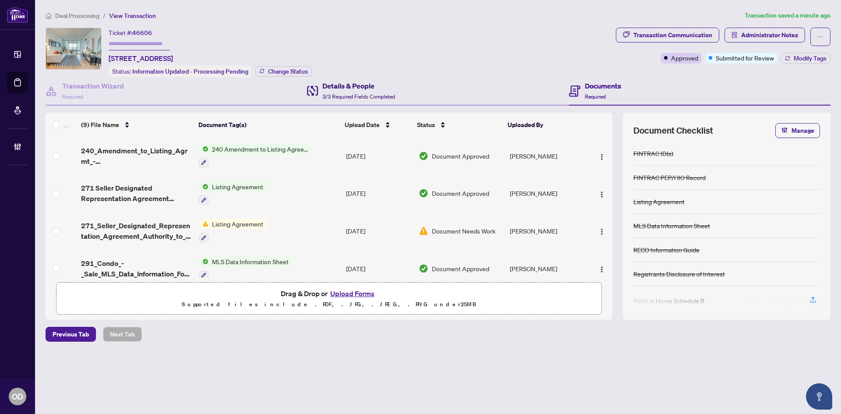
click at [367, 81] on h4 "Details & People" at bounding box center [358, 86] width 73 height 11
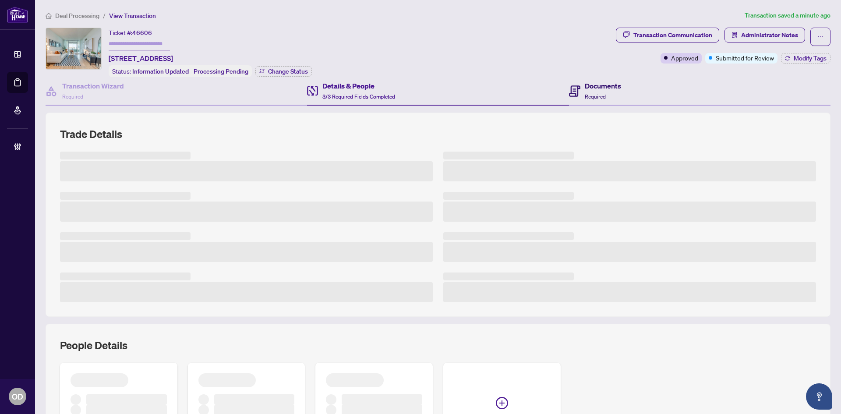
click at [594, 93] on span "Required" at bounding box center [595, 96] width 21 height 7
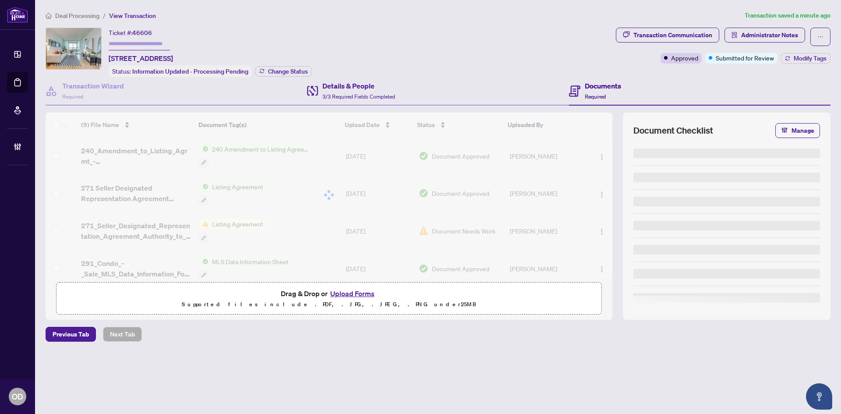
drag, startPoint x: 403, startPoint y: 83, endPoint x: 438, endPoint y: 84, distance: 35.1
click at [402, 83] on div "Details & People 3/3 Required Fields Completed" at bounding box center [438, 91] width 262 height 28
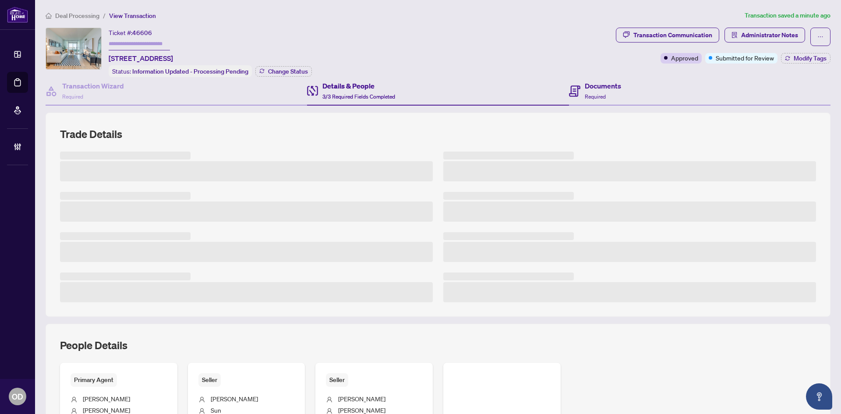
click at [662, 92] on div "Documents Required" at bounding box center [700, 91] width 262 height 28
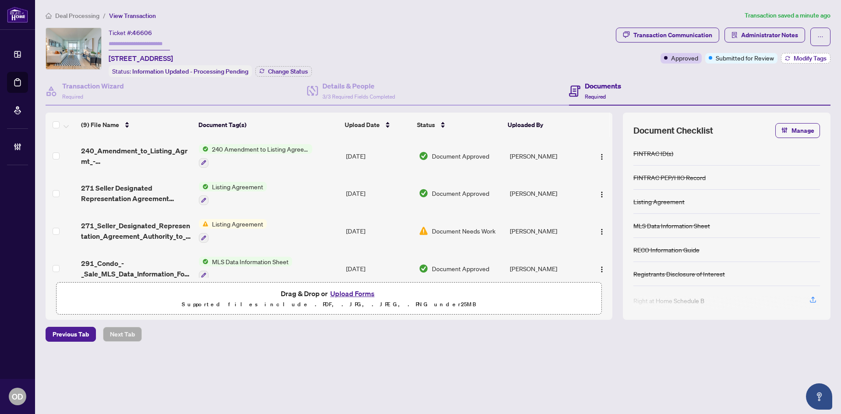
click at [797, 55] on span "Modify Tags" at bounding box center [810, 58] width 33 height 6
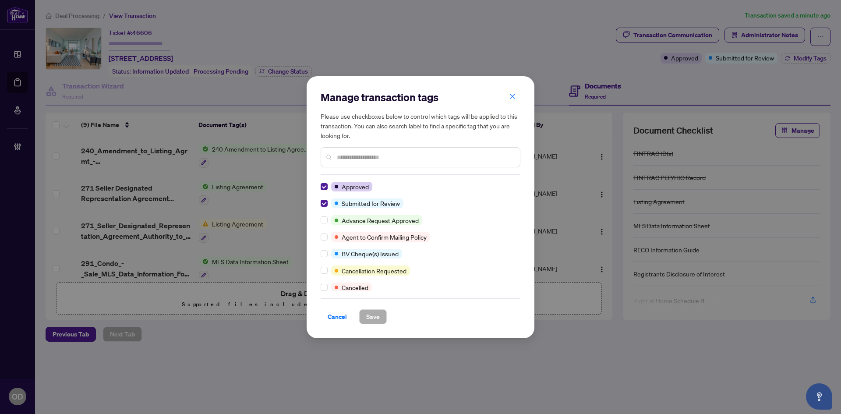
click at [321, 202] on div "Manage transaction tags Please use checkboxes below to control which tags will …" at bounding box center [421, 207] width 228 height 262
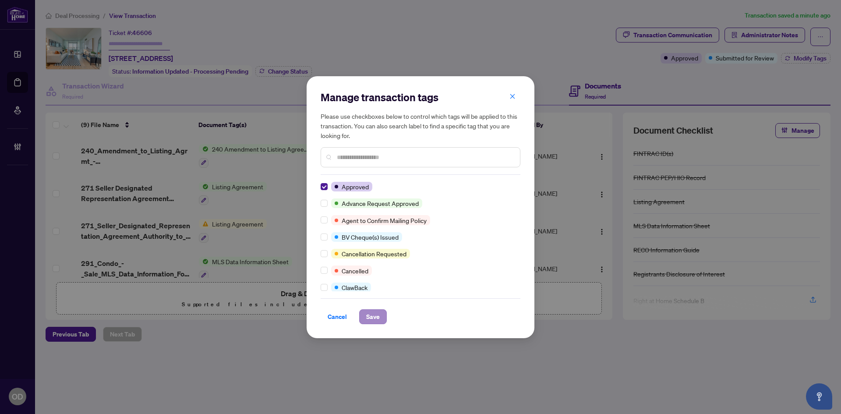
click at [369, 308] on div "Cancel Save" at bounding box center [421, 311] width 200 height 26
click at [373, 319] on span "Save" at bounding box center [373, 317] width 14 height 14
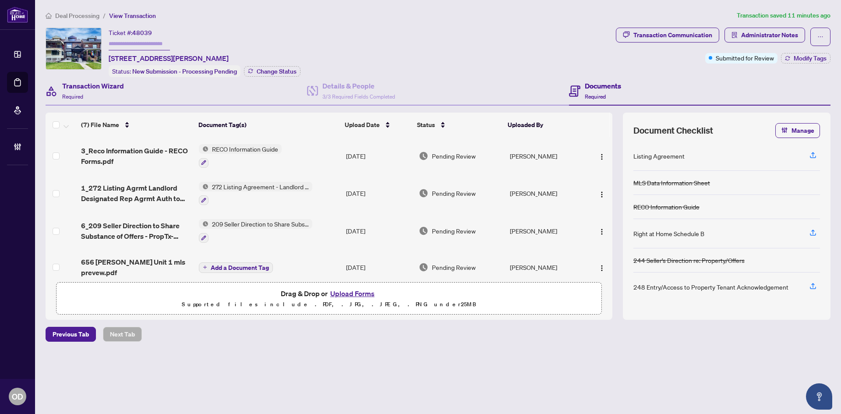
click at [129, 90] on div "Transaction Wizard Required" at bounding box center [177, 91] width 262 height 28
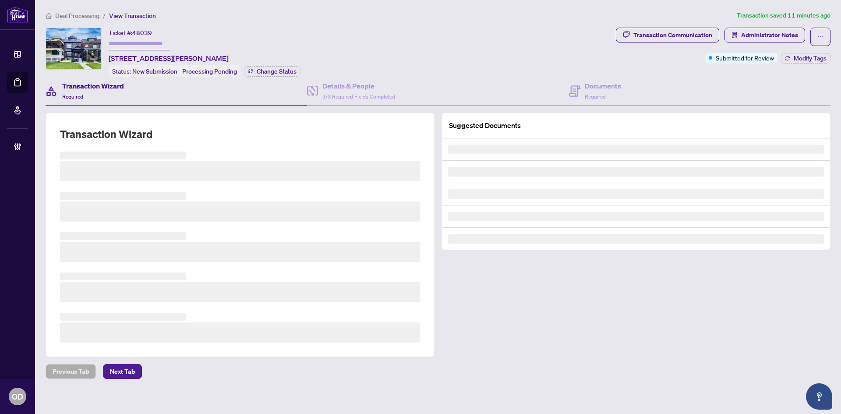
click at [155, 215] on h3 at bounding box center [240, 212] width 360 height 20
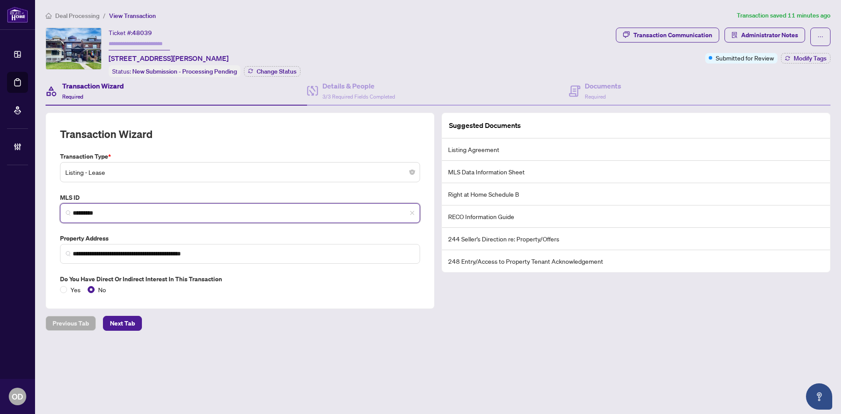
click at [145, 213] on input "*********" at bounding box center [244, 213] width 342 height 9
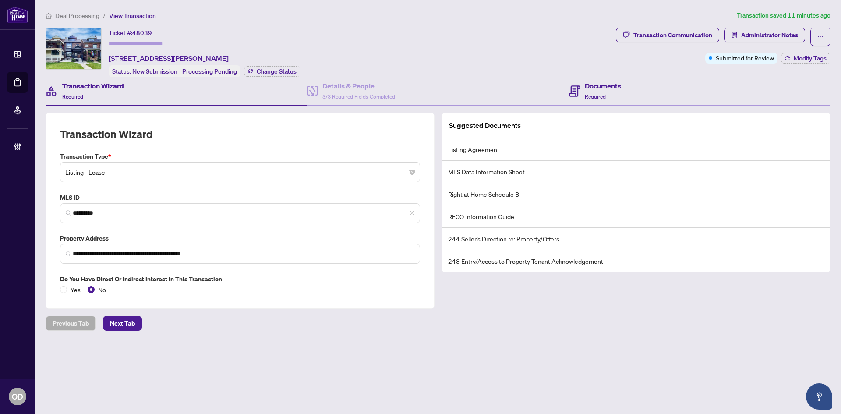
drag, startPoint x: 667, startPoint y: 55, endPoint x: 652, endPoint y: 77, distance: 26.7
click at [667, 55] on div "Transaction Communication Administrator Notes Submitted for Review Modify Tags" at bounding box center [723, 46] width 215 height 36
click at [645, 81] on div "Documents Required" at bounding box center [700, 91] width 262 height 28
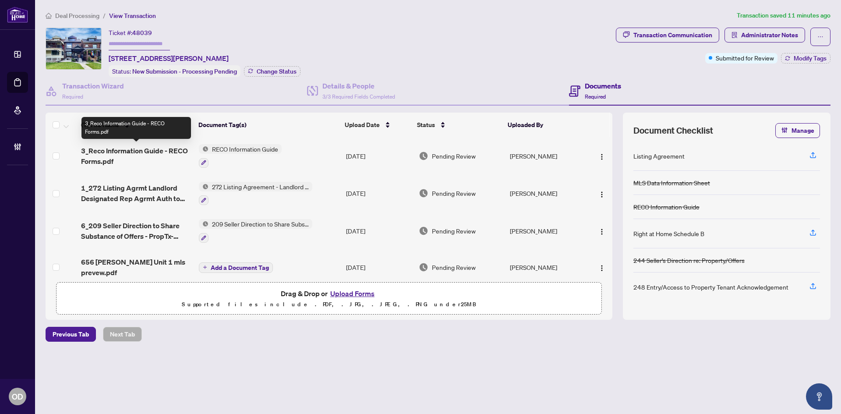
click at [131, 145] on span "3_Reco Information Guide - RECO Forms.pdf" at bounding box center [136, 155] width 111 height 21
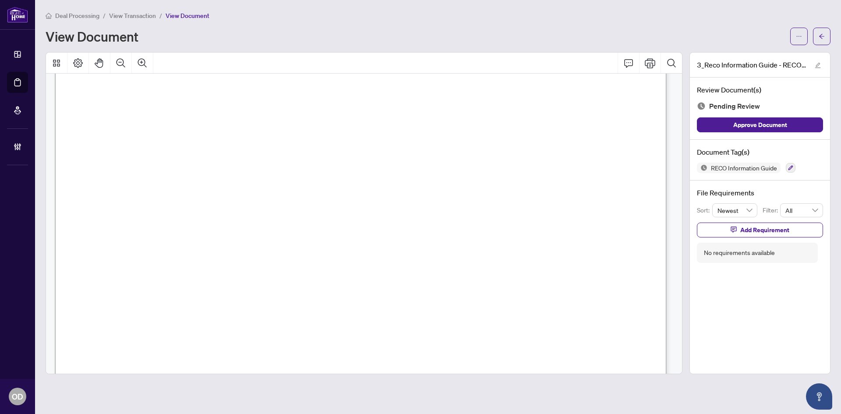
scroll to position [9905, 0]
click at [804, 227] on button "Add Requirement" at bounding box center [760, 230] width 126 height 15
click at [801, 236] on textarea at bounding box center [770, 238] width 94 height 17
type textarea "*"
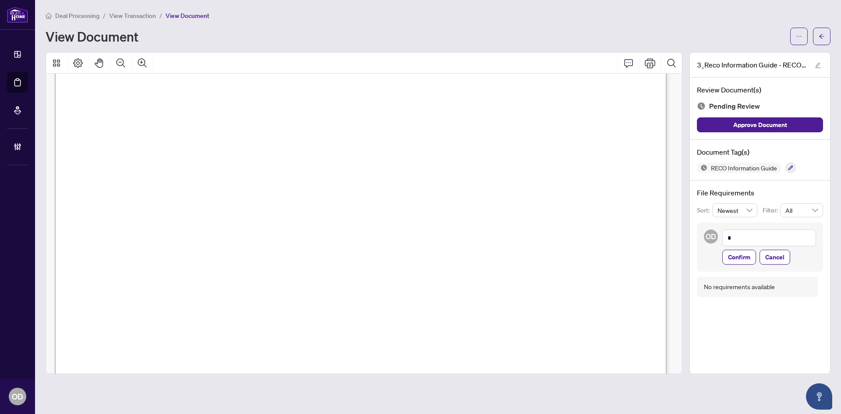
type textarea "**"
type textarea "***"
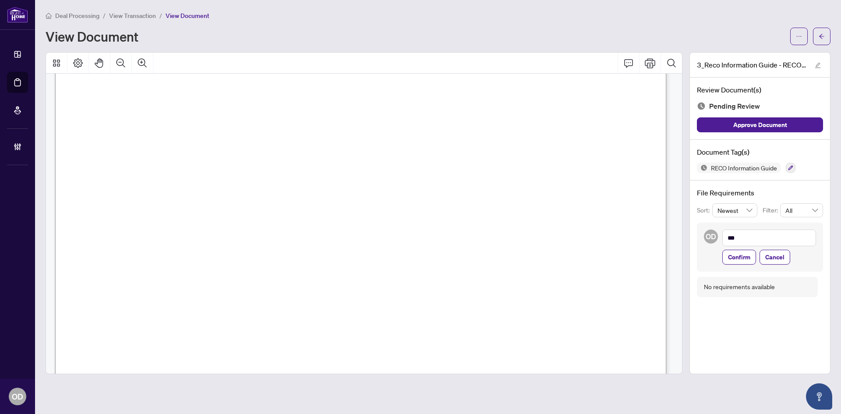
type textarea "***"
type textarea "*****"
type textarea "******"
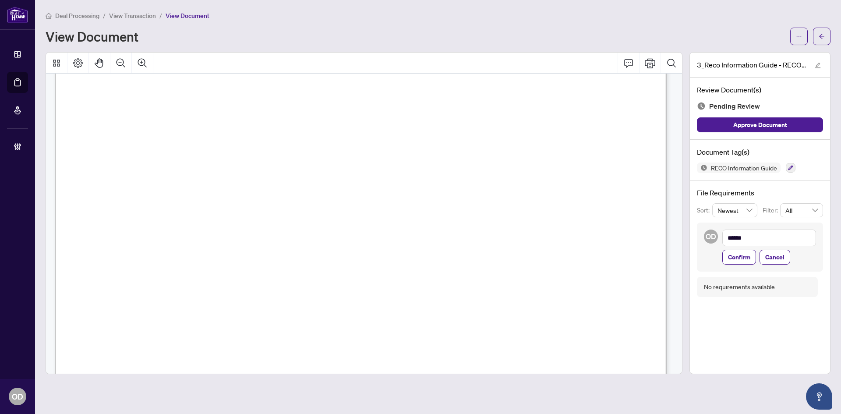
type textarea "*******"
type textarea "********"
type textarea "*********"
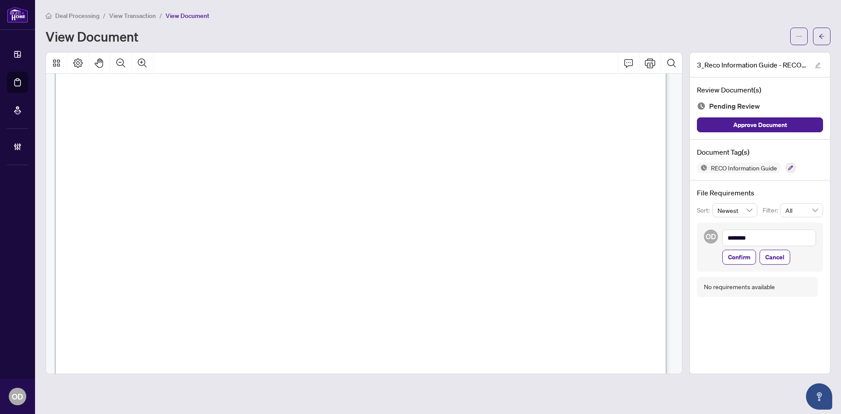
type textarea "*********"
type textarea "**********"
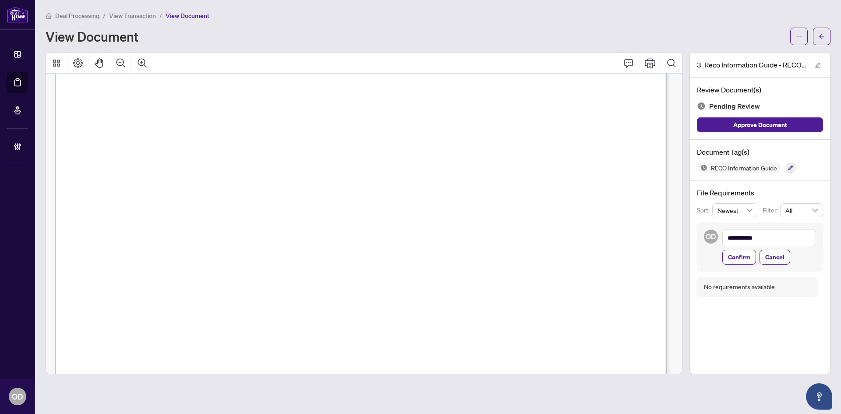
type textarea "**********"
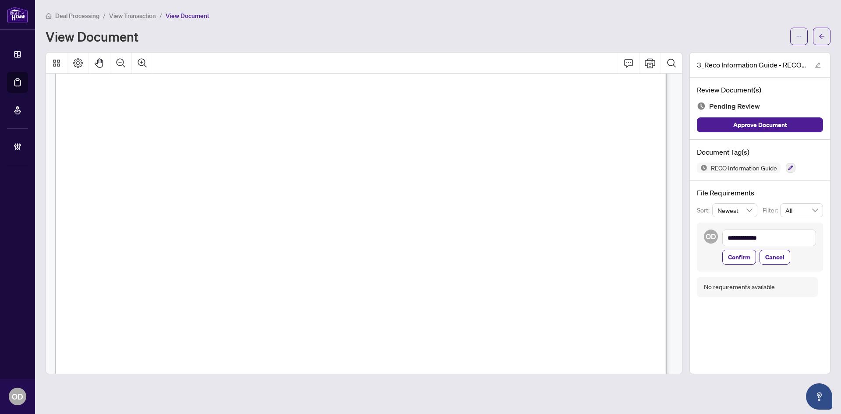
type textarea "**********"
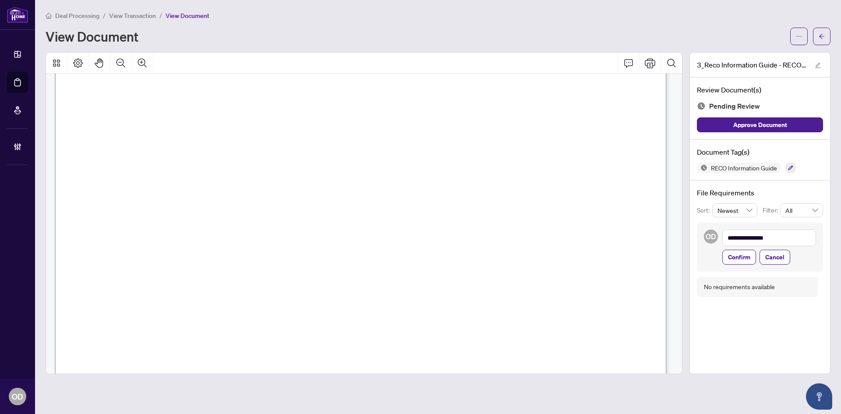
type textarea "**********"
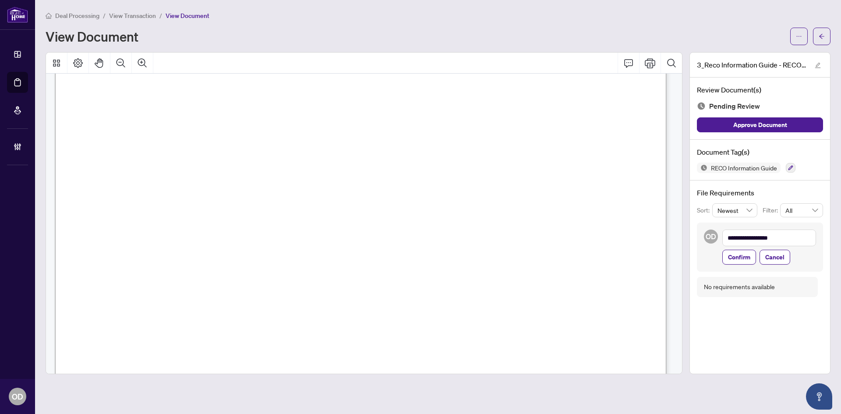
type textarea "**********"
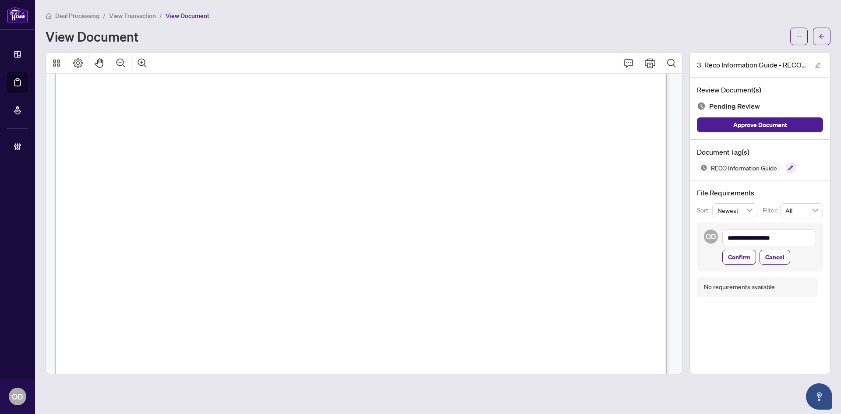
type textarea "**********"
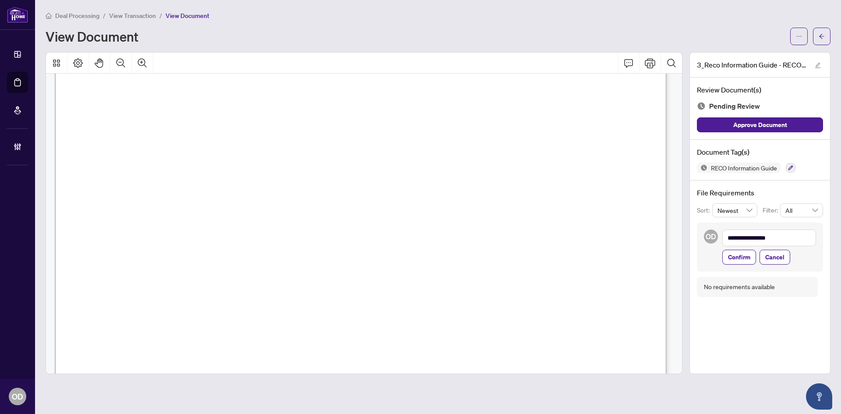
type textarea "**********"
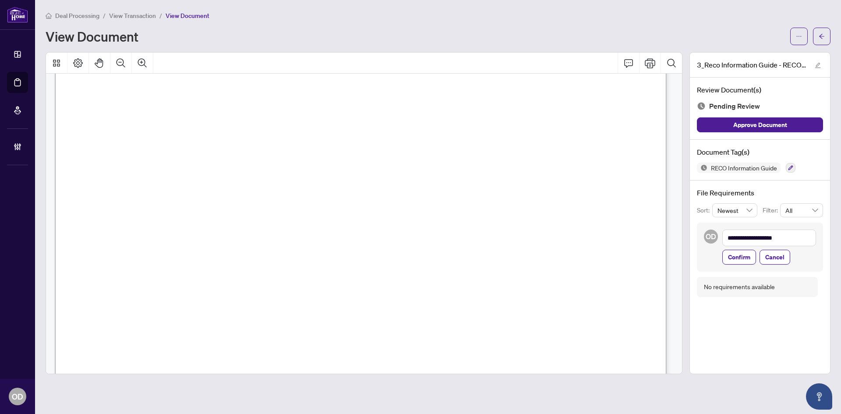
type textarea "**********"
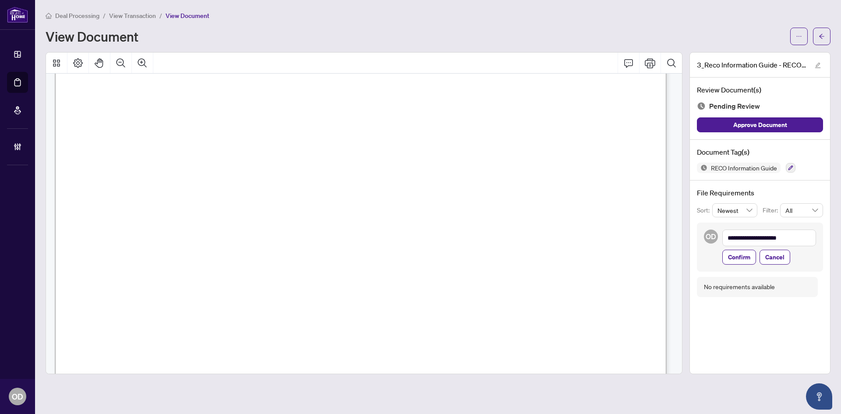
type textarea "**********"
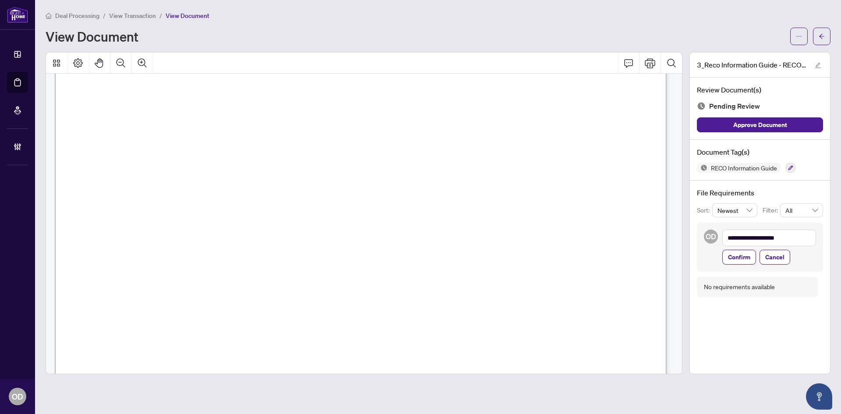
type textarea "**********"
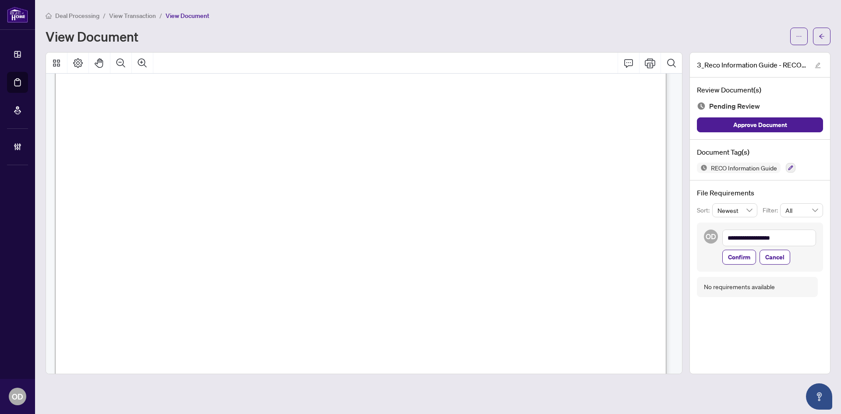
type textarea "**********"
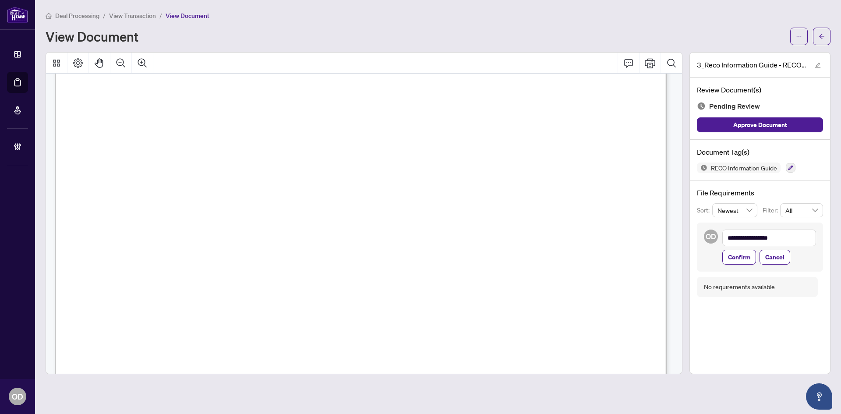
type textarea "**********"
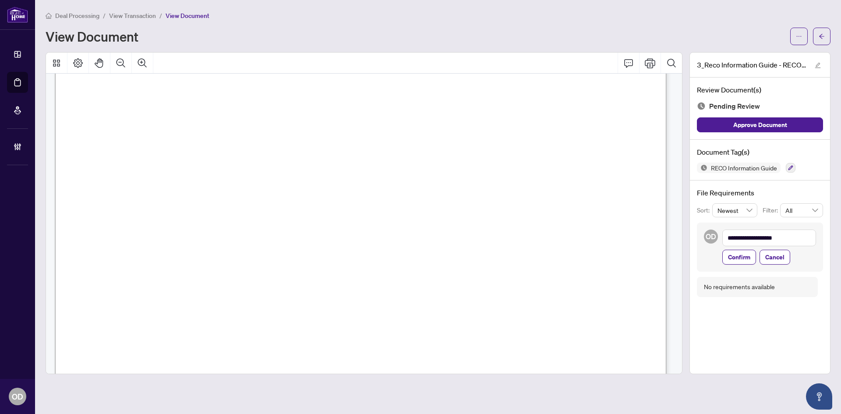
type textarea "**********"
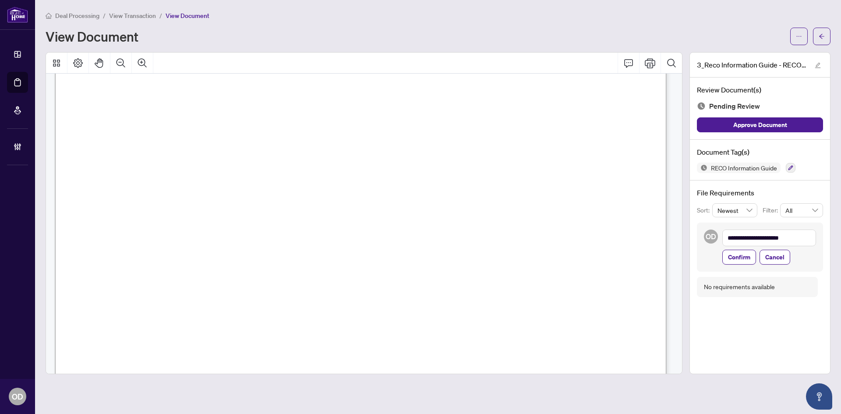
type textarea "**********"
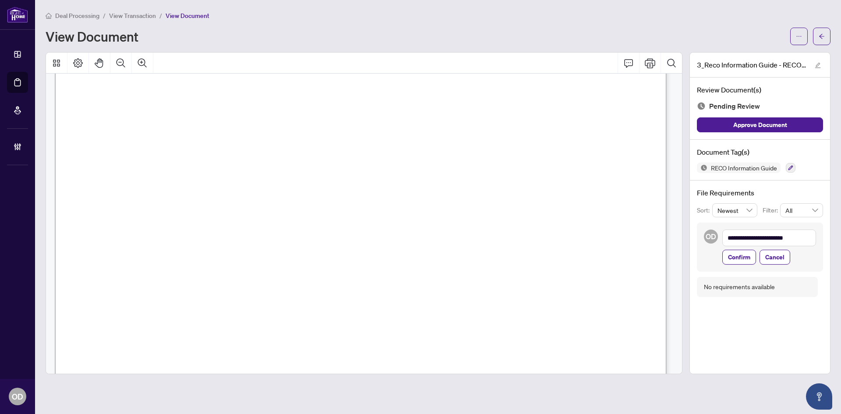
type textarea "**********"
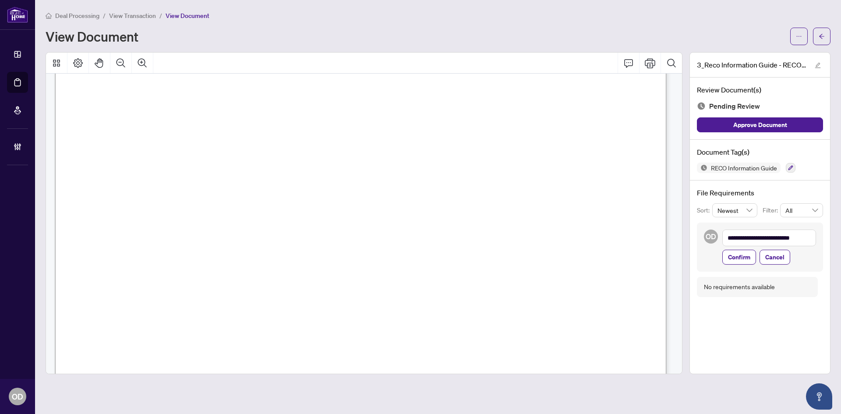
type textarea "**********"
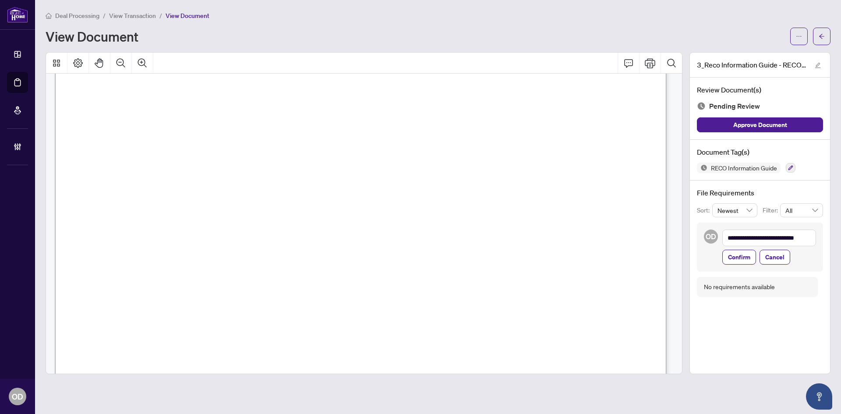
type textarea "**********"
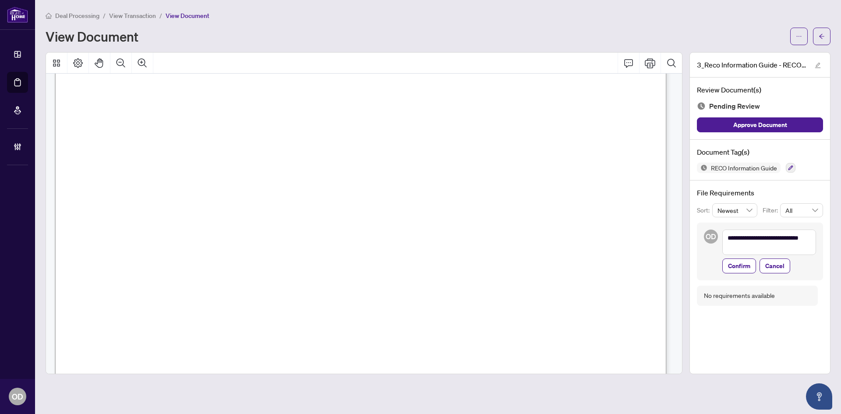
type textarea "**********"
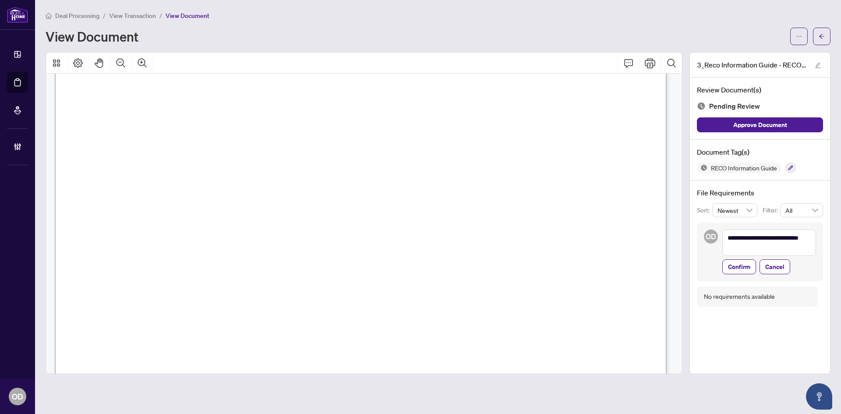
type textarea "**********"
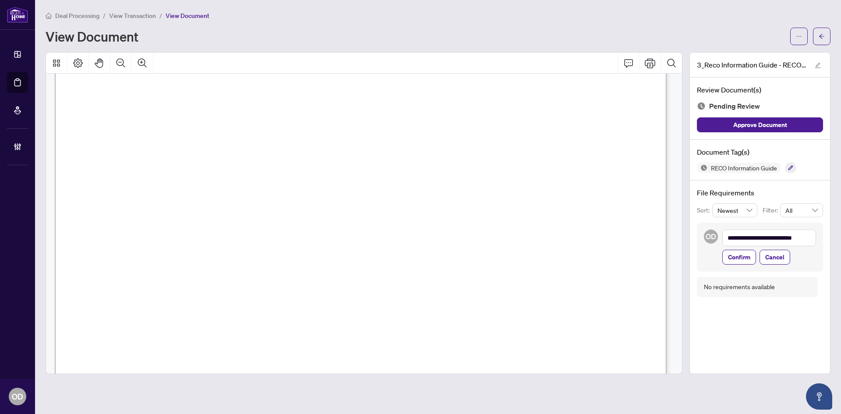
type textarea "**********"
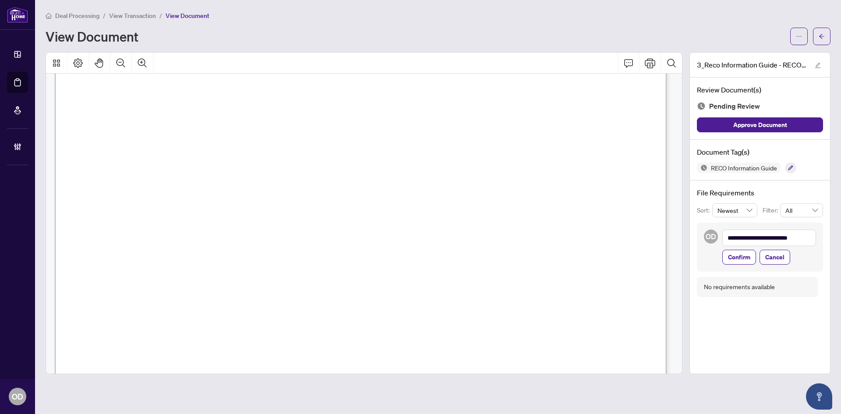
type textarea "**********"
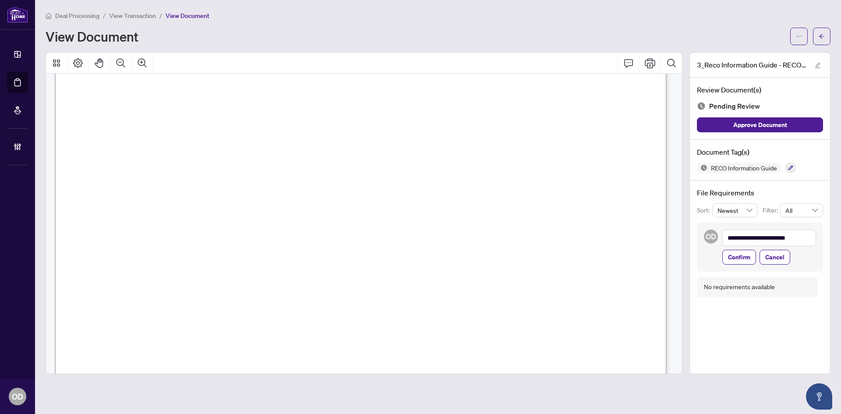
type textarea "**********"
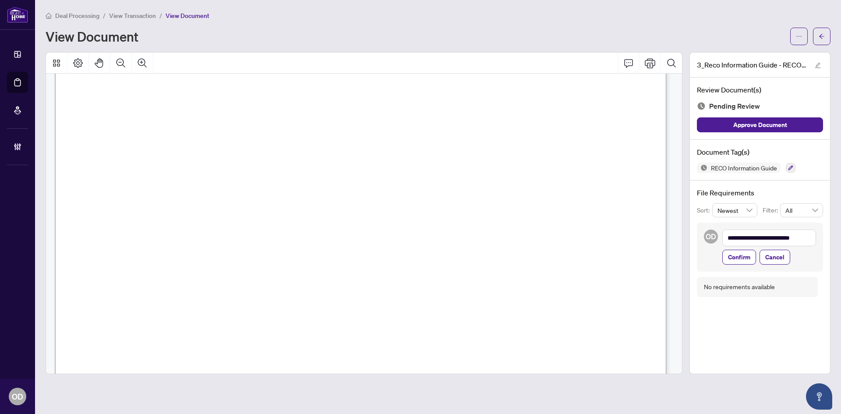
type textarea "**********"
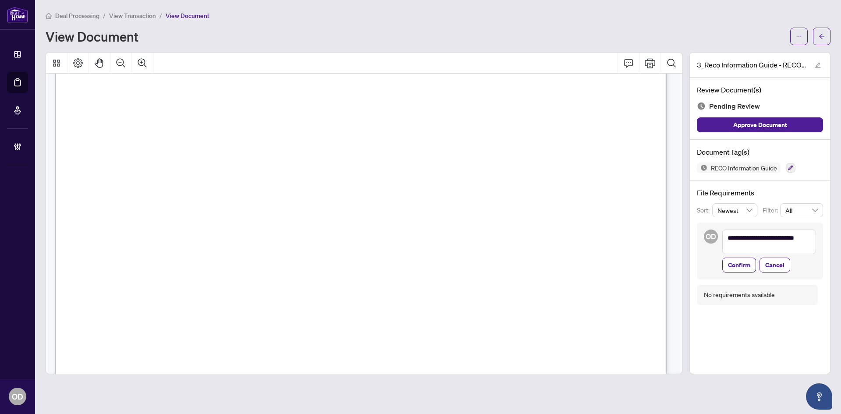
type textarea "**********"
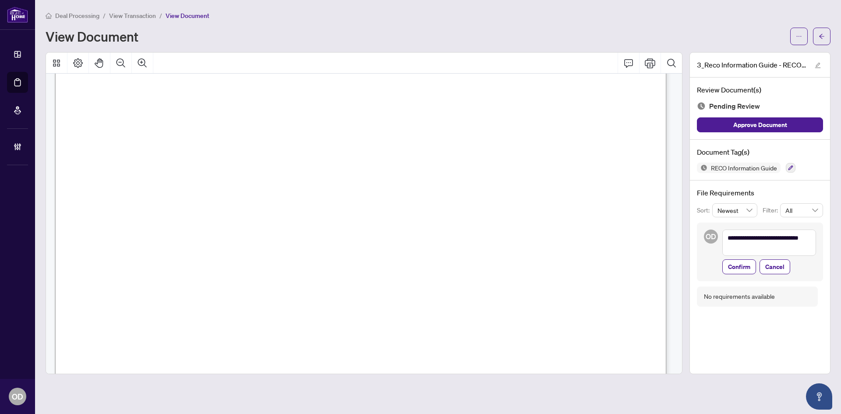
type textarea "**********"
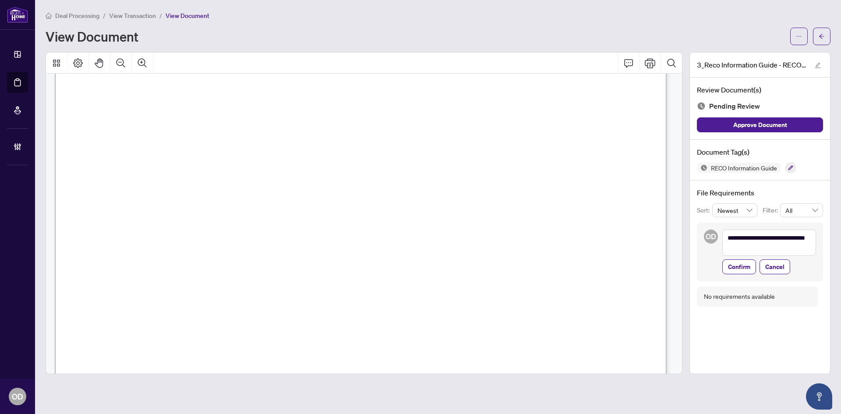
type textarea "**********"
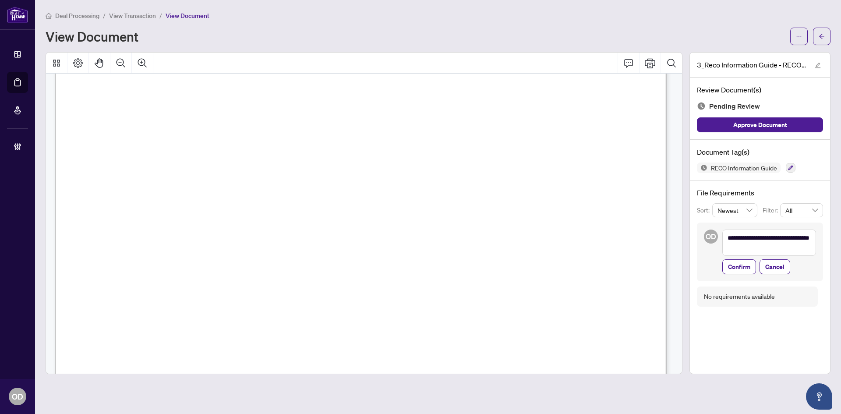
type textarea "**********"
click at [737, 239] on textarea "**********" at bounding box center [770, 243] width 94 height 26
type textarea "**********"
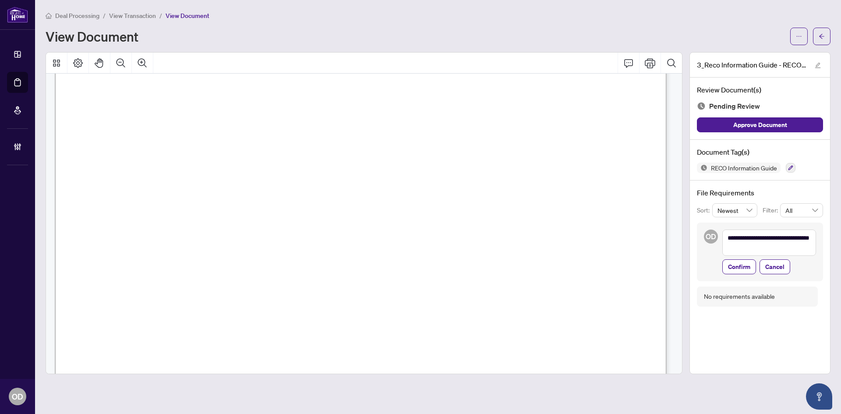
type textarea "**********"
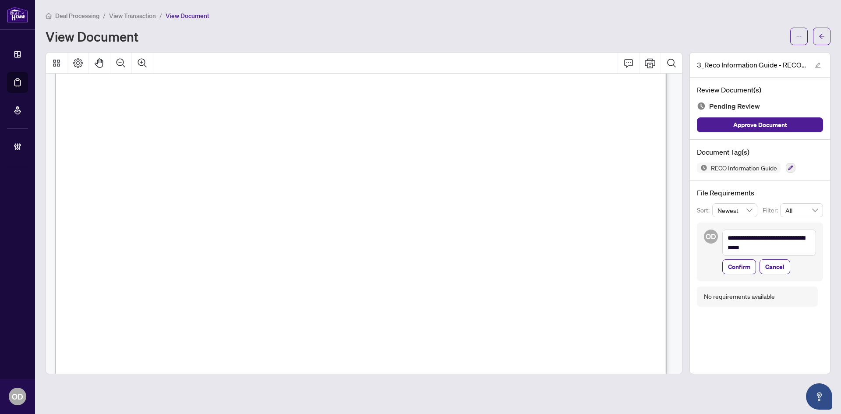
type textarea "**********"
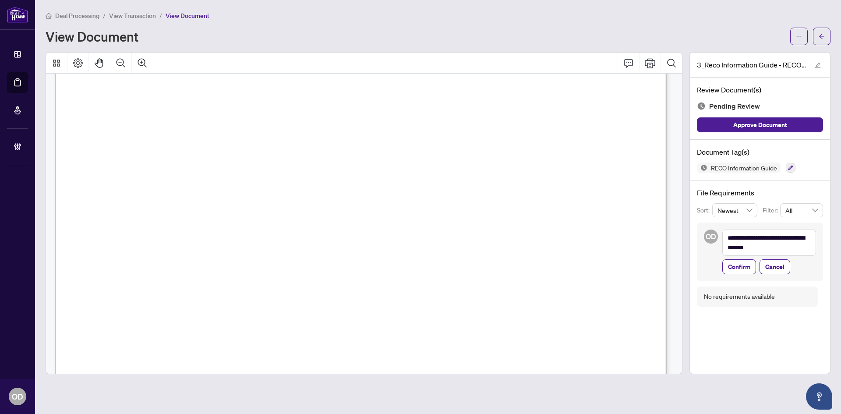
type textarea "**********"
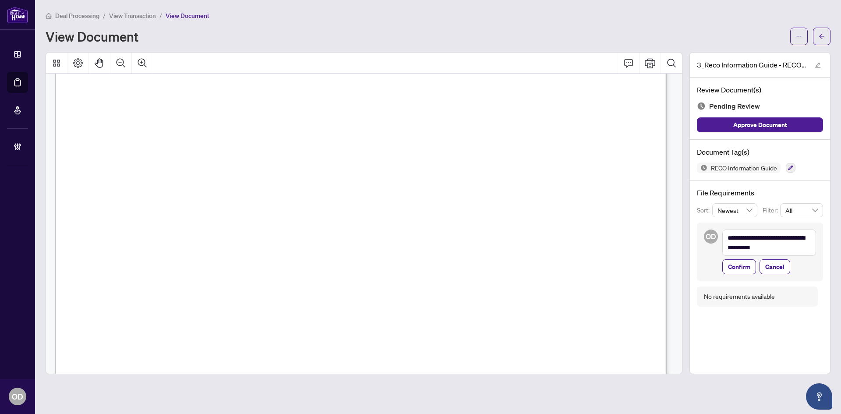
type textarea "**********"
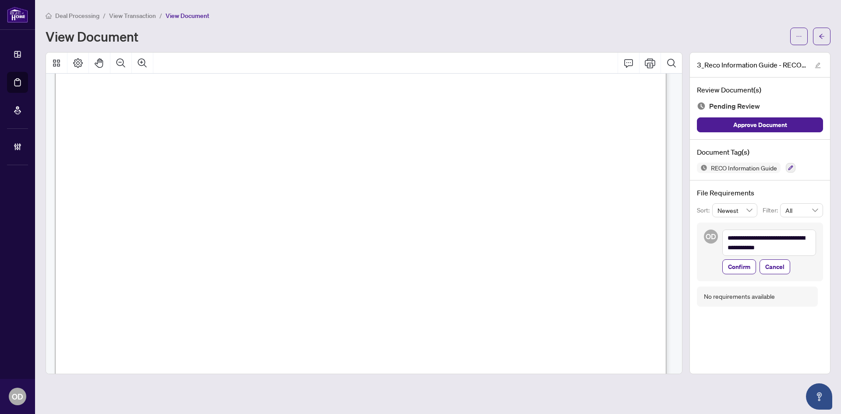
type textarea "**********"
click at [808, 251] on textarea "**********" at bounding box center [770, 243] width 94 height 26
type textarea "**********"
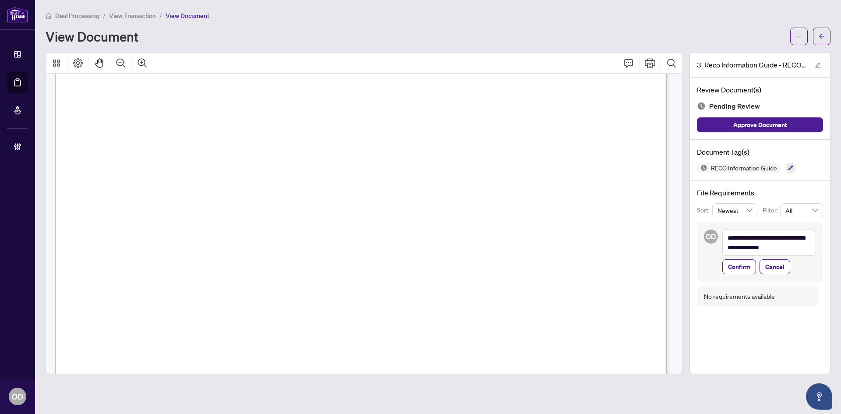
type textarea "**********"
click at [736, 238] on textarea "**********" at bounding box center [770, 243] width 94 height 26
type textarea "**********"
click at [810, 250] on textarea "**********" at bounding box center [770, 243] width 94 height 26
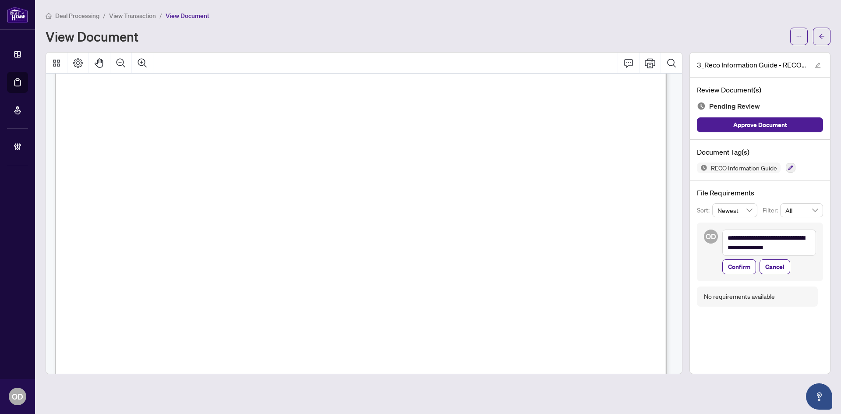
type textarea "**********"
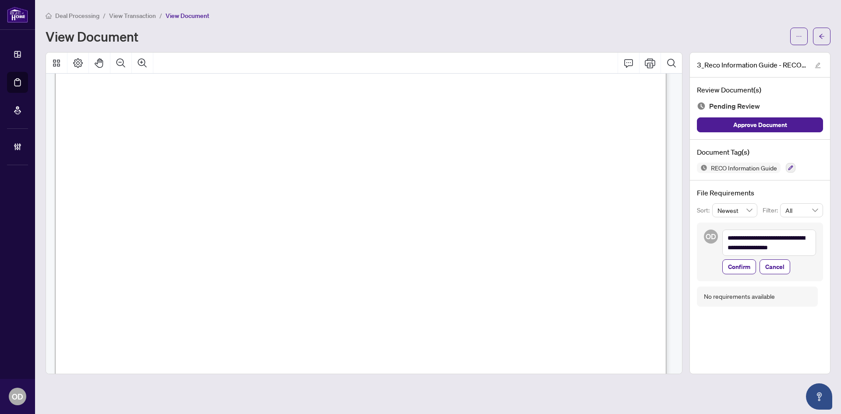
type textarea "**********"
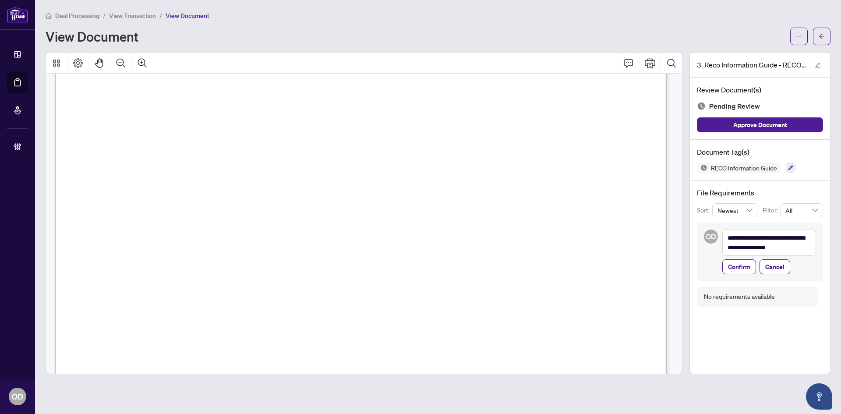
type textarea "**********"
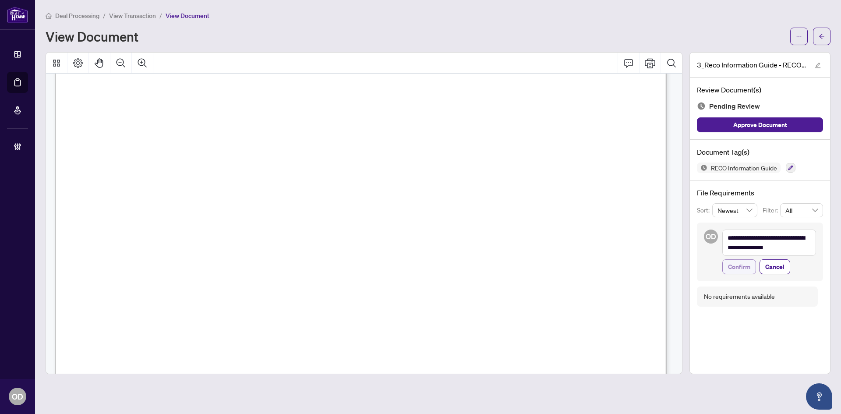
type textarea "**********"
click at [753, 266] on button "Confirm" at bounding box center [740, 266] width 34 height 15
type textarea "**********"
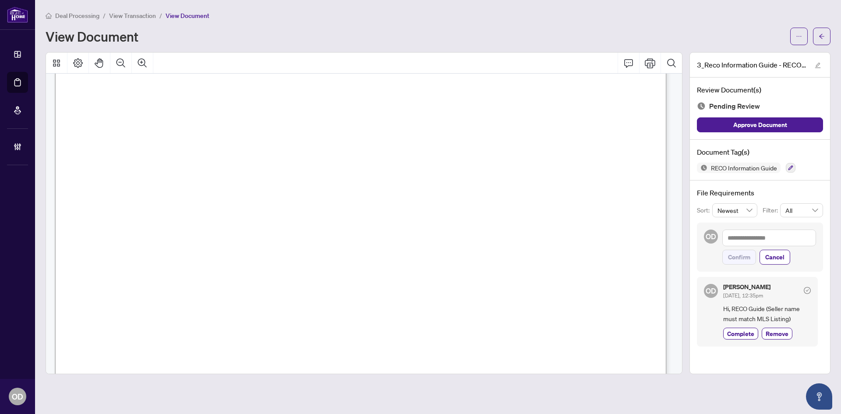
click at [790, 310] on span "Hi, RECO Guide (Seller name must match MLS Listing)" at bounding box center [767, 314] width 88 height 21
click at [791, 312] on span "Hi, RECO Guide (Seller name must match MLS Listing)" at bounding box center [767, 314] width 88 height 21
click at [792, 312] on span "Hi, RECO Guide (Seller name must match MLS Listing)" at bounding box center [767, 314] width 88 height 21
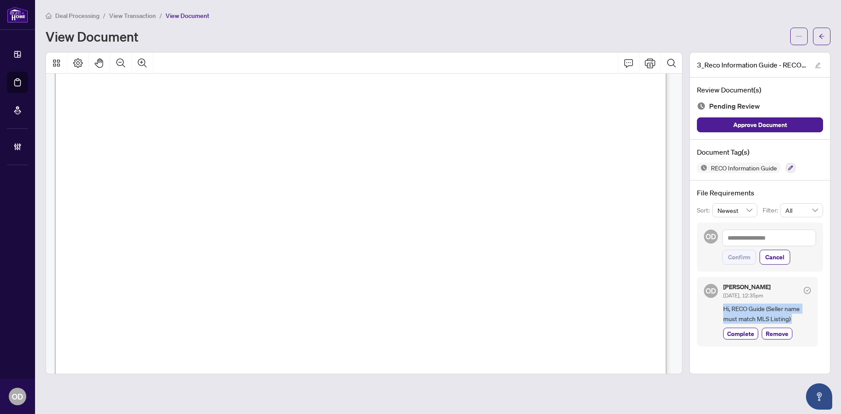
click at [792, 312] on span "Hi, RECO Guide (Seller name must match MLS Listing)" at bounding box center [767, 314] width 88 height 21
click at [786, 310] on span "Hi, RECO Guide (Seller name must match MLS Listing)" at bounding box center [767, 314] width 88 height 21
click at [824, 35] on icon "arrow-left" at bounding box center [822, 36] width 6 height 6
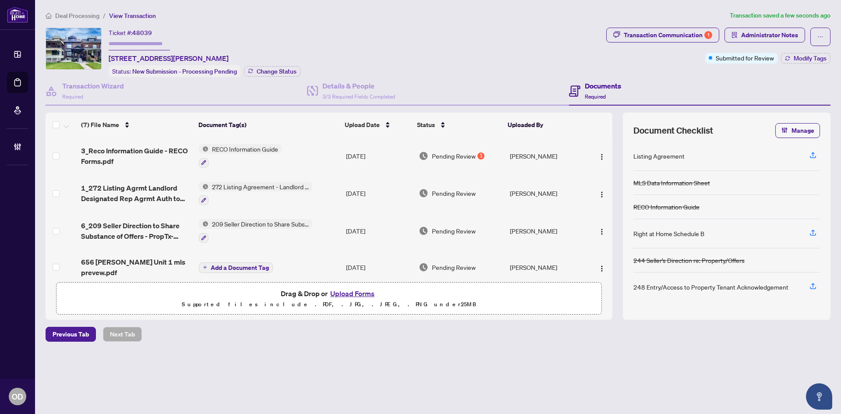
scroll to position [44, 0]
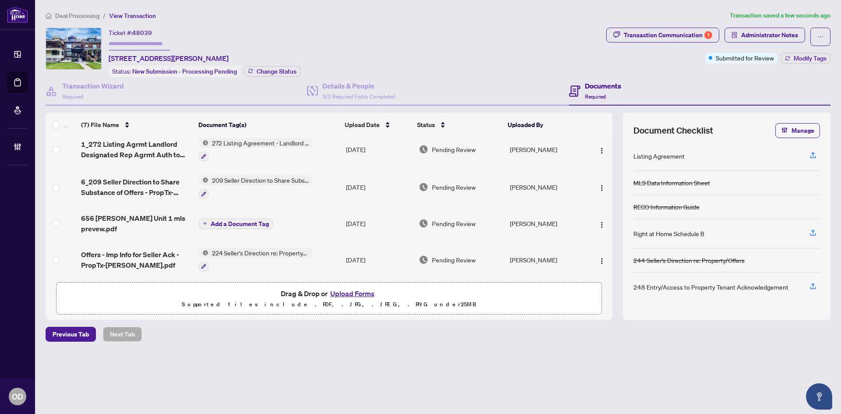
click at [149, 223] on span "656 Crawford Unit 1 mls prevew.pdf" at bounding box center [136, 223] width 111 height 21
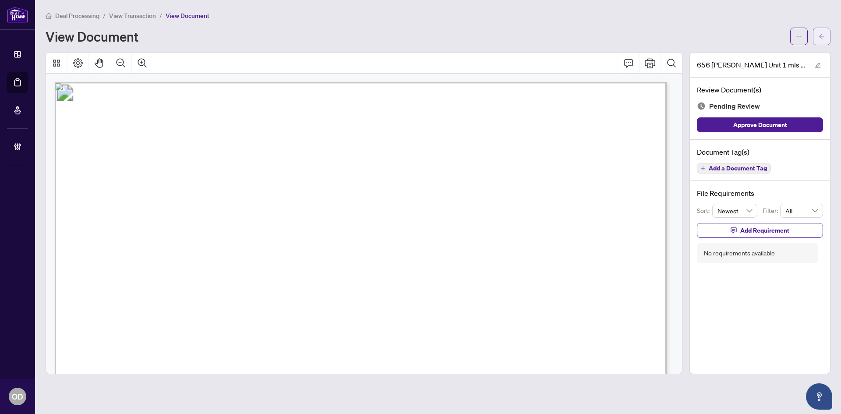
click at [825, 37] on icon "arrow-left" at bounding box center [822, 36] width 6 height 6
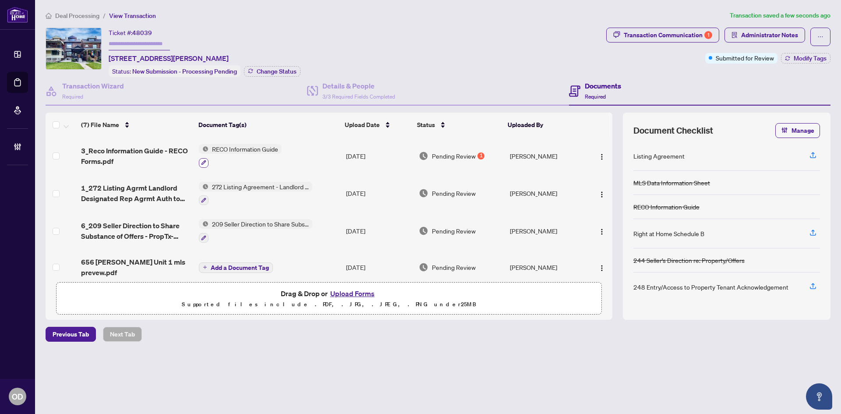
click at [205, 160] on icon "button" at bounding box center [204, 162] width 5 height 5
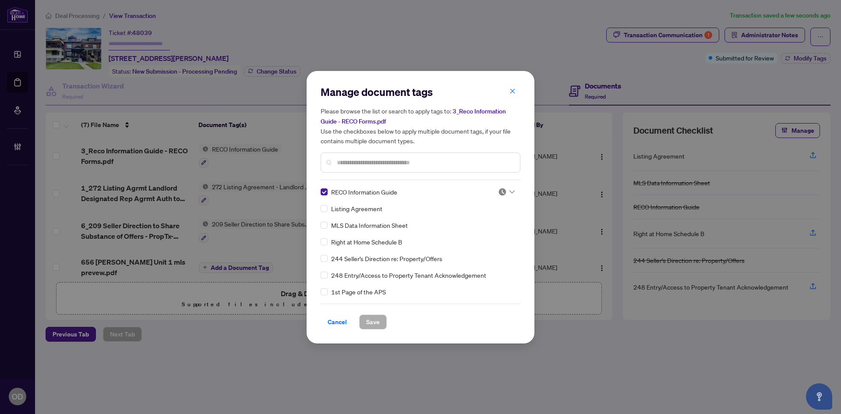
click at [506, 191] on div at bounding box center [506, 192] width 17 height 9
click at [492, 213] on div "Needs Work" at bounding box center [477, 220] width 67 height 14
drag, startPoint x: 375, startPoint y: 323, endPoint x: 377, endPoint y: 319, distance: 5.1
click at [374, 324] on span "Save" at bounding box center [373, 322] width 14 height 14
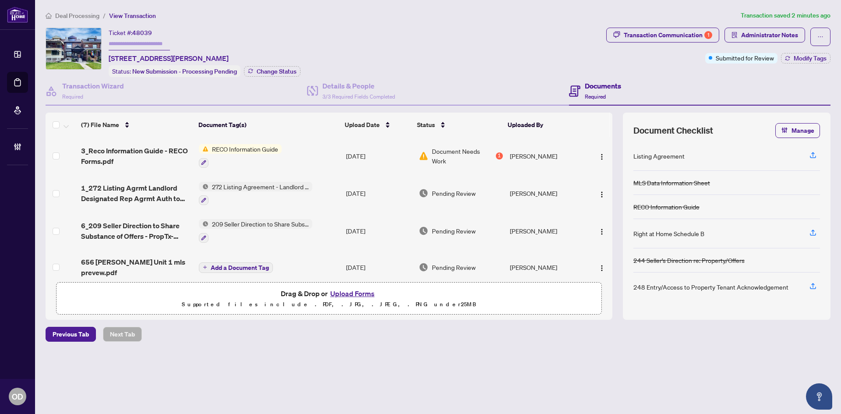
click at [114, 188] on span "1_272 Listing Agrmt Landlord Designated Rep Agrmt Auth to Offer for Lease - Pro…" at bounding box center [136, 193] width 111 height 21
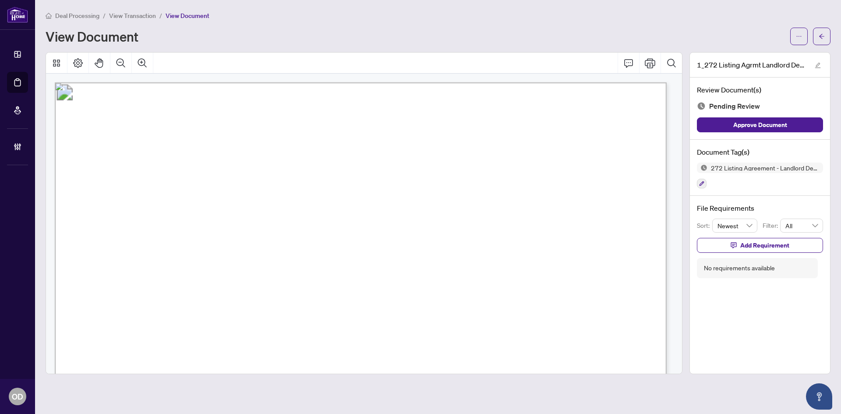
click at [334, 202] on span "DC" at bounding box center [327, 202] width 14 height 15
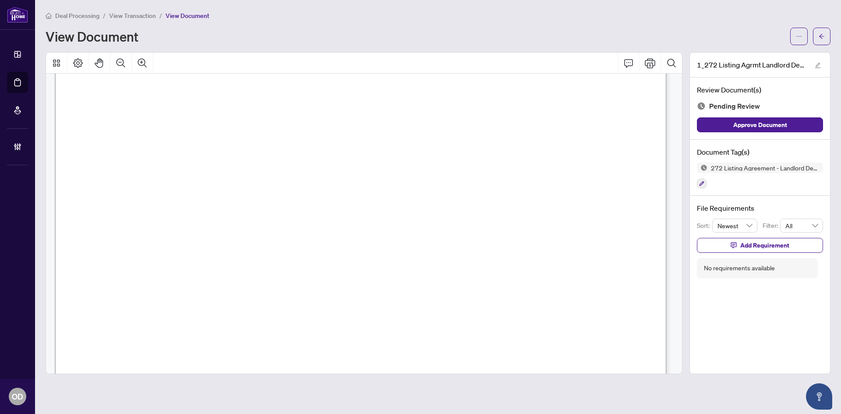
scroll to position [88, 0]
click at [786, 253] on div "File Requirements Sort: Newest Filter: All Add Requirement No requirements avai…" at bounding box center [760, 240] width 140 height 89
click at [783, 249] on span "Add Requirement" at bounding box center [764, 245] width 49 height 14
click at [781, 249] on textarea at bounding box center [770, 253] width 94 height 17
type textarea "*"
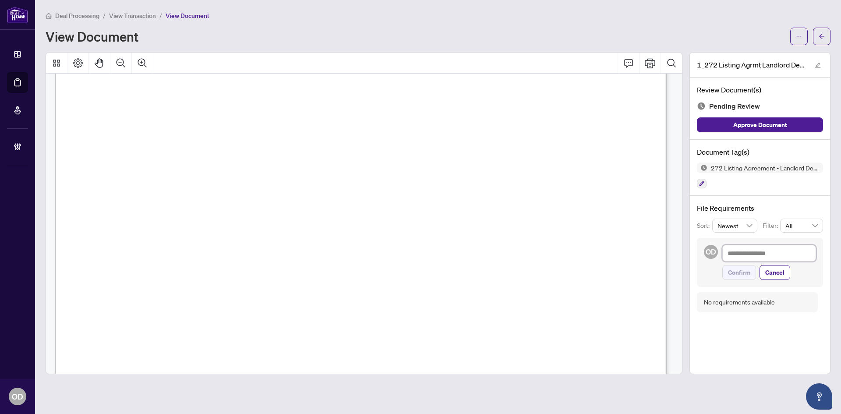
type textarea "*"
type textarea "**"
type textarea "***"
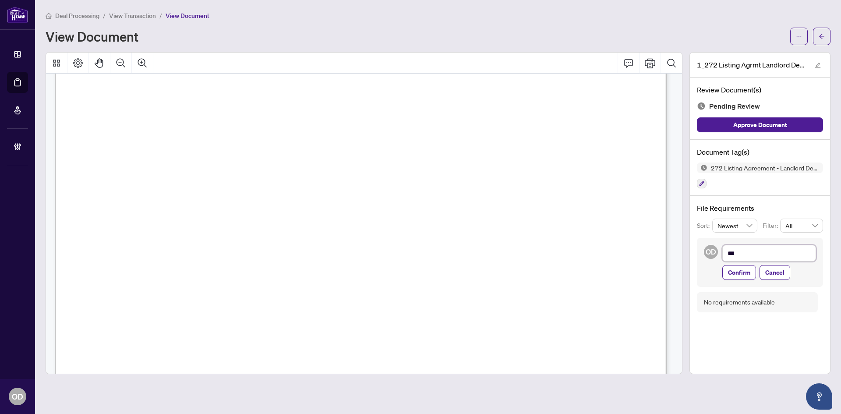
type textarea "***"
click at [808, 273] on textarea "**********" at bounding box center [770, 268] width 94 height 46
click at [783, 290] on textarea "**********" at bounding box center [770, 268] width 94 height 46
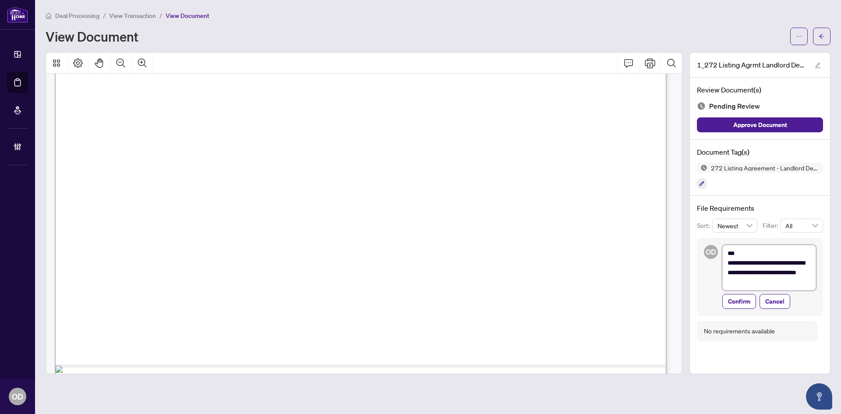
scroll to position [3758, 0]
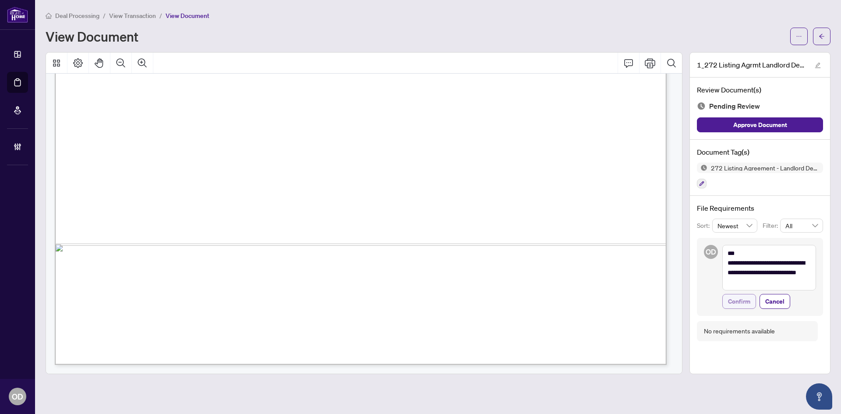
click at [751, 303] on button "Confirm" at bounding box center [740, 301] width 34 height 15
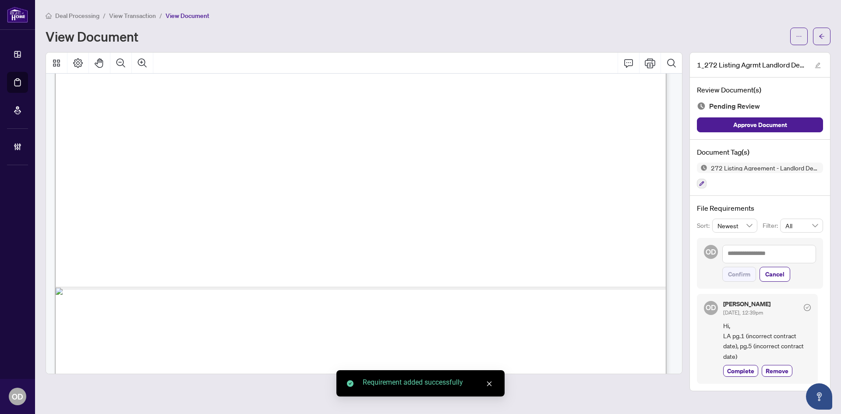
scroll to position [3755, 0]
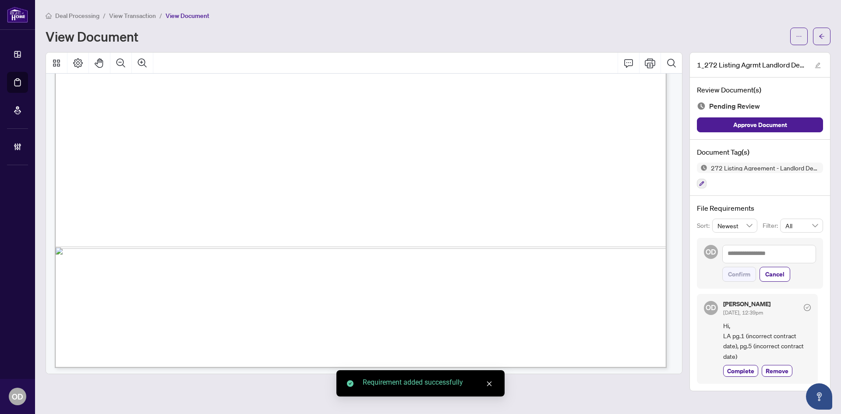
click at [701, 182] on icon "button" at bounding box center [701, 183] width 5 height 5
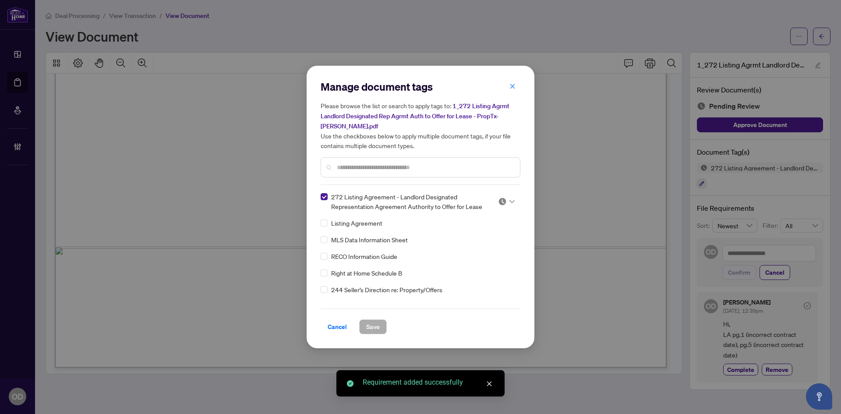
click at [512, 199] on div at bounding box center [504, 201] width 22 height 9
drag, startPoint x: 498, startPoint y: 225, endPoint x: 467, endPoint y: 265, distance: 50.7
click at [498, 226] on div "Needs Work" at bounding box center [477, 230] width 67 height 14
click at [380, 324] on button "Save" at bounding box center [373, 326] width 28 height 15
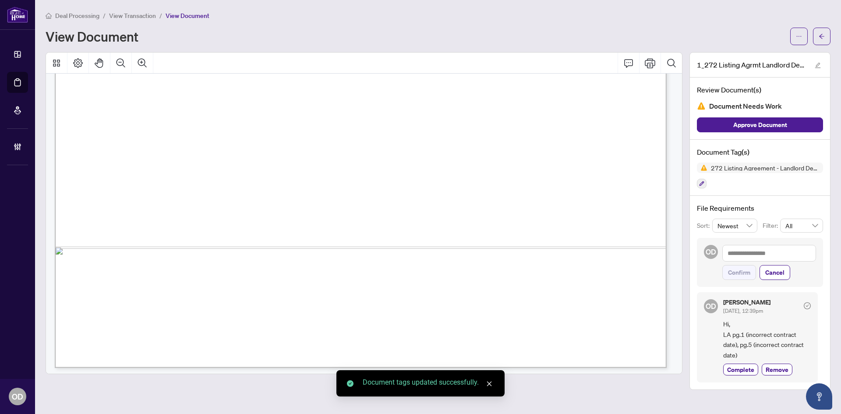
click at [820, 36] on body "Dashboard Deal Processing Mortgage Referrals Brokerage Management OD Olivia Di …" at bounding box center [420, 207] width 841 height 414
click at [822, 42] on span "button" at bounding box center [822, 36] width 6 height 14
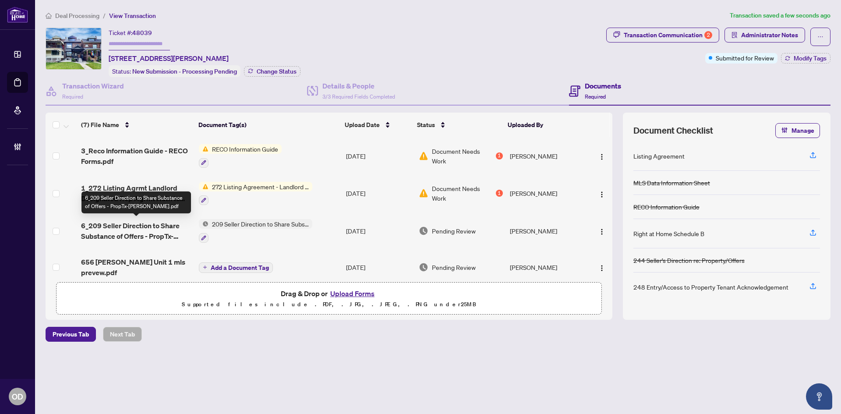
click at [176, 227] on span "6_209 Seller Direction to Share Substance of Offers - PropTx-OREA.pdf" at bounding box center [136, 230] width 111 height 21
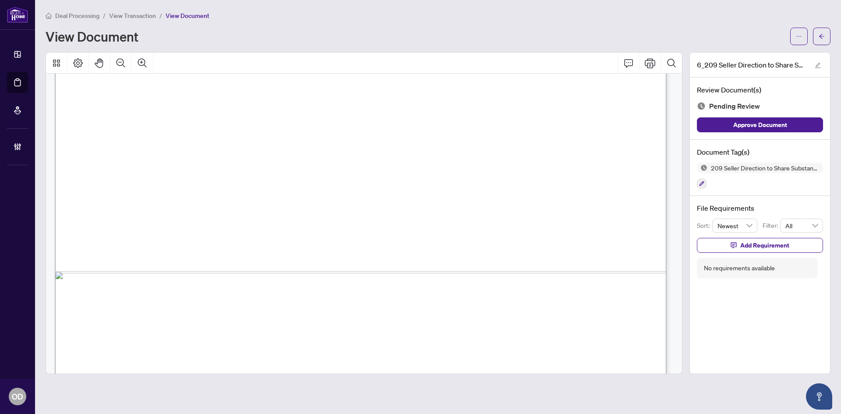
scroll to position [510, 0]
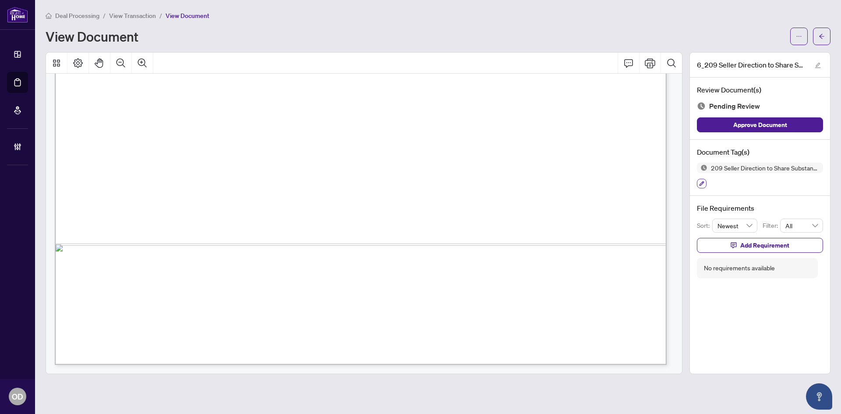
click at [702, 181] on icon "button" at bounding box center [701, 183] width 5 height 5
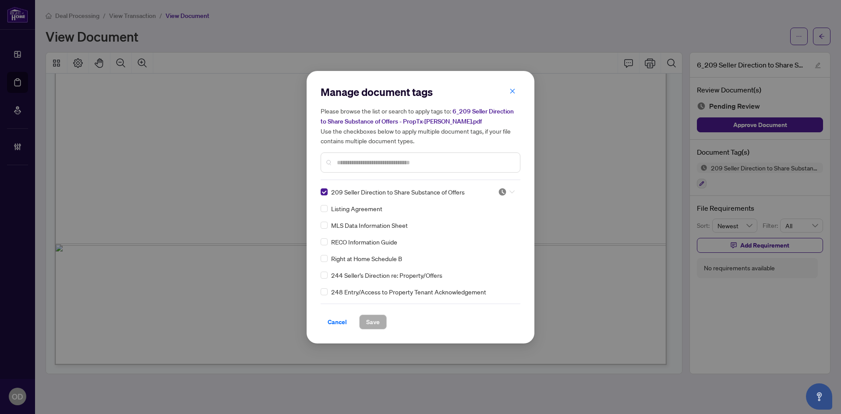
click at [502, 191] on img at bounding box center [502, 192] width 9 height 9
click at [497, 235] on div "Approved" at bounding box center [478, 235] width 56 height 10
click at [380, 321] on button "Save" at bounding box center [373, 322] width 28 height 15
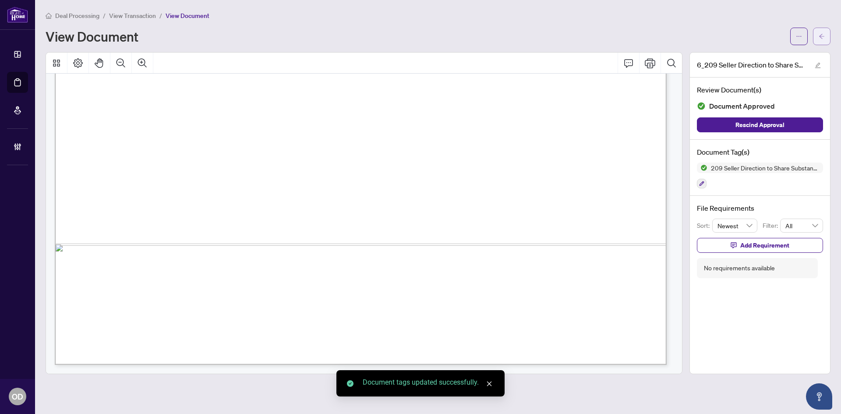
click at [820, 32] on span "button" at bounding box center [822, 36] width 6 height 14
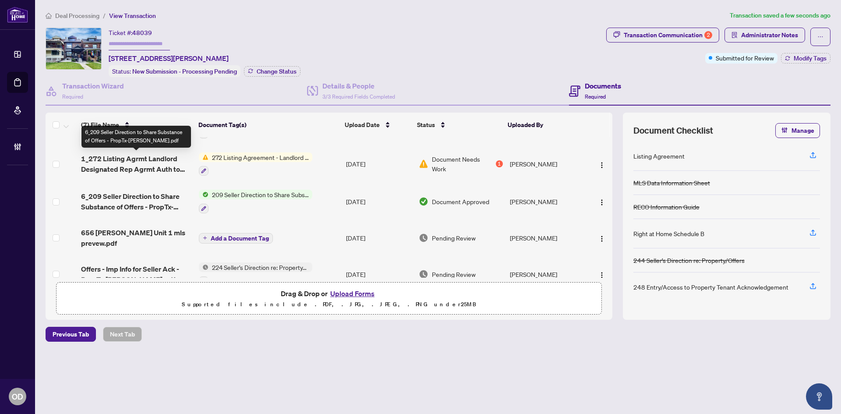
scroll to position [88, 0]
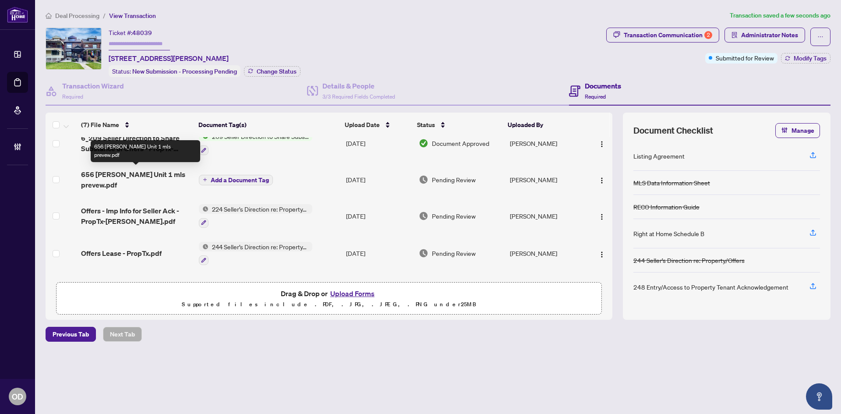
click at [158, 177] on span "656 Crawford Unit 1 mls prevew.pdf" at bounding box center [136, 179] width 111 height 21
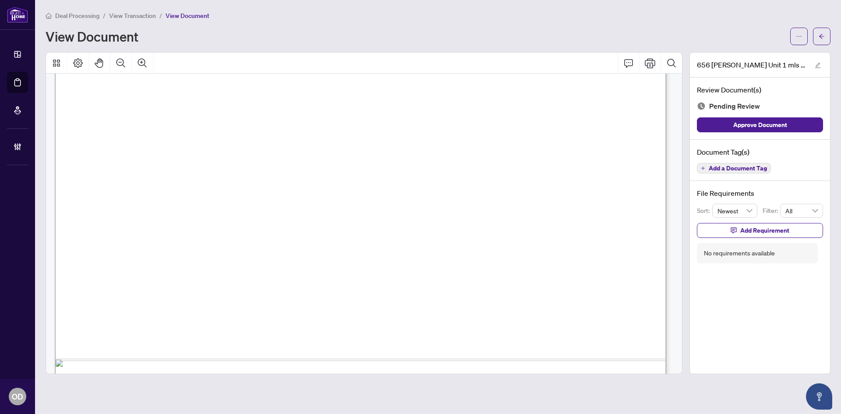
scroll to position [526, 0]
click at [822, 28] on button "button" at bounding box center [822, 37] width 18 height 18
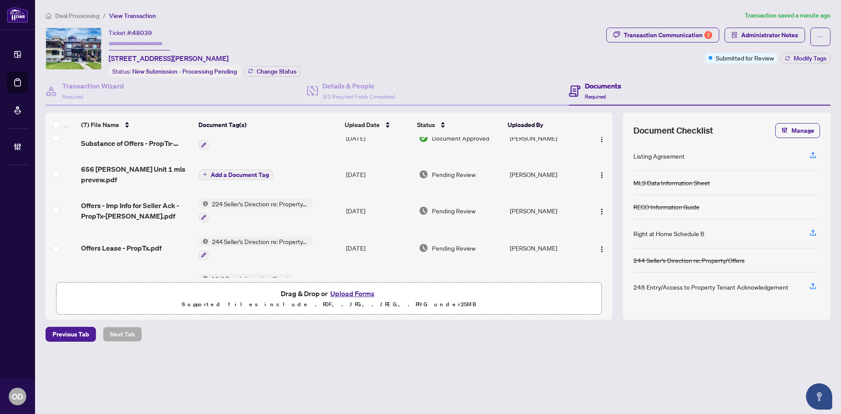
scroll to position [78, 0]
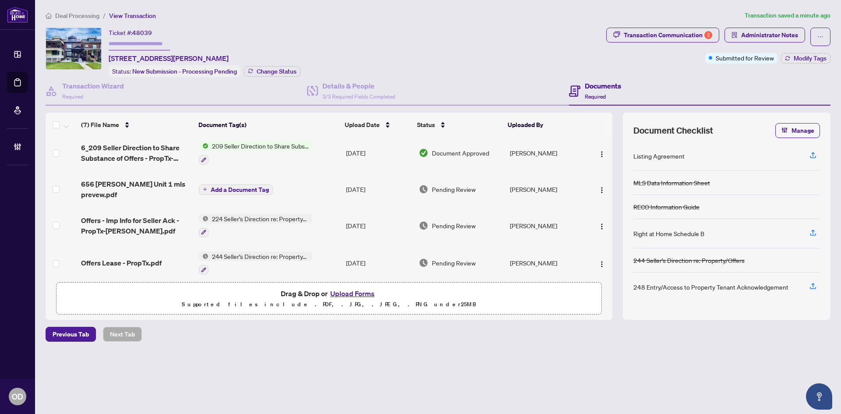
click at [235, 189] on span "Add a Document Tag" at bounding box center [240, 190] width 58 height 6
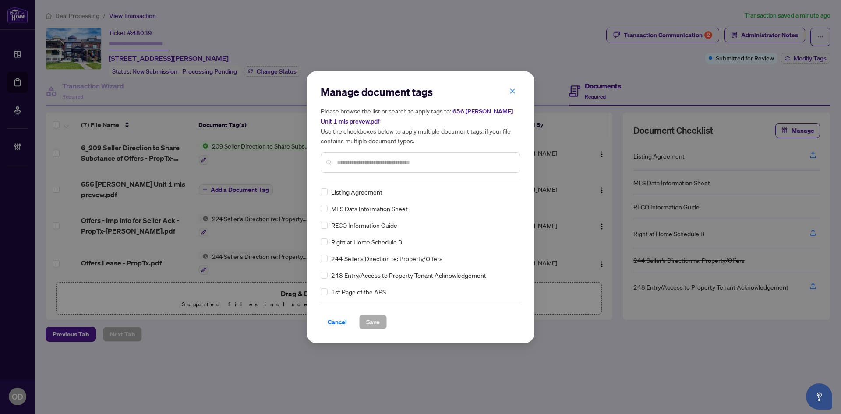
click at [456, 161] on input "text" at bounding box center [425, 163] width 176 height 10
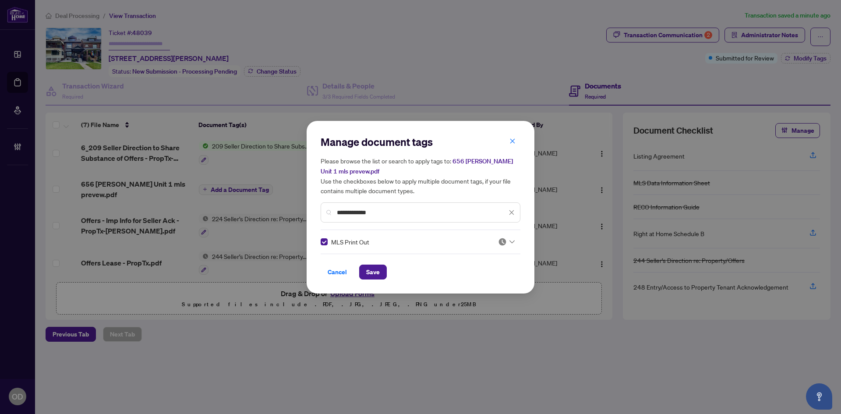
drag, startPoint x: 524, startPoint y: 241, endPoint x: 498, endPoint y: 246, distance: 26.3
click at [524, 242] on div "**********" at bounding box center [421, 207] width 228 height 173
click at [497, 246] on div "**********" at bounding box center [421, 207] width 200 height 145
click at [498, 244] on img at bounding box center [502, 241] width 9 height 9
click at [487, 269] on div "Needs Work" at bounding box center [478, 271] width 56 height 10
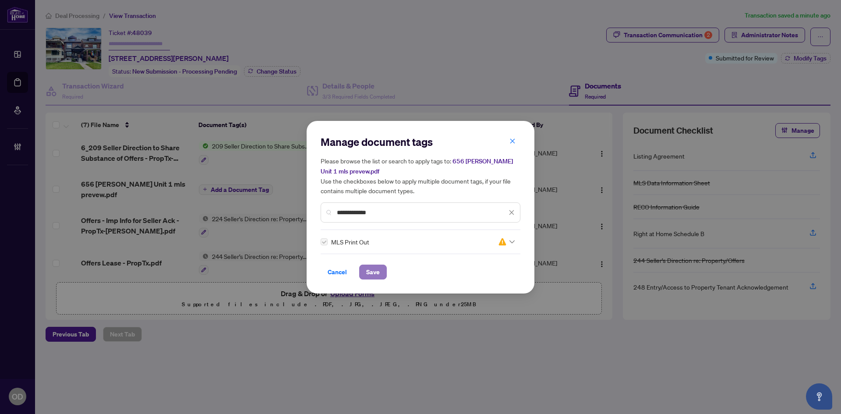
click at [379, 269] on span "Save" at bounding box center [373, 272] width 14 height 14
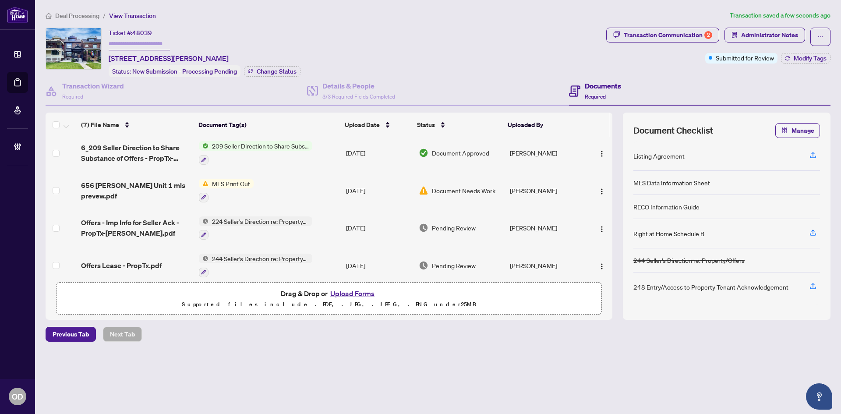
click at [161, 238] on td "Offers - Imp Info for Seller Ack - PropTx-OREA.pdf" at bounding box center [137, 228] width 118 height 38
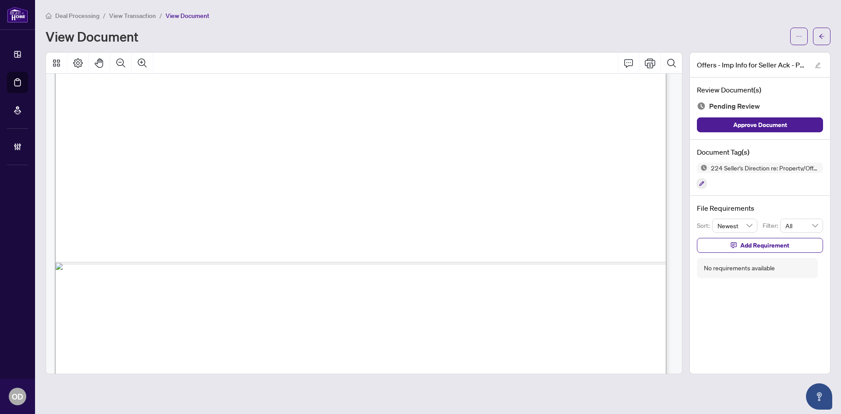
scroll to position [510, 0]
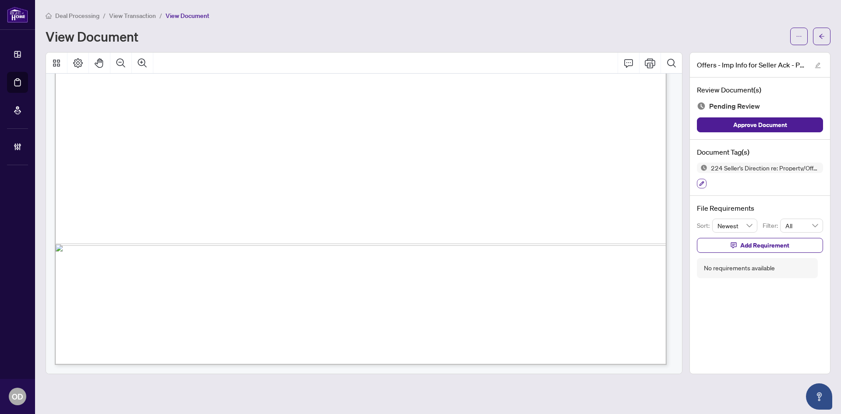
click at [700, 185] on icon "button" at bounding box center [702, 183] width 5 height 5
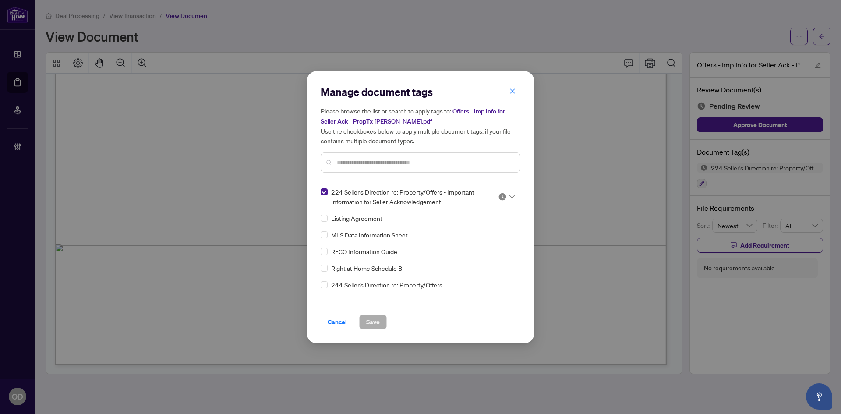
click at [501, 197] on img at bounding box center [502, 196] width 9 height 9
click at [489, 244] on div "Approved" at bounding box center [478, 239] width 56 height 10
click at [368, 316] on span "Save" at bounding box center [373, 322] width 14 height 14
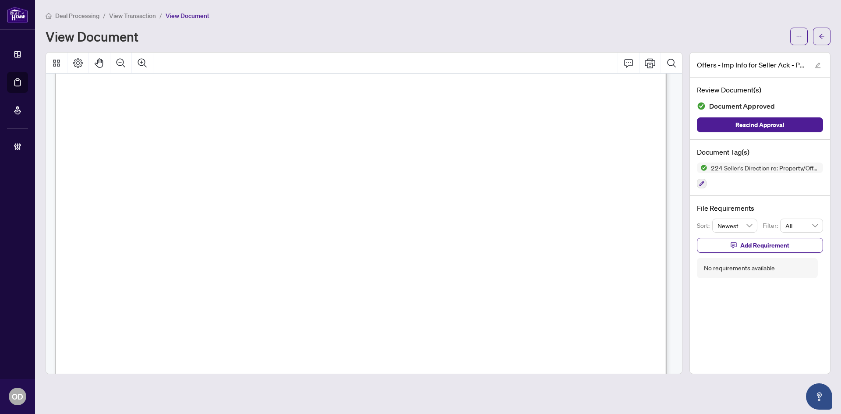
scroll to position [28, 0]
click at [826, 36] on button "button" at bounding box center [822, 37] width 18 height 18
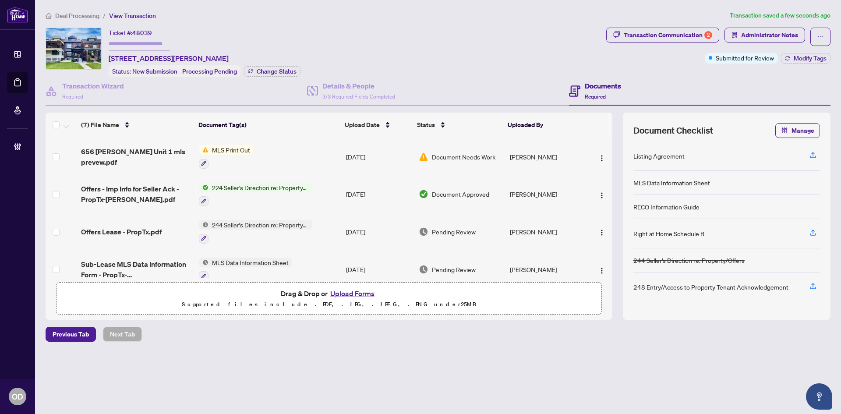
scroll to position [124, 0]
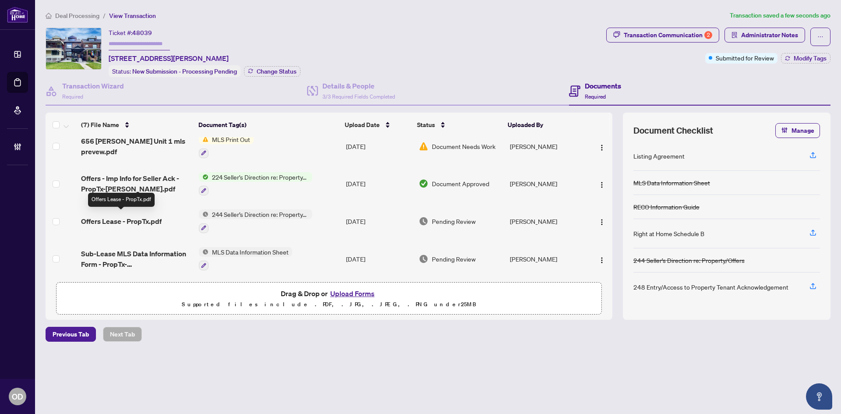
click at [119, 216] on span "Offers Lease - PropTx.pdf" at bounding box center [121, 221] width 81 height 11
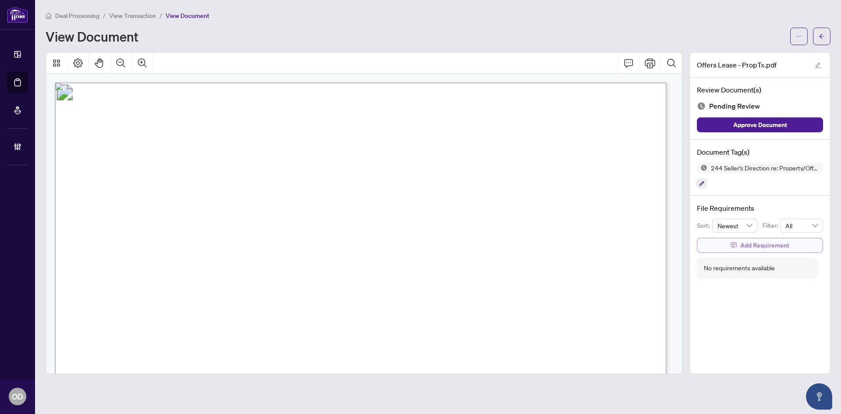
click at [752, 246] on span "Add Requirement" at bounding box center [764, 245] width 49 height 14
click at [752, 246] on textarea at bounding box center [770, 253] width 94 height 17
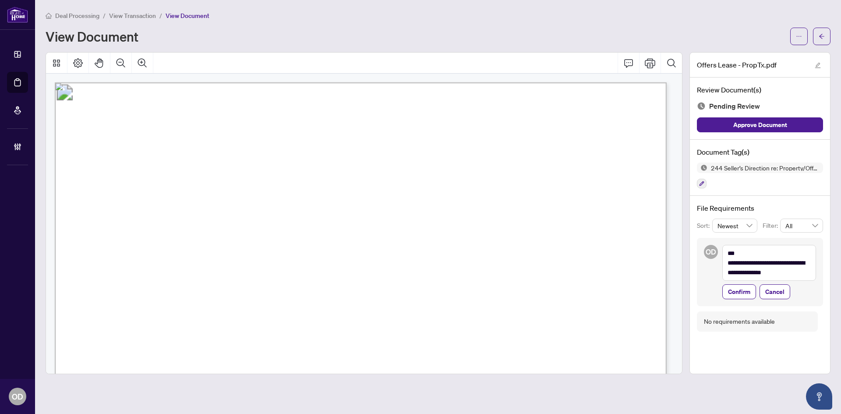
drag, startPoint x: 746, startPoint y: 296, endPoint x: 602, endPoint y: 296, distance: 143.7
click at [746, 296] on span "Confirm" at bounding box center [739, 292] width 22 height 14
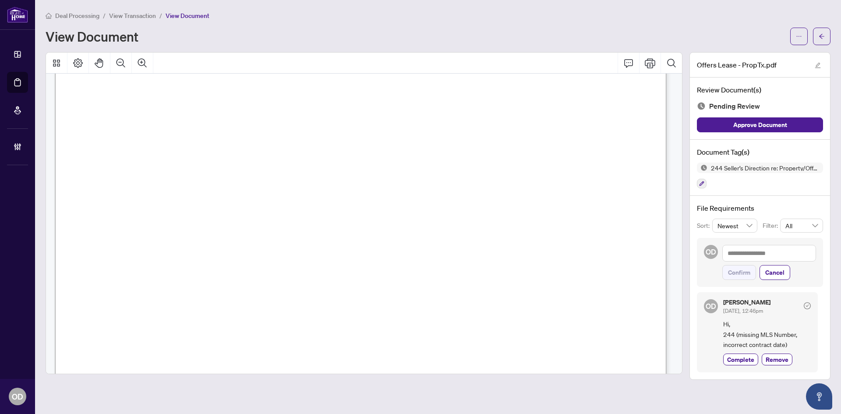
scroll to position [510, 0]
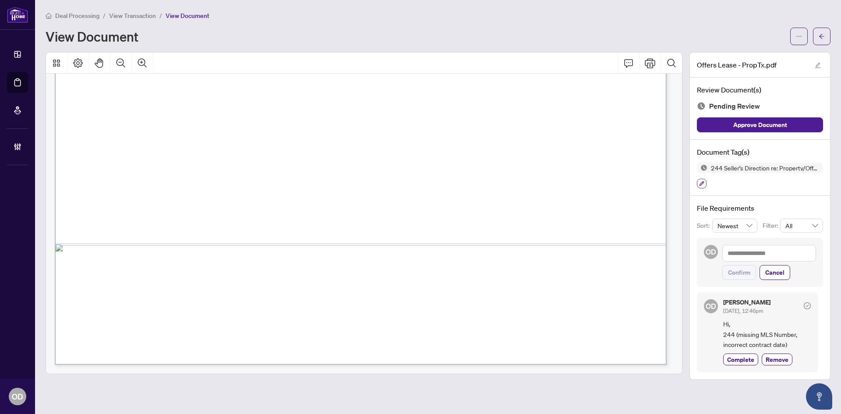
click at [698, 184] on button "button" at bounding box center [702, 184] width 10 height 10
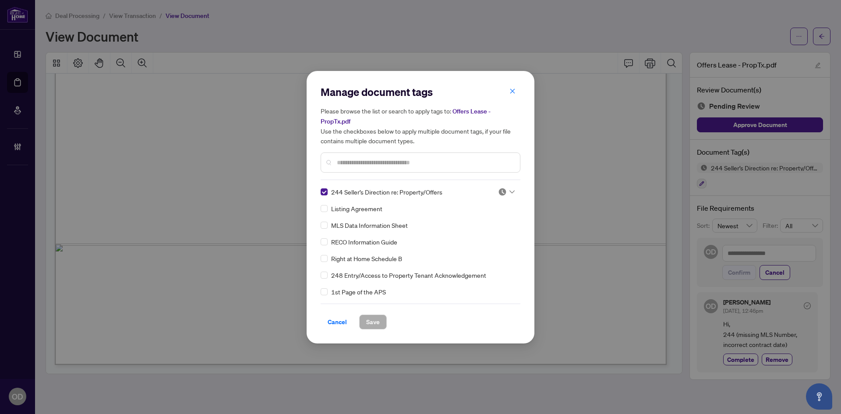
drag, startPoint x: 505, startPoint y: 192, endPoint x: 507, endPoint y: 197, distance: 5.7
click at [507, 191] on div at bounding box center [506, 192] width 17 height 9
click at [501, 216] on div "Needs Work" at bounding box center [478, 221] width 56 height 10
click at [368, 318] on span "Save" at bounding box center [373, 322] width 14 height 14
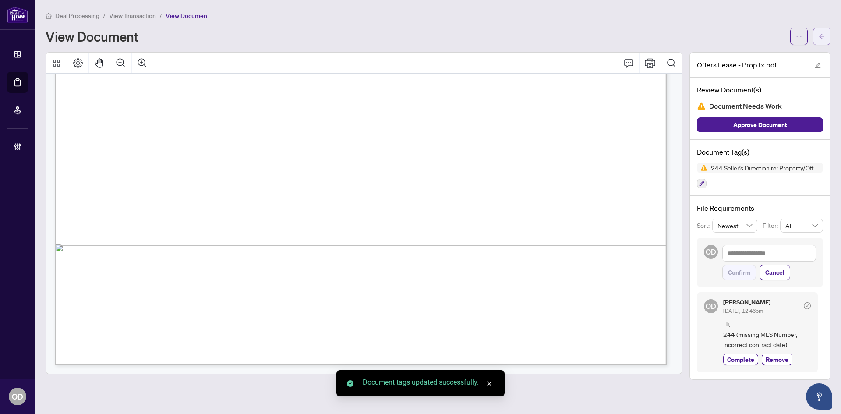
click at [820, 39] on span "button" at bounding box center [822, 36] width 6 height 14
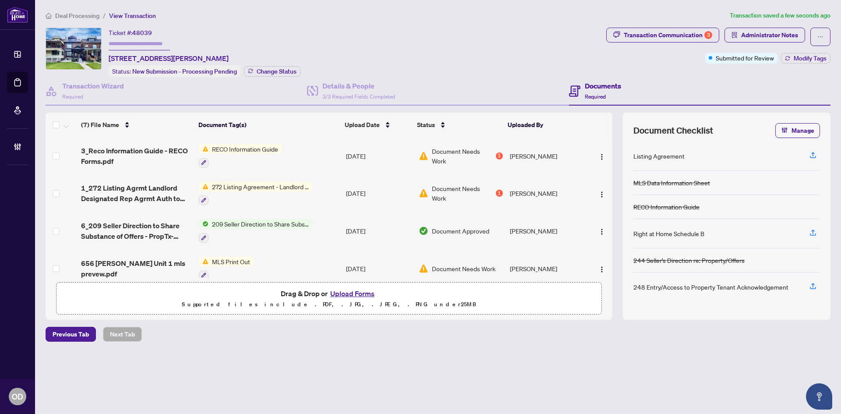
click at [379, 229] on td "[DATE]" at bounding box center [379, 231] width 73 height 38
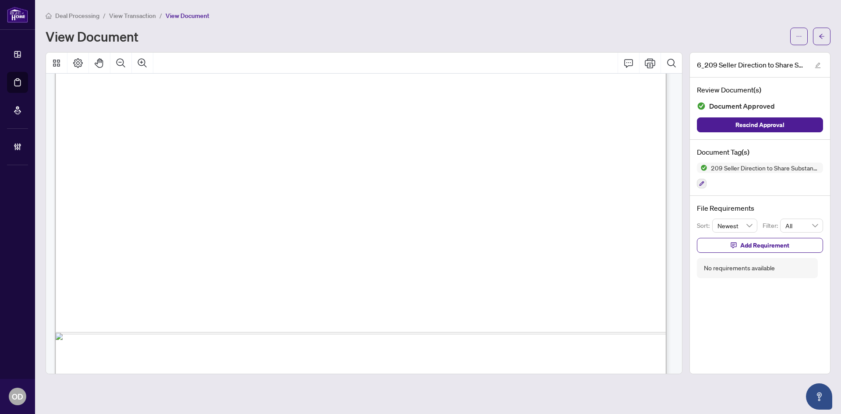
scroll to position [510, 0]
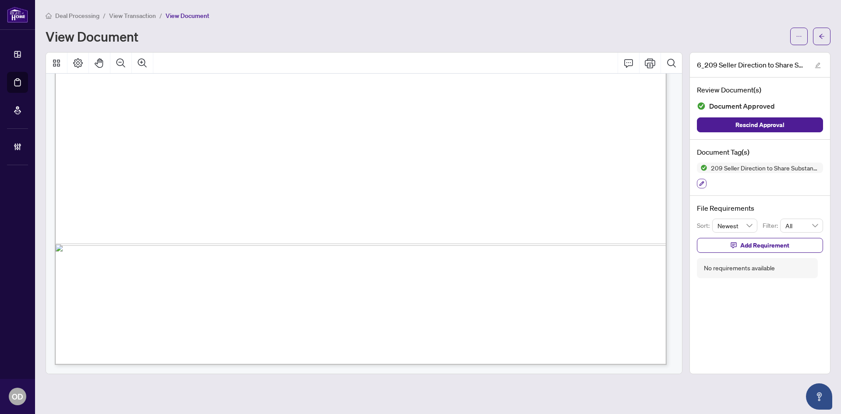
click at [704, 184] on button "button" at bounding box center [702, 184] width 10 height 10
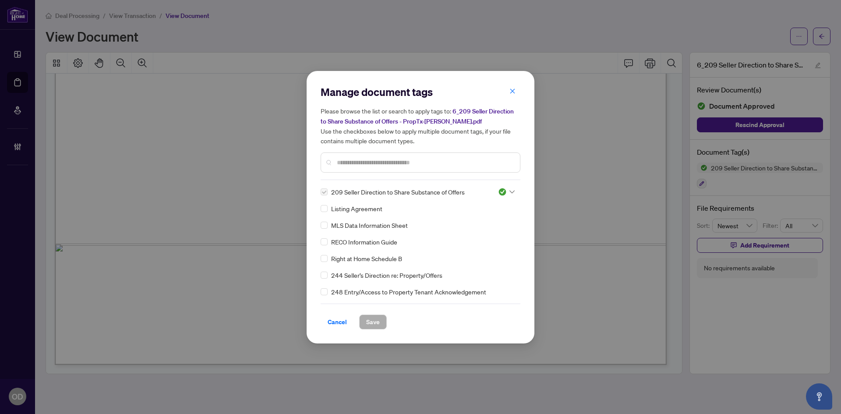
click at [505, 191] on div at bounding box center [506, 192] width 17 height 9
click at [498, 220] on div "Needs Work" at bounding box center [478, 221] width 56 height 10
click at [371, 320] on span "Save" at bounding box center [373, 322] width 14 height 14
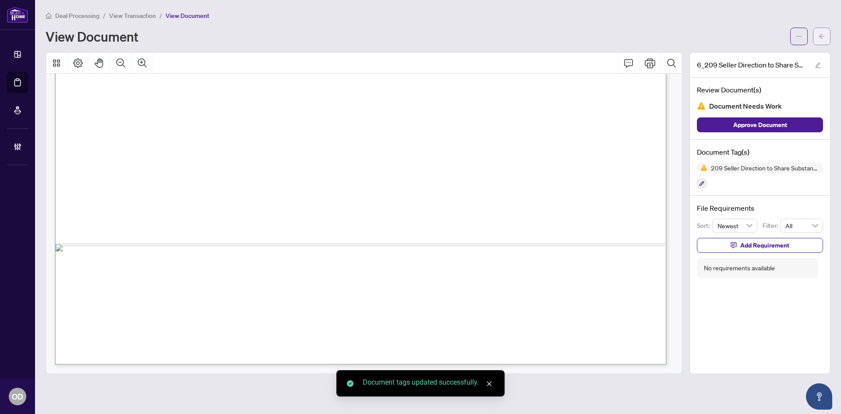
click at [828, 32] on button "button" at bounding box center [822, 37] width 18 height 18
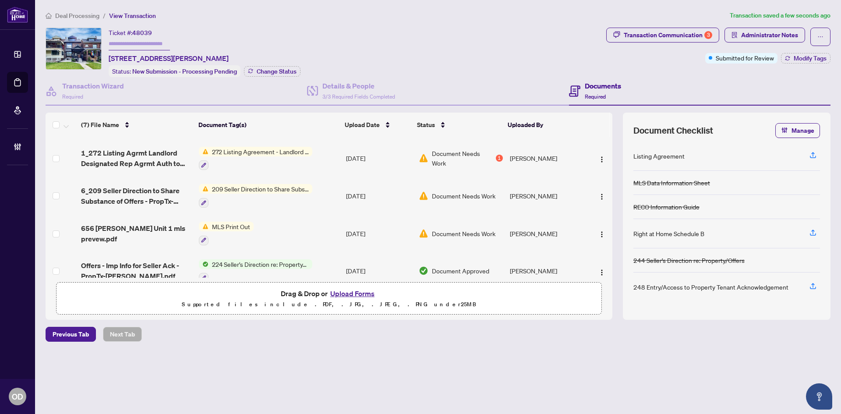
scroll to position [124, 0]
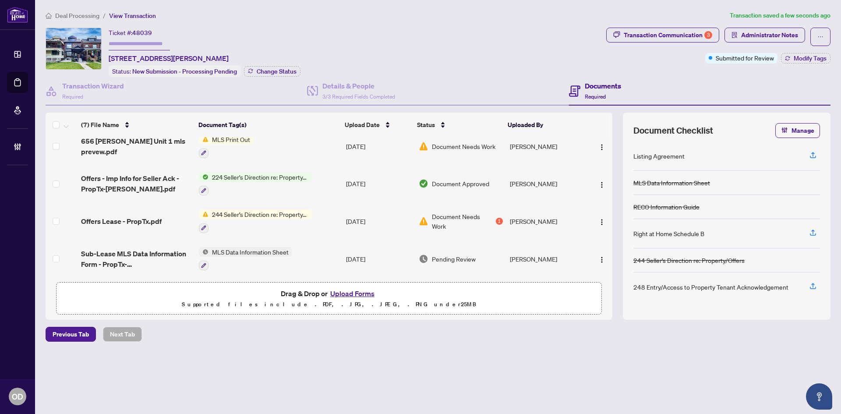
click at [376, 178] on td "[DATE]" at bounding box center [379, 184] width 73 height 38
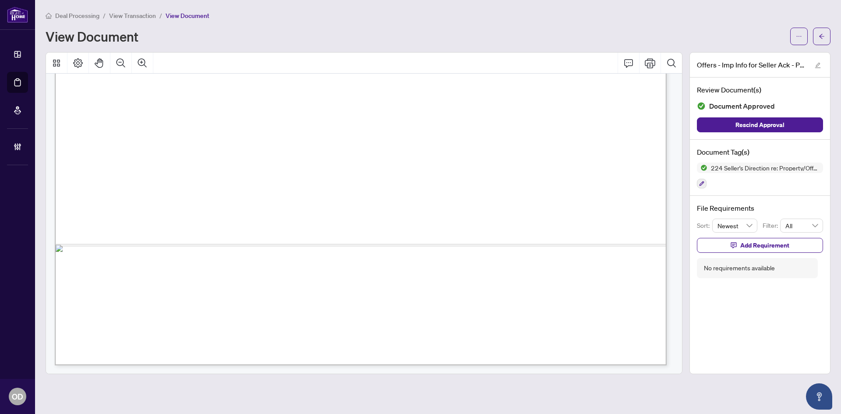
scroll to position [510, 0]
click at [704, 182] on icon "button" at bounding box center [702, 183] width 5 height 5
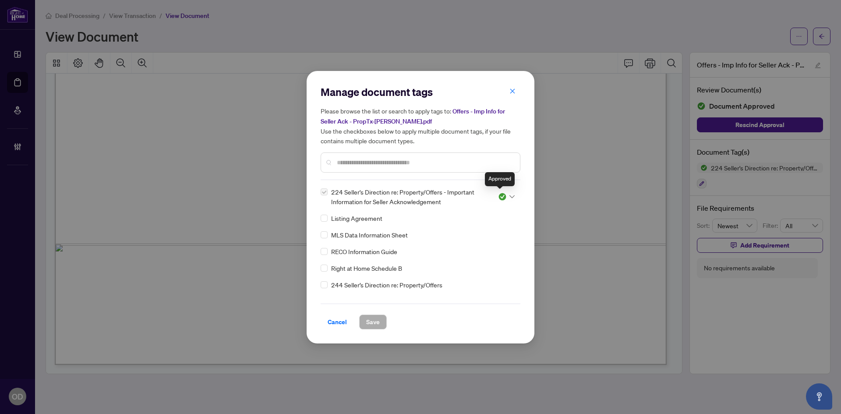
drag, startPoint x: 504, startPoint y: 193, endPoint x: 505, endPoint y: 200, distance: 7.1
click at [505, 192] on div at bounding box center [506, 196] width 17 height 9
drag, startPoint x: 503, startPoint y: 223, endPoint x: 498, endPoint y: 230, distance: 8.5
click at [503, 223] on div "Needs Work" at bounding box center [478, 225] width 56 height 10
click at [370, 321] on span "Save" at bounding box center [373, 322] width 14 height 14
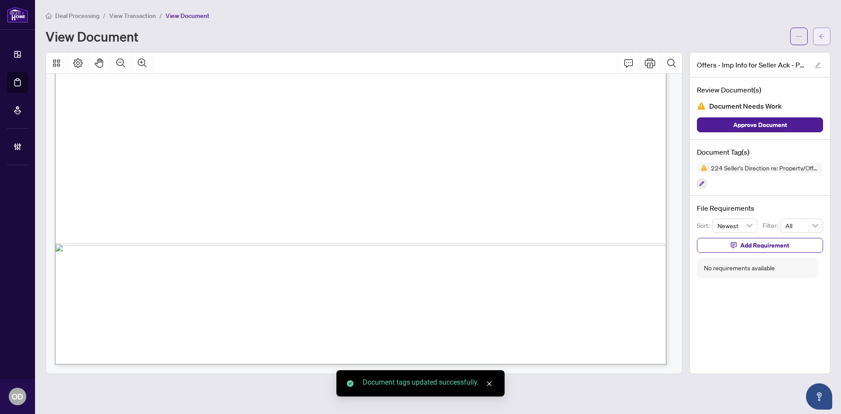
click at [819, 36] on icon "arrow-left" at bounding box center [822, 36] width 6 height 6
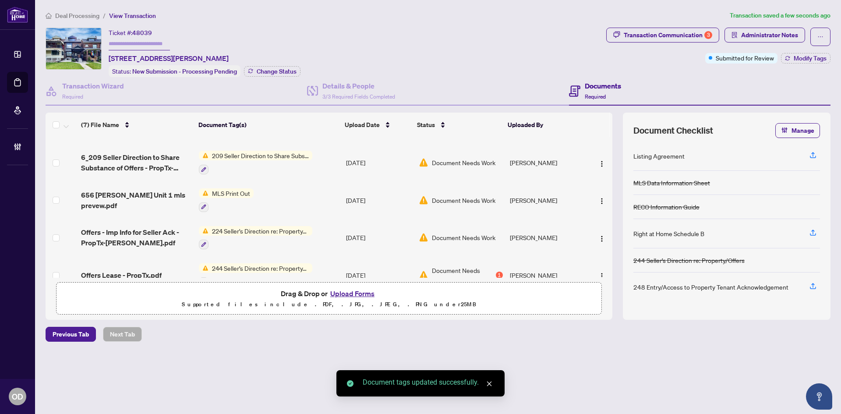
scroll to position [124, 0]
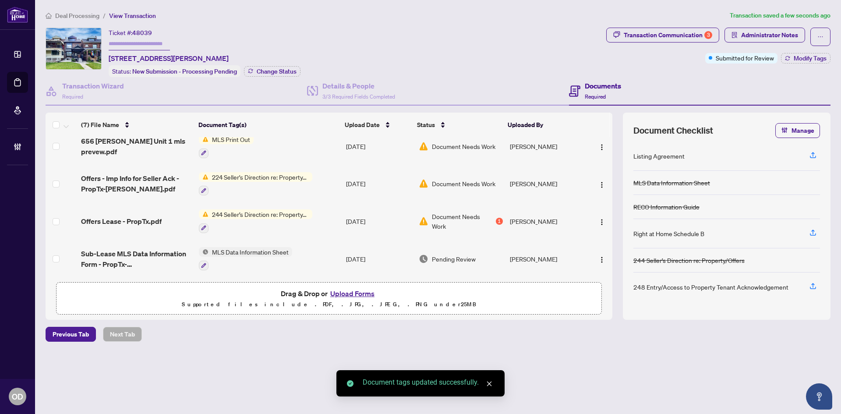
click at [137, 252] on span "Sub-Lease MLS Data Information Form - PropTx-OREA.pdf" at bounding box center [136, 258] width 111 height 21
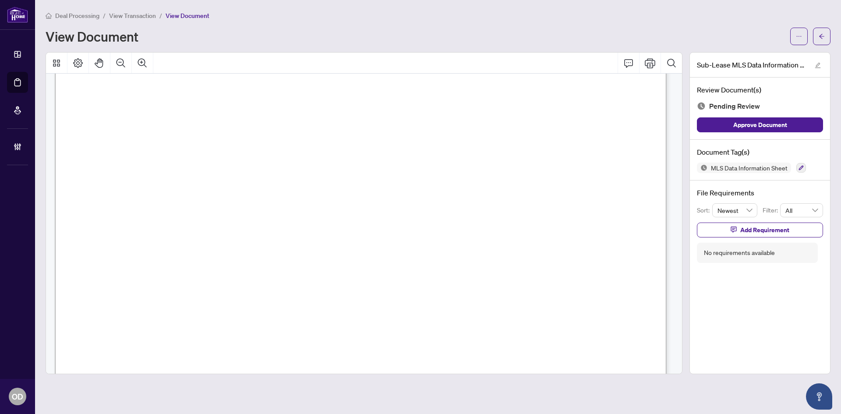
scroll to position [482, 0]
click at [771, 234] on span "Add Requirement" at bounding box center [764, 230] width 49 height 14
click at [771, 237] on textarea at bounding box center [770, 238] width 94 height 17
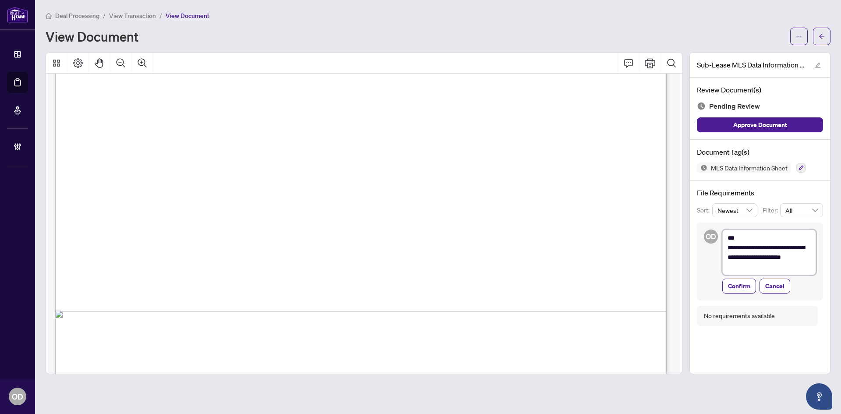
scroll to position [8632, 0]
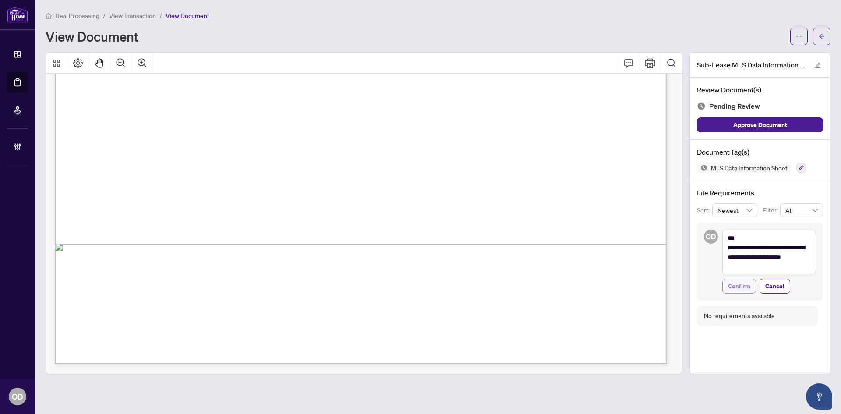
drag, startPoint x: 742, startPoint y: 281, endPoint x: 738, endPoint y: 283, distance: 4.5
click at [740, 282] on span "Confirm" at bounding box center [739, 286] width 22 height 14
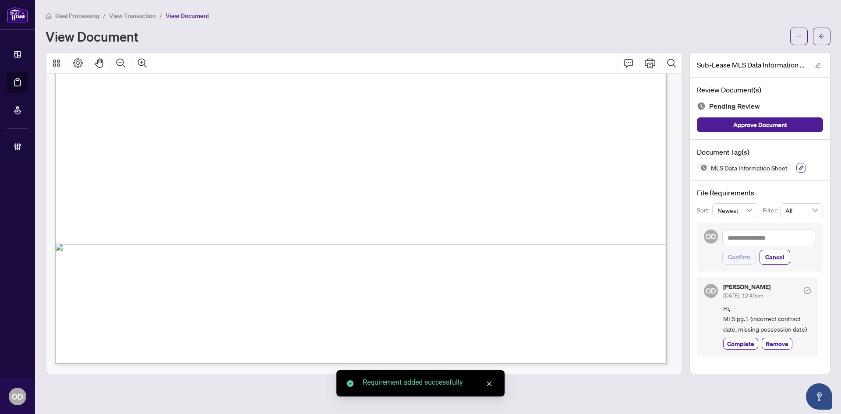
click at [803, 167] on icon "button" at bounding box center [801, 167] width 5 height 5
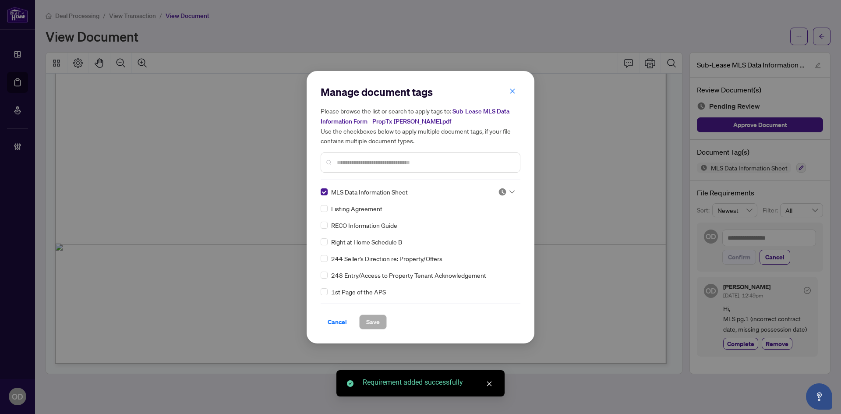
click at [509, 193] on div at bounding box center [506, 192] width 17 height 9
click at [495, 224] on div "Needs Work" at bounding box center [478, 221] width 56 height 10
click at [368, 317] on span "Save" at bounding box center [373, 322] width 14 height 14
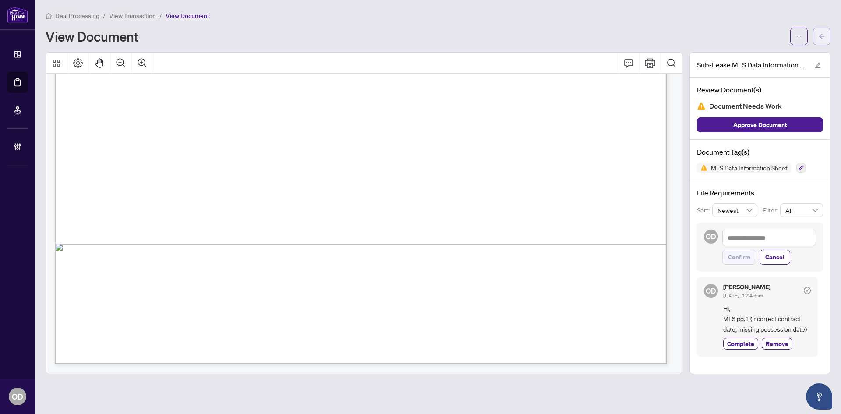
click at [817, 36] on button "button" at bounding box center [822, 37] width 18 height 18
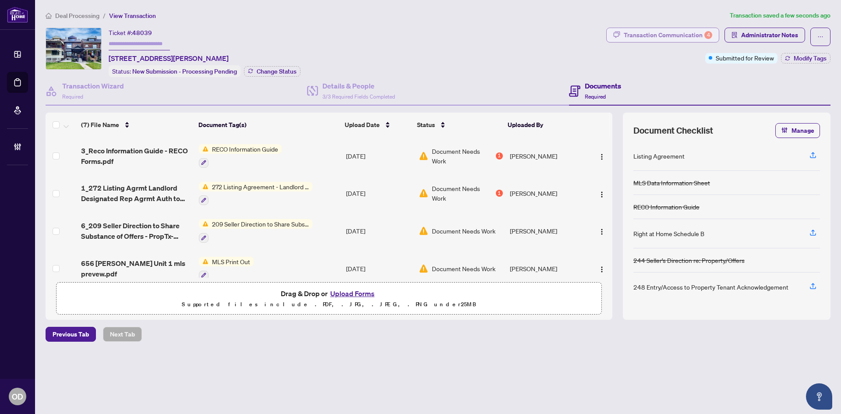
click at [662, 35] on div "Transaction Communication 4" at bounding box center [668, 35] width 89 height 14
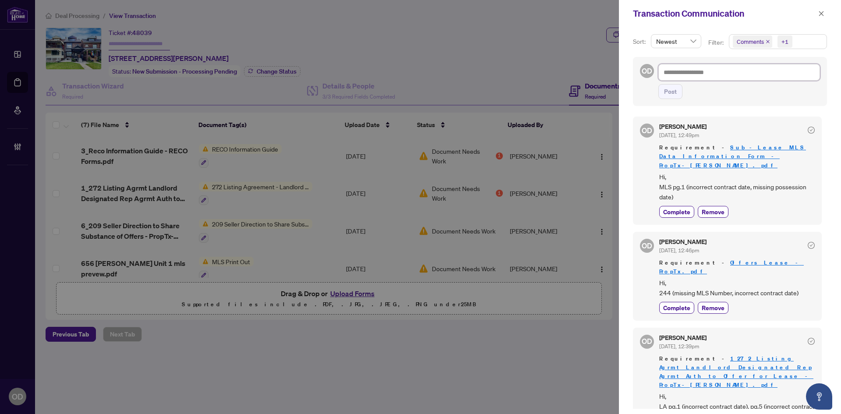
click at [737, 75] on textarea at bounding box center [740, 72] width 162 height 17
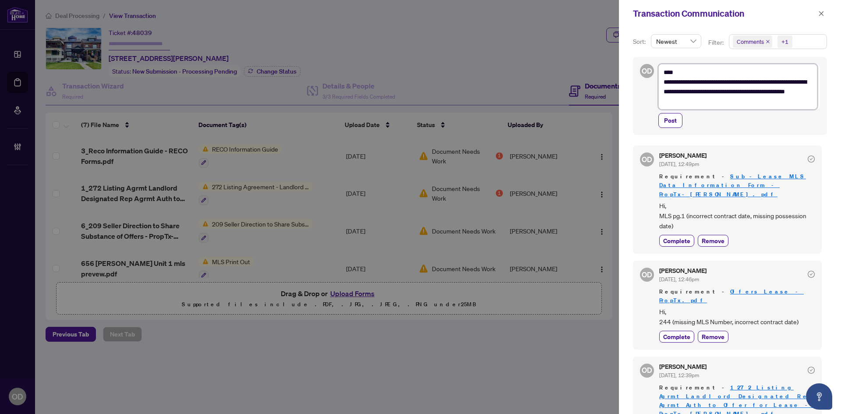
click at [711, 89] on textarea "**********" at bounding box center [738, 87] width 159 height 46
click at [737, 106] on textarea "**********" at bounding box center [738, 87] width 159 height 46
click at [773, 91] on textarea "**********" at bounding box center [738, 87] width 159 height 46
drag, startPoint x: 778, startPoint y: 88, endPoint x: 762, endPoint y: 97, distance: 18.9
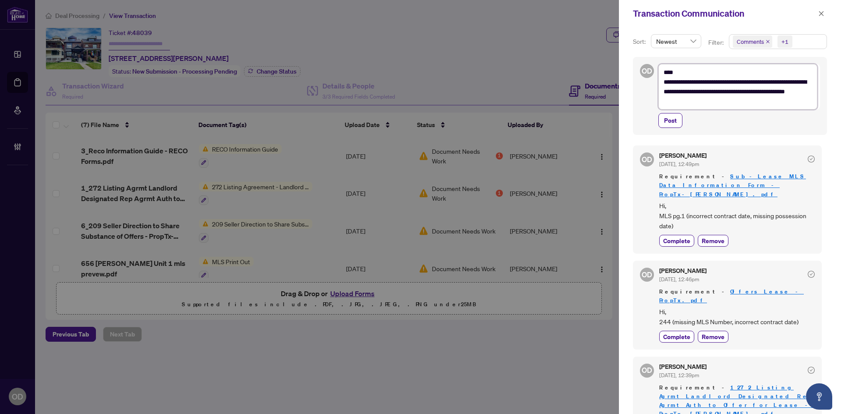
click at [777, 89] on textarea "**********" at bounding box center [738, 87] width 159 height 46
click at [761, 97] on textarea "**********" at bounding box center [738, 87] width 159 height 46
click at [758, 101] on textarea "**********" at bounding box center [738, 87] width 159 height 46
click at [675, 119] on span "Post" at bounding box center [670, 120] width 13 height 14
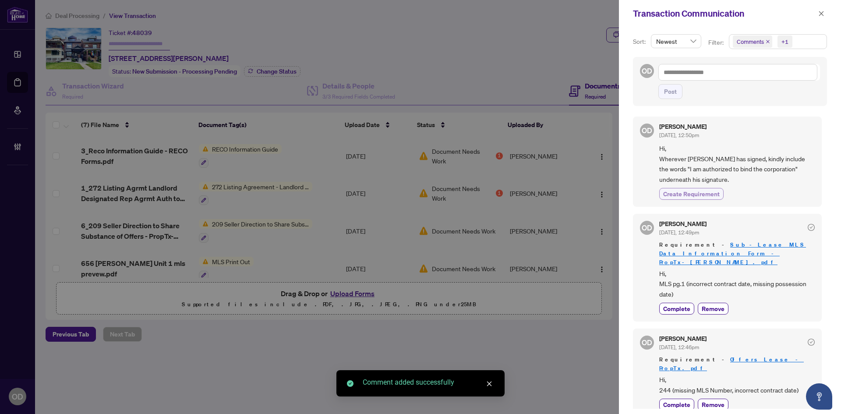
click at [693, 195] on span "Create Requirement" at bounding box center [691, 193] width 57 height 9
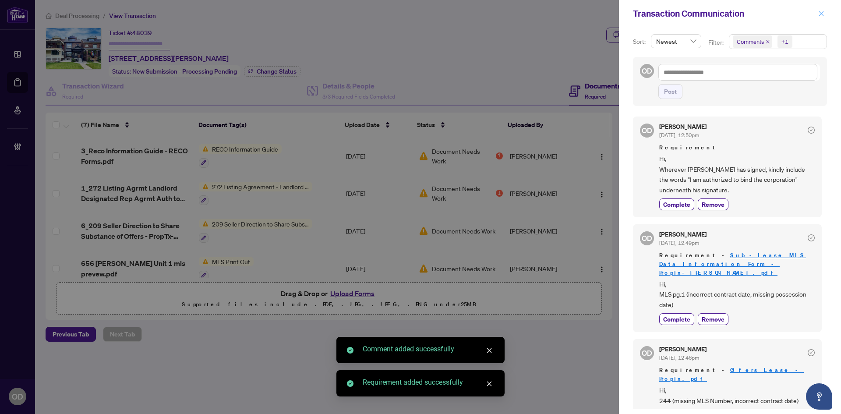
click at [825, 15] on button "button" at bounding box center [821, 13] width 11 height 11
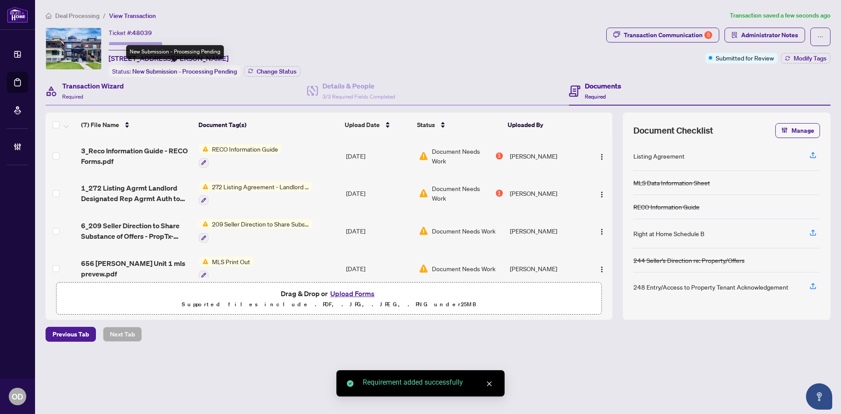
click at [142, 84] on div "Transaction Wizard Required" at bounding box center [177, 91] width 262 height 28
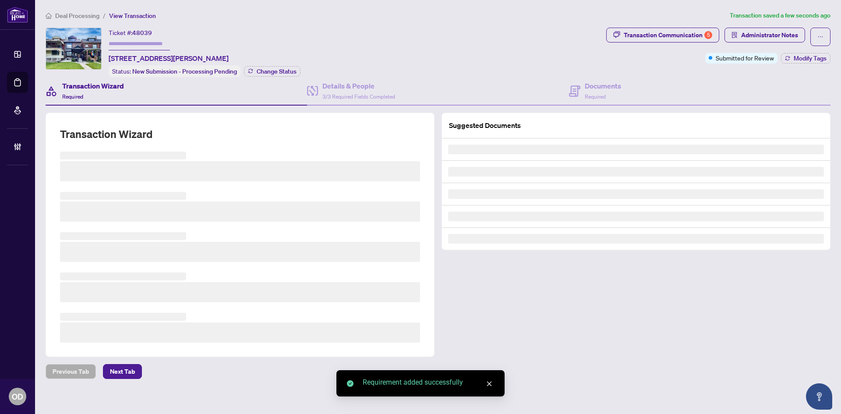
click at [123, 206] on h3 at bounding box center [240, 212] width 360 height 20
click at [124, 205] on h3 at bounding box center [240, 212] width 360 height 20
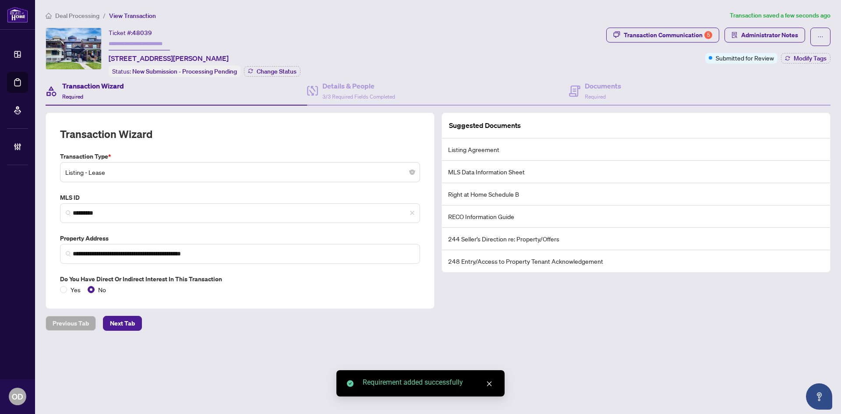
click at [124, 205] on span "*********" at bounding box center [240, 213] width 360 height 20
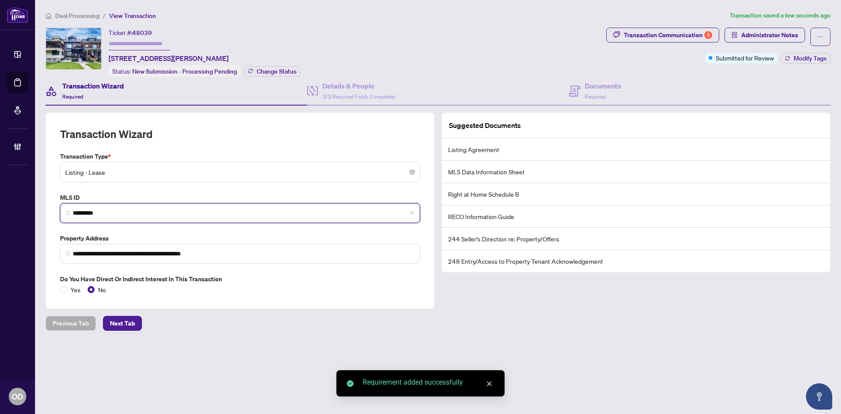
drag, startPoint x: 120, startPoint y: 209, endPoint x: 120, endPoint y: 215, distance: 5.3
click at [120, 214] on input "*********" at bounding box center [244, 213] width 342 height 9
click at [120, 215] on input "*********" at bounding box center [244, 213] width 342 height 9
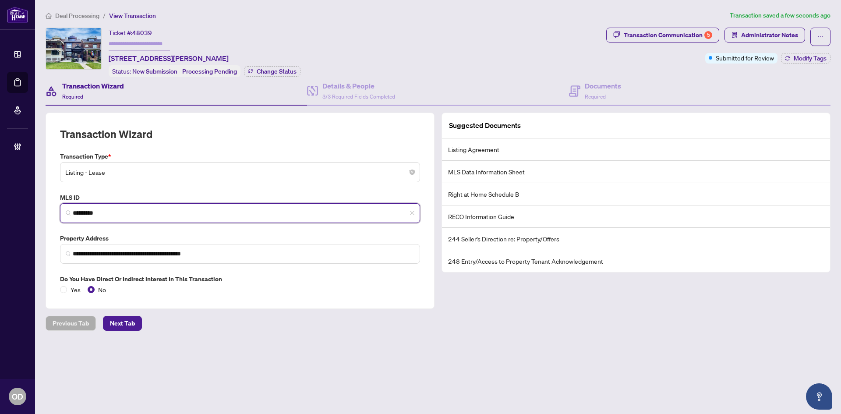
click at [120, 215] on input "*********" at bounding box center [244, 213] width 342 height 9
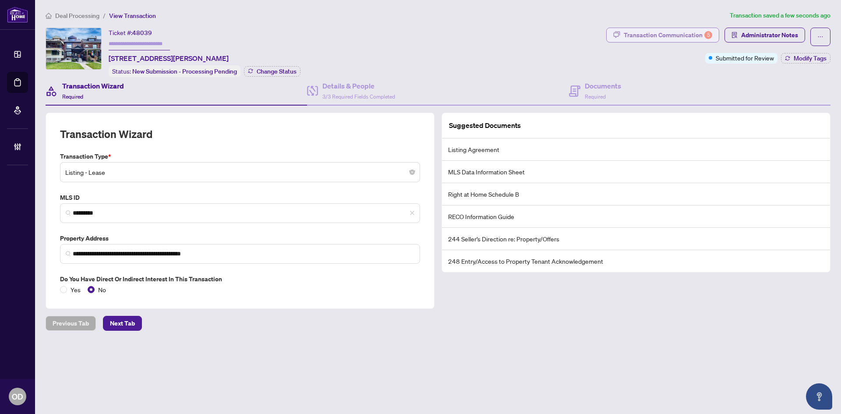
click at [658, 39] on div "Transaction Communication 5" at bounding box center [668, 35] width 89 height 14
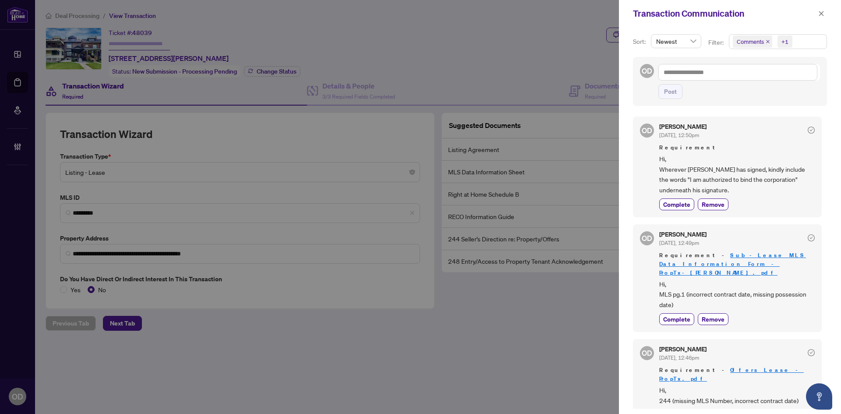
click at [724, 180] on span "Hi, Wherever Danny has signed, kindly include the words "I am authorized to bin…" at bounding box center [737, 174] width 156 height 41
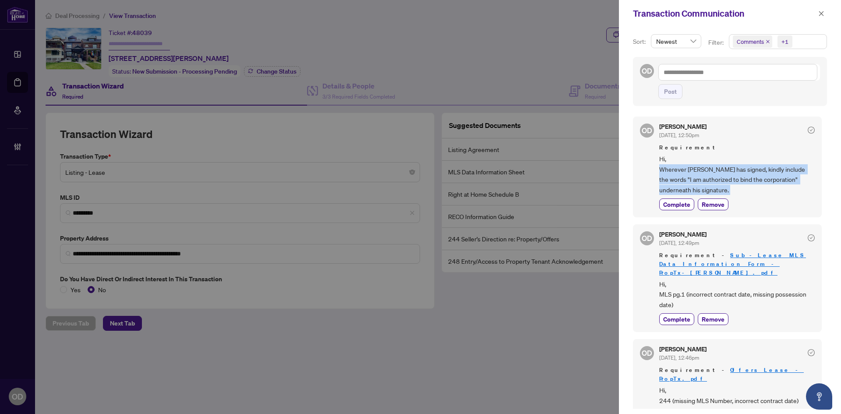
click at [724, 180] on span "Hi, Wherever Danny has signed, kindly include the words "I am authorized to bin…" at bounding box center [737, 174] width 156 height 41
copy div "Wherever Danny has signed, kindly include the words "I am authorized to bind th…"
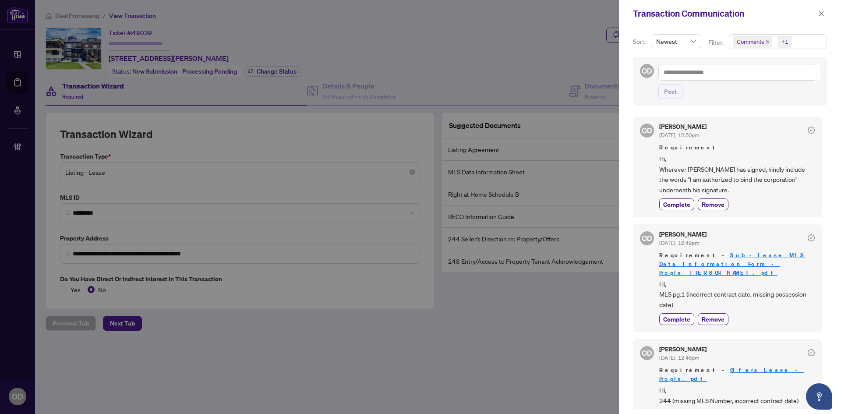
drag, startPoint x: 833, startPoint y: 7, endPoint x: 827, endPoint y: 9, distance: 6.0
click at [833, 7] on div "Transaction Communication" at bounding box center [730, 13] width 222 height 27
click at [824, 10] on span "button" at bounding box center [821, 14] width 6 height 14
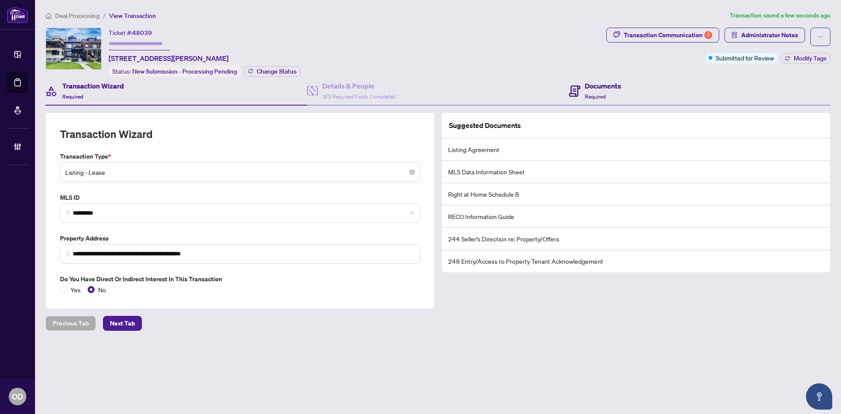
click at [609, 95] on div "Documents Required" at bounding box center [603, 91] width 36 height 21
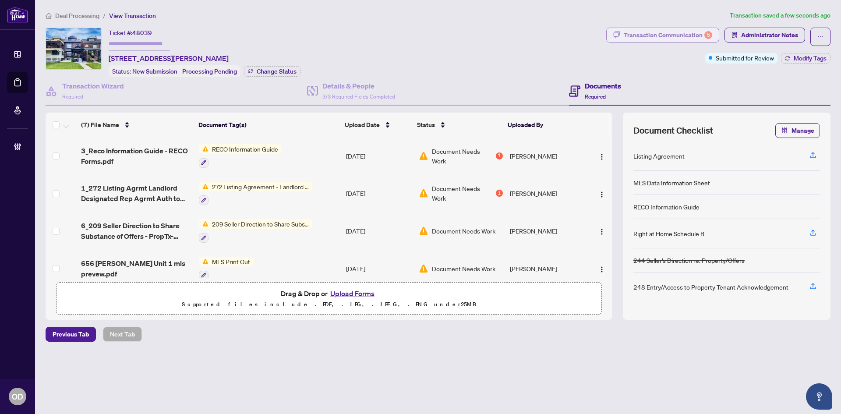
click at [693, 31] on div "Transaction Communication 5" at bounding box center [668, 35] width 89 height 14
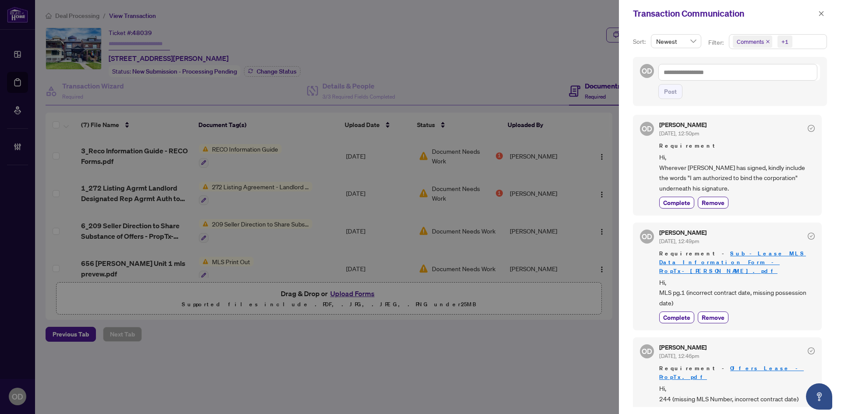
scroll to position [184, 0]
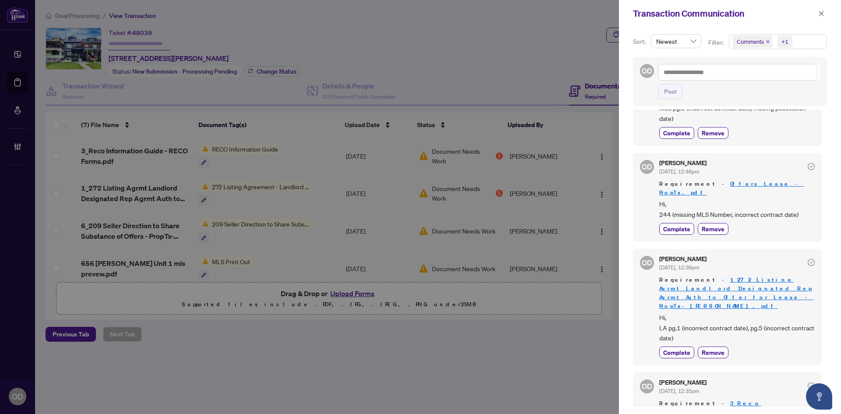
drag, startPoint x: 669, startPoint y: 377, endPoint x: 816, endPoint y: 377, distance: 147.7
click at [816, 377] on div "OD Olivia Di Mambro Aug/11/2025, 12:35pm Requirement - 3_Reco Information Guide…" at bounding box center [727, 416] width 189 height 88
copy span "RECO Guide (Seller name must match MLS Listing)"
click at [704, 312] on span "Hi, LA pg.1 (incorrect contract date), pg.5 (incorrect contract date)" at bounding box center [737, 327] width 156 height 31
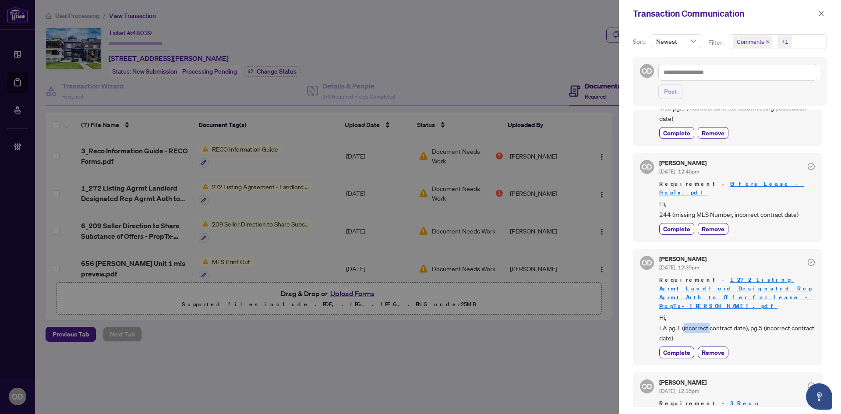
click at [704, 312] on span "Hi, LA pg.1 (incorrect contract date), pg.5 (incorrect contract date)" at bounding box center [737, 327] width 156 height 31
click at [703, 312] on span "Hi, LA pg.1 (incorrect contract date), pg.5 (incorrect contract date)" at bounding box center [737, 327] width 156 height 31
copy div "LA pg.1 (incorrect contract date), pg.5 (incorrect contract date) Complete Remo…"
click at [757, 199] on span "Hi, 244 (missing MLS Number, incorrect contract date)" at bounding box center [737, 209] width 156 height 21
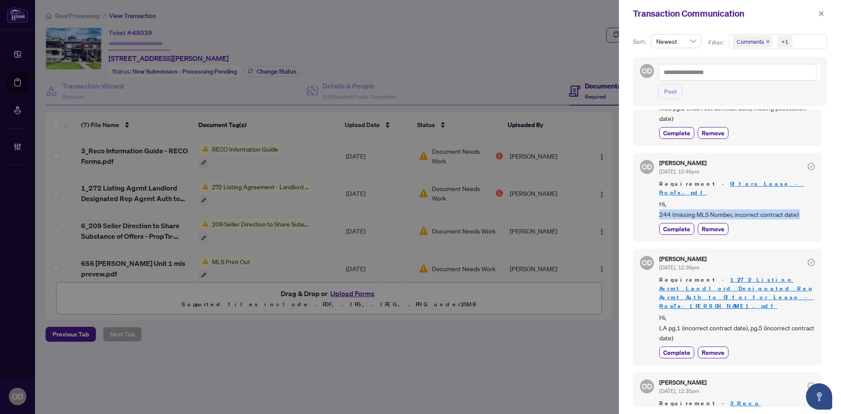
click at [757, 199] on span "Hi, 244 (missing MLS Number, incorrect contract date)" at bounding box center [737, 209] width 156 height 21
copy div "244 (missing MLS Number, incorrect contract date) Complete Remove"
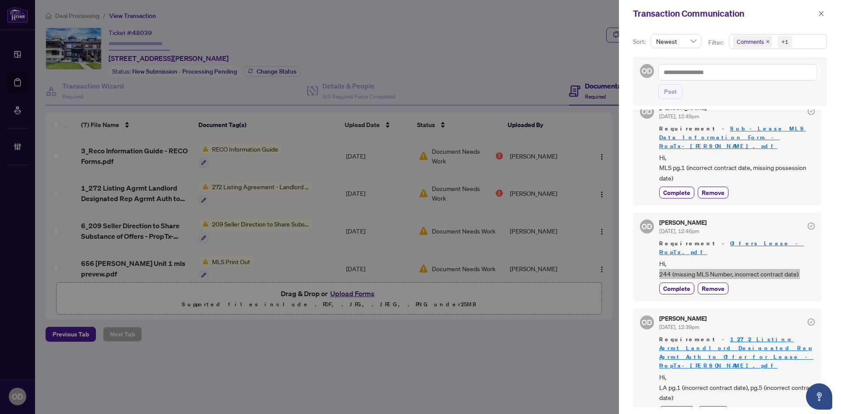
scroll to position [53, 0]
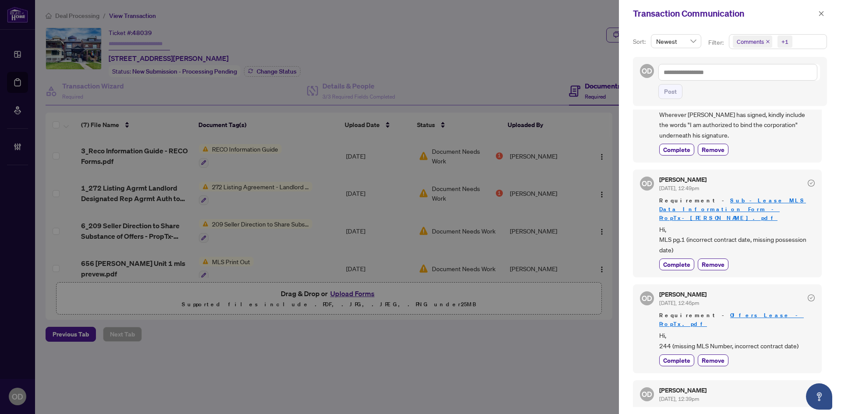
click at [720, 233] on span "Hi, MLS pg.1 (incorrect contract date, missing possession date)" at bounding box center [737, 239] width 156 height 31
copy div "MLS pg.1 (incorrect contract date, missing possession date) Complete Remove"
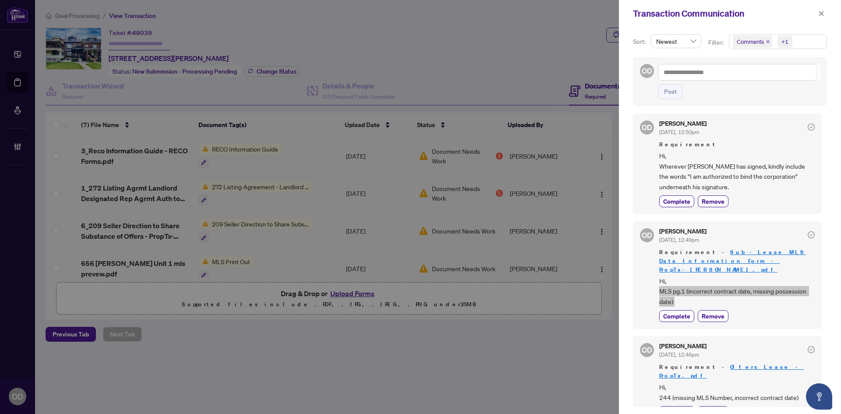
scroll to position [0, 0]
click at [815, 14] on div "Transaction Communication" at bounding box center [724, 13] width 183 height 13
click at [841, 10] on div "Transaction Communication" at bounding box center [730, 13] width 222 height 27
click at [812, 19] on div "Transaction Communication" at bounding box center [724, 13] width 183 height 13
click at [827, 12] on button "button" at bounding box center [821, 13] width 11 height 11
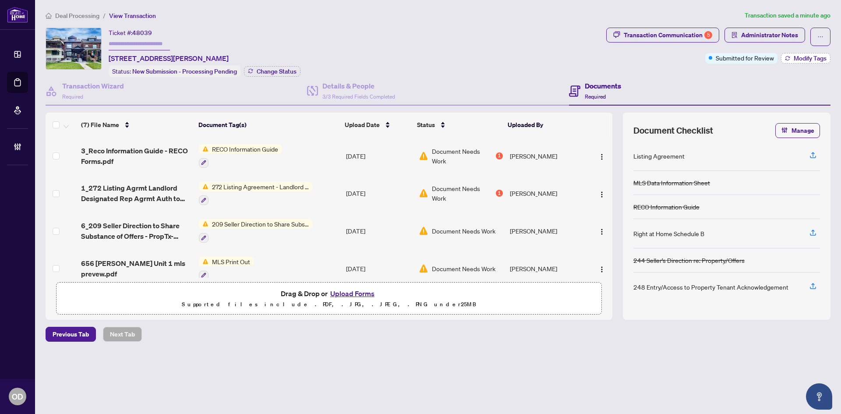
click at [804, 53] on button "Modify Tags" at bounding box center [806, 58] width 50 height 11
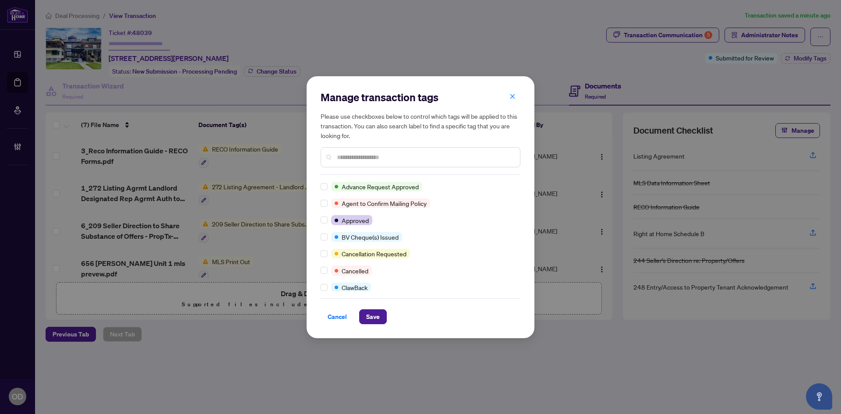
click at [373, 156] on input "text" at bounding box center [425, 157] width 176 height 10
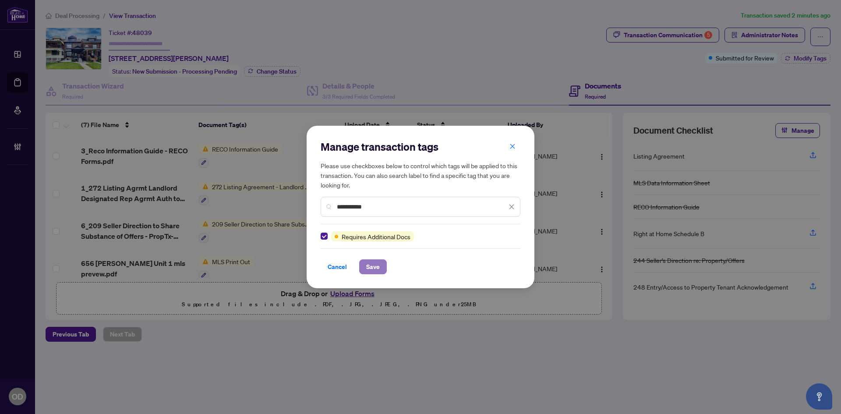
click at [378, 268] on span "Save" at bounding box center [373, 267] width 14 height 14
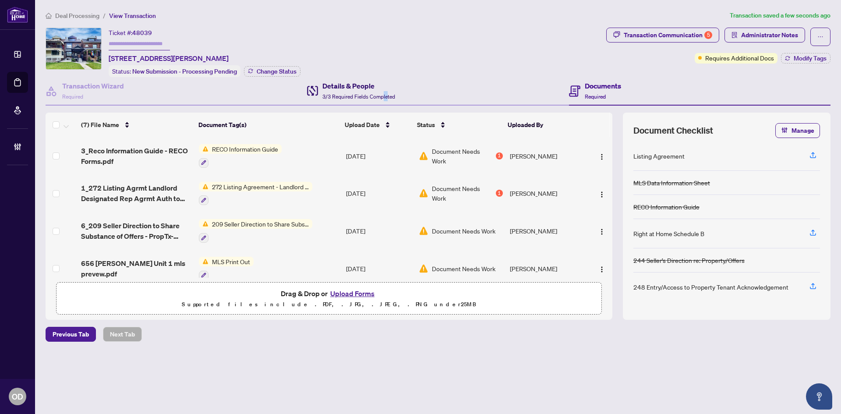
drag, startPoint x: 388, startPoint y: 90, endPoint x: 599, endPoint y: 79, distance: 211.5
click at [412, 90] on div "Details & People 3/3 Required Fields Completed" at bounding box center [438, 91] width 262 height 28
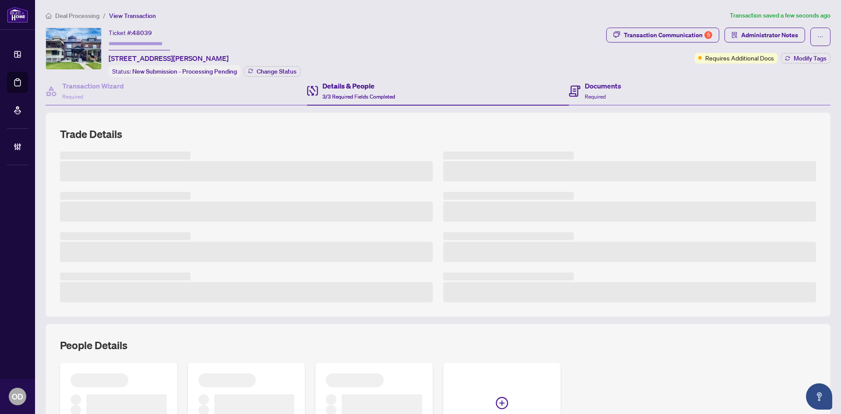
click at [600, 79] on div "Documents Required" at bounding box center [700, 91] width 262 height 28
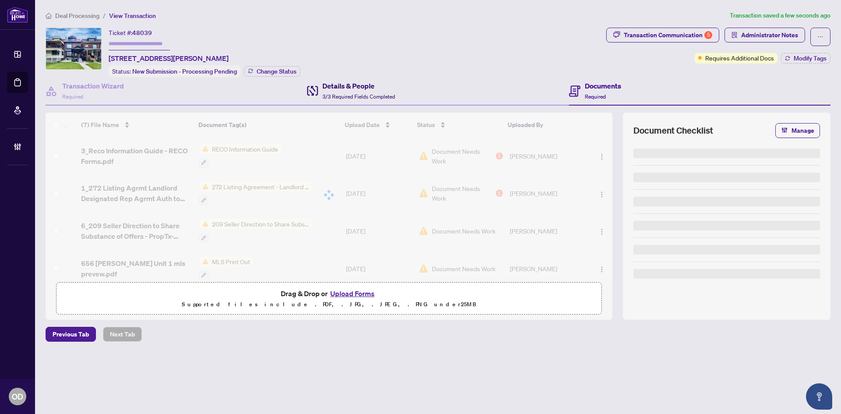
drag, startPoint x: 395, startPoint y: 89, endPoint x: 475, endPoint y: 89, distance: 80.6
click at [393, 89] on h4 "Details & People" at bounding box center [358, 86] width 73 height 11
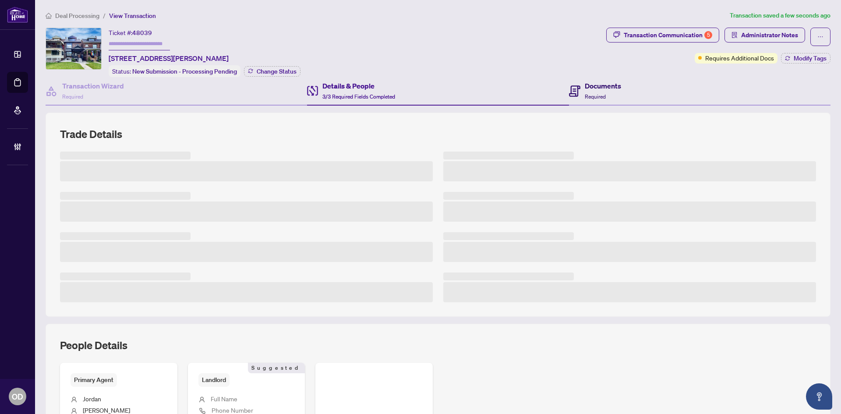
click at [571, 91] on icon at bounding box center [574, 90] width 11 height 11
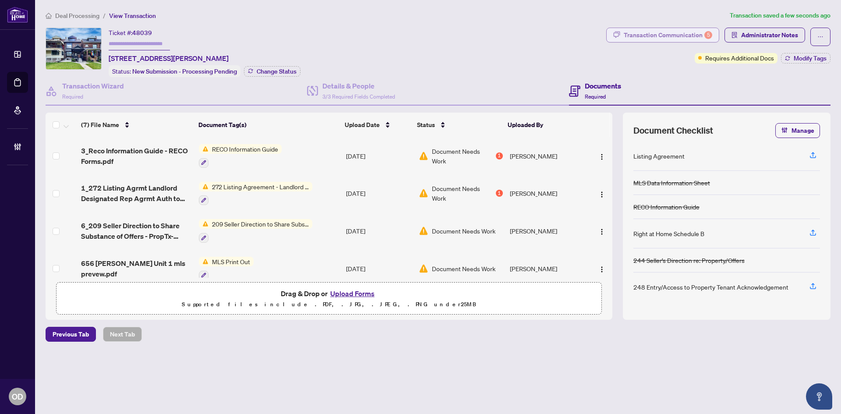
click at [698, 39] on div "Transaction Communication 5" at bounding box center [668, 35] width 89 height 14
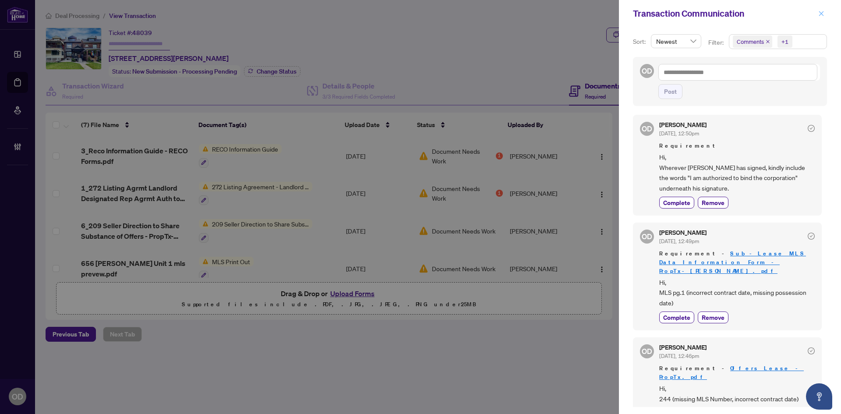
click at [818, 14] on icon "close" at bounding box center [821, 14] width 6 height 6
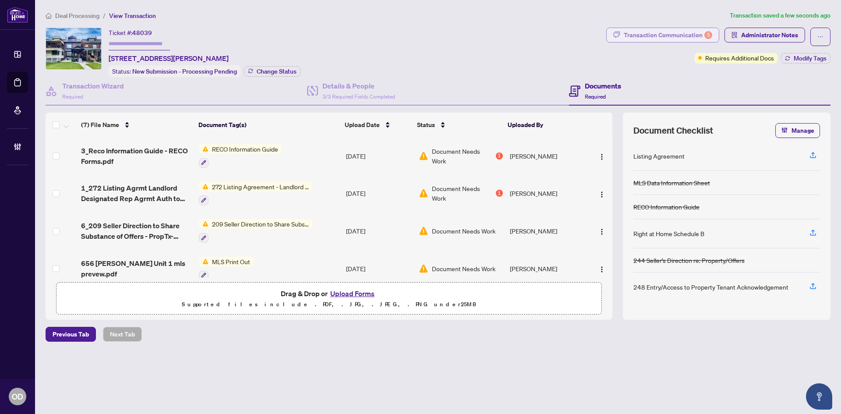
click at [700, 29] on div "Transaction Communication 5" at bounding box center [668, 35] width 89 height 14
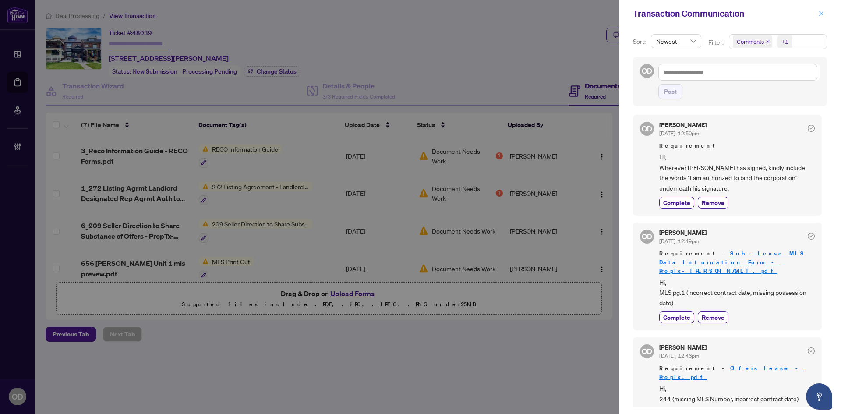
click at [823, 14] on icon "close" at bounding box center [821, 14] width 6 height 6
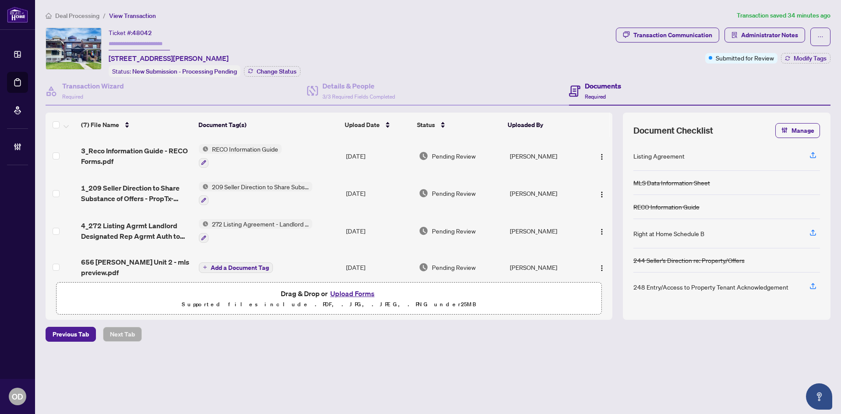
click at [66, 10] on main "Deal Processing / View Transaction Transaction saved 34 minutes ago Ticket #: 4…" at bounding box center [438, 207] width 806 height 414
click at [81, 15] on span "Deal Processing" at bounding box center [77, 16] width 44 height 8
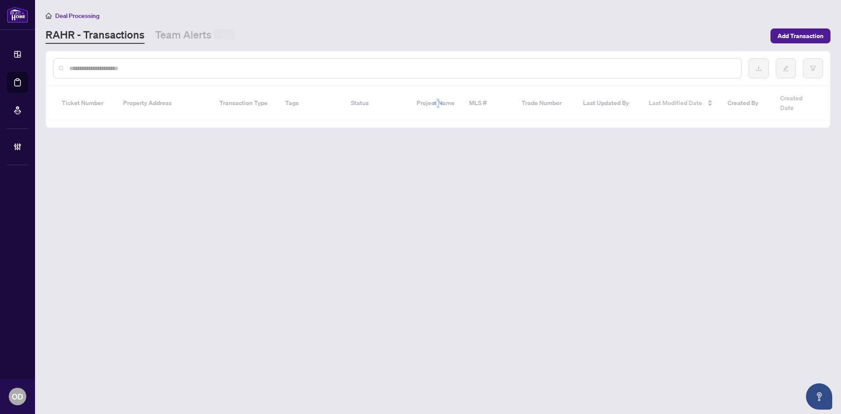
click at [150, 71] on input "text" at bounding box center [401, 69] width 665 height 10
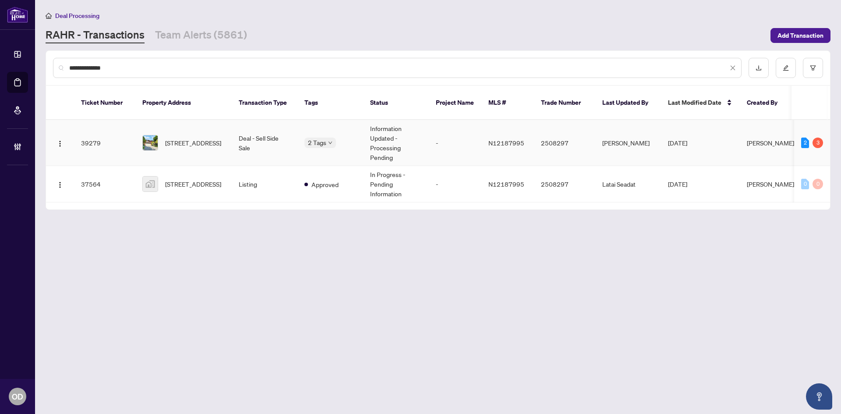
type input "**********"
click at [177, 138] on span "[STREET_ADDRESS]" at bounding box center [193, 143] width 56 height 10
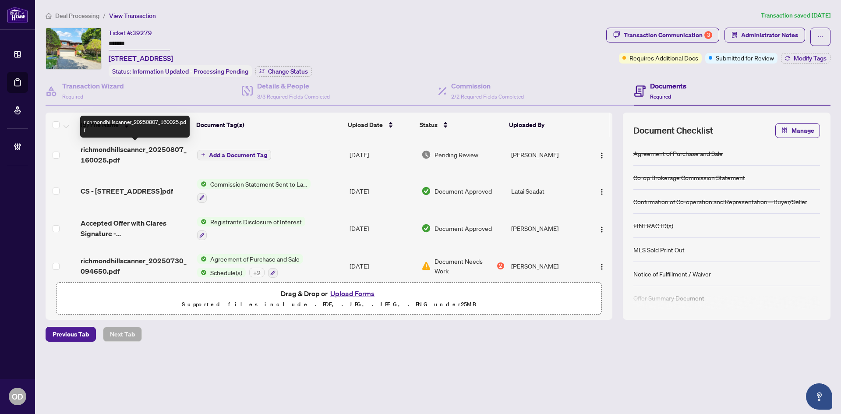
click at [127, 149] on span "richmondhillscanner_20250807_160025.pdf" at bounding box center [136, 154] width 110 height 21
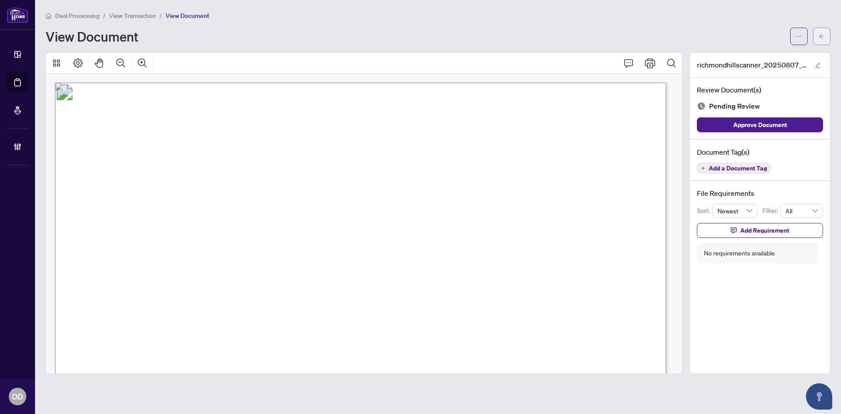
click at [818, 35] on button "button" at bounding box center [822, 37] width 18 height 18
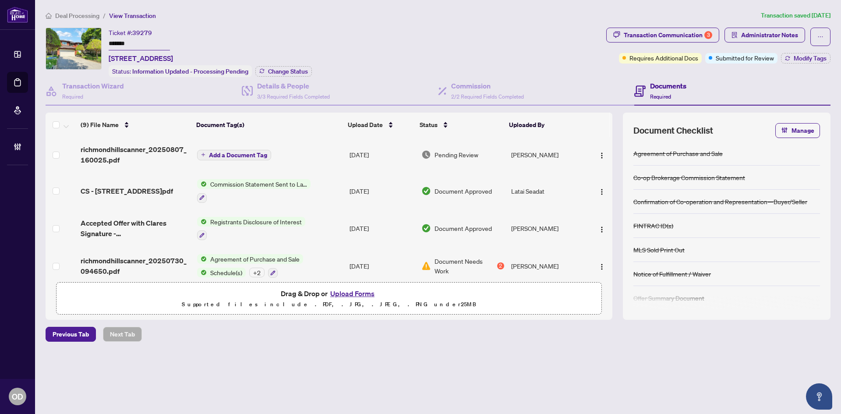
click at [88, 12] on span "Deal Processing" at bounding box center [77, 16] width 44 height 8
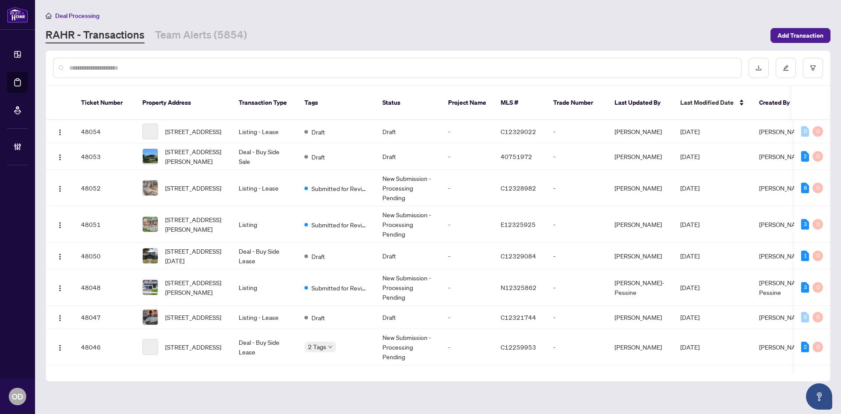
click at [133, 67] on input "text" at bounding box center [401, 68] width 665 height 10
type input "*"
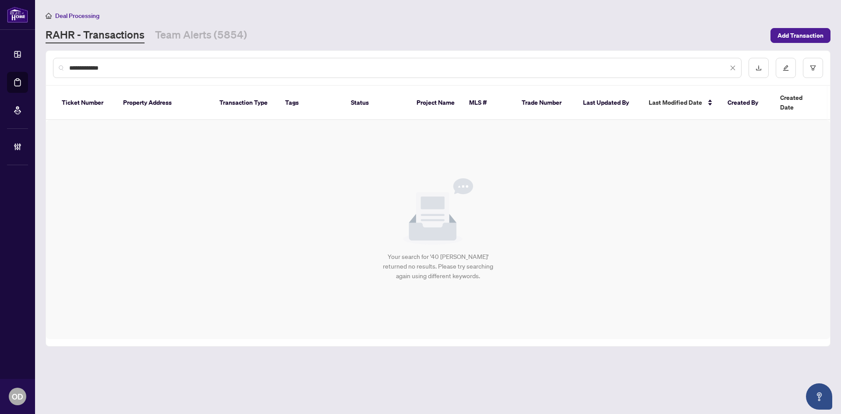
click at [123, 67] on input "**********" at bounding box center [398, 68] width 659 height 10
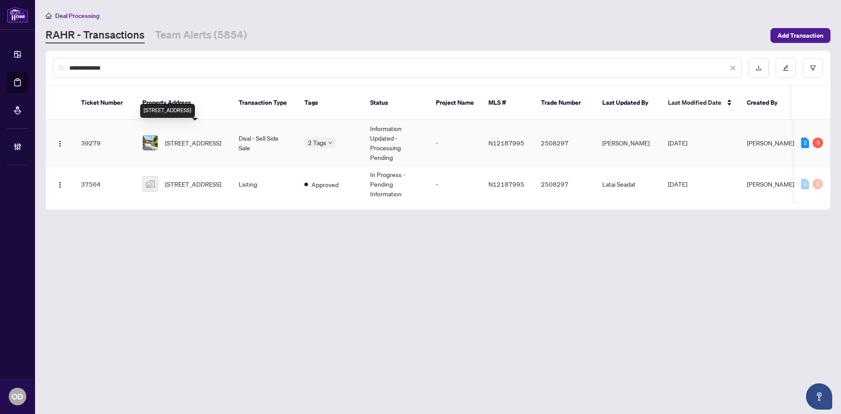
type input "**********"
click at [176, 140] on span "[STREET_ADDRESS]" at bounding box center [193, 143] width 56 height 10
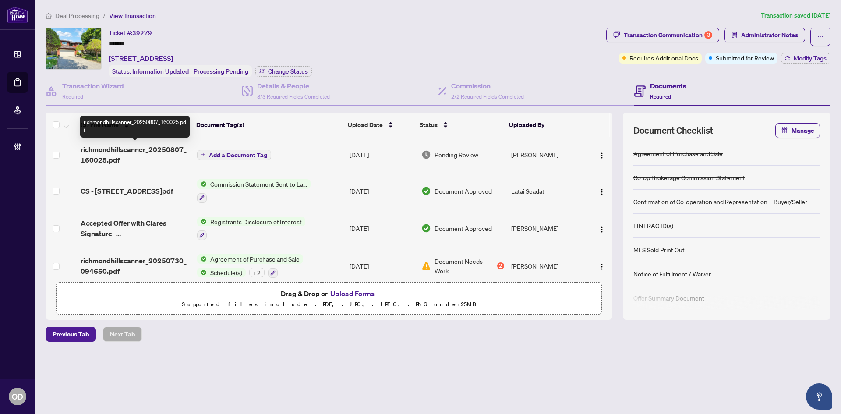
click at [167, 152] on span "richmondhillscanner_20250807_160025.pdf" at bounding box center [136, 154] width 110 height 21
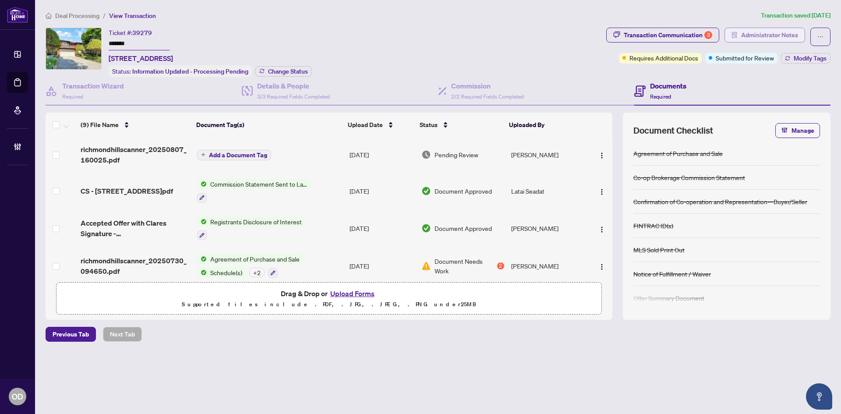
click at [740, 39] on button "Administrator Notes" at bounding box center [765, 35] width 81 height 15
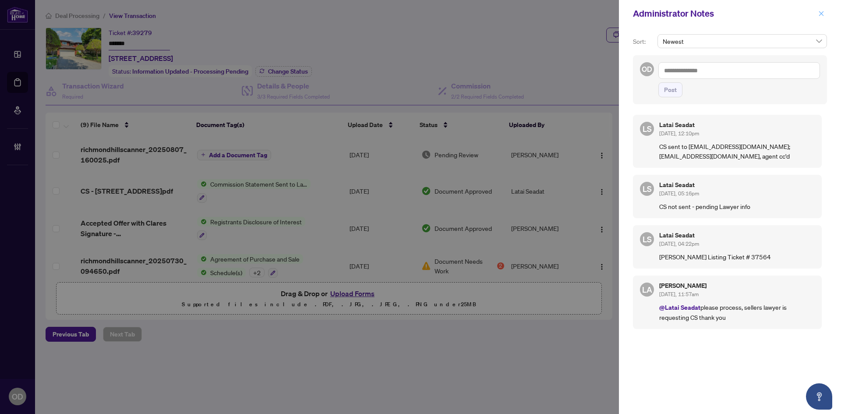
click at [824, 12] on icon "close" at bounding box center [821, 13] width 5 height 5
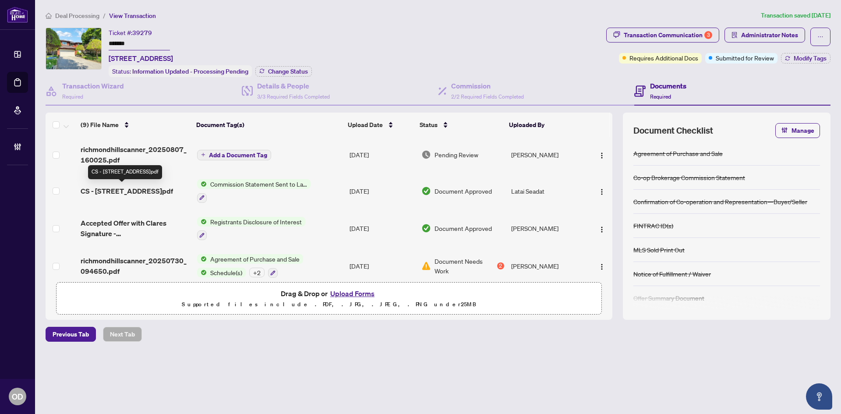
click at [143, 188] on span "CS - [STREET_ADDRESS]pdf" at bounding box center [127, 191] width 92 height 11
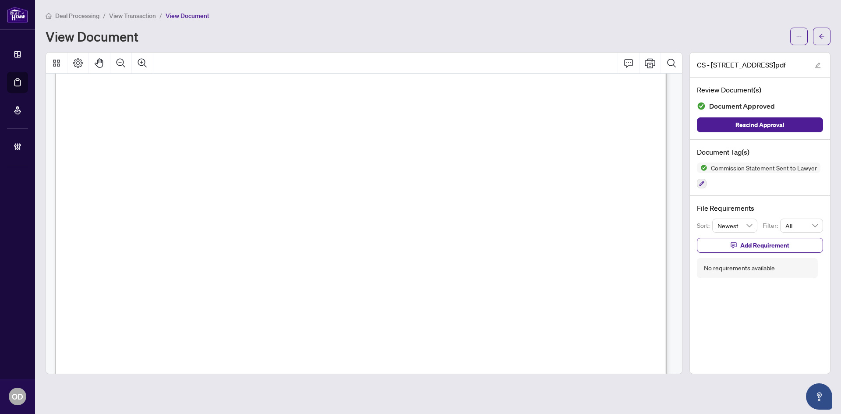
scroll to position [307, 0]
click at [818, 41] on button "button" at bounding box center [822, 37] width 18 height 18
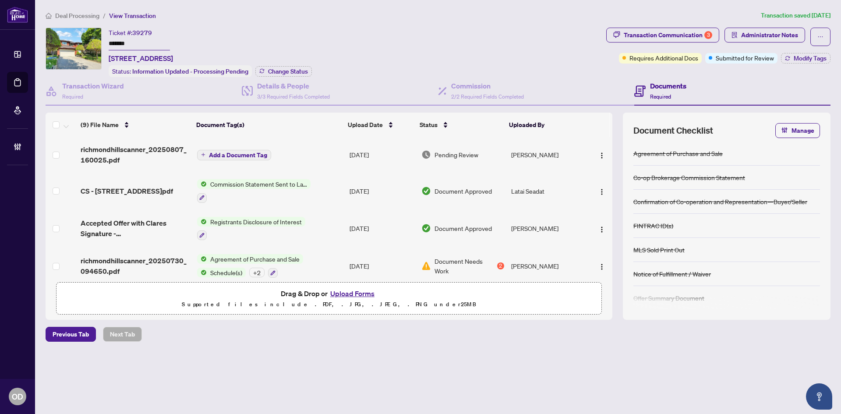
click at [138, 32] on span "39279" at bounding box center [142, 33] width 20 height 8
click at [147, 29] on span "39279" at bounding box center [142, 33] width 20 height 8
click at [125, 40] on input "*******" at bounding box center [139, 44] width 61 height 13
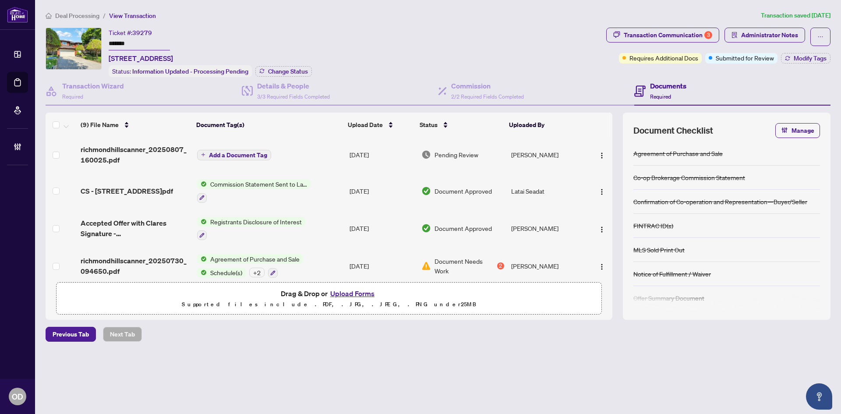
click at [125, 40] on input "*******" at bounding box center [139, 44] width 61 height 13
drag, startPoint x: 176, startPoint y: 97, endPoint x: 171, endPoint y: 102, distance: 6.5
click at [175, 98] on div "Transaction Wizard Required" at bounding box center [144, 91] width 196 height 28
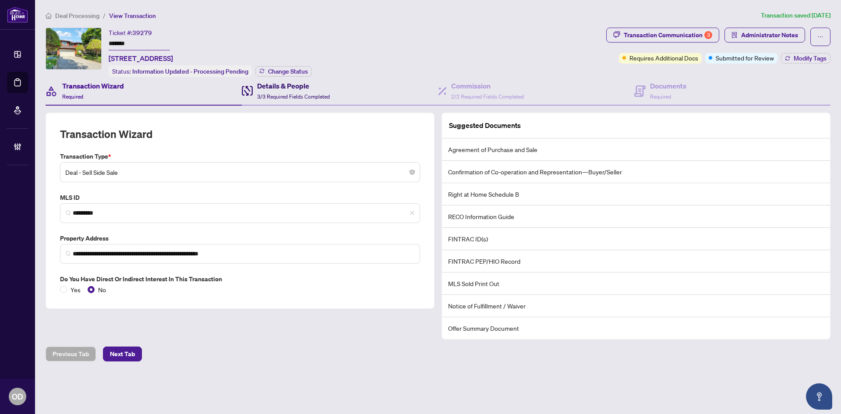
click at [283, 84] on h4 "Details & People" at bounding box center [293, 86] width 73 height 11
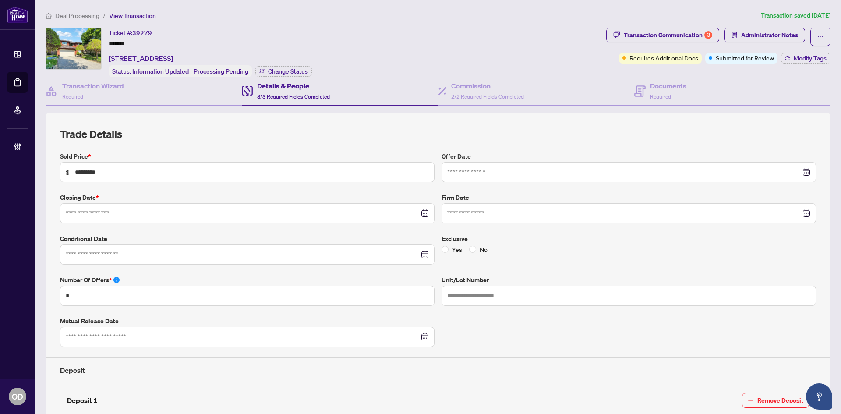
type input "**********"
click at [154, 80] on div "Transaction Wizard Required" at bounding box center [144, 91] width 196 height 28
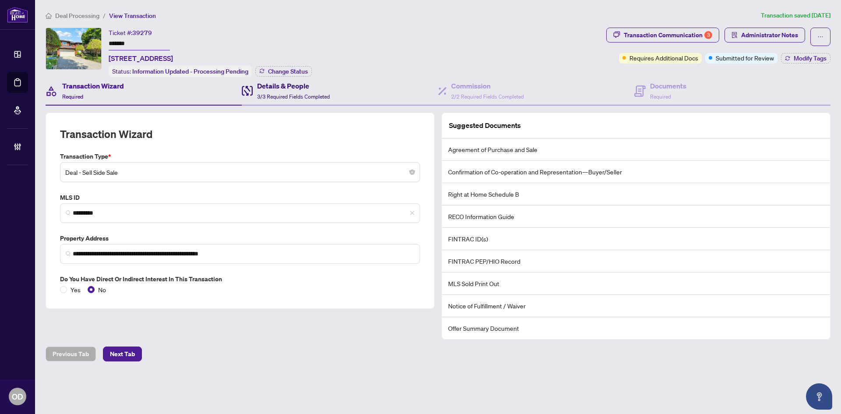
click at [317, 84] on h4 "Details & People" at bounding box center [293, 86] width 73 height 11
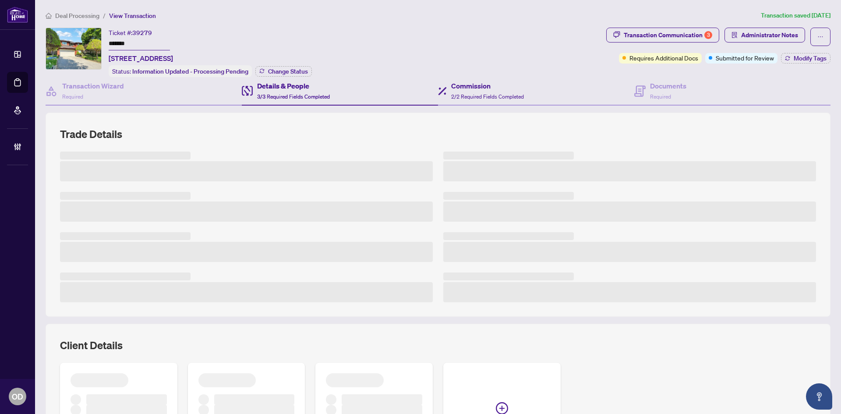
click at [534, 98] on div "Commission 2/2 Required Fields Completed" at bounding box center [536, 91] width 196 height 28
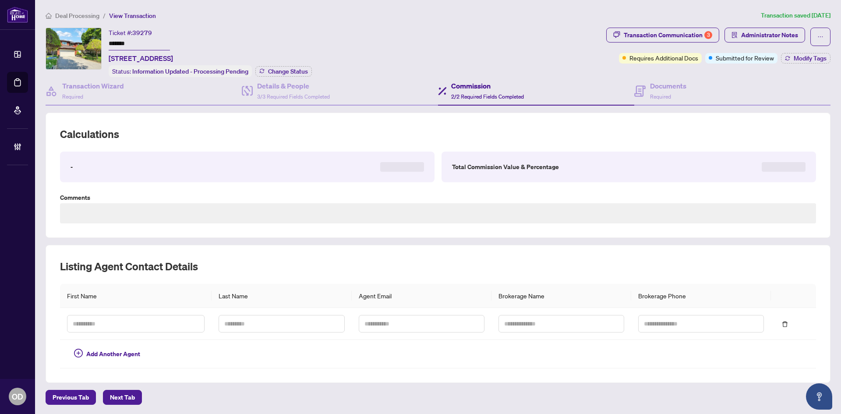
click at [79, 12] on span "Deal Processing" at bounding box center [77, 16] width 44 height 8
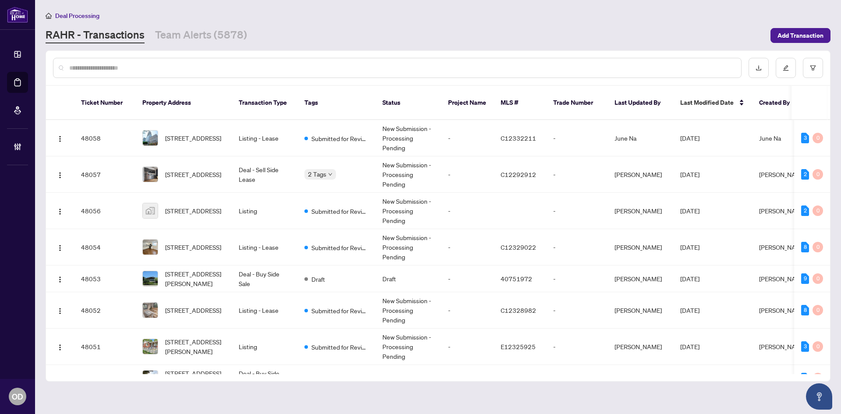
click at [127, 60] on div at bounding box center [397, 68] width 689 height 20
click at [127, 66] on input "text" at bounding box center [401, 68] width 665 height 10
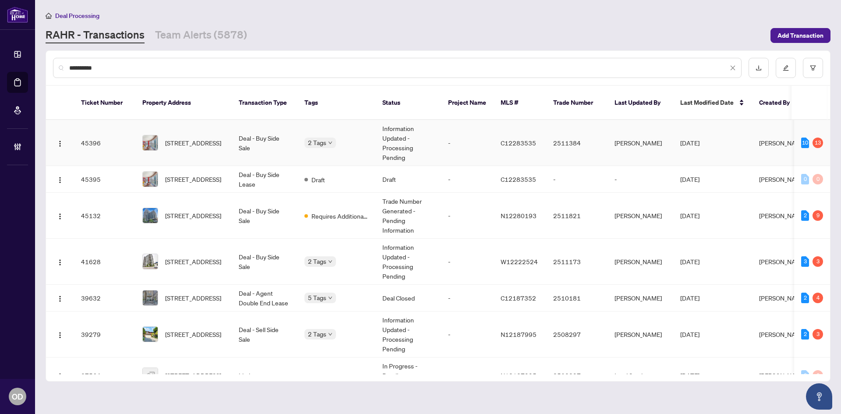
type input "**********"
click at [194, 123] on td "[STREET_ADDRESS]" at bounding box center [183, 143] width 96 height 46
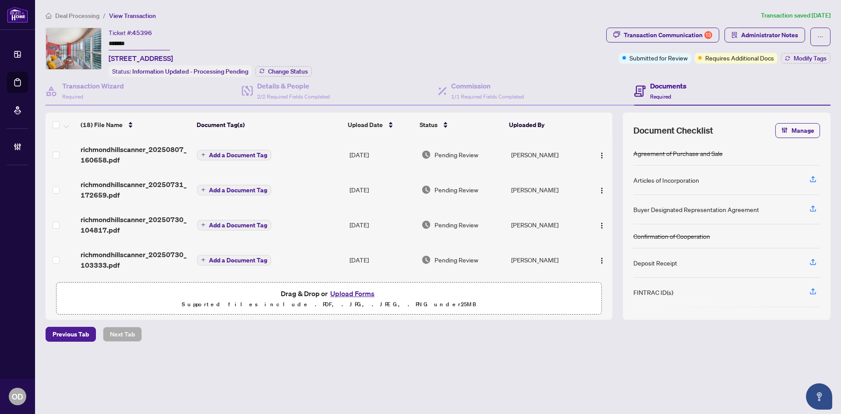
click at [83, 14] on span "Deal Processing" at bounding box center [77, 16] width 44 height 8
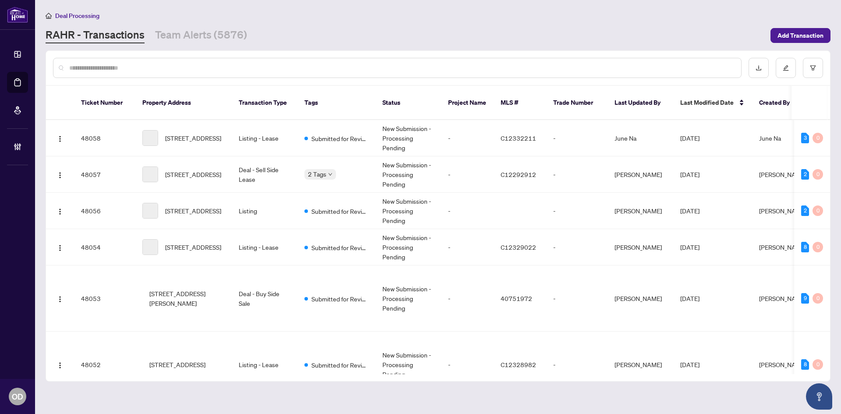
click at [158, 69] on input "text" at bounding box center [401, 68] width 665 height 10
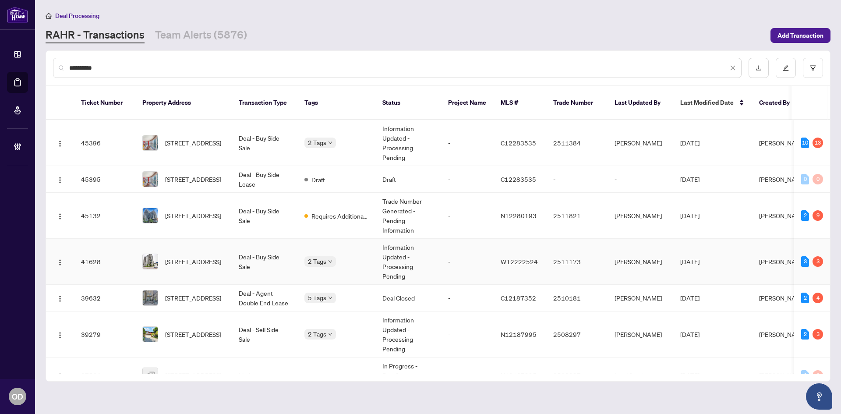
type input "**********"
click at [226, 263] on td "[STREET_ADDRESS]" at bounding box center [183, 262] width 96 height 46
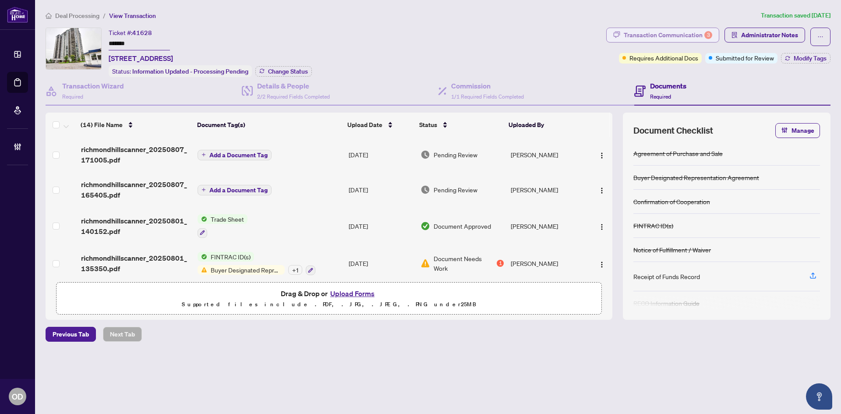
click at [698, 30] on div "Transaction Communication 3" at bounding box center [668, 35] width 89 height 14
type textarea "**********"
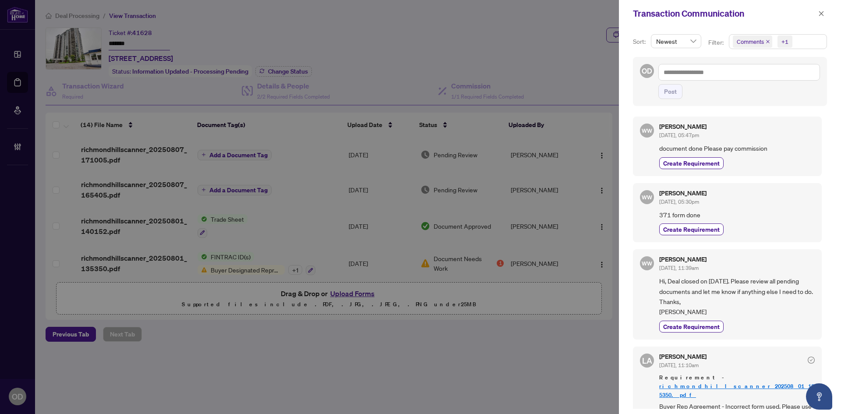
click at [815, 37] on span "Comments +1" at bounding box center [778, 42] width 97 height 14
click at [780, 104] on span "Activity History" at bounding box center [768, 103] width 42 height 8
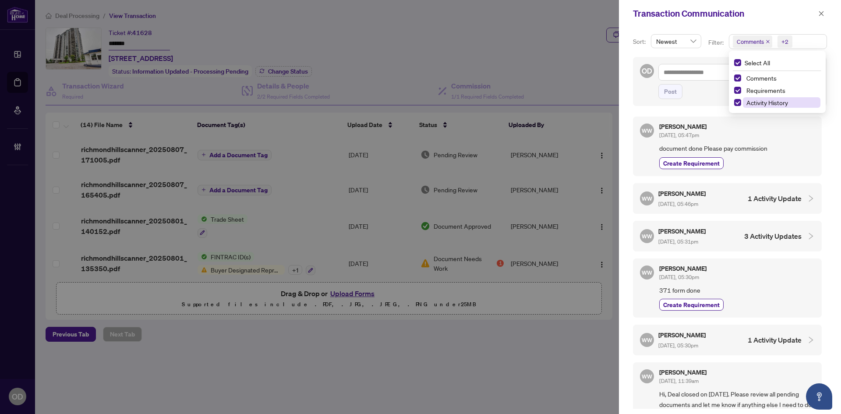
drag, startPoint x: 770, startPoint y: 77, endPoint x: 772, endPoint y: 103, distance: 26.9
click at [770, 81] on span "Comments" at bounding box center [762, 78] width 30 height 8
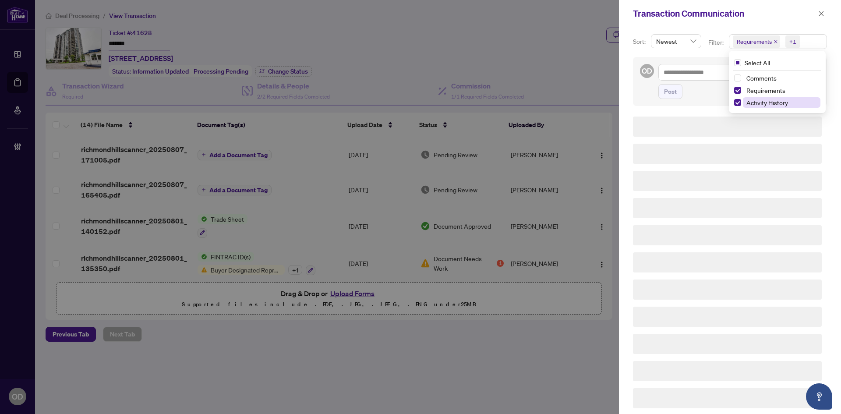
click at [773, 105] on span "Activity History" at bounding box center [768, 103] width 42 height 8
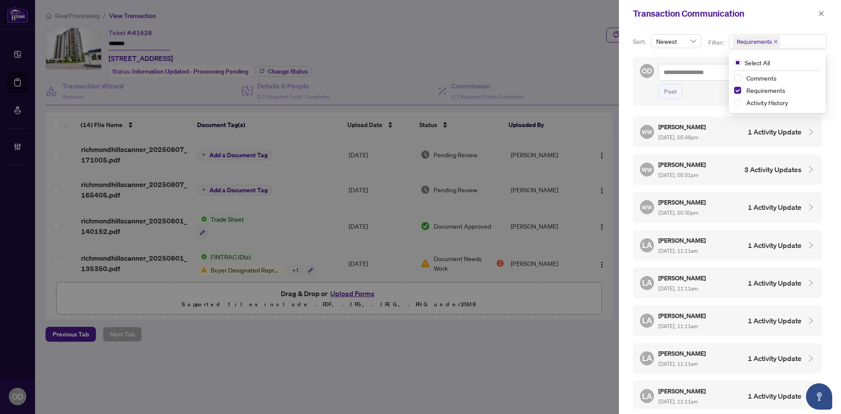
click at [752, 13] on div "Transaction Communication" at bounding box center [724, 13] width 183 height 13
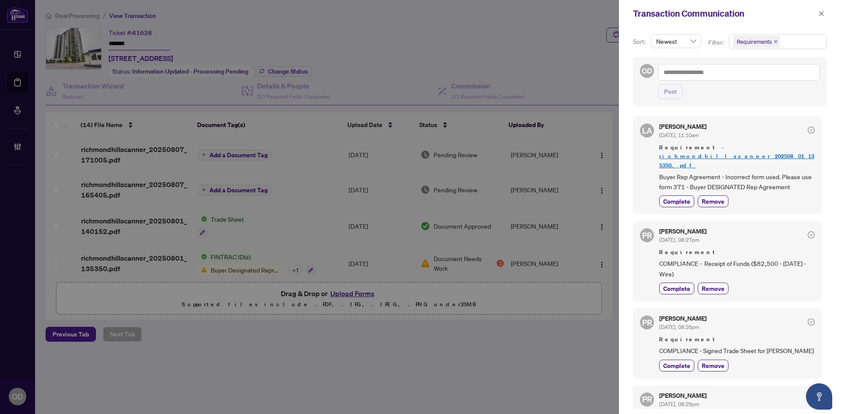
click at [823, 24] on div "Transaction Communication" at bounding box center [730, 13] width 222 height 27
click at [822, 18] on span "button" at bounding box center [821, 14] width 6 height 14
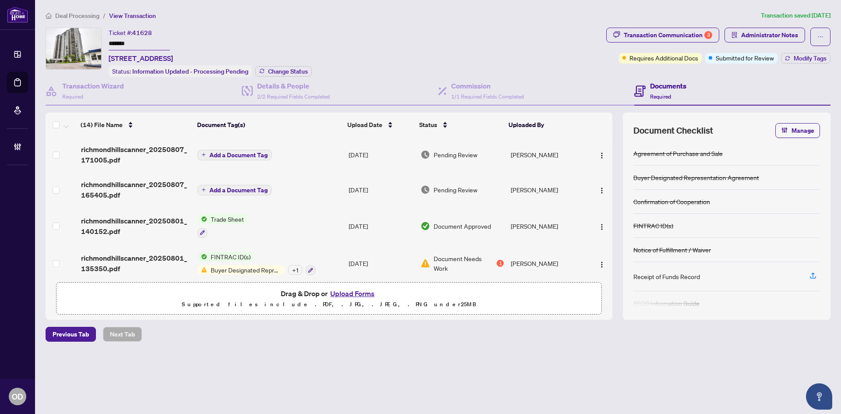
click at [122, 191] on span "richmondhillscanner_20250807_165405.pdf" at bounding box center [136, 189] width 110 height 21
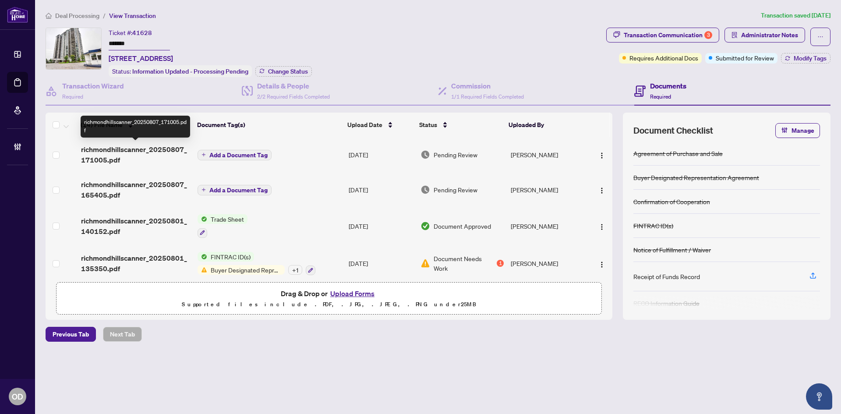
click at [120, 153] on span "richmondhillscanner_20250807_171005.pdf" at bounding box center [136, 154] width 110 height 21
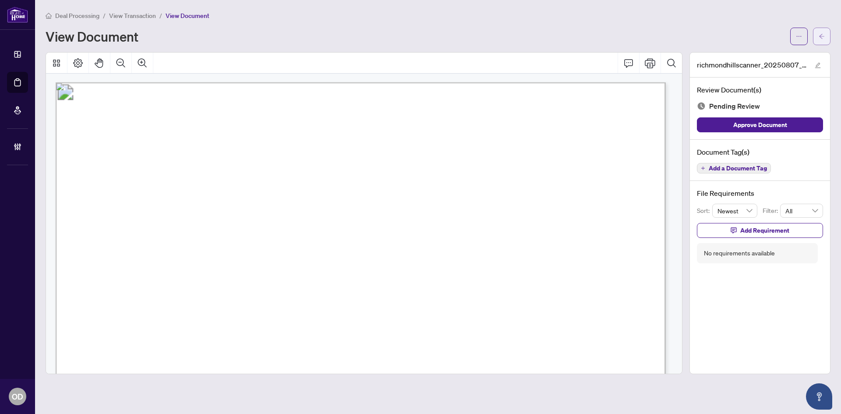
click at [829, 38] on button "button" at bounding box center [822, 37] width 18 height 18
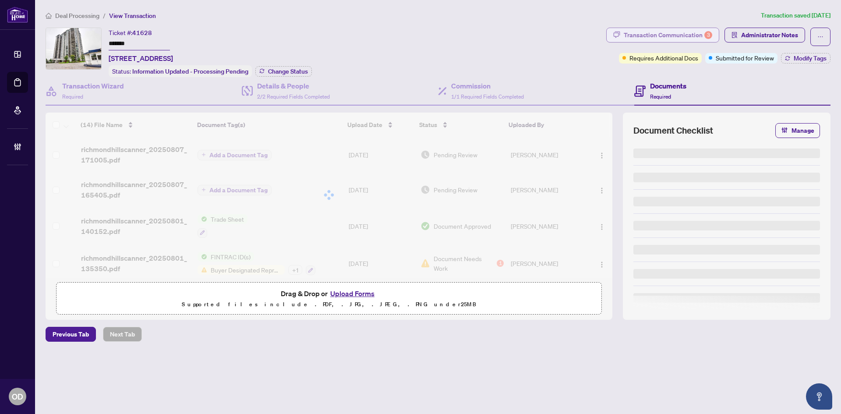
click at [677, 32] on div "Transaction Communication 3" at bounding box center [668, 35] width 89 height 14
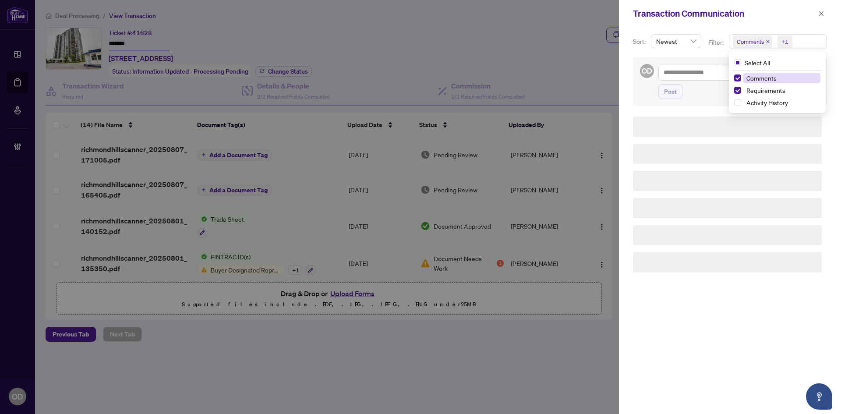
click at [812, 38] on span "Comments +1" at bounding box center [778, 42] width 97 height 14
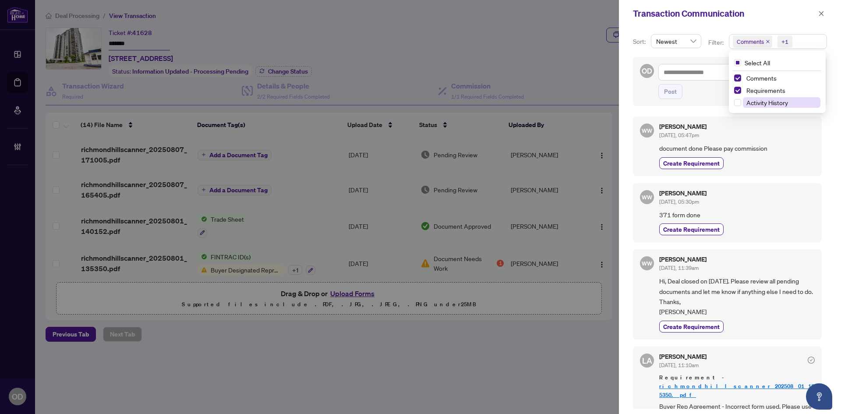
click at [762, 103] on span "Activity History" at bounding box center [768, 103] width 42 height 8
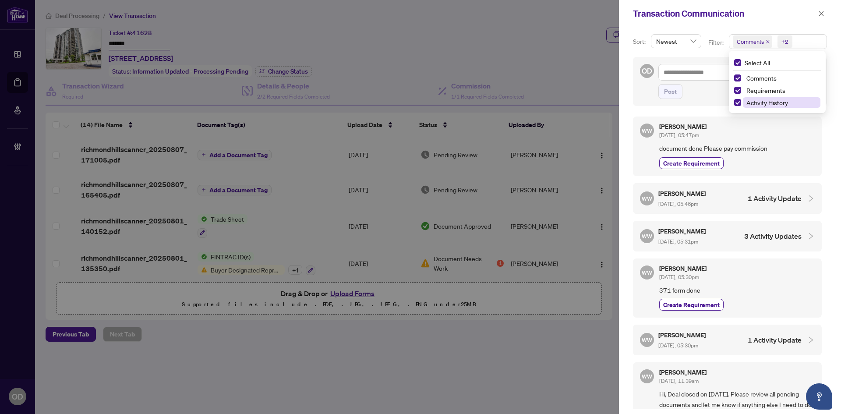
drag, startPoint x: 772, startPoint y: 77, endPoint x: 766, endPoint y: 104, distance: 28.1
click at [771, 77] on span "Comments" at bounding box center [762, 78] width 30 height 8
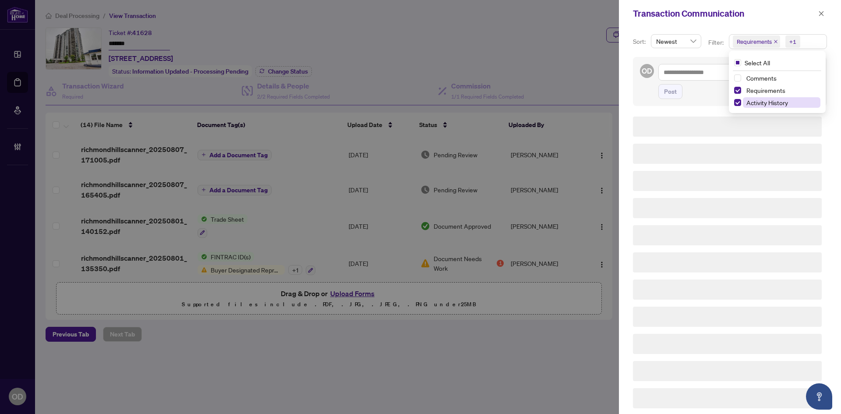
click at [766, 106] on span "Activity History" at bounding box center [768, 103] width 42 height 8
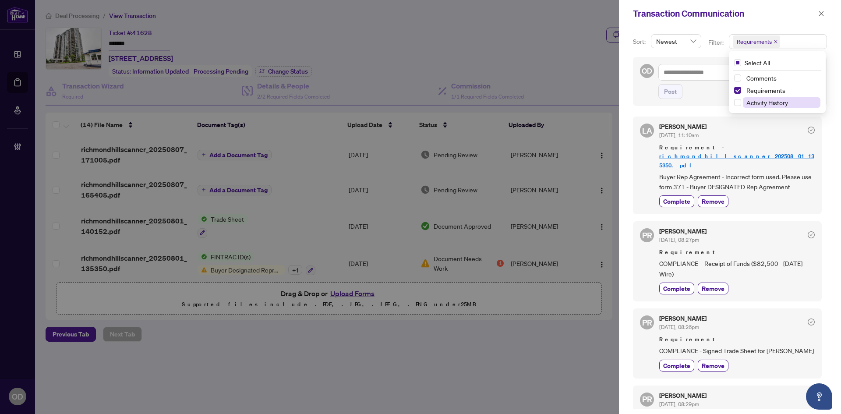
click at [766, 100] on span "Activity History" at bounding box center [768, 103] width 42 height 8
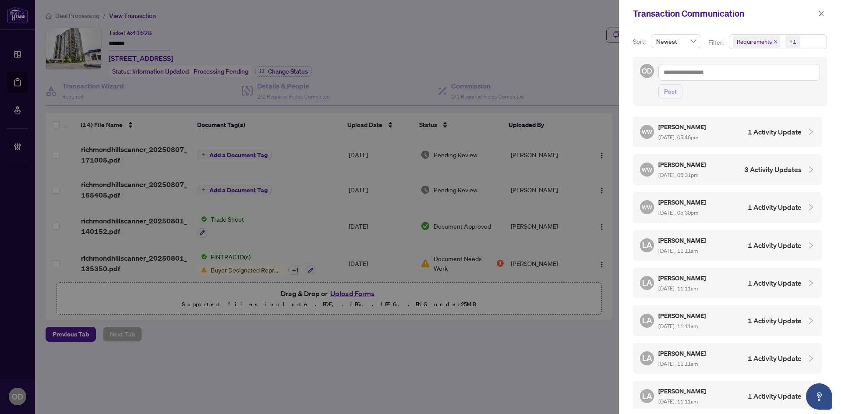
click at [733, 131] on div "WW Walter Wei Aug/07/2025, 05:46pm 1 Activity Update" at bounding box center [721, 132] width 162 height 20
click at [825, 9] on button "button" at bounding box center [821, 13] width 11 height 11
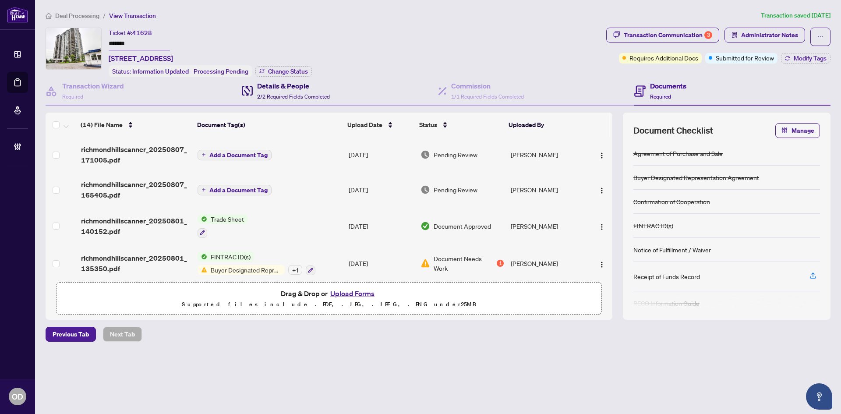
click at [257, 85] on div "Details & People 2/2 Required Fields Completed" at bounding box center [286, 91] width 88 height 21
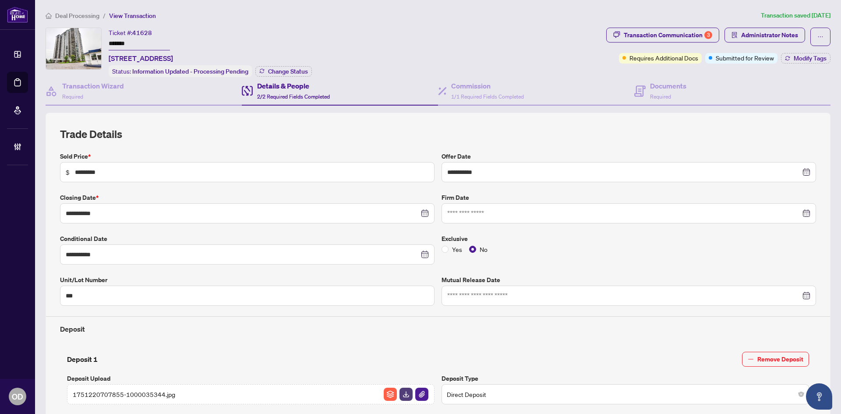
click at [145, 32] on span "41628" at bounding box center [142, 33] width 20 height 8
copy span "41628"
click at [116, 44] on input "*******" at bounding box center [139, 44] width 61 height 13
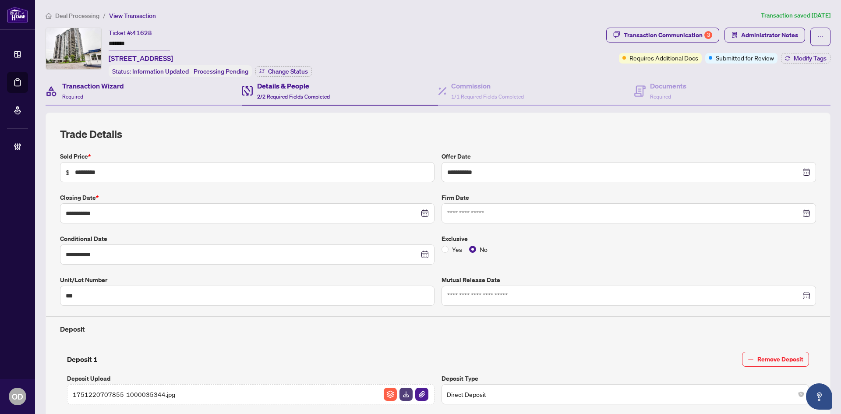
click at [127, 101] on div "Transaction Wizard Required" at bounding box center [144, 91] width 196 height 28
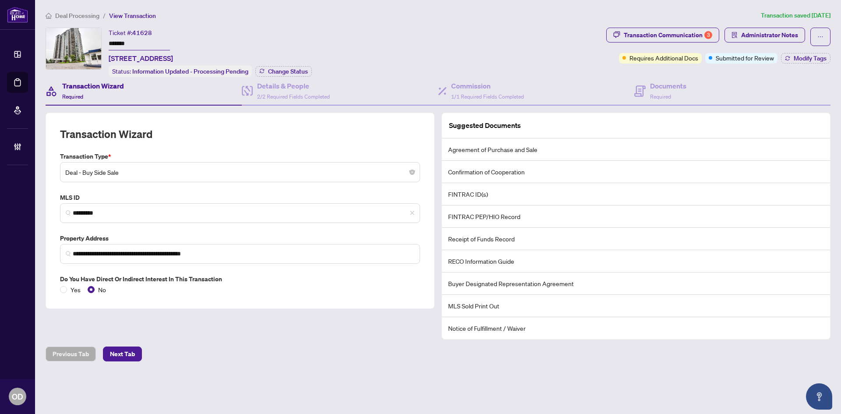
click at [85, 17] on span "Deal Processing" at bounding box center [77, 16] width 44 height 8
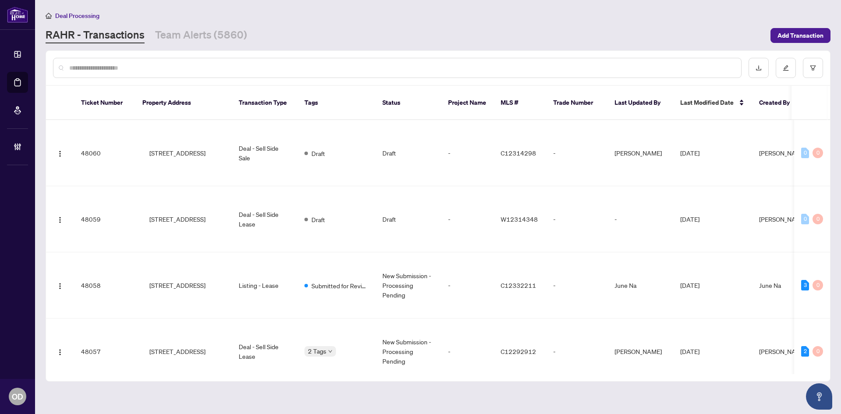
click at [139, 65] on input "text" at bounding box center [401, 68] width 665 height 10
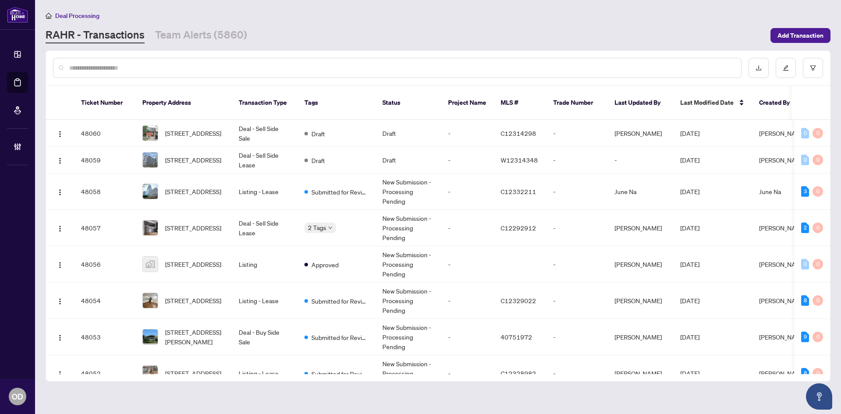
click at [177, 71] on input "text" at bounding box center [401, 68] width 665 height 10
paste input "*****"
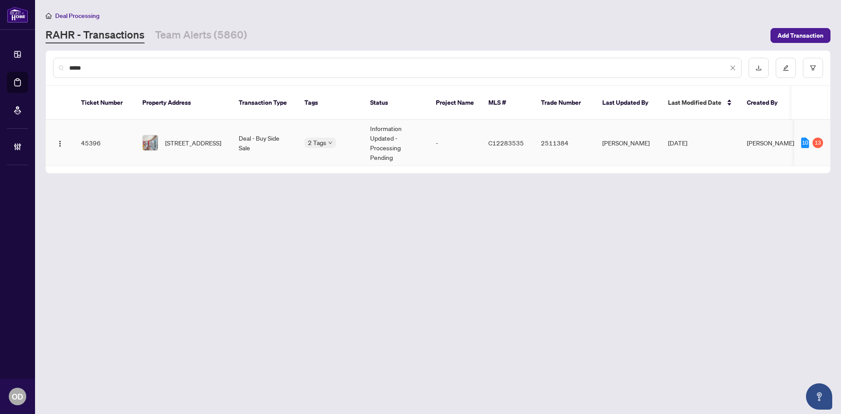
type input "*****"
click at [204, 138] on span "2103-24 Wellesley St, Toronto, Ontario M4Y 2X6, Canada" at bounding box center [193, 143] width 56 height 10
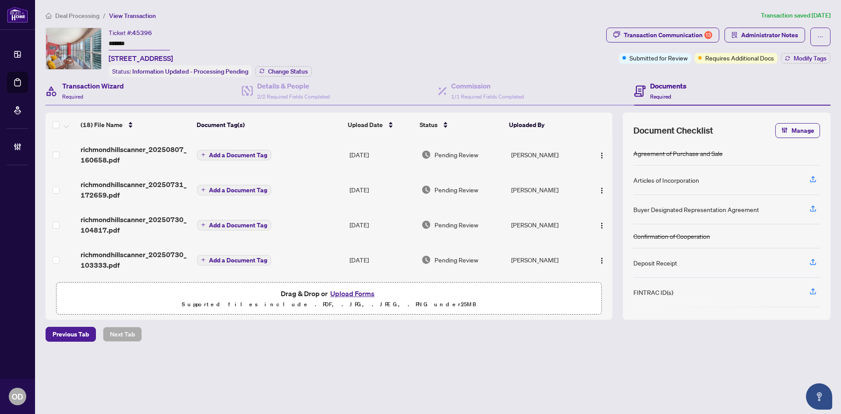
click at [135, 92] on div "Transaction Wizard Required" at bounding box center [144, 91] width 196 height 28
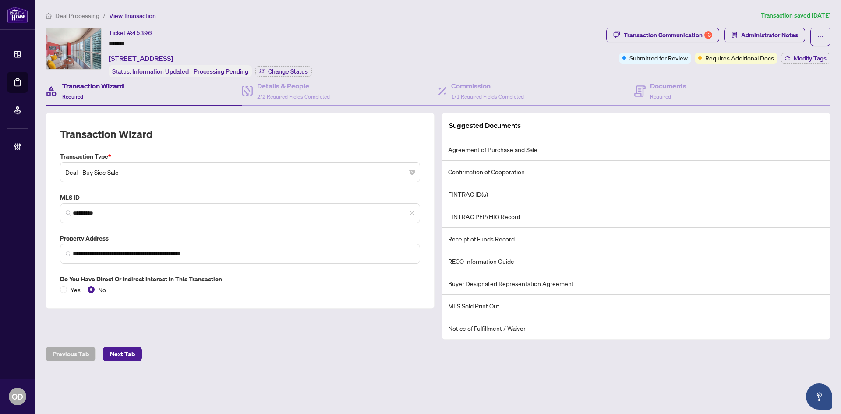
drag, startPoint x: 421, startPoint y: 310, endPoint x: 420, endPoint y: 273, distance: 37.2
click at [421, 310] on div "**********" at bounding box center [240, 226] width 396 height 227
click at [238, 92] on div "Transaction Wizard Required" at bounding box center [144, 91] width 196 height 28
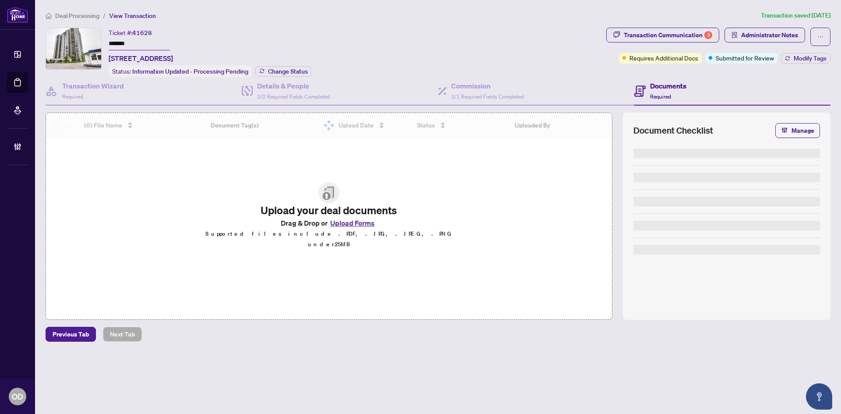
drag, startPoint x: 78, startPoint y: 25, endPoint x: 77, endPoint y: 18, distance: 7.0
click at [78, 23] on div "Deal Processing / View Transaction Transaction saved [DATE] Ticket #: 41628 ***…" at bounding box center [438, 192] width 792 height 362
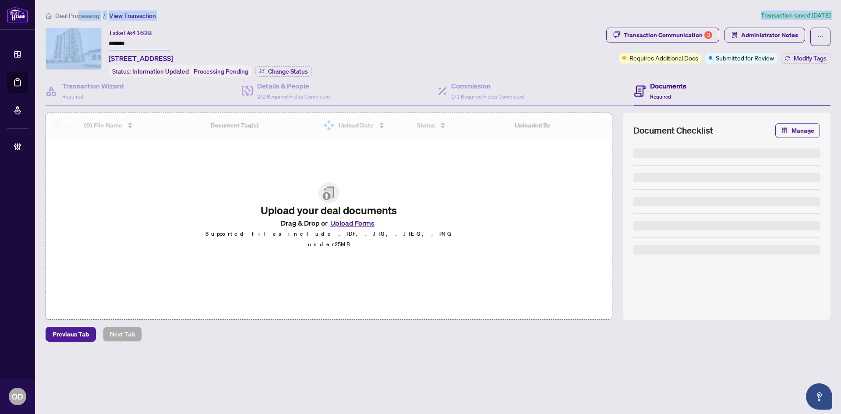
click at [77, 18] on span "Deal Processing" at bounding box center [77, 16] width 44 height 8
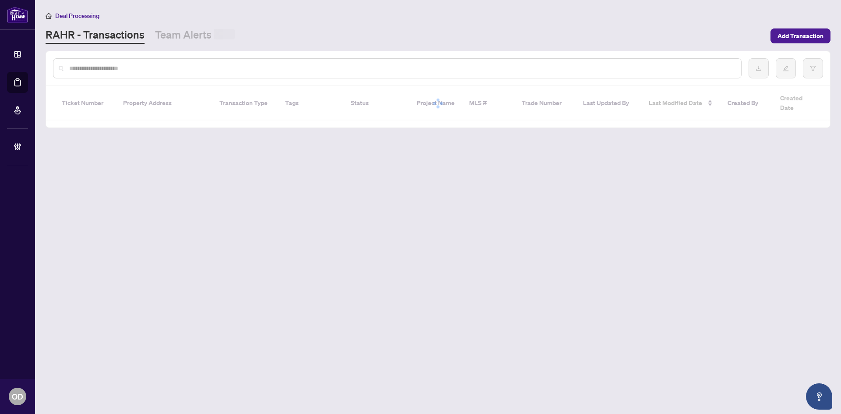
click at [171, 63] on div at bounding box center [397, 68] width 689 height 20
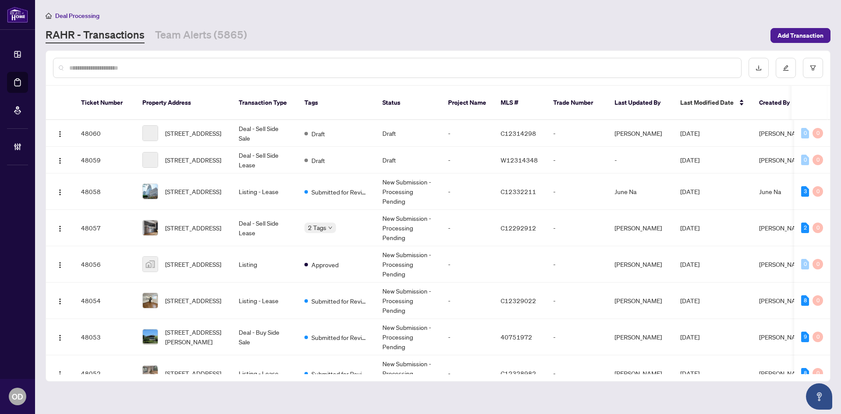
click at [171, 63] on input "text" at bounding box center [401, 68] width 665 height 10
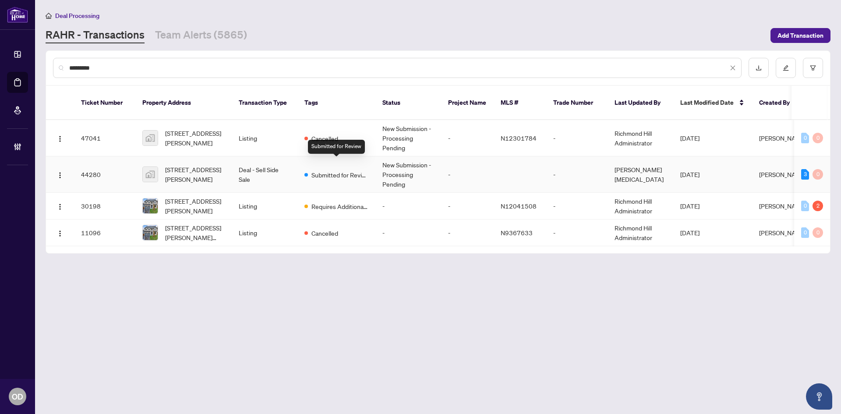
type input "*********"
click at [319, 169] on div "Submitted for Review" at bounding box center [337, 174] width 64 height 11
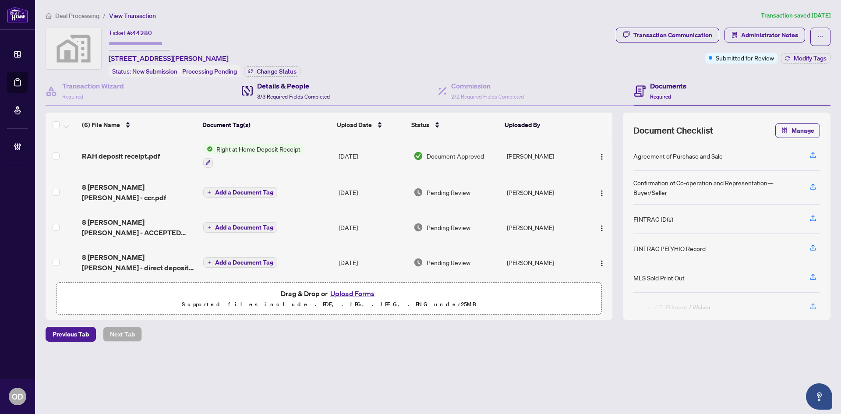
drag, startPoint x: 307, startPoint y: 85, endPoint x: 306, endPoint y: 90, distance: 4.5
click at [307, 86] on h4 "Details & People" at bounding box center [293, 86] width 73 height 11
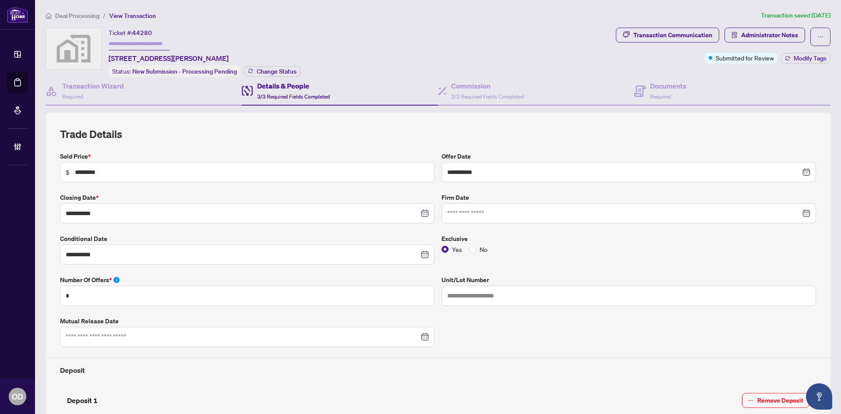
click at [539, 75] on div "Ticket #: 44280 [STREET_ADDRESS][PERSON_NAME] Status: New Submission - Processi…" at bounding box center [329, 53] width 567 height 50
click at [601, 85] on div "Commission 2/2 Required Fields Completed" at bounding box center [536, 91] width 196 height 28
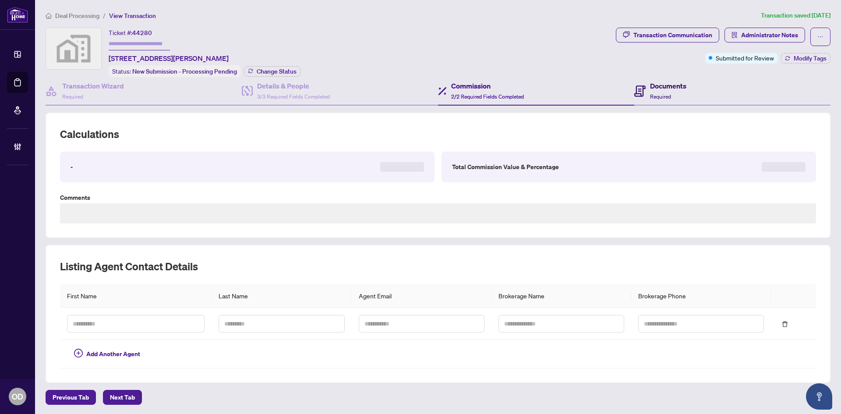
click at [668, 85] on h4 "Documents" at bounding box center [668, 86] width 36 height 11
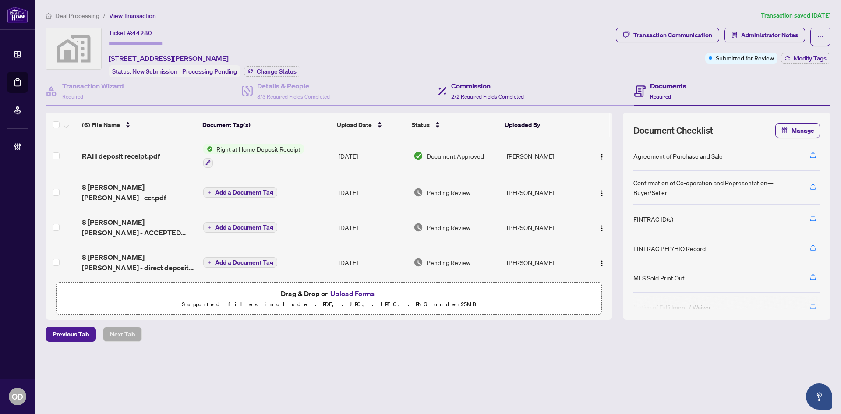
click at [537, 82] on div "Commission 2/2 Required Fields Completed" at bounding box center [536, 91] width 196 height 28
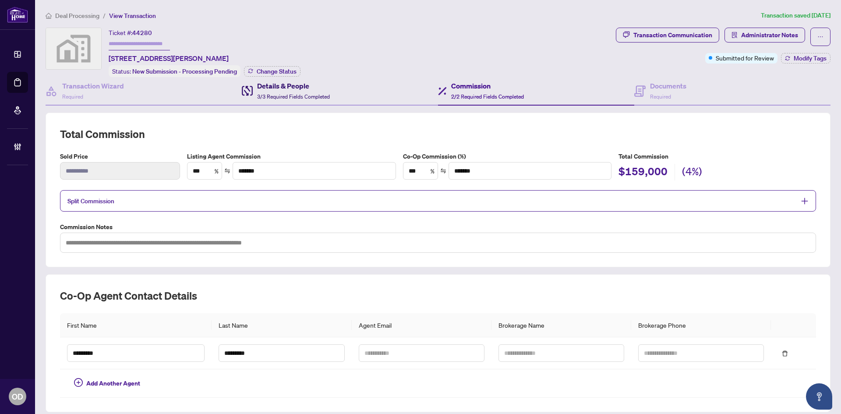
click at [248, 90] on icon at bounding box center [248, 89] width 5 height 6
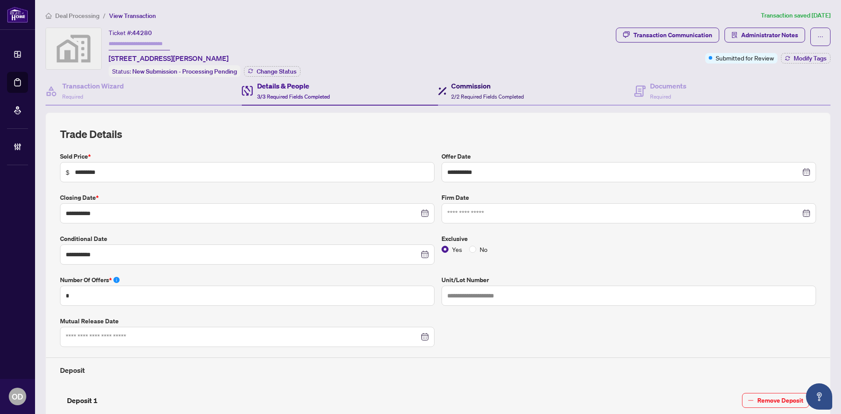
click at [516, 85] on h4 "Commission" at bounding box center [487, 86] width 73 height 11
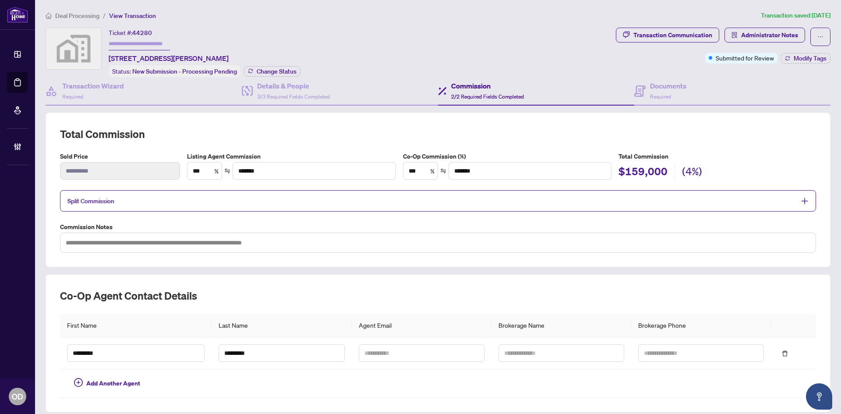
click at [299, 120] on div "**********" at bounding box center [438, 190] width 785 height 155
click at [290, 87] on h4 "Details & People" at bounding box center [293, 86] width 73 height 11
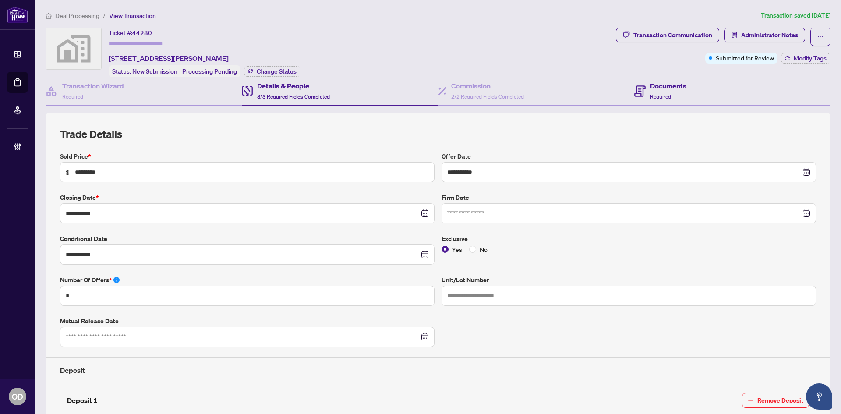
drag, startPoint x: 679, startPoint y: 66, endPoint x: 681, endPoint y: 80, distance: 14.3
click at [680, 72] on div "Transaction Communication Administrator Notes Submitted for Review Modify Tags" at bounding box center [723, 53] width 218 height 50
click at [682, 85] on h4 "Documents" at bounding box center [668, 86] width 36 height 11
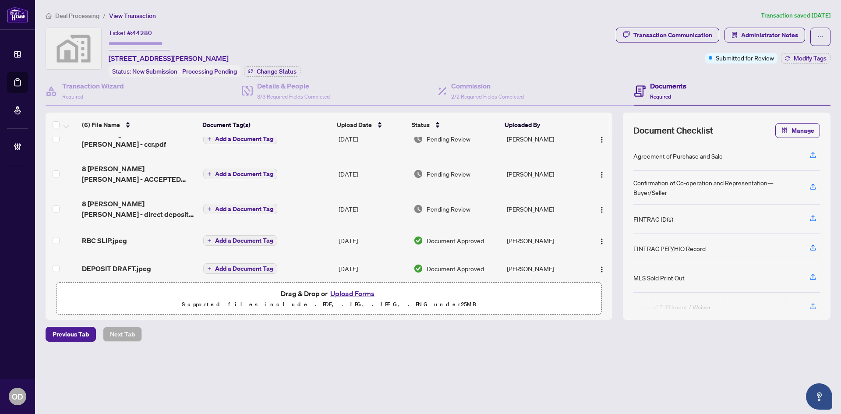
scroll to position [54, 0]
